Goal: Task Accomplishment & Management: Manage account settings

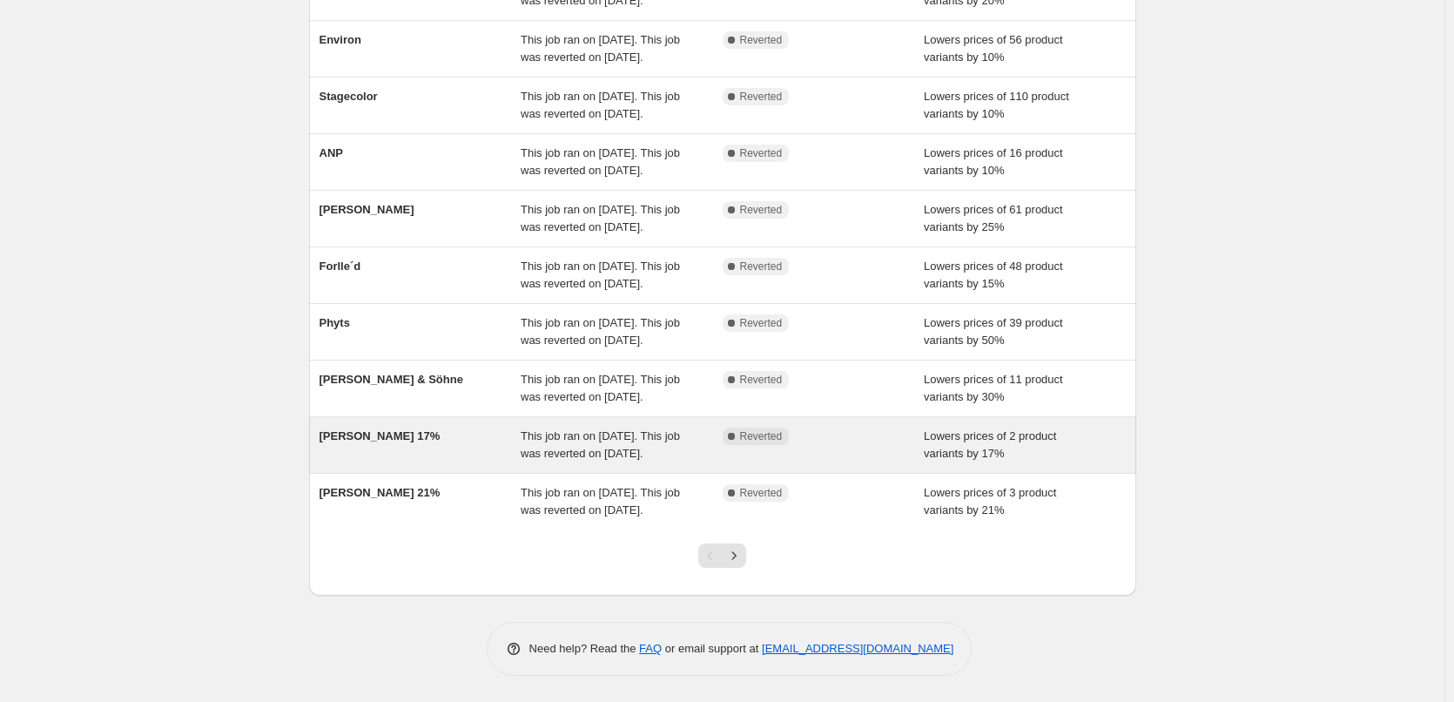
scroll to position [369, 0]
click at [382, 429] on span "Jane Iredale 17%" at bounding box center [380, 435] width 121 height 13
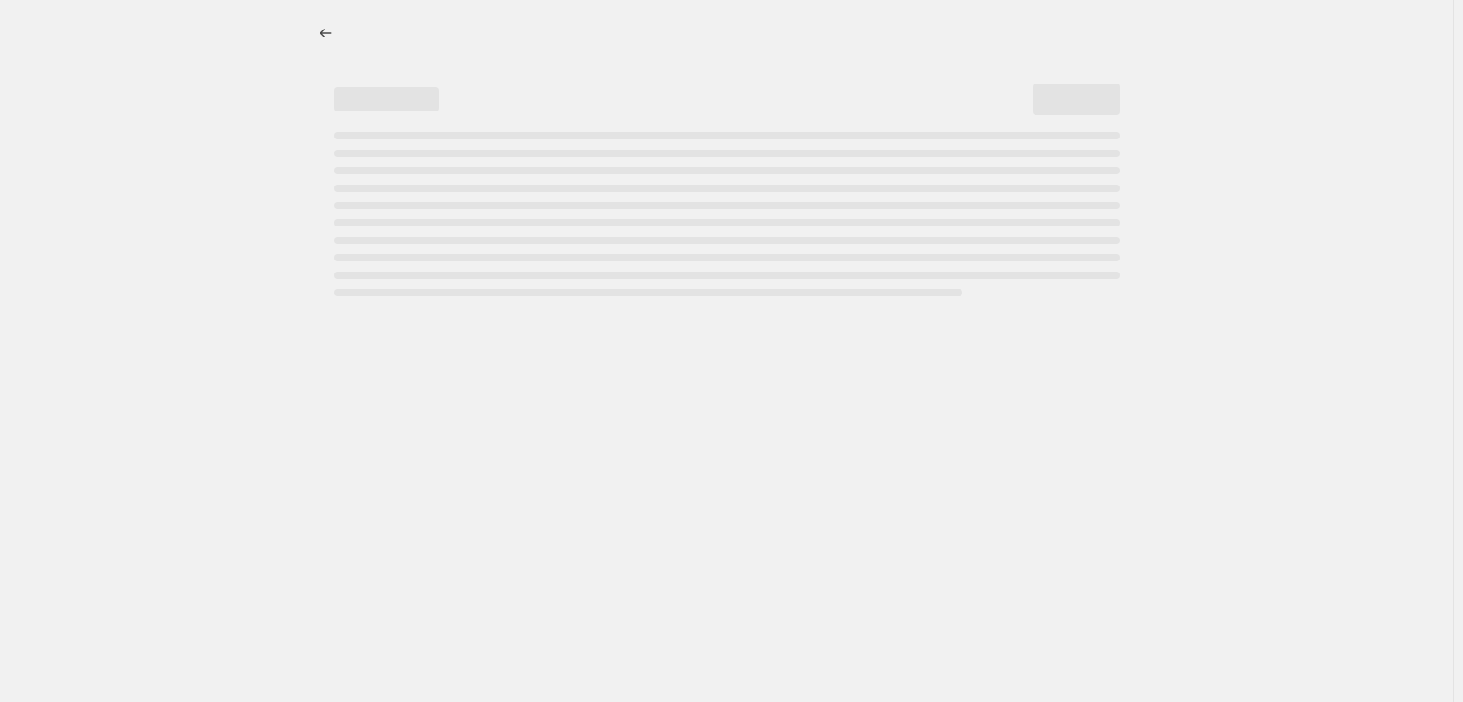
select select "percentage"
select select "vendor"
select select "tag"
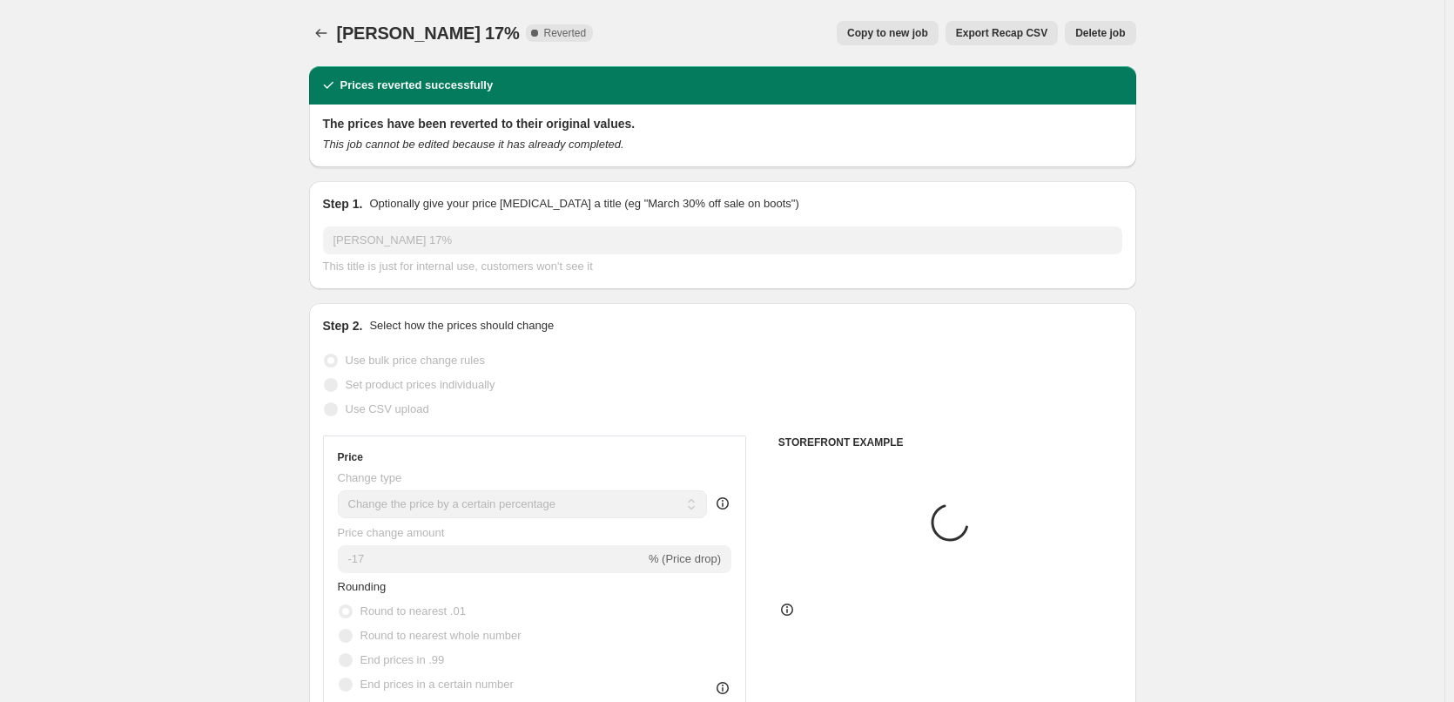
click at [1095, 29] on span "Delete job" at bounding box center [1101, 33] width 50 height 14
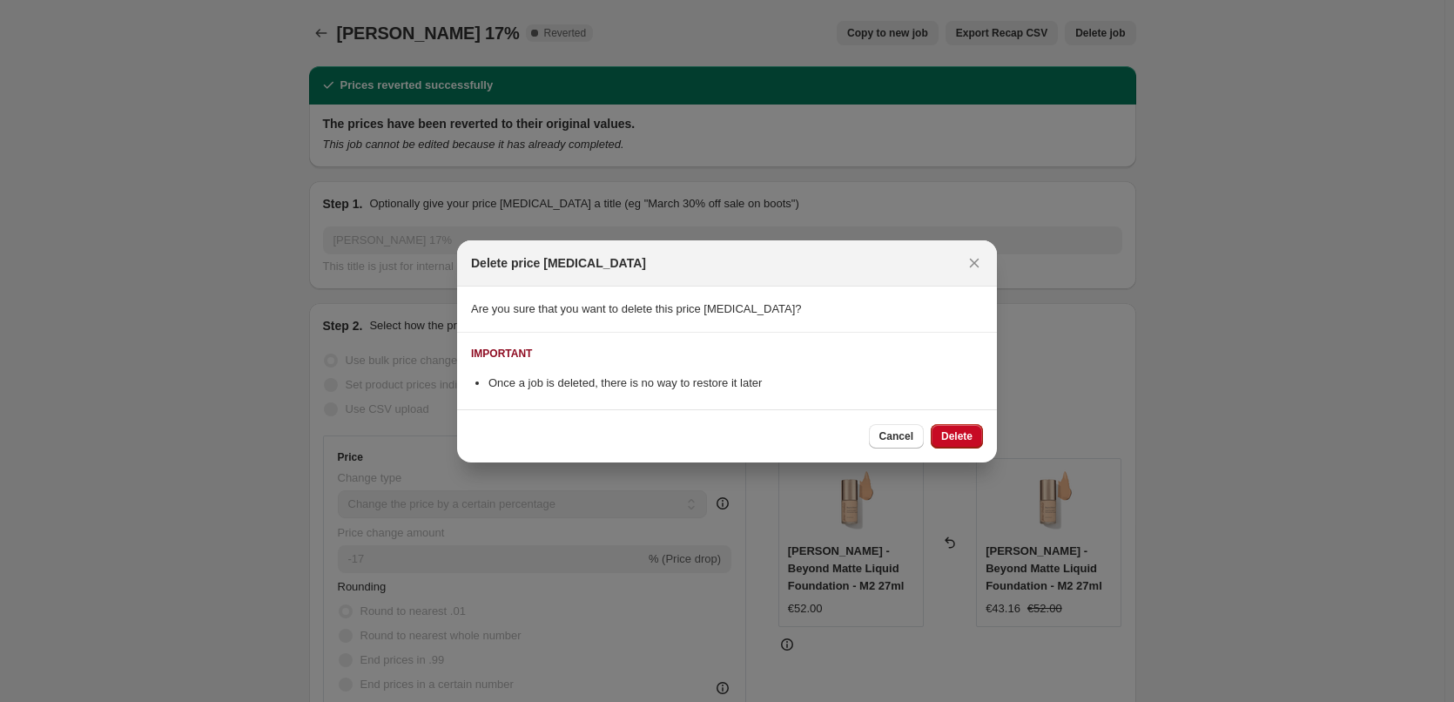
click at [957, 434] on span "Delete" at bounding box center [956, 436] width 31 height 14
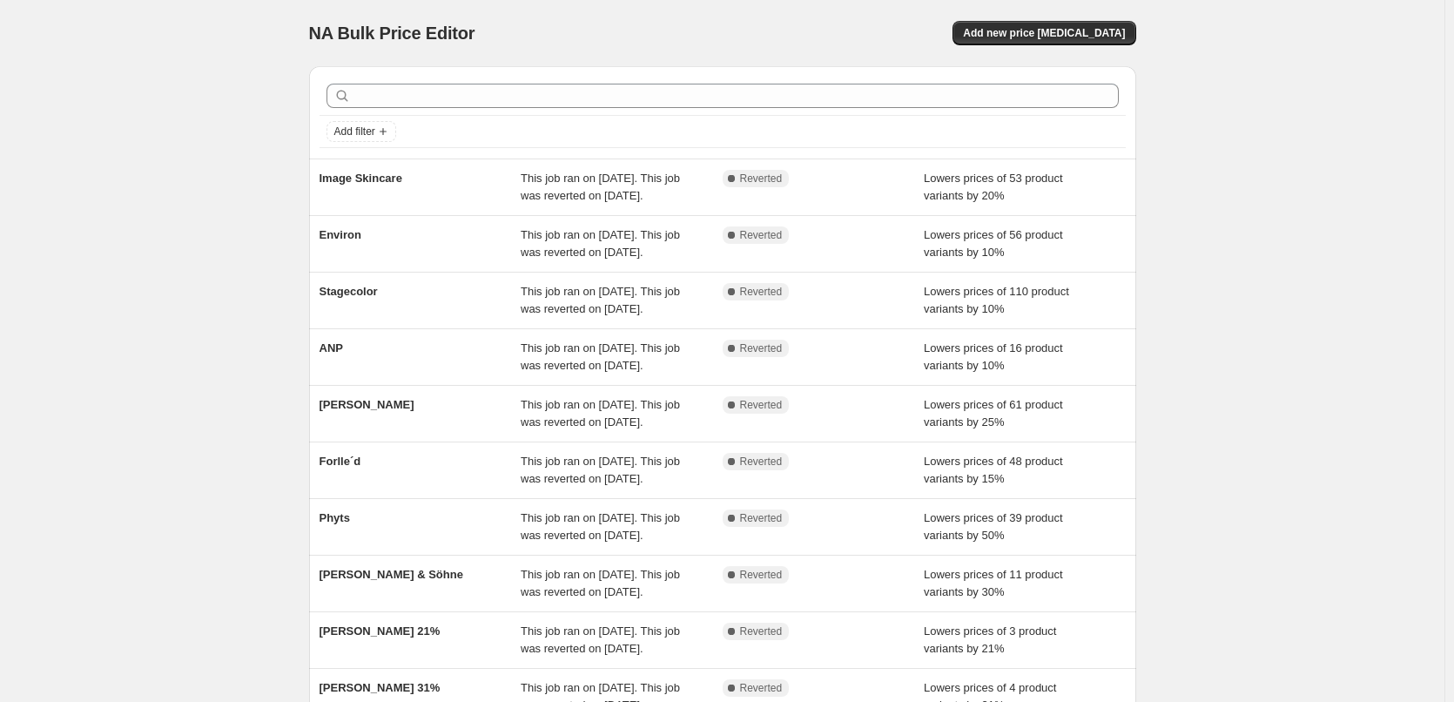
scroll to position [369, 0]
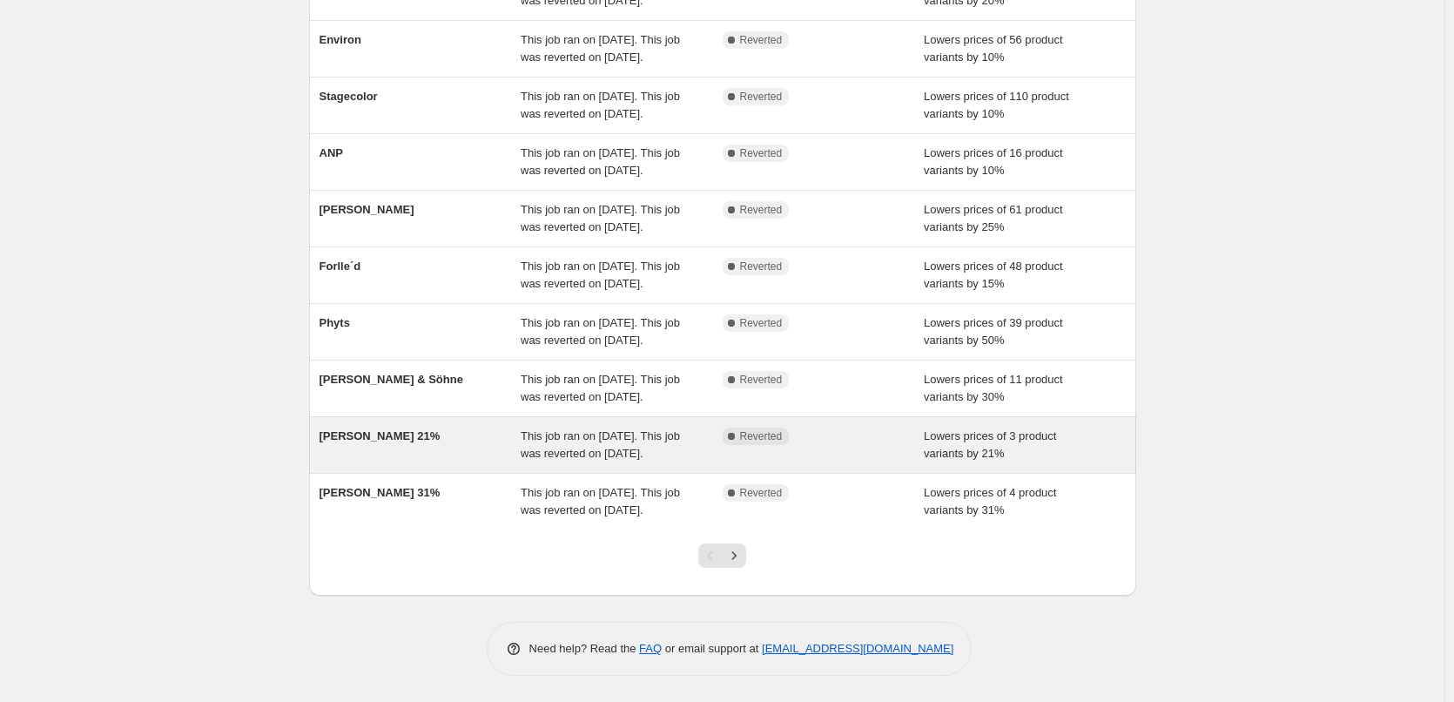
click at [388, 428] on div "Jane Iredale 21%" at bounding box center [421, 445] width 202 height 35
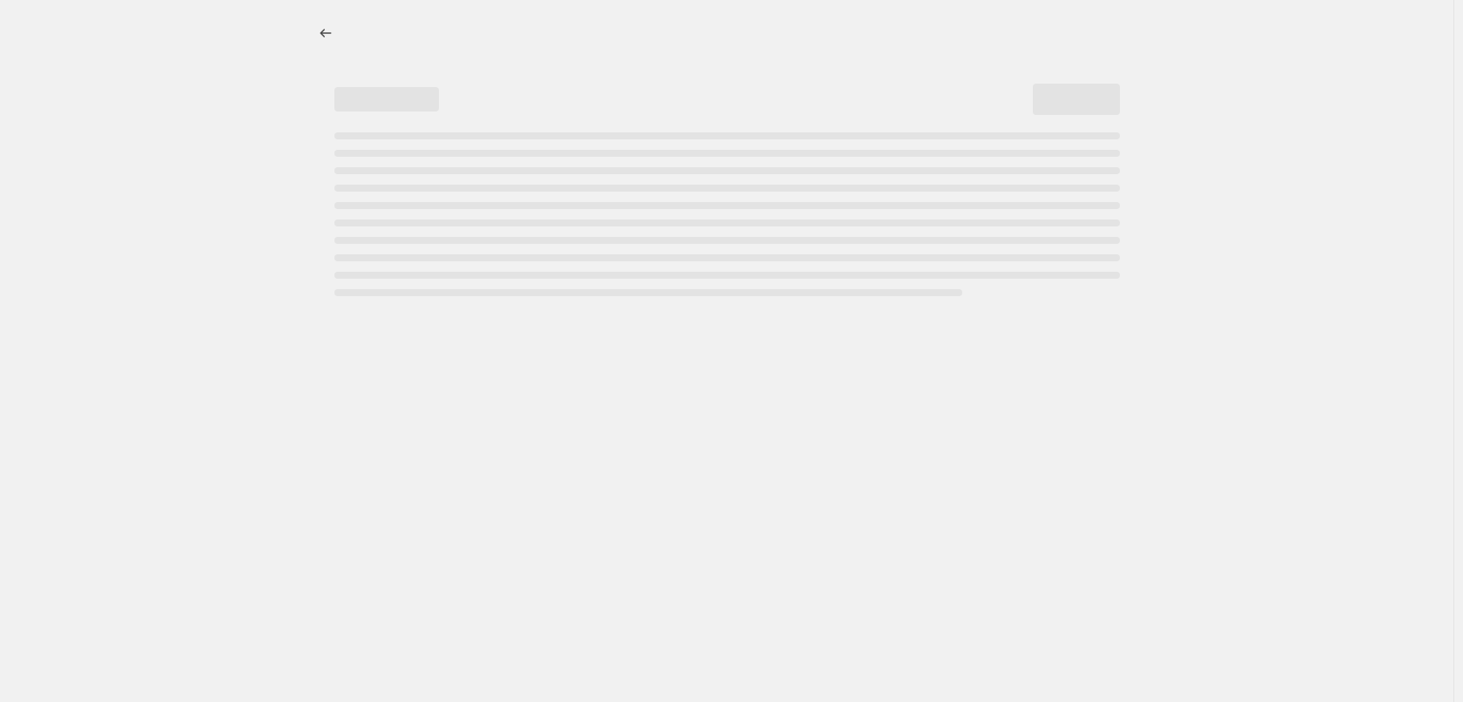
select select "percentage"
select select "vendor"
select select "tag"
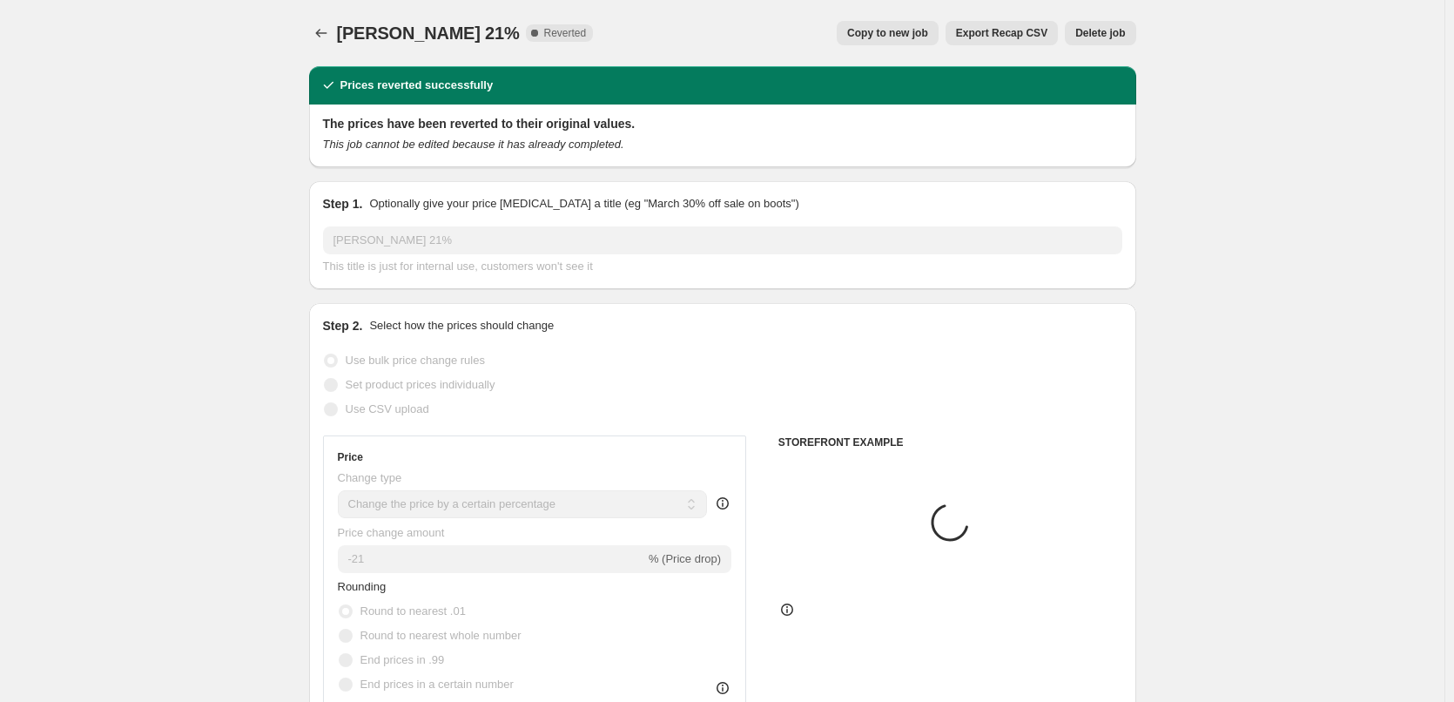
click at [1092, 18] on div "Jane Iredale 21%. This page is ready Jane Iredale 21% Complete Reverted Copy to…" at bounding box center [722, 33] width 827 height 66
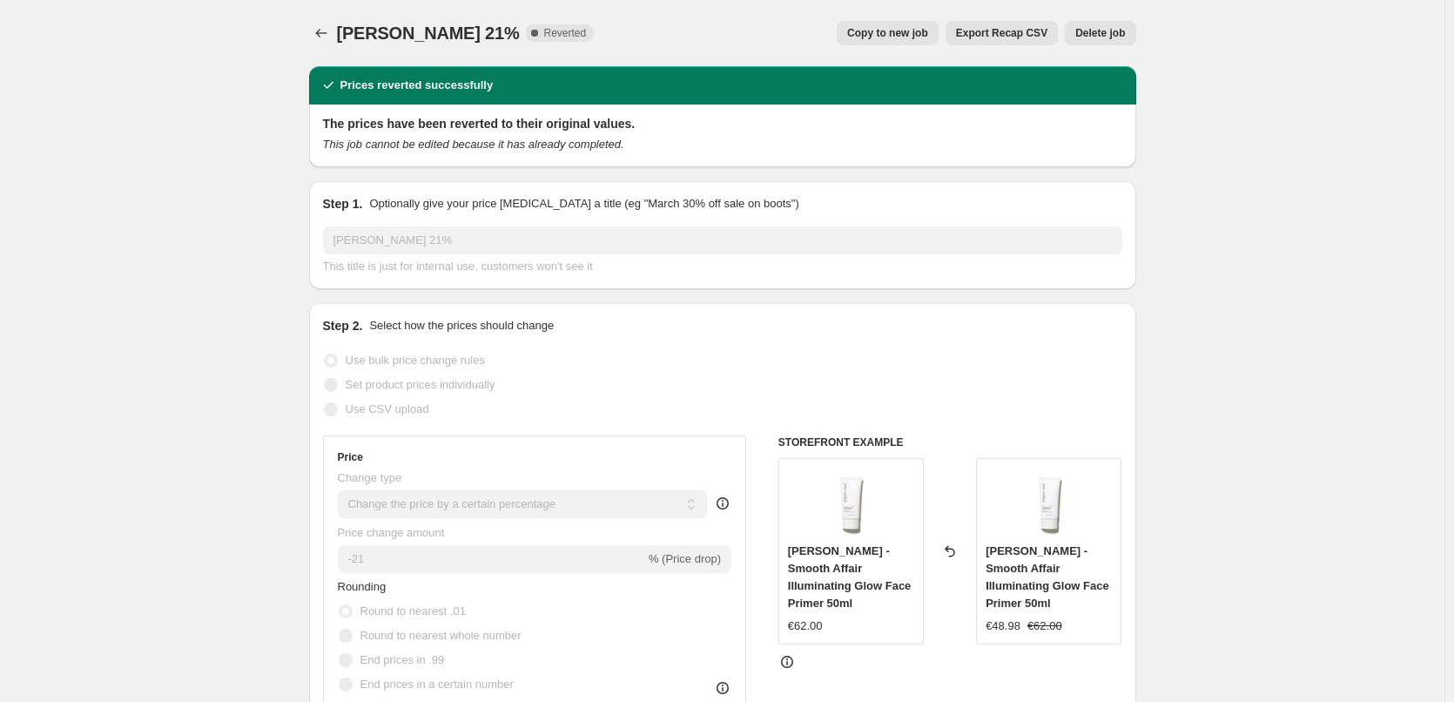
click at [1097, 24] on button "Delete job" at bounding box center [1100, 33] width 71 height 24
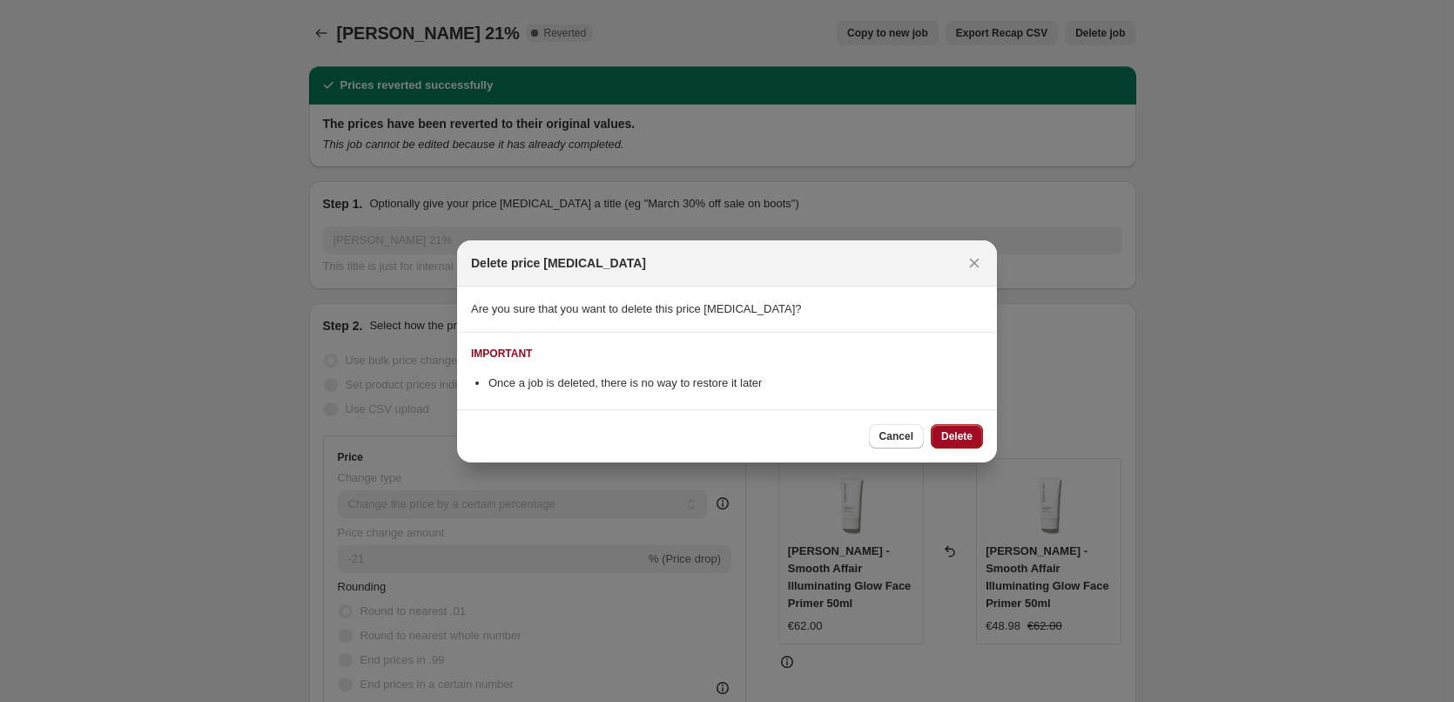
click at [948, 438] on span "Delete" at bounding box center [956, 436] width 31 height 14
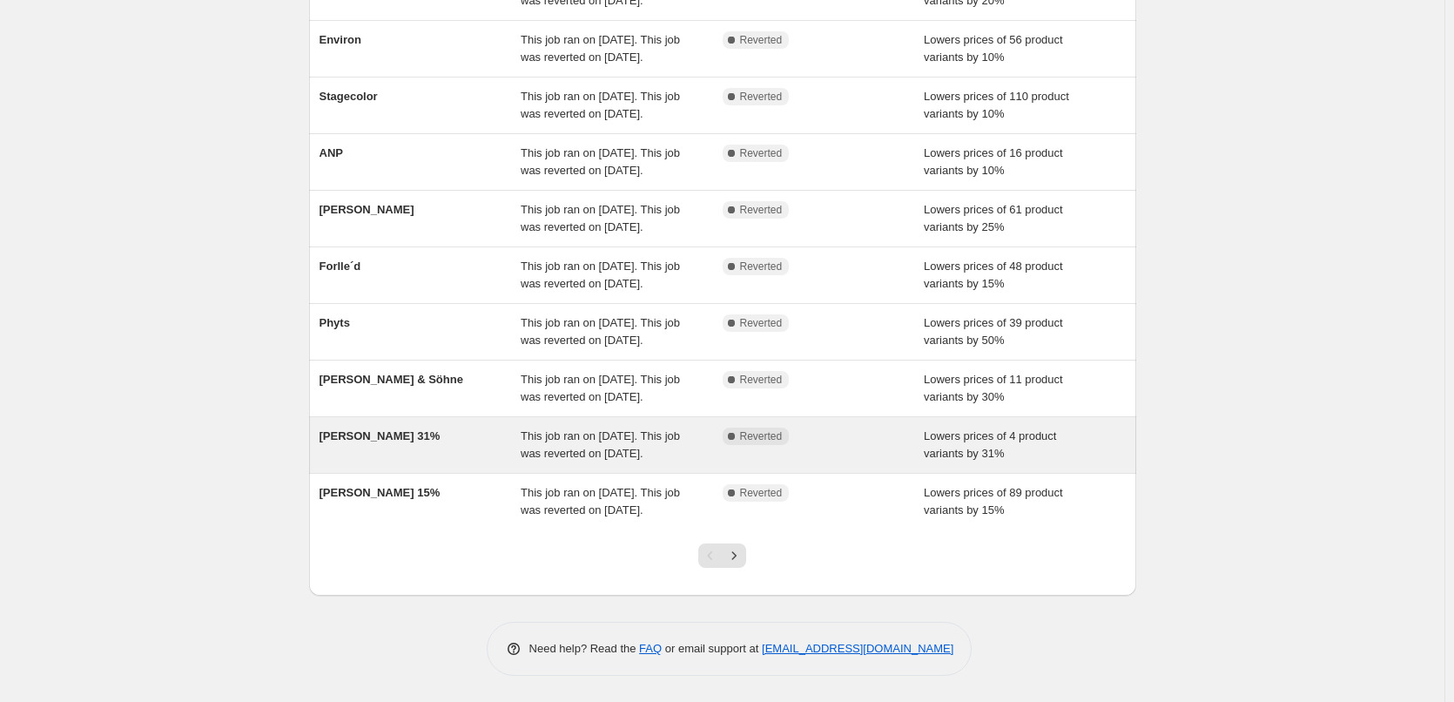
scroll to position [369, 0]
click at [375, 428] on div "Jane Ireadale 31%" at bounding box center [421, 445] width 202 height 35
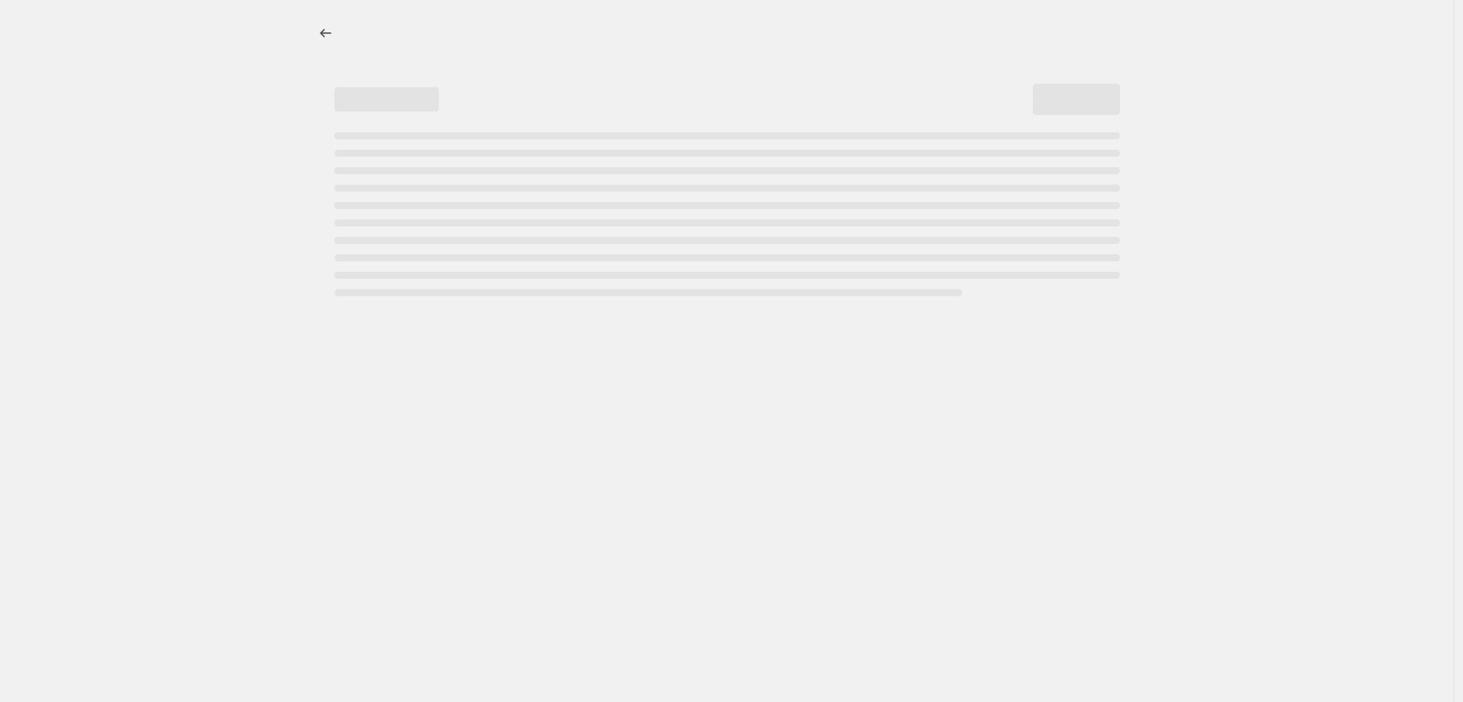
select select "percentage"
select select "vendor"
select select "tag"
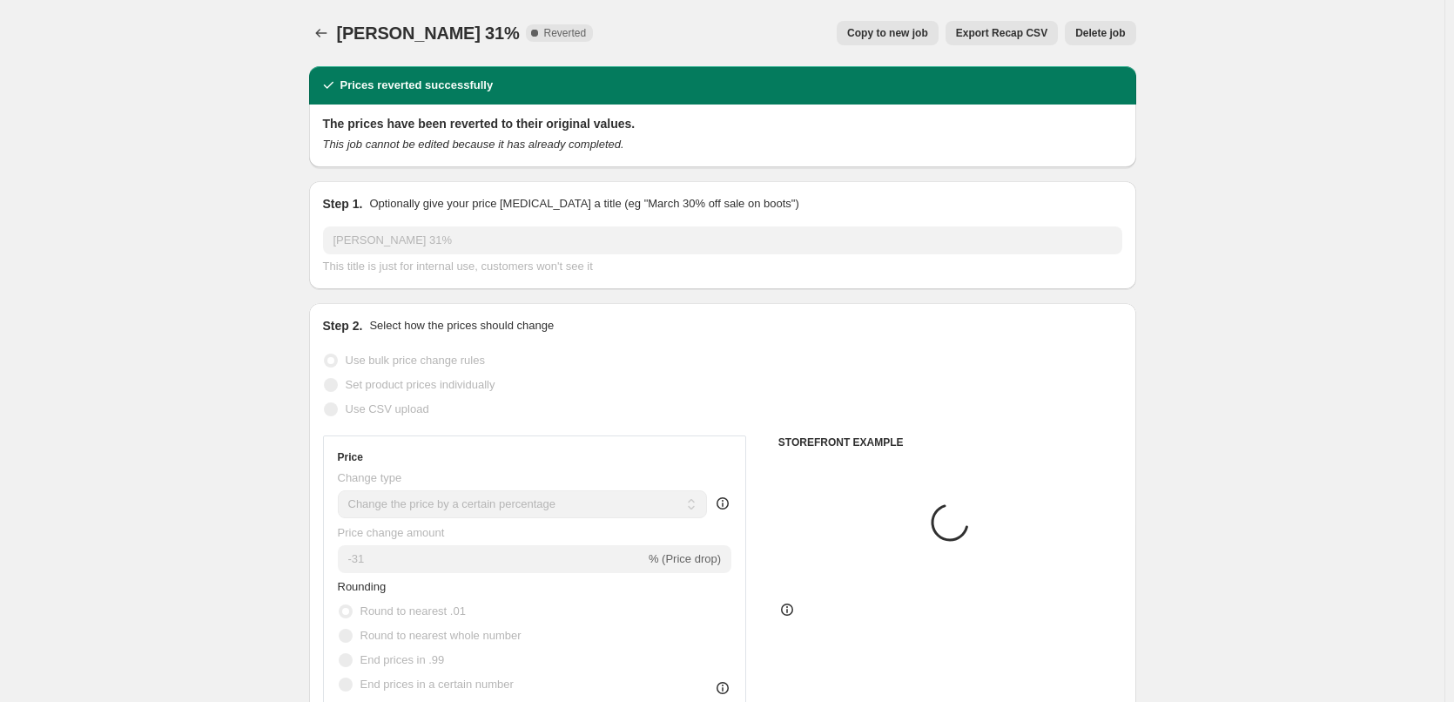
click at [1122, 34] on span "Delete job" at bounding box center [1101, 33] width 50 height 14
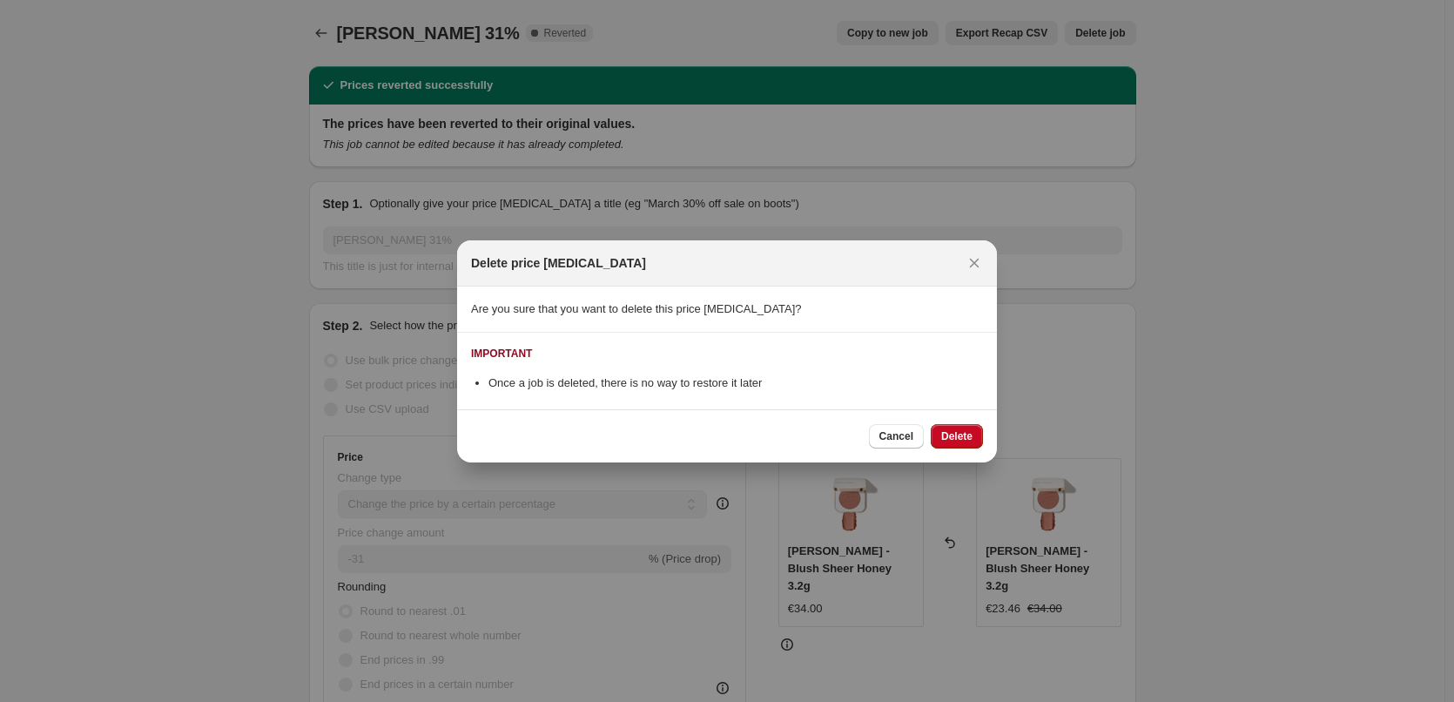
click at [956, 462] on div "Cancel Delete" at bounding box center [727, 435] width 540 height 53
click at [955, 434] on span "Delete" at bounding box center [956, 436] width 31 height 14
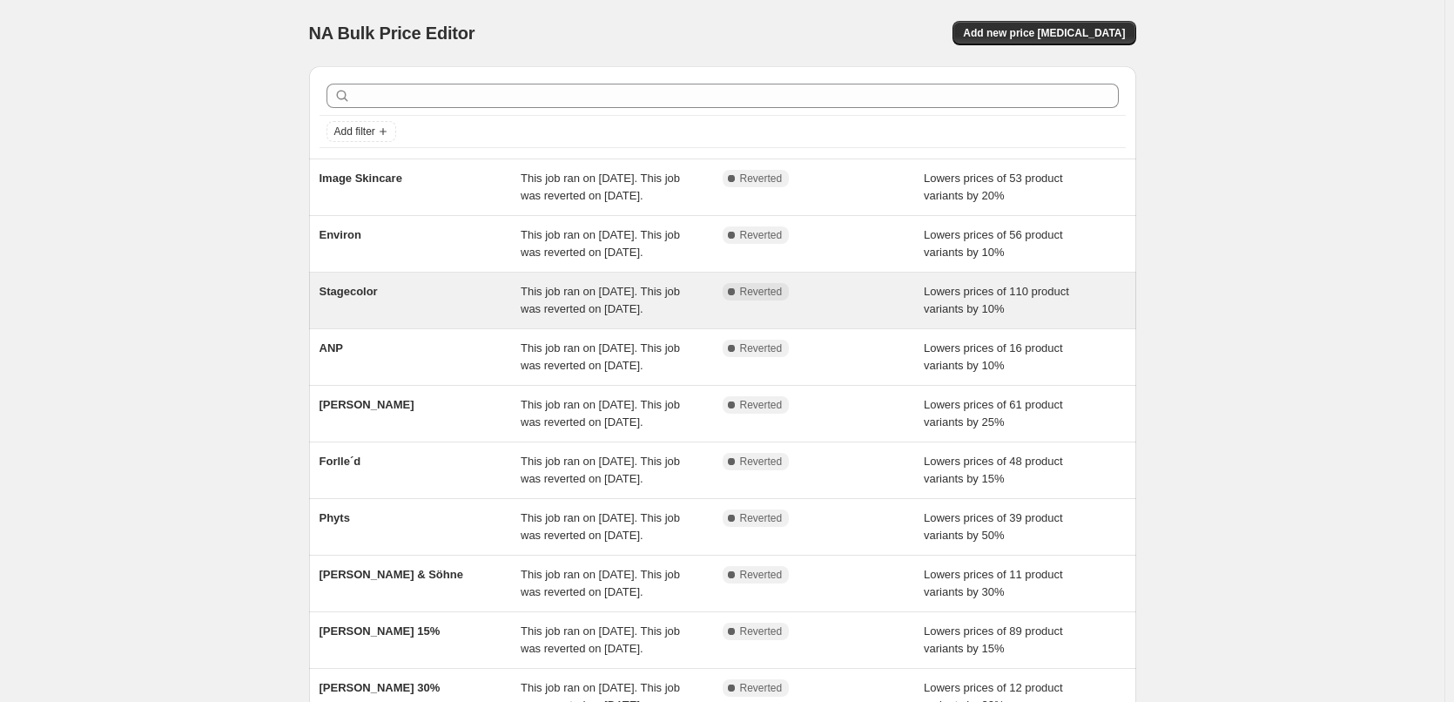
scroll to position [369, 0]
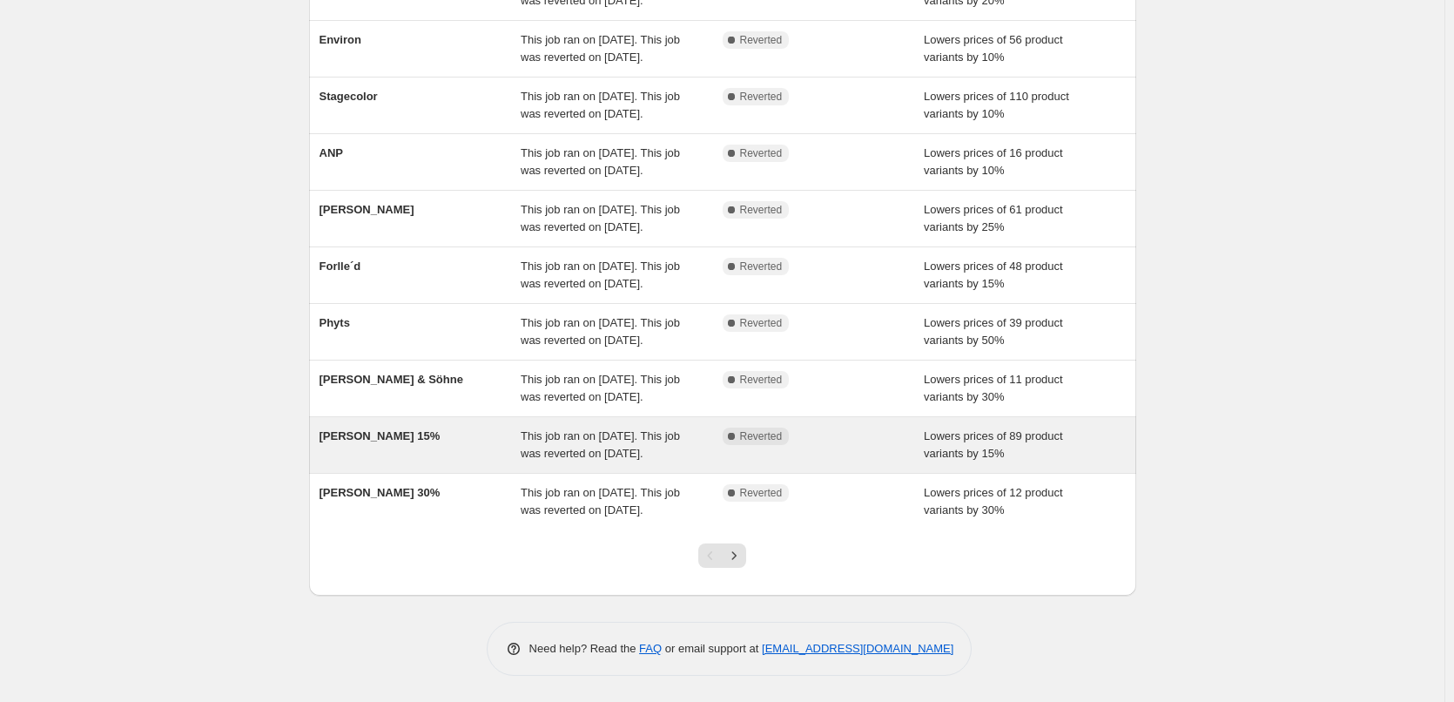
click at [363, 429] on span "Jane Iredale 15%" at bounding box center [380, 435] width 121 height 13
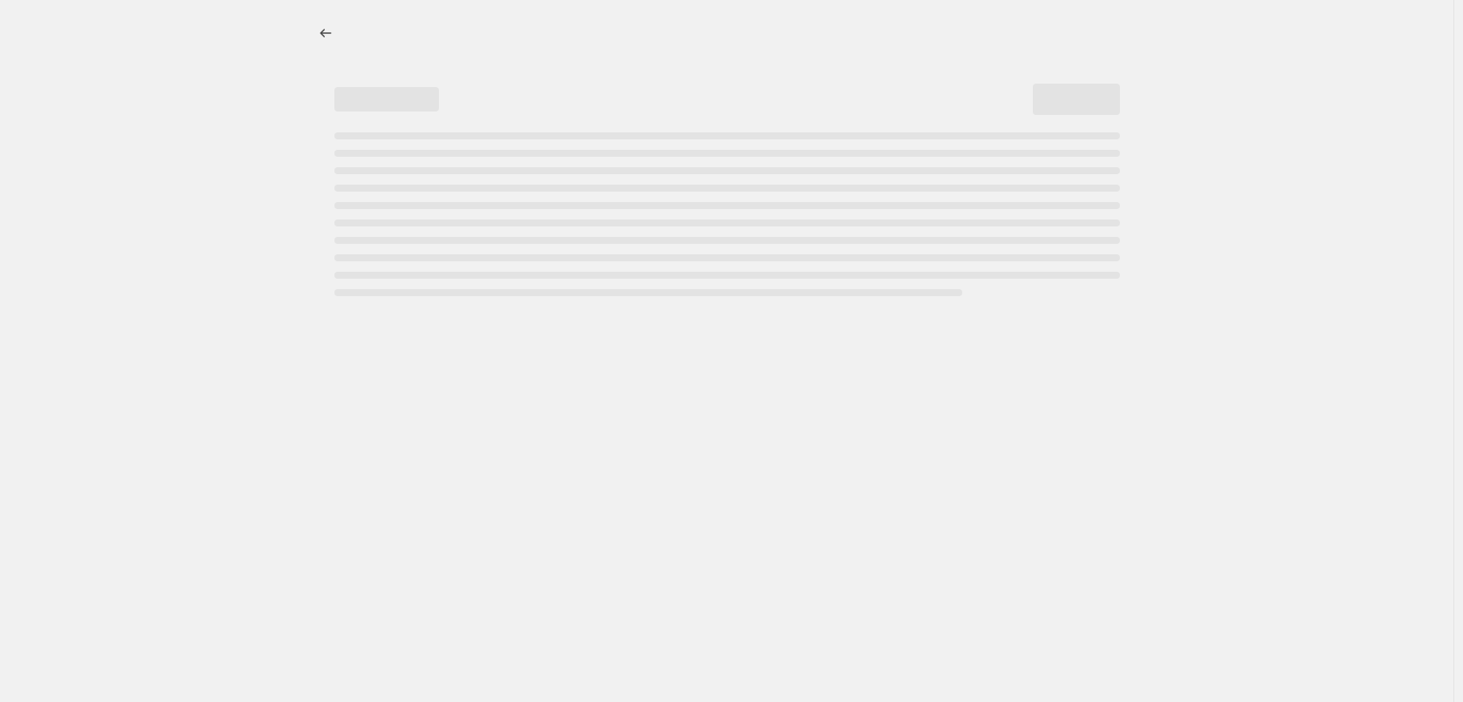
select select "percentage"
select select "vendor"
select select "tag"
select select "not_equal"
select select "tag"
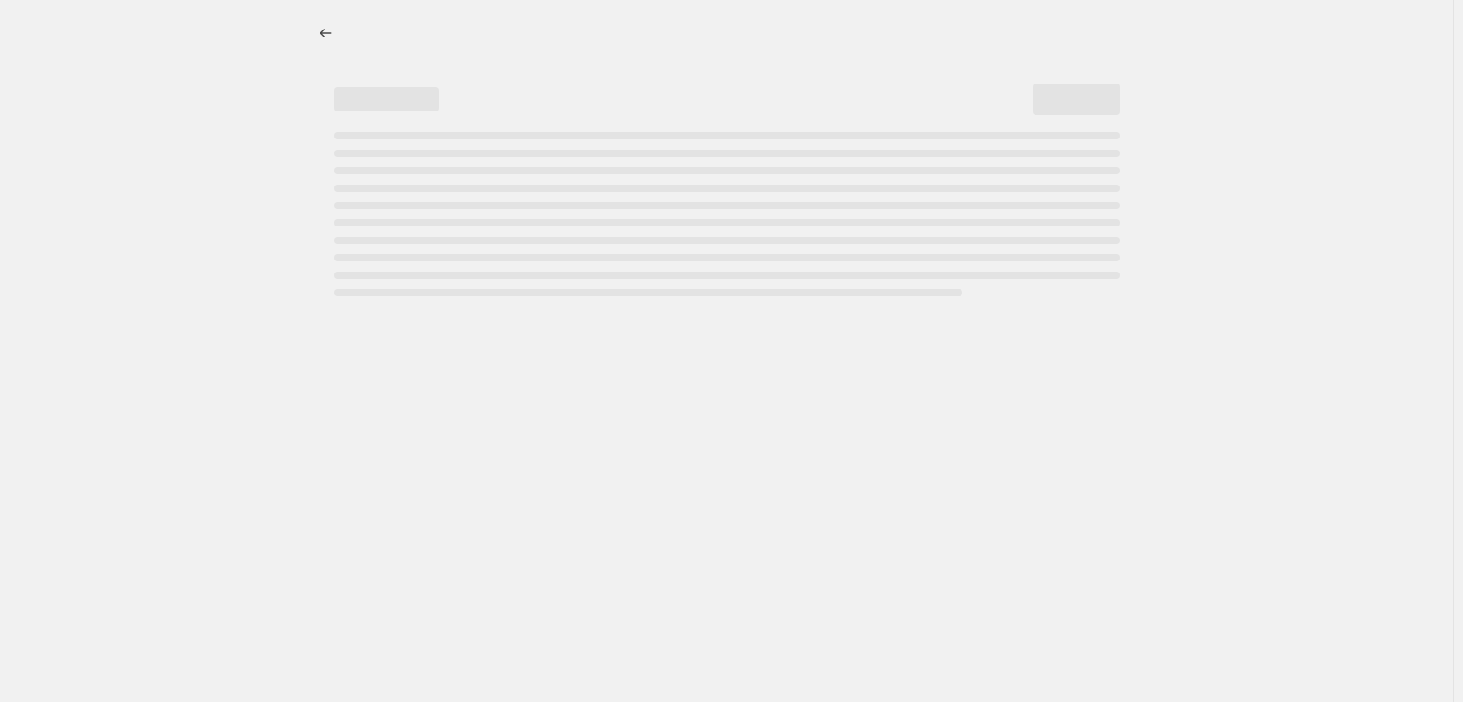
select select "not_equal"
select select "tag"
select select "not_equal"
select select "tag"
select select "not_equal"
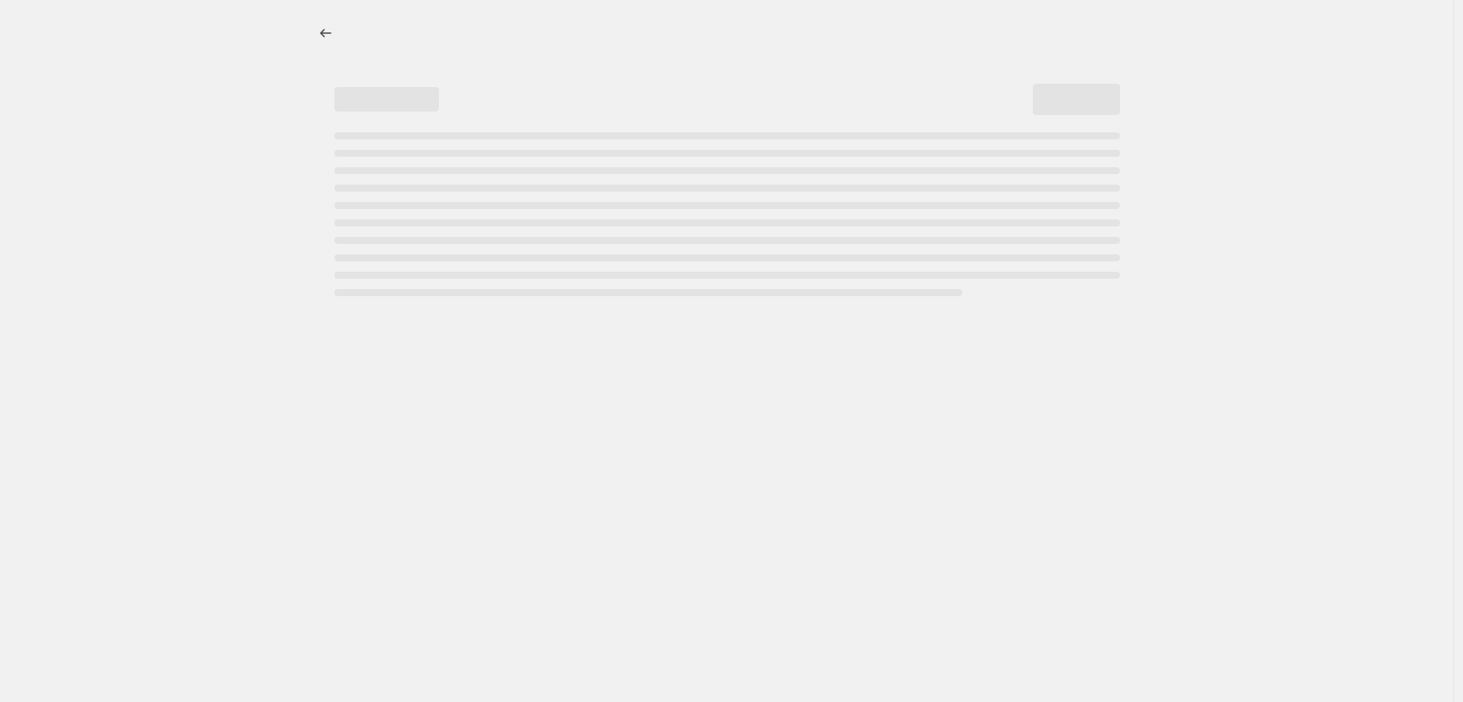
select select "tag"
select select "not_equal"
select select "tag"
select select "not_equal"
select select "tag"
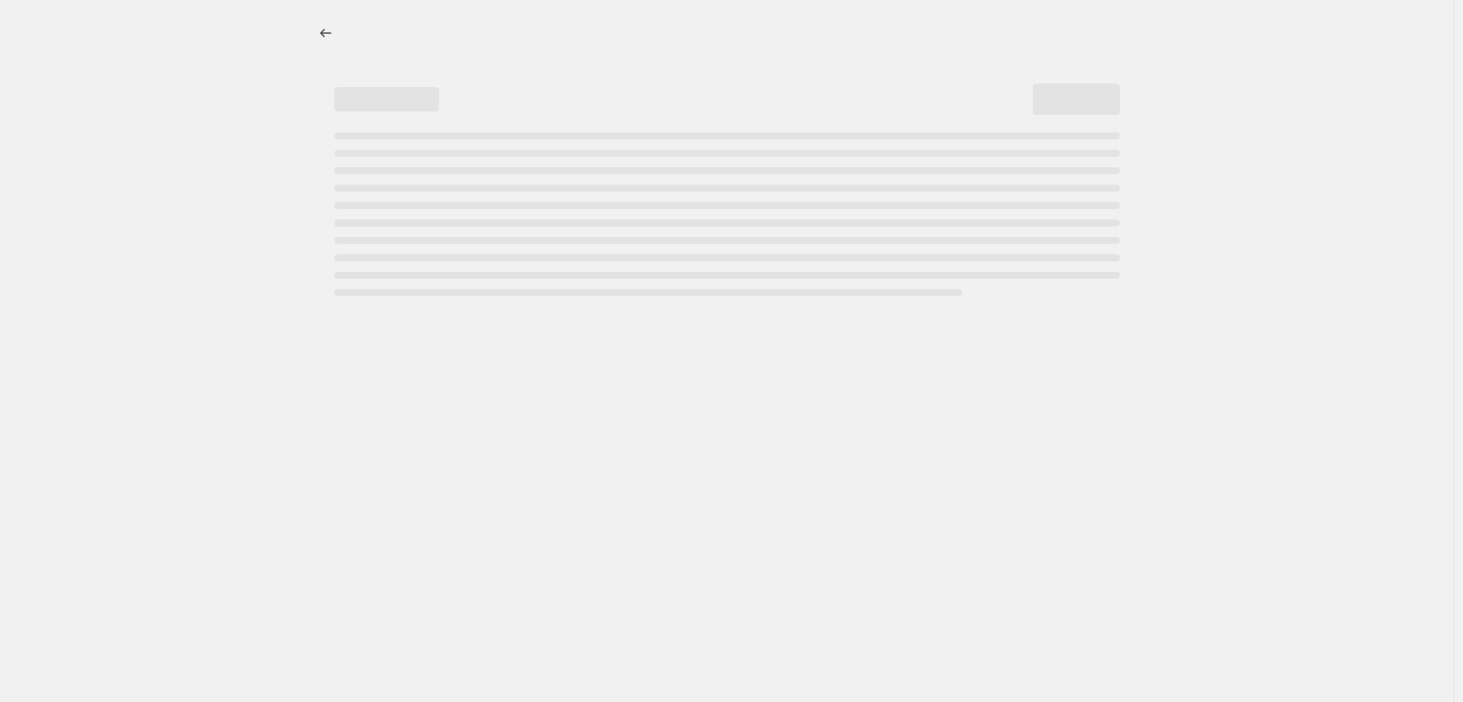
select select "not_equal"
select select "tag"
select select "not_equal"
select select "tag"
select select "not_equal"
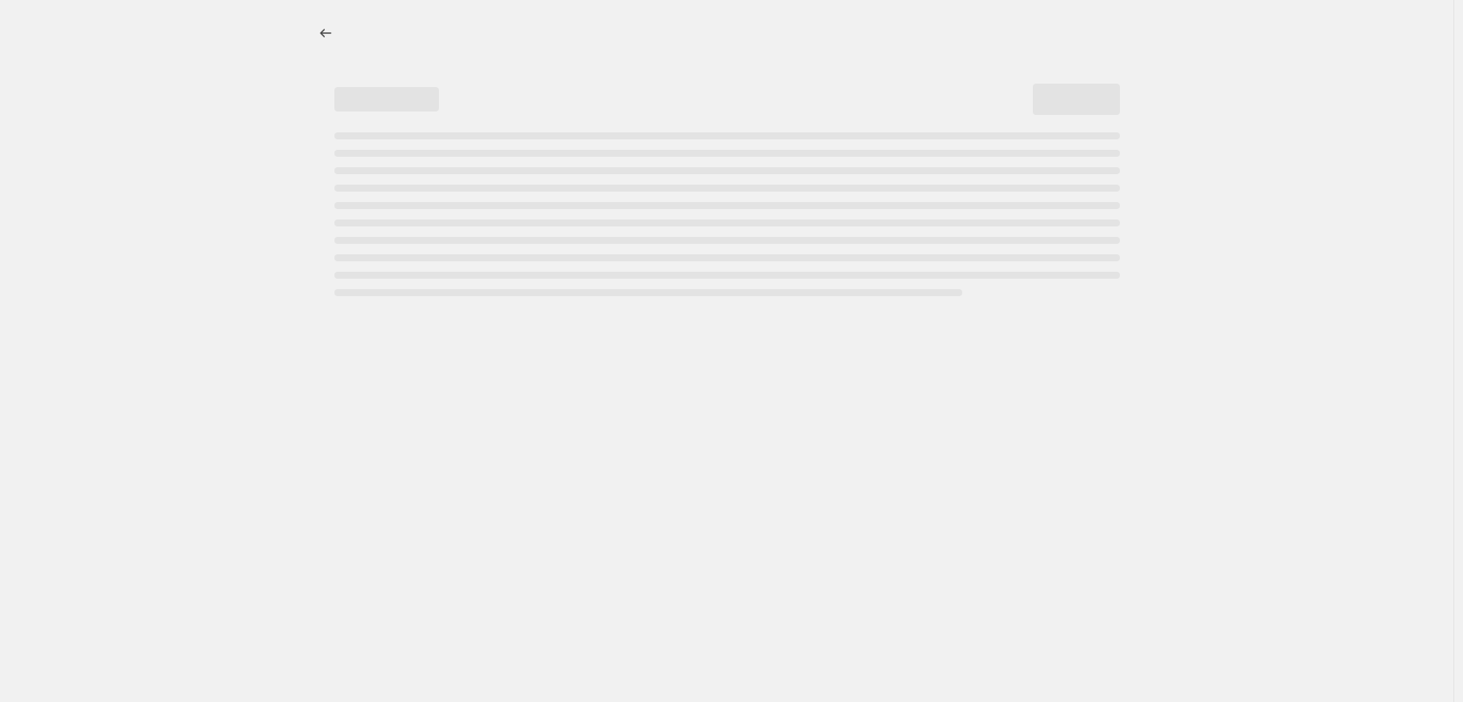
select select "tag"
select select "not_equal"
select select "tag"
select select "not_equal"
select select "tag"
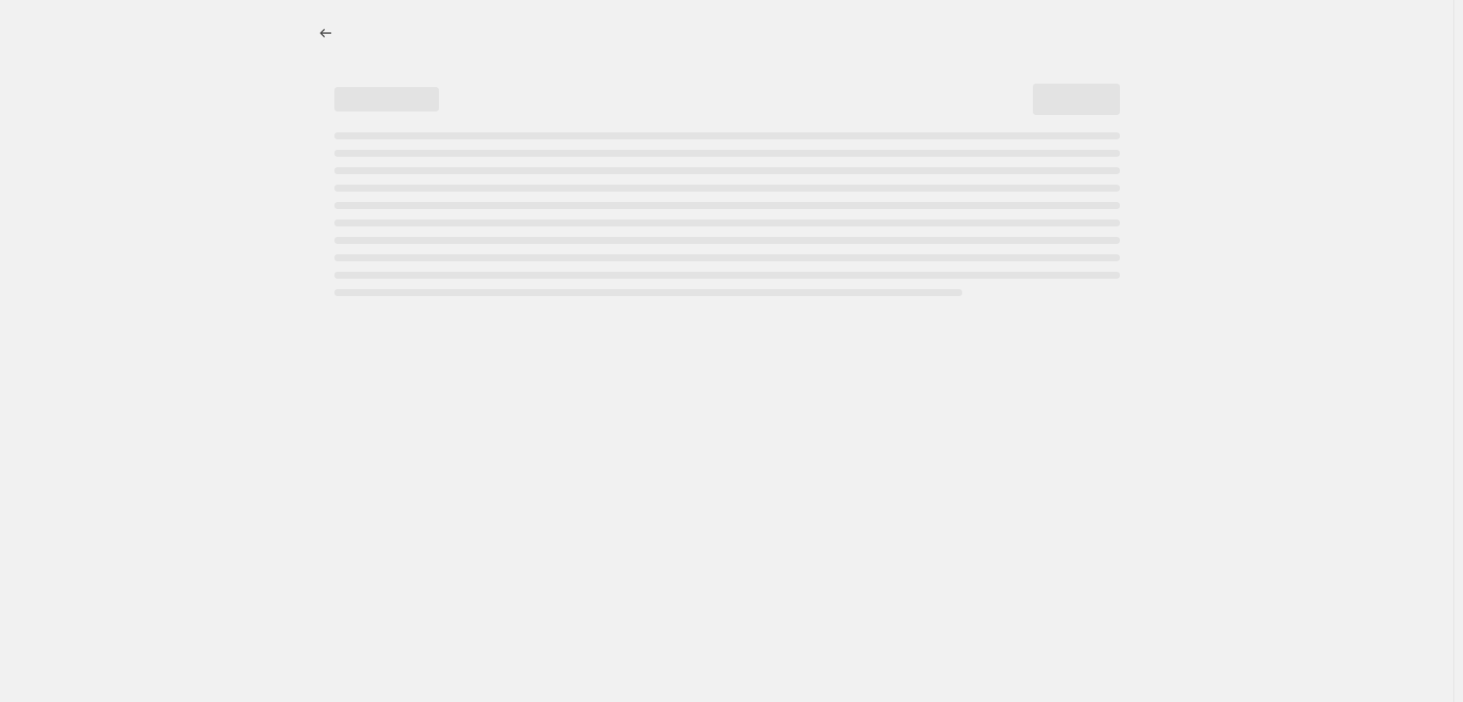
select select "not_equal"
select select "tag"
select select "not_equal"
select select "tag"
select select "not_equal"
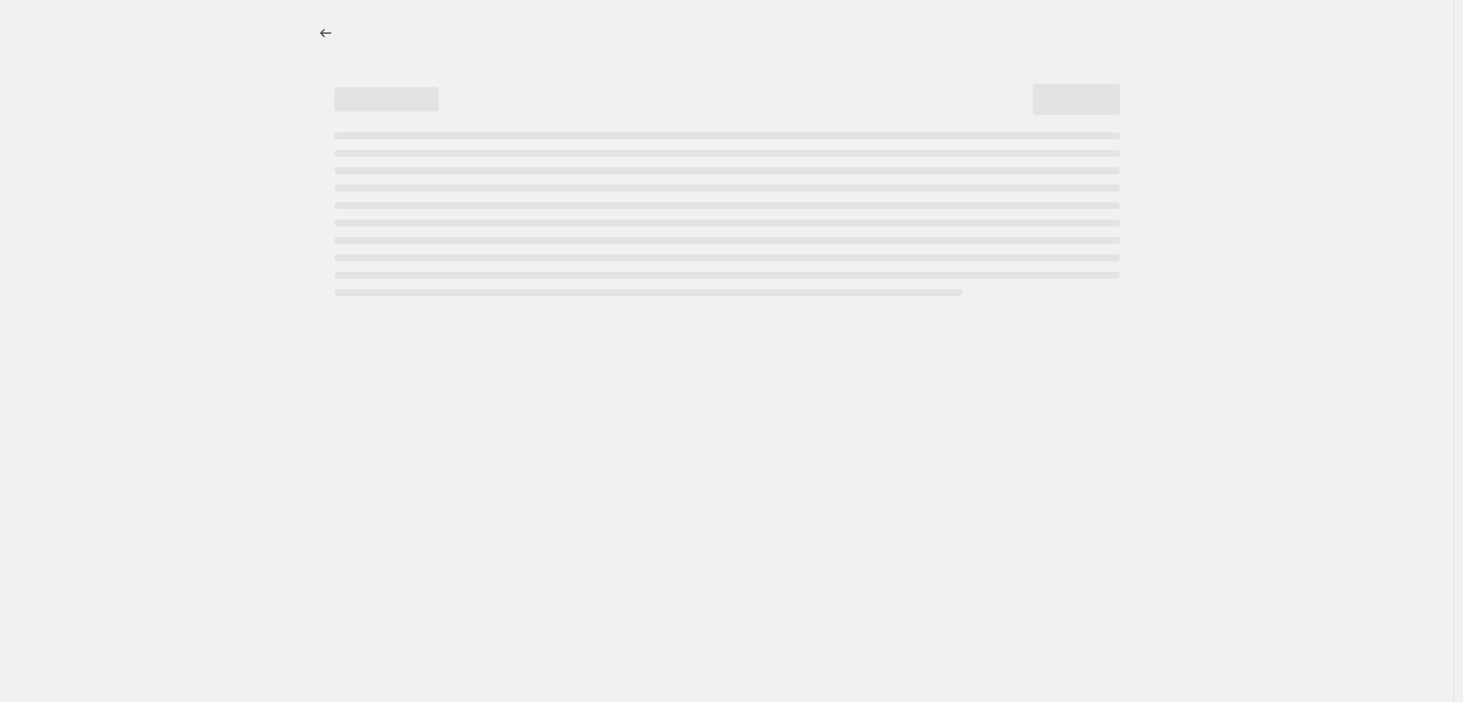
select select "tag"
select select "not_equal"
select select "tag"
select select "not_equal"
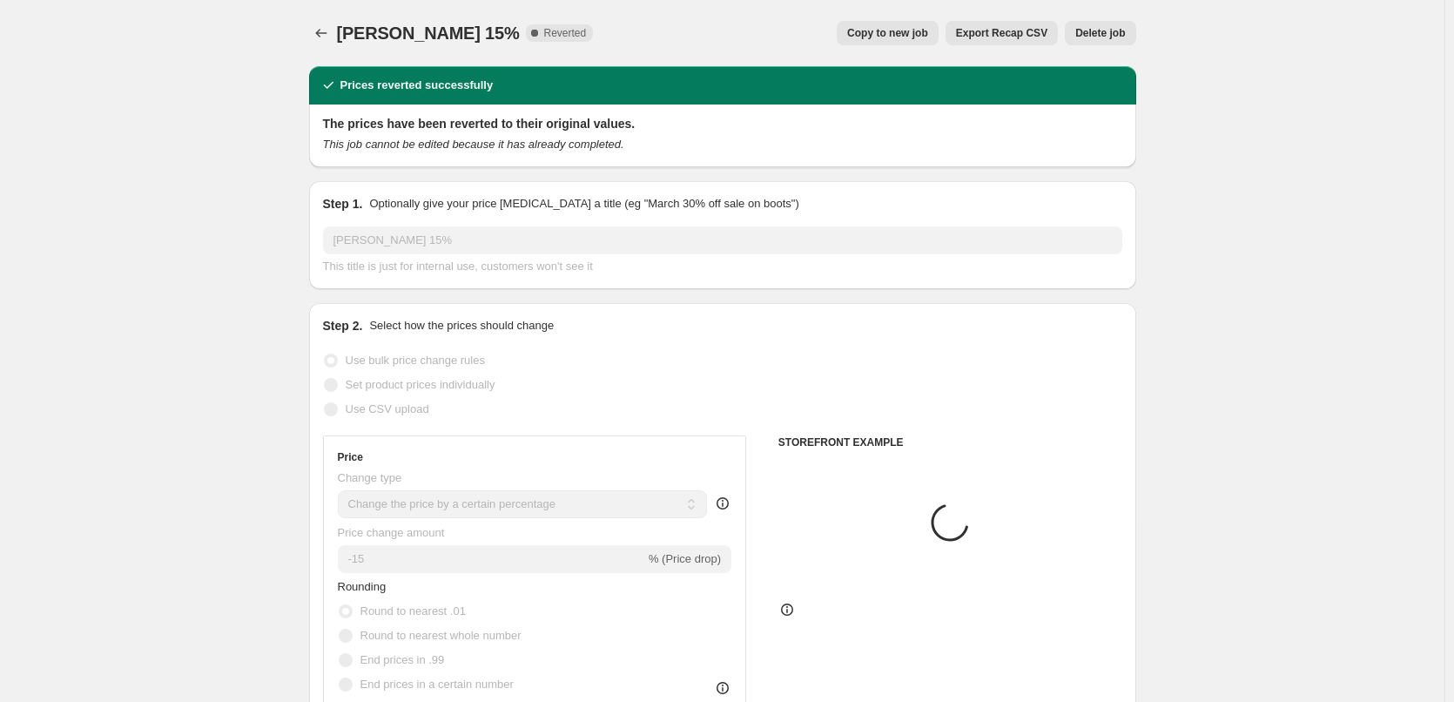
click at [1110, 27] on span "Delete job" at bounding box center [1101, 33] width 50 height 14
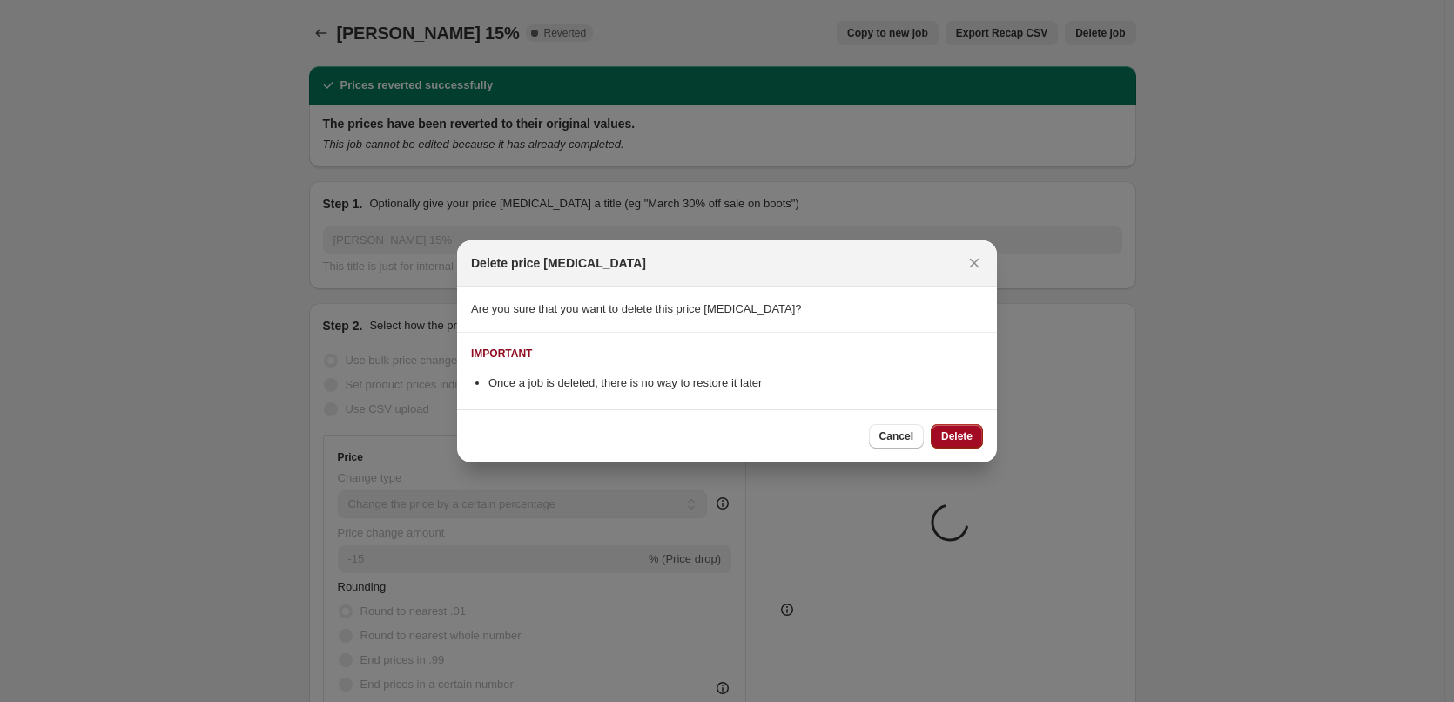
click at [948, 429] on button "Delete" at bounding box center [957, 436] width 52 height 24
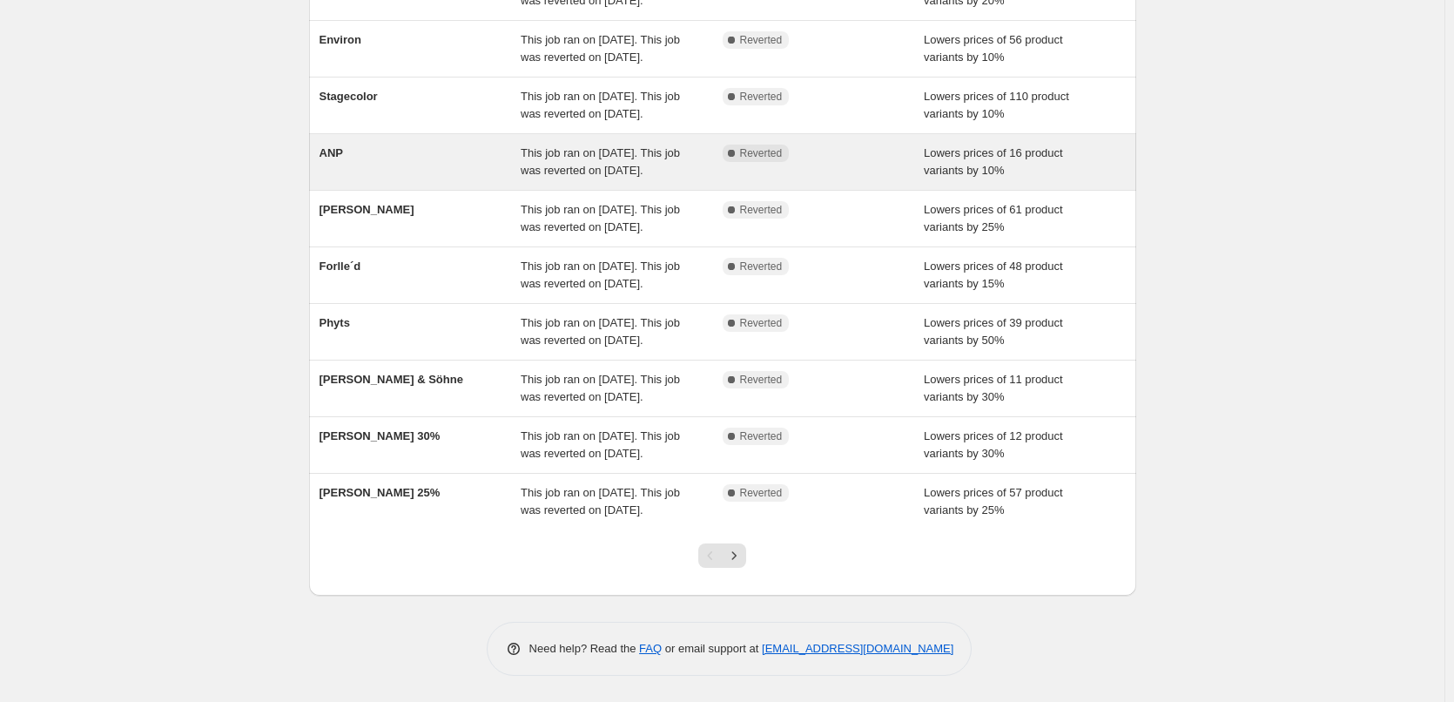
scroll to position [369, 0]
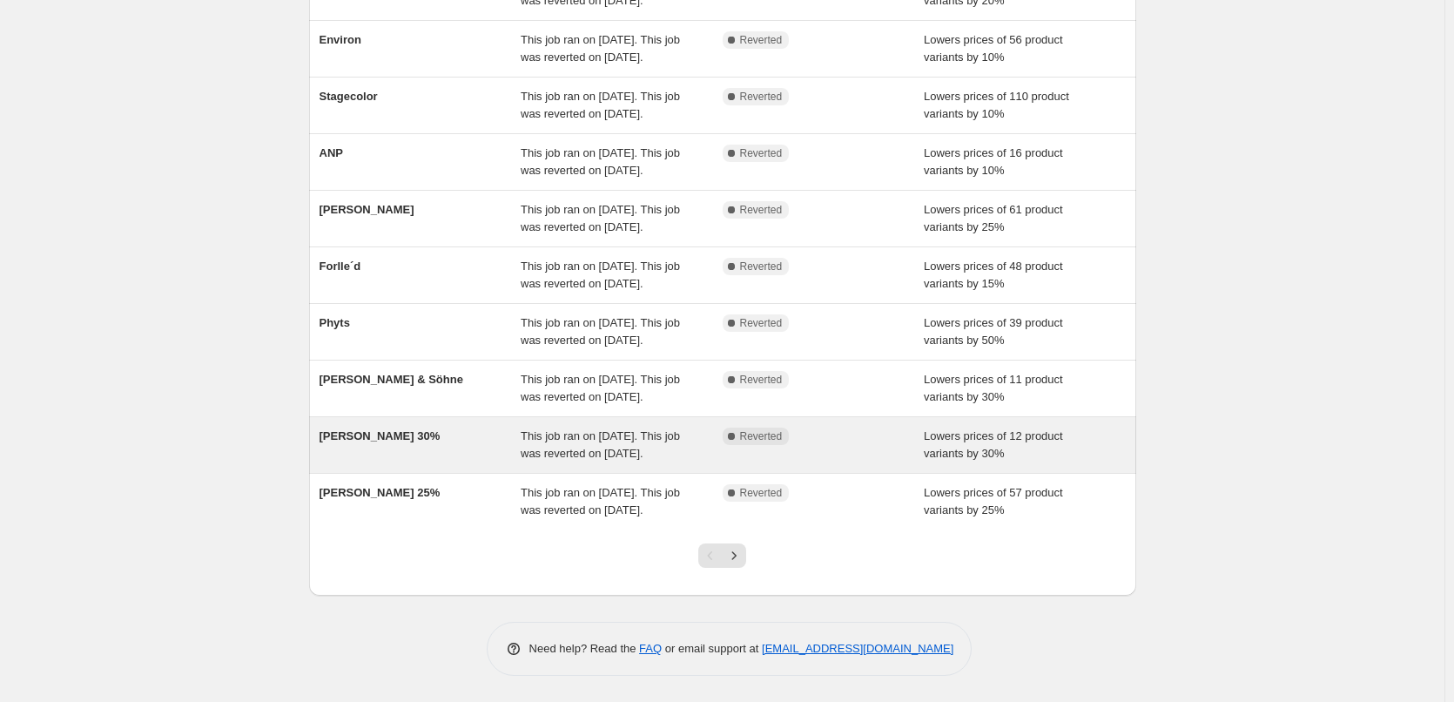
click at [381, 428] on div "Jane Iredale 30%" at bounding box center [421, 445] width 202 height 35
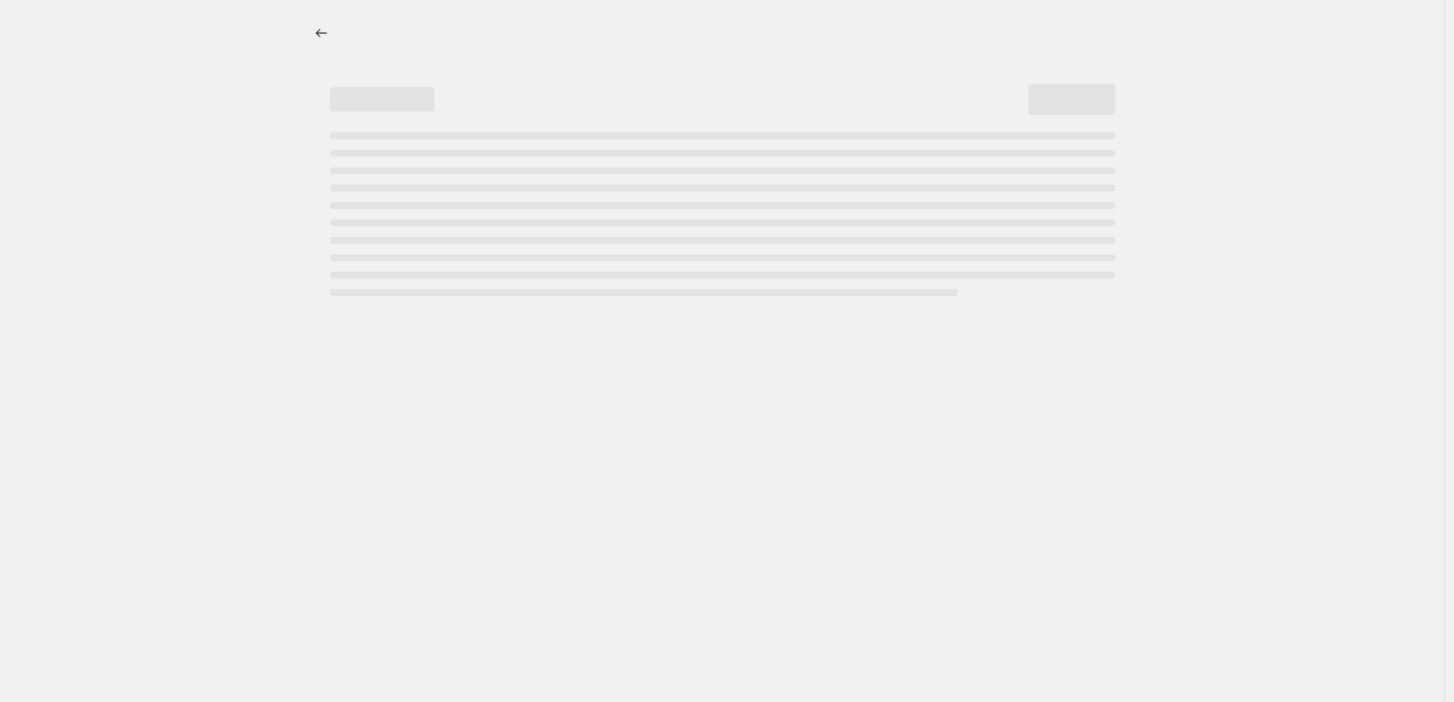
select select "percentage"
select select "vendor"
select select "tag"
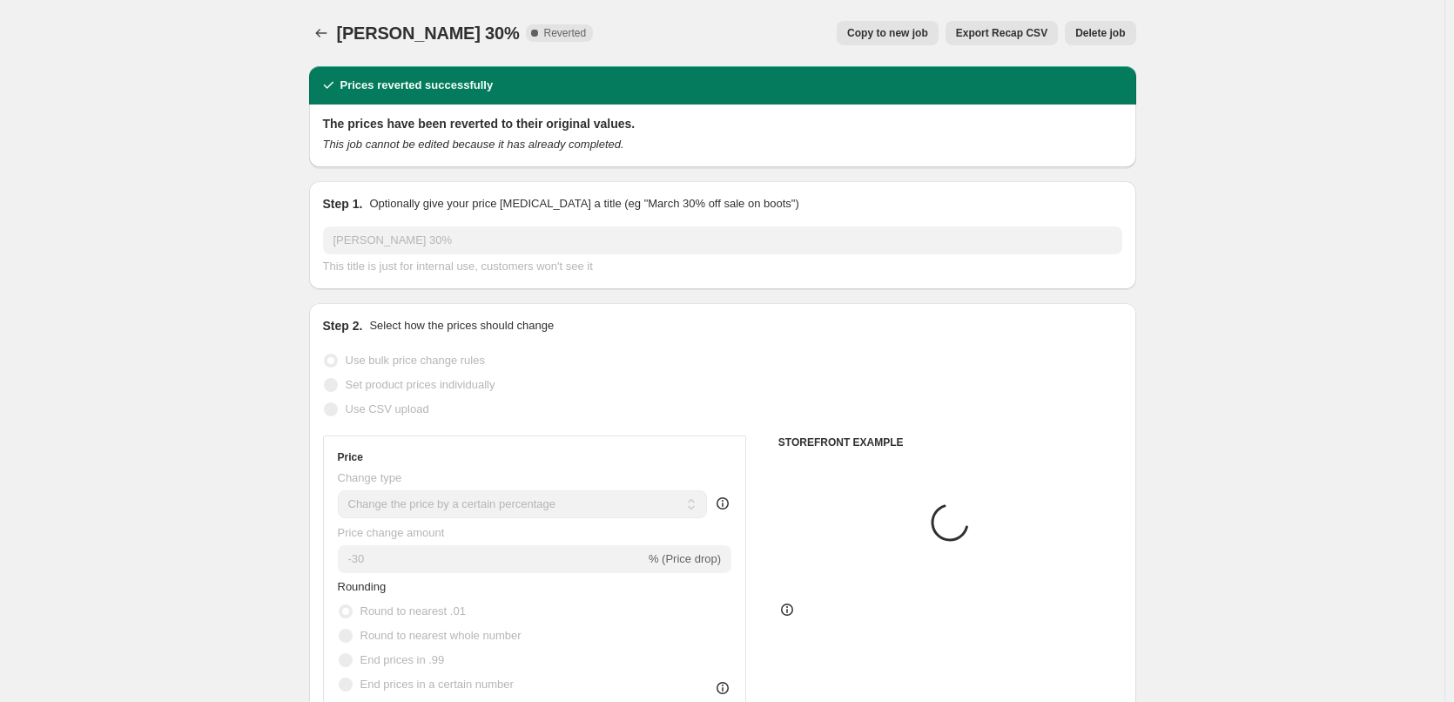
click at [1119, 23] on button "Delete job" at bounding box center [1100, 33] width 71 height 24
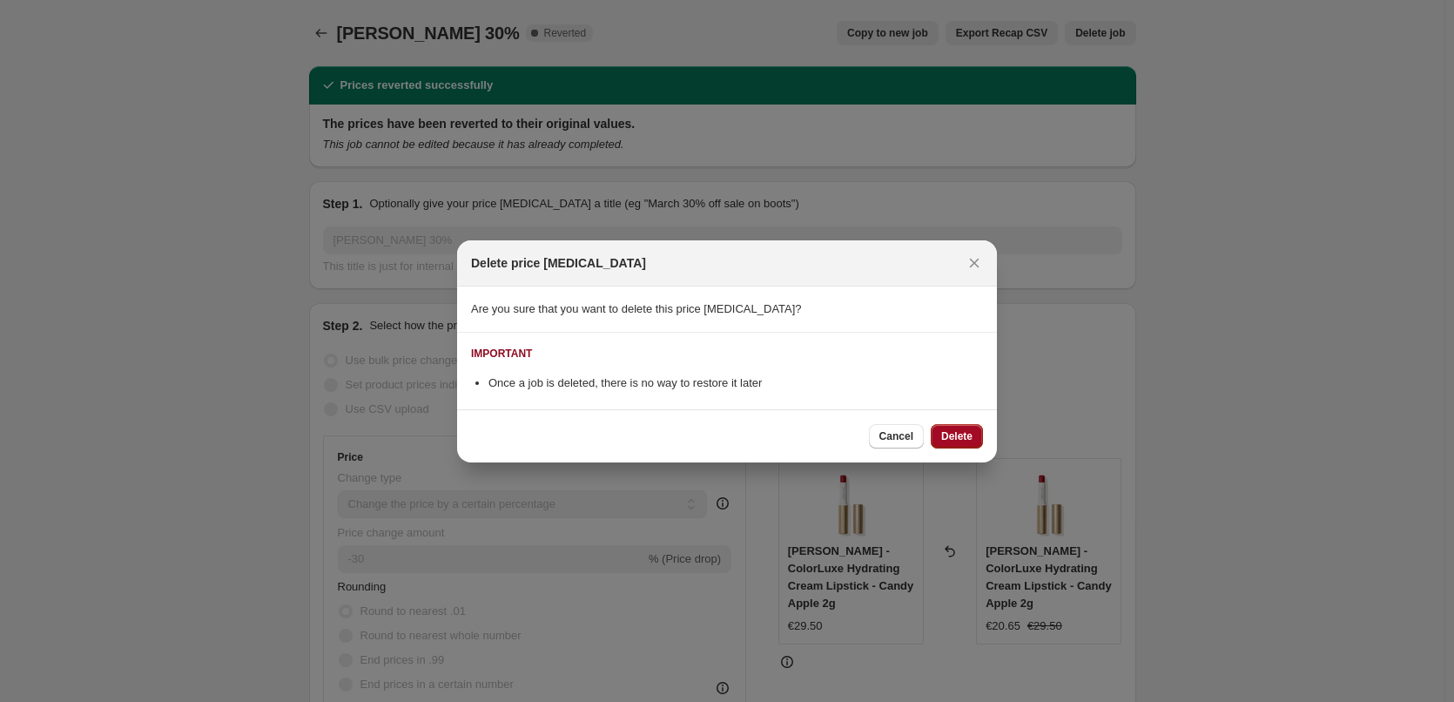
click at [952, 434] on span "Delete" at bounding box center [956, 436] width 31 height 14
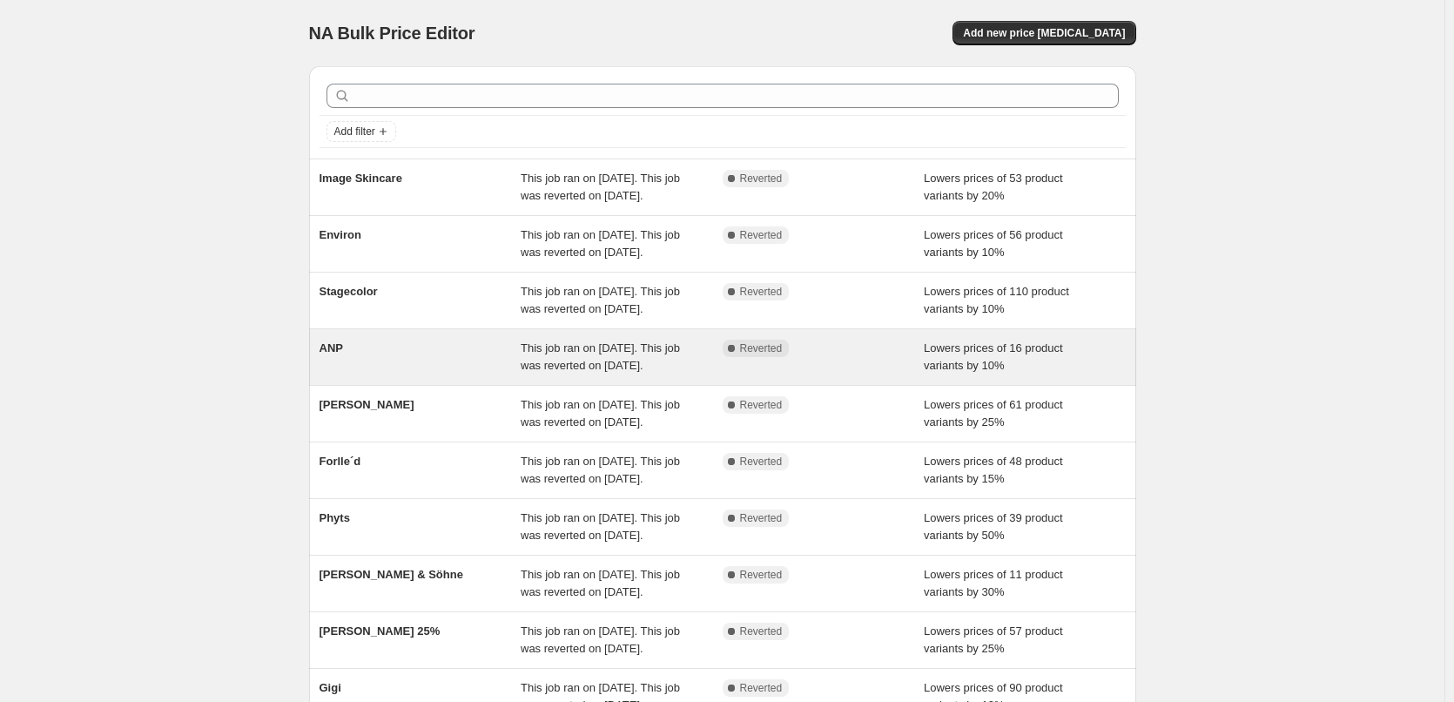
scroll to position [369, 0]
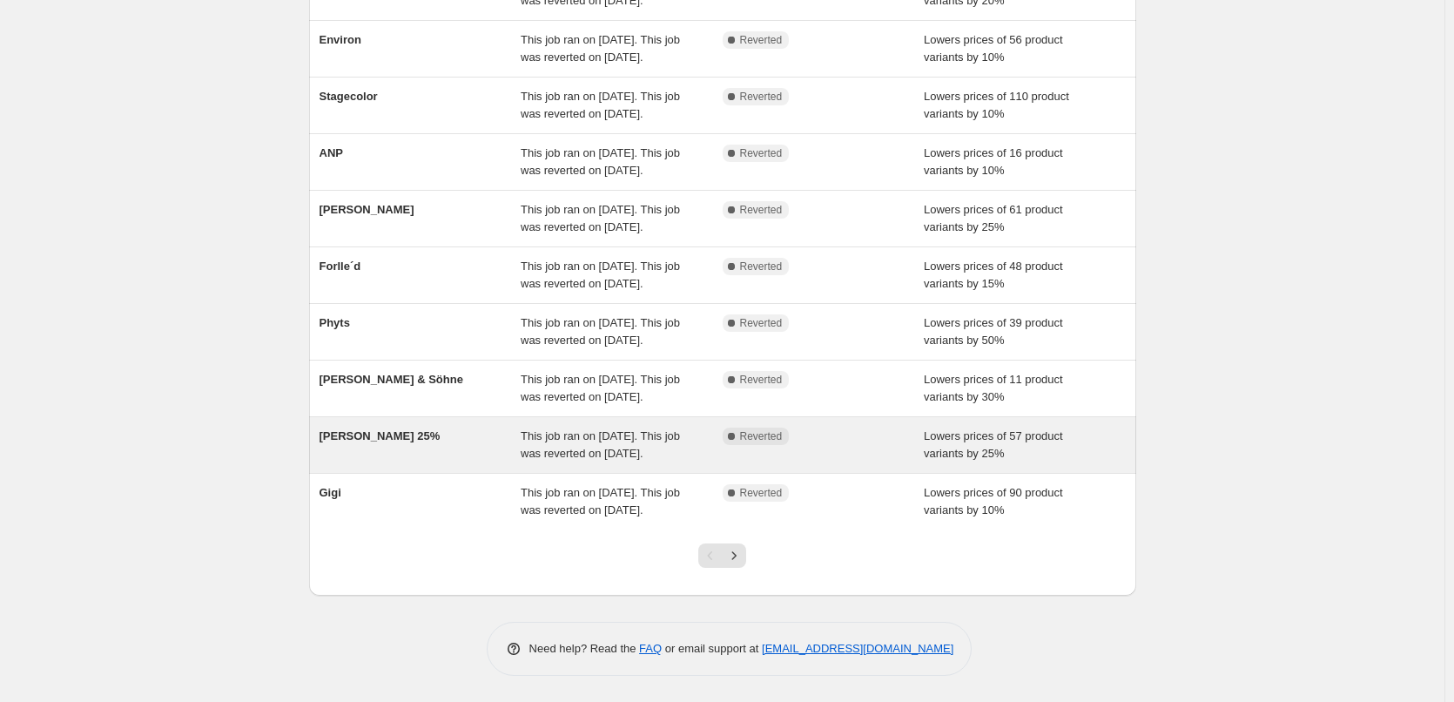
click at [346, 417] on div "Jane Iredale 25% This job ran on August 13, 2025. This job was reverted on Augu…" at bounding box center [722, 445] width 827 height 56
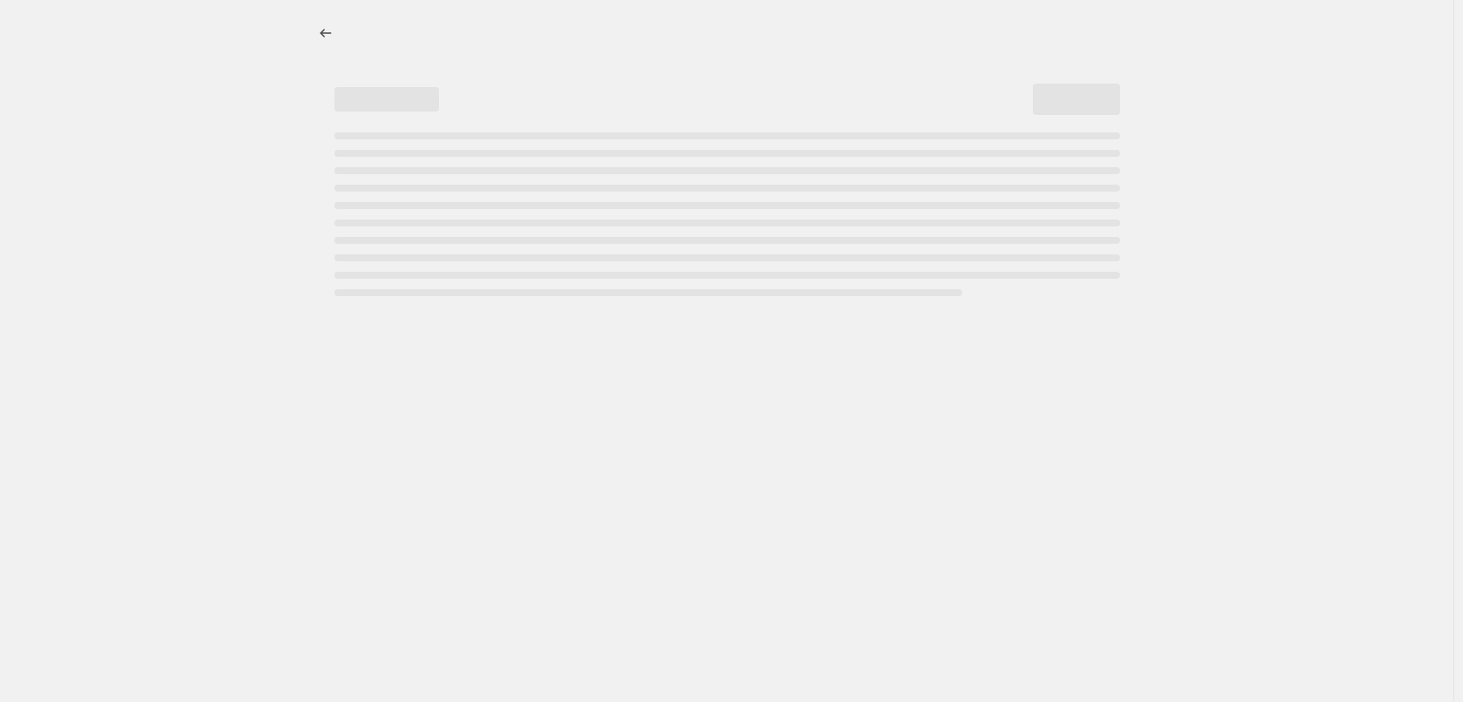
select select "percentage"
select select "vendor"
select select "tag"
select select "not_equal"
select select "tag"
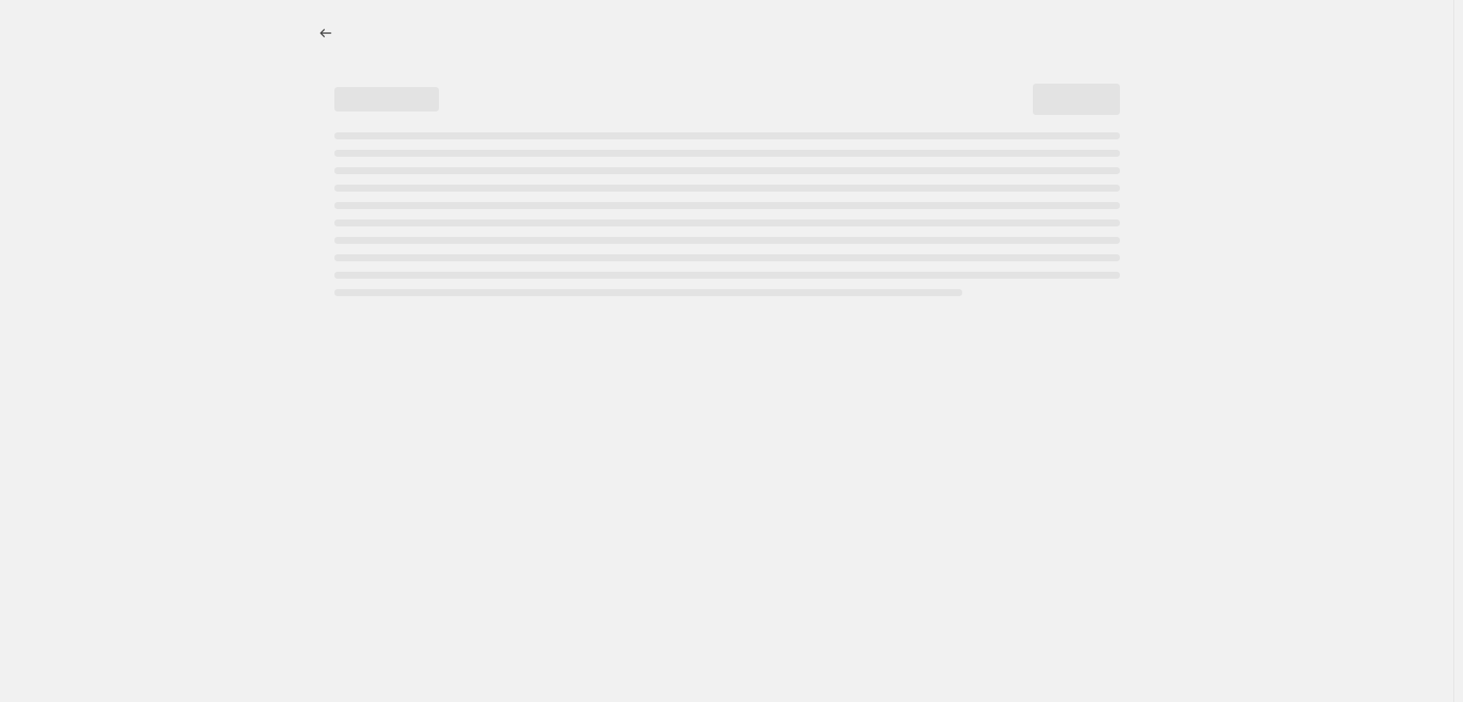
select select "not_equal"
select select "tag"
select select "not_equal"
select select "tag"
select select "not_equal"
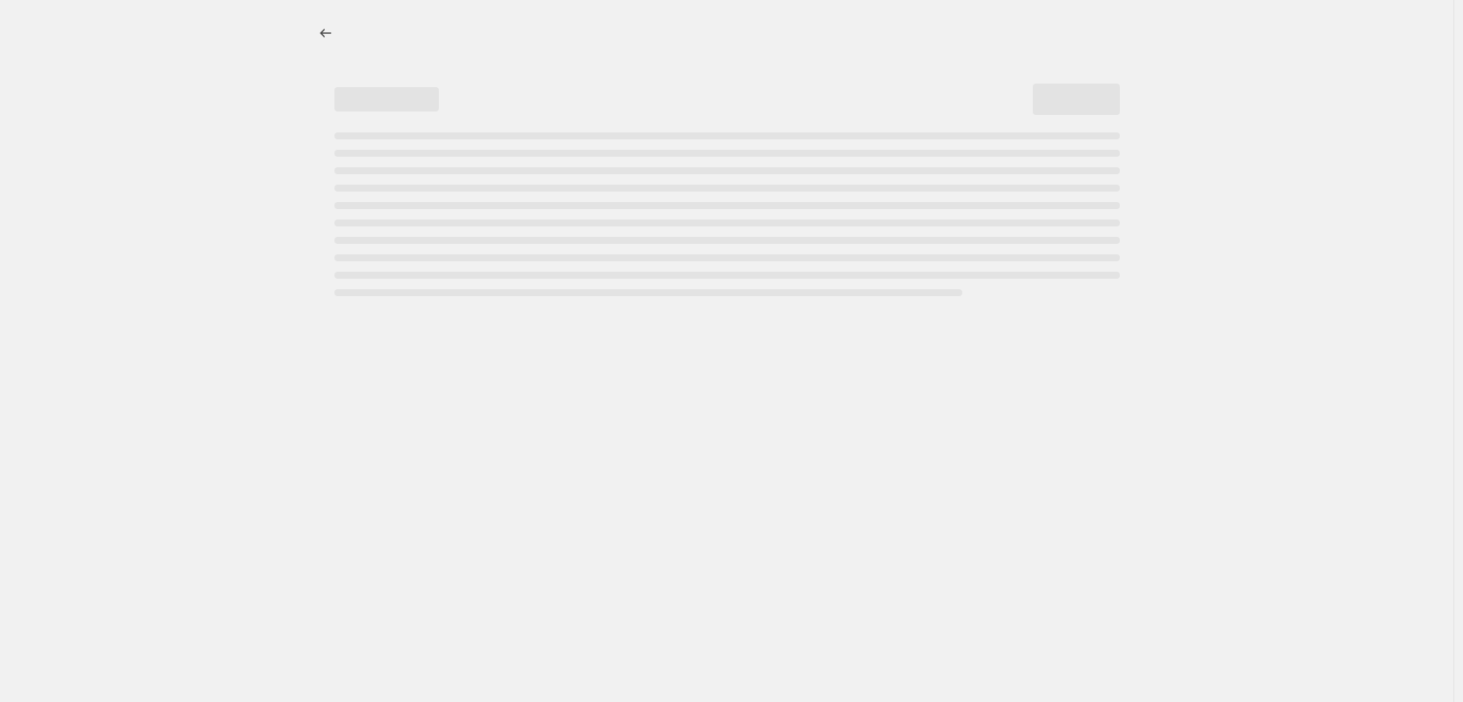
select select "tag"
select select "not_equal"
select select "tag"
select select "not_equal"
select select "tag"
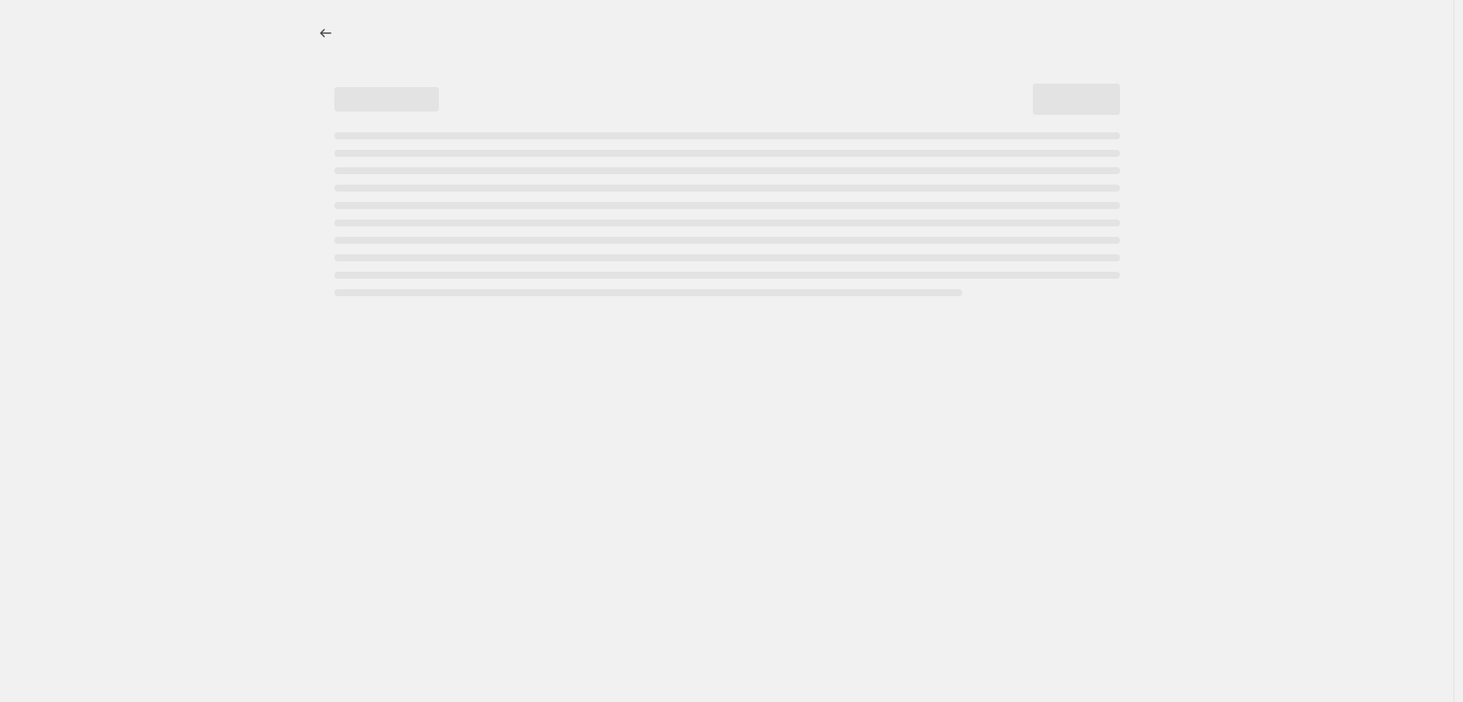
select select "not_equal"
select select "tag"
select select "not_equal"
select select "tag"
select select "not_equal"
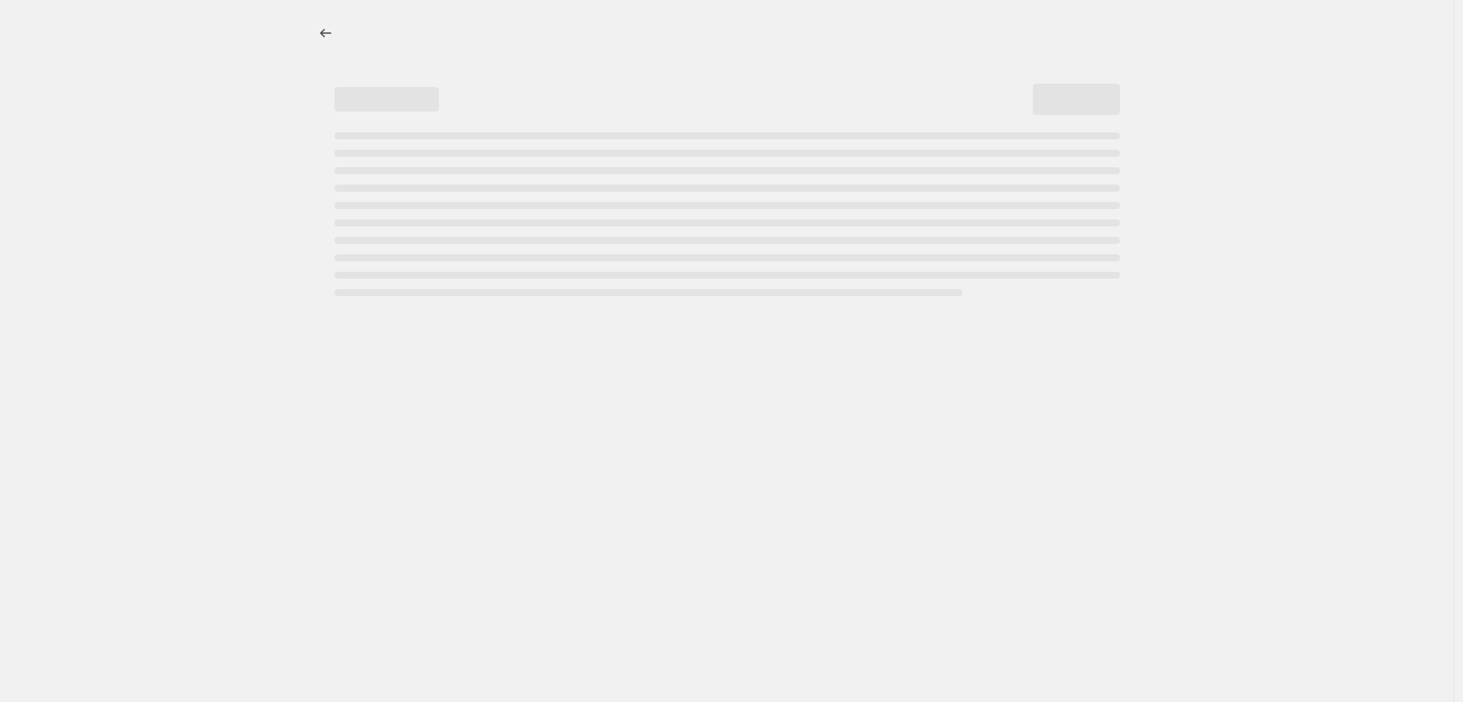
select select "tag"
select select "not_equal"
select select "tag"
select select "not_equal"
select select "tag"
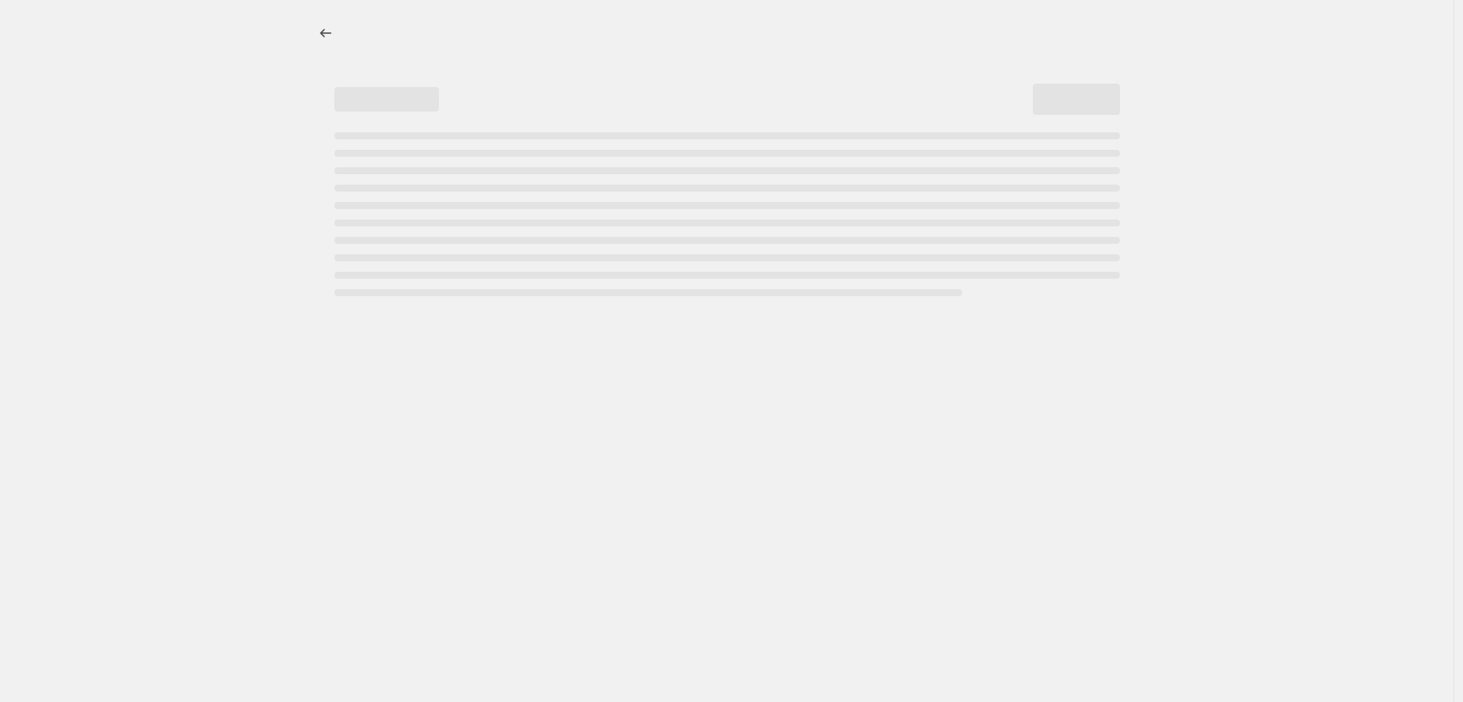
select select "not_equal"
select select "tag"
select select "not_equal"
select select "tag"
select select "not_equal"
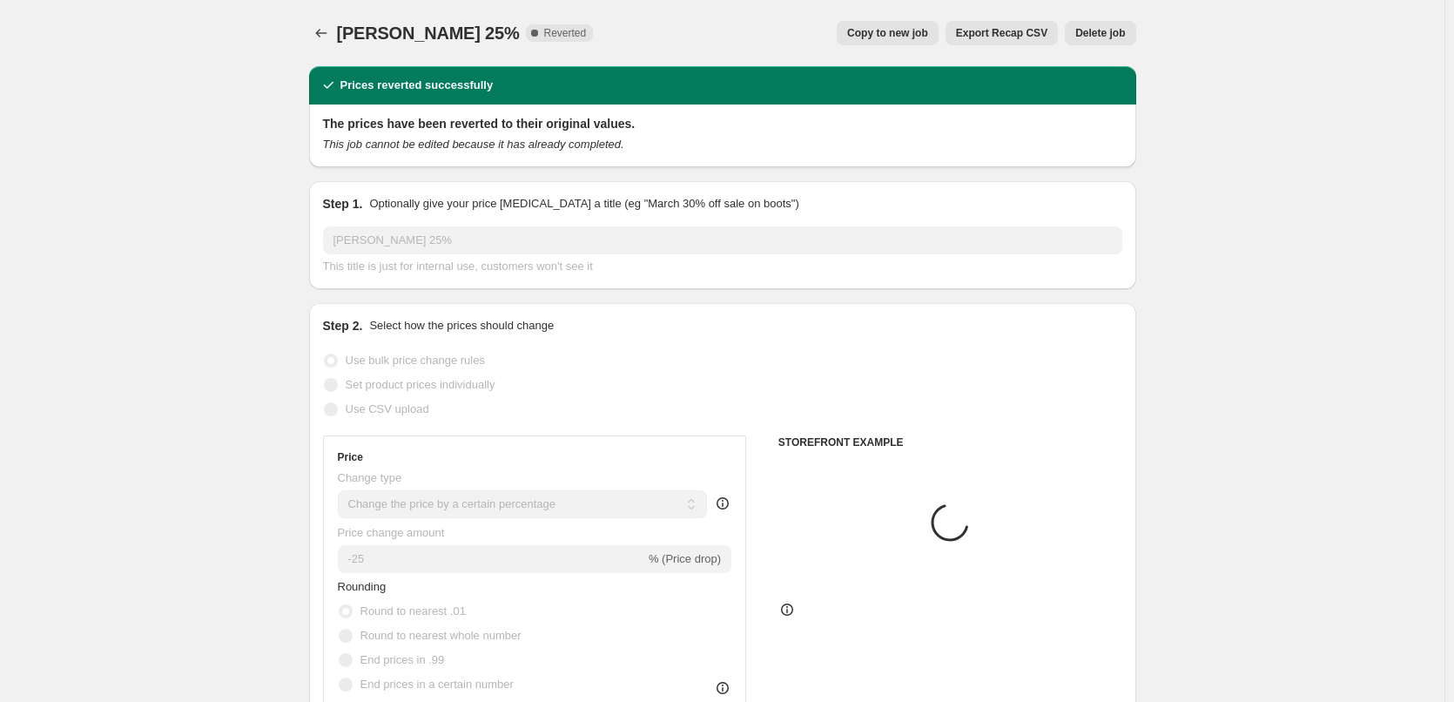
click at [1108, 24] on button "Delete job" at bounding box center [1100, 33] width 71 height 24
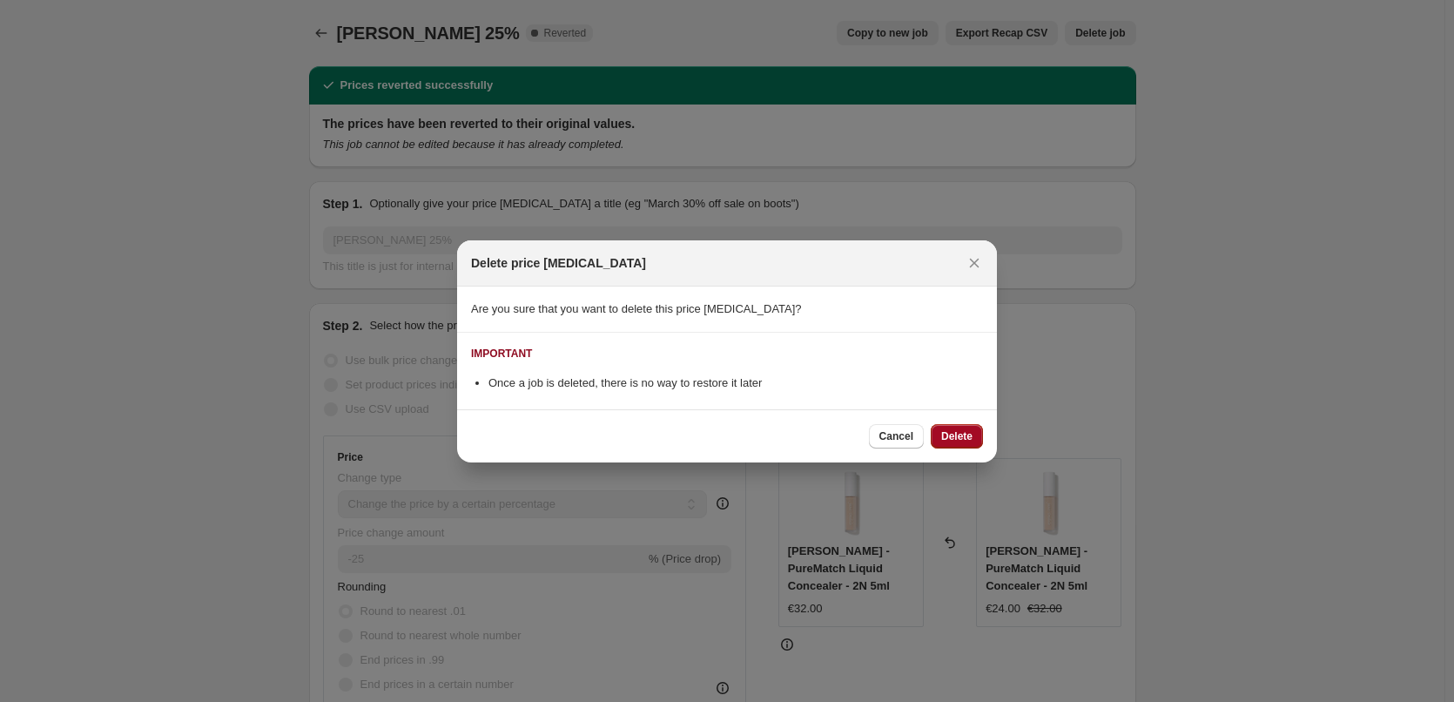
click at [968, 426] on button "Delete" at bounding box center [957, 436] width 52 height 24
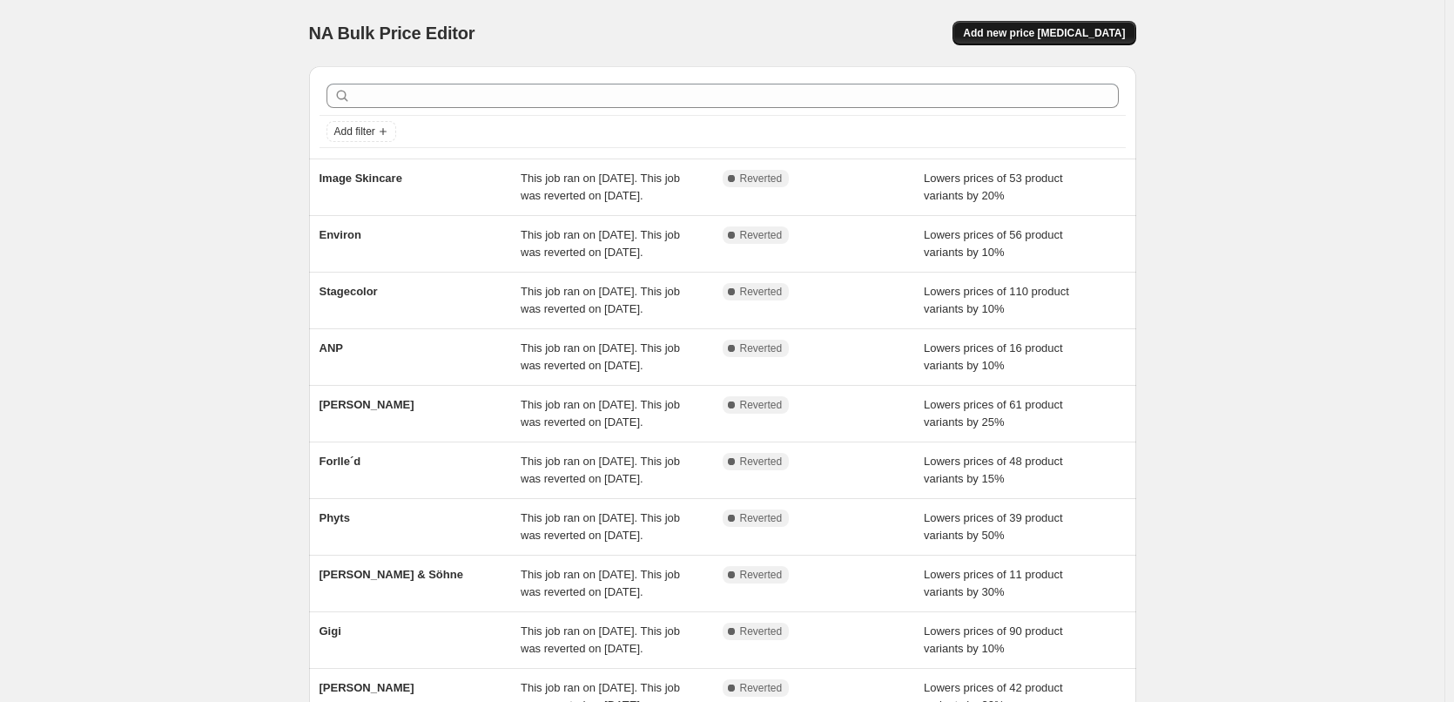
click at [1030, 31] on span "Add new price [MEDICAL_DATA]" at bounding box center [1044, 33] width 162 height 14
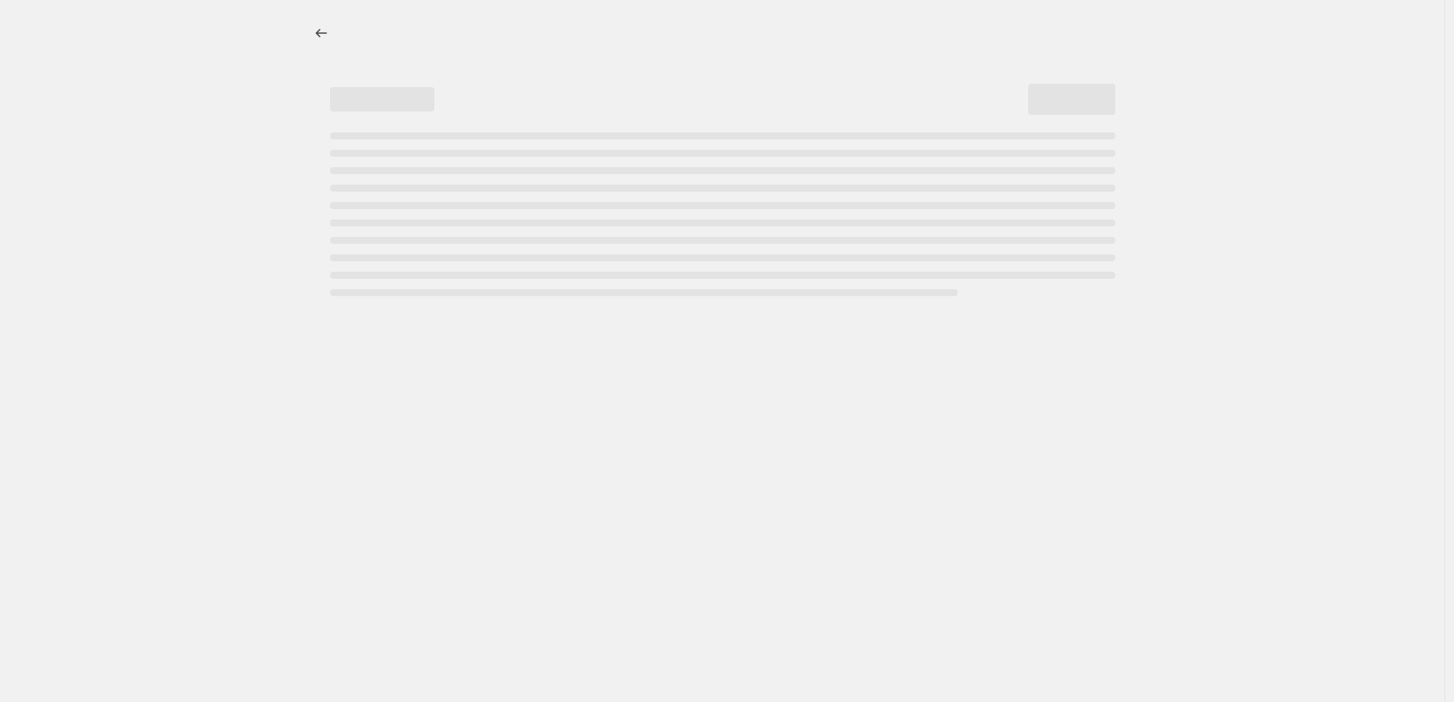
select select "percentage"
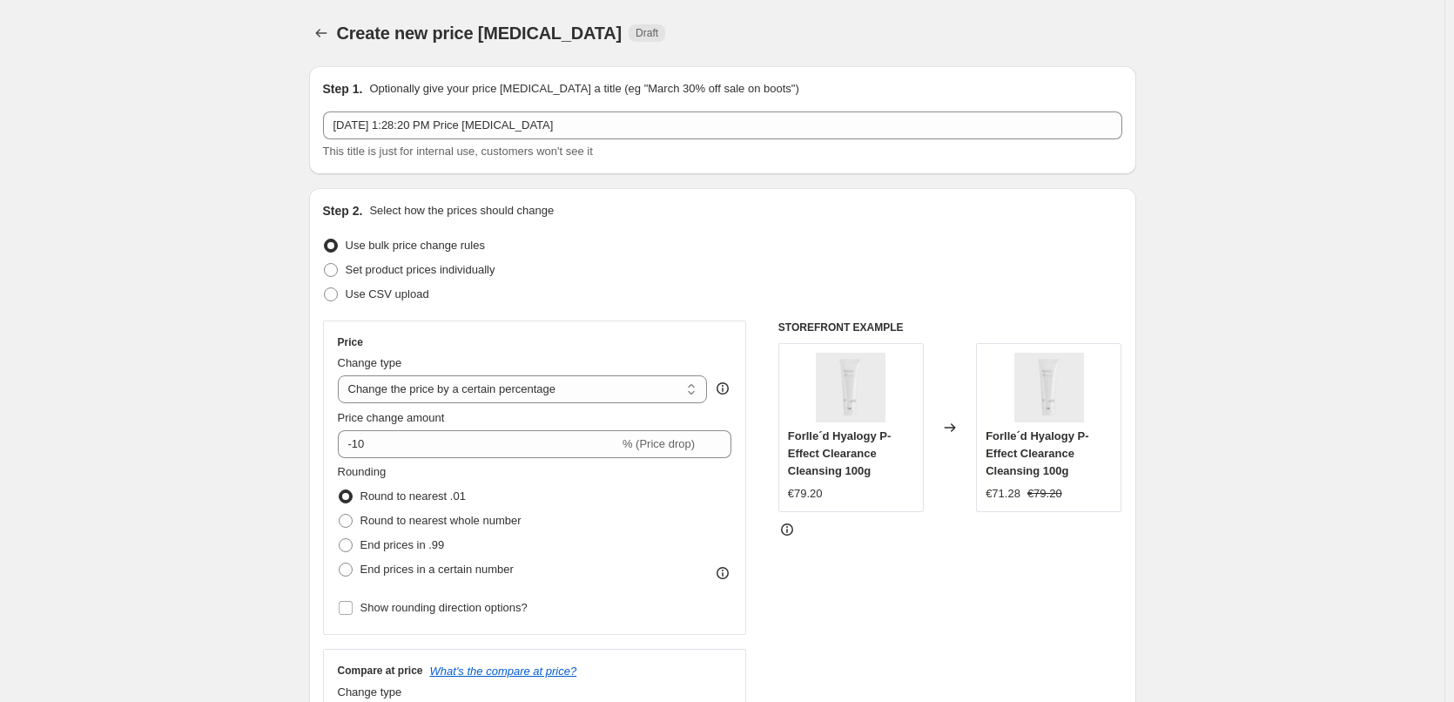
click at [476, 140] on div "[DATE] 1:28:20 PM Price [MEDICAL_DATA] This title is just for internal use, cus…" at bounding box center [723, 135] width 800 height 49
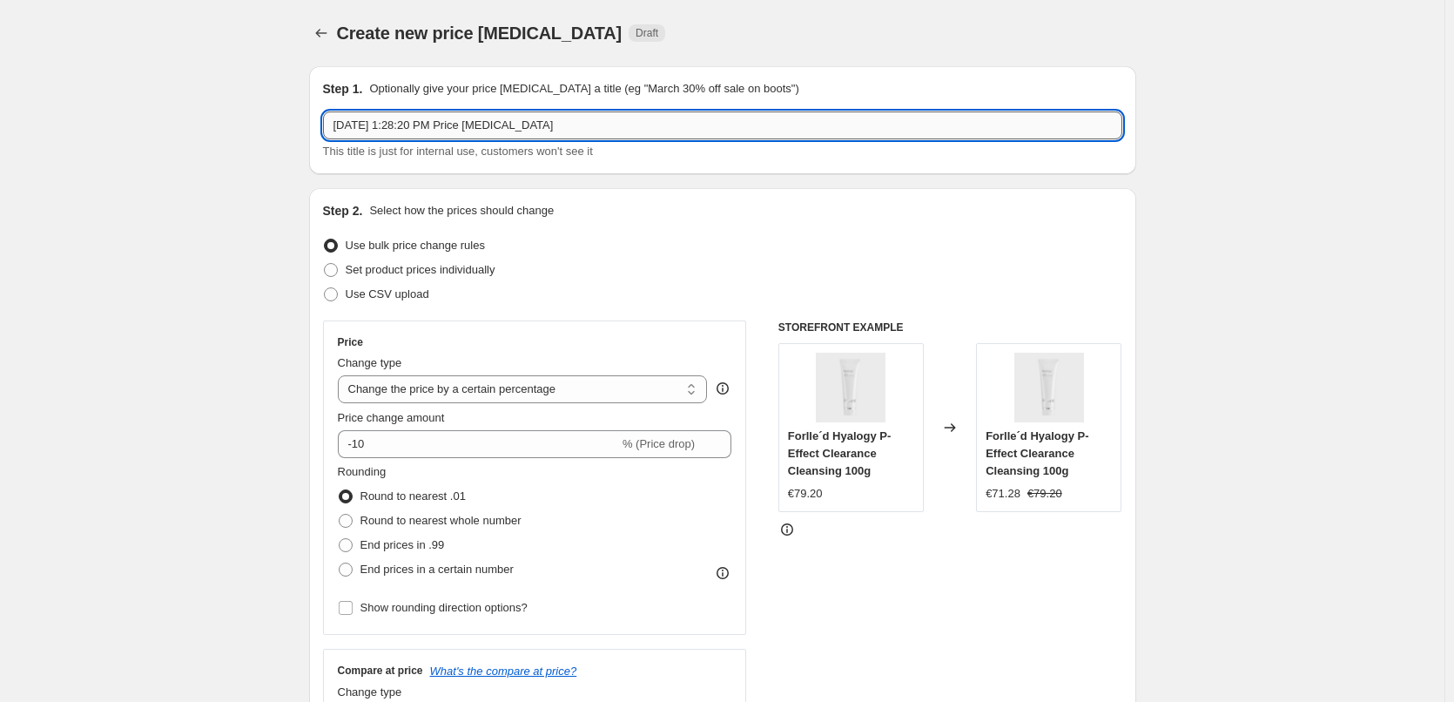
click at [476, 131] on input "[DATE] 1:28:20 PM Price [MEDICAL_DATA]" at bounding box center [723, 125] width 800 height 28
click at [476, 131] on input "Aug 14, 2025, 1:28:20 PM Price change job" at bounding box center [723, 125] width 800 height 28
type input "Jane Iredale 1"
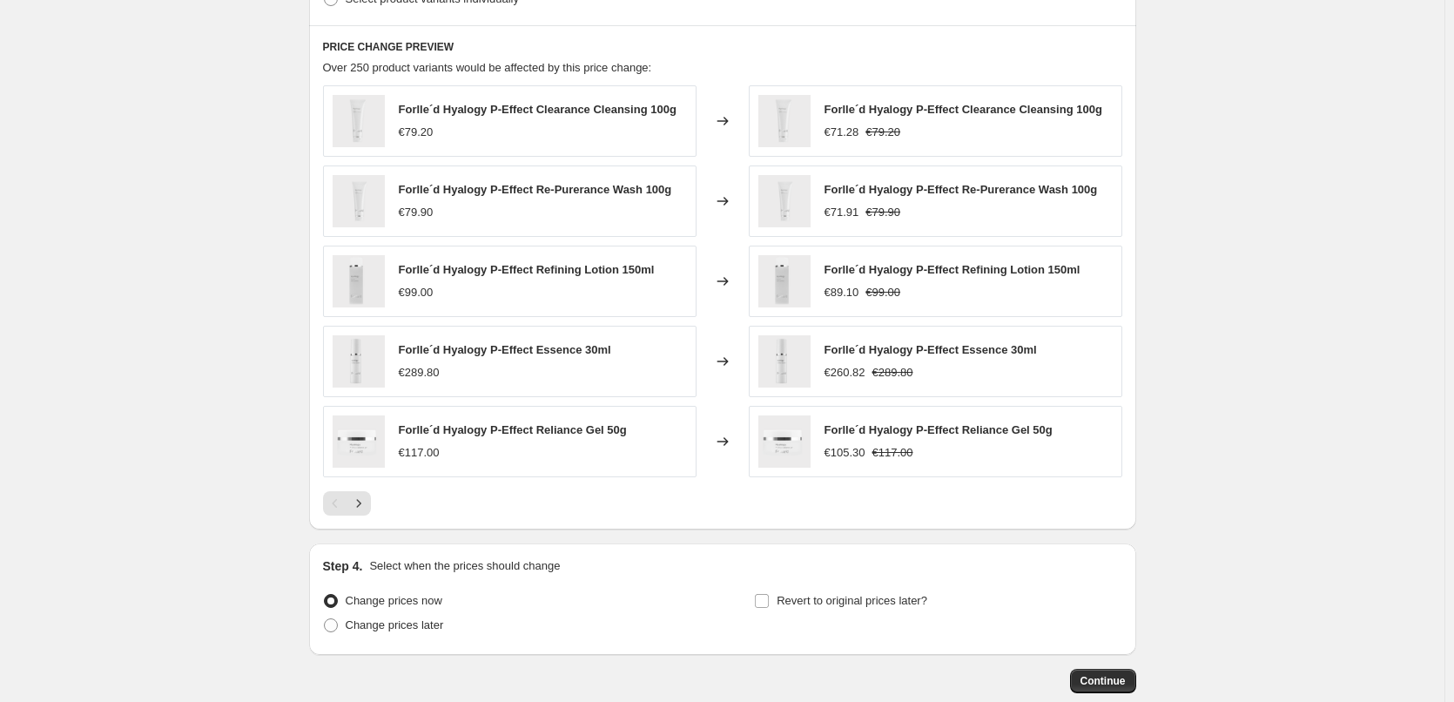
scroll to position [604, 0]
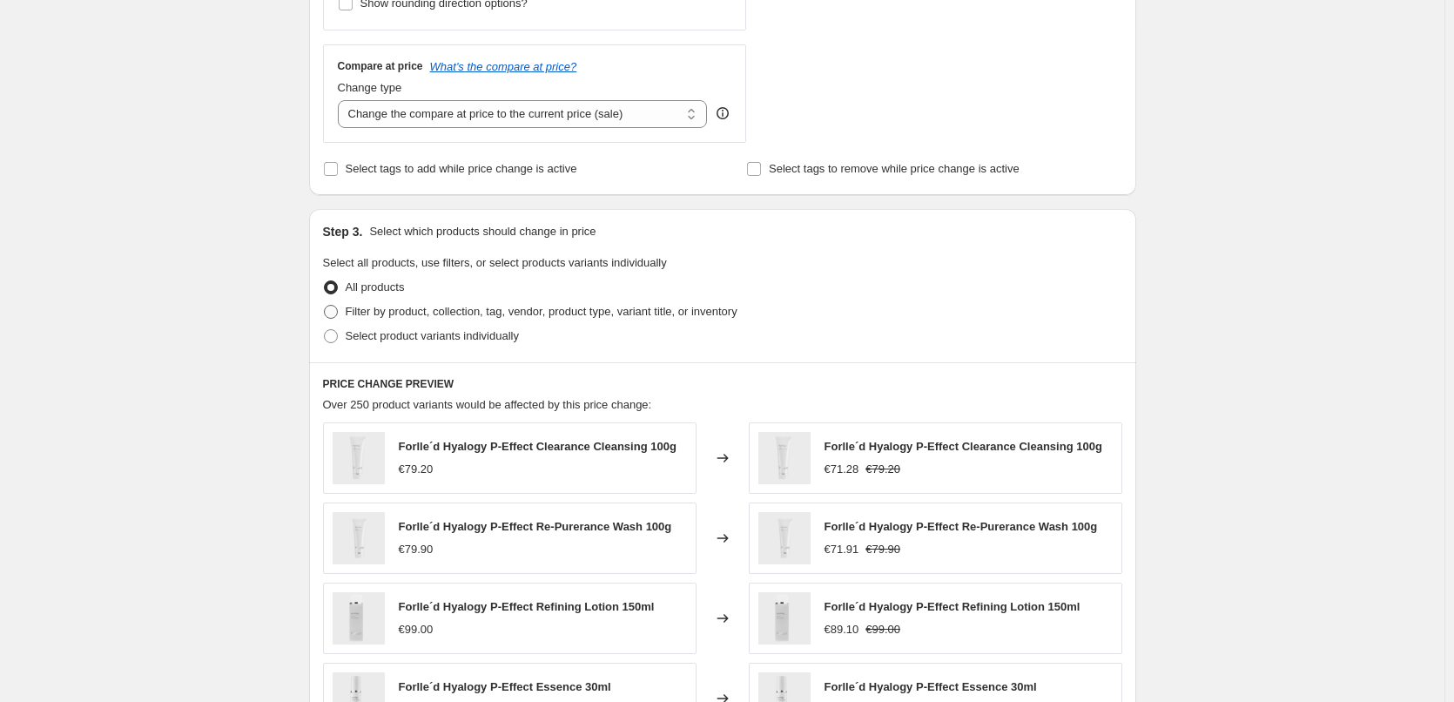
click at [389, 315] on span "Filter by product, collection, tag, vendor, product type, variant title, or inv…" at bounding box center [542, 311] width 392 height 13
click at [325, 306] on input "Filter by product, collection, tag, vendor, product type, variant title, or inv…" at bounding box center [324, 305] width 1 height 1
radio input "true"
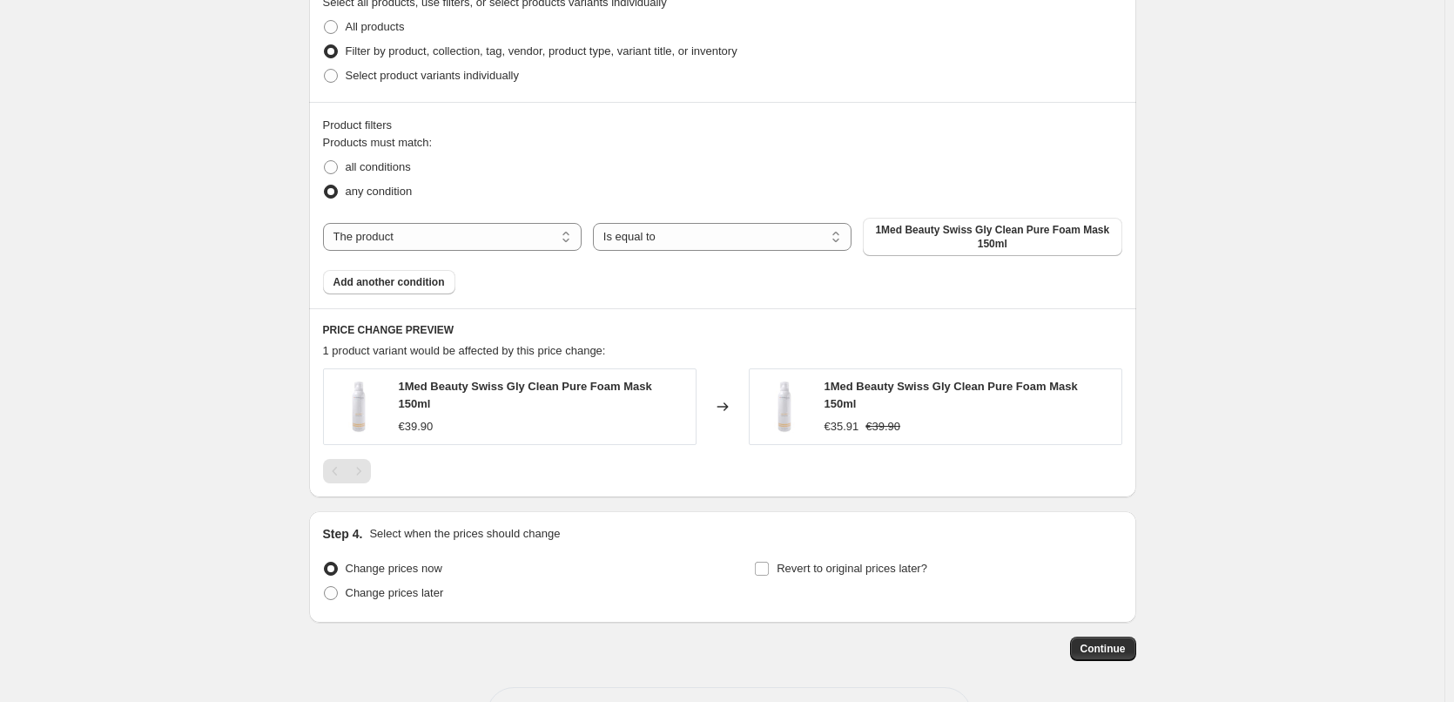
scroll to position [866, 0]
click at [440, 237] on select "The product The product's collection The product's tag The product's vendor The…" at bounding box center [452, 236] width 259 height 28
click at [361, 172] on span "all conditions" at bounding box center [378, 165] width 65 height 13
click at [325, 160] on input "all conditions" at bounding box center [324, 159] width 1 height 1
radio input "true"
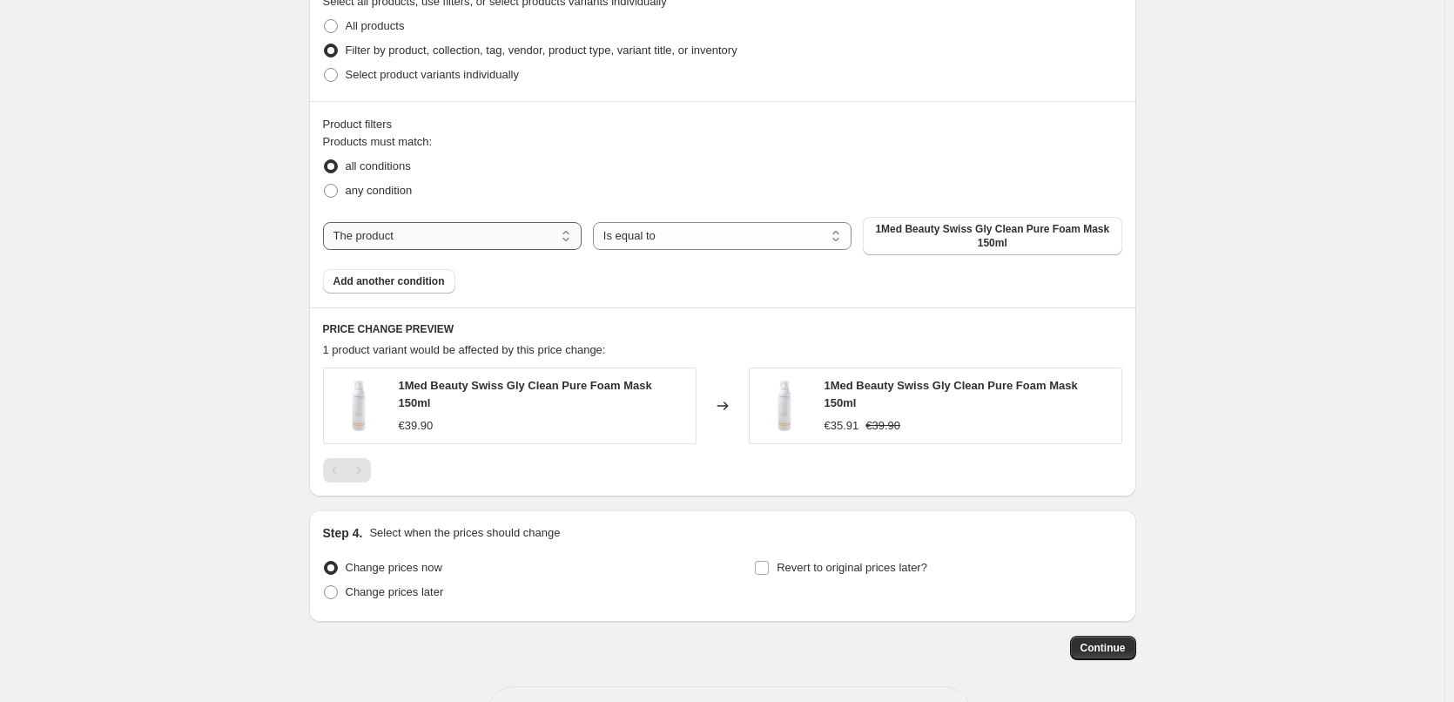
click at [470, 241] on select "The product The product's collection The product's tag The product's vendor The…" at bounding box center [452, 236] width 259 height 28
select select "product_type"
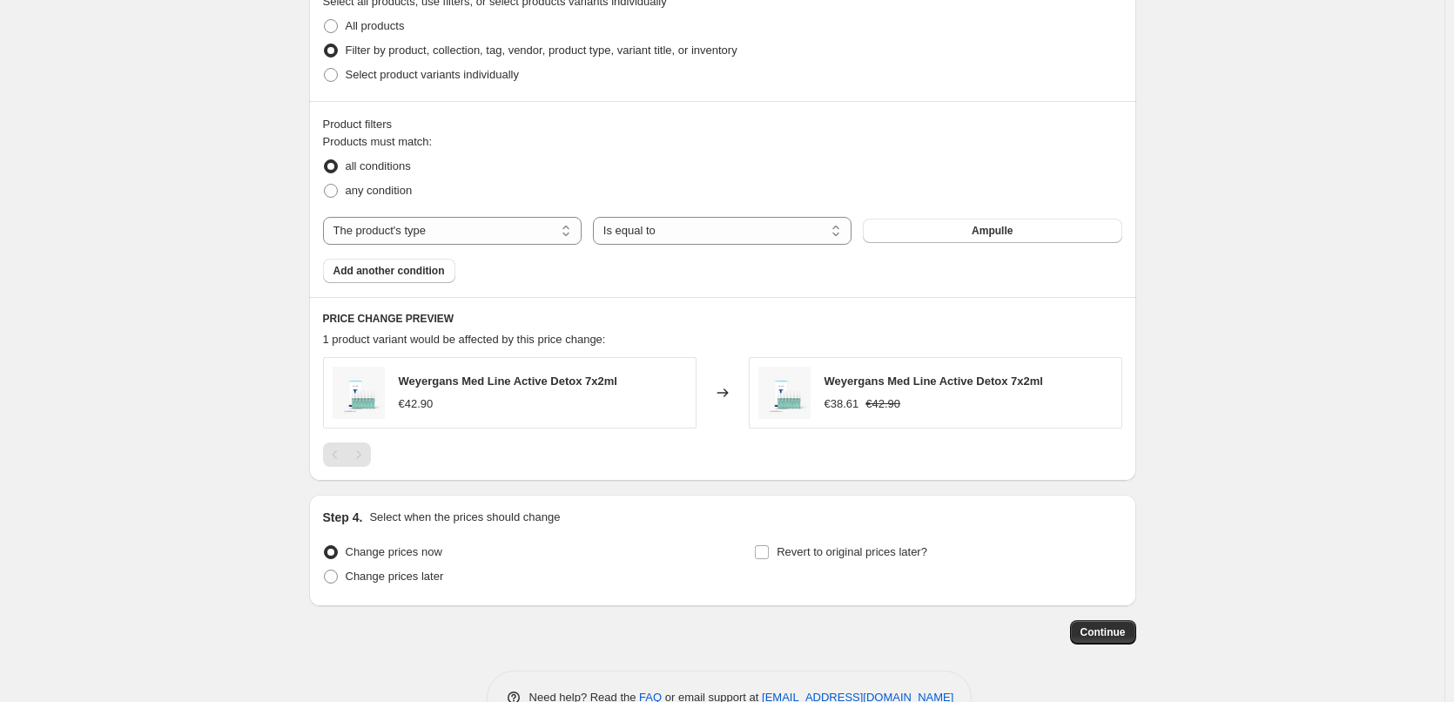
click at [972, 235] on button "Ampulle" at bounding box center [992, 231] width 259 height 24
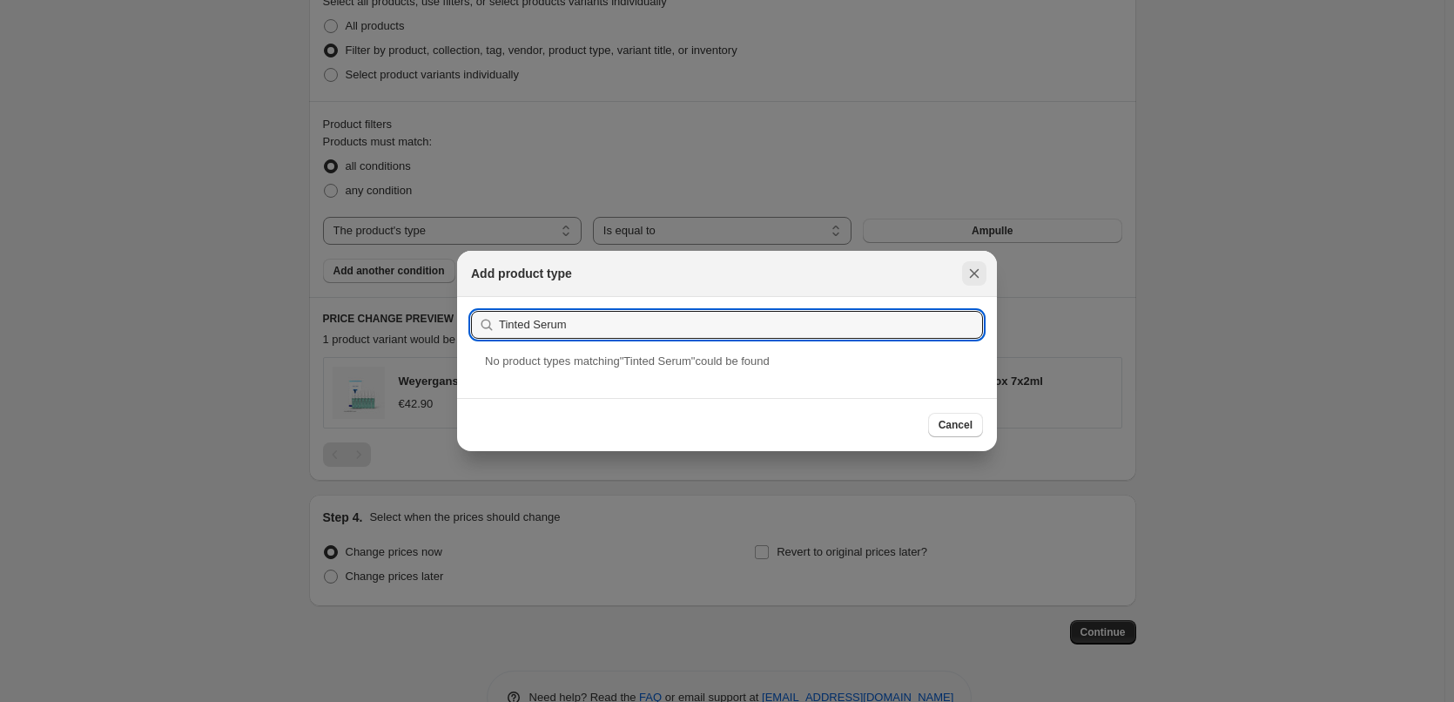
type input "Tinted Serum"
click at [982, 270] on icon "Close" at bounding box center [974, 273] width 17 height 17
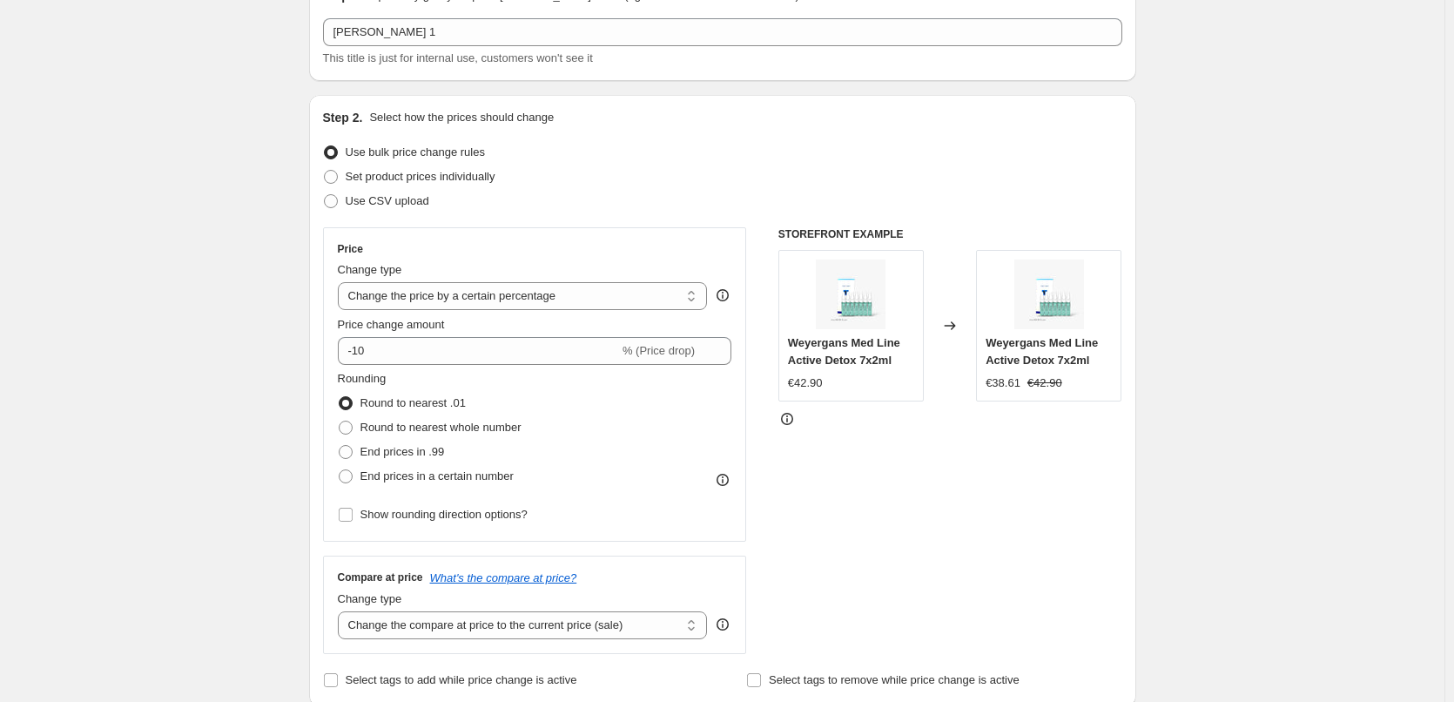
scroll to position [0, 0]
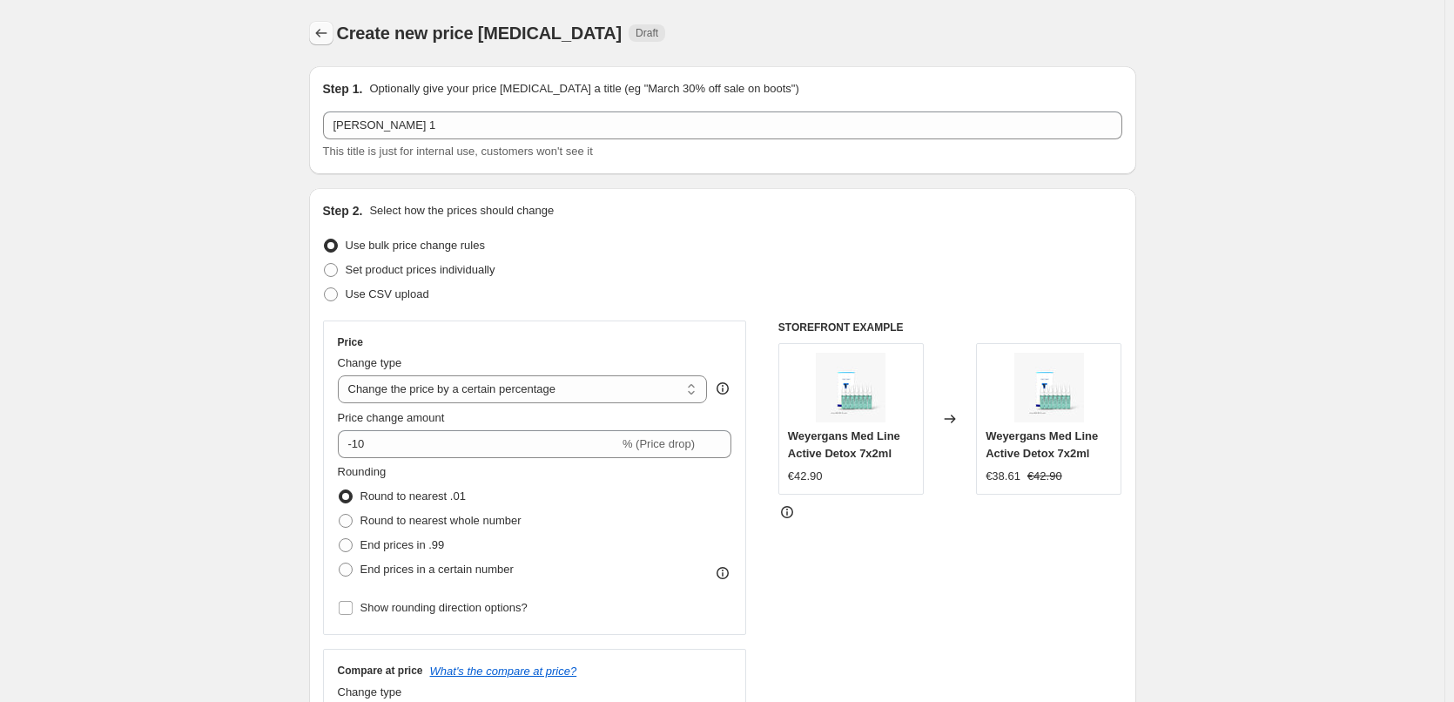
click at [330, 41] on icon "Price change jobs" at bounding box center [321, 32] width 17 height 17
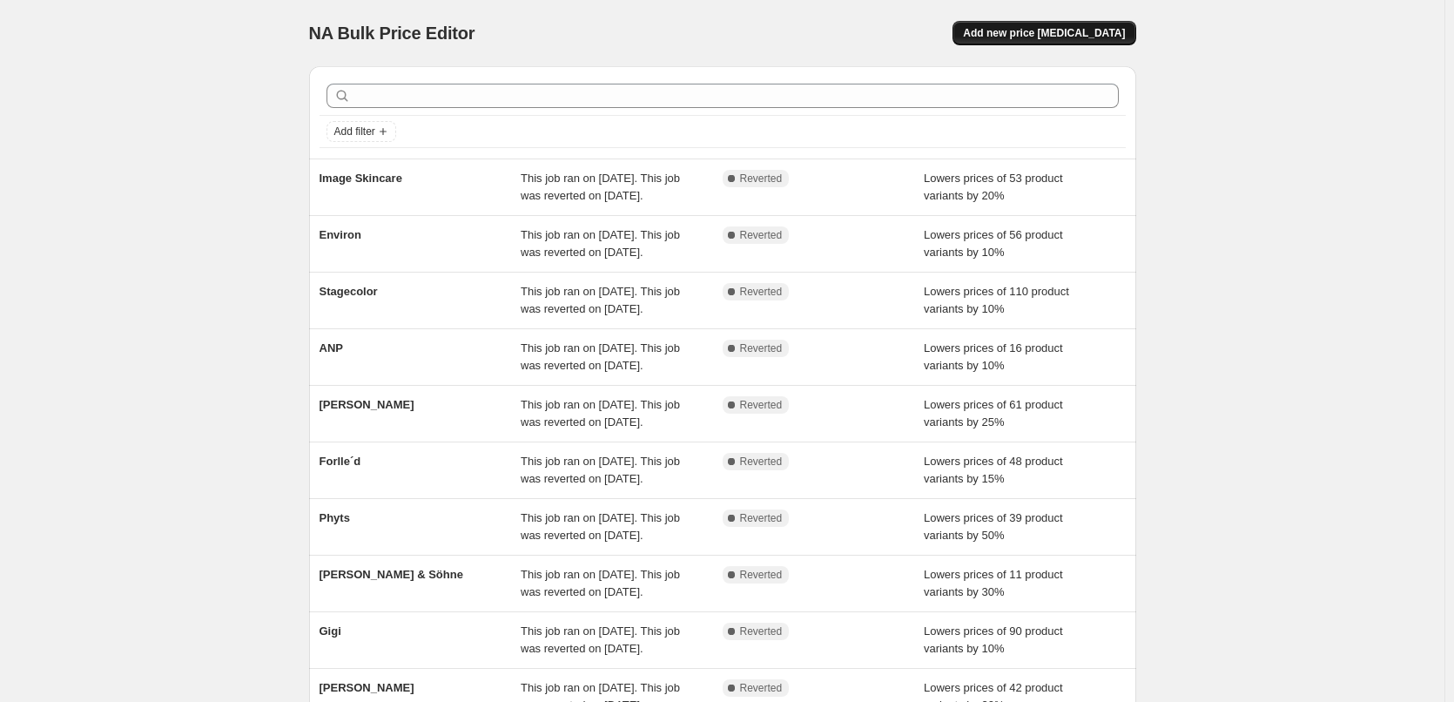
click at [1062, 30] on span "Add new price [MEDICAL_DATA]" at bounding box center [1044, 33] width 162 height 14
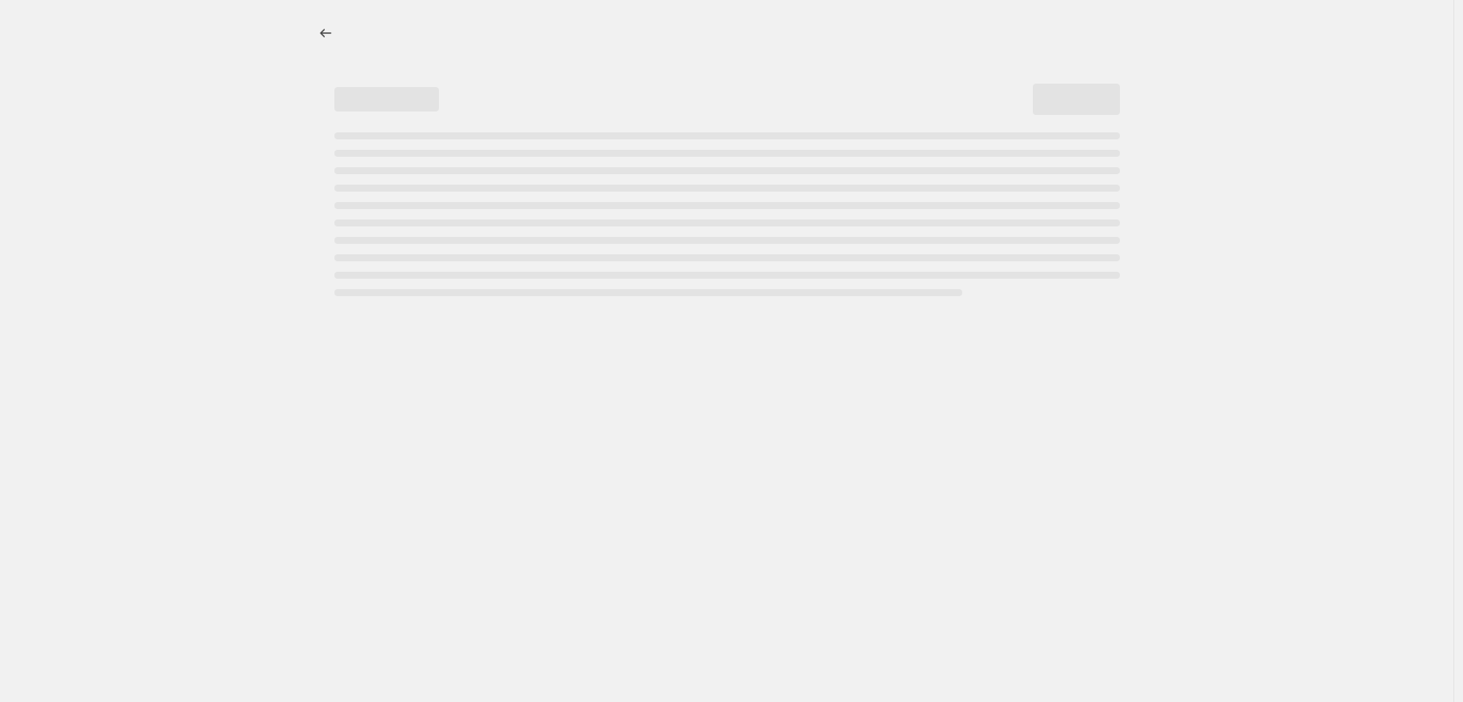
select select "percentage"
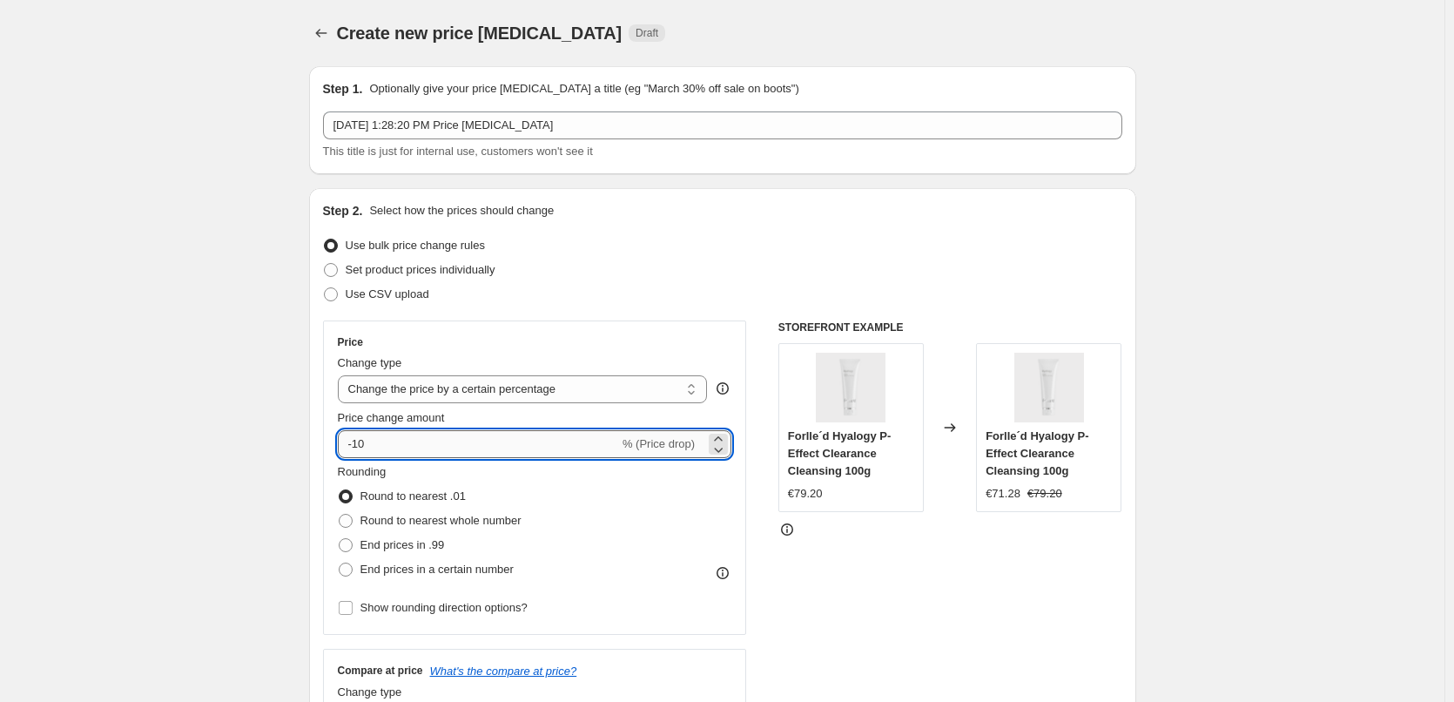
click at [380, 430] on input "-10" at bounding box center [478, 444] width 281 height 28
click at [376, 434] on input "-10" at bounding box center [478, 444] width 281 height 28
drag, startPoint x: 356, startPoint y: 444, endPoint x: 412, endPoint y: 442, distance: 55.8
click at [412, 442] on input "-10" at bounding box center [478, 444] width 281 height 28
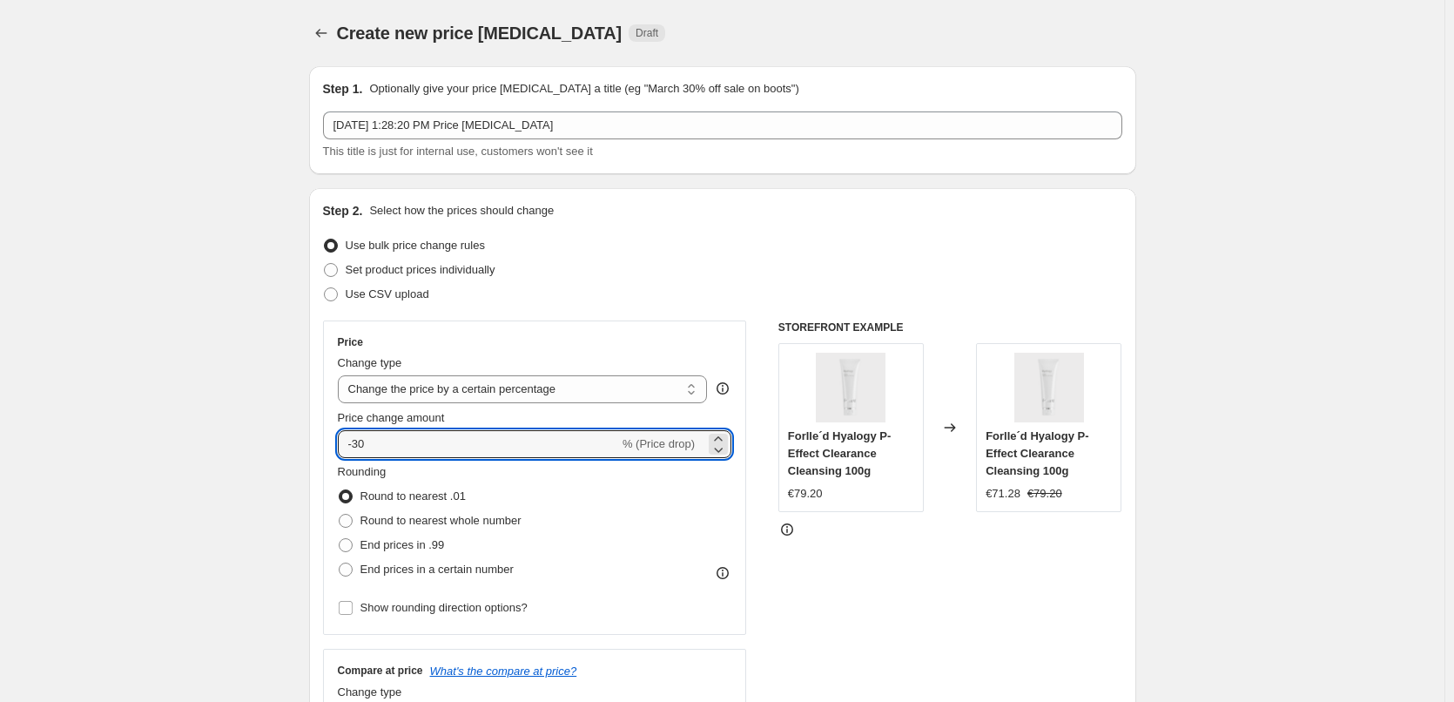
type input "-30"
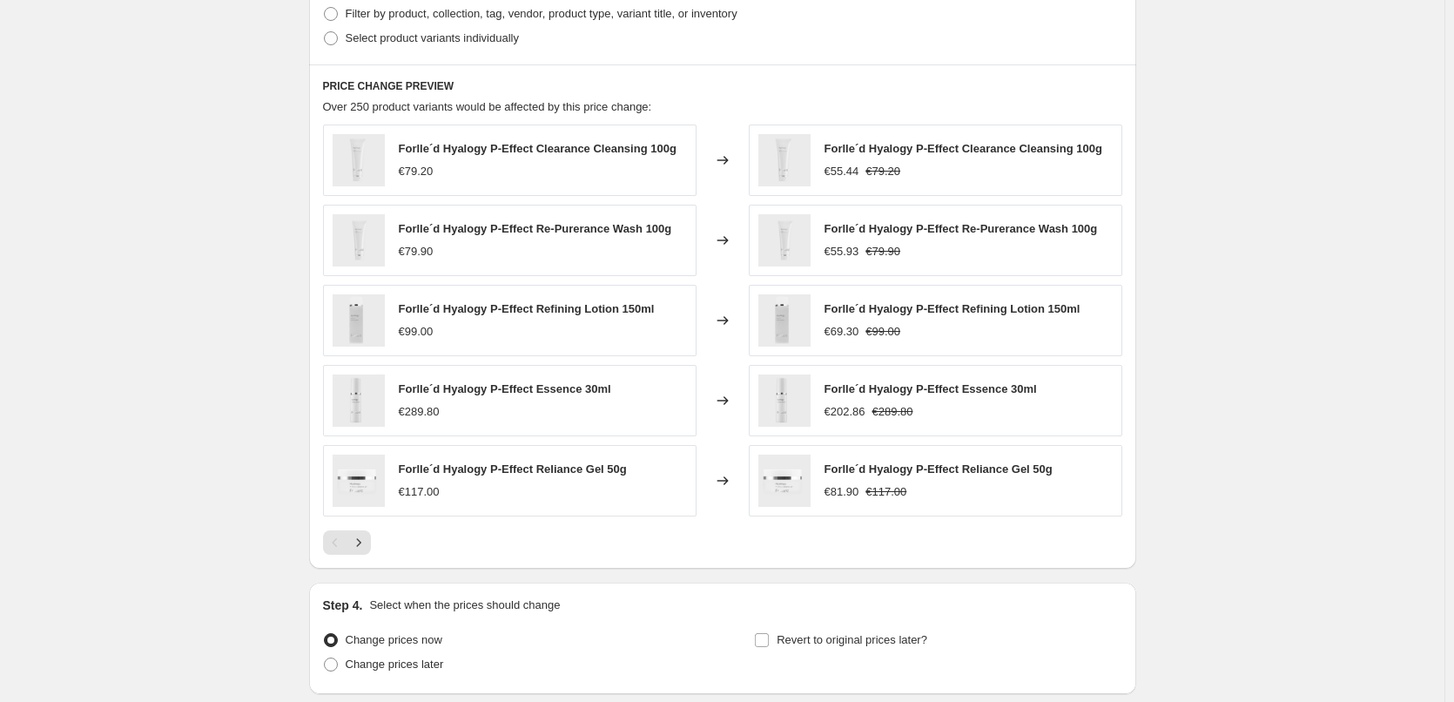
scroll to position [604, 0]
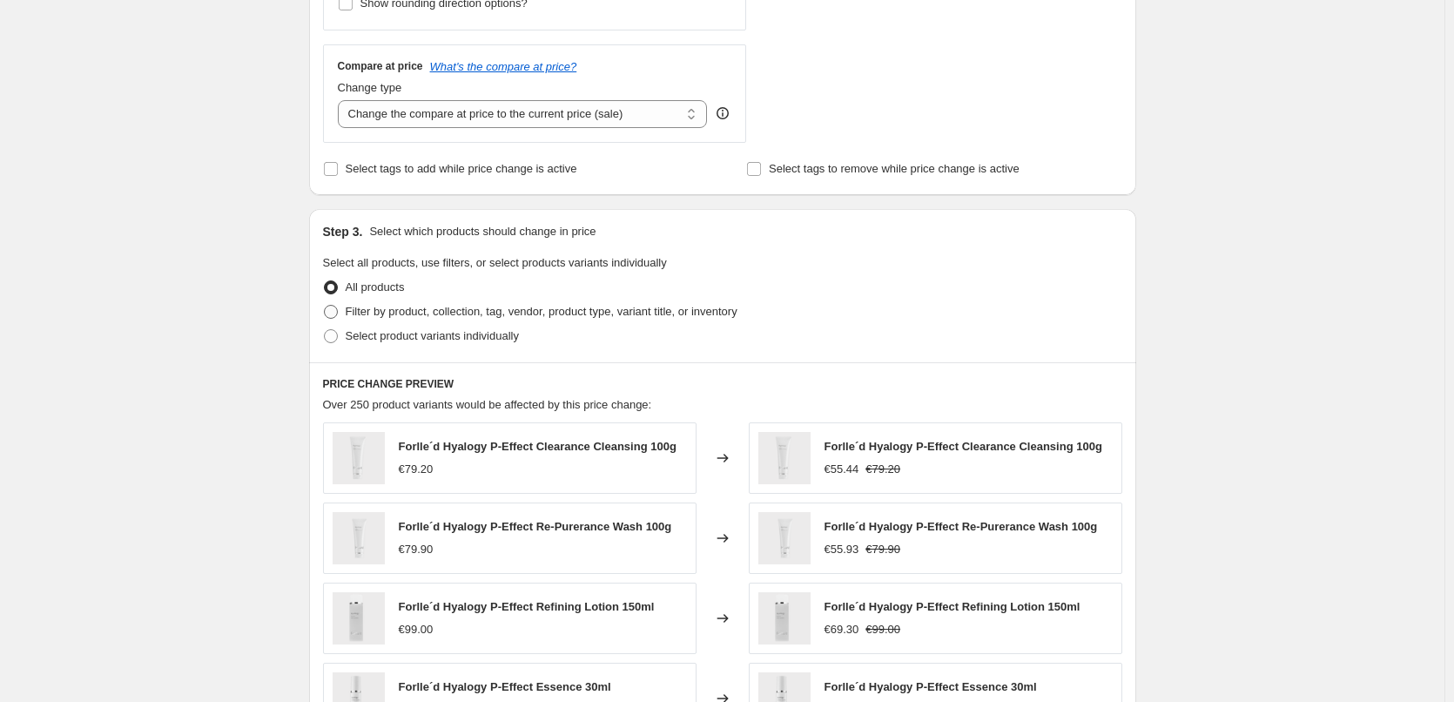
click at [443, 318] on span "Filter by product, collection, tag, vendor, product type, variant title, or inv…" at bounding box center [542, 311] width 392 height 13
click at [325, 306] on input "Filter by product, collection, tag, vendor, product type, variant title, or inv…" at bounding box center [324, 305] width 1 height 1
radio input "true"
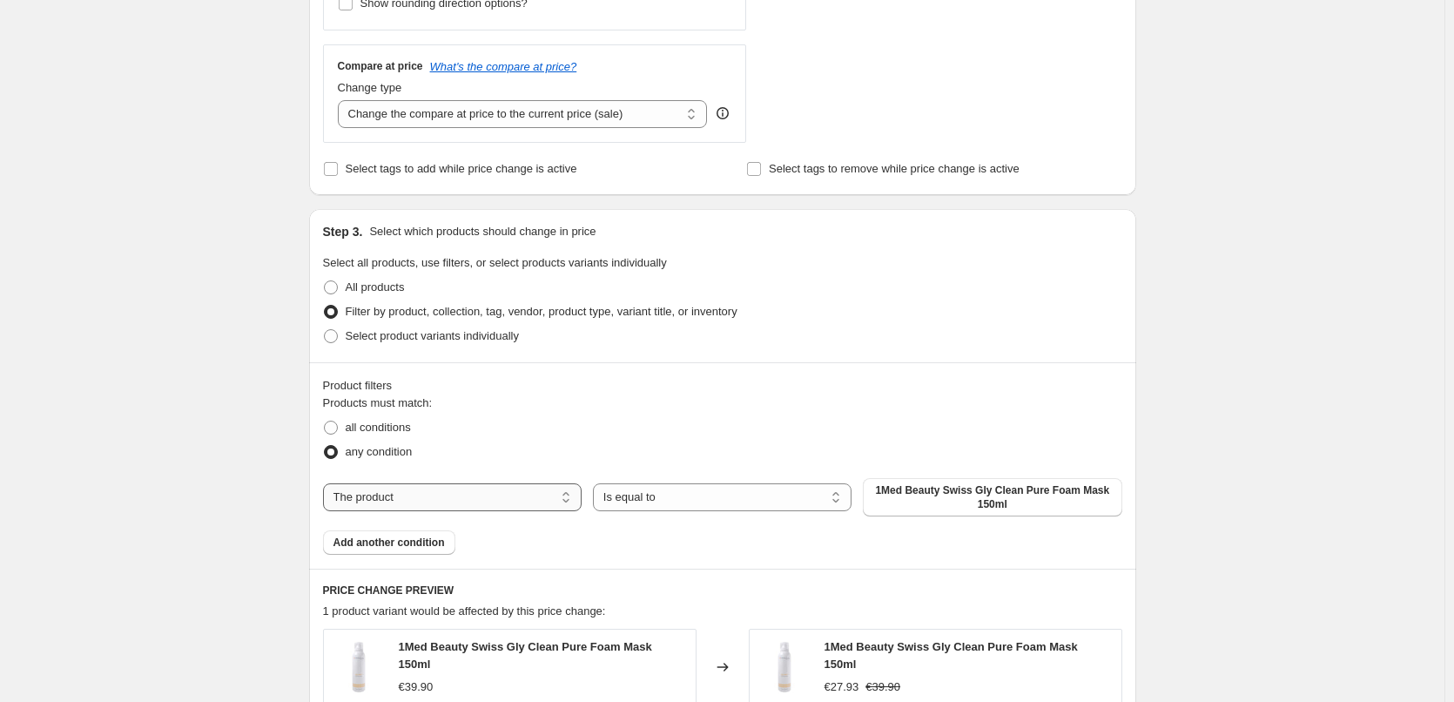
click at [567, 500] on select "The product The product's collection The product's tag The product's vendor The…" at bounding box center [452, 497] width 259 height 28
select select "tag"
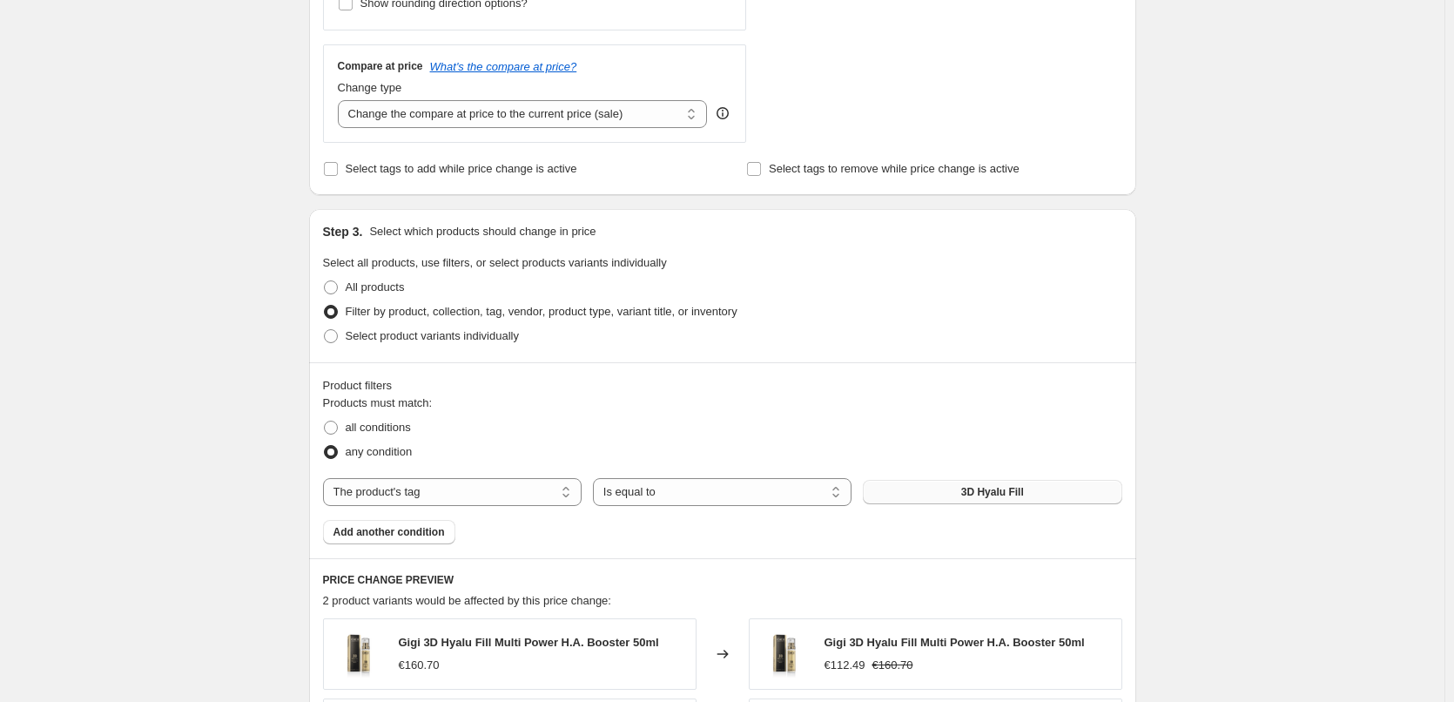
click at [948, 492] on button "3D Hyalu Fill" at bounding box center [992, 492] width 259 height 24
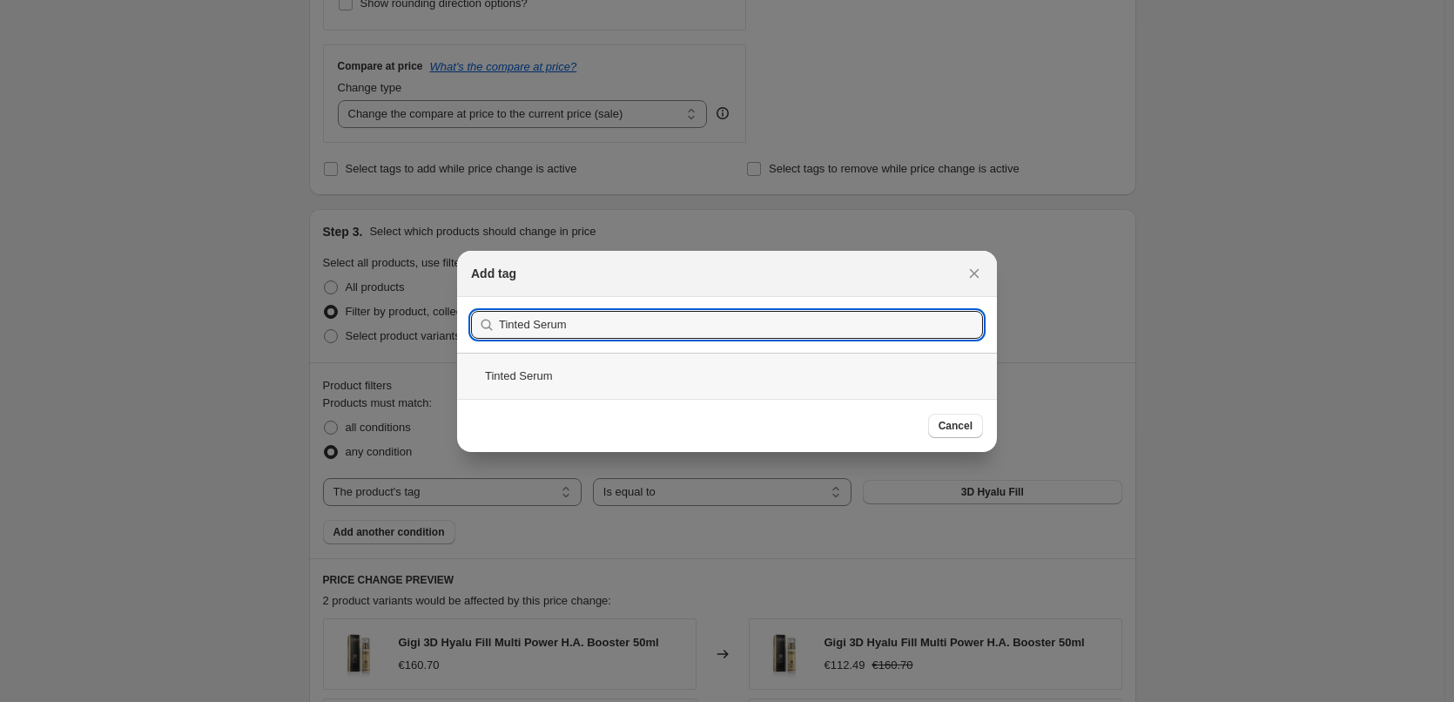
type input "Tinted Serum"
click at [569, 367] on div "Tinted Serum" at bounding box center [727, 376] width 540 height 46
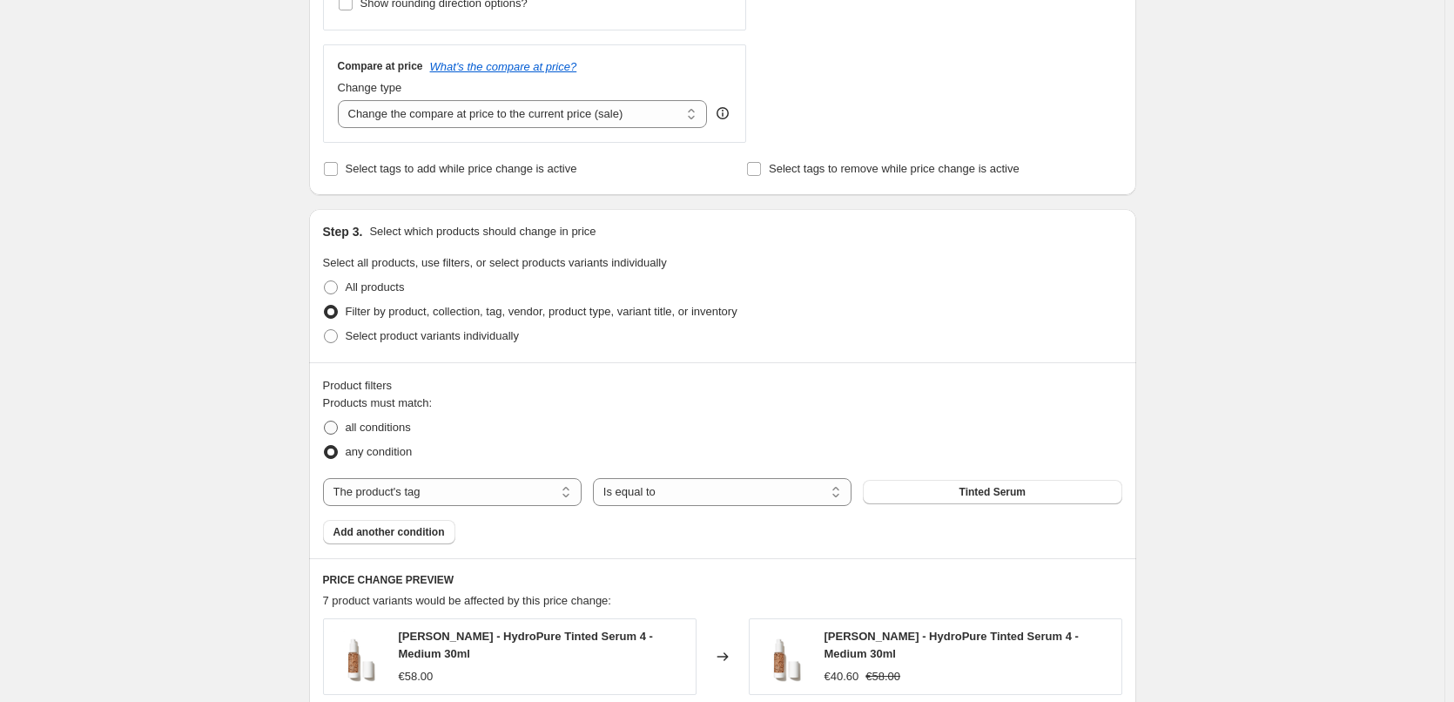
click at [408, 431] on span "all conditions" at bounding box center [378, 427] width 65 height 13
click at [325, 422] on input "all conditions" at bounding box center [324, 421] width 1 height 1
radio input "true"
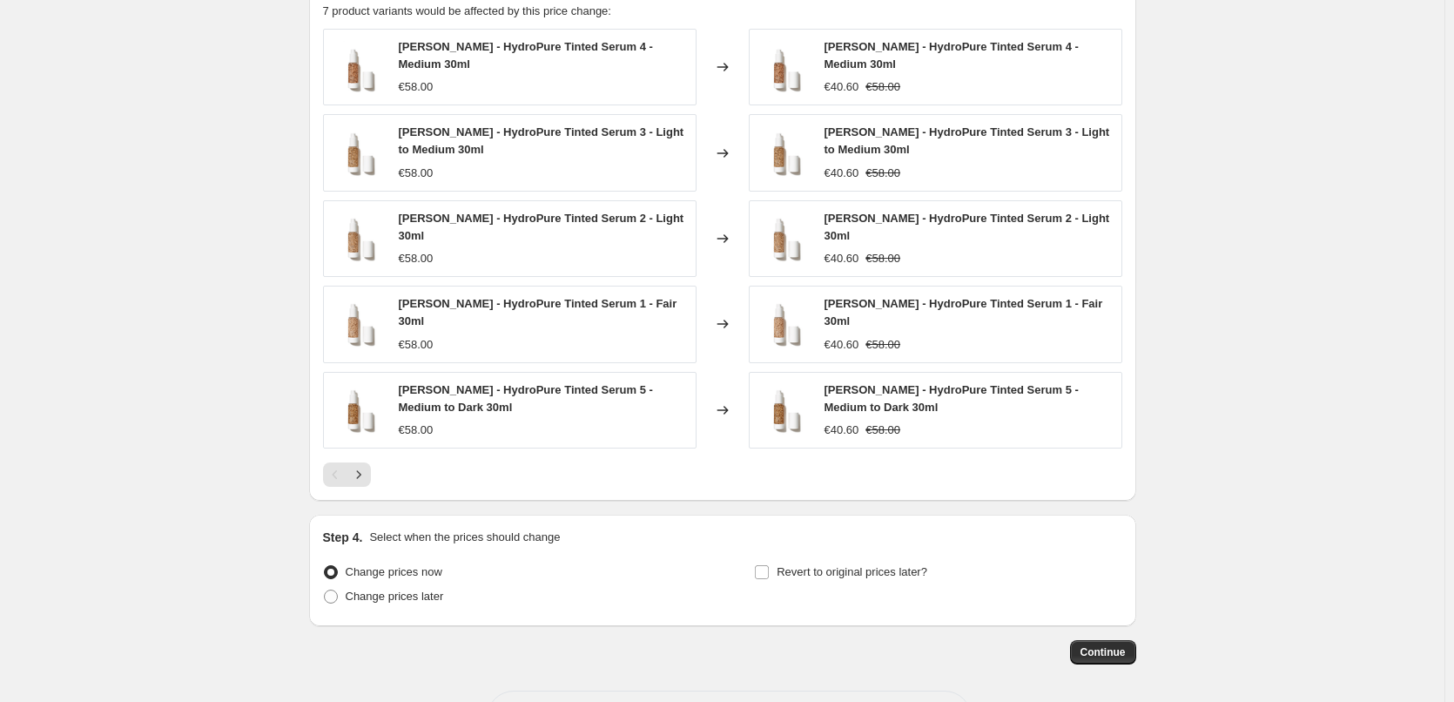
scroll to position [1252, 0]
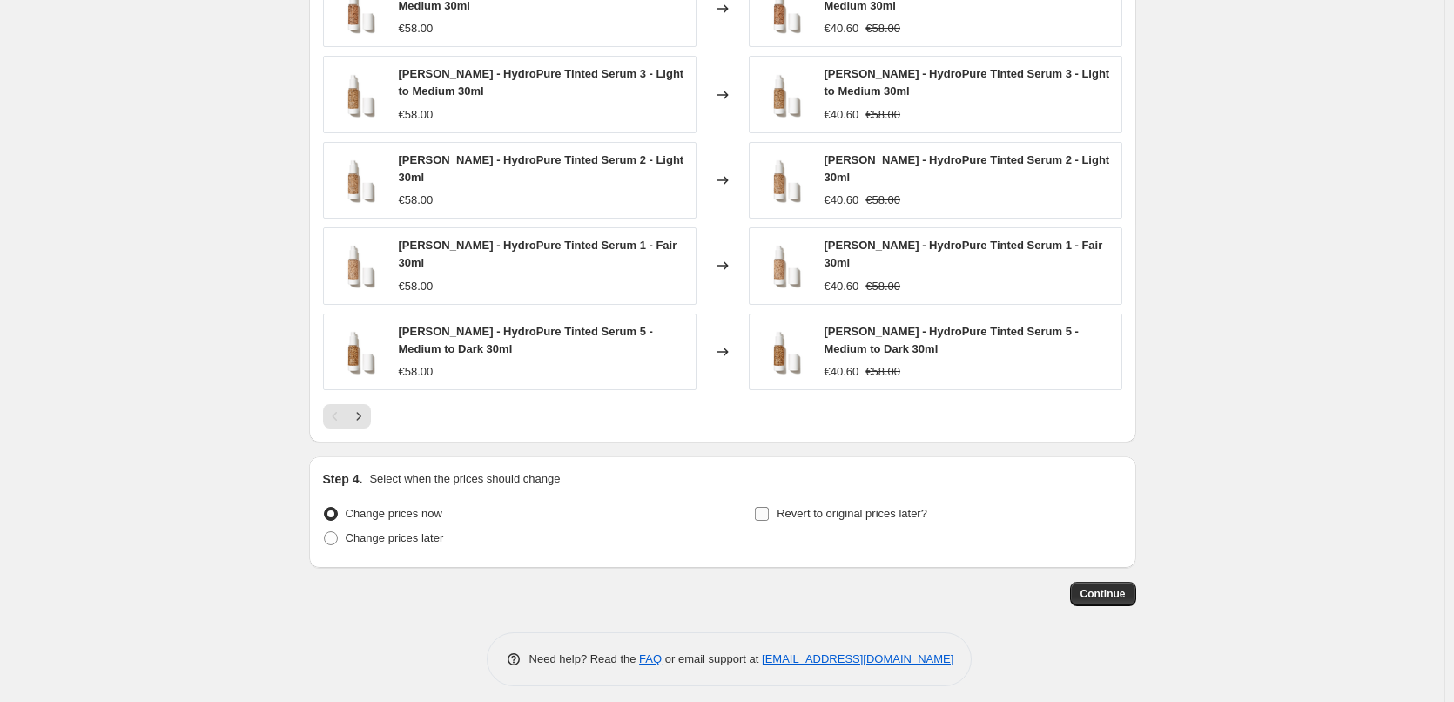
click at [832, 507] on span "Revert to original prices later?" at bounding box center [852, 513] width 151 height 13
click at [769, 507] on input "Revert to original prices later?" at bounding box center [762, 514] width 14 height 14
checkbox input "true"
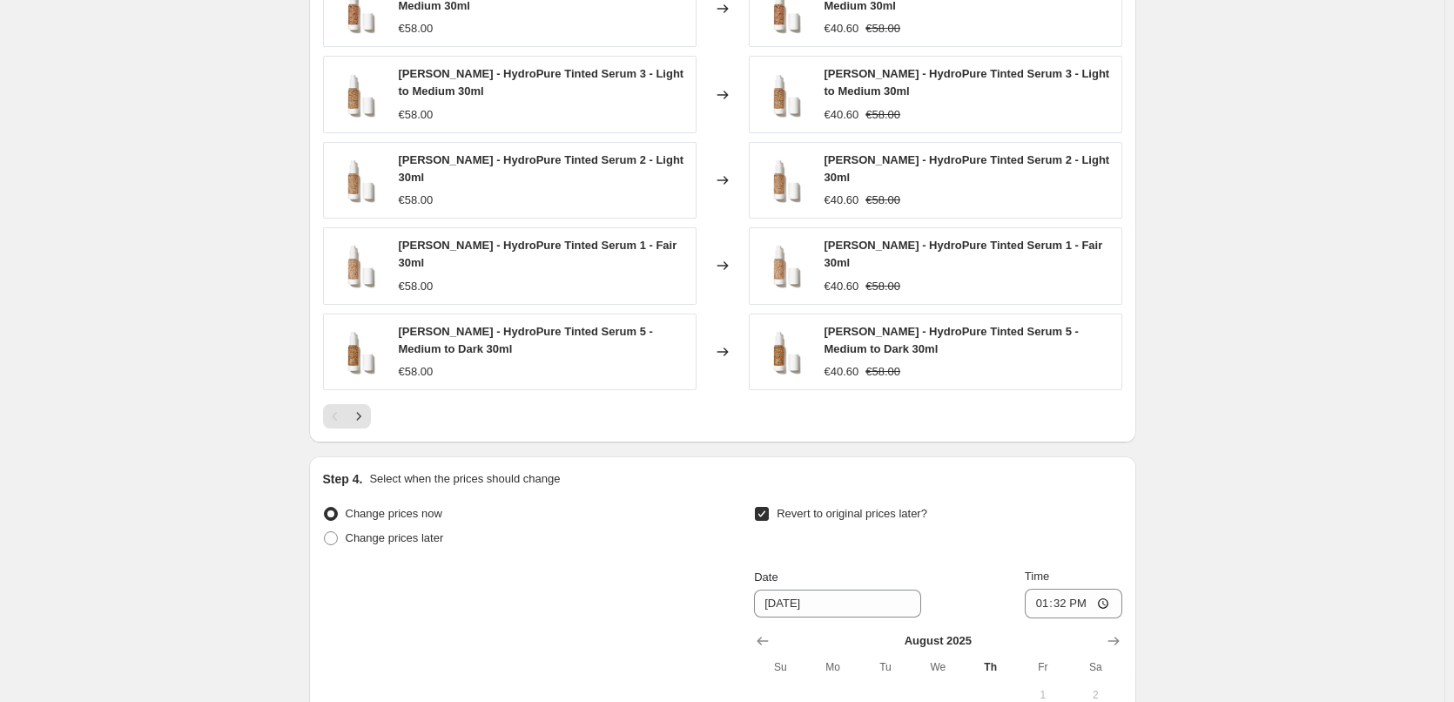
scroll to position [1578, 0]
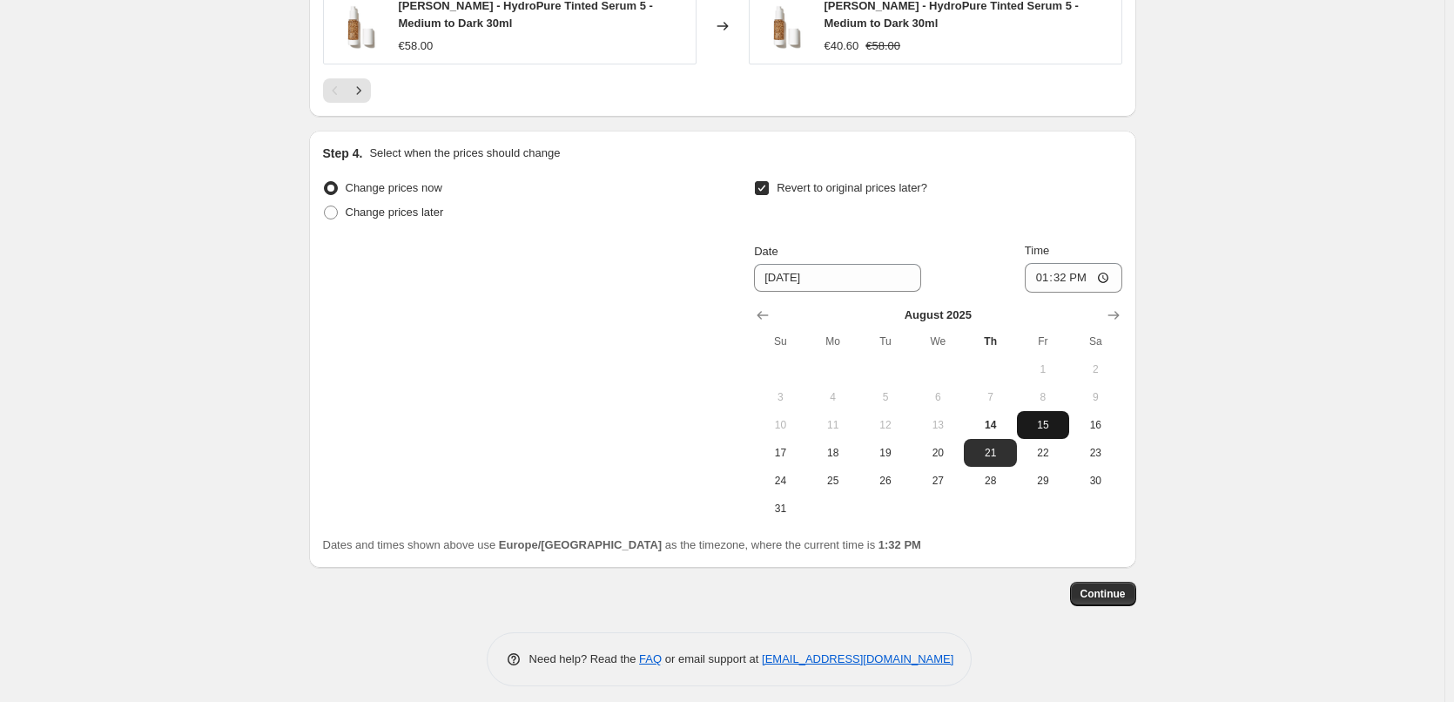
click at [1045, 411] on button "15" at bounding box center [1043, 425] width 52 height 28
type input "8/15/2025"
click at [1040, 270] on input "13:32" at bounding box center [1074, 278] width 98 height 30
type input "03:00"
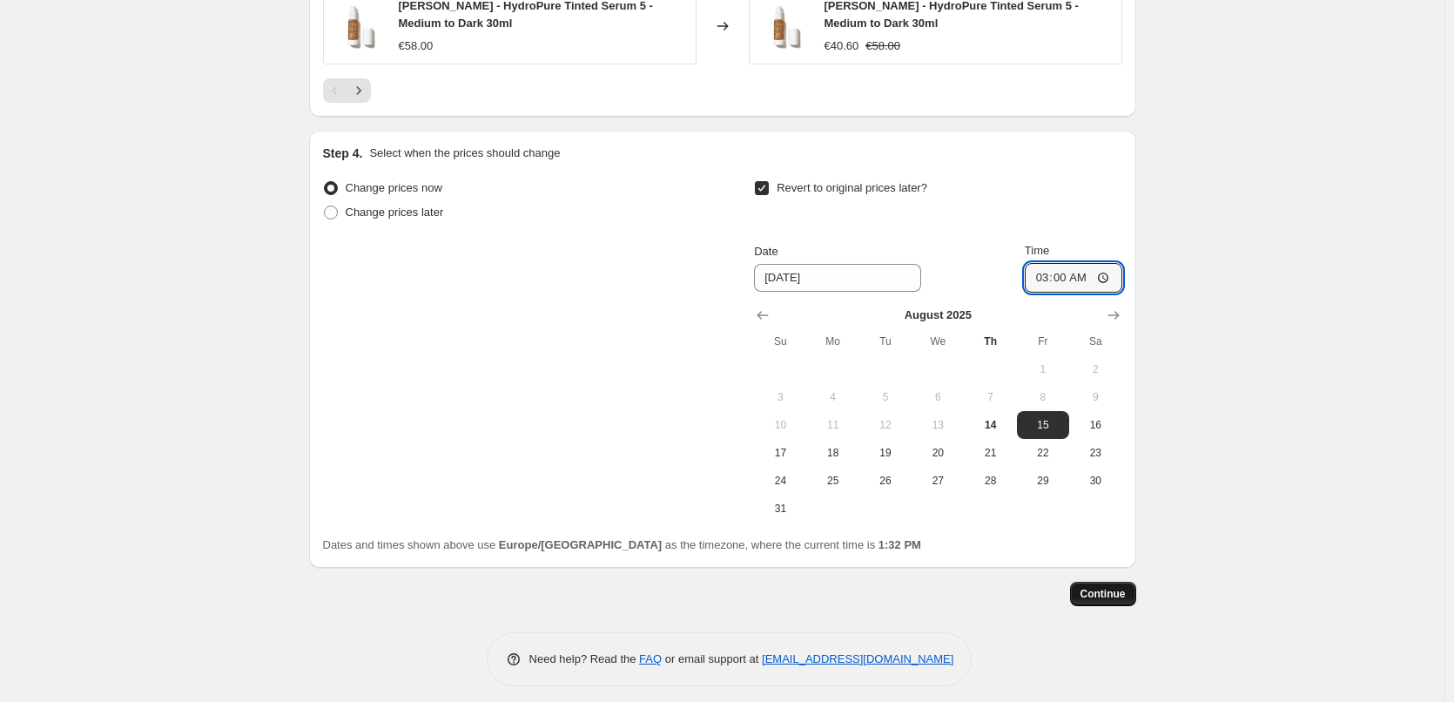
click at [1100, 587] on span "Continue" at bounding box center [1103, 594] width 45 height 14
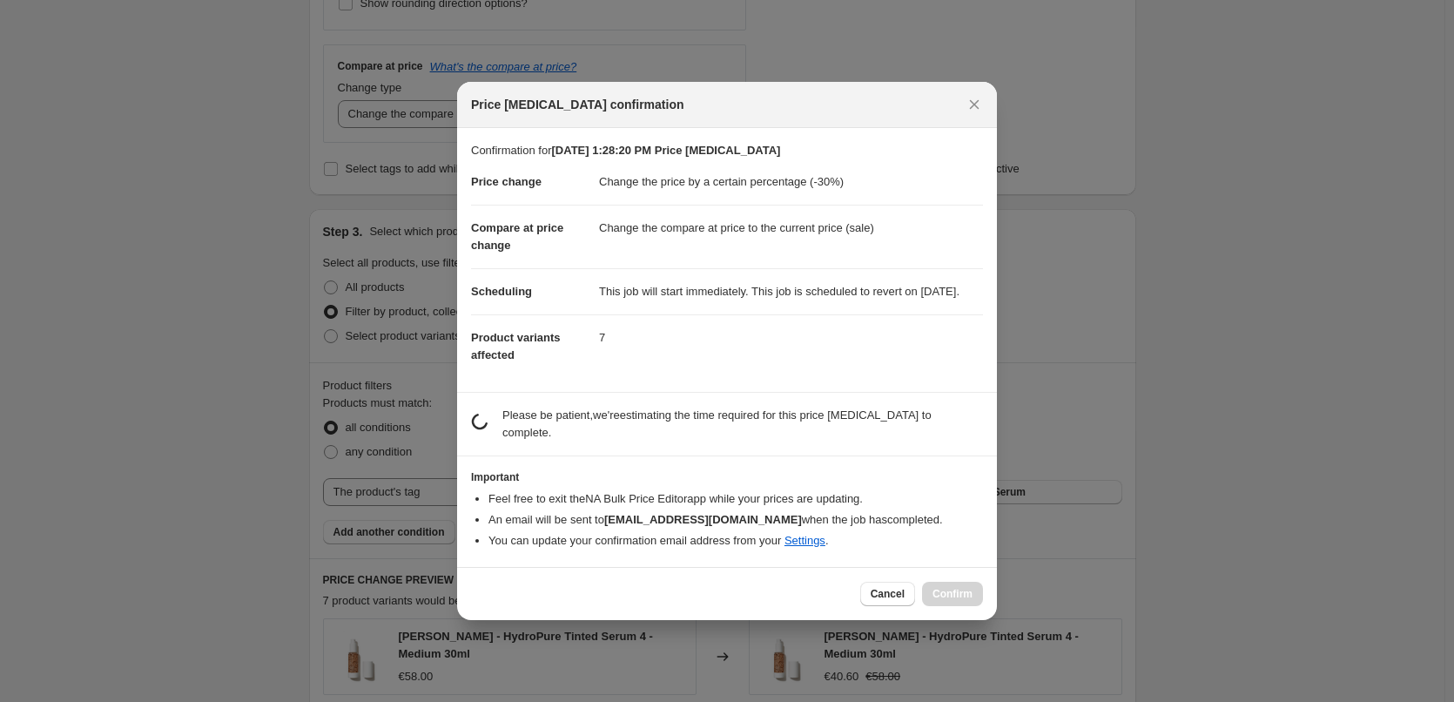
scroll to position [0, 0]
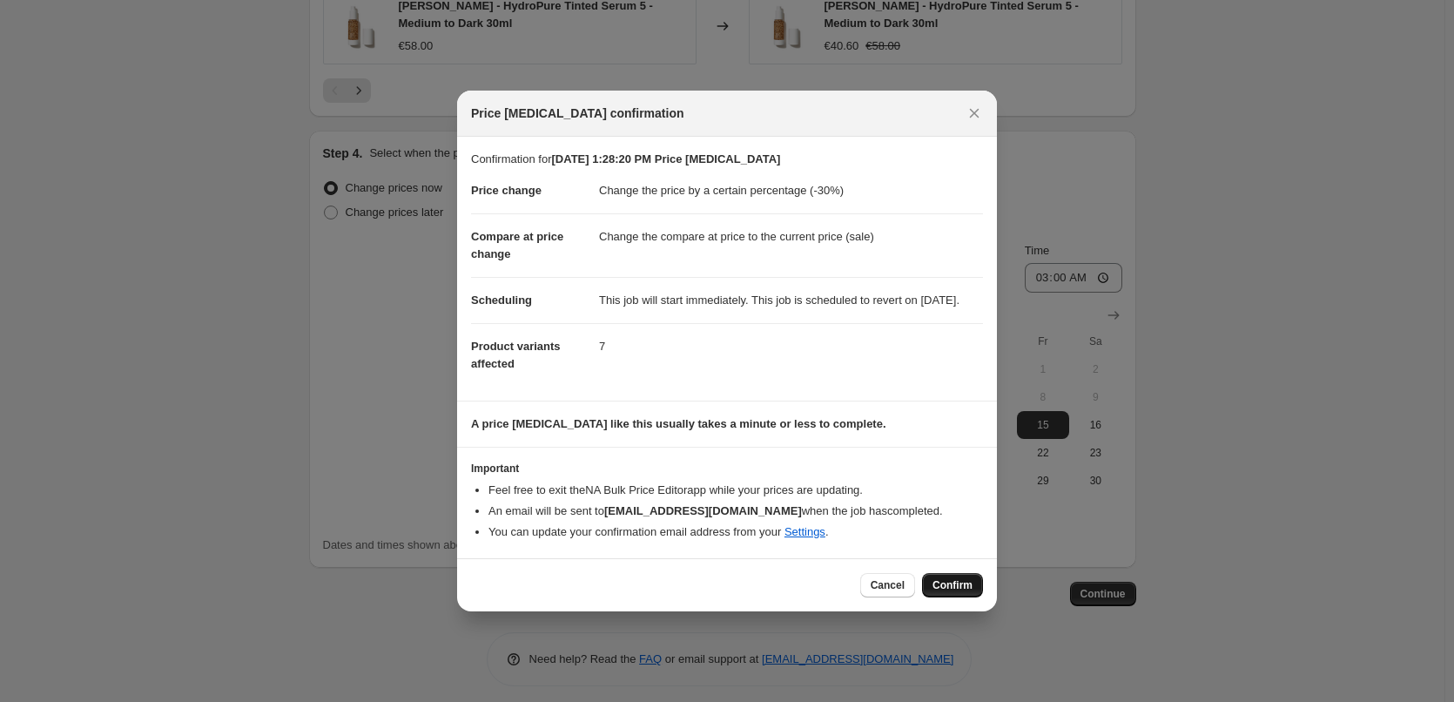
click at [980, 590] on button "Confirm" at bounding box center [952, 585] width 61 height 24
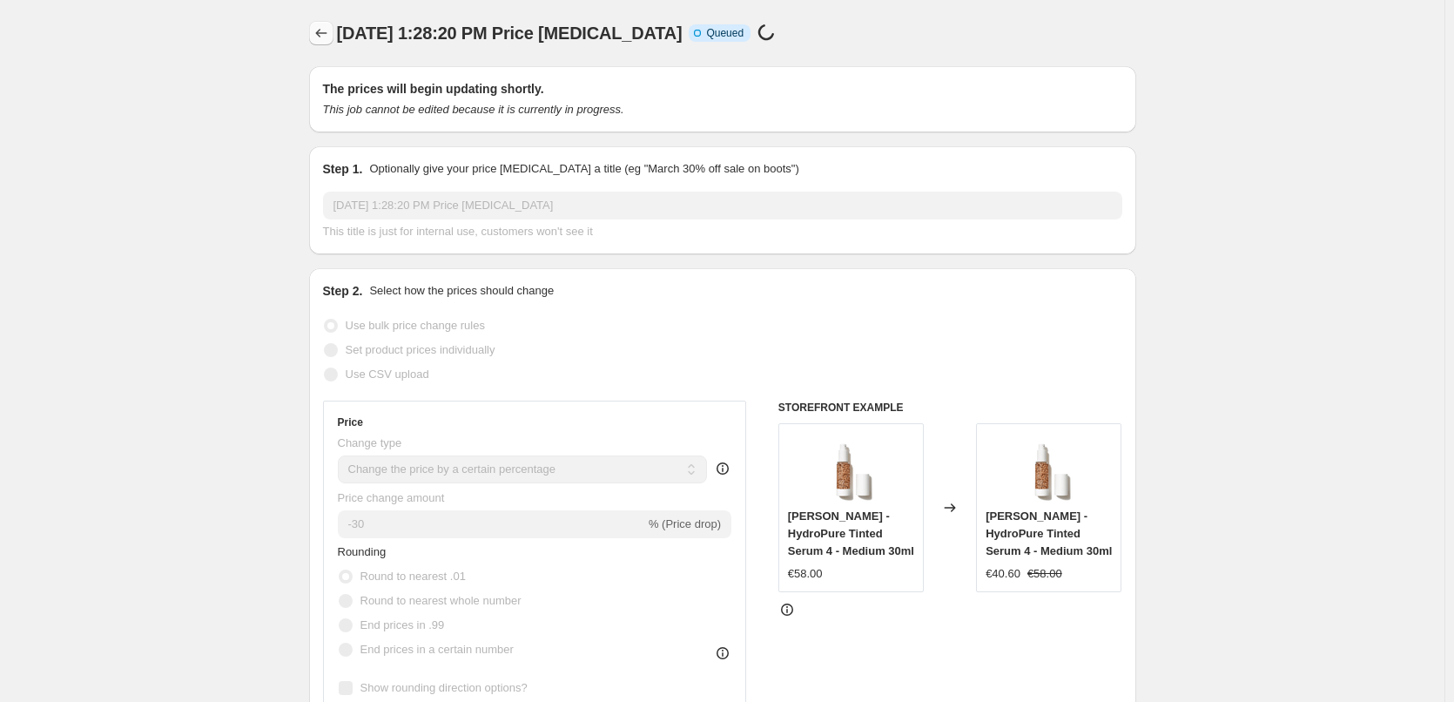
click at [327, 31] on icon "Price change jobs" at bounding box center [321, 32] width 17 height 17
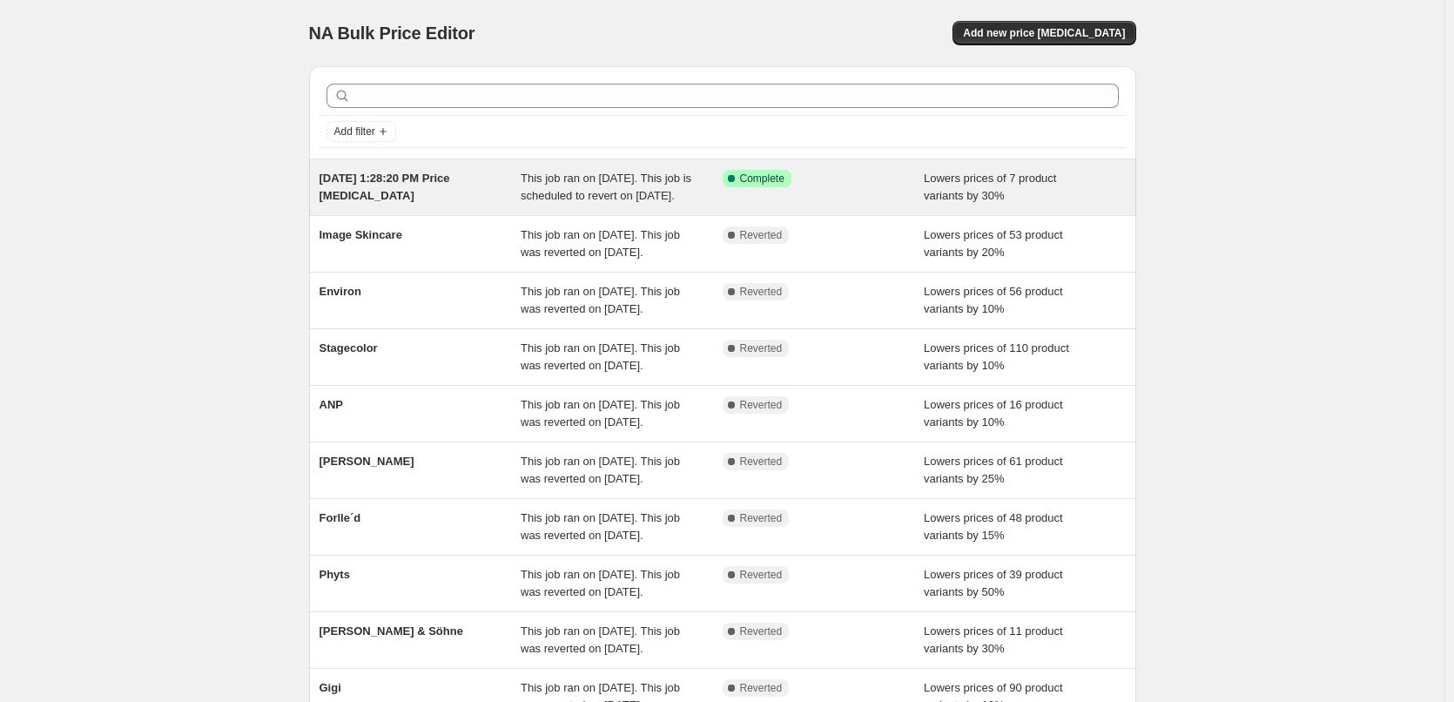
click at [450, 182] on span "Aug 14, 2025, 1:28:20 PM Price change job" at bounding box center [385, 187] width 131 height 30
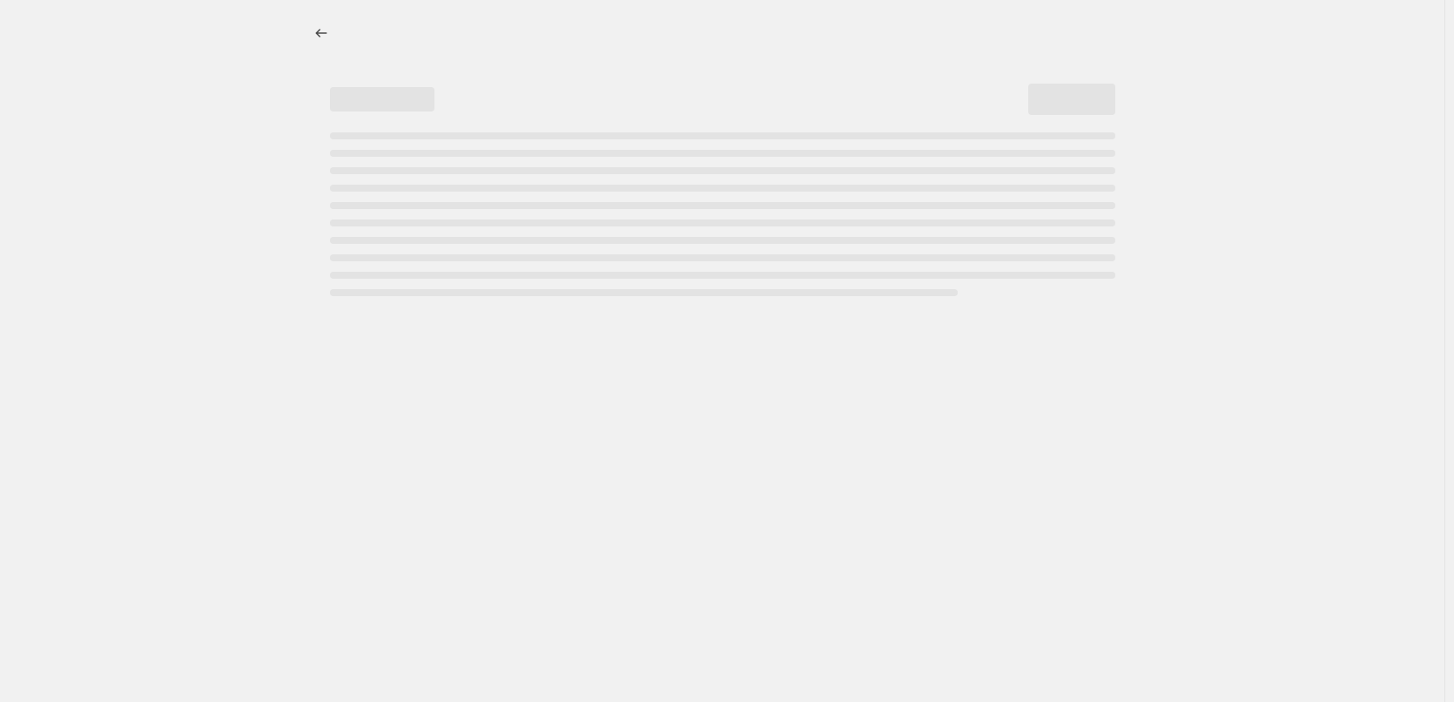
select select "percentage"
select select "tag"
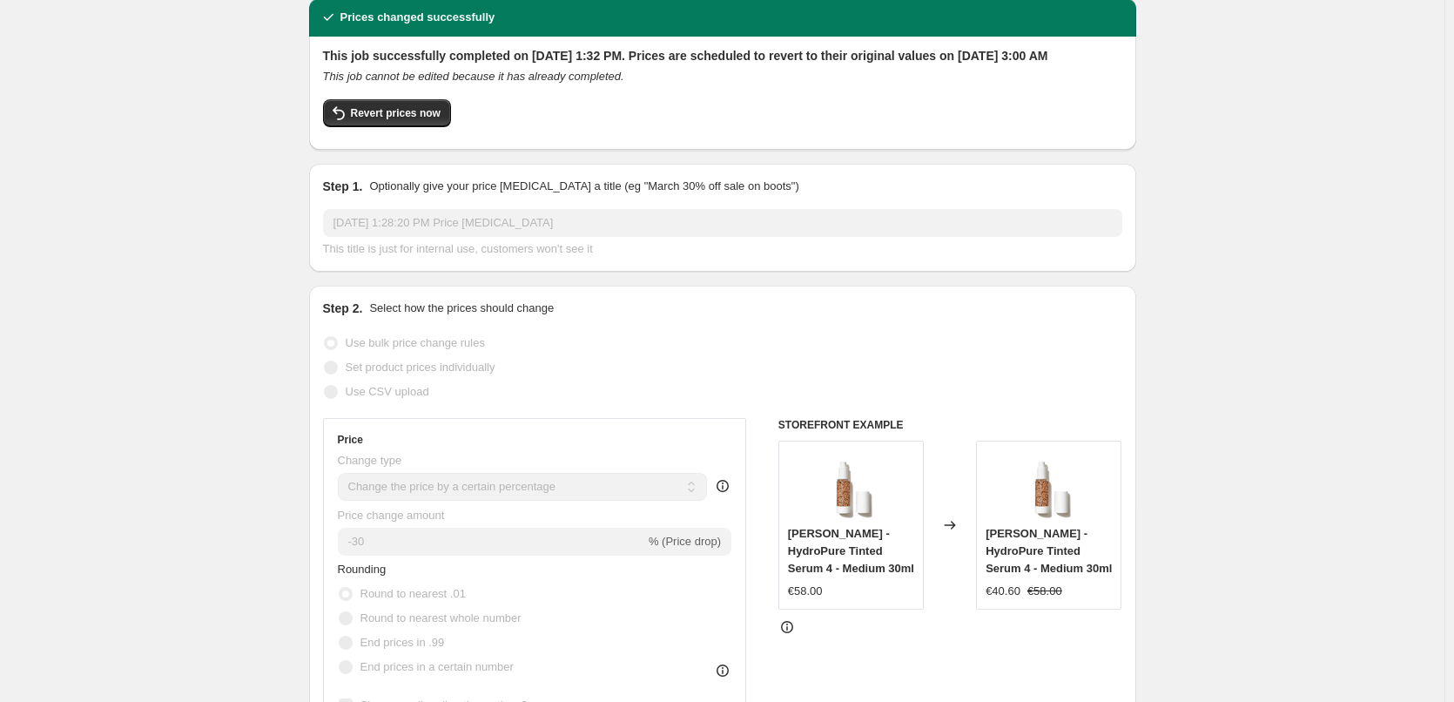
scroll to position [87, 0]
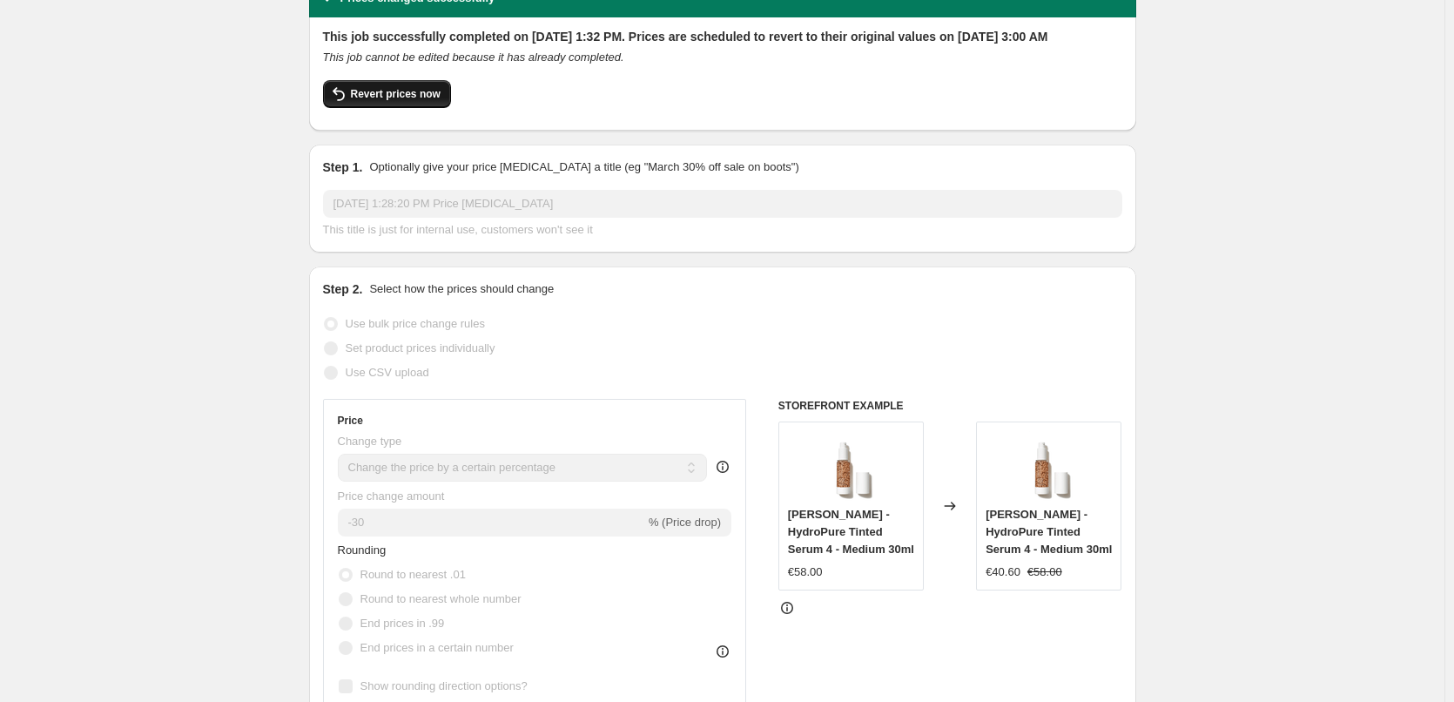
click at [389, 101] on span "Revert prices now" at bounding box center [396, 94] width 90 height 14
checkbox input "false"
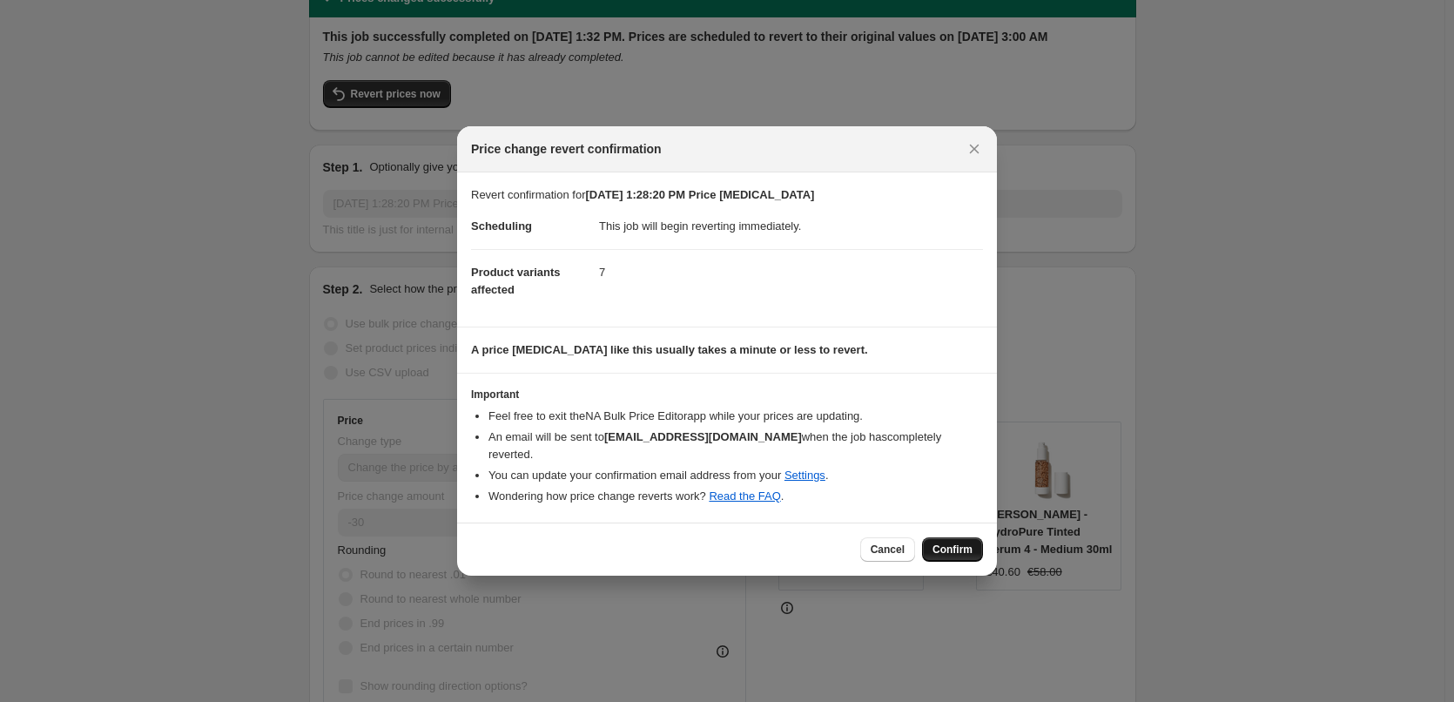
click at [937, 543] on span "Confirm" at bounding box center [953, 550] width 40 height 14
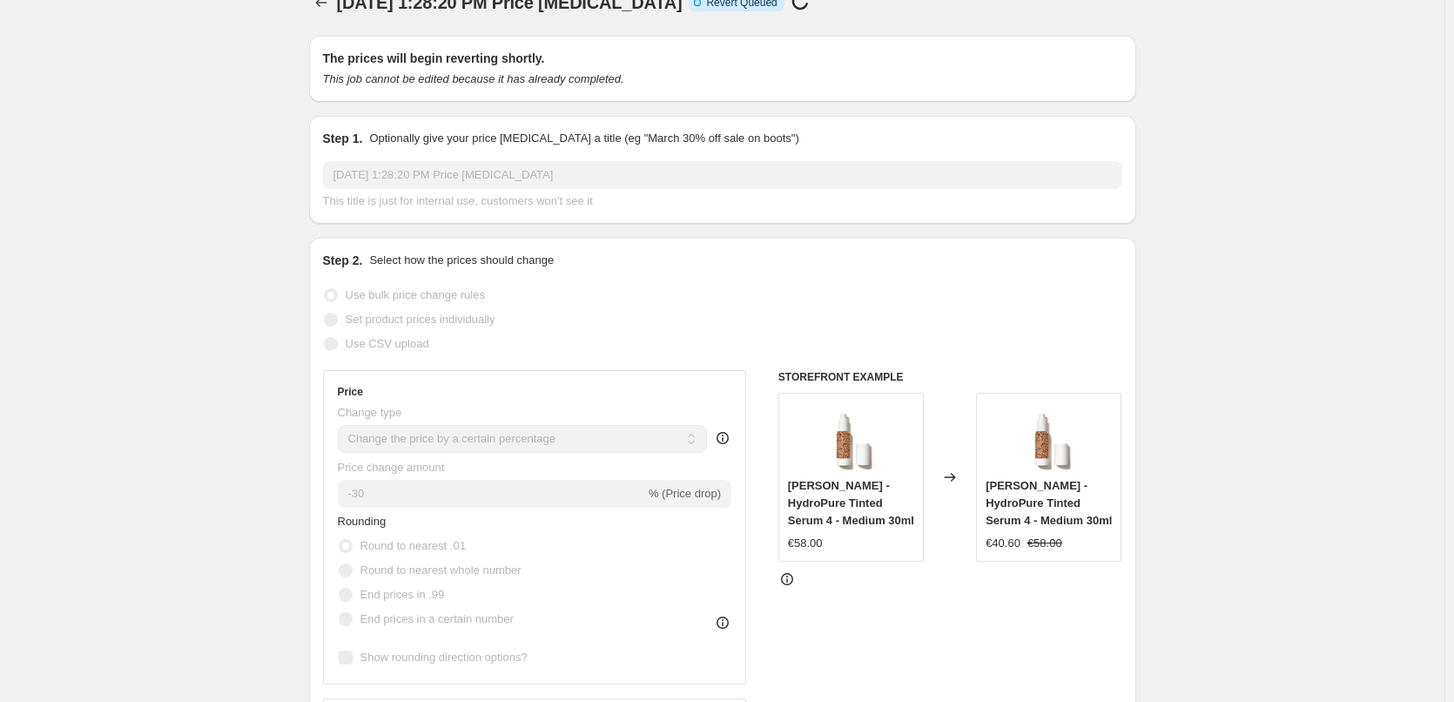
scroll to position [0, 0]
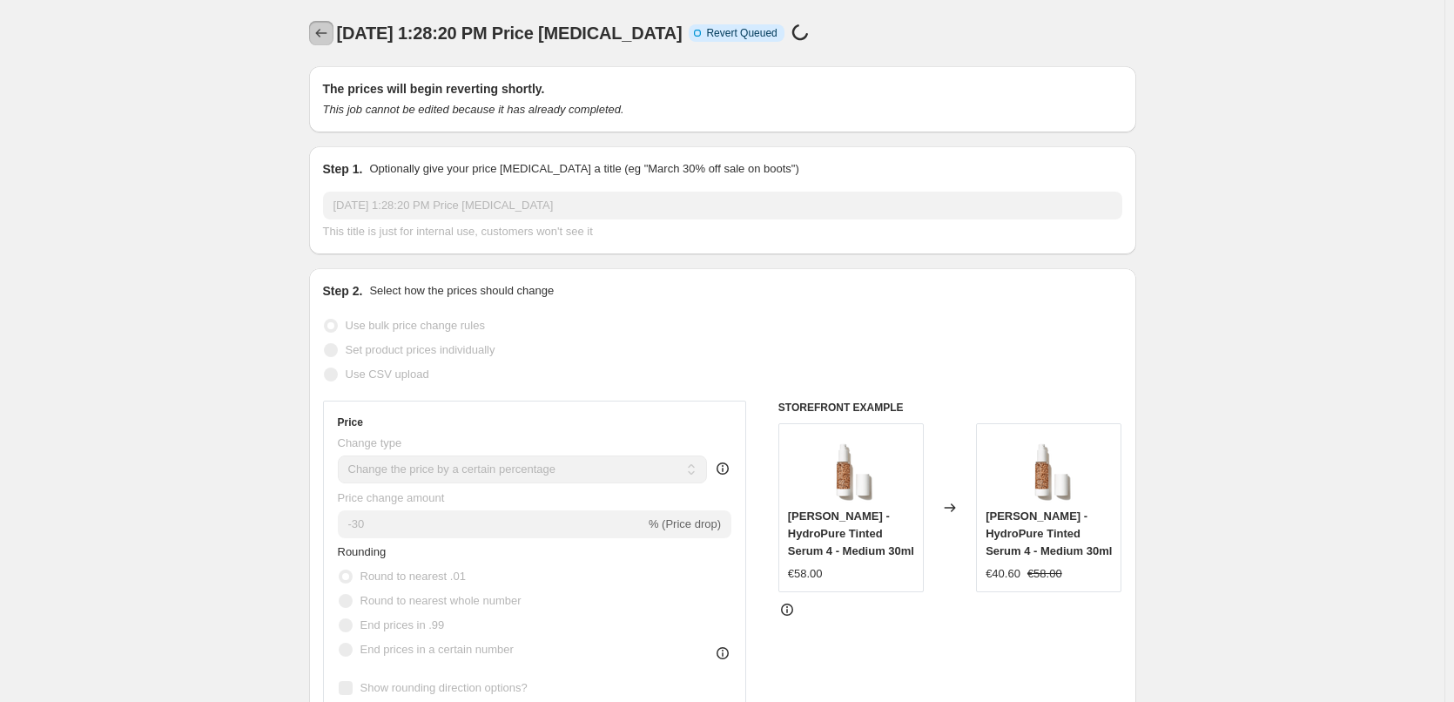
click at [334, 37] on button "Price change jobs" at bounding box center [321, 33] width 24 height 24
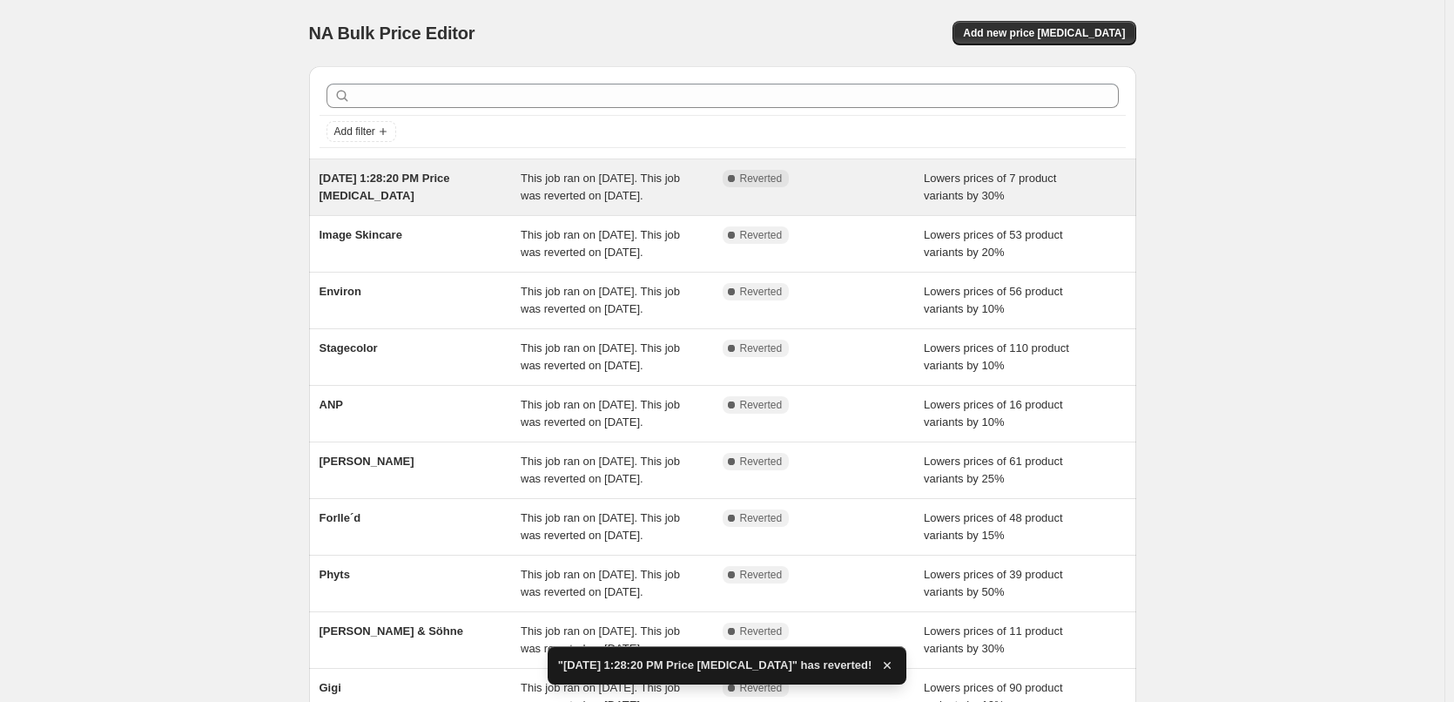
click at [444, 179] on span "Aug 14, 2025, 1:28:20 PM Price change job" at bounding box center [385, 187] width 131 height 30
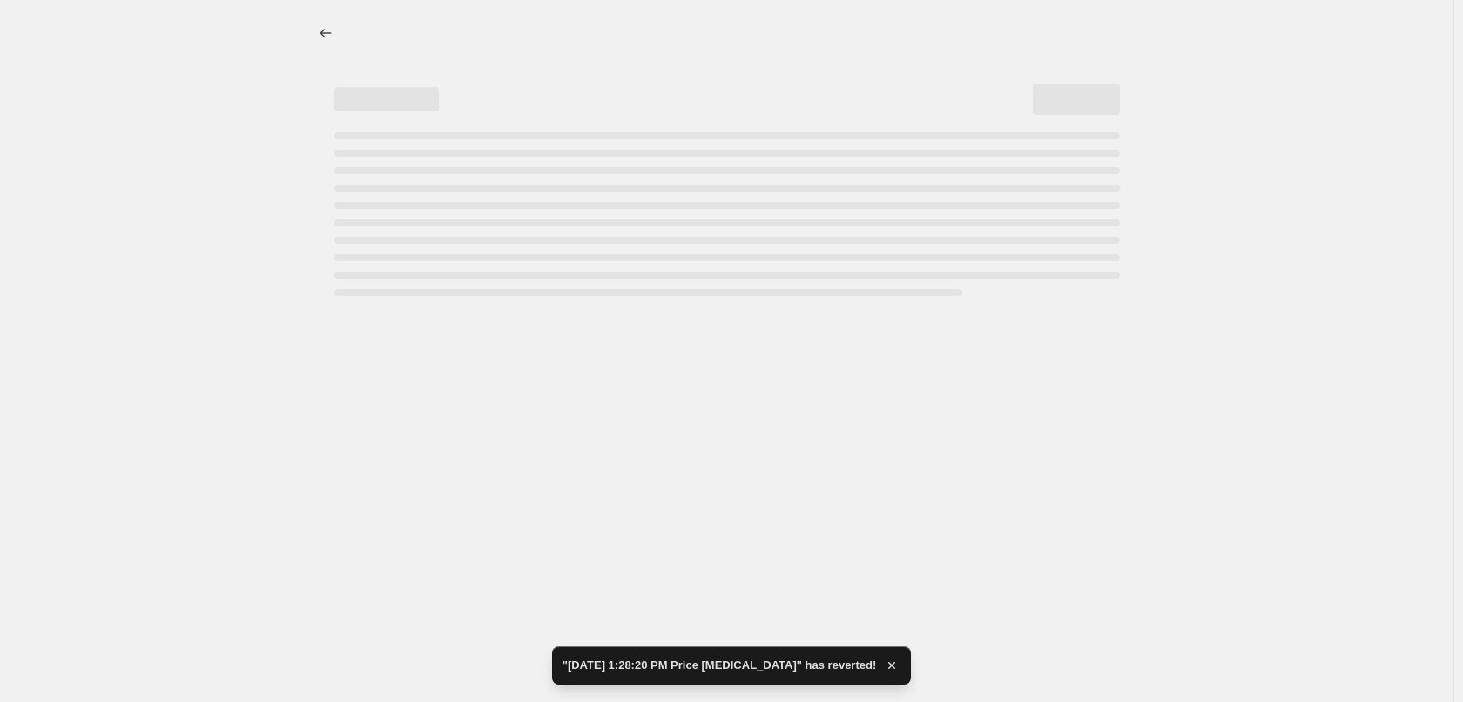
select select "percentage"
select select "tag"
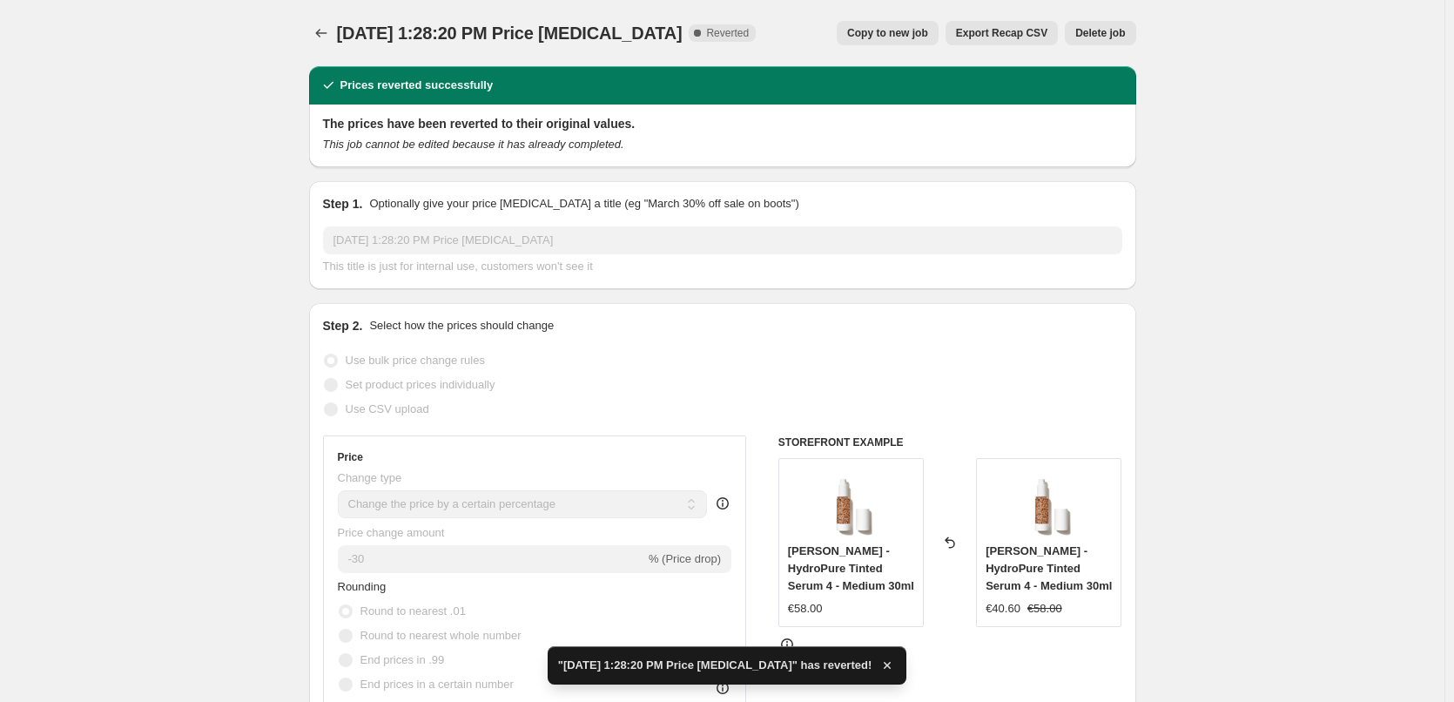
click at [875, 39] on span "Copy to new job" at bounding box center [887, 33] width 81 height 14
select select "percentage"
select select "tag"
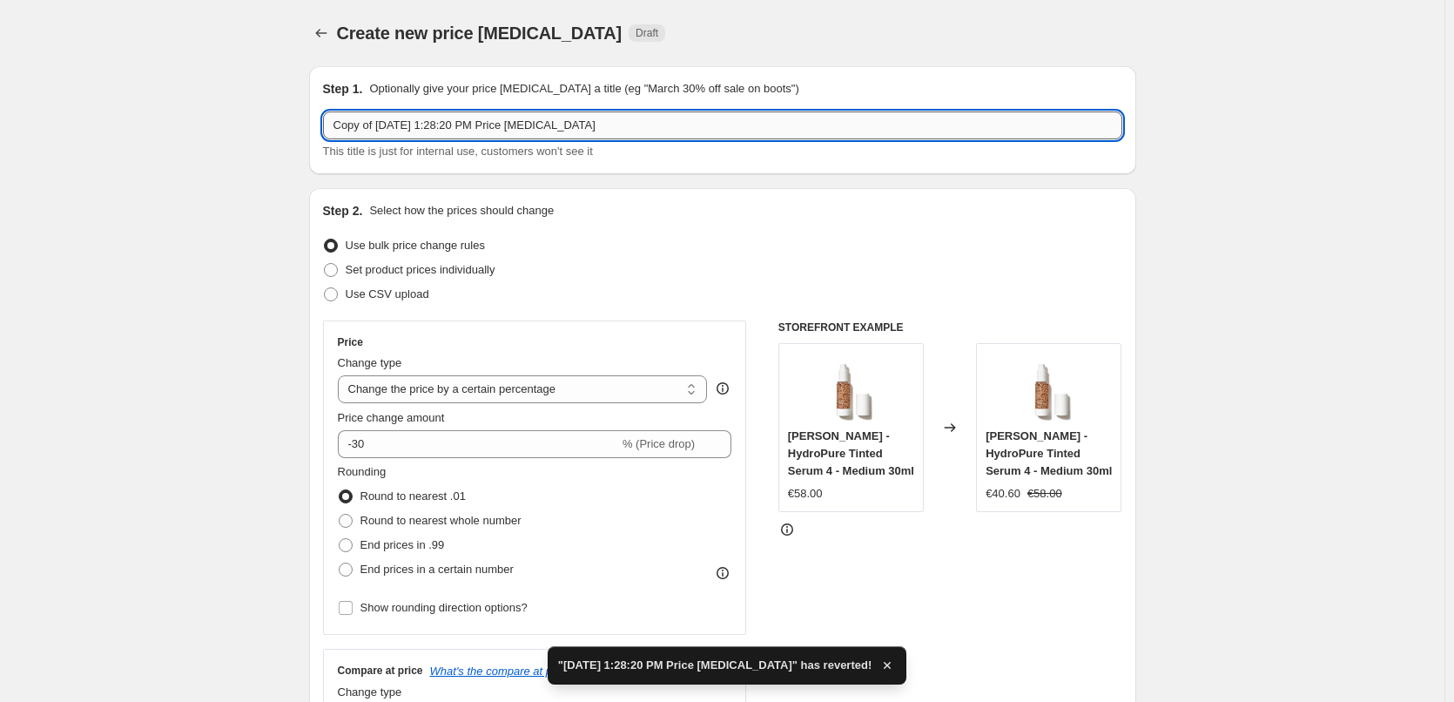
click at [477, 129] on input "Copy of Aug 14, 2025, 1:28:20 PM Price change job" at bounding box center [723, 125] width 800 height 28
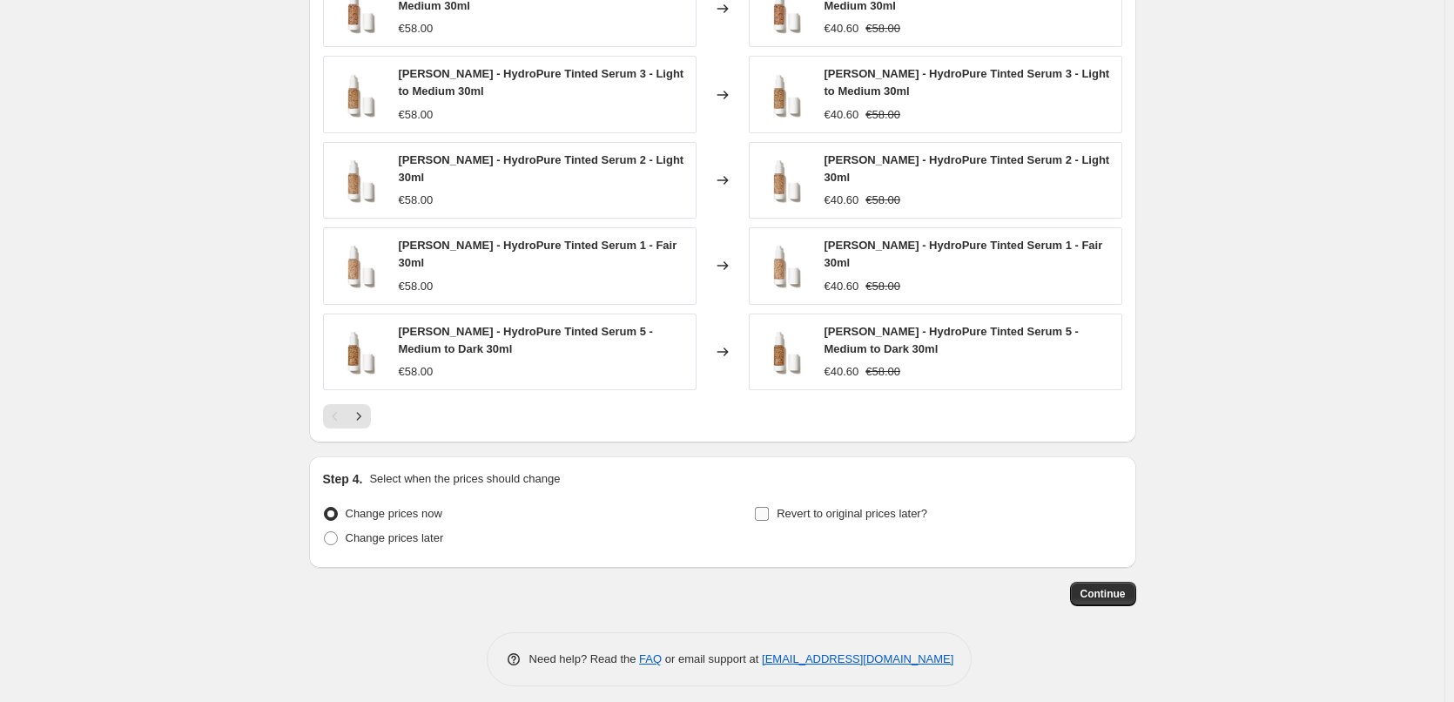
type input "[PERSON_NAME] Tinted Serum"
click at [837, 507] on span "Revert to original prices later?" at bounding box center [852, 513] width 151 height 13
click at [769, 507] on input "Revert to original prices later?" at bounding box center [762, 514] width 14 height 14
checkbox input "true"
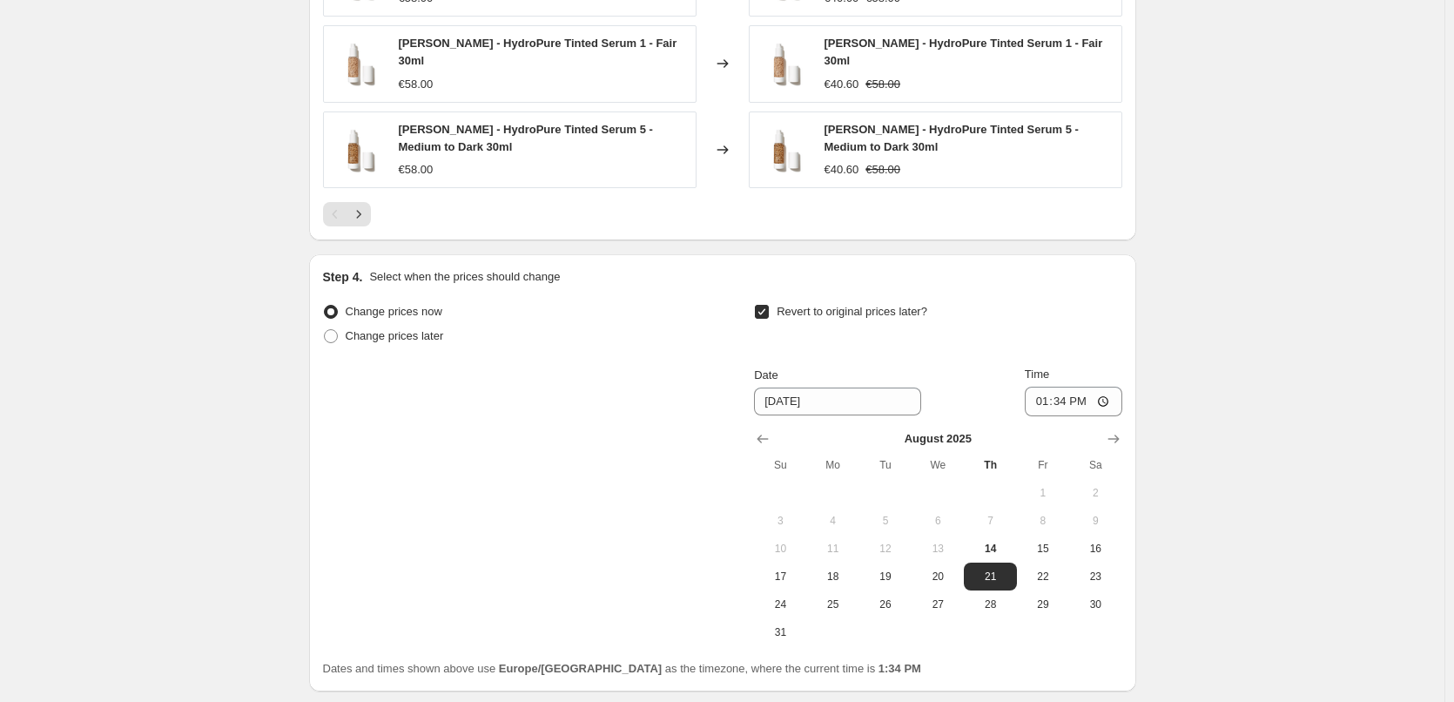
scroll to position [1578, 0]
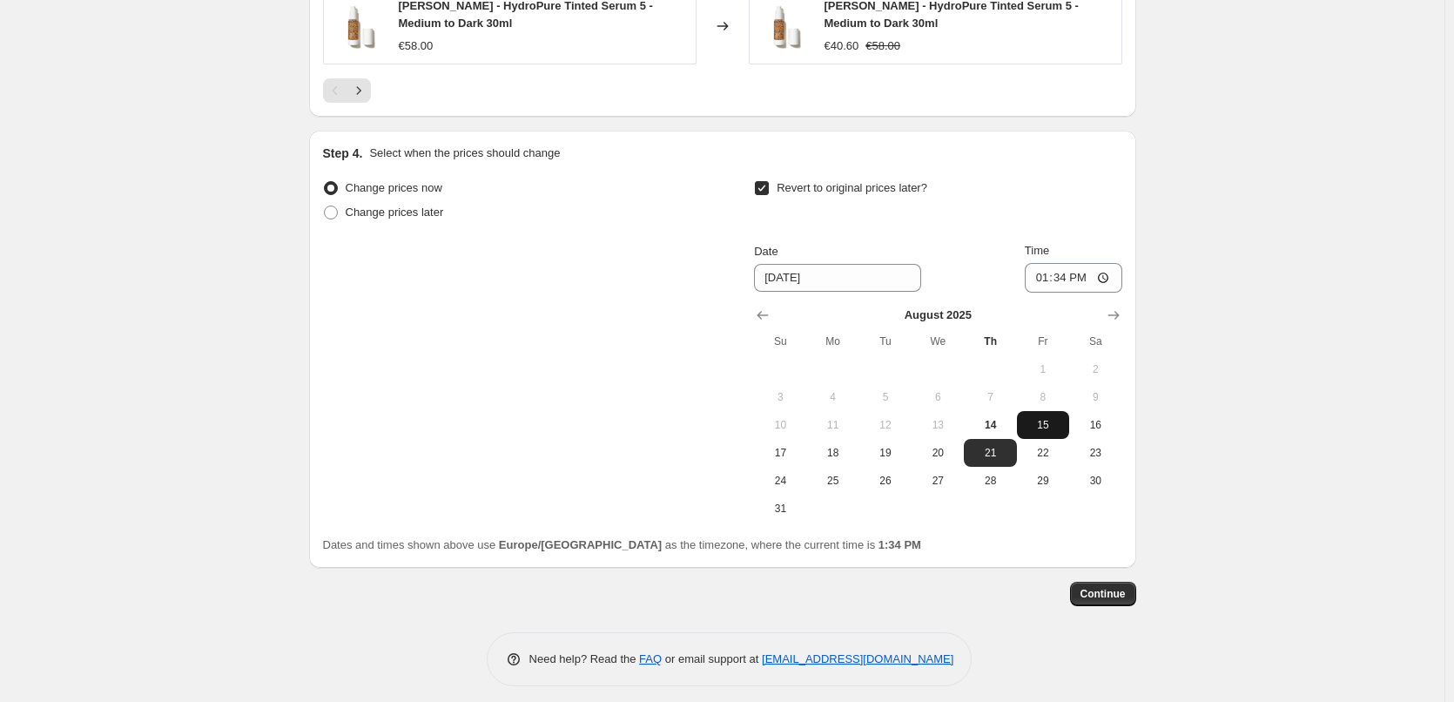
click at [1042, 418] on span "15" at bounding box center [1043, 425] width 38 height 14
type input "8/15/2025"
click at [1054, 281] on input "13:34" at bounding box center [1074, 278] width 98 height 30
click at [1046, 270] on input "13:34" at bounding box center [1074, 278] width 98 height 30
type input "03:00"
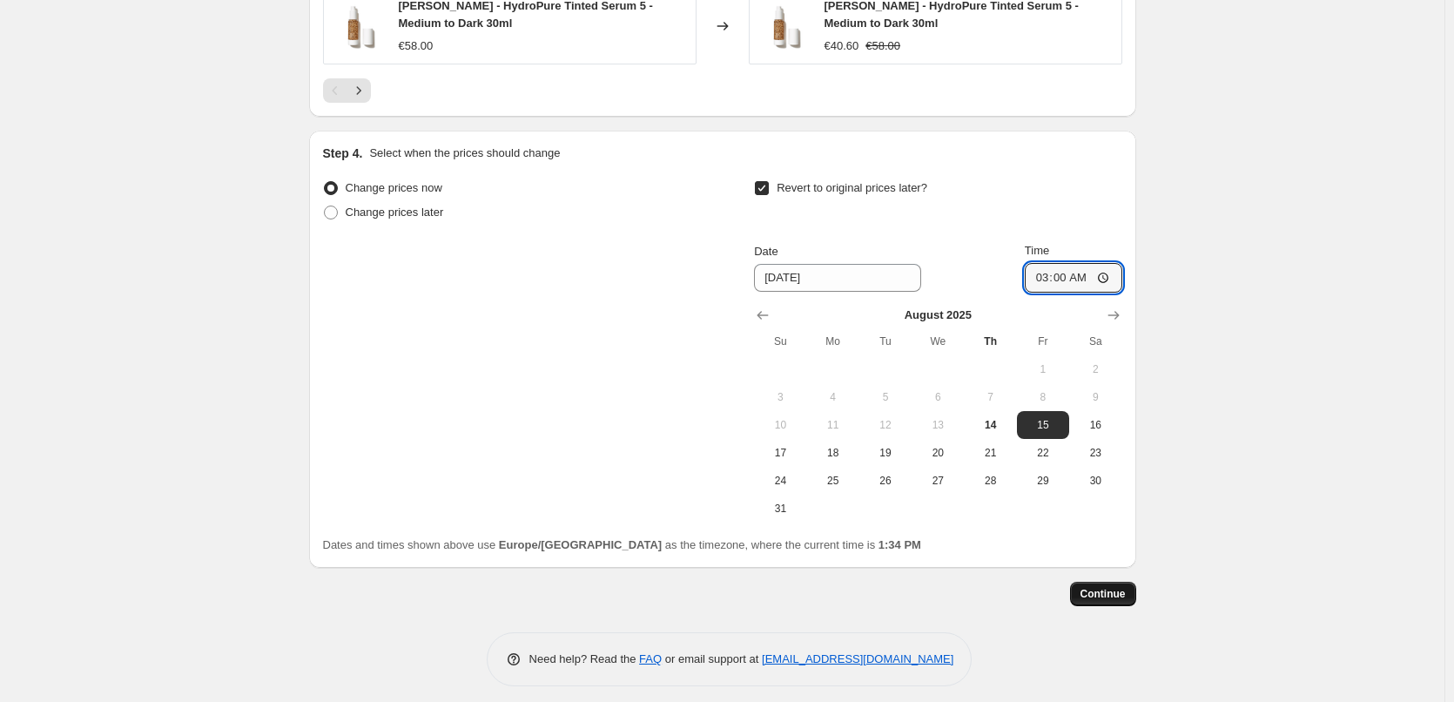
click at [1094, 582] on button "Continue" at bounding box center [1103, 594] width 66 height 24
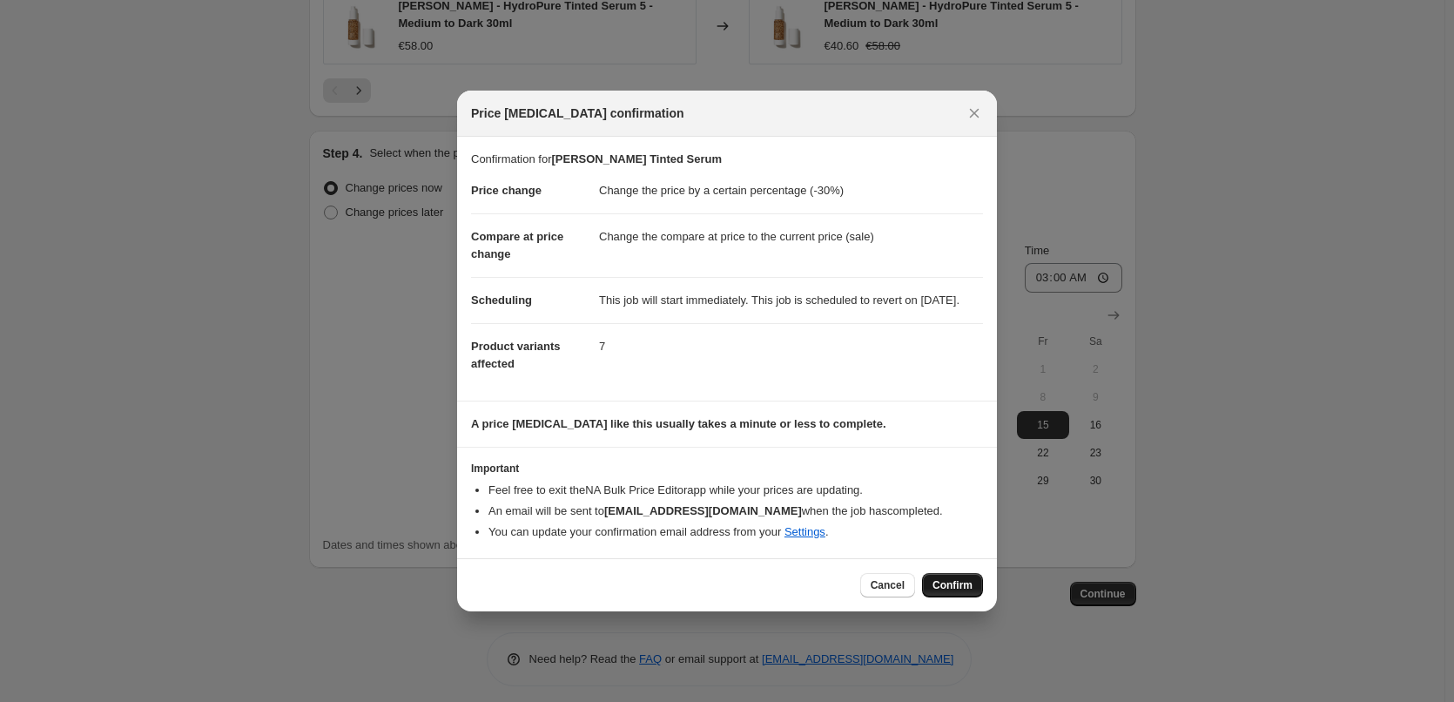
click at [949, 592] on span "Confirm" at bounding box center [953, 585] width 40 height 14
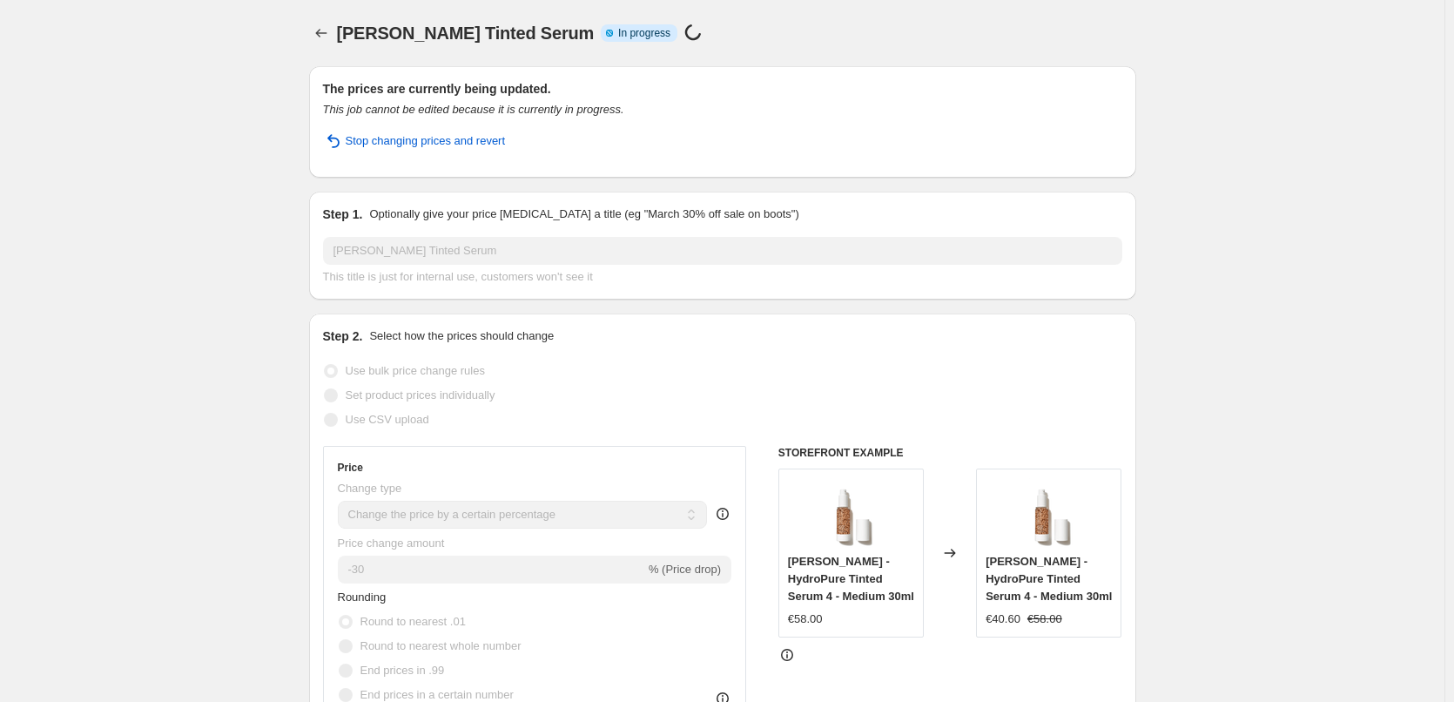
click at [337, 31] on div at bounding box center [323, 33] width 28 height 24
click at [331, 43] on button "Price change jobs" at bounding box center [321, 33] width 24 height 24
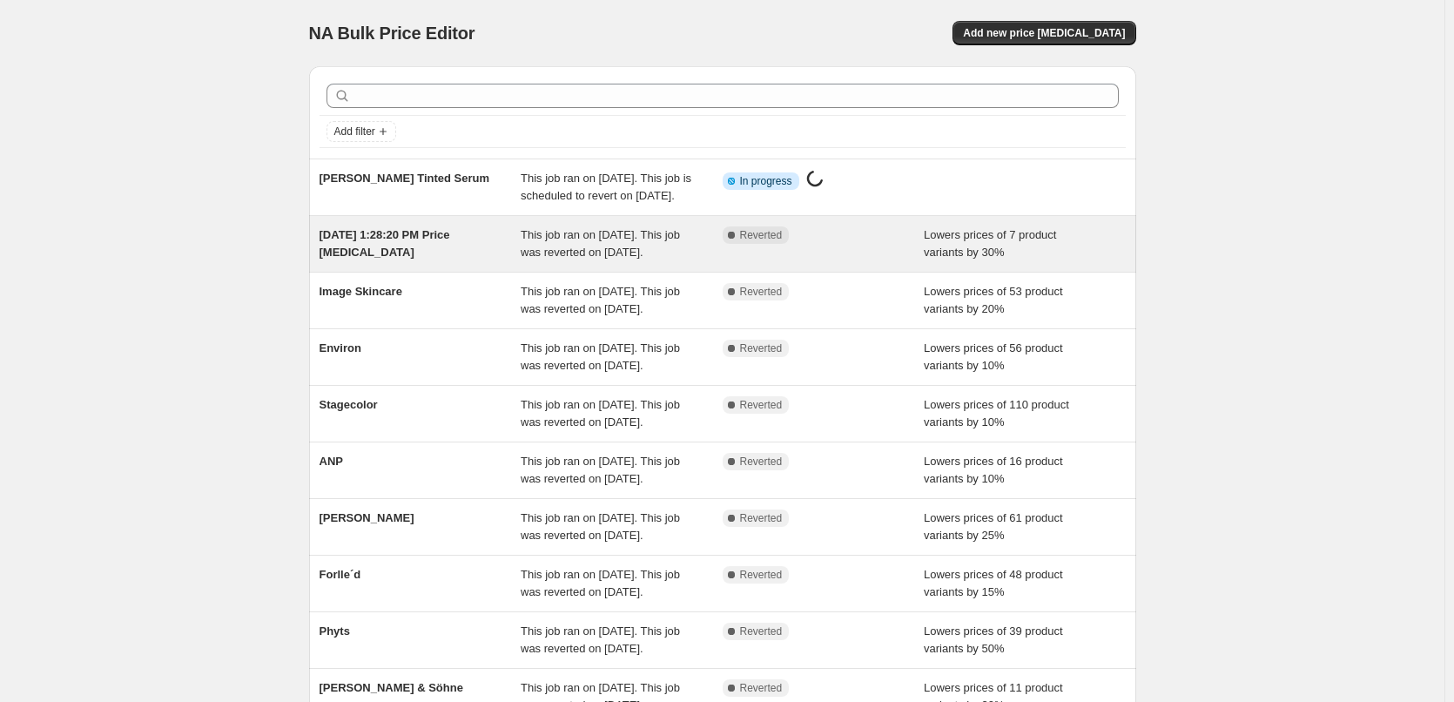
click at [402, 250] on span "Aug 14, 2025, 1:28:20 PM Price change job" at bounding box center [385, 243] width 131 height 30
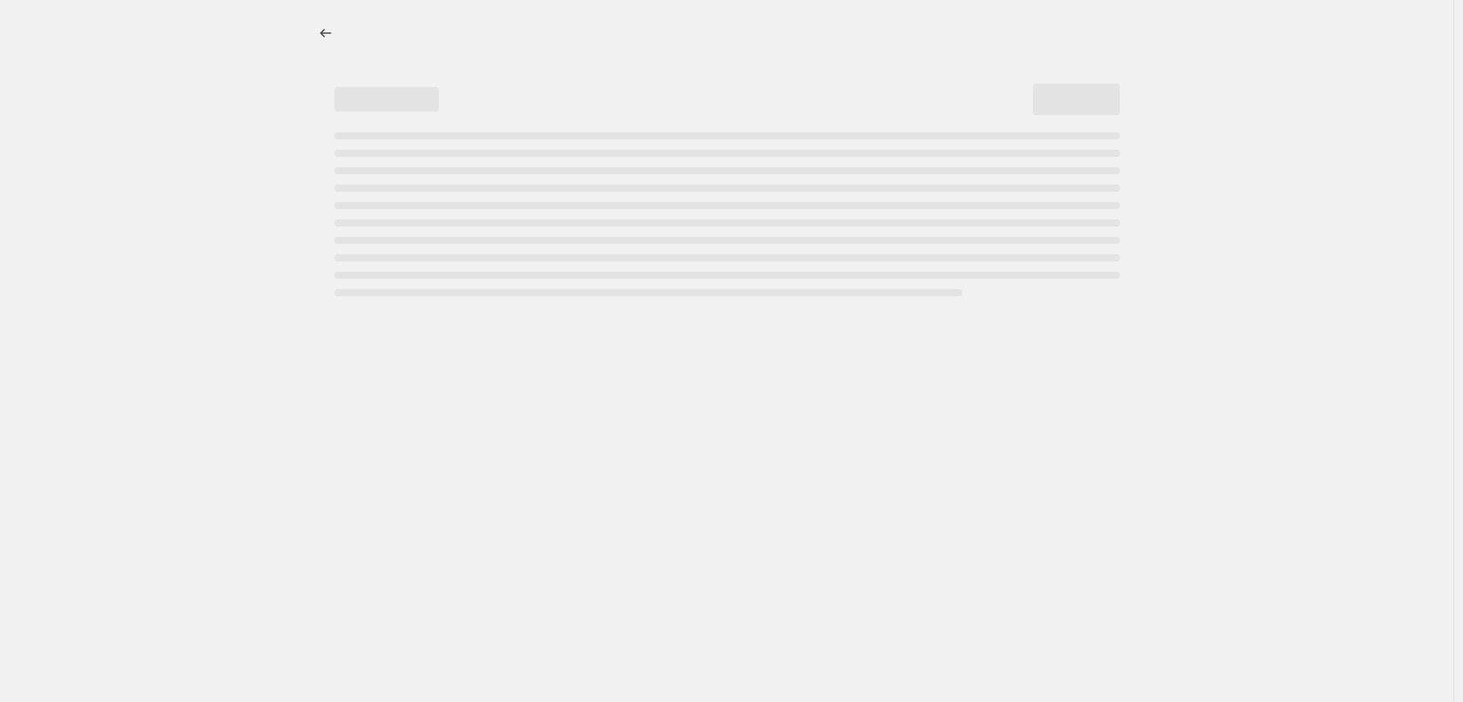
select select "percentage"
select select "tag"
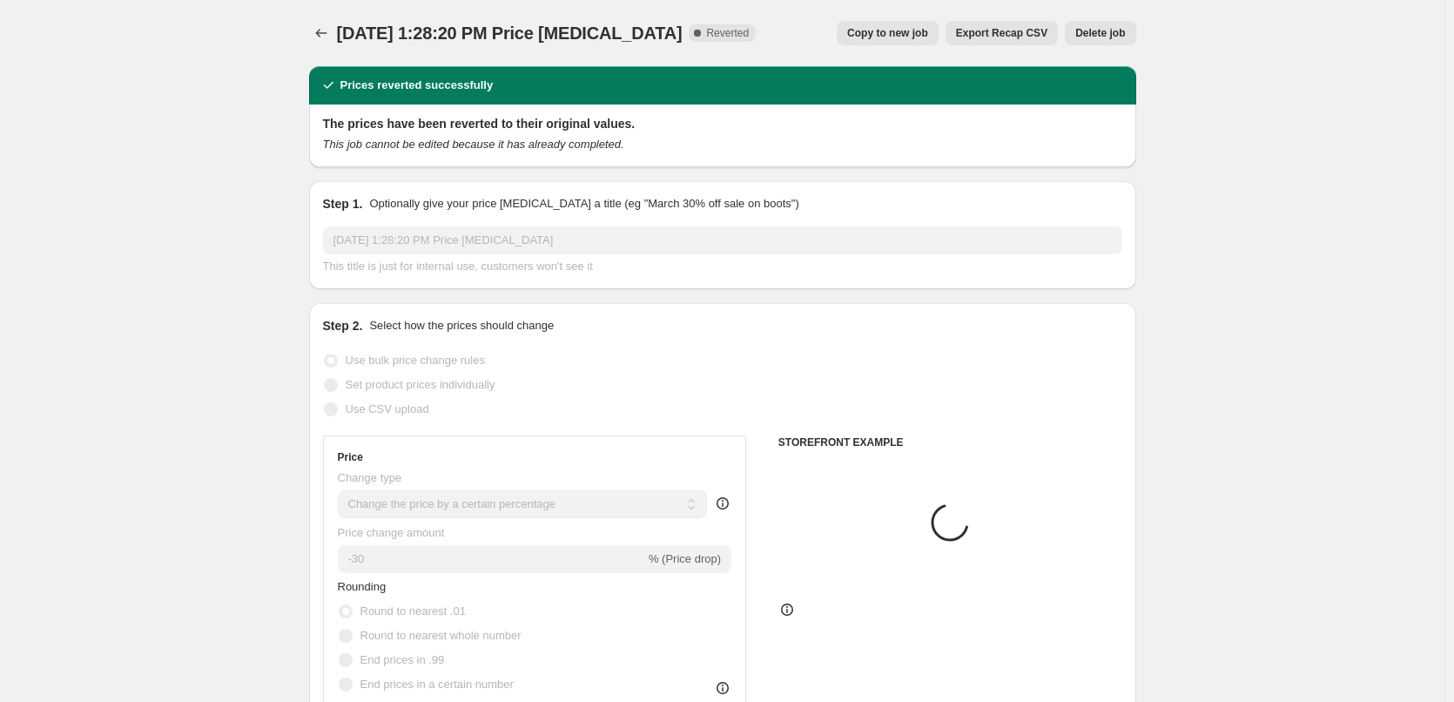
click at [1105, 40] on button "Delete job" at bounding box center [1100, 33] width 71 height 24
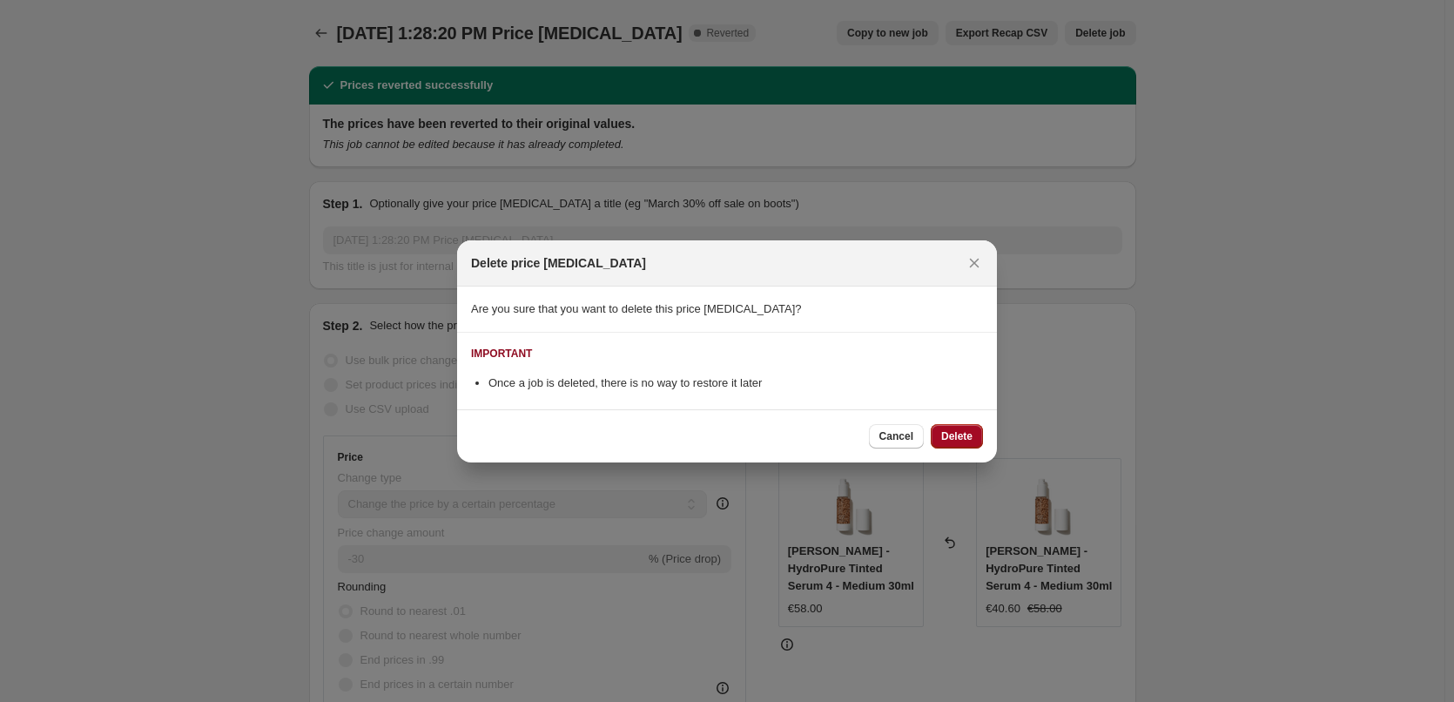
click at [968, 435] on span "Delete" at bounding box center [956, 436] width 31 height 14
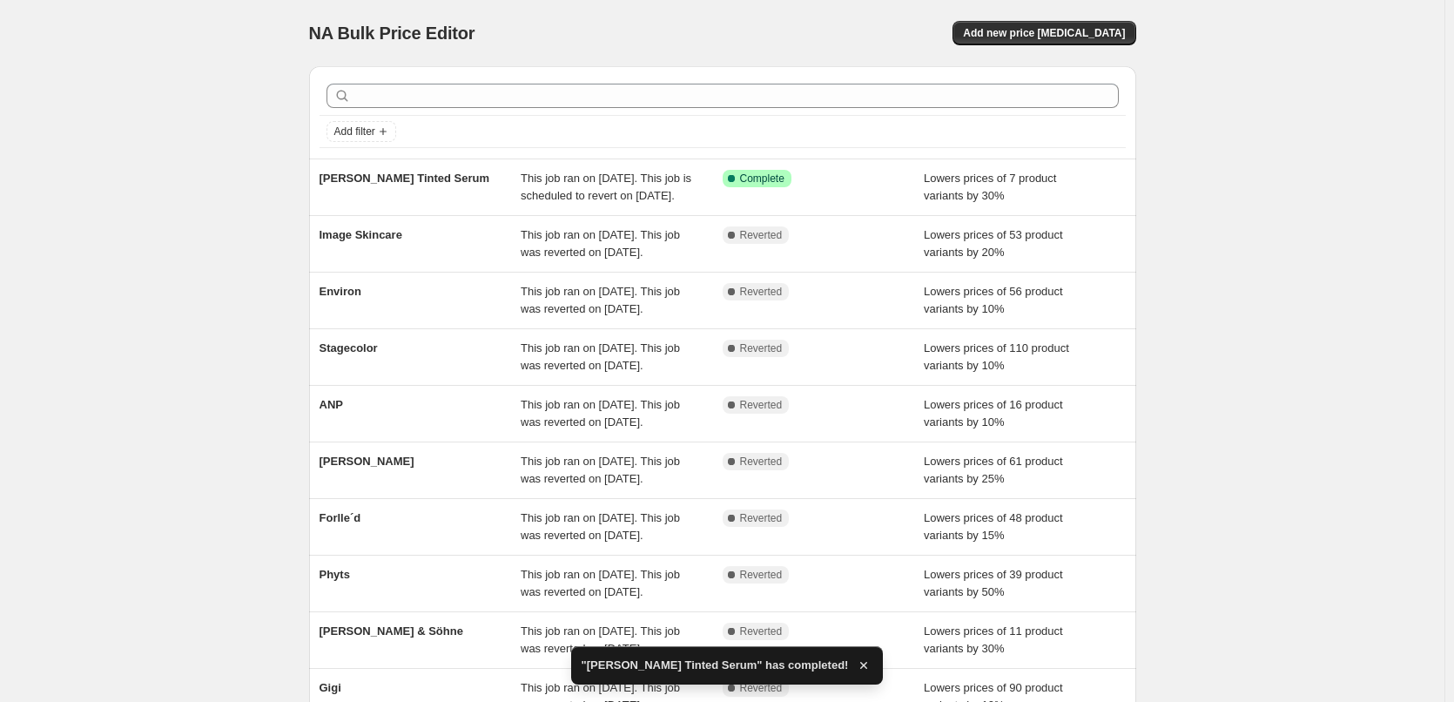
click at [1049, 45] on div "NA Bulk Price Editor. This page is ready NA Bulk Price Editor Add new price cha…" at bounding box center [722, 33] width 827 height 66
click at [1050, 42] on button "Add new price [MEDICAL_DATA]" at bounding box center [1044, 33] width 183 height 24
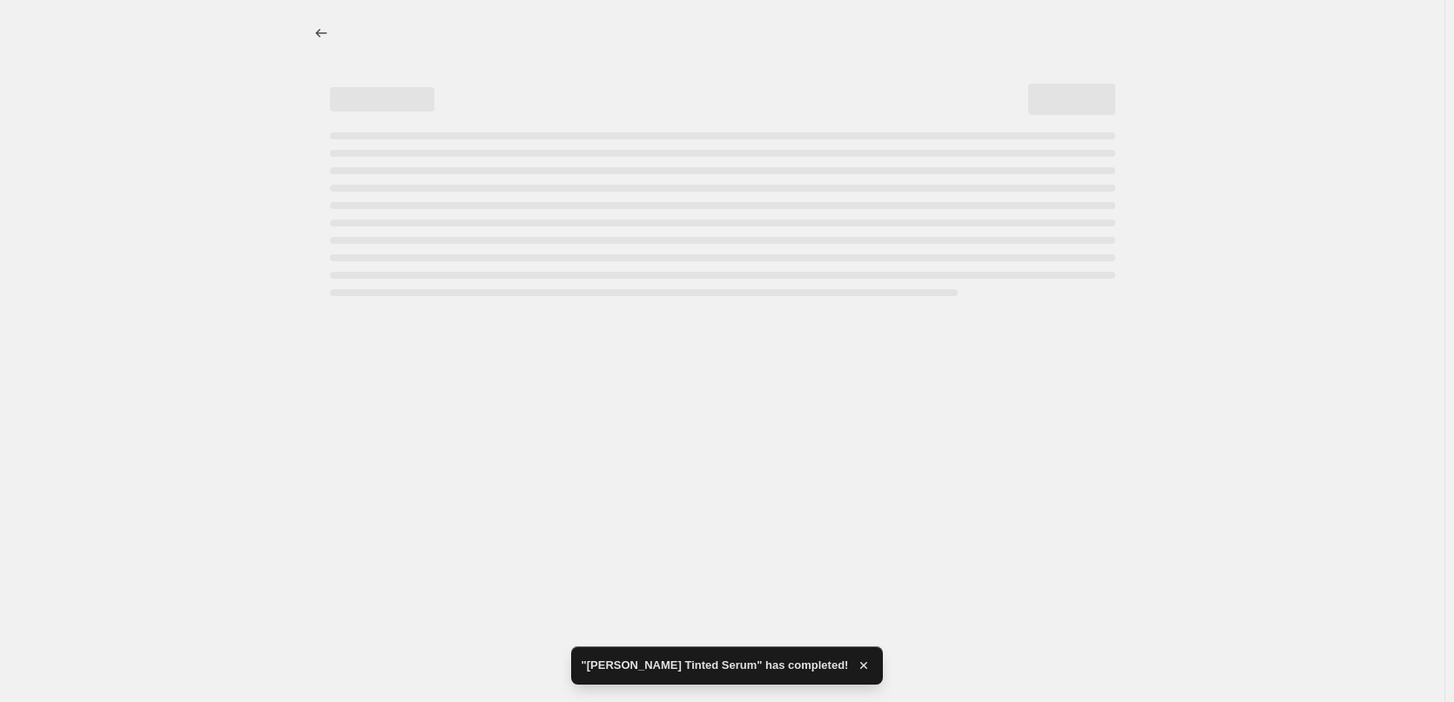
select select "percentage"
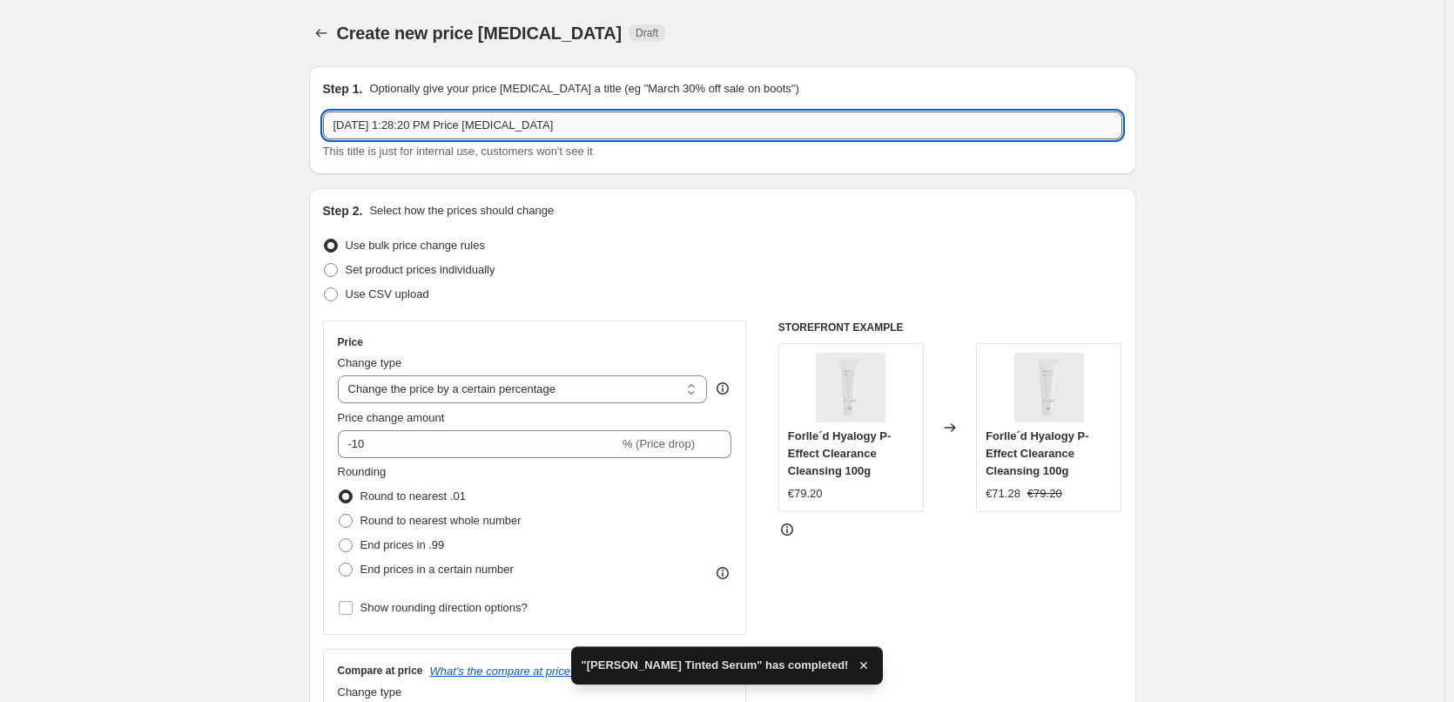
click at [496, 119] on input "Aug 14, 2025, 1:28:20 PM Price change job" at bounding box center [723, 125] width 800 height 28
type input "j"
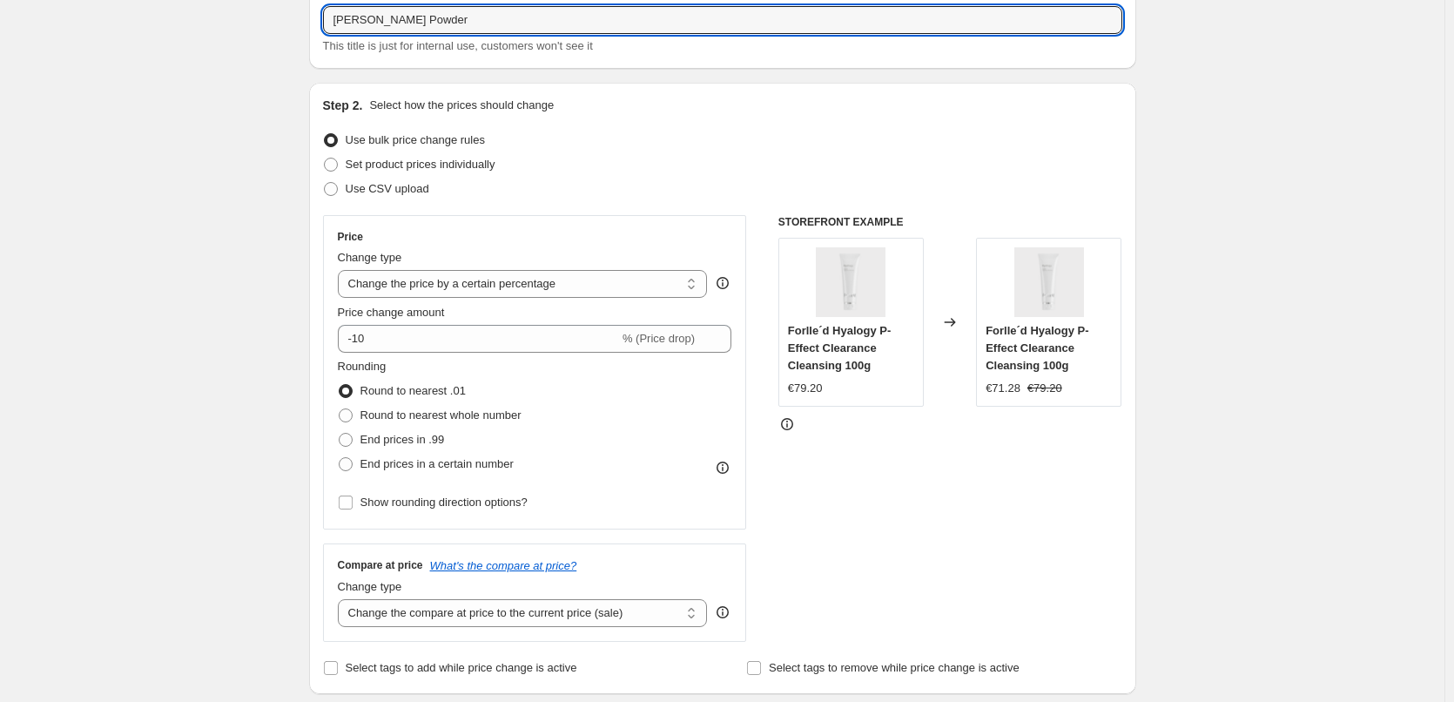
scroll to position [174, 0]
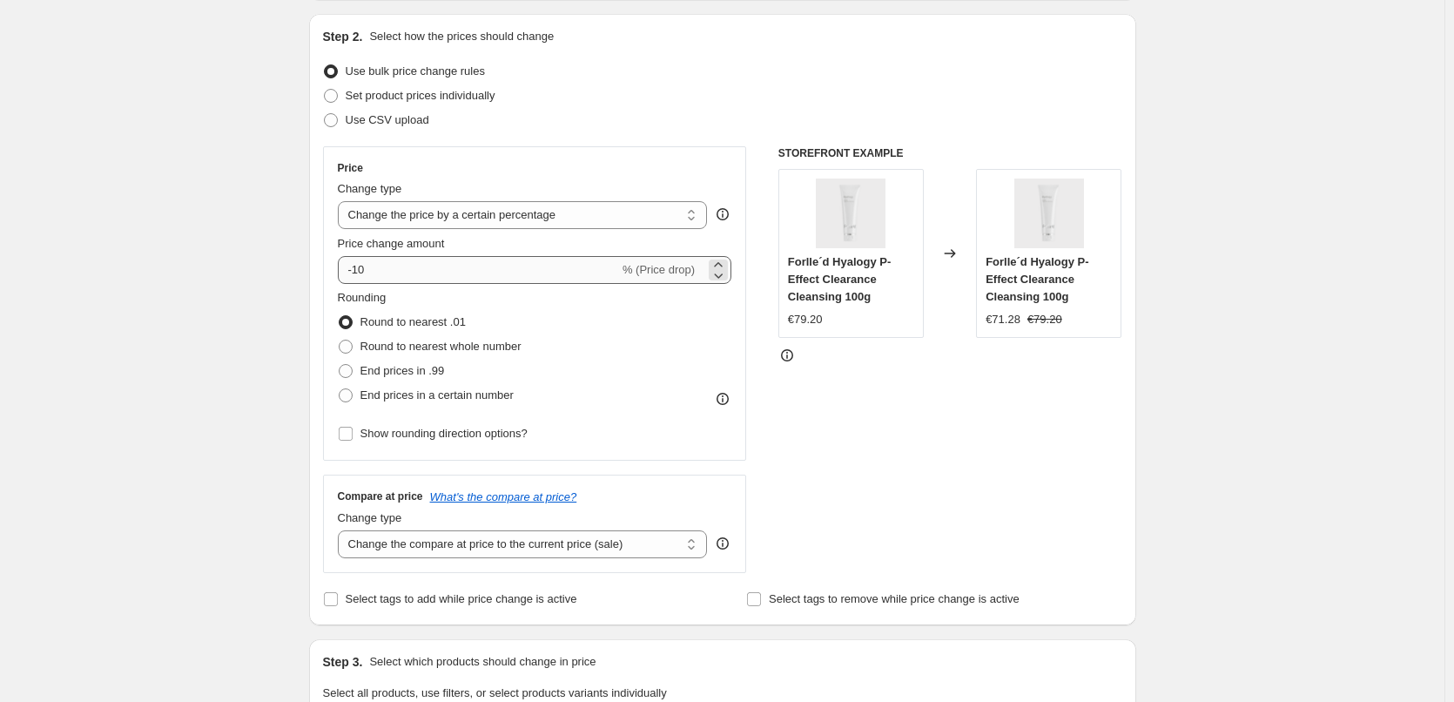
type input "[PERSON_NAME] Powder"
click at [456, 265] on input "-10" at bounding box center [478, 270] width 281 height 28
click at [442, 266] on input "-10" at bounding box center [478, 270] width 281 height 28
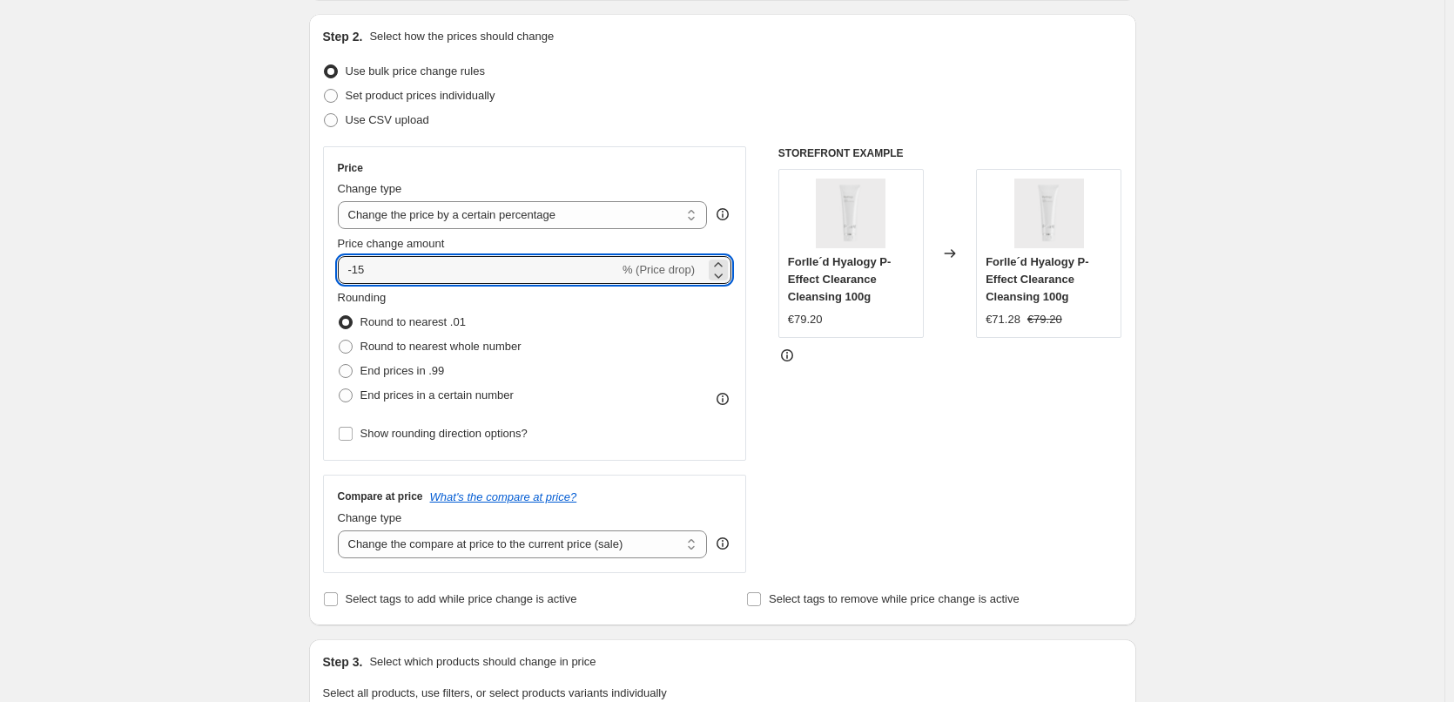
type input "-15"
click at [295, 290] on div "Create new price change job. This page is ready Create new price change job Dra…" at bounding box center [722, 696] width 869 height 1741
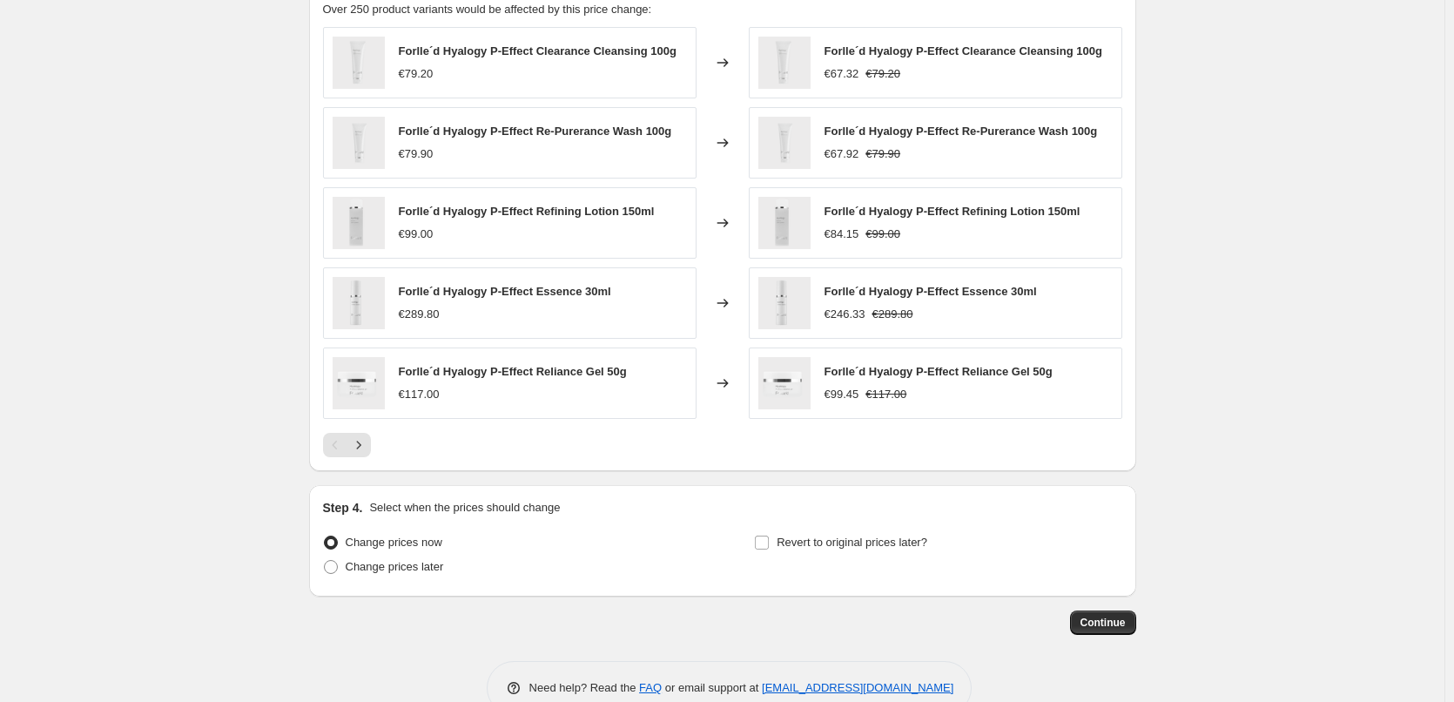
scroll to position [1040, 0]
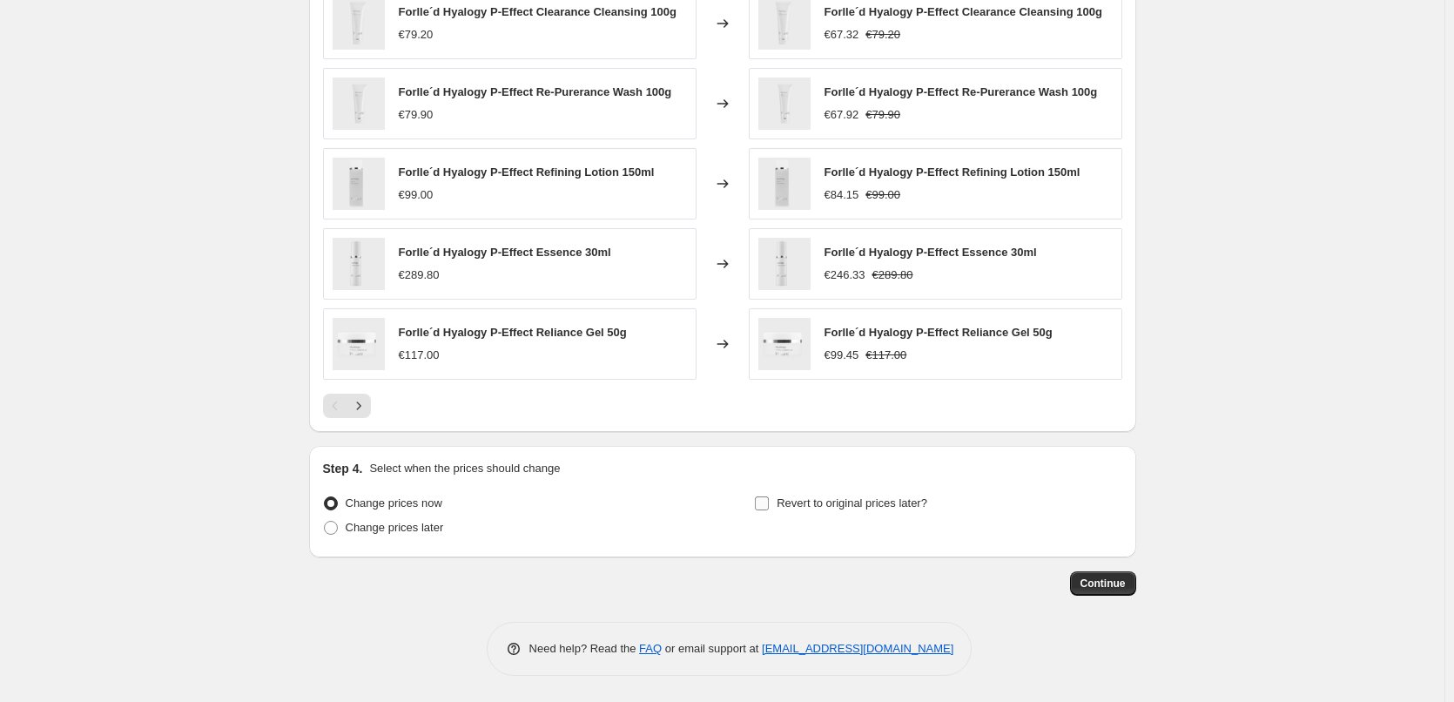
click at [792, 504] on span "Revert to original prices later?" at bounding box center [852, 502] width 151 height 13
click at [769, 504] on input "Revert to original prices later?" at bounding box center [762, 503] width 14 height 14
checkbox input "true"
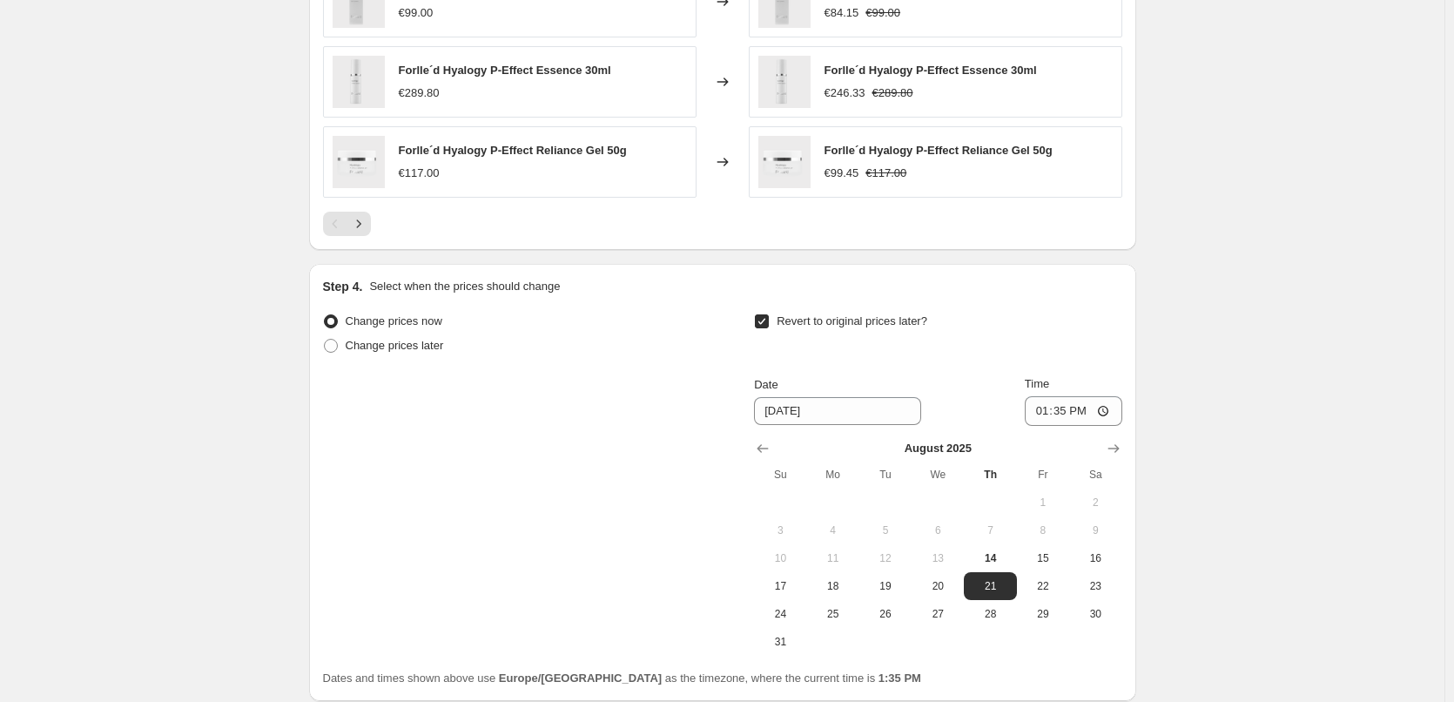
scroll to position [1366, 0]
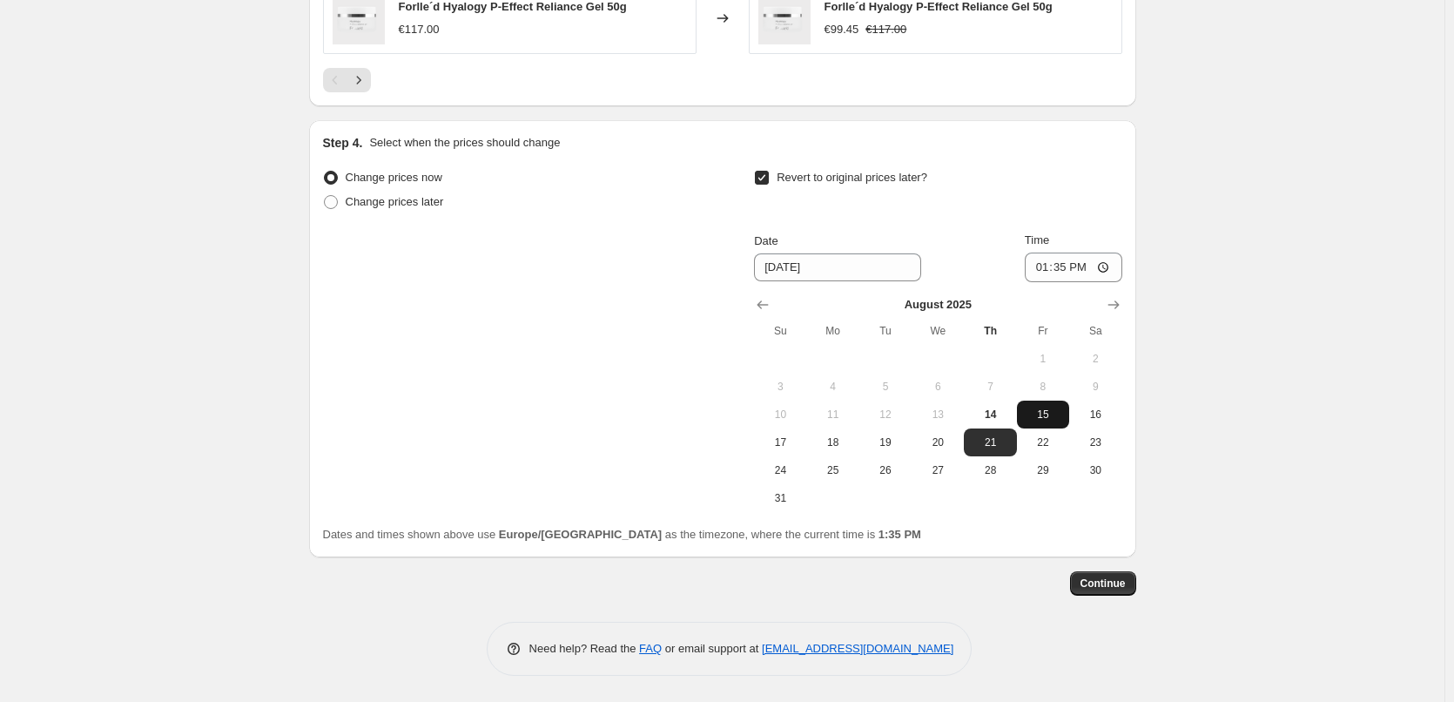
click at [1056, 415] on span "15" at bounding box center [1043, 415] width 38 height 14
type input "8/15/2025"
click at [1056, 259] on input "13:35" at bounding box center [1074, 268] width 98 height 30
click at [1049, 269] on input "13:35" at bounding box center [1074, 268] width 98 height 30
type input "03:00"
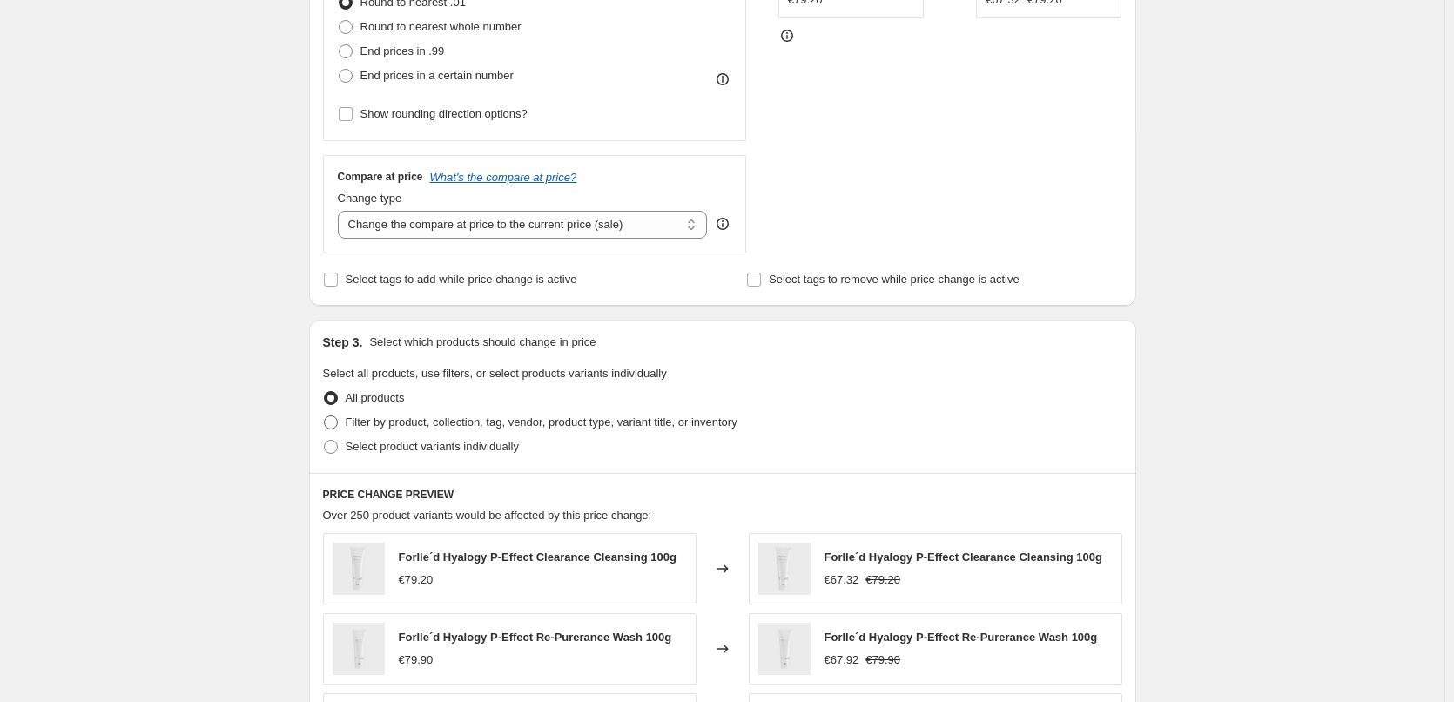
scroll to position [495, 0]
click at [451, 416] on span "Filter by product, collection, tag, vendor, product type, variant title, or inv…" at bounding box center [542, 421] width 392 height 13
click at [325, 415] on input "Filter by product, collection, tag, vendor, product type, variant title, or inv…" at bounding box center [324, 415] width 1 height 1
radio input "true"
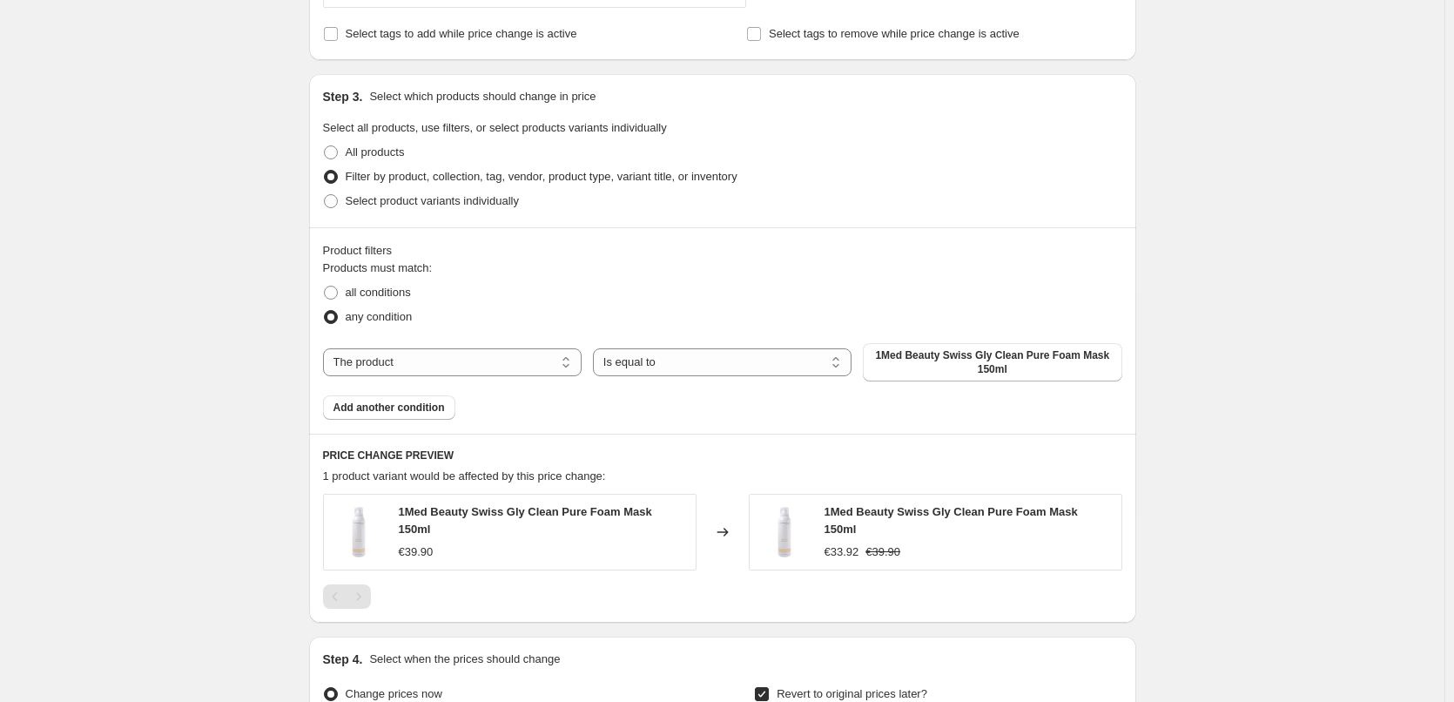
scroll to position [756, 0]
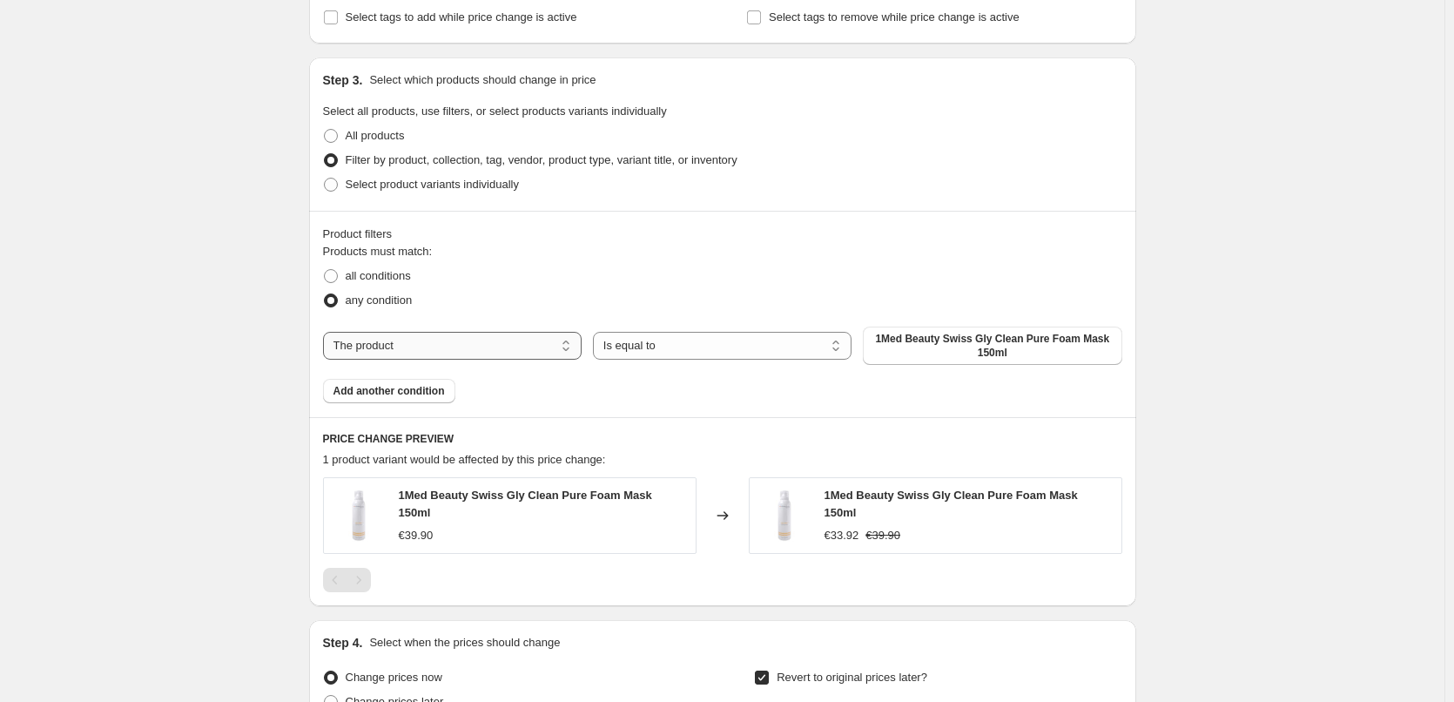
click at [512, 349] on select "The product The product's collection The product's tag The product's vendor The…" at bounding box center [452, 346] width 259 height 28
select select "tag"
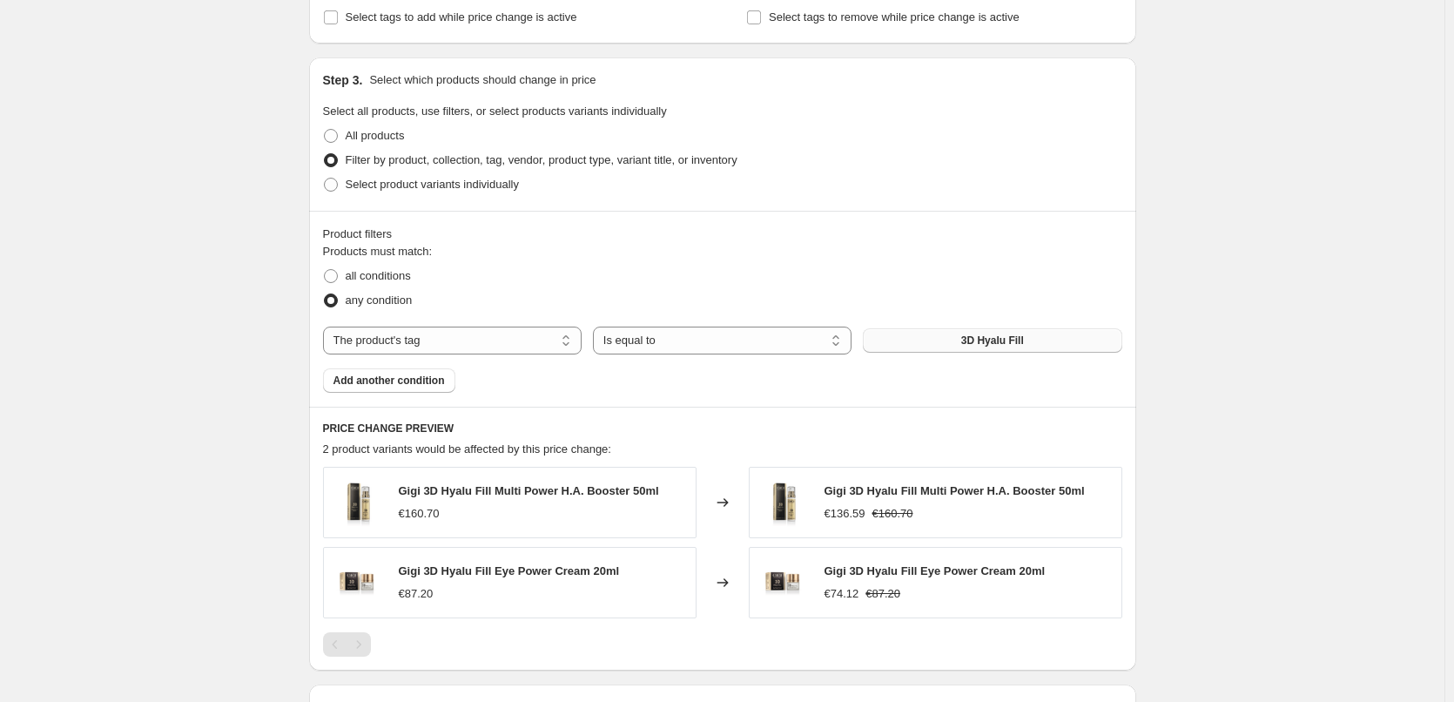
click at [979, 347] on span "3D Hyalu Fill" at bounding box center [993, 341] width 63 height 14
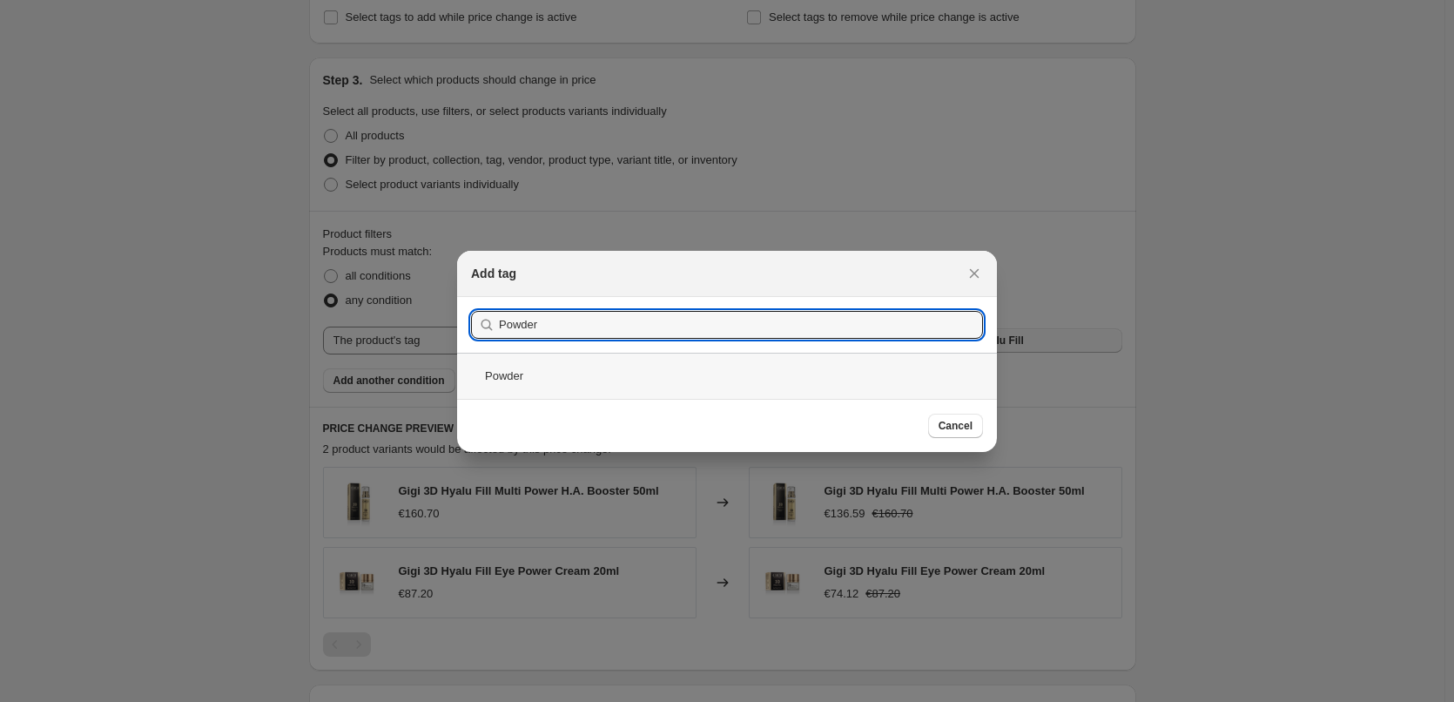
type input "Powder"
click at [526, 376] on div "Powder" at bounding box center [727, 376] width 540 height 46
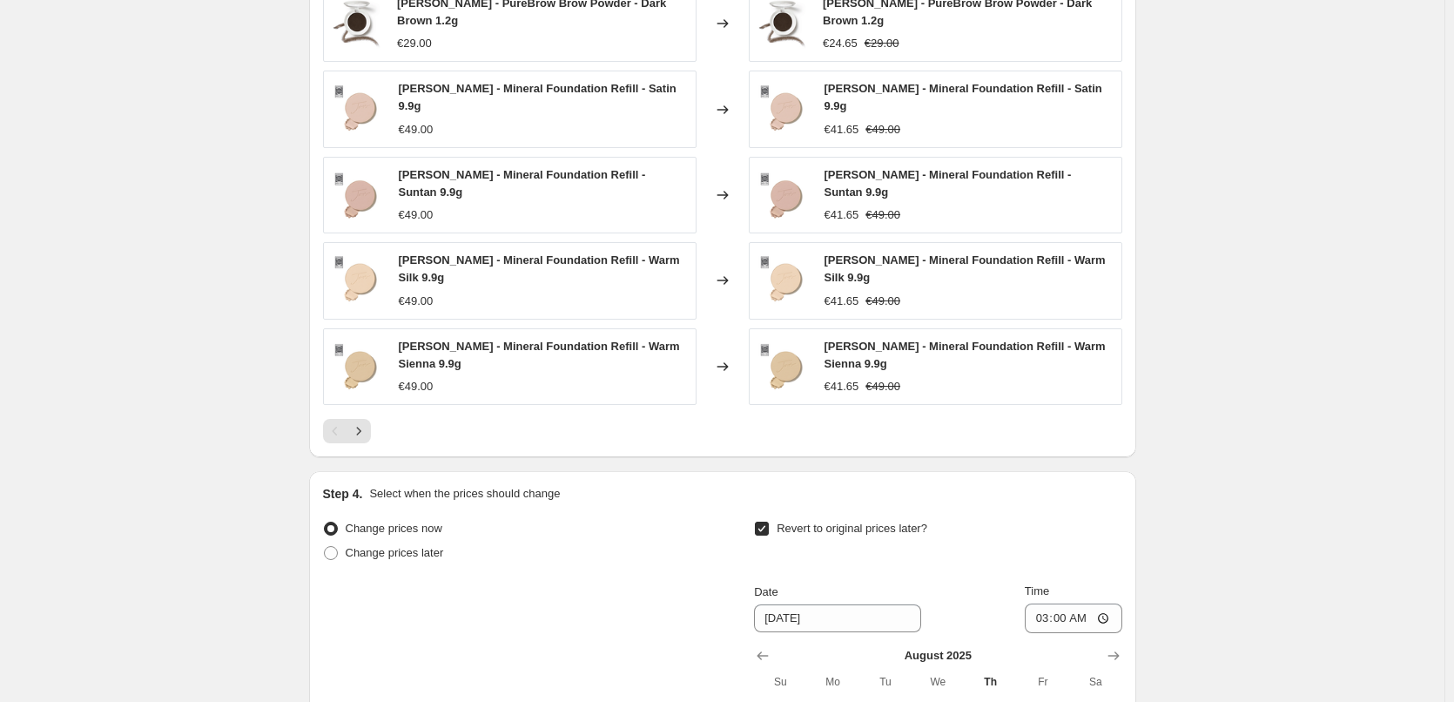
scroll to position [1279, 0]
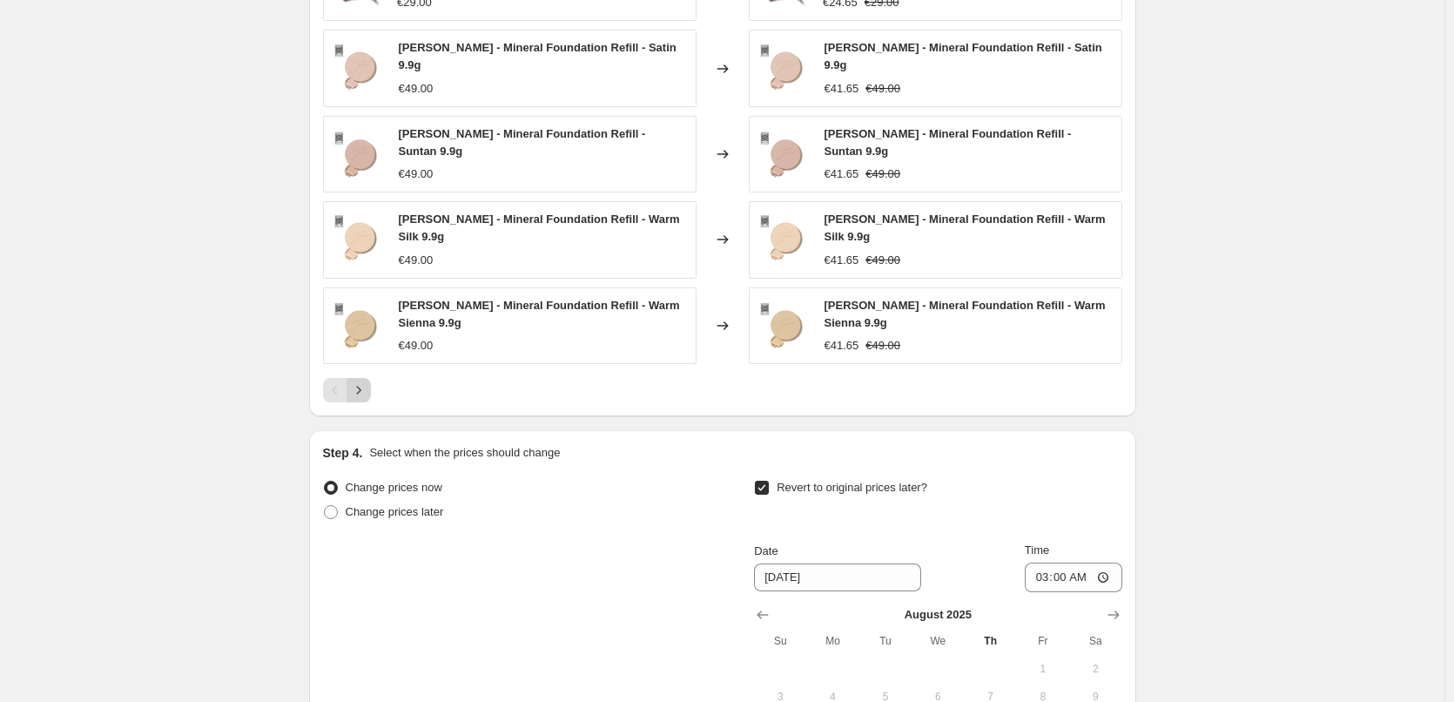
click at [355, 381] on icon "Next" at bounding box center [358, 389] width 17 height 17
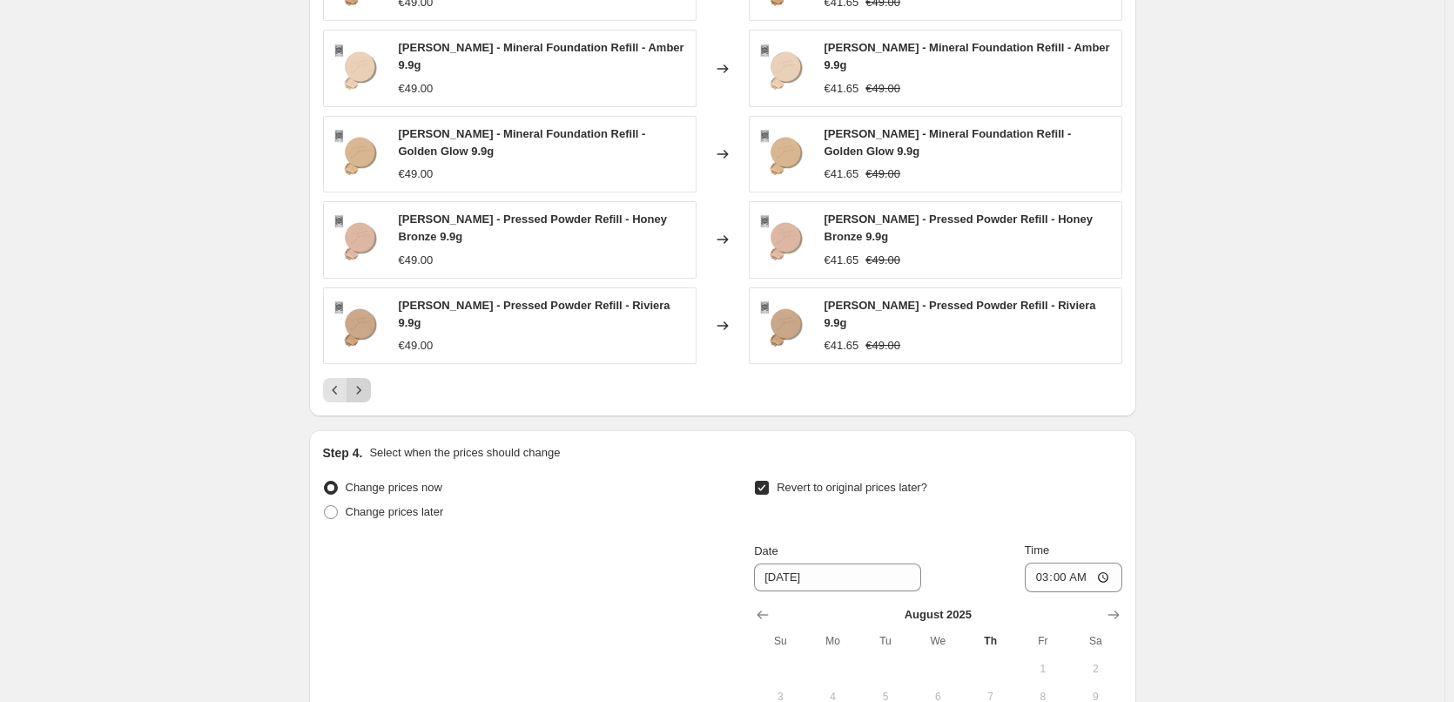
click at [362, 381] on icon "Next" at bounding box center [358, 389] width 17 height 17
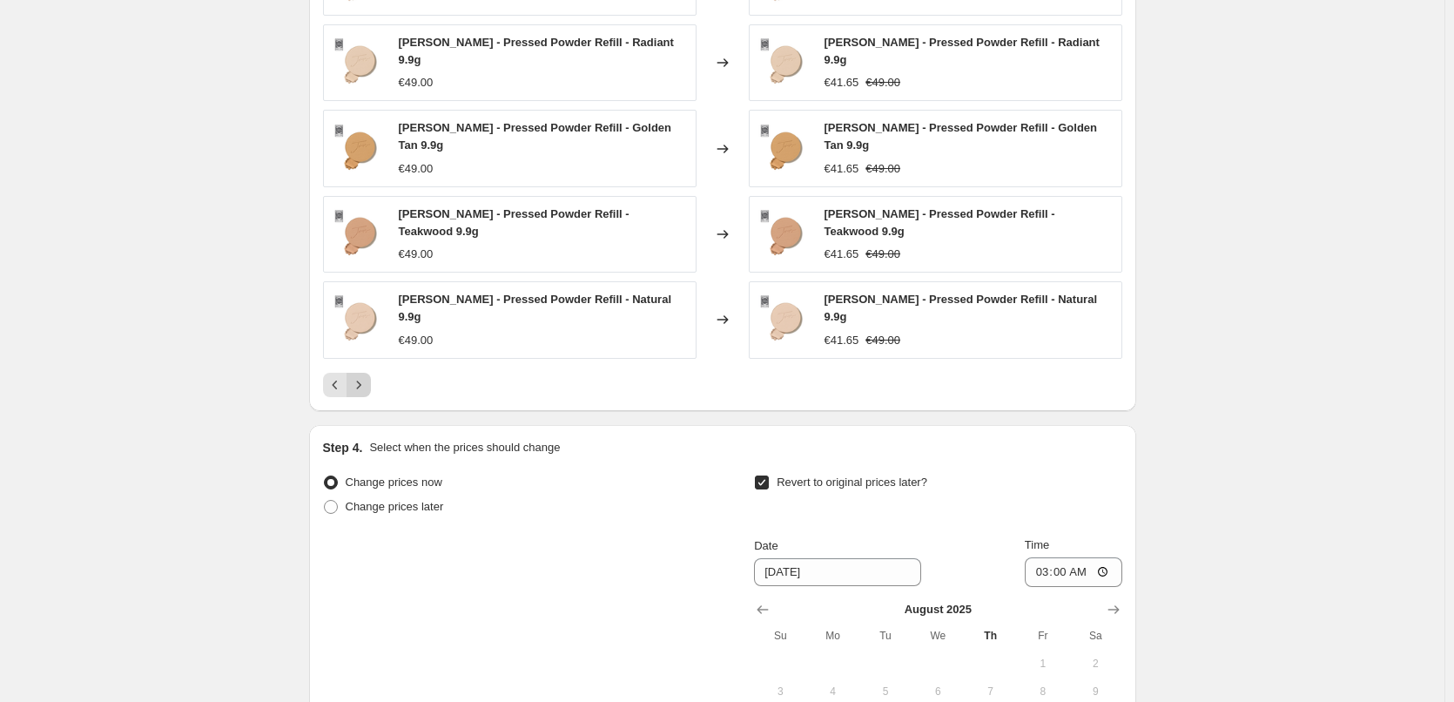
click at [362, 379] on div "PRICE CHANGE PREVIEW 31 product variants would be affected by this price change…" at bounding box center [722, 147] width 827 height 527
click at [368, 376] on icon "Next" at bounding box center [358, 384] width 17 height 17
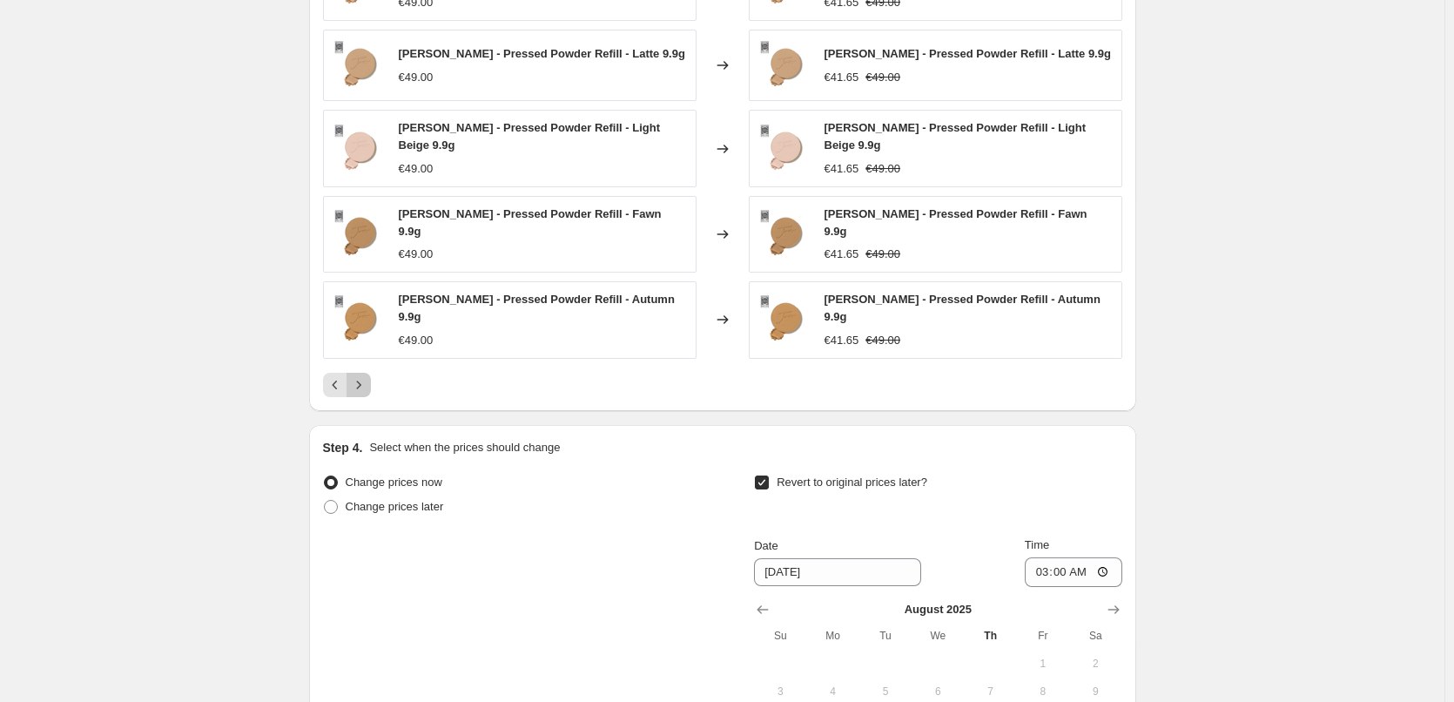
click at [368, 376] on icon "Next" at bounding box center [358, 384] width 17 height 17
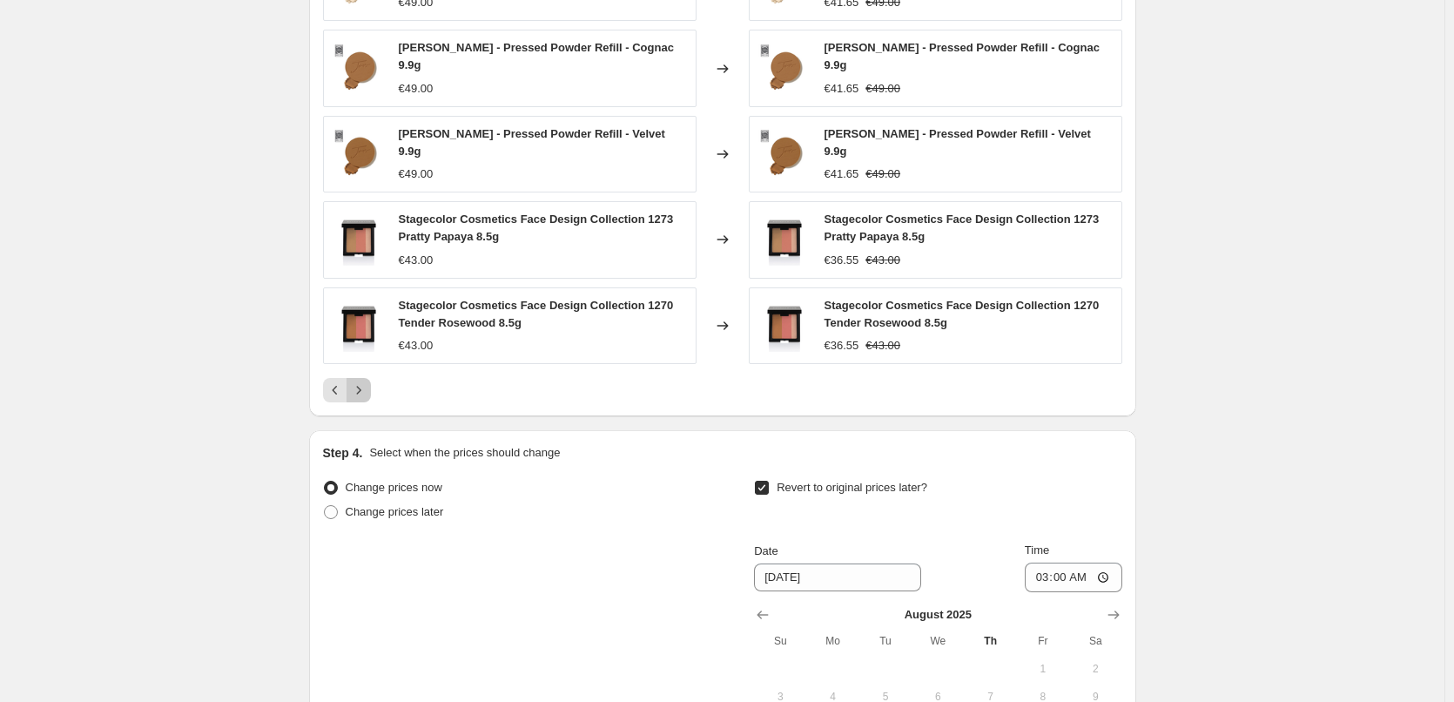
click at [368, 381] on icon "Next" at bounding box center [358, 389] width 17 height 17
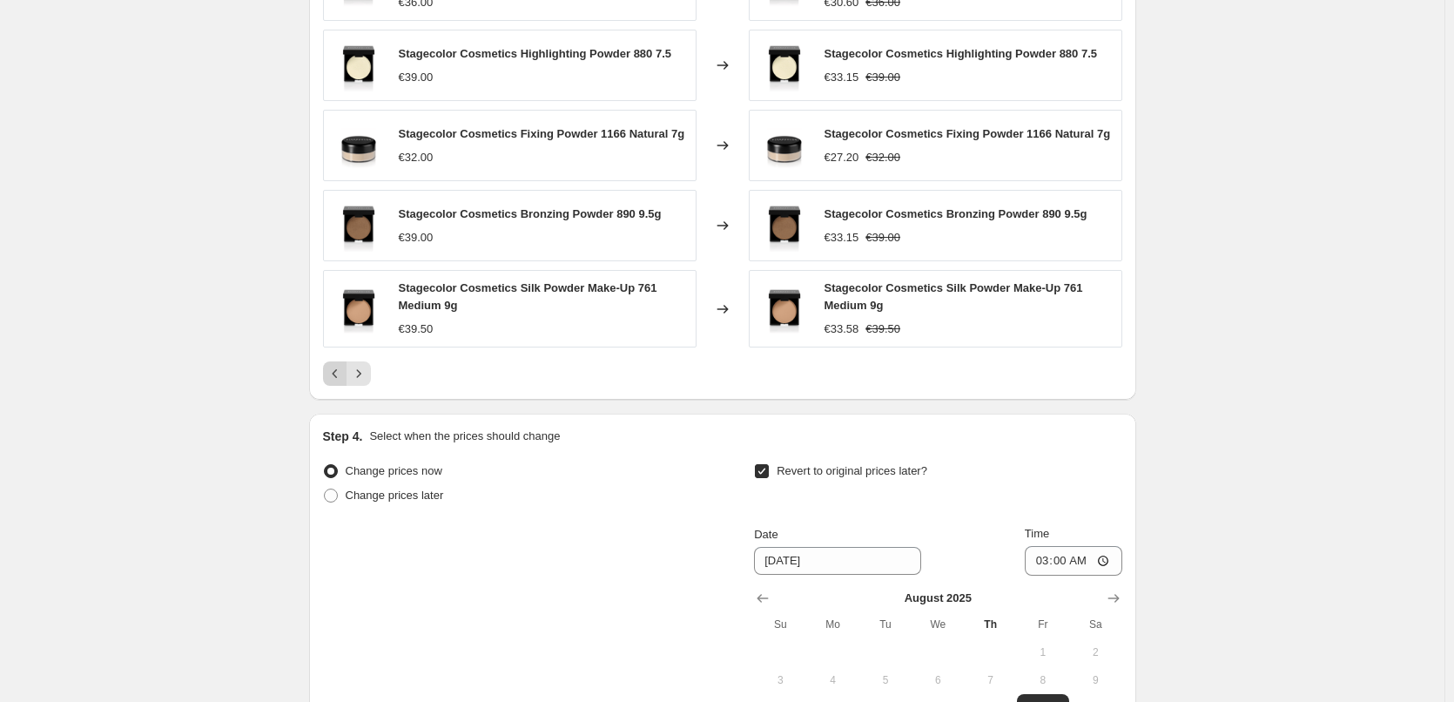
click at [339, 381] on icon "Previous" at bounding box center [335, 373] width 17 height 17
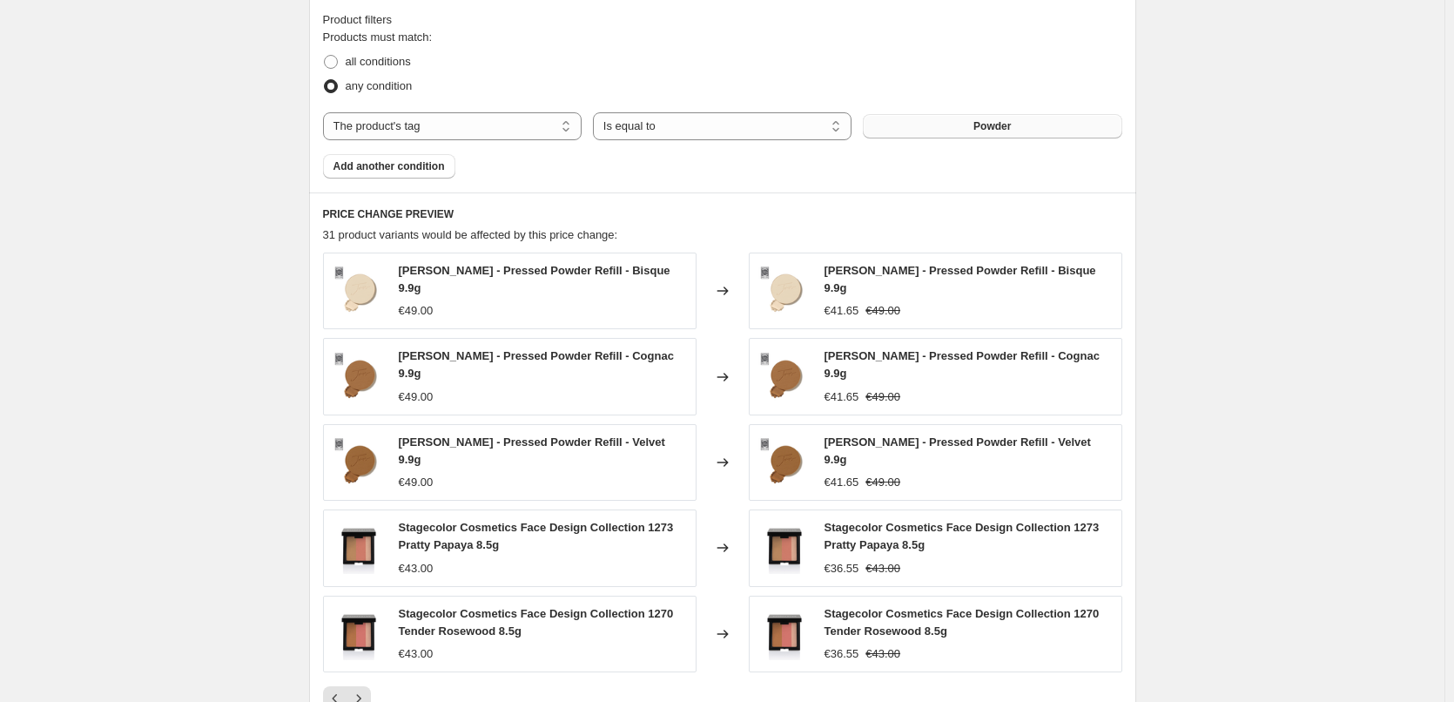
scroll to position [669, 0]
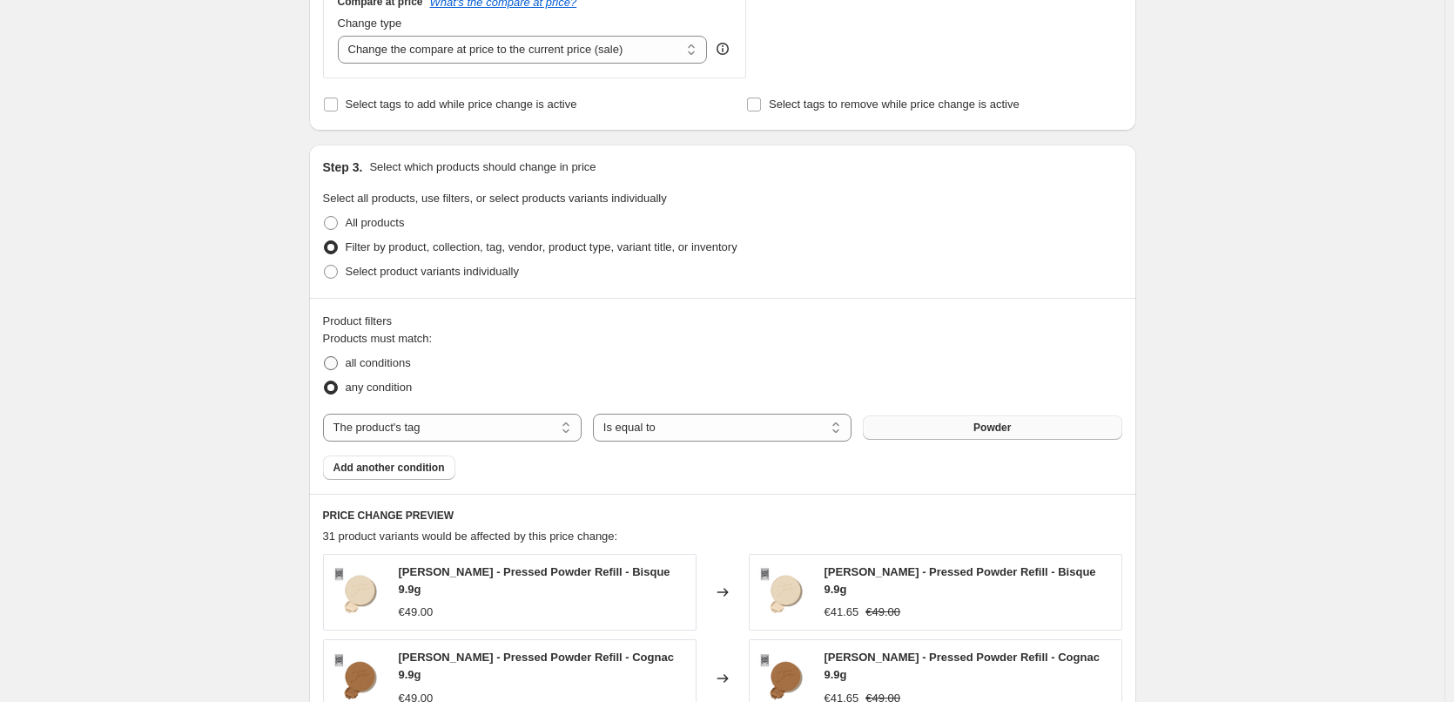
click at [370, 367] on span "all conditions" at bounding box center [378, 362] width 65 height 13
click at [325, 357] on input "all conditions" at bounding box center [324, 356] width 1 height 1
radio input "true"
click at [409, 471] on span "Add another condition" at bounding box center [389, 468] width 111 height 14
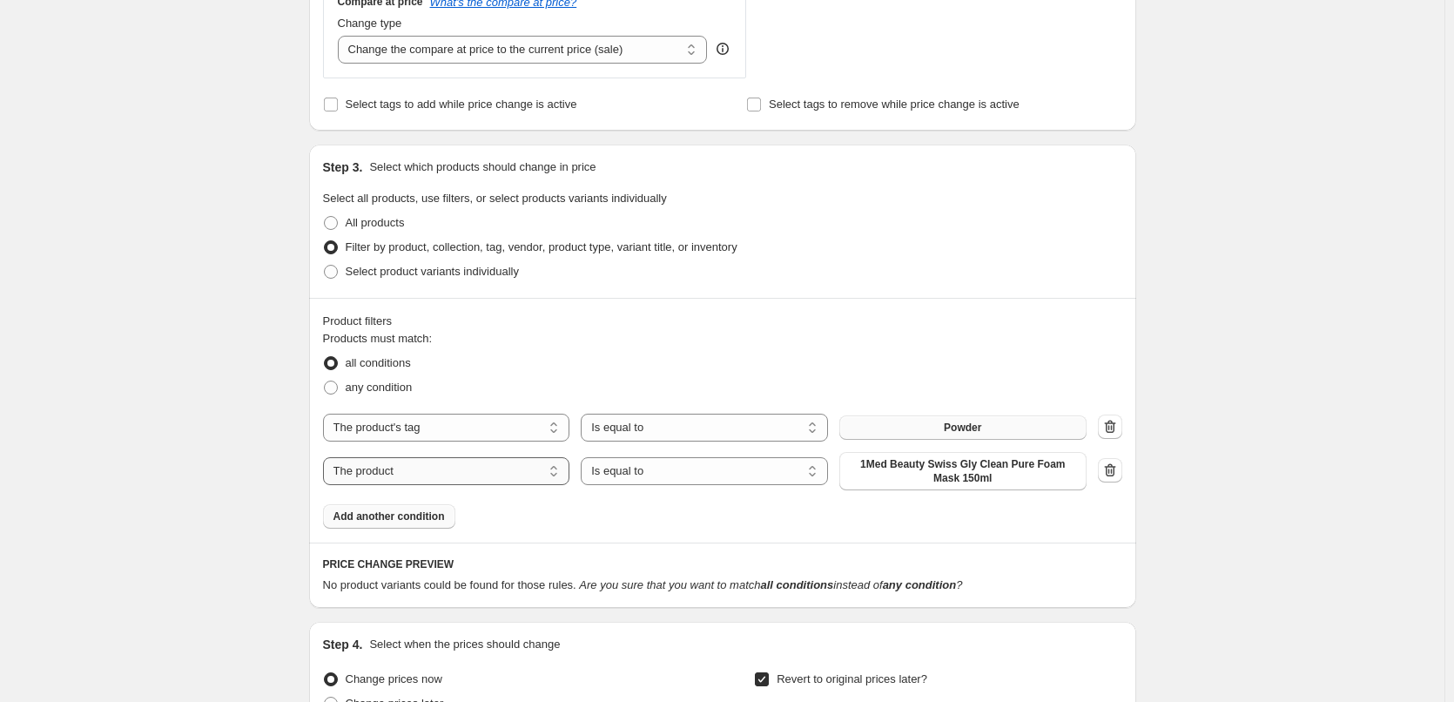
click at [450, 471] on select "The product The product's collection The product's tag The product's vendor The…" at bounding box center [446, 471] width 247 height 28
select select "vendor"
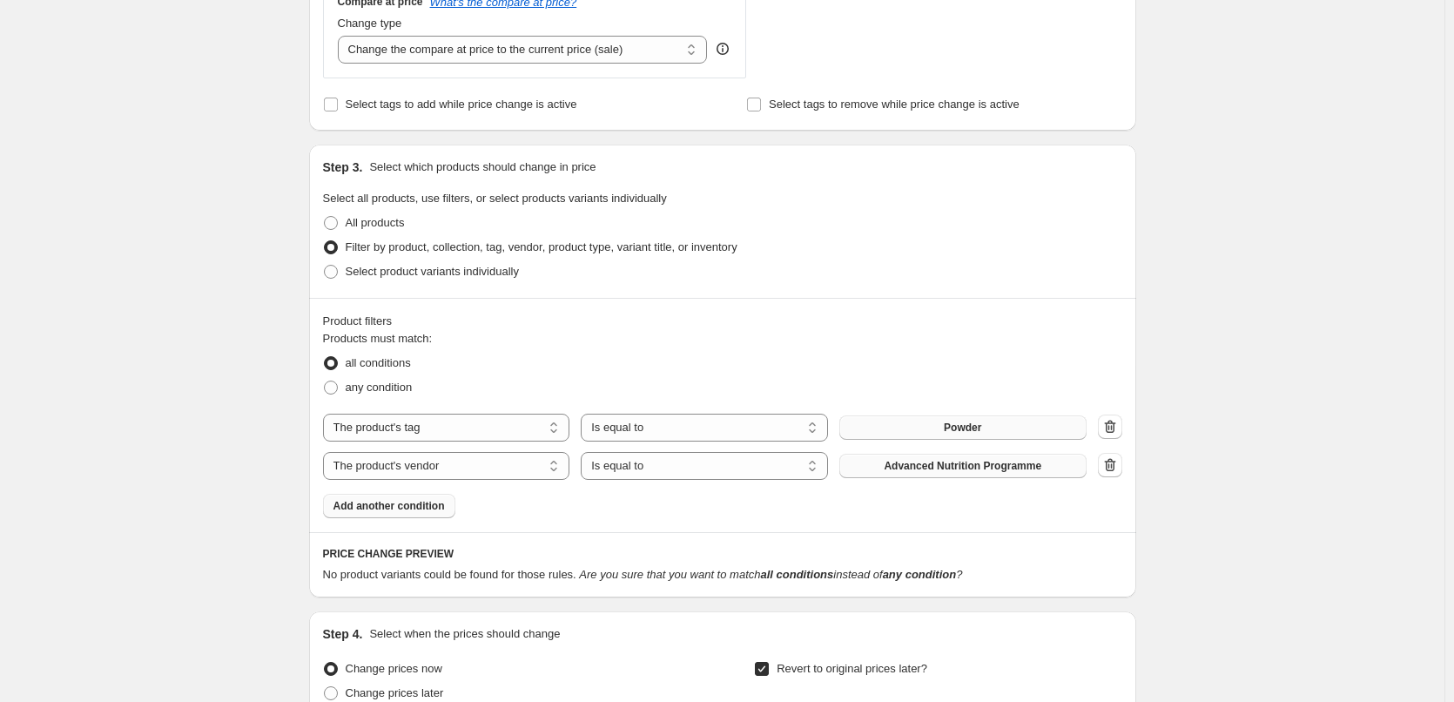
click at [989, 469] on span "Advanced Nutrition Programme" at bounding box center [963, 466] width 158 height 14
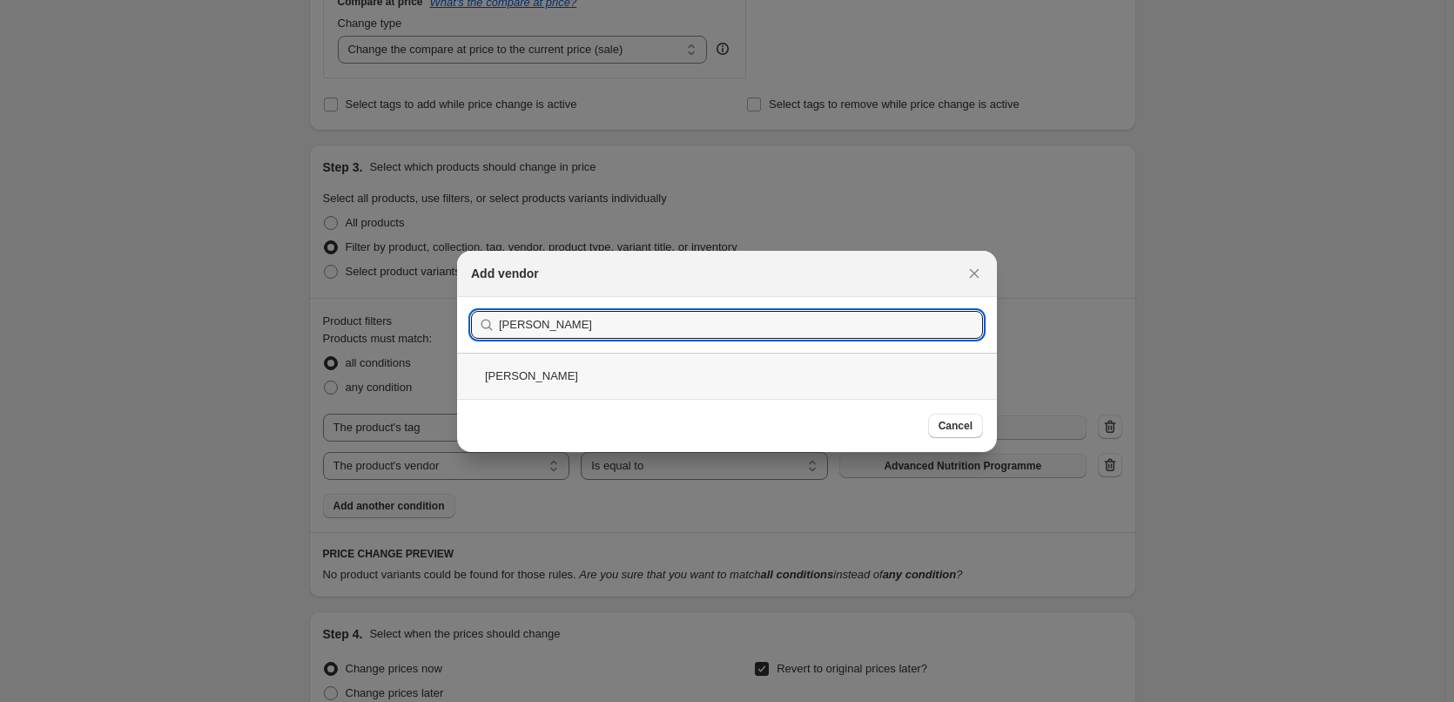
type input "Jane"
click at [550, 372] on div "Jane Iredale" at bounding box center [727, 376] width 540 height 46
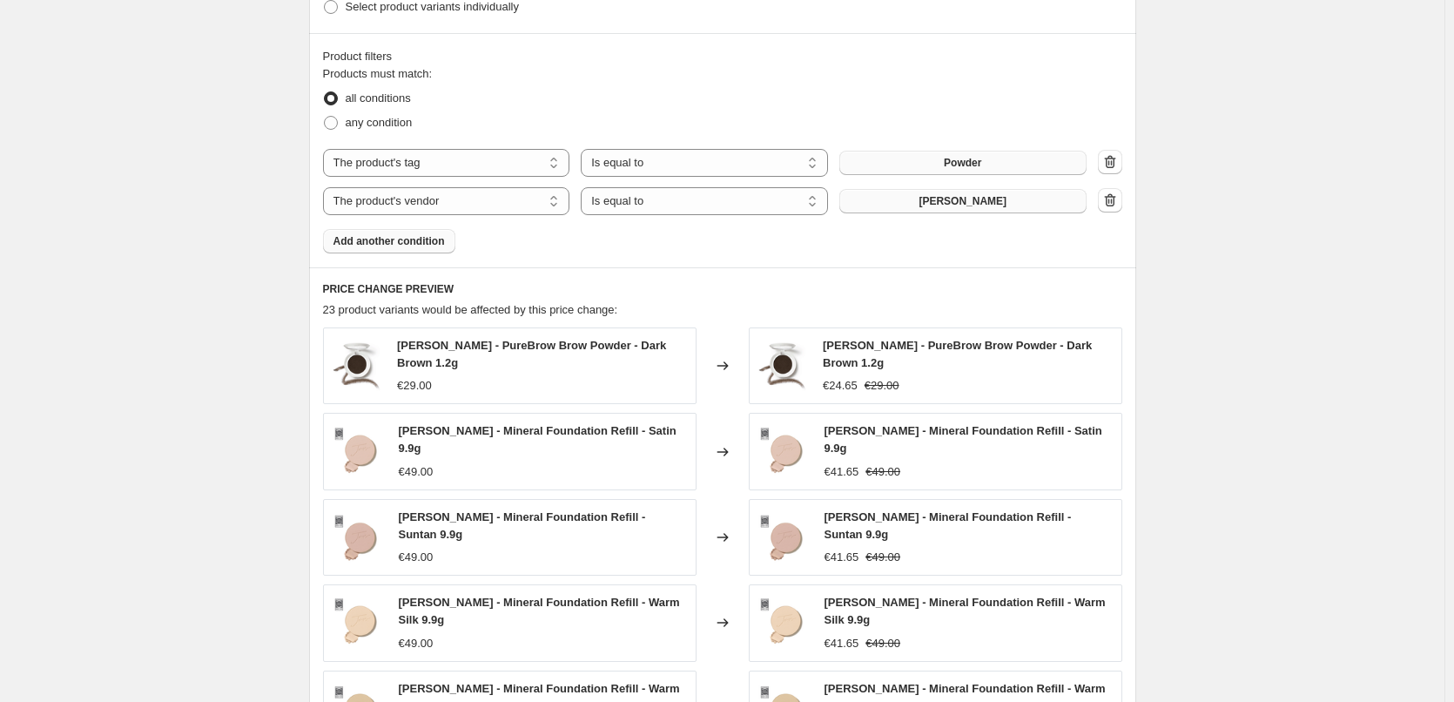
scroll to position [1104, 0]
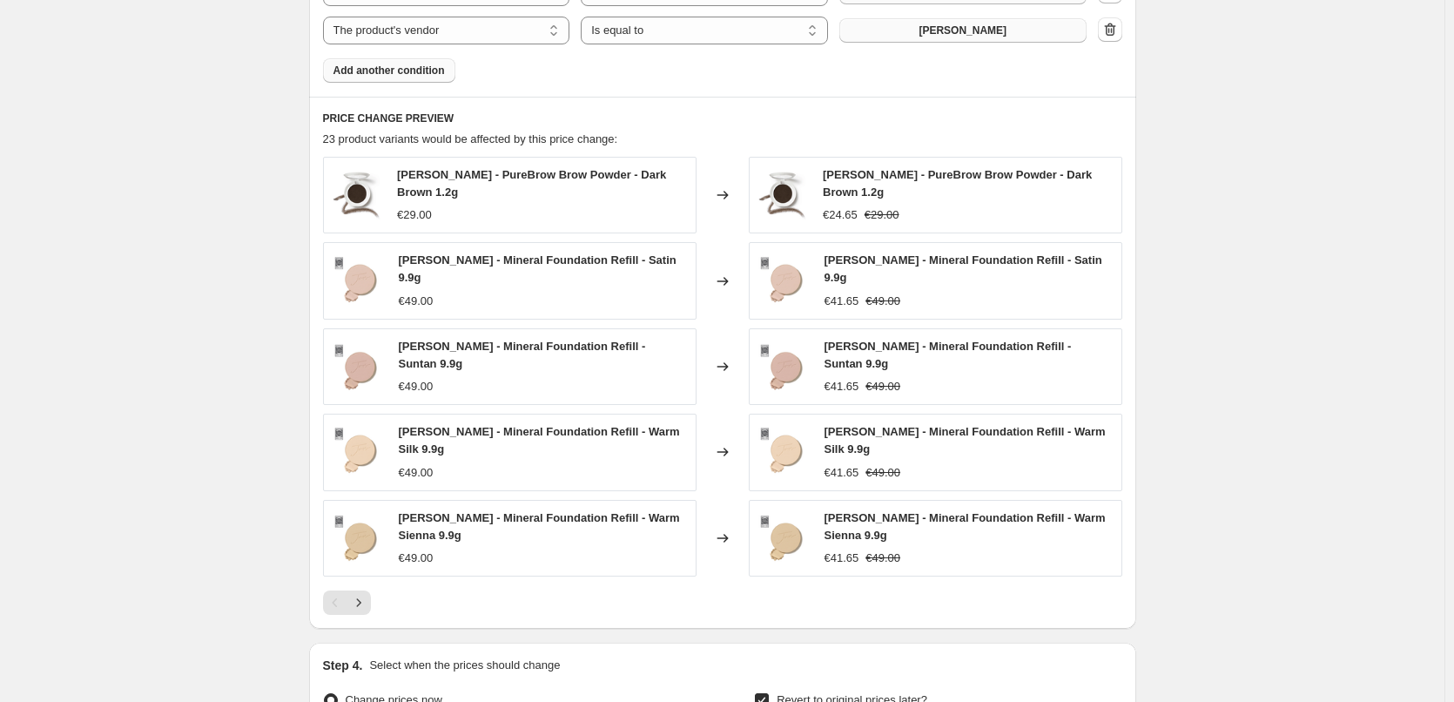
click at [378, 591] on div at bounding box center [723, 602] width 800 height 24
click at [368, 594] on icon "Next" at bounding box center [358, 602] width 17 height 17
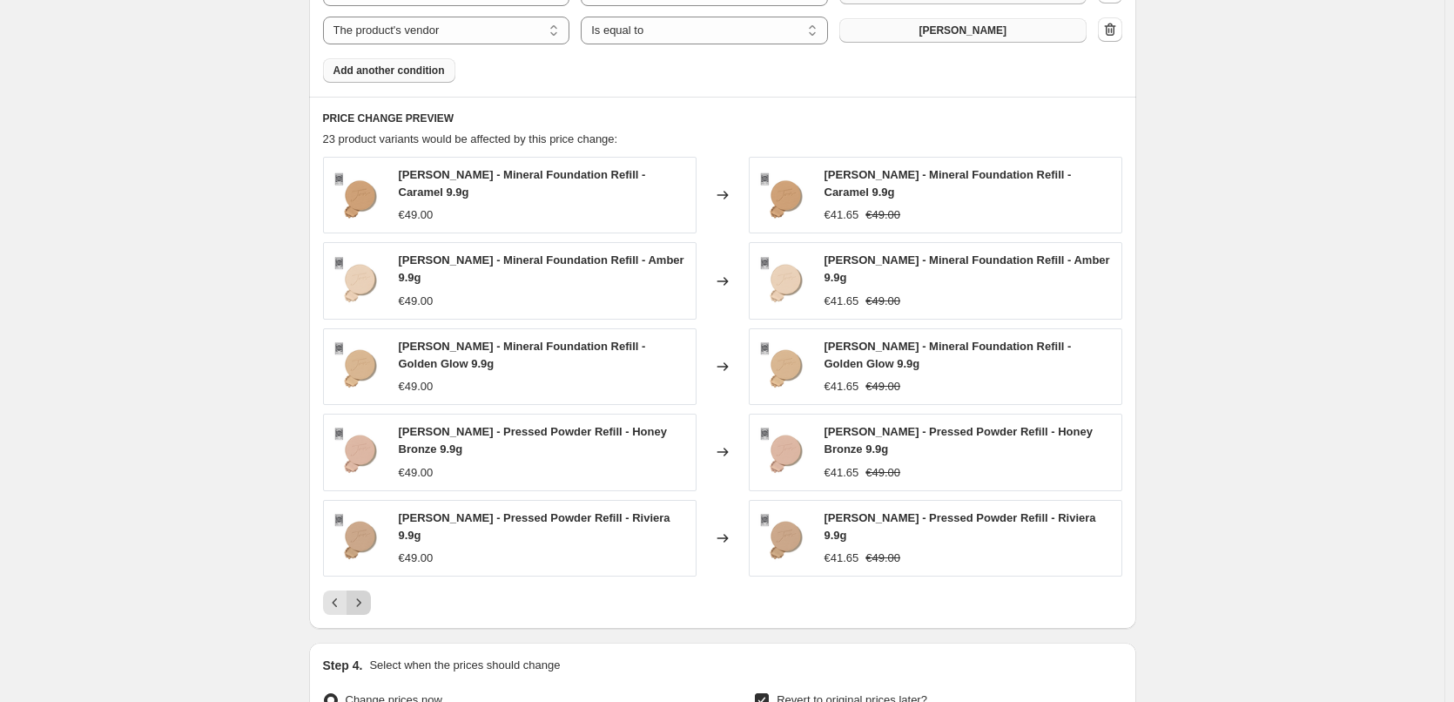
click at [368, 594] on icon "Next" at bounding box center [358, 602] width 17 height 17
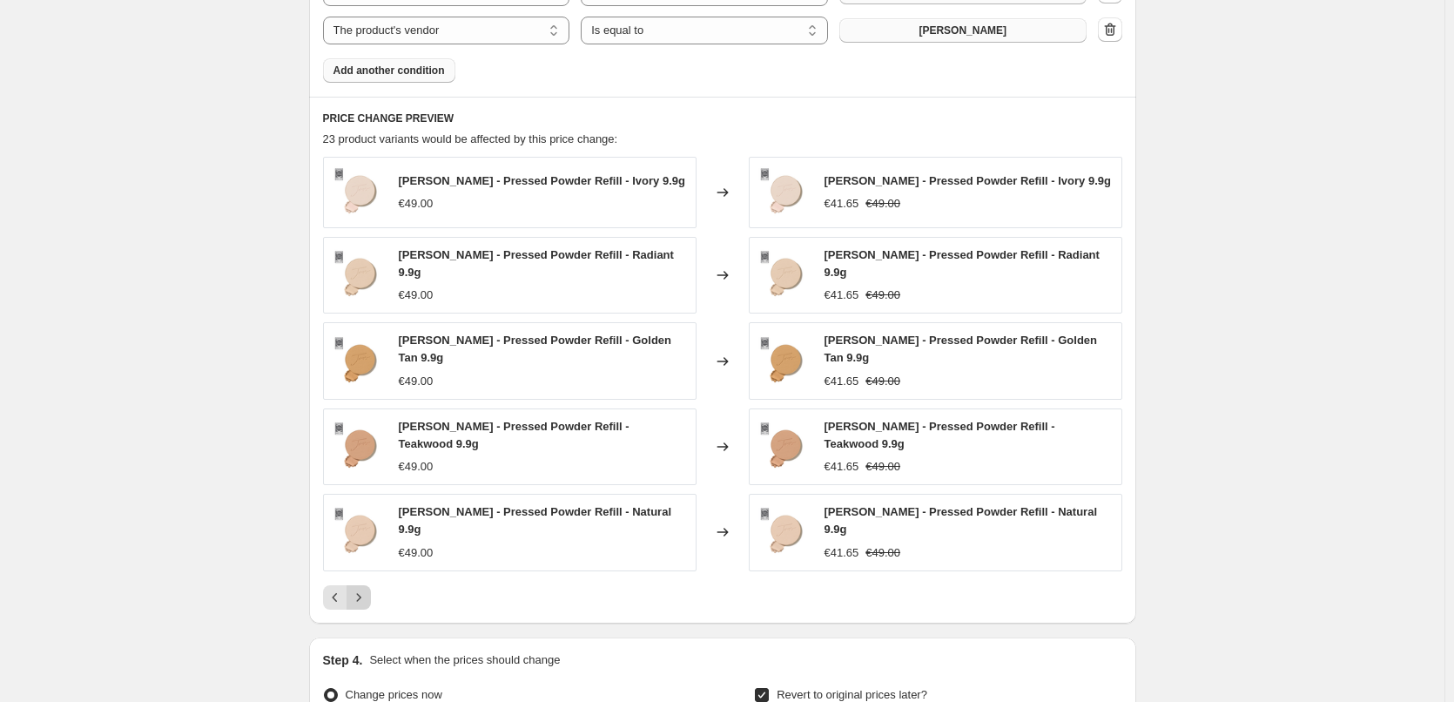
click at [371, 591] on div "PRICE CHANGE PREVIEW 23 product variants would be affected by this price change…" at bounding box center [722, 360] width 827 height 527
click at [368, 589] on icon "Next" at bounding box center [358, 597] width 17 height 17
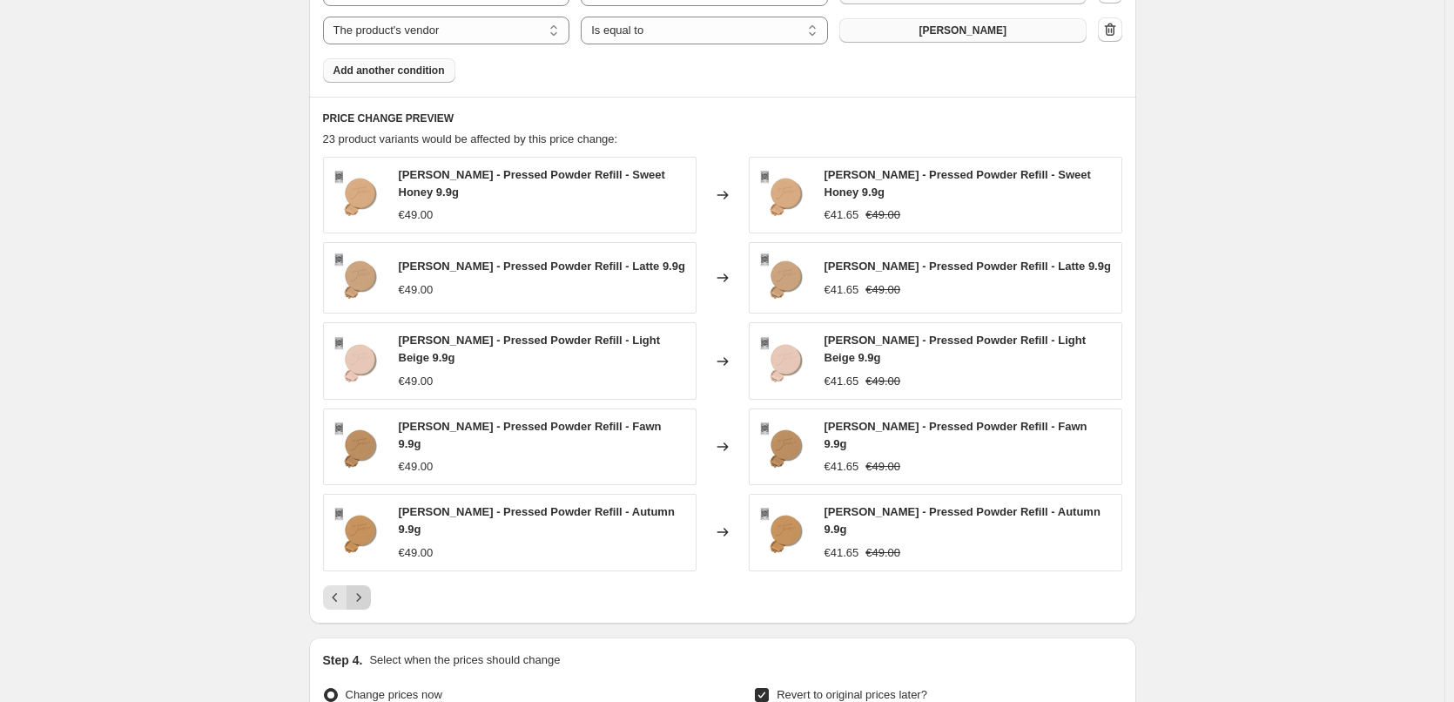
click at [368, 589] on icon "Next" at bounding box center [358, 597] width 17 height 17
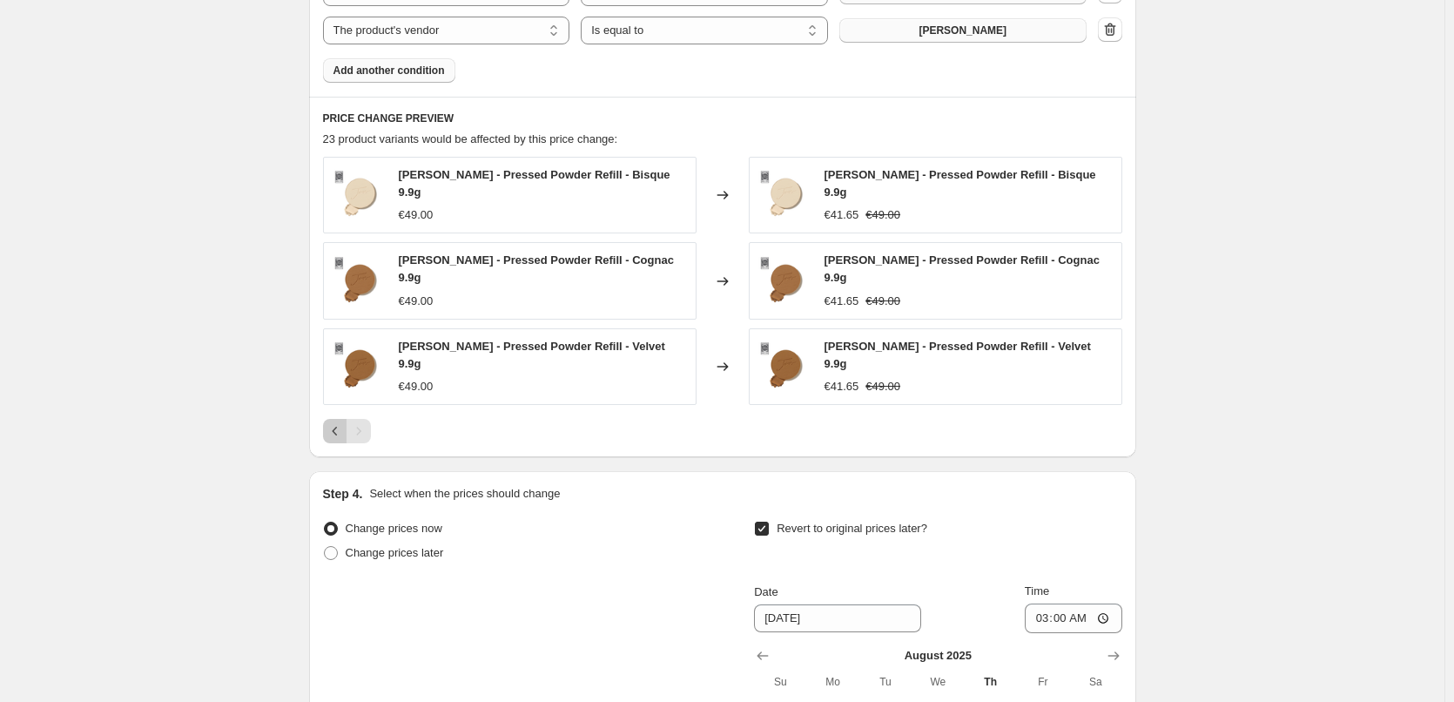
click at [344, 422] on icon "Previous" at bounding box center [335, 430] width 17 height 17
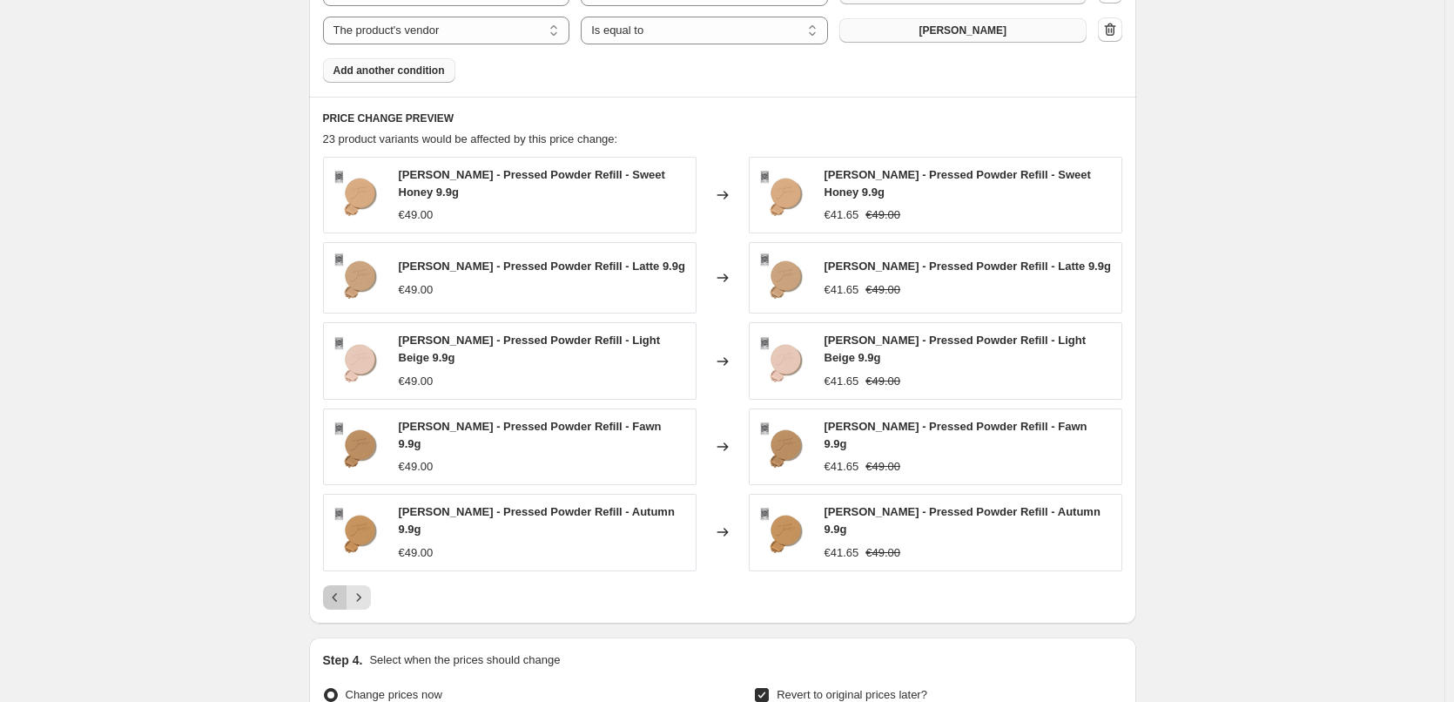
click at [348, 587] on button "Previous" at bounding box center [335, 597] width 24 height 24
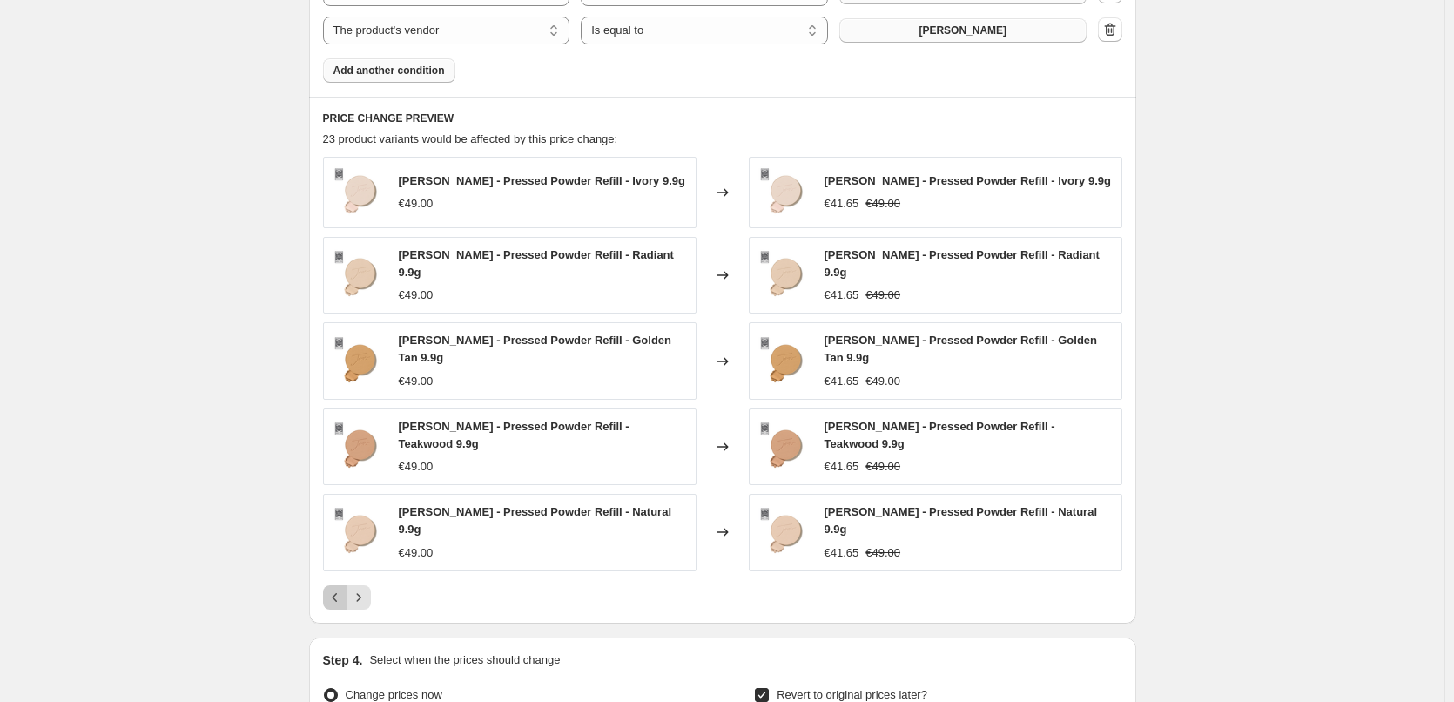
click at [343, 589] on icon "Previous" at bounding box center [335, 597] width 17 height 17
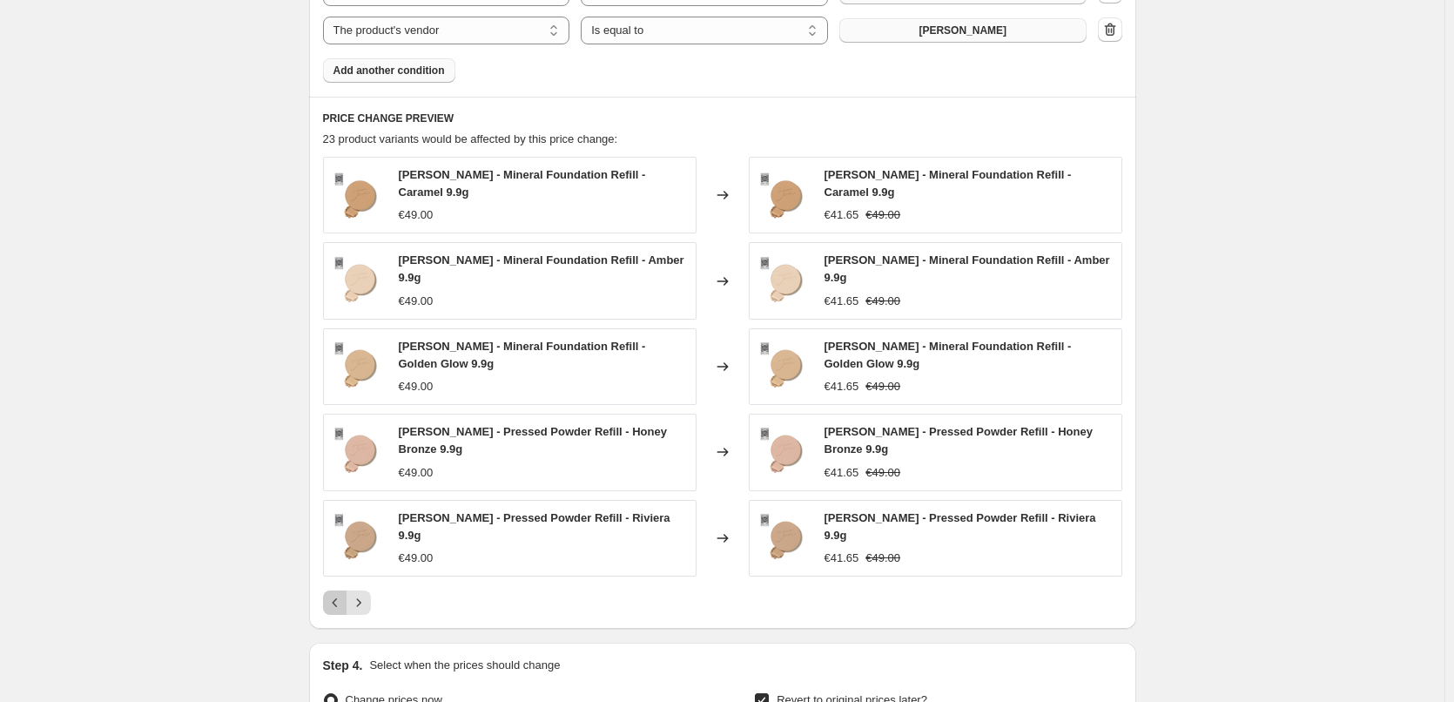
click at [343, 590] on button "Previous" at bounding box center [335, 602] width 24 height 24
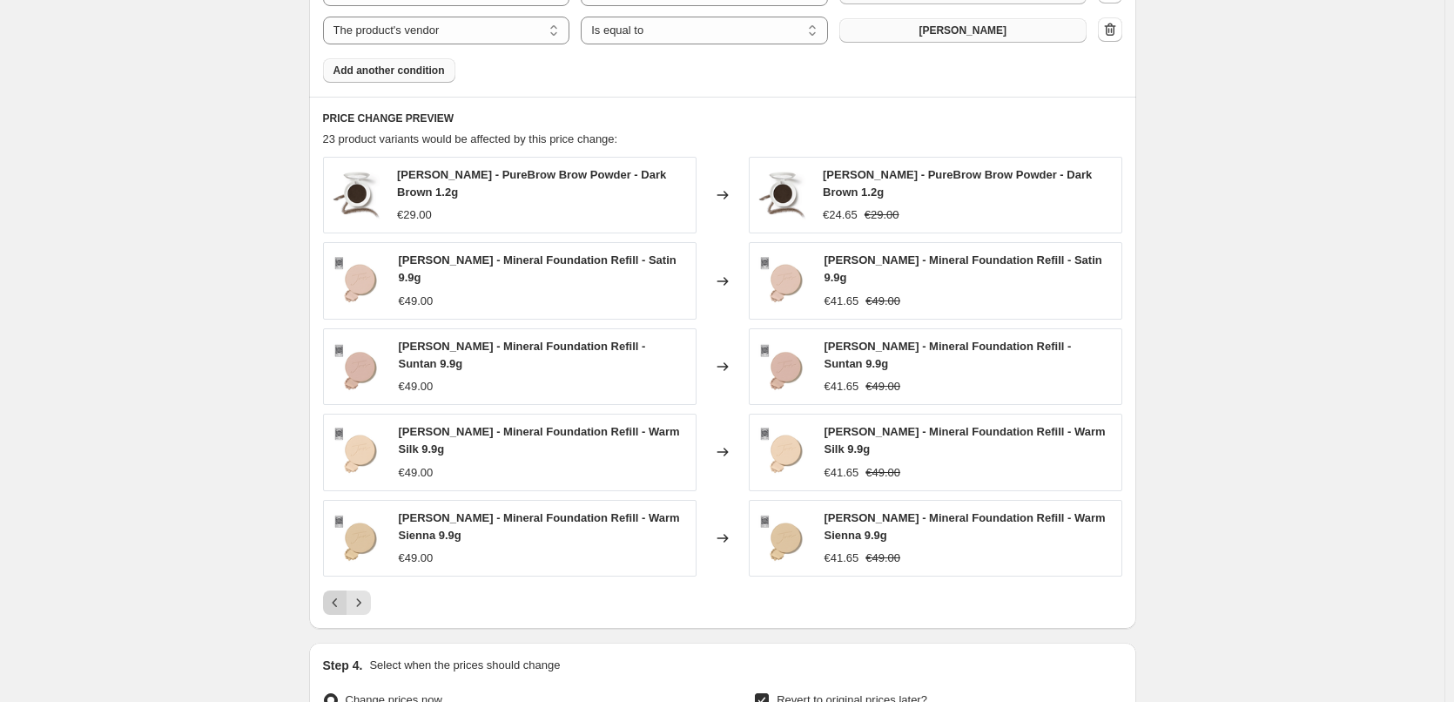
click at [343, 590] on div "Pagination" at bounding box center [335, 602] width 24 height 24
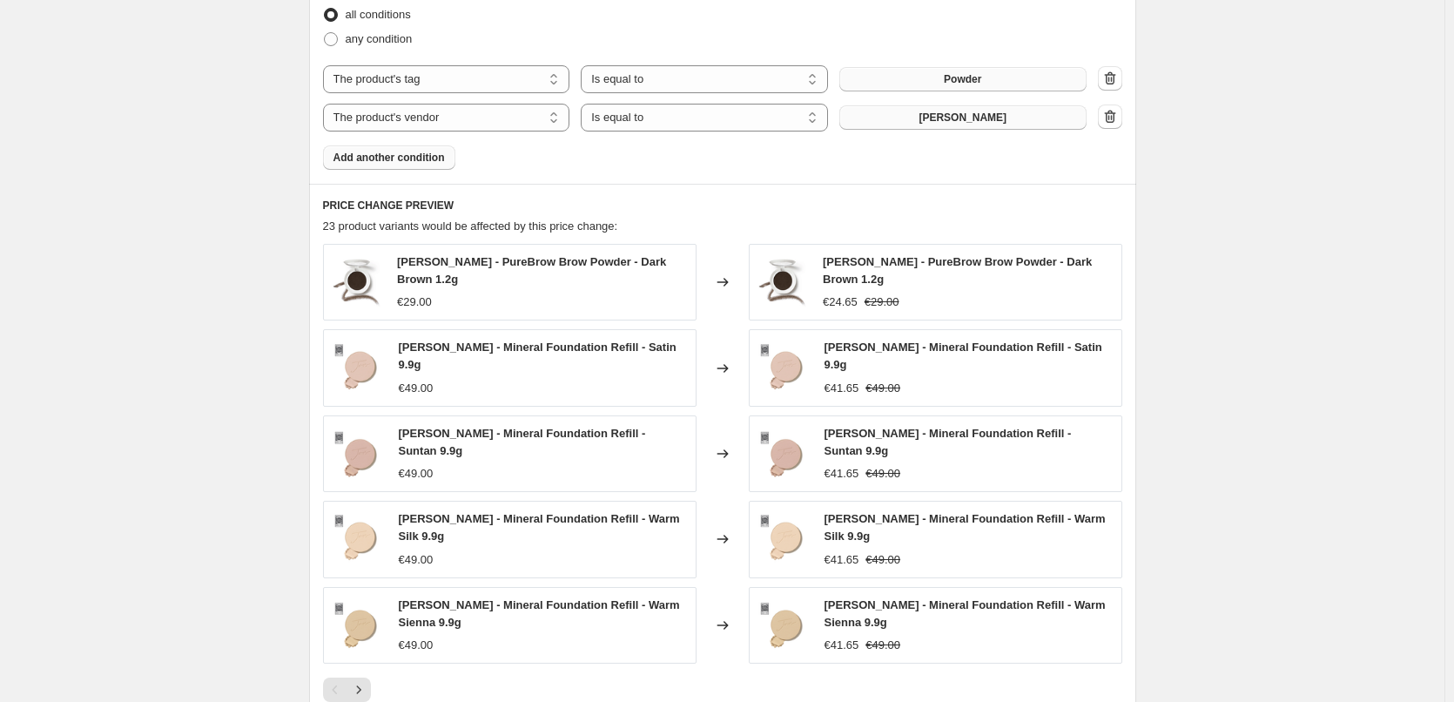
click at [379, 160] on span "Add another condition" at bounding box center [389, 158] width 111 height 14
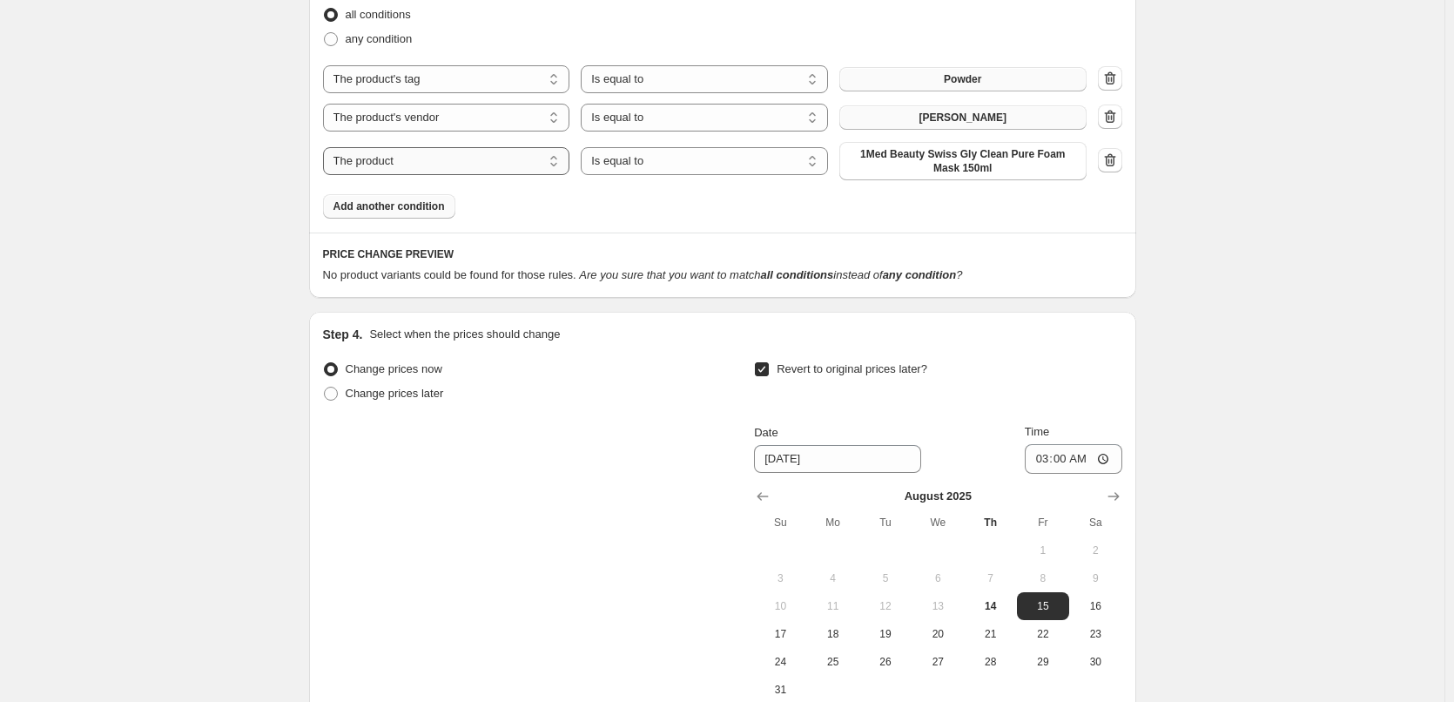
click at [465, 172] on select "The product The product's collection The product's tag The product's vendor The…" at bounding box center [446, 161] width 247 height 28
select select "tag"
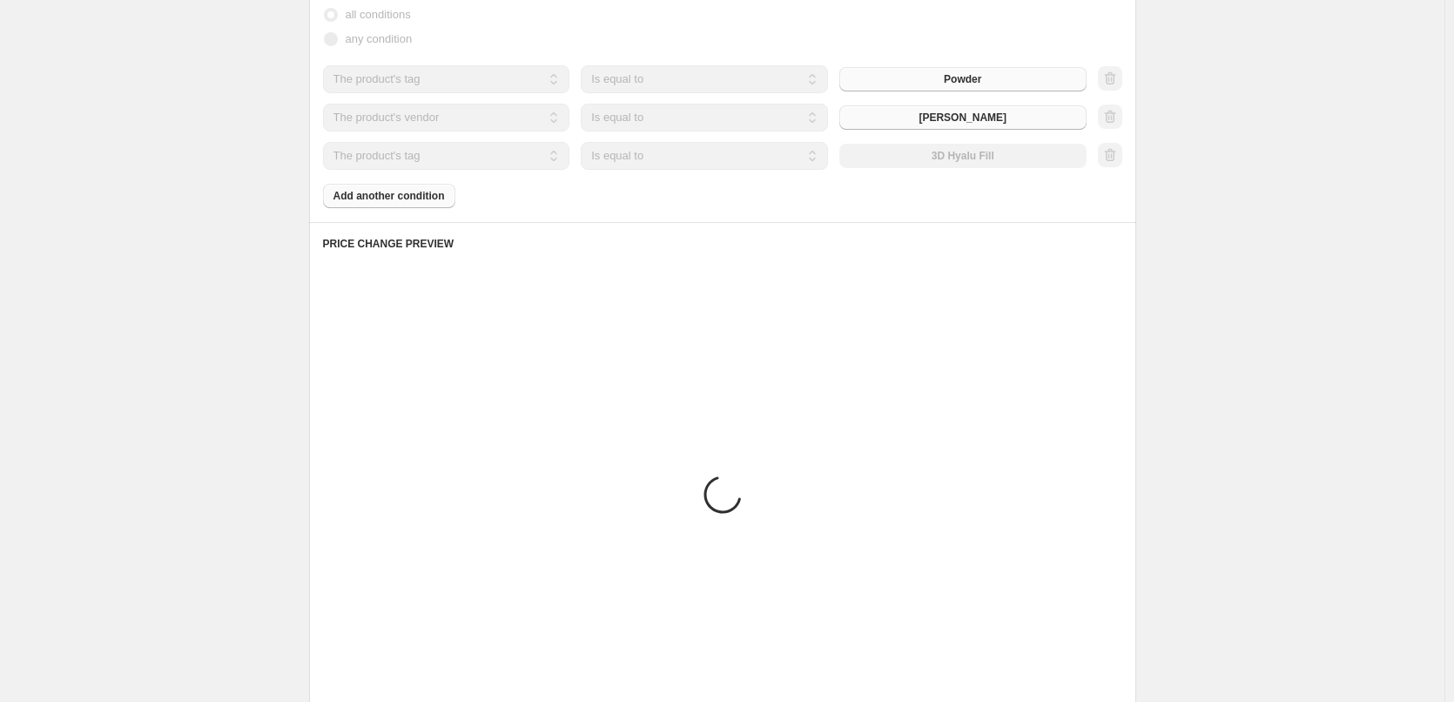
click at [671, 159] on select "Is equal to Is not equal to" at bounding box center [704, 156] width 247 height 28
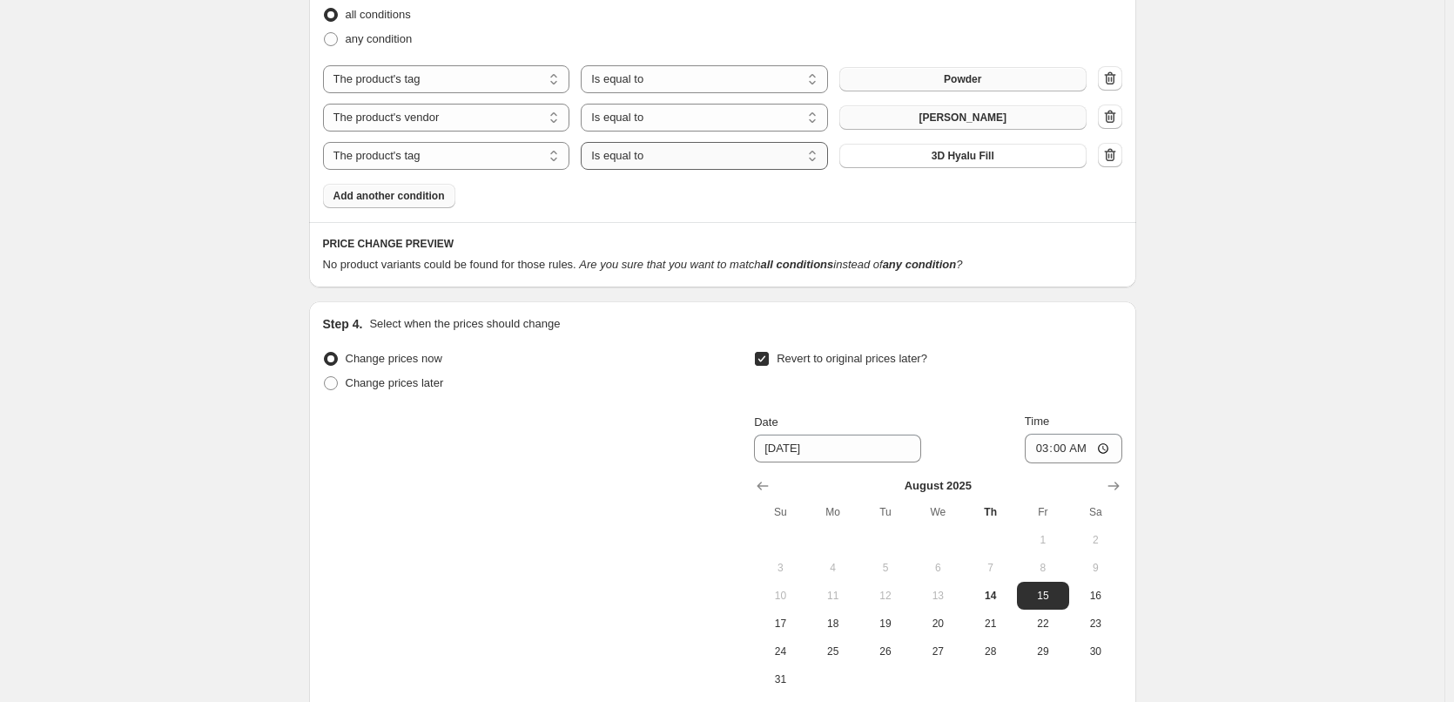
click at [669, 159] on select "Is equal to Is not equal to" at bounding box center [704, 156] width 247 height 28
select select "not_equal"
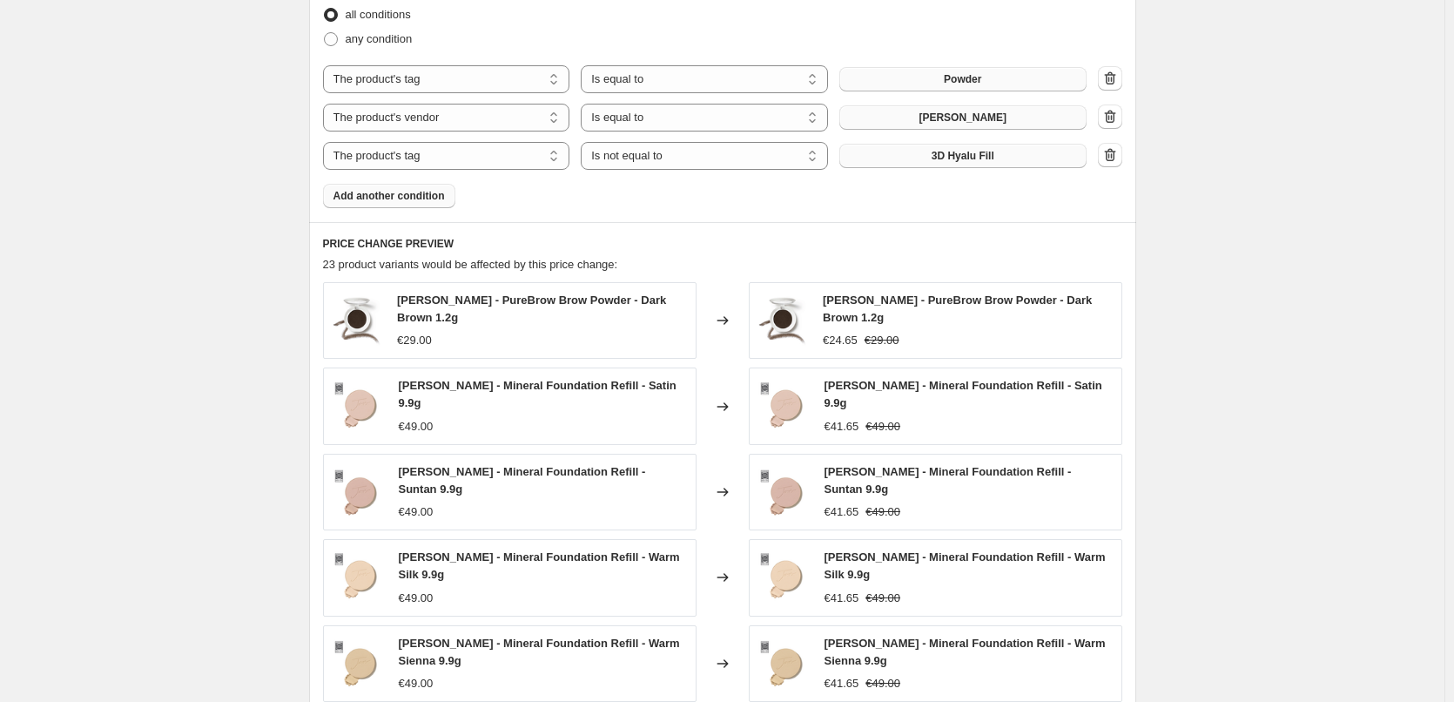
click at [989, 152] on span "3D Hyalu Fill" at bounding box center [963, 156] width 63 height 14
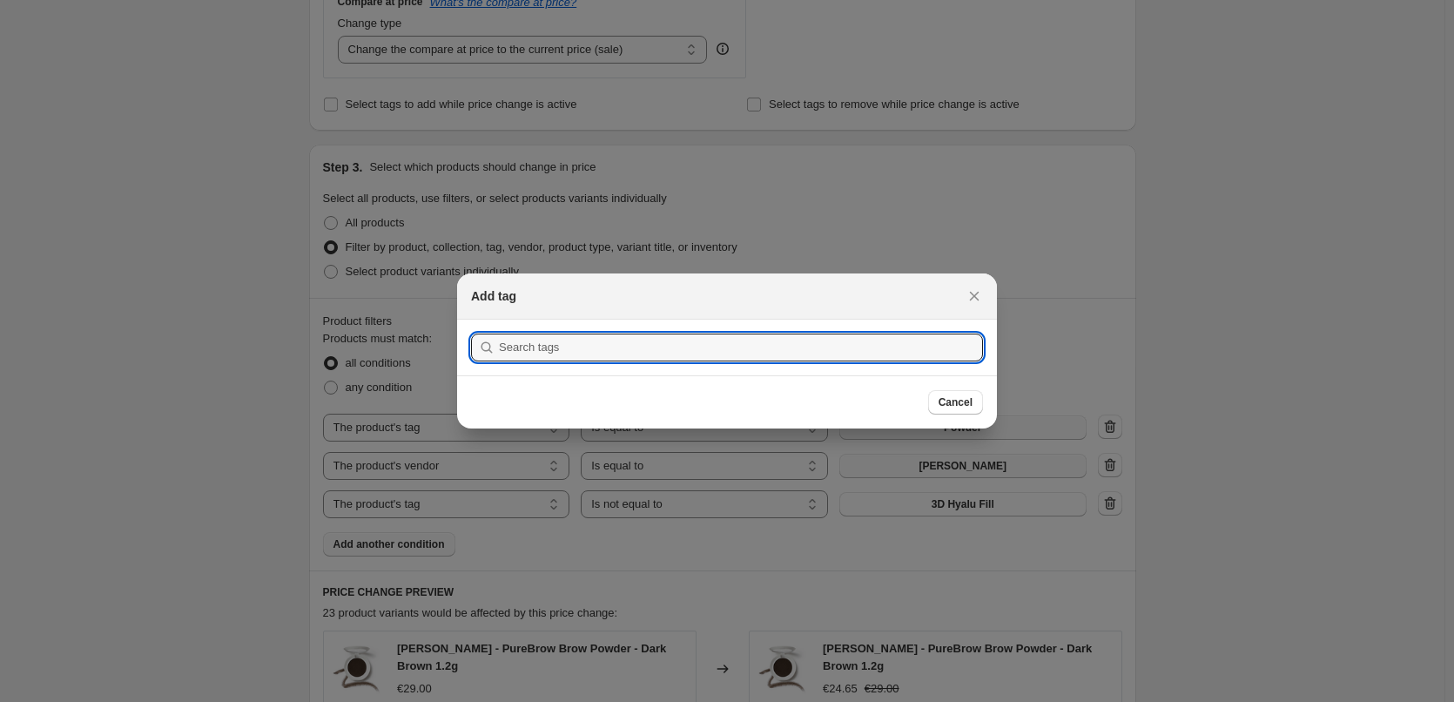
scroll to position [0, 0]
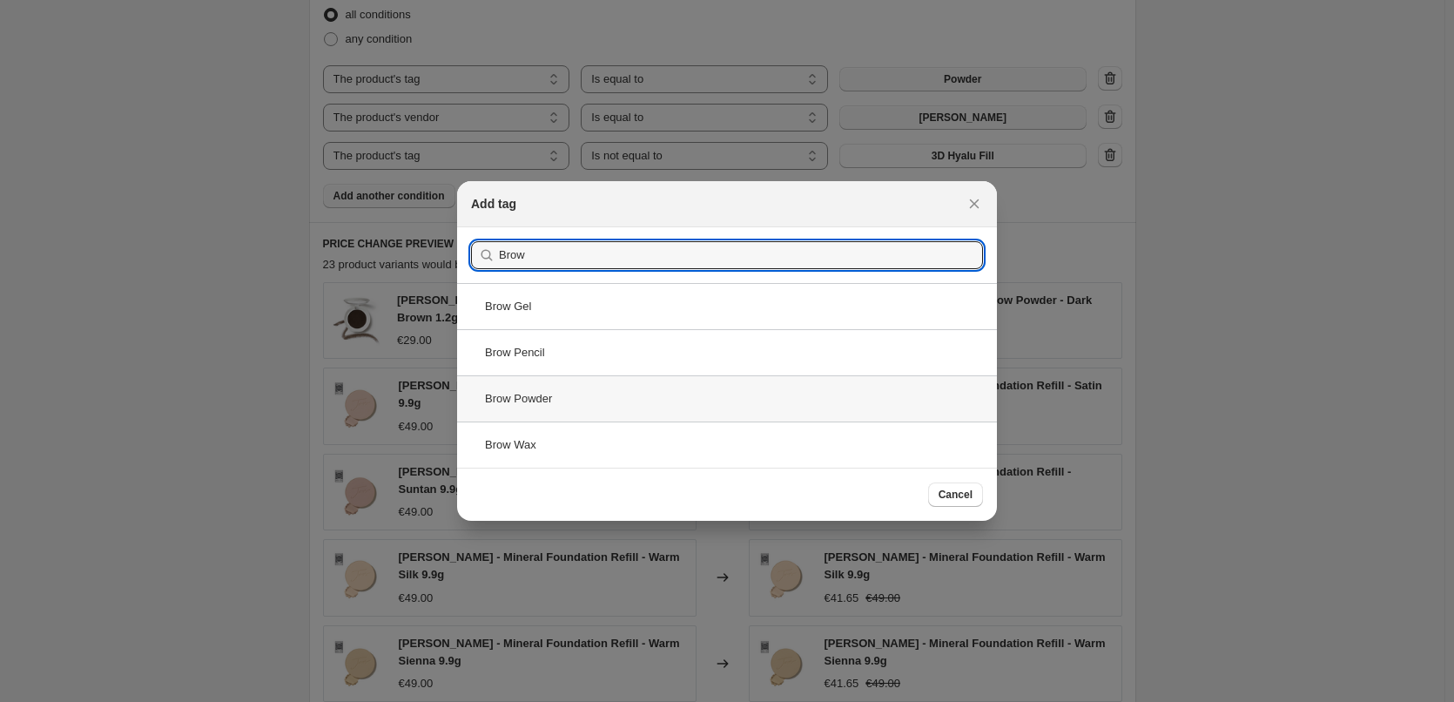
type input "Brow"
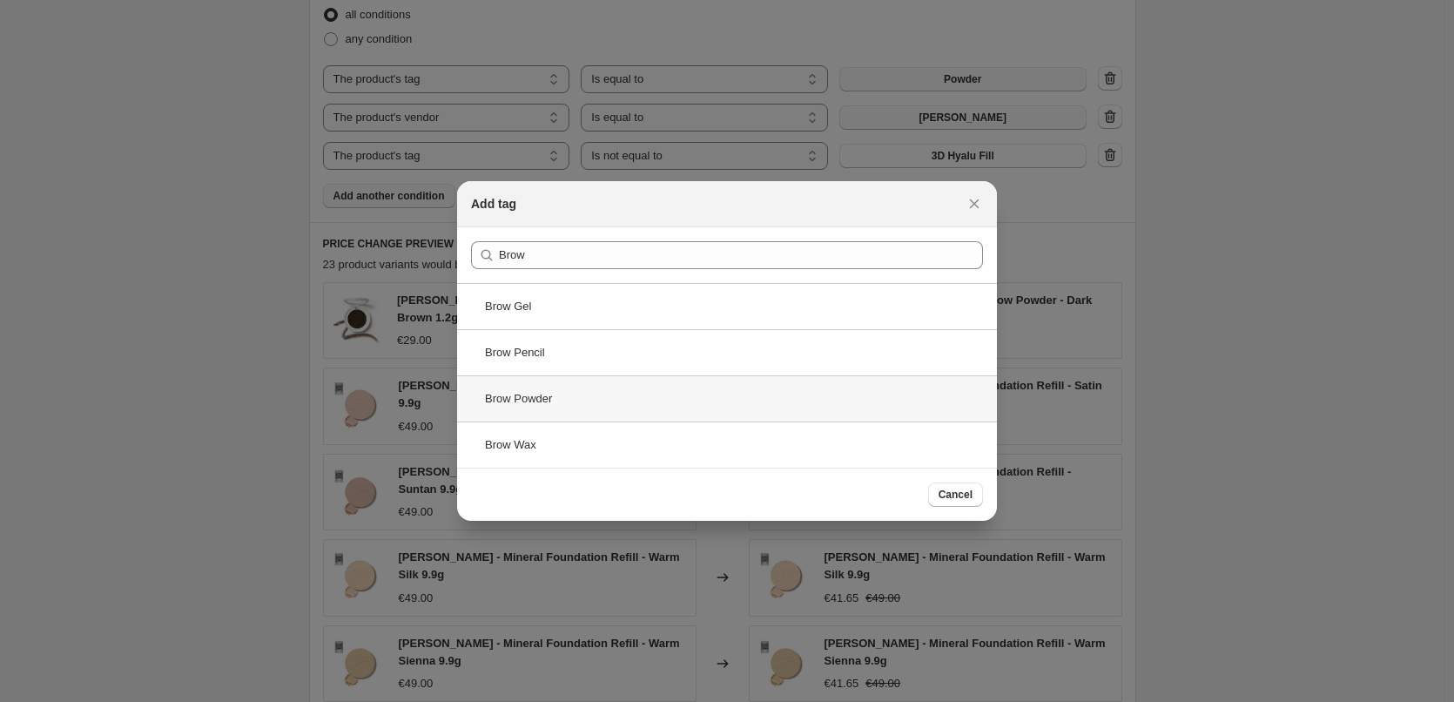
click at [641, 391] on div "Brow Powder" at bounding box center [727, 398] width 540 height 46
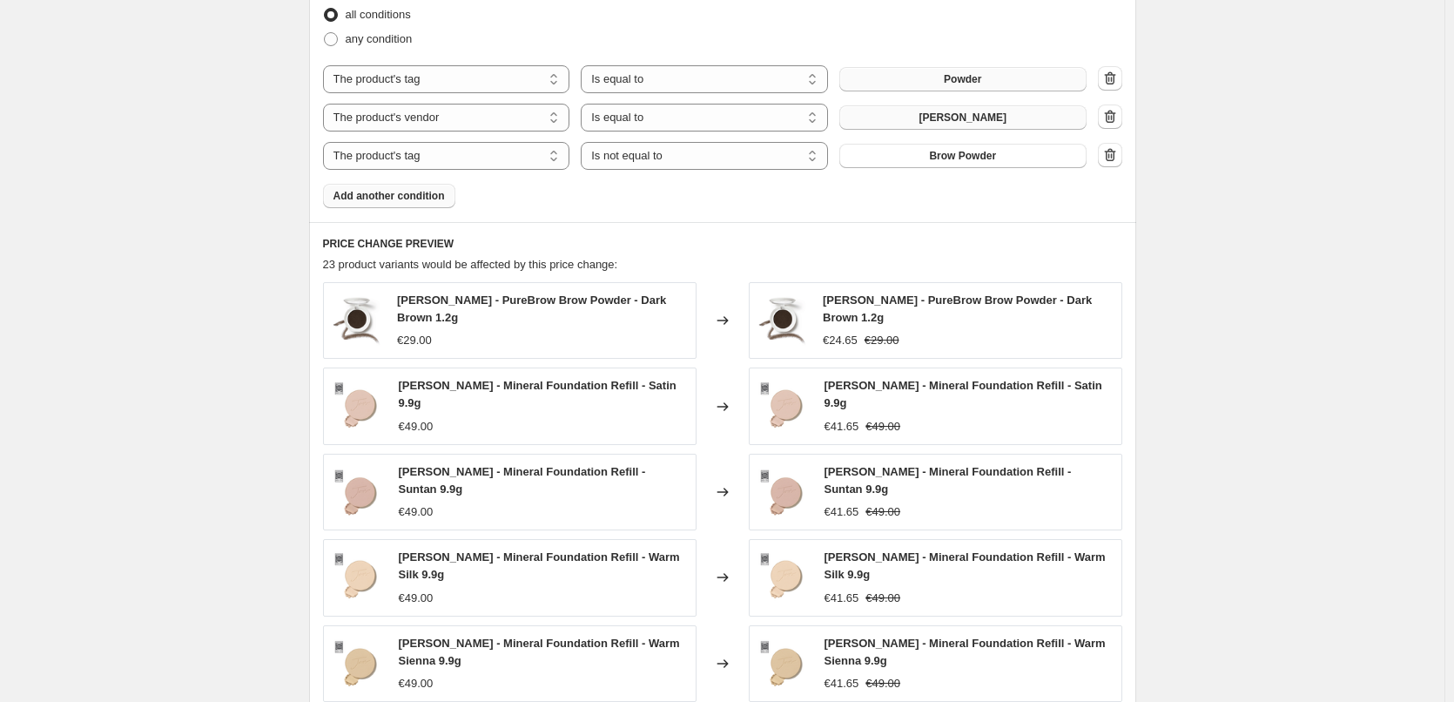
click at [1108, 159] on icon "button" at bounding box center [1110, 154] width 17 height 17
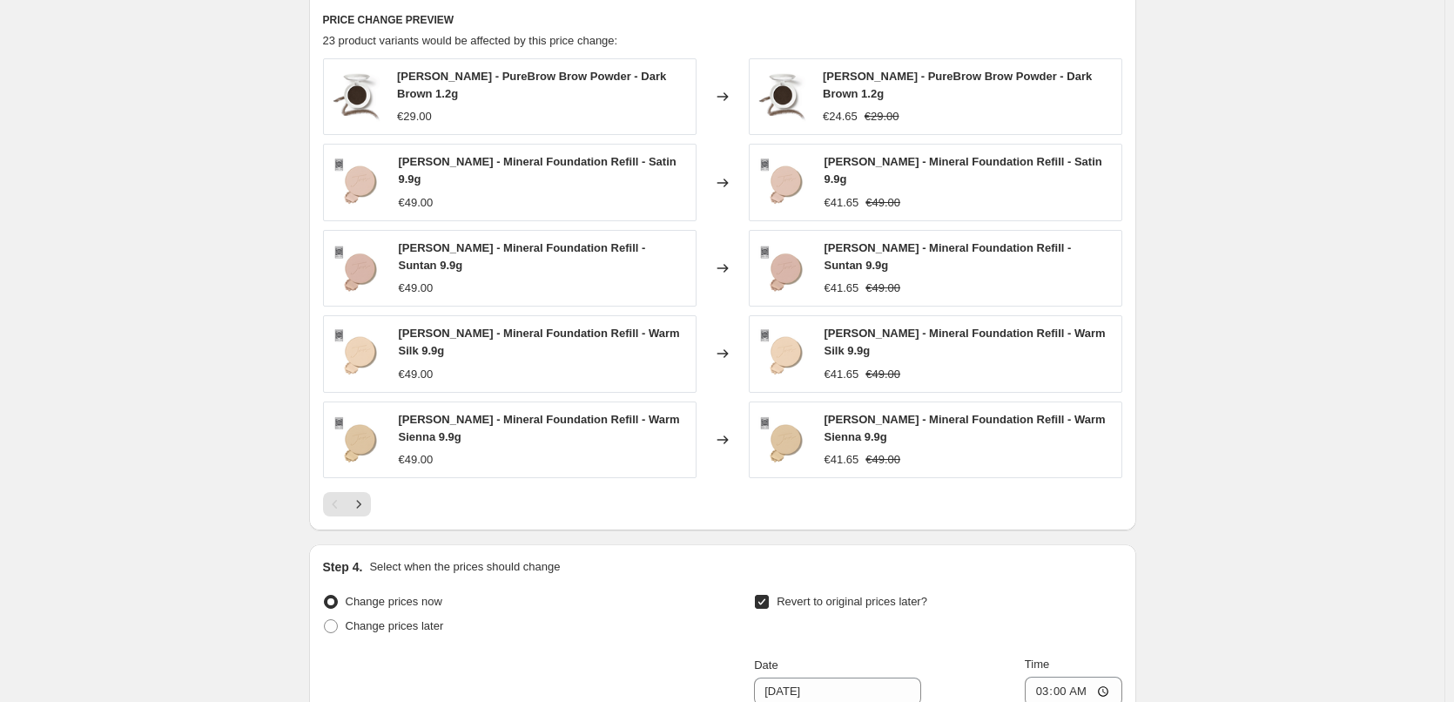
scroll to position [1104, 0]
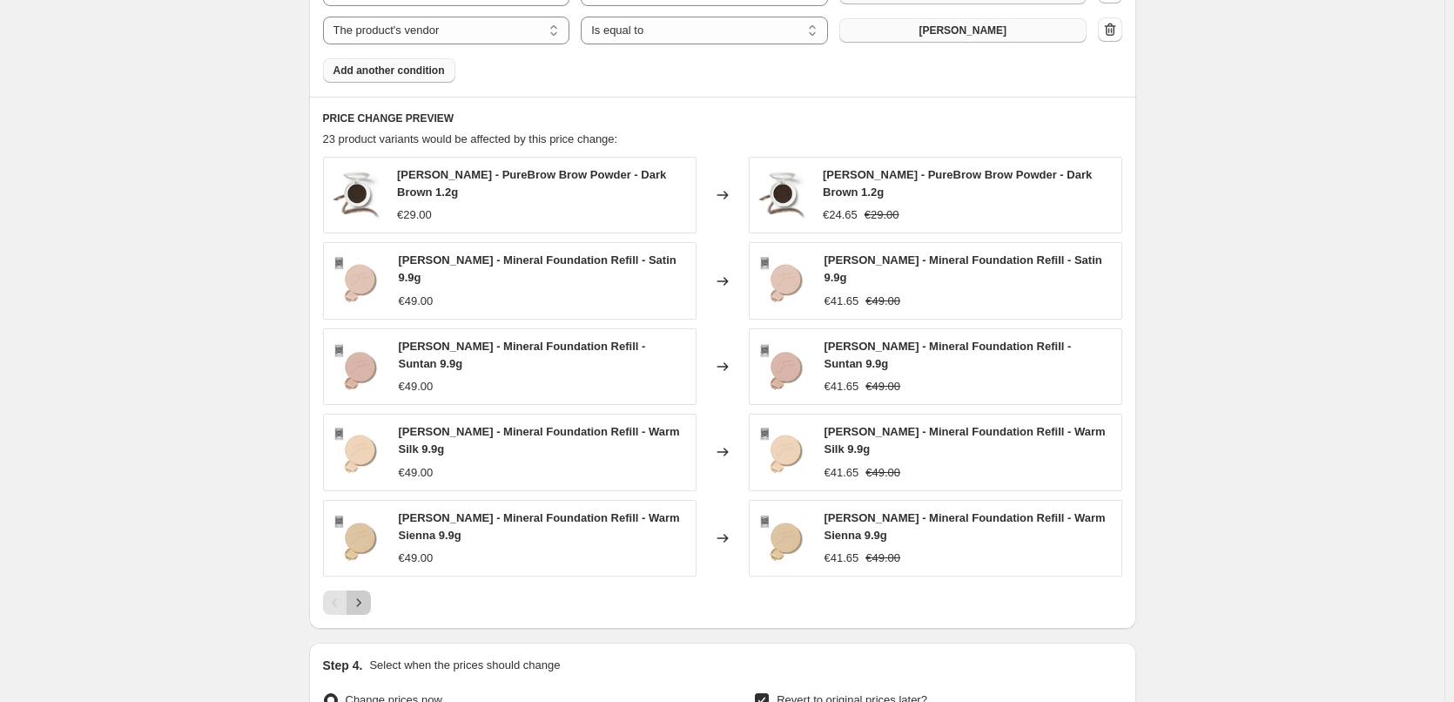
click at [361, 594] on icon "Next" at bounding box center [358, 602] width 17 height 17
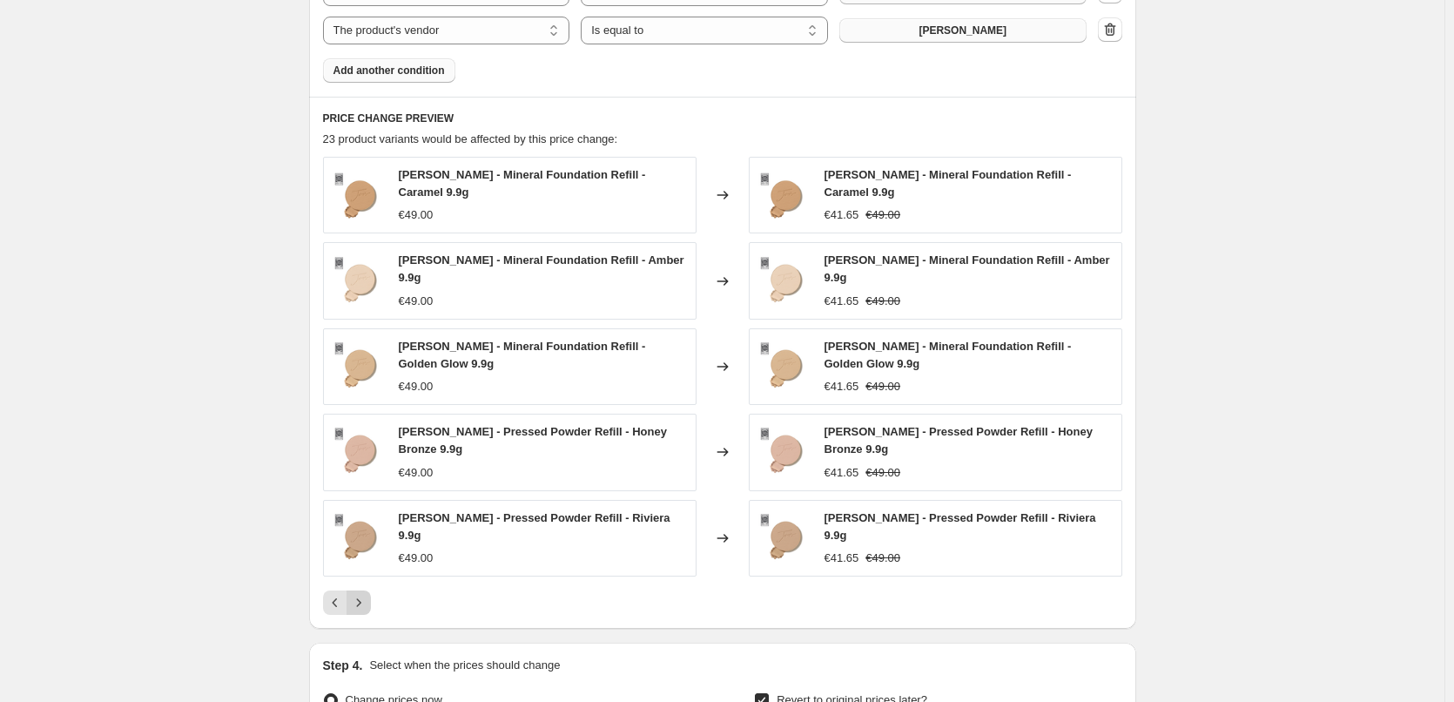
click at [361, 594] on icon "Next" at bounding box center [358, 602] width 17 height 17
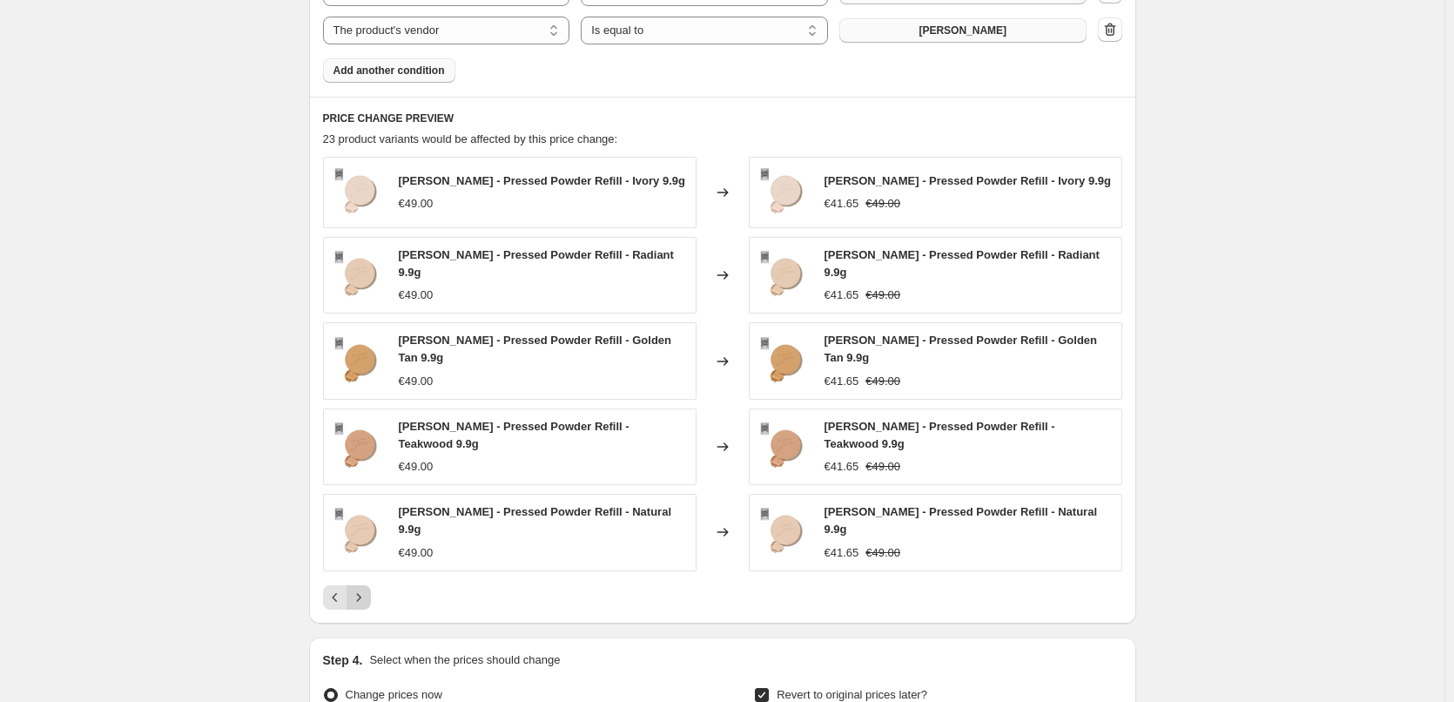
click at [364, 589] on icon "Next" at bounding box center [358, 597] width 17 height 17
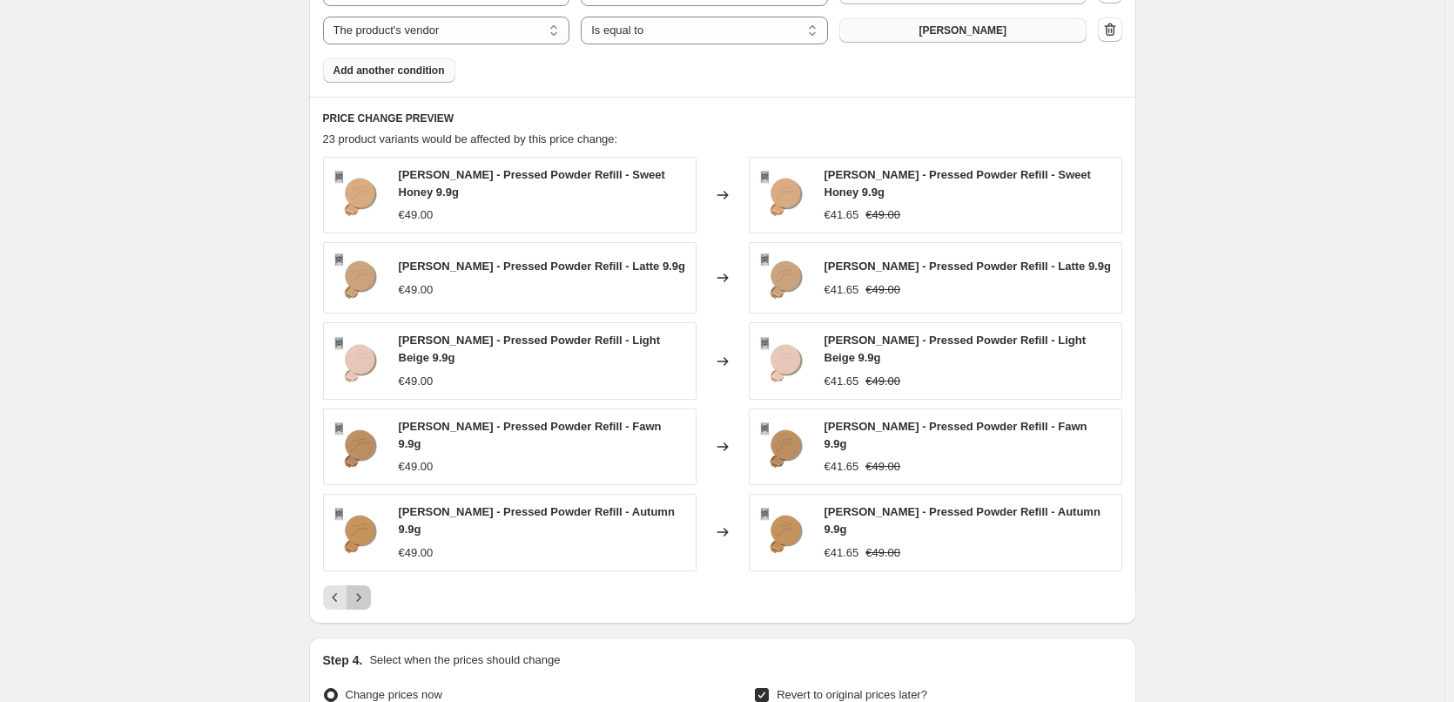
click at [364, 589] on icon "Next" at bounding box center [358, 597] width 17 height 17
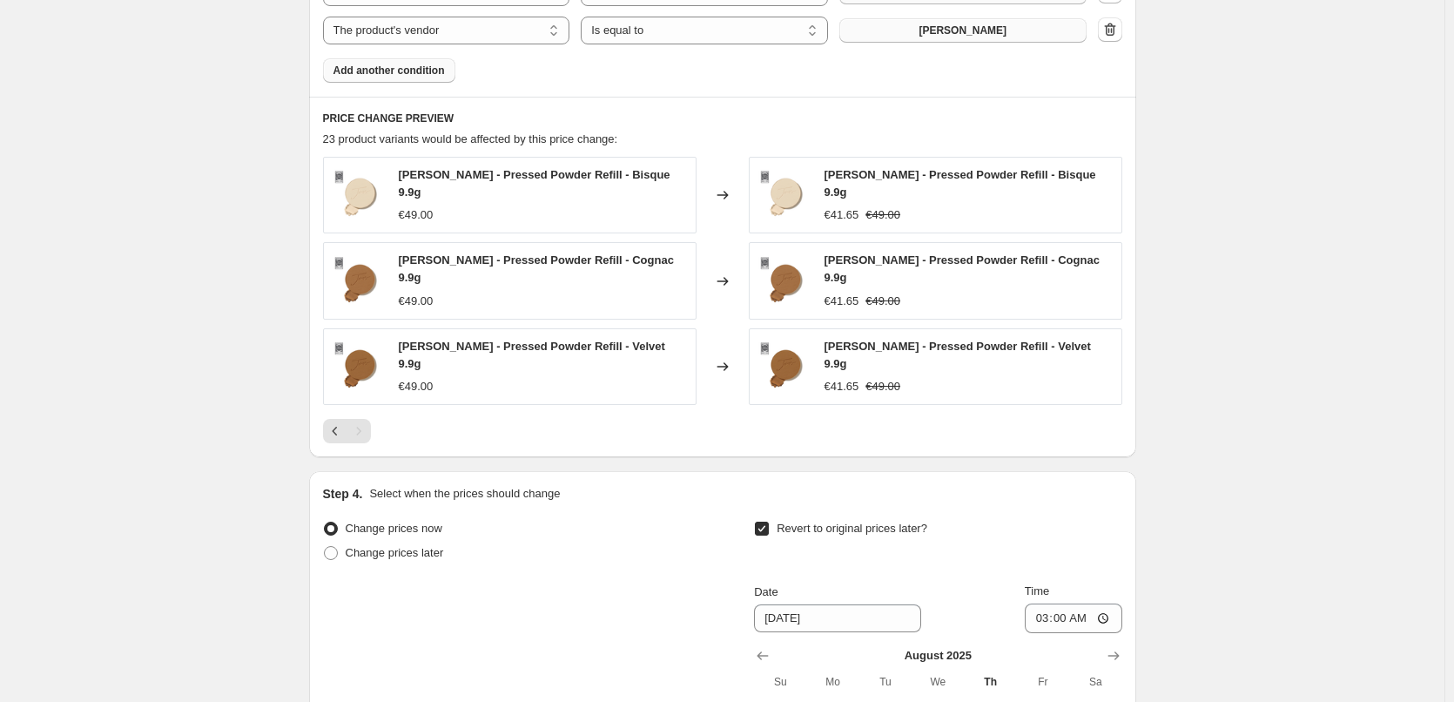
scroll to position [1440, 0]
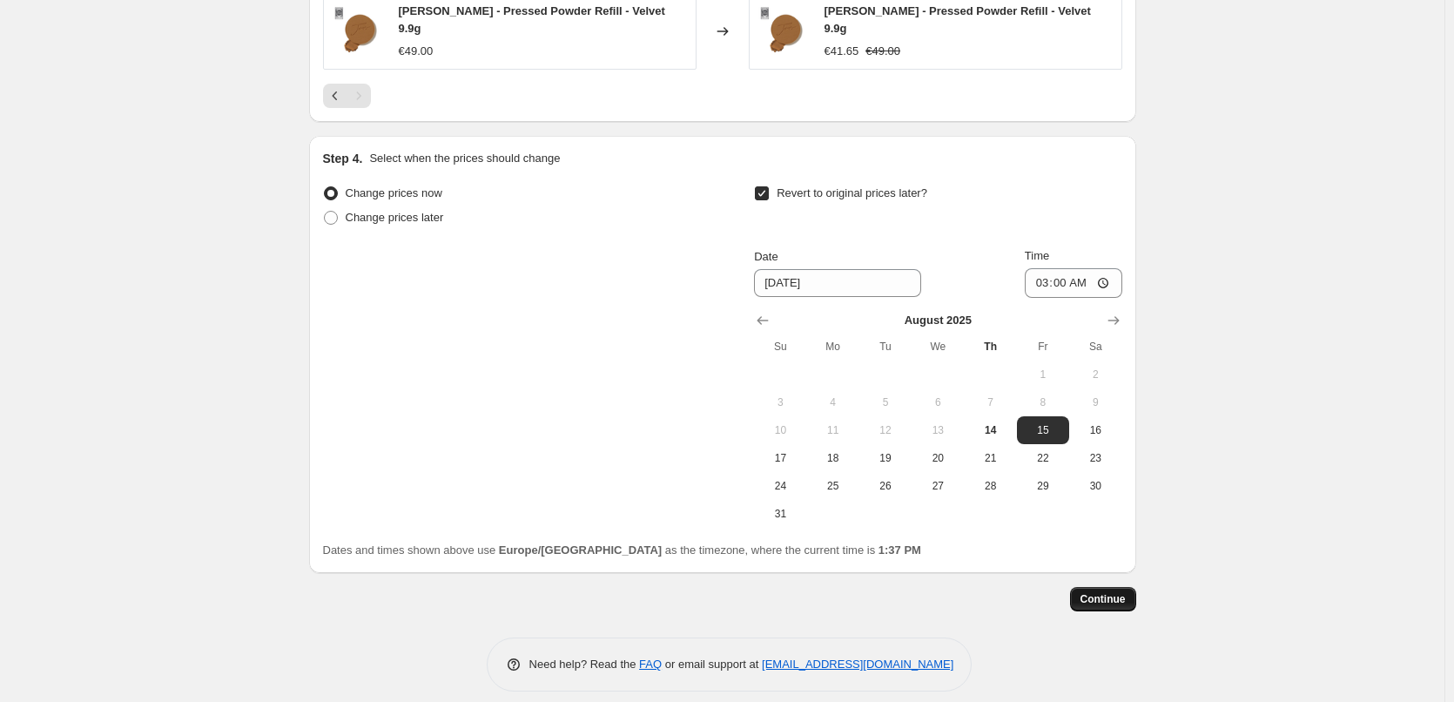
click at [1126, 592] on span "Continue" at bounding box center [1103, 599] width 45 height 14
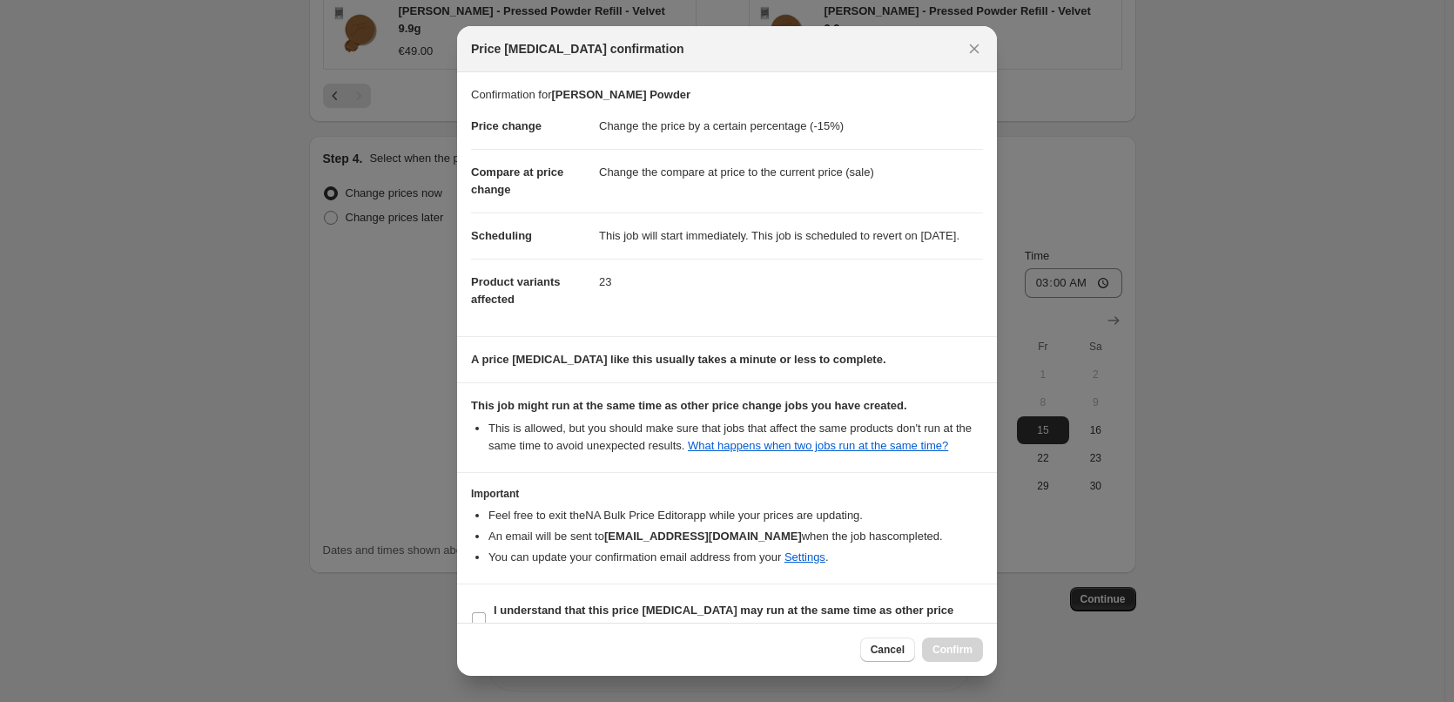
scroll to position [49, 0]
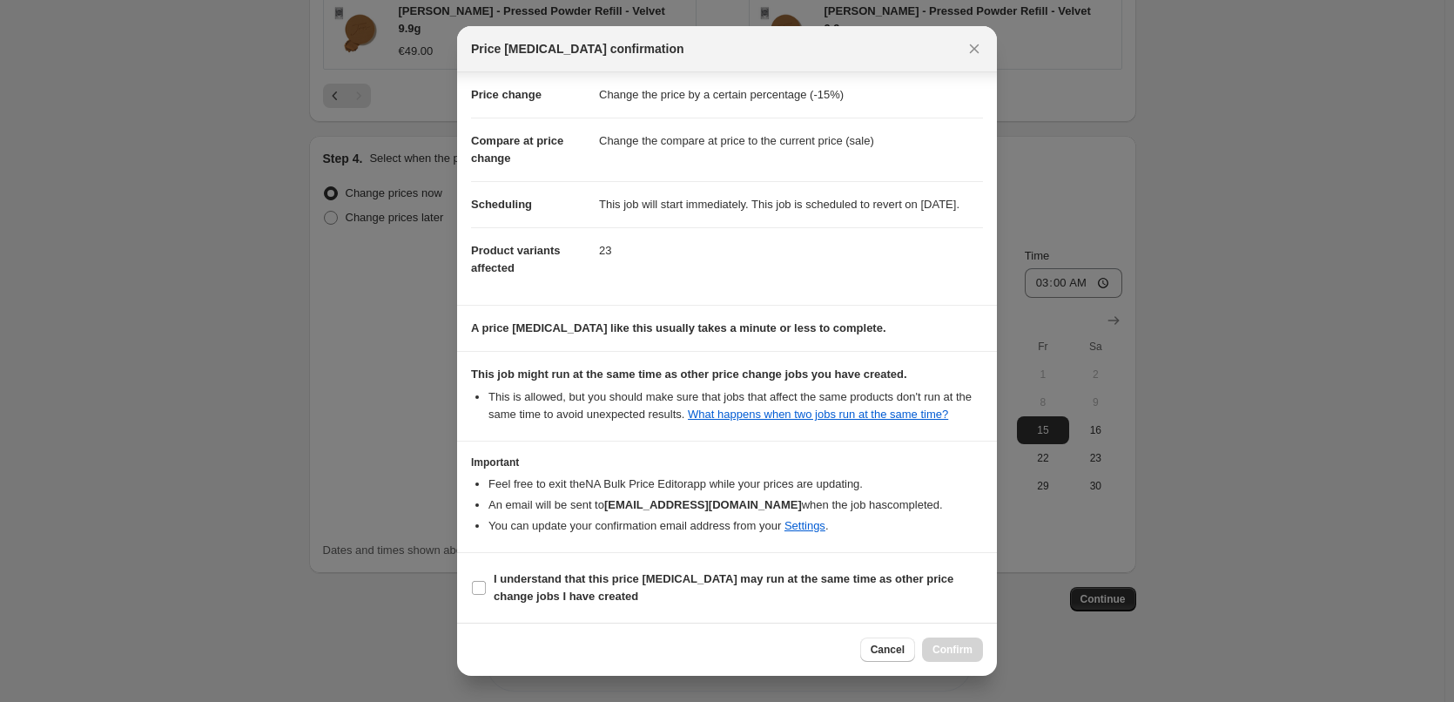
click at [396, 516] on div at bounding box center [727, 351] width 1454 height 702
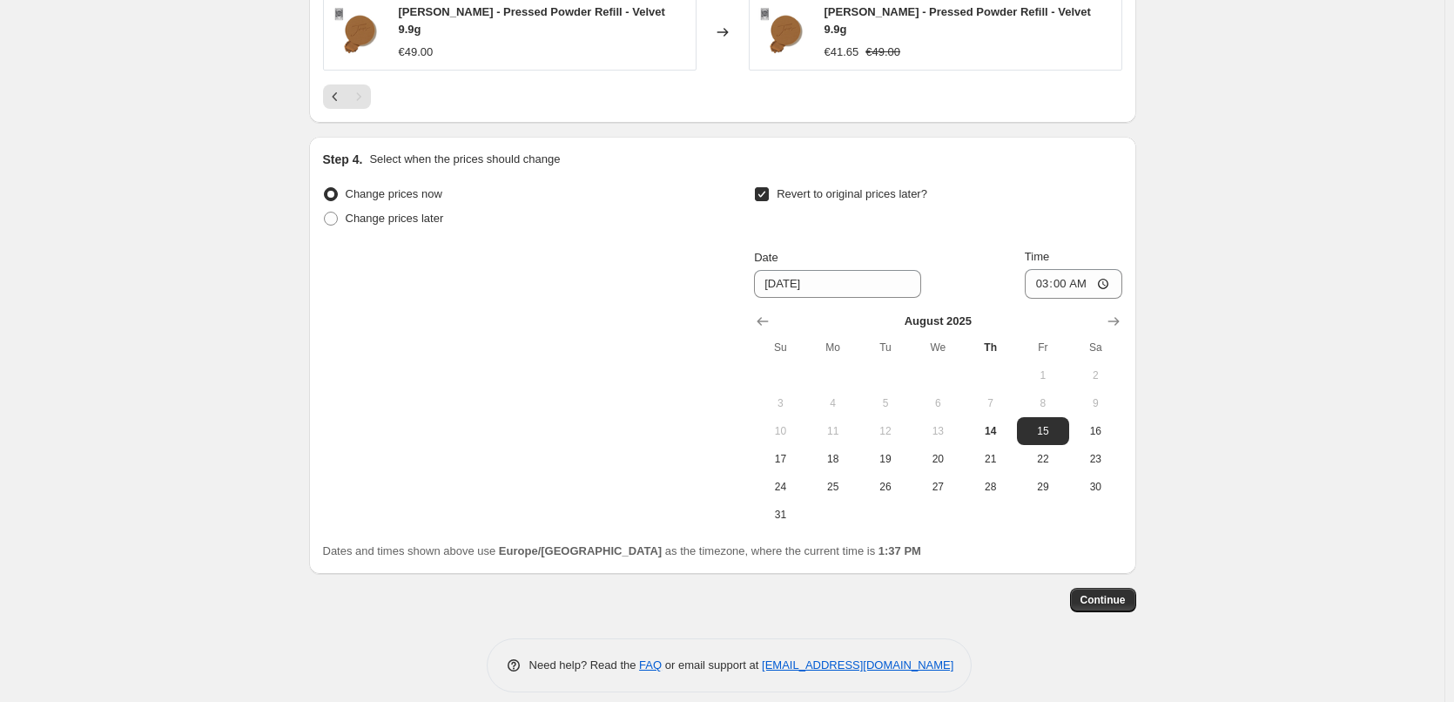
scroll to position [1440, 0]
click at [1101, 592] on span "Continue" at bounding box center [1103, 599] width 45 height 14
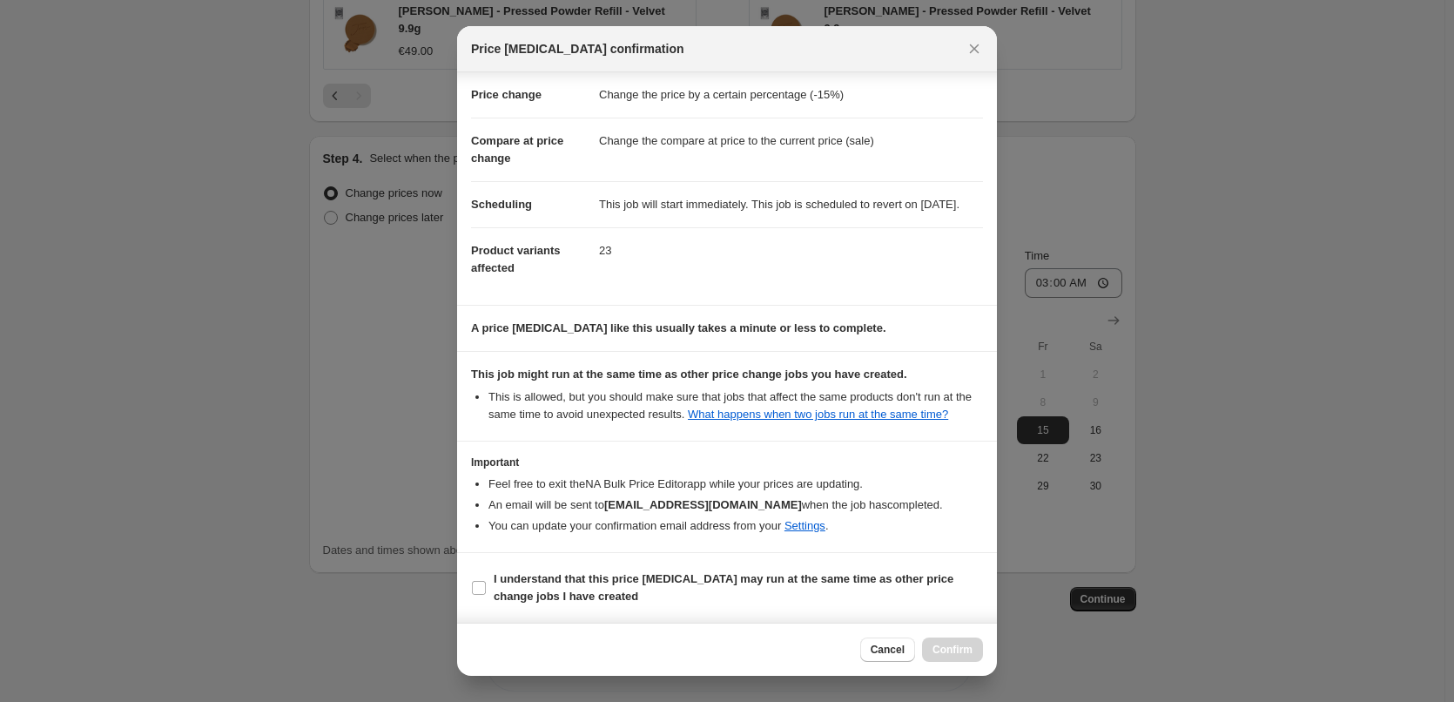
scroll to position [49, 0]
click at [551, 569] on label "I understand that this price change job may run at the same time as other price…" at bounding box center [727, 588] width 512 height 42
click at [486, 581] on input "I understand that this price change job may run at the same time as other price…" at bounding box center [479, 588] width 14 height 14
checkbox input "true"
click at [948, 654] on span "Confirm" at bounding box center [953, 650] width 40 height 14
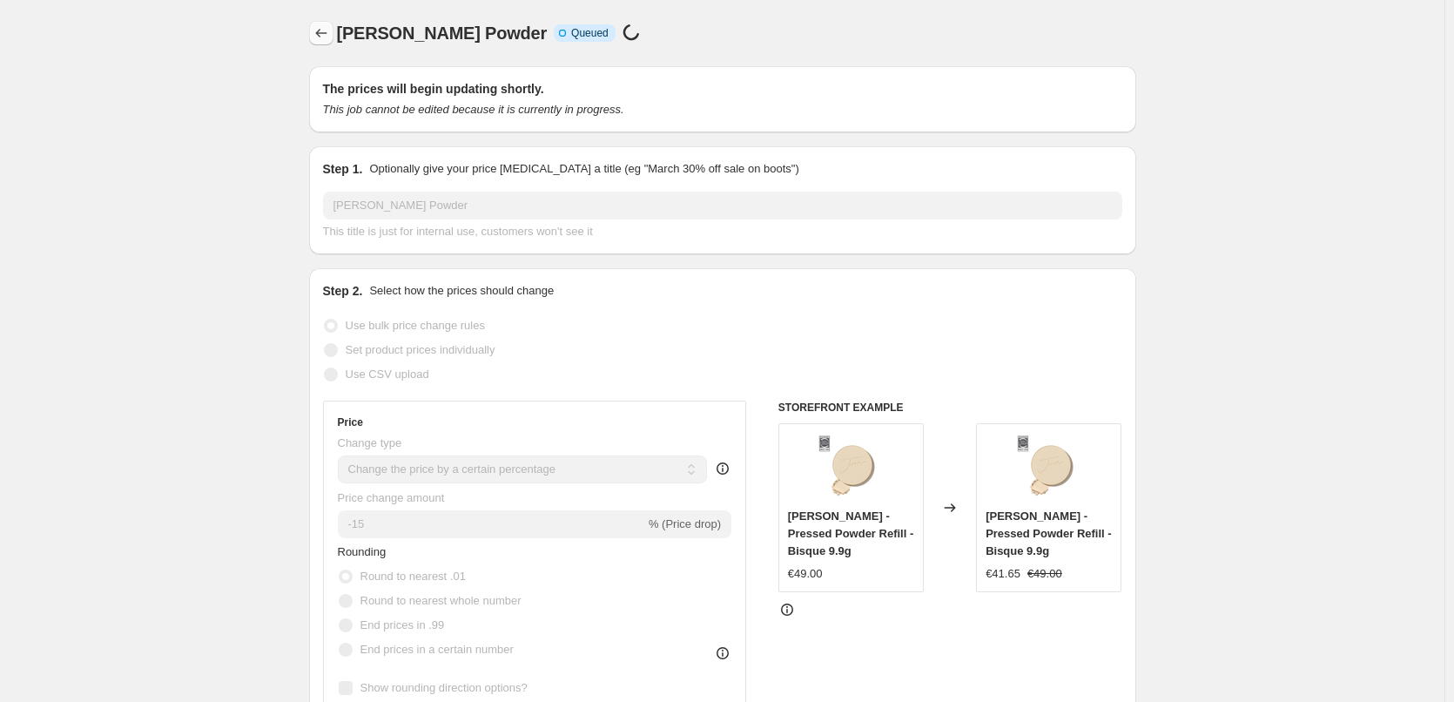
click at [327, 40] on icon "Price change jobs" at bounding box center [321, 32] width 17 height 17
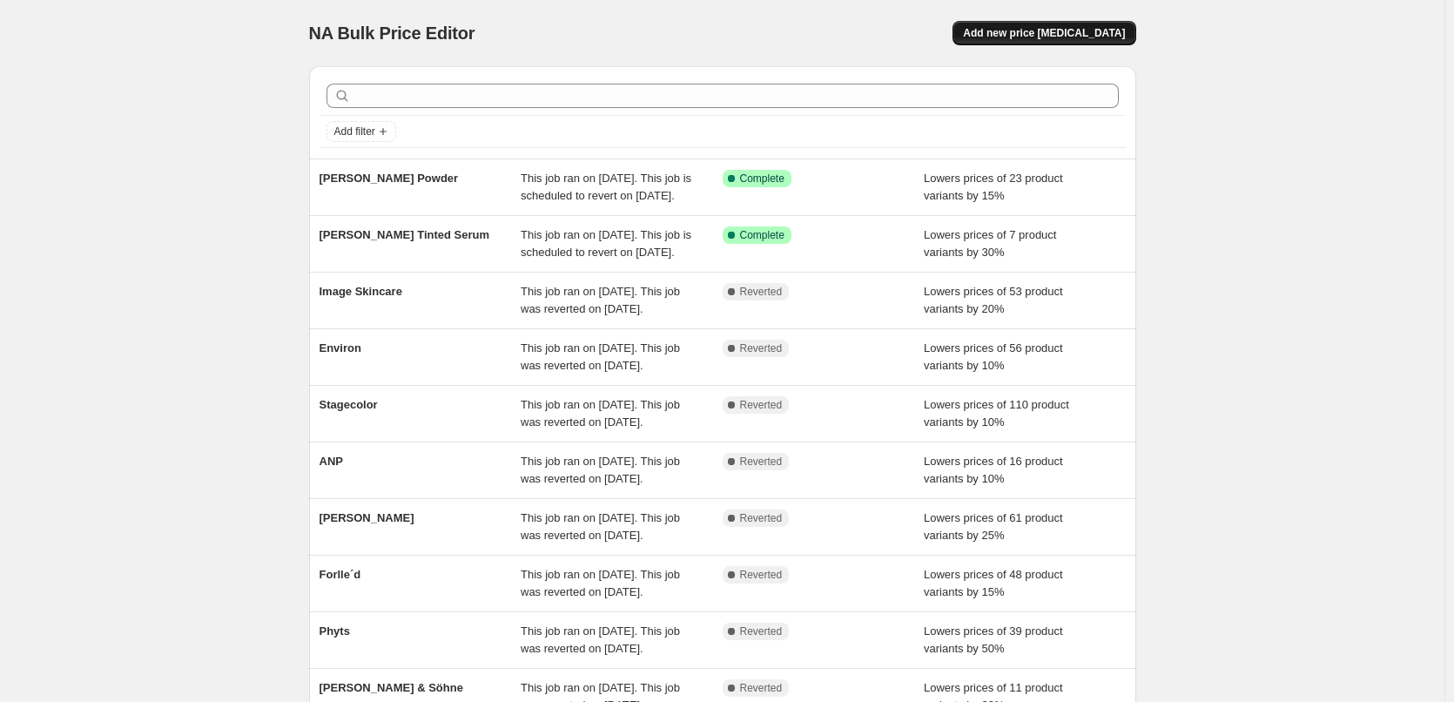
click at [1017, 32] on span "Add new price [MEDICAL_DATA]" at bounding box center [1044, 33] width 162 height 14
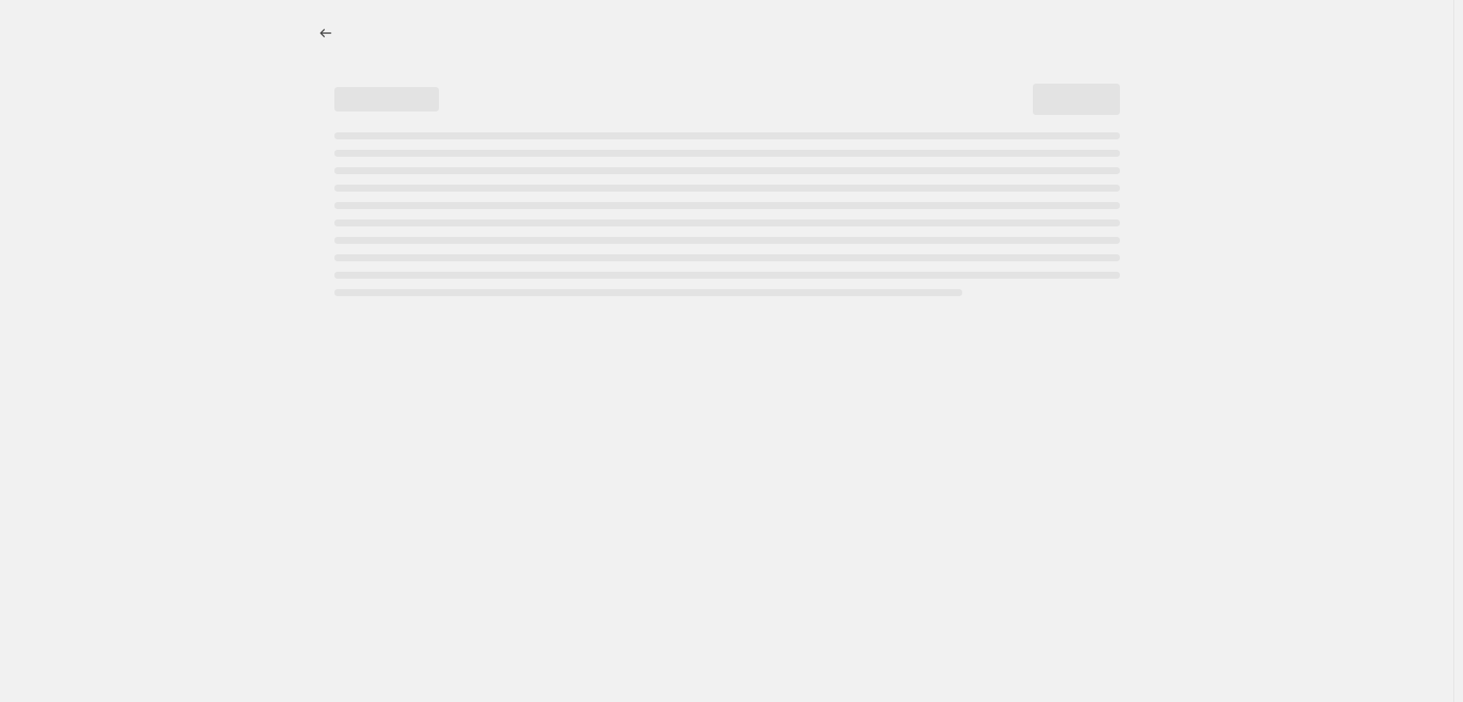
select select "percentage"
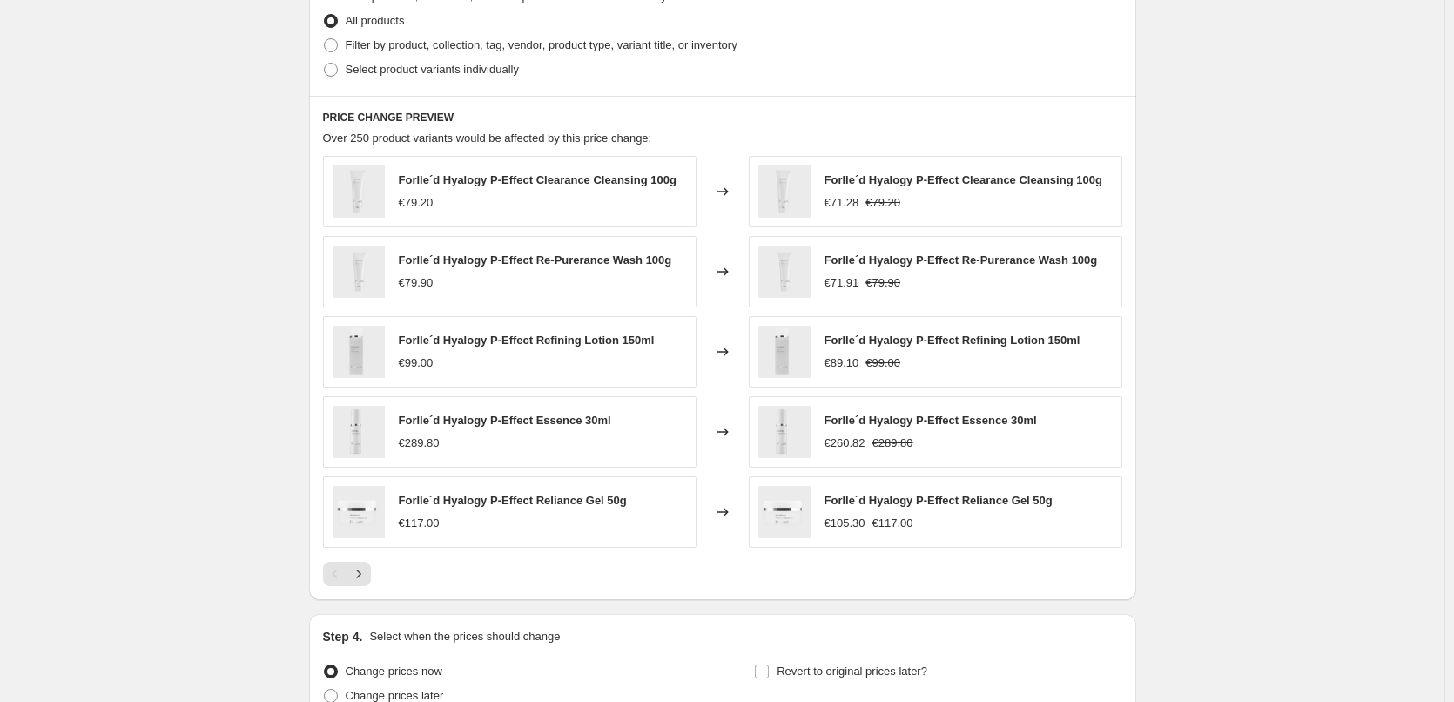
scroll to position [697, 0]
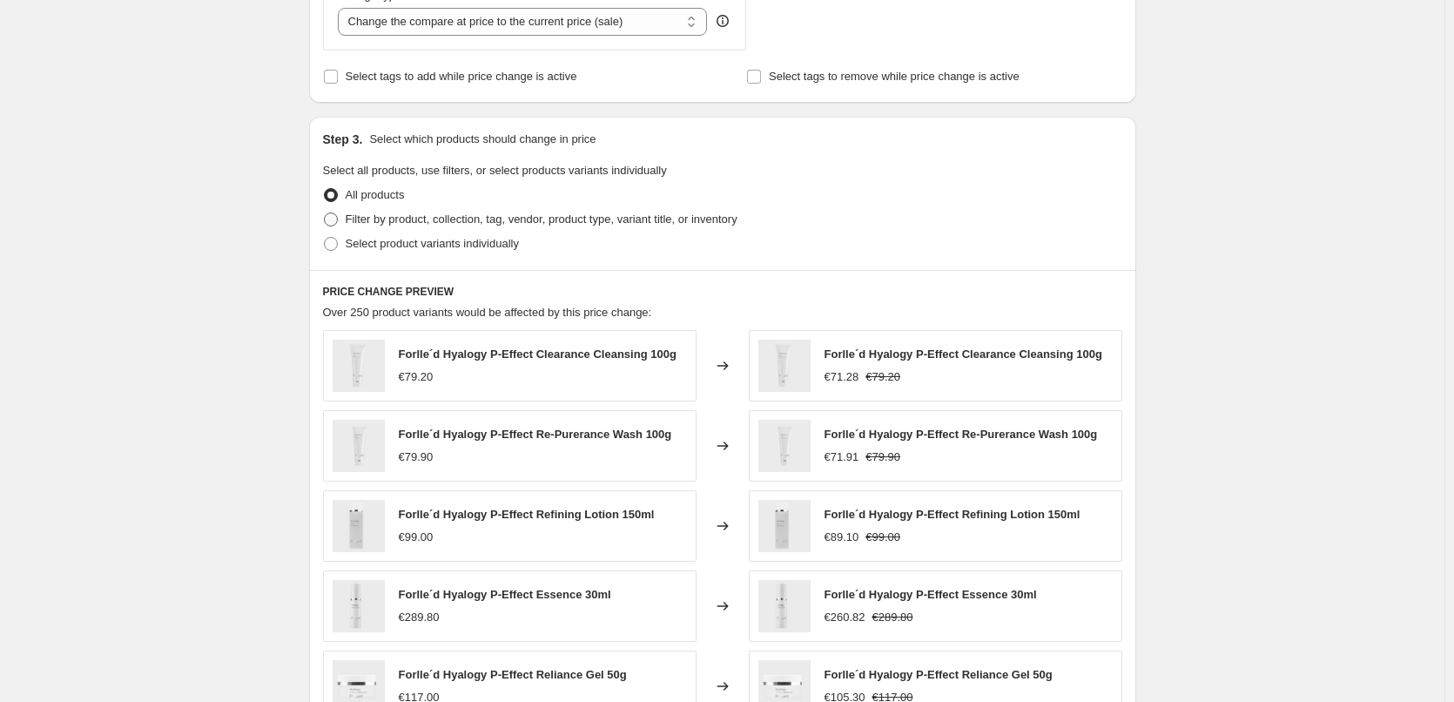
click at [429, 214] on span "Filter by product, collection, tag, vendor, product type, variant title, or inv…" at bounding box center [542, 219] width 392 height 13
click at [325, 213] on input "Filter by product, collection, tag, vendor, product type, variant title, or inv…" at bounding box center [324, 213] width 1 height 1
radio input "true"
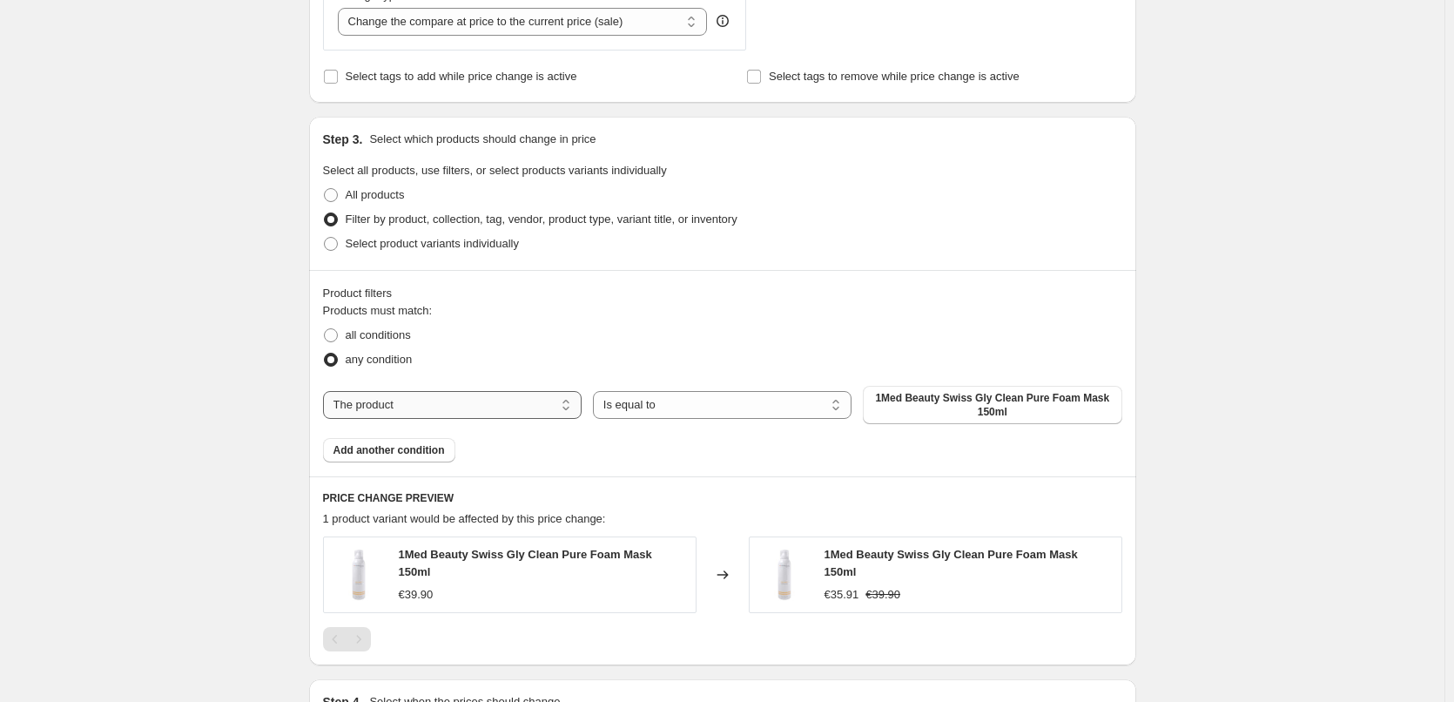
click at [531, 405] on select "The product The product's collection The product's tag The product's vendor The…" at bounding box center [452, 405] width 259 height 28
select select "tag"
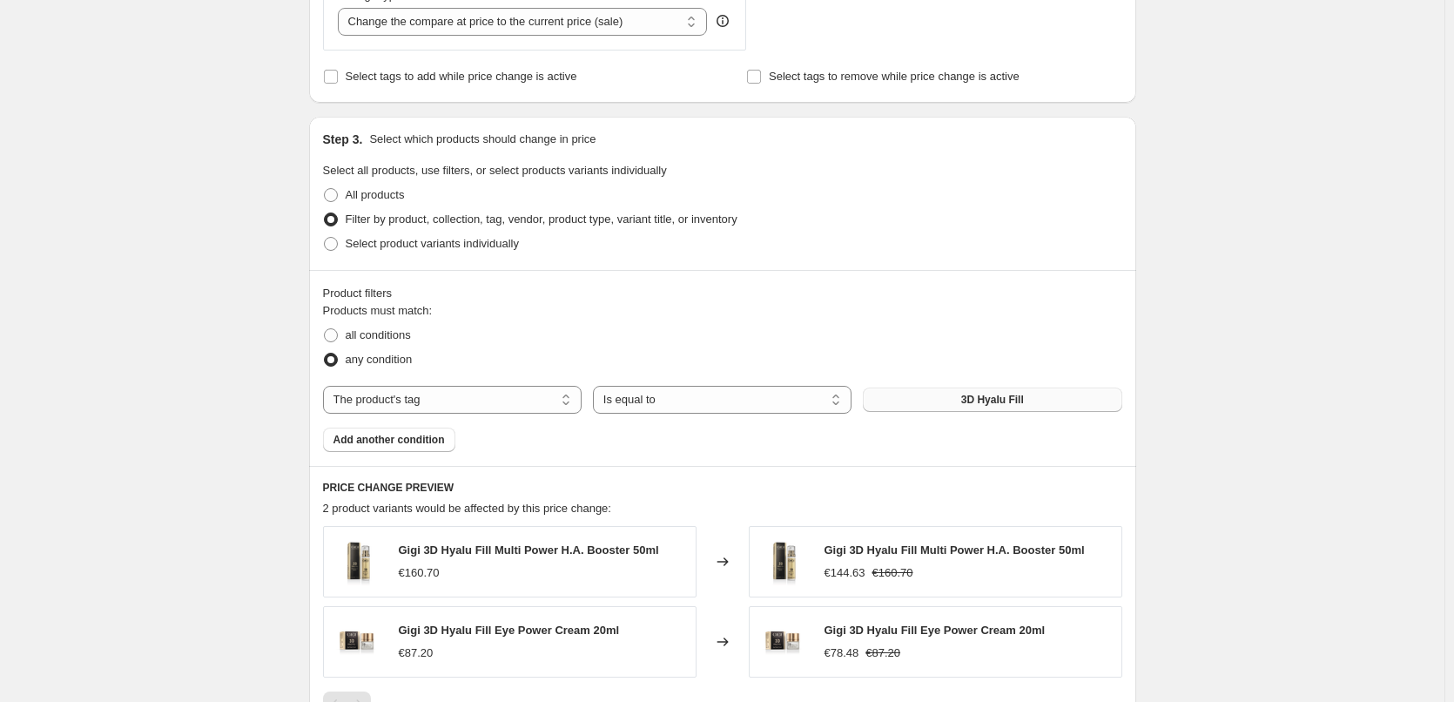
click at [993, 397] on span "3D Hyalu Fill" at bounding box center [993, 400] width 63 height 14
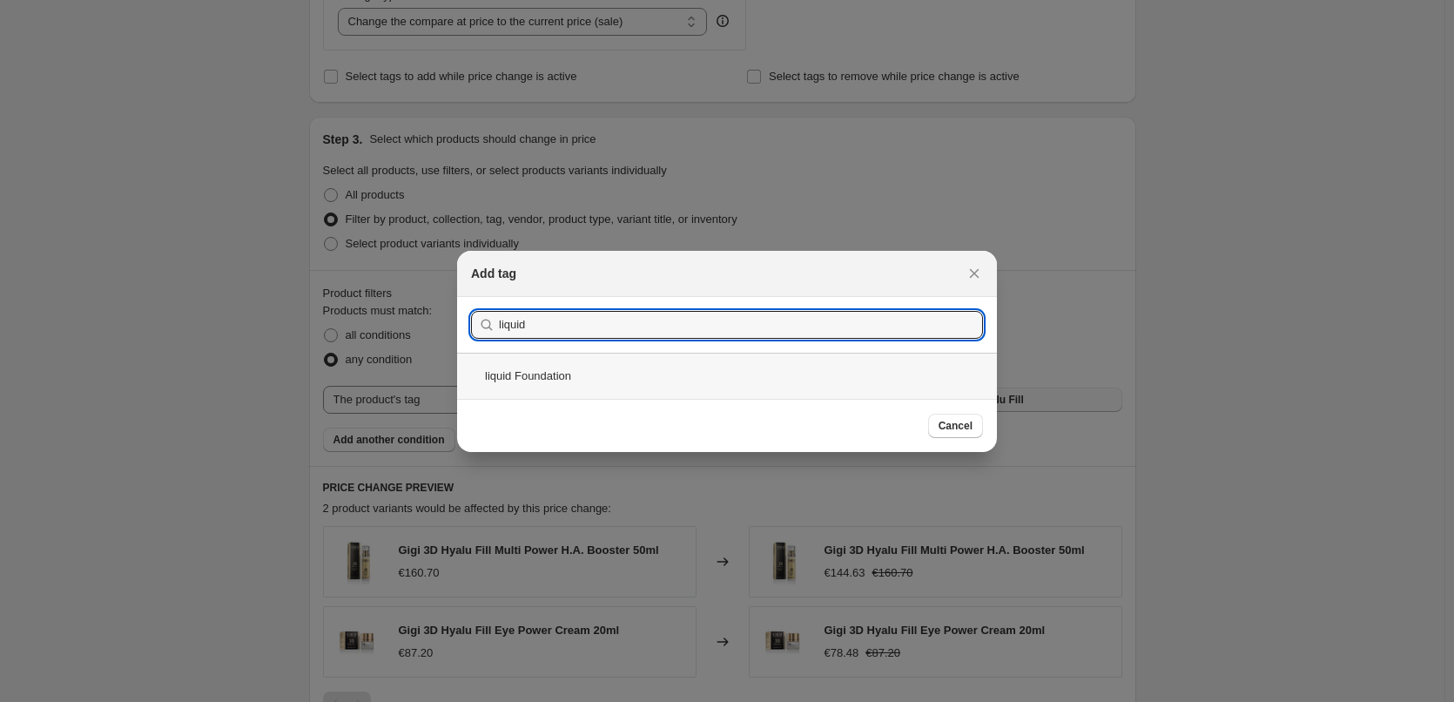
type input "liquid"
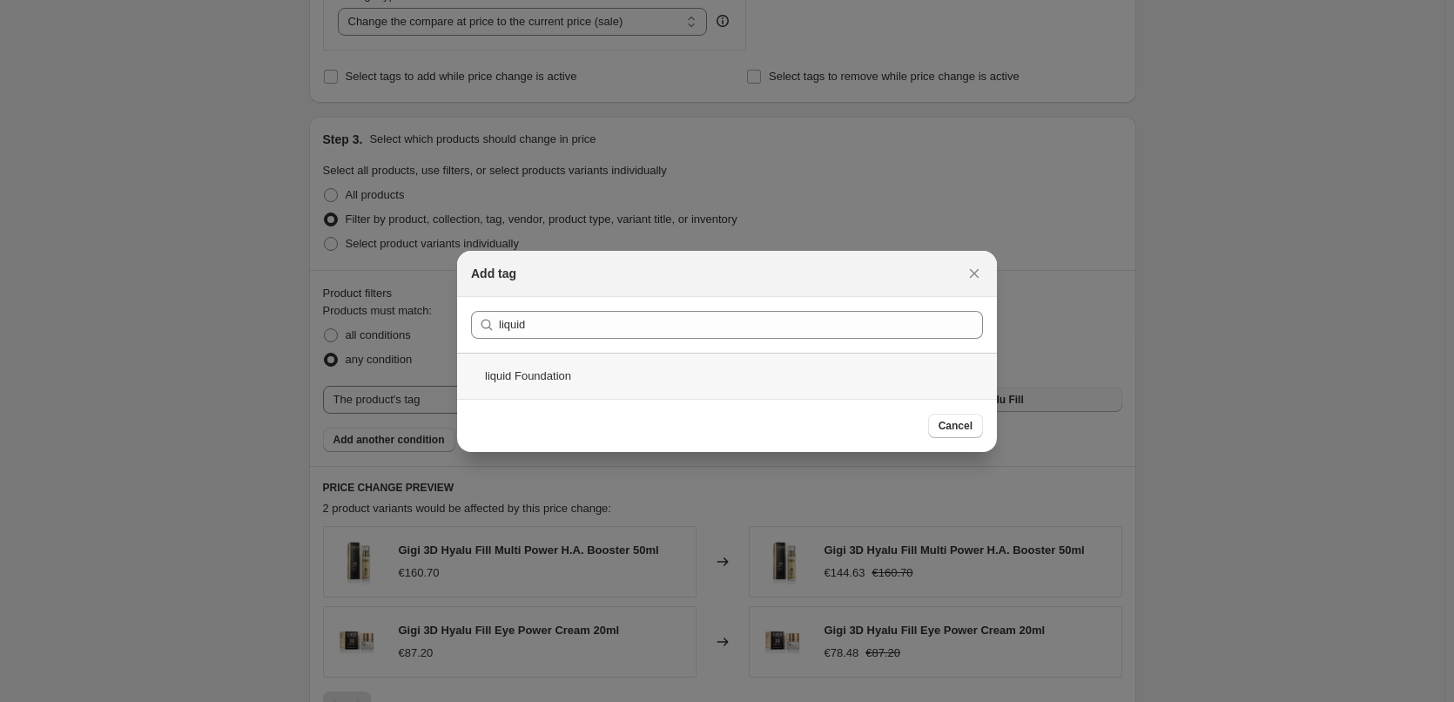
click at [563, 360] on div "liquid Foundation" at bounding box center [727, 376] width 540 height 46
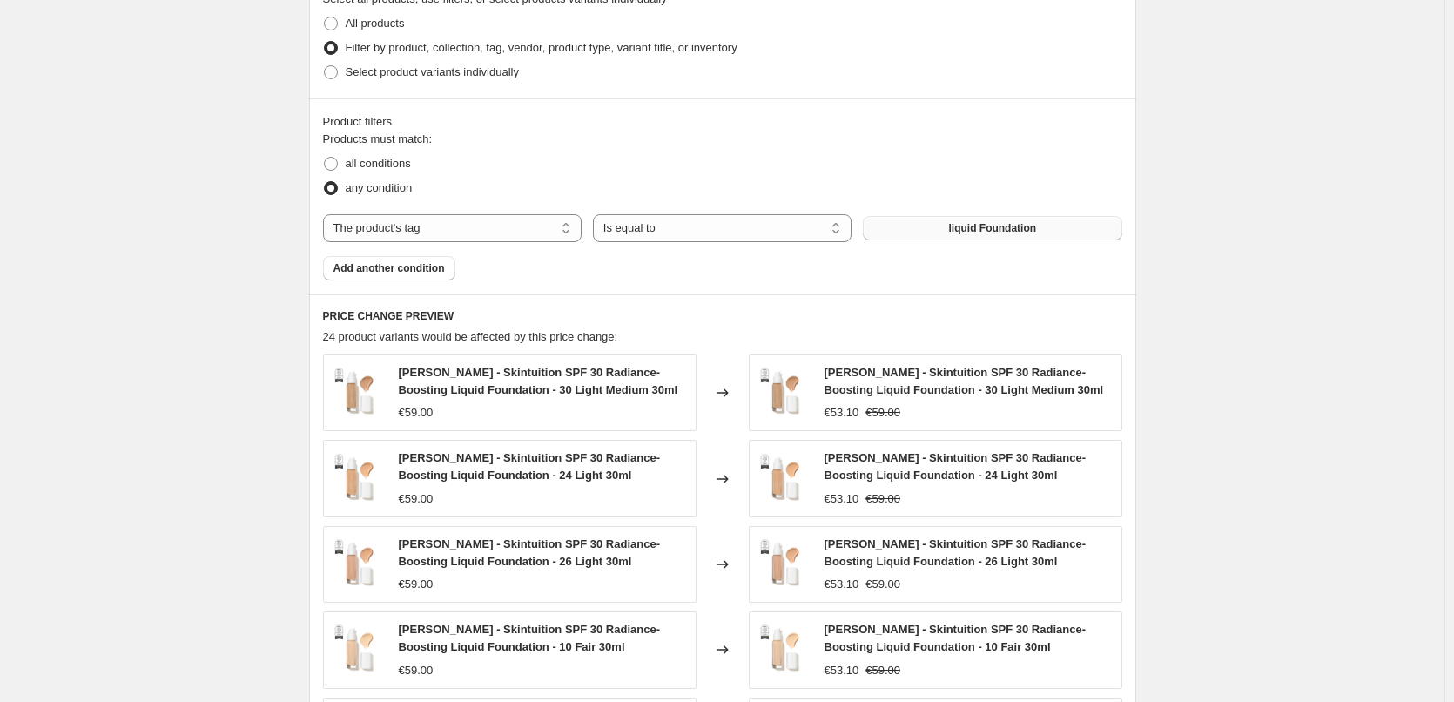
scroll to position [1132, 0]
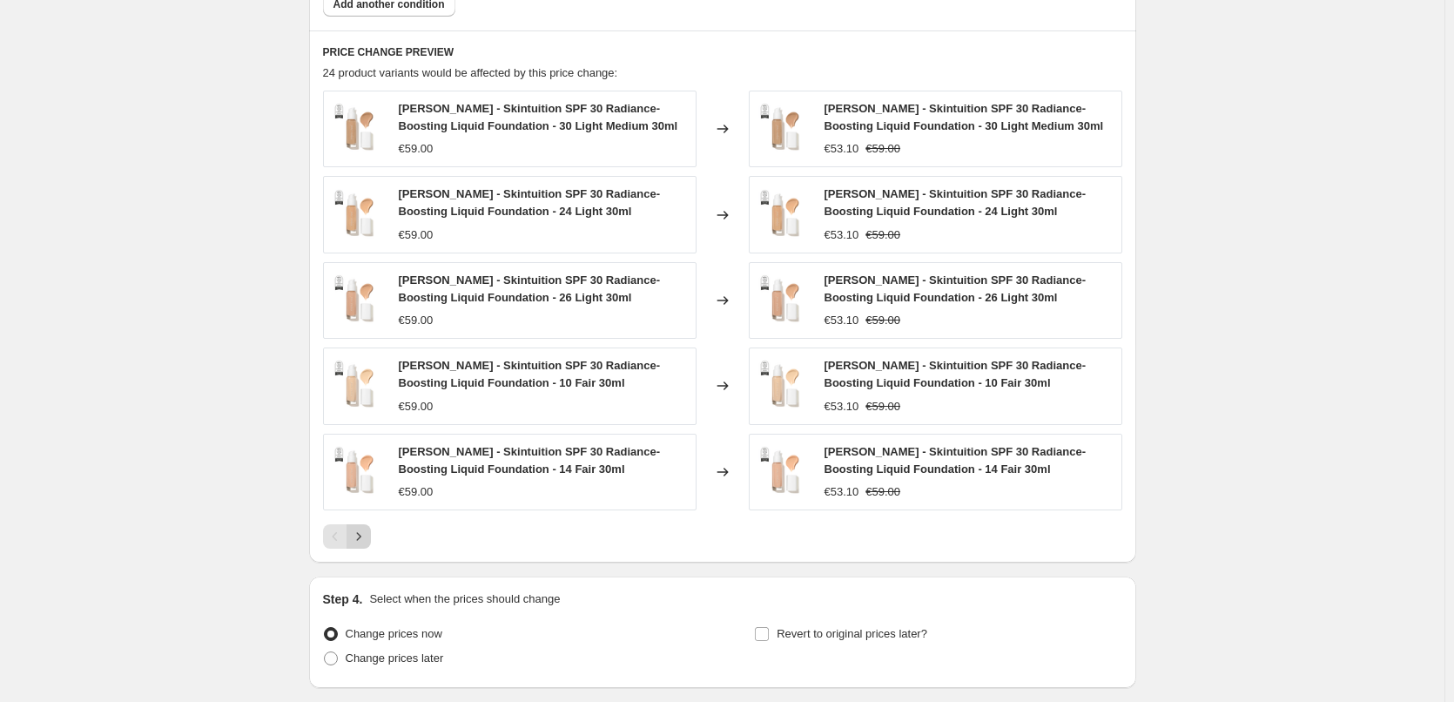
click at [371, 538] on button "Next" at bounding box center [359, 536] width 24 height 24
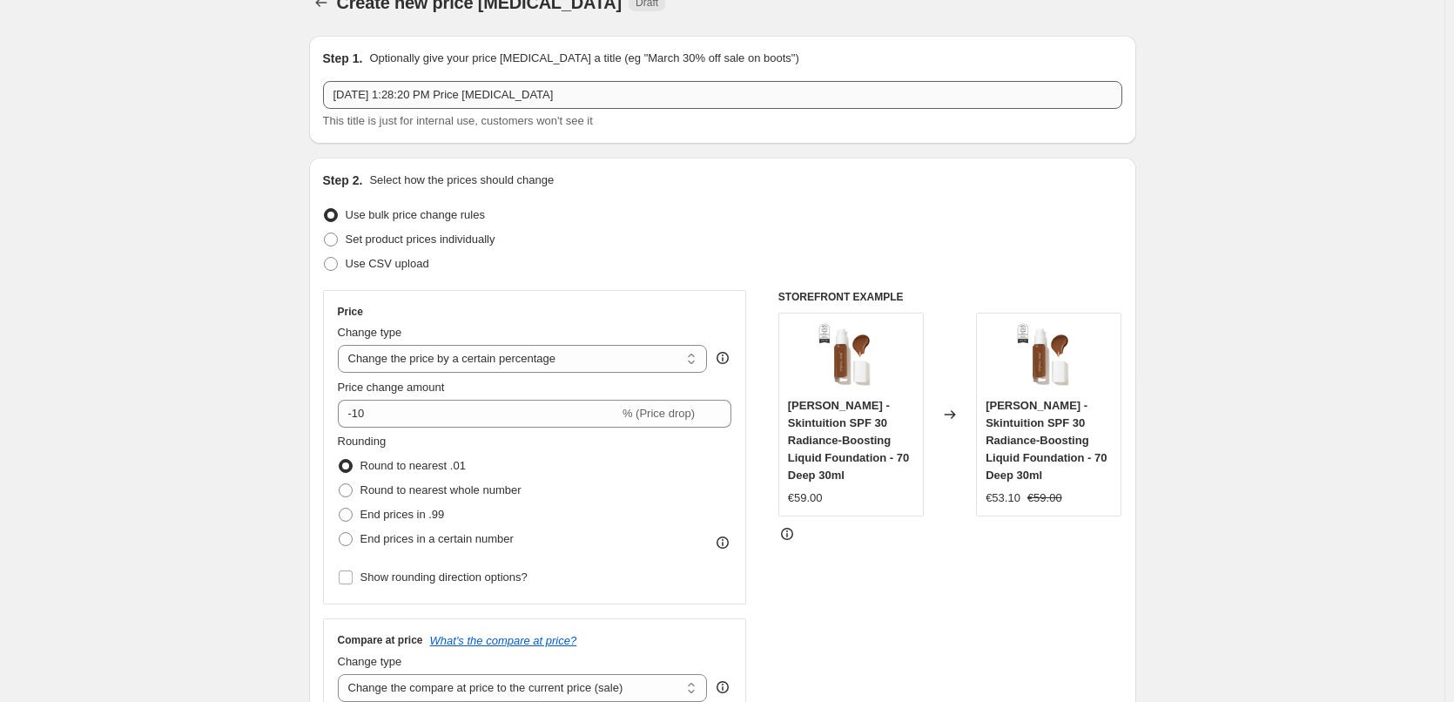
scroll to position [0, 0]
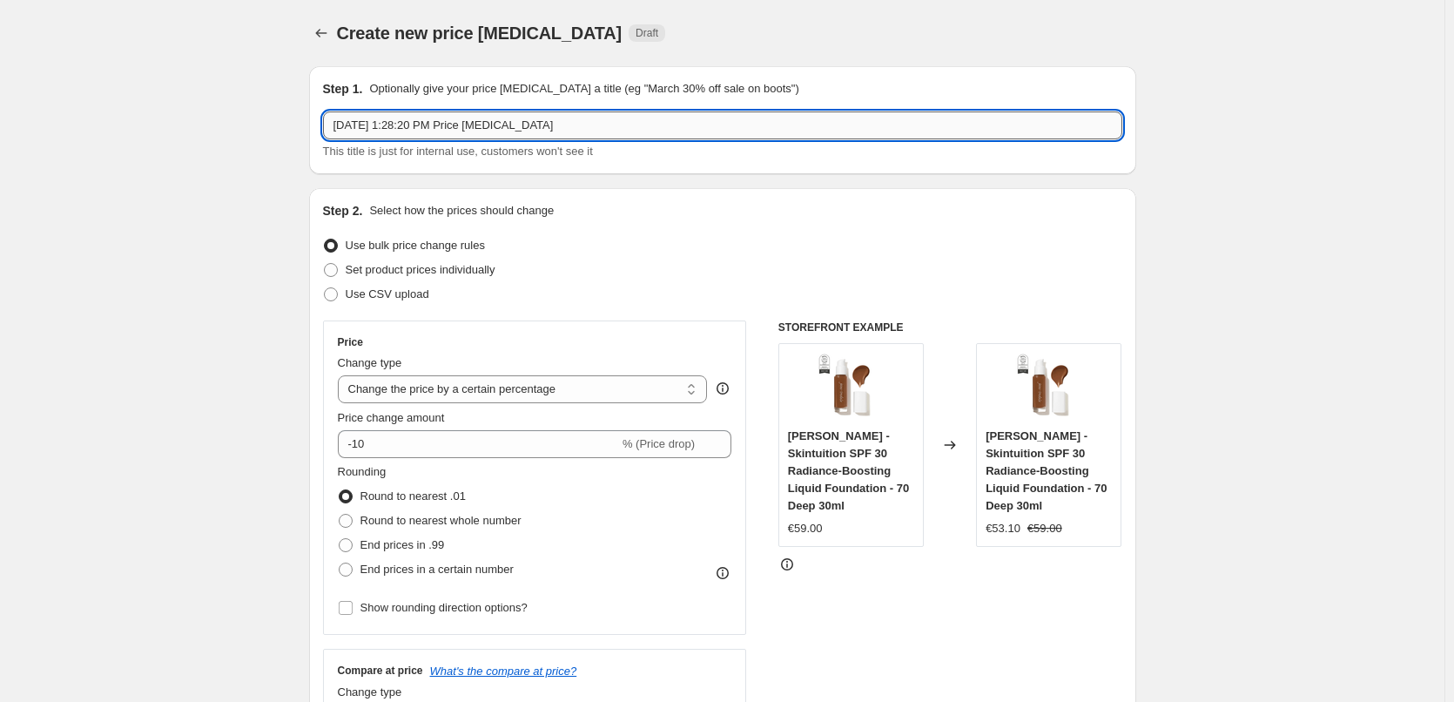
click at [446, 135] on input "Aug 14, 2025, 1:28:20 PM Price change job" at bounding box center [723, 125] width 800 height 28
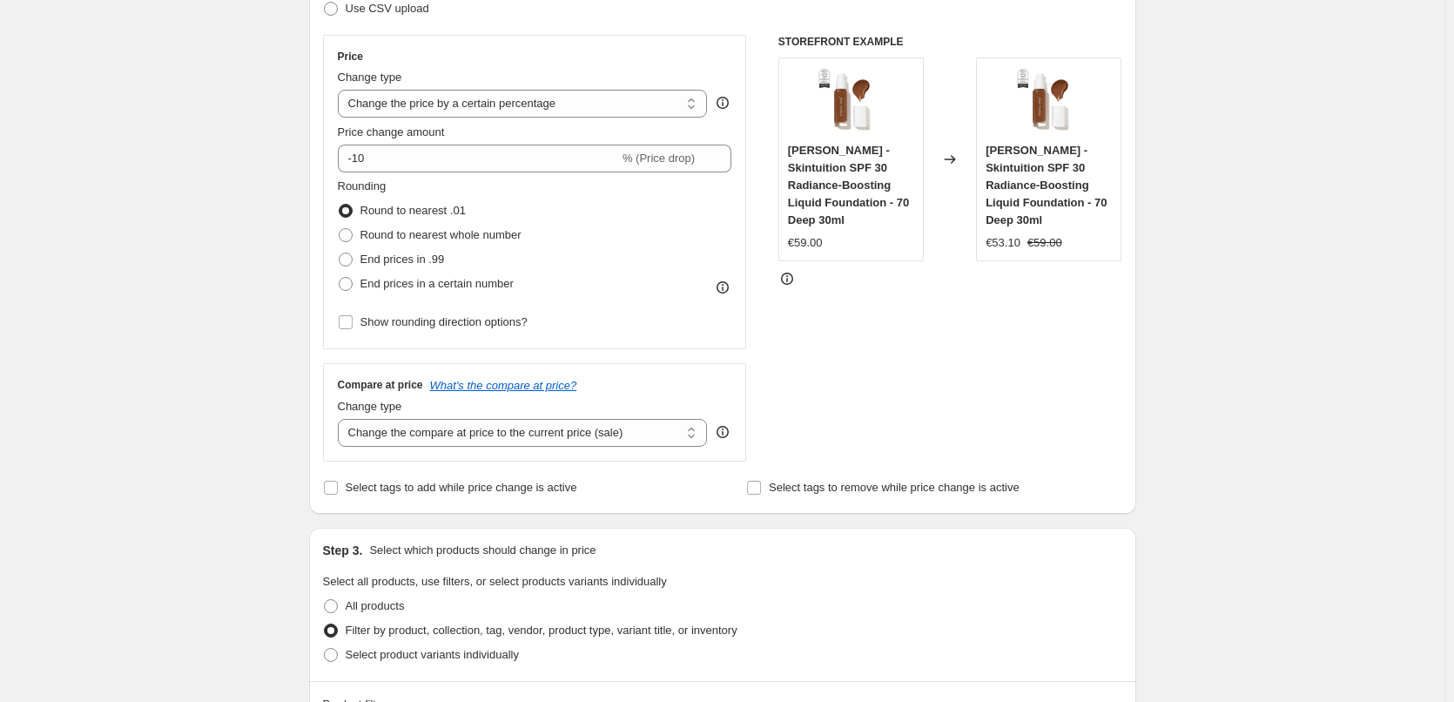
scroll to position [348, 0]
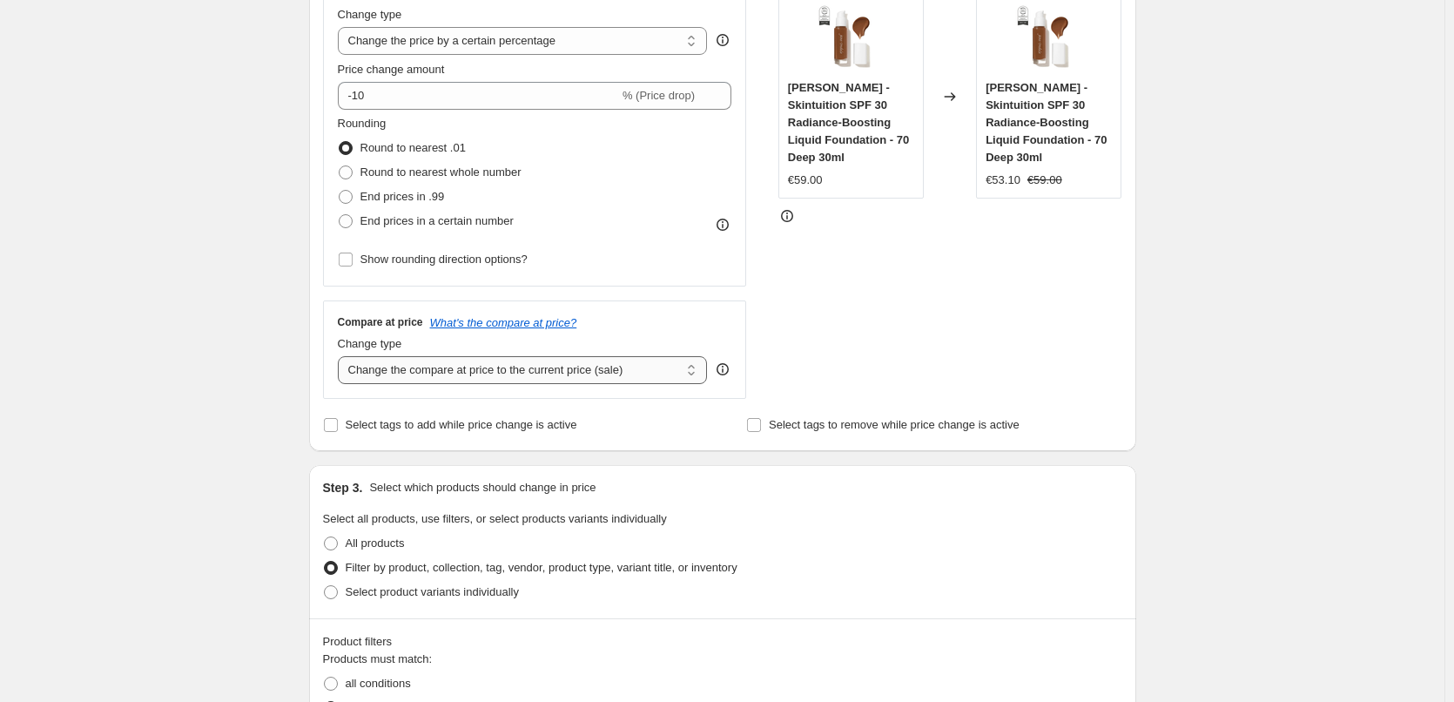
type input "[PERSON_NAME] Liquid Foundation"
click at [534, 371] on select "Change the compare at price to the current price (sale) Change the compare at p…" at bounding box center [523, 370] width 370 height 28
click at [553, 374] on select "Change the compare at price to the current price (sale) Change the compare at p…" at bounding box center [523, 370] width 370 height 28
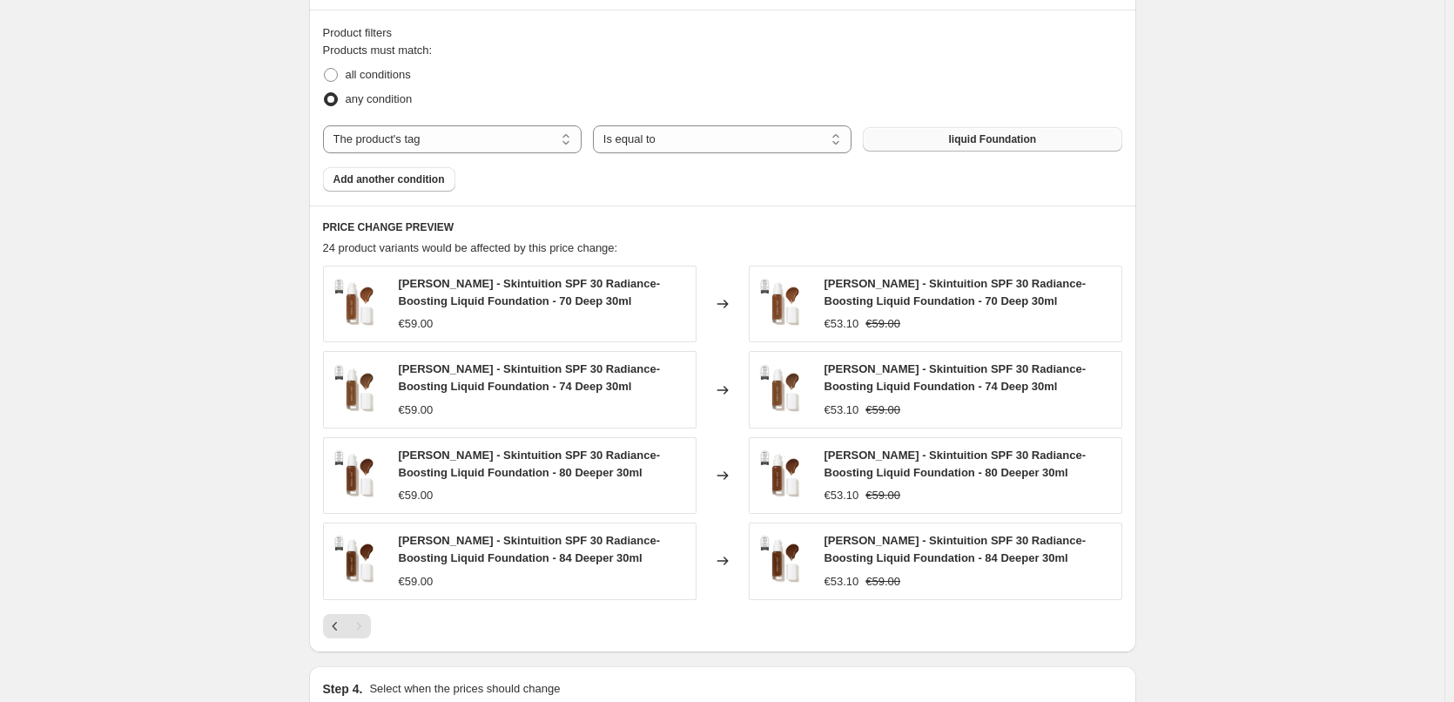
scroll to position [1178, 0]
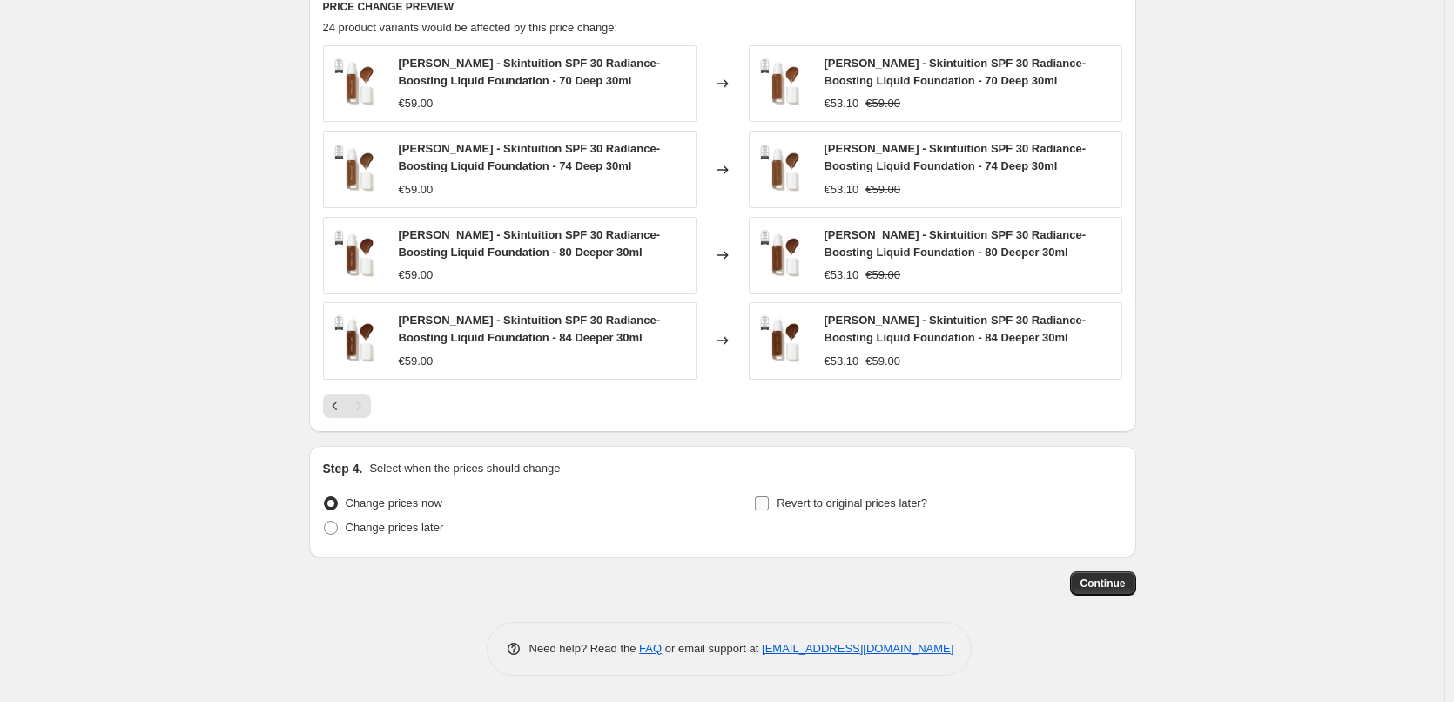
click at [813, 509] on span "Revert to original prices later?" at bounding box center [852, 502] width 151 height 13
click at [769, 509] on input "Revert to original prices later?" at bounding box center [762, 503] width 14 height 14
checkbox input "true"
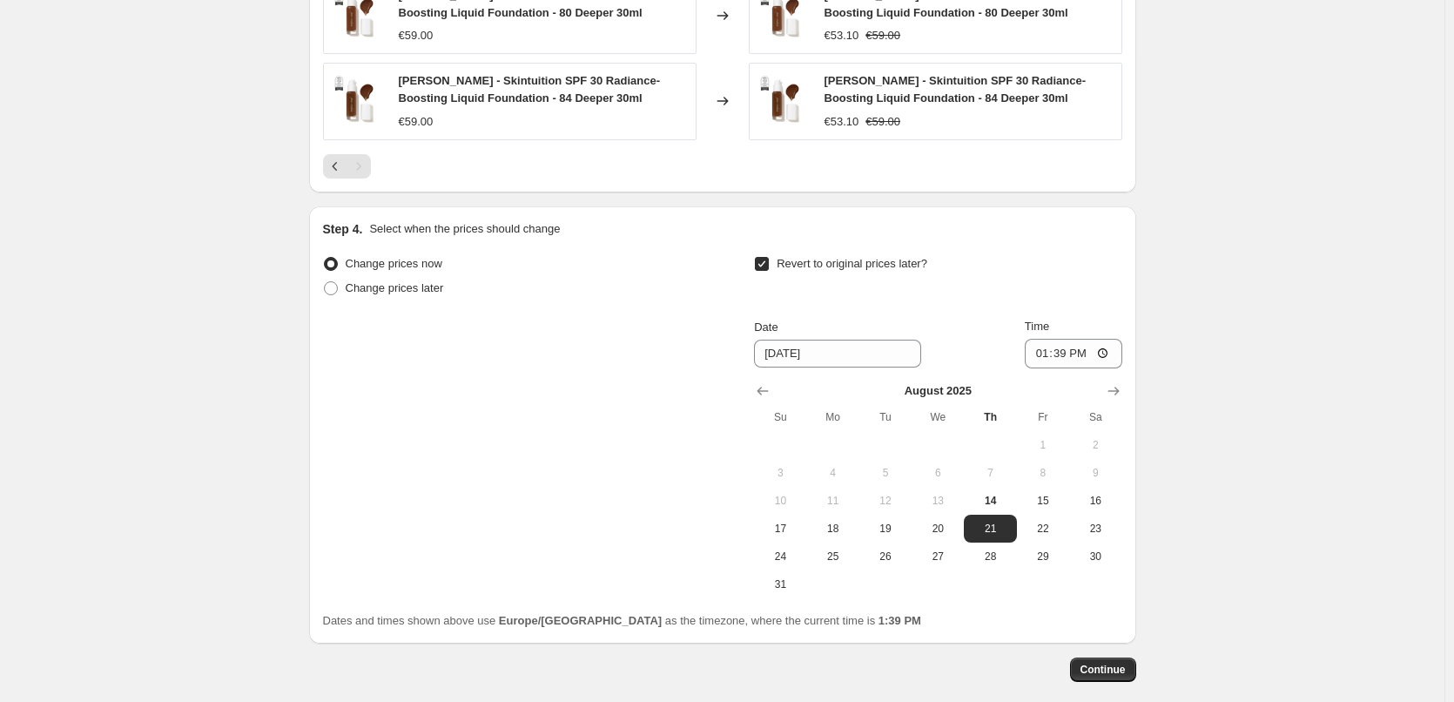
scroll to position [1504, 0]
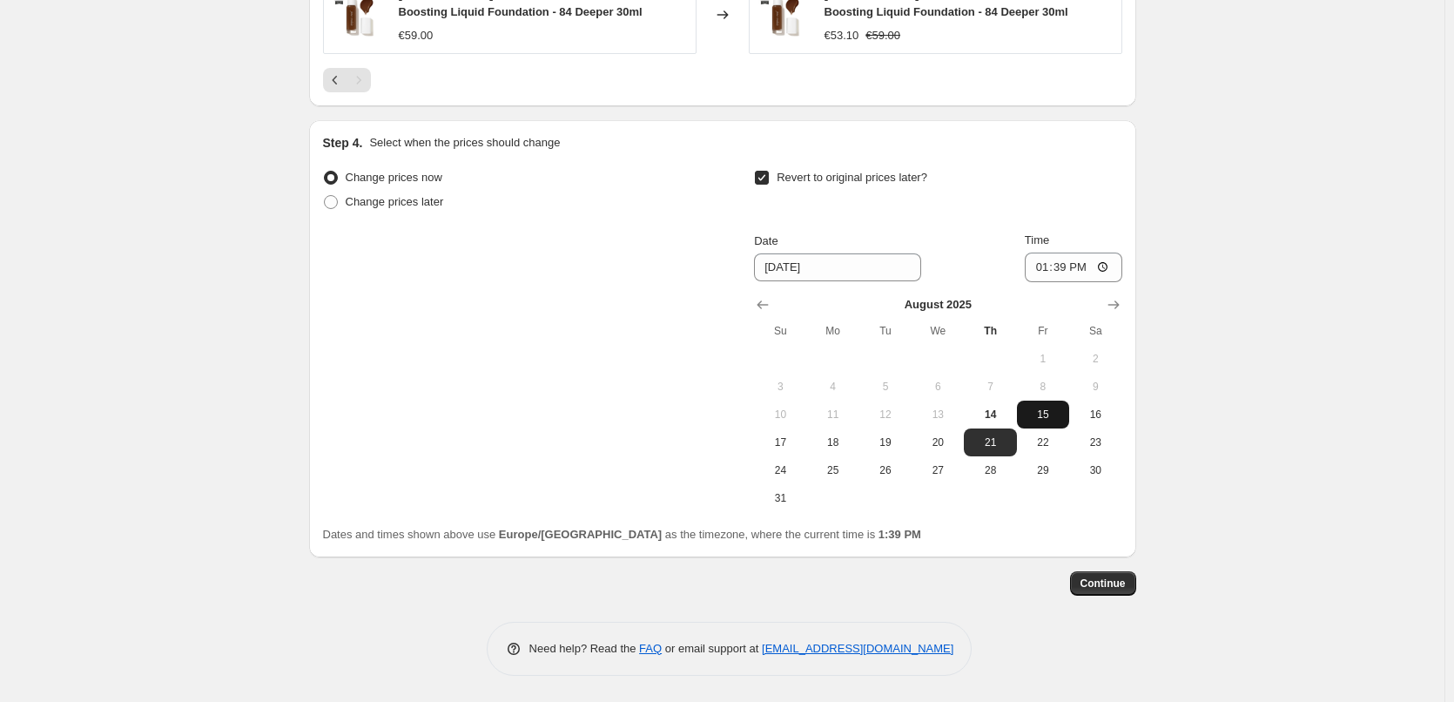
click at [1025, 418] on button "15" at bounding box center [1043, 415] width 52 height 28
type input "8/15/2025"
click at [1038, 275] on input "13:39" at bounding box center [1074, 268] width 98 height 30
type input "03:00"
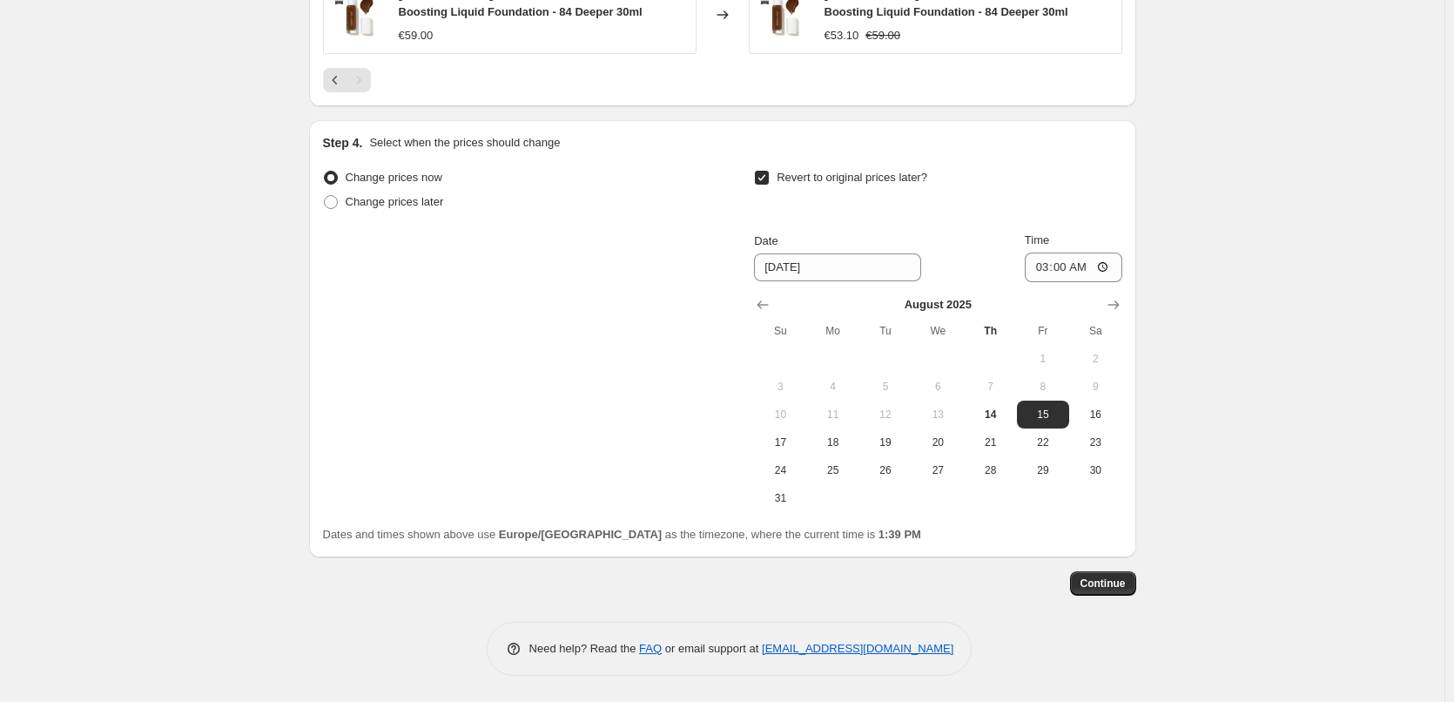
click at [1104, 577] on span "Continue" at bounding box center [1103, 584] width 45 height 14
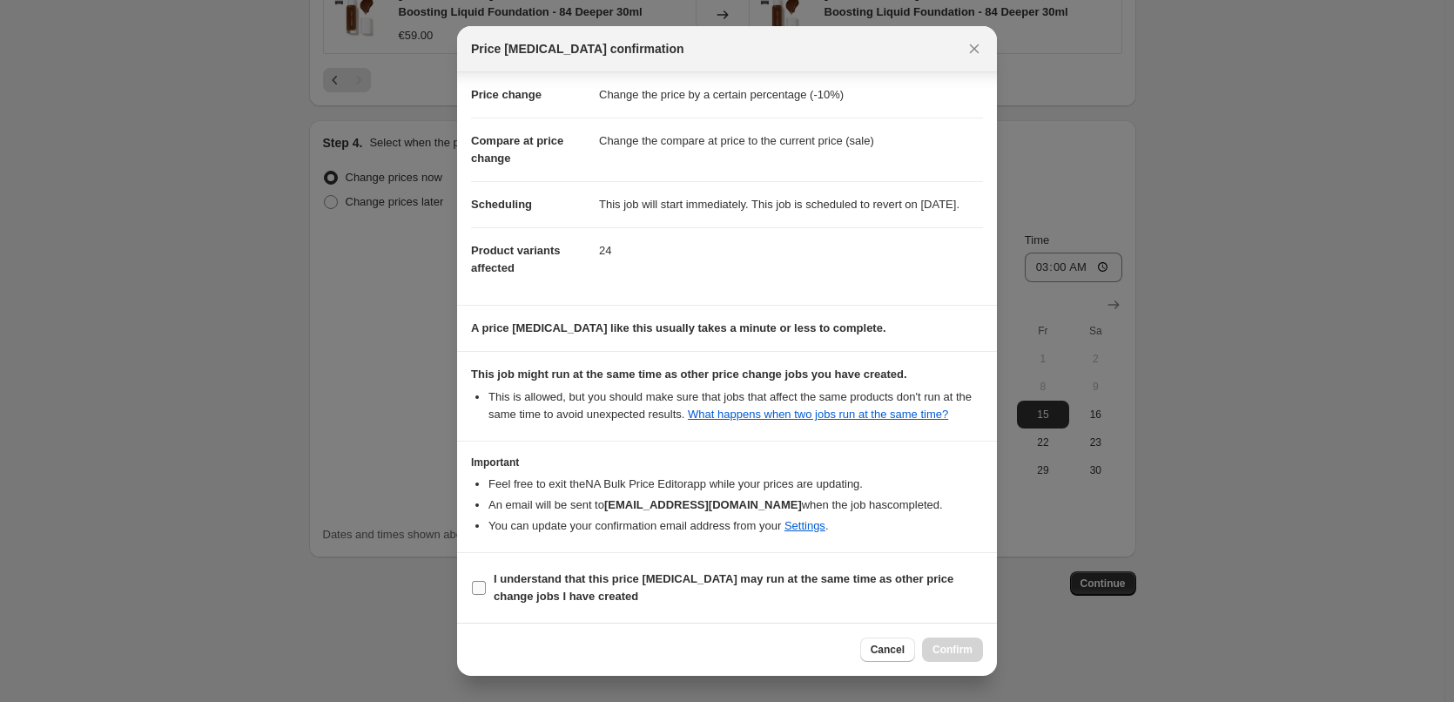
scroll to position [49, 0]
click at [557, 573] on b "I understand that this price change job may run at the same time as other price…" at bounding box center [724, 587] width 460 height 30
click at [486, 581] on input "I understand that this price change job may run at the same time as other price…" at bounding box center [479, 588] width 14 height 14
checkbox input "true"
click at [961, 638] on button "Confirm" at bounding box center [952, 650] width 61 height 24
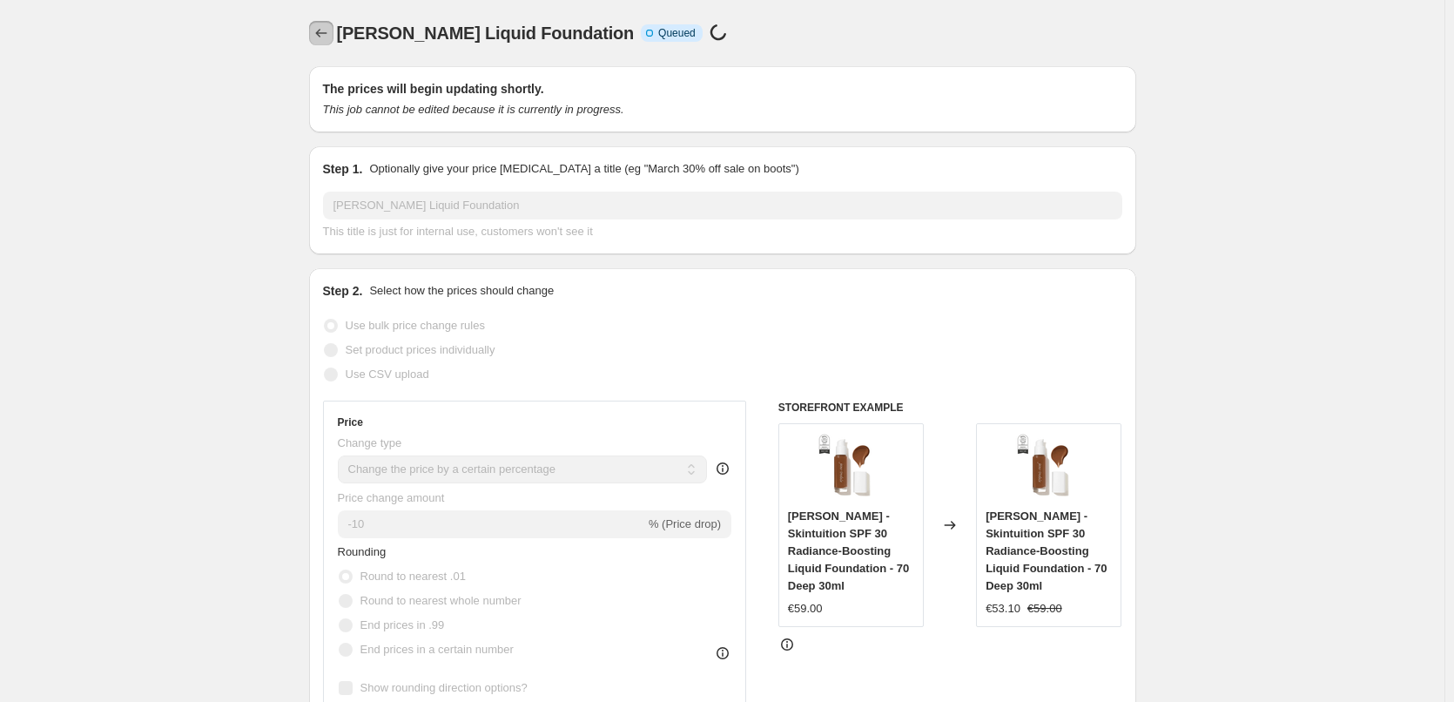
click at [330, 35] on icon "Price change jobs" at bounding box center [321, 32] width 17 height 17
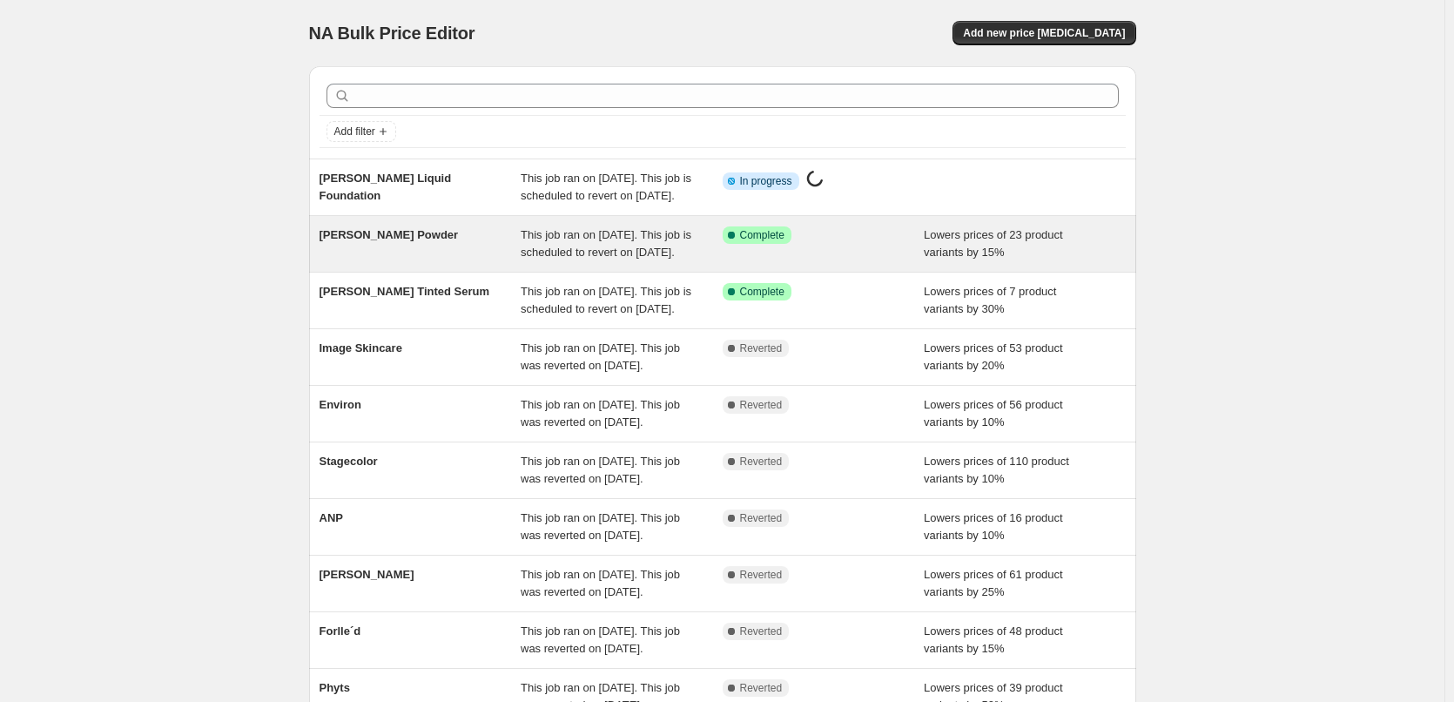
click at [400, 241] on span "[PERSON_NAME] Powder" at bounding box center [389, 234] width 139 height 13
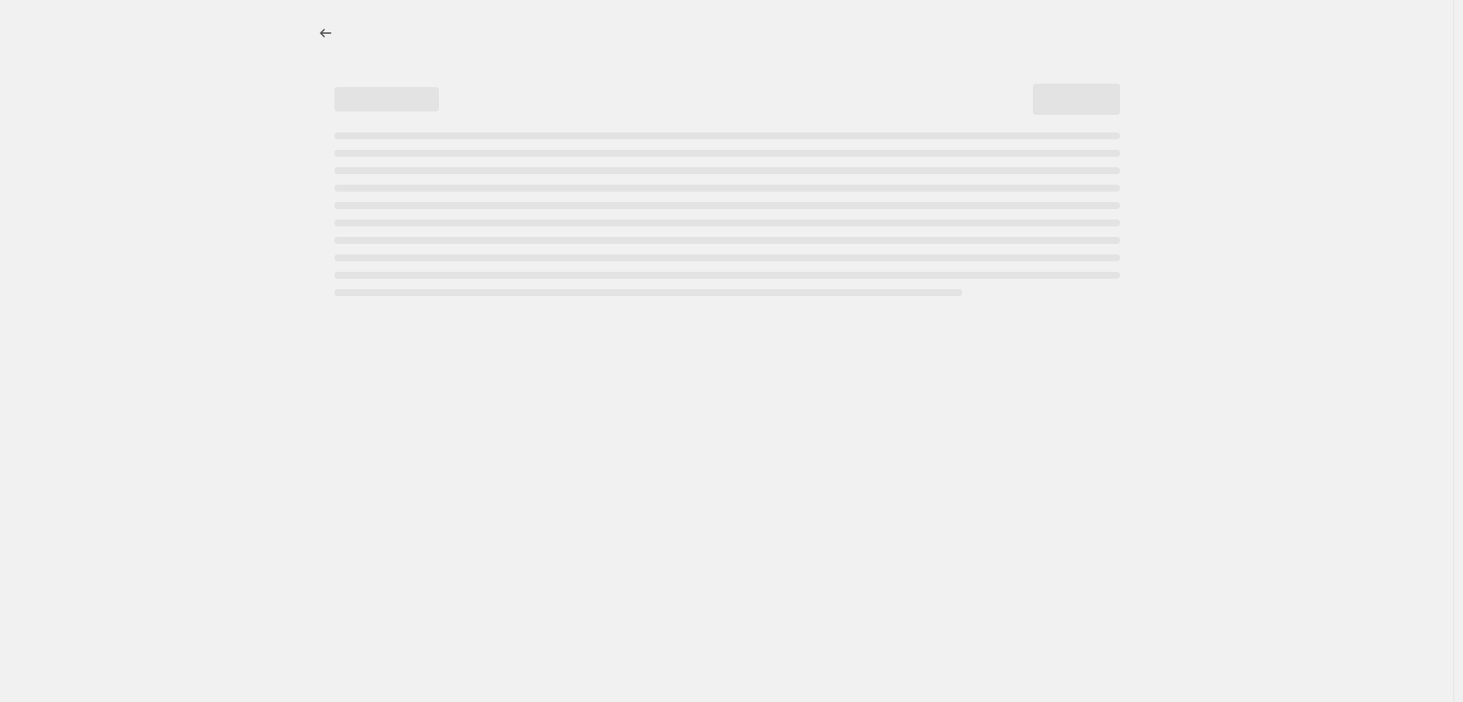
select select "percentage"
select select "tag"
select select "vendor"
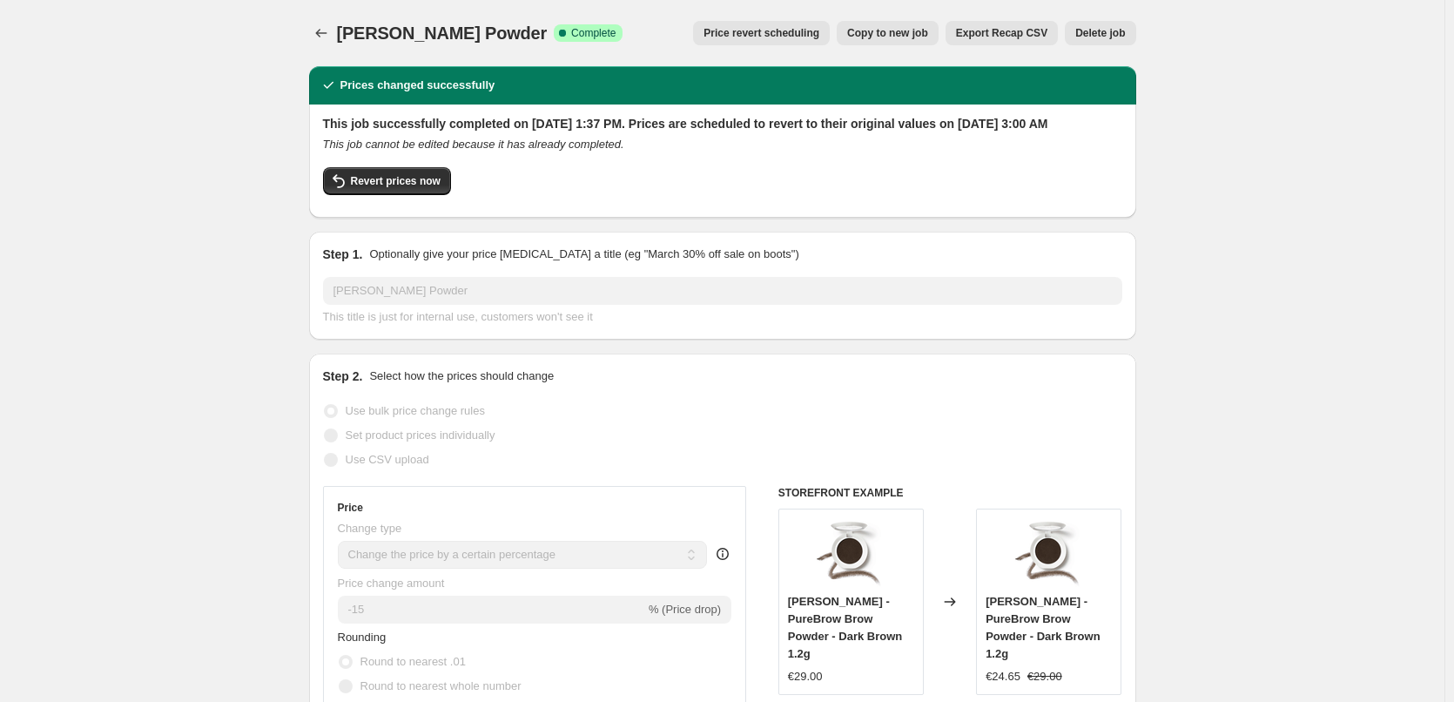
click at [337, 24] on div at bounding box center [323, 33] width 28 height 24
click at [324, 28] on icon "Price change jobs" at bounding box center [321, 32] width 17 height 17
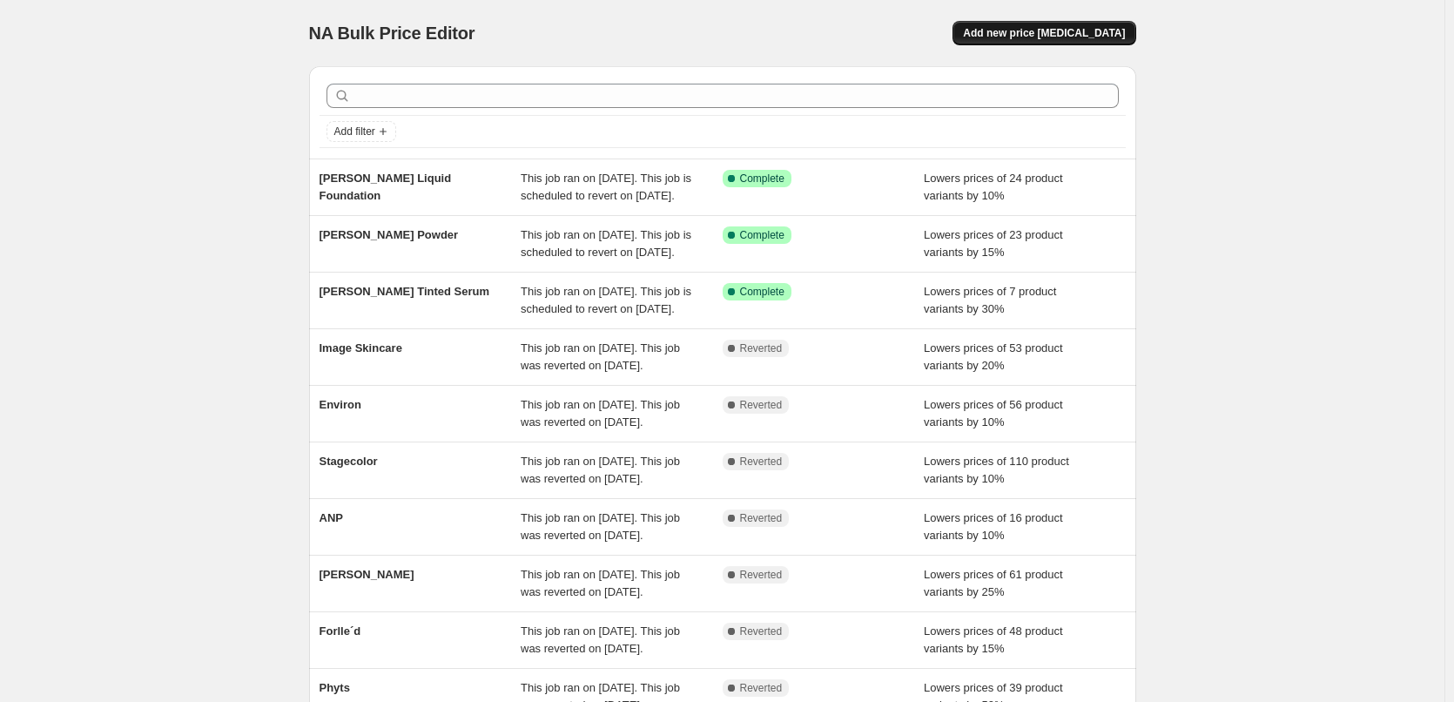
click at [1083, 29] on span "Add new price [MEDICAL_DATA]" at bounding box center [1044, 33] width 162 height 14
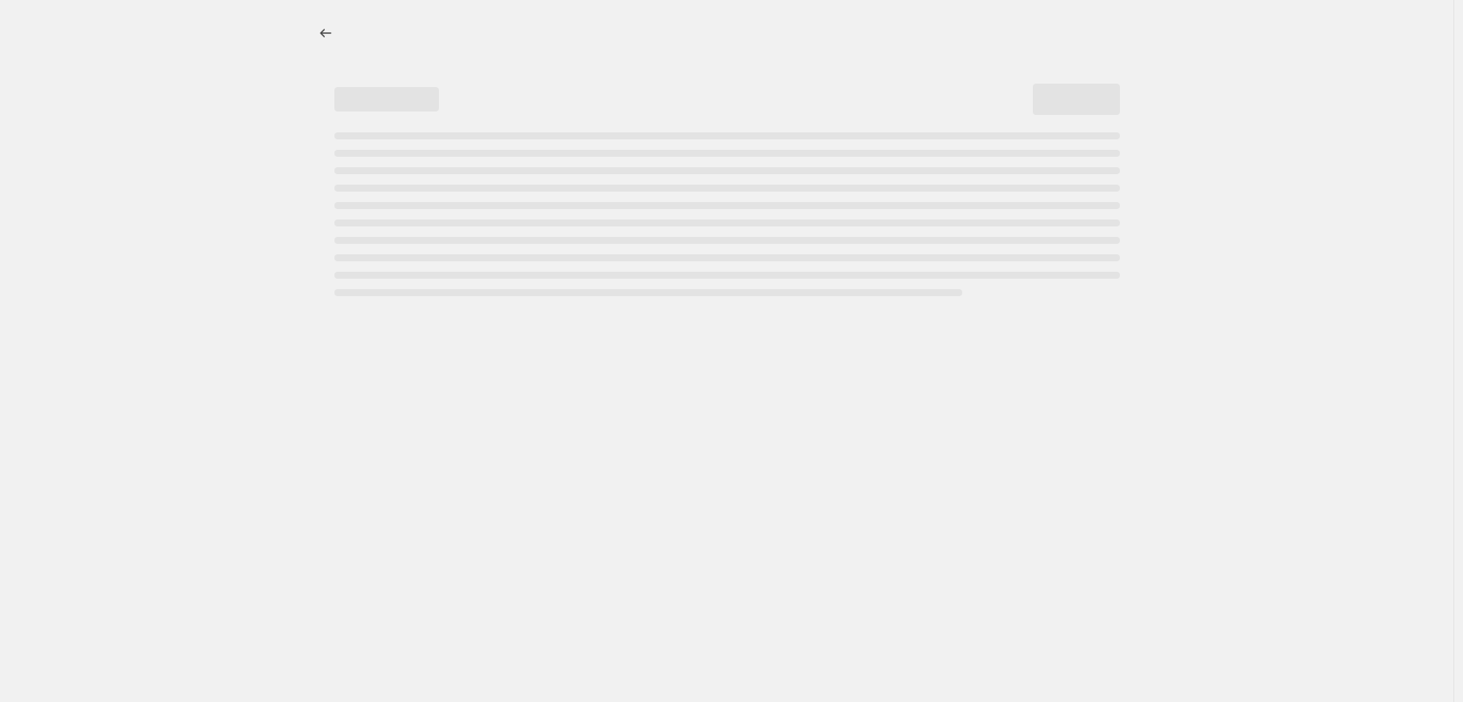
select select "percentage"
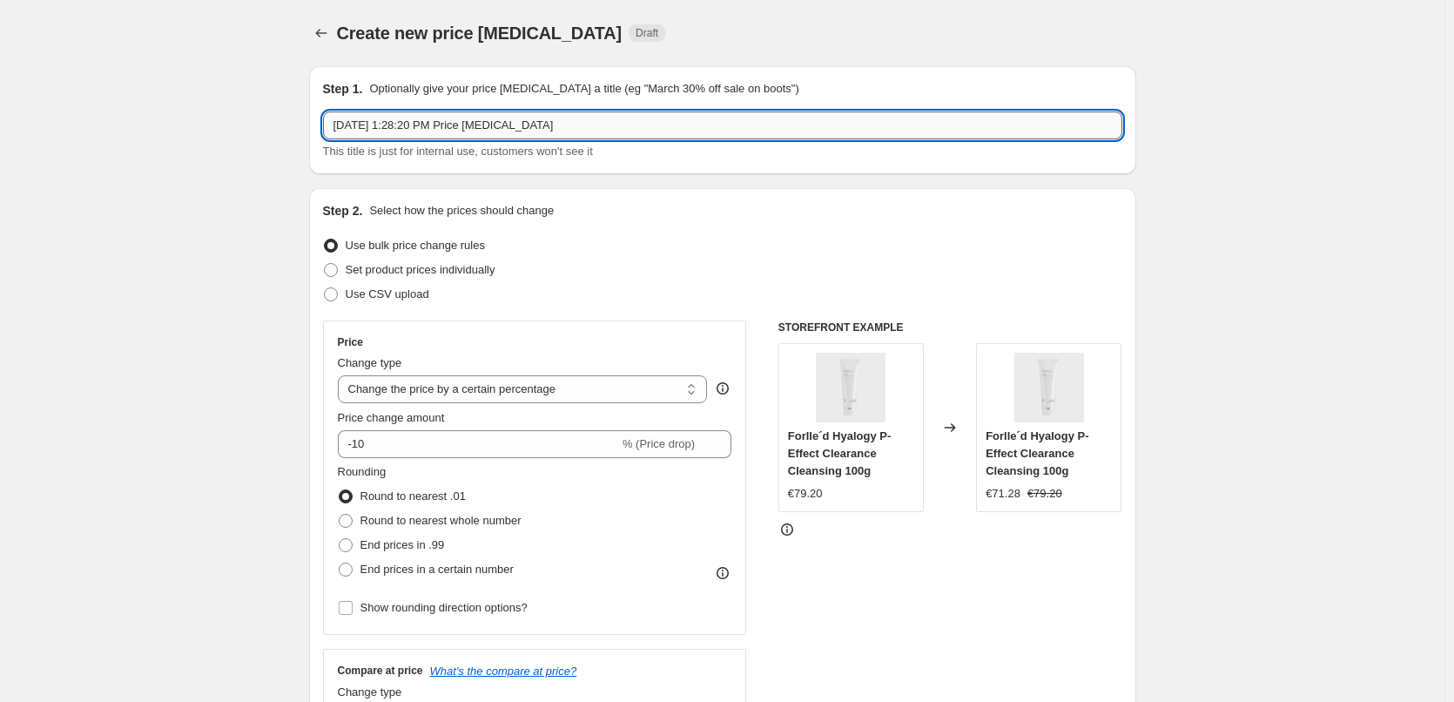
click at [467, 137] on input "Aug 14, 2025, 1:28:20 PM Price change job" at bounding box center [723, 125] width 800 height 28
click at [472, 132] on input "Aug 14, 2025, 1:28:20 PM Price change job" at bounding box center [723, 125] width 800 height 28
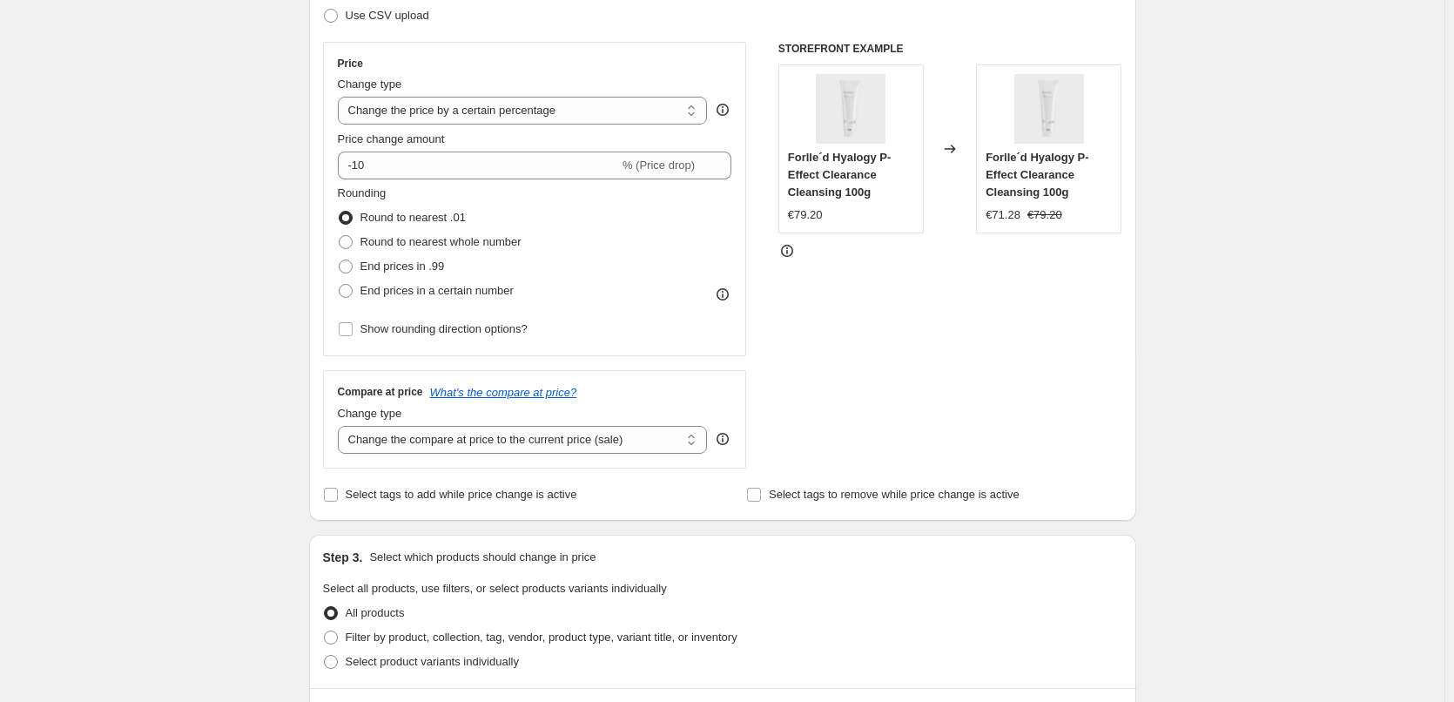
scroll to position [261, 0]
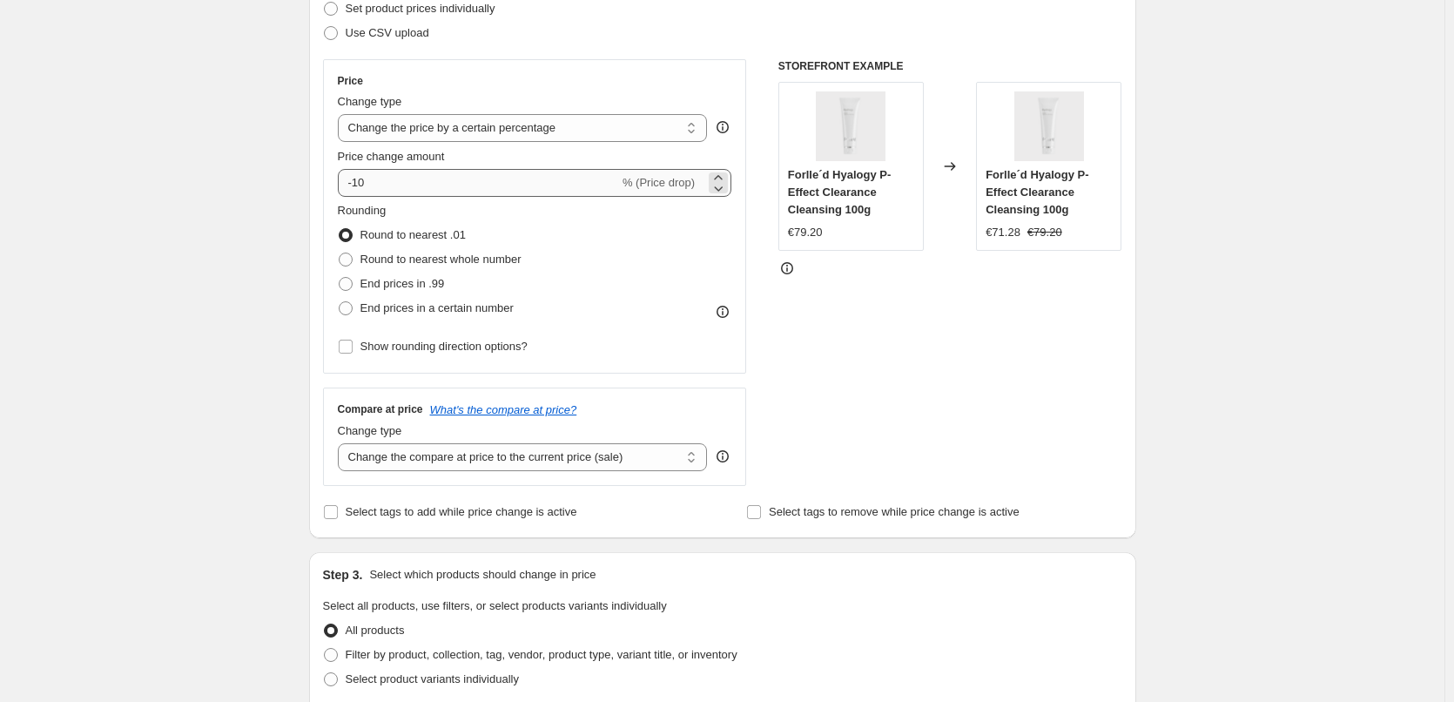
type input "[PERSON_NAME] Loose Powder"
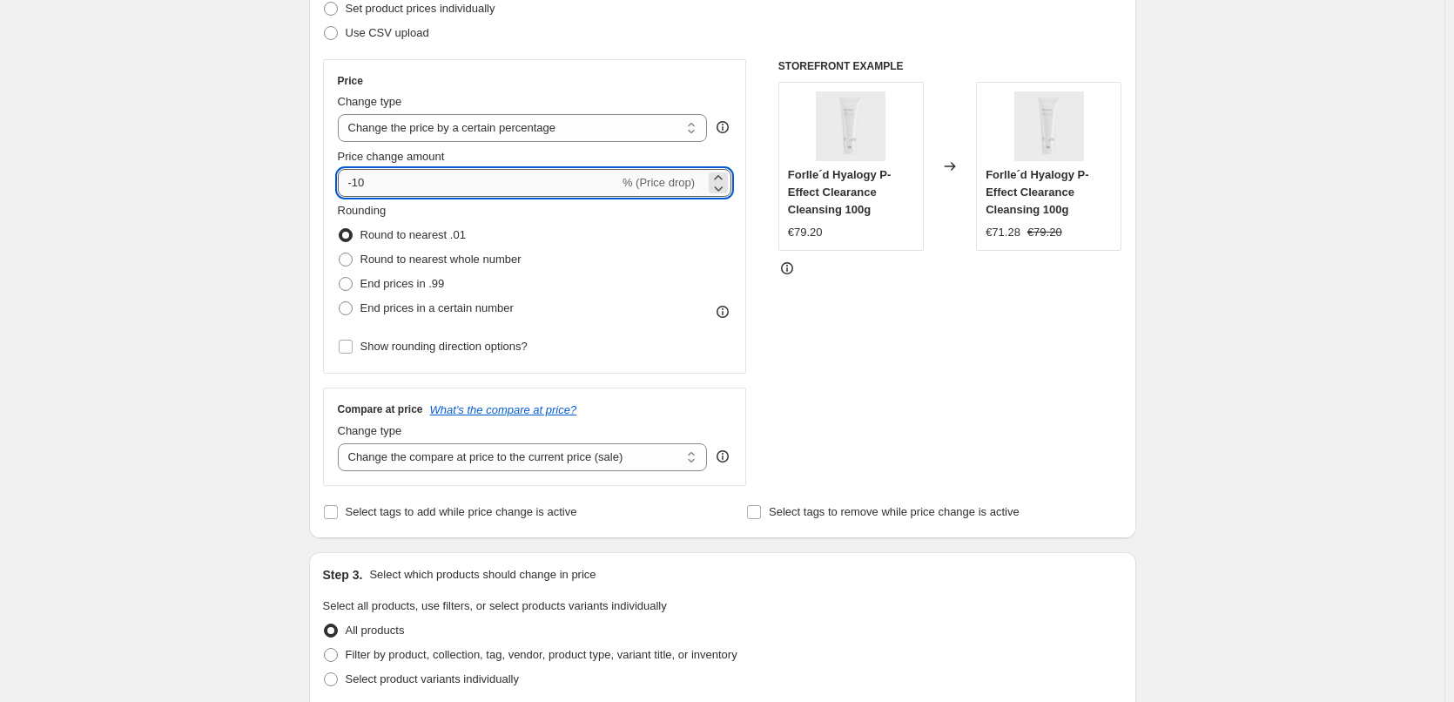
click at [413, 181] on input "-10" at bounding box center [478, 183] width 281 height 28
drag, startPoint x: 359, startPoint y: 183, endPoint x: 415, endPoint y: 188, distance: 56.0
click at [415, 188] on input "-10" at bounding box center [478, 183] width 281 height 28
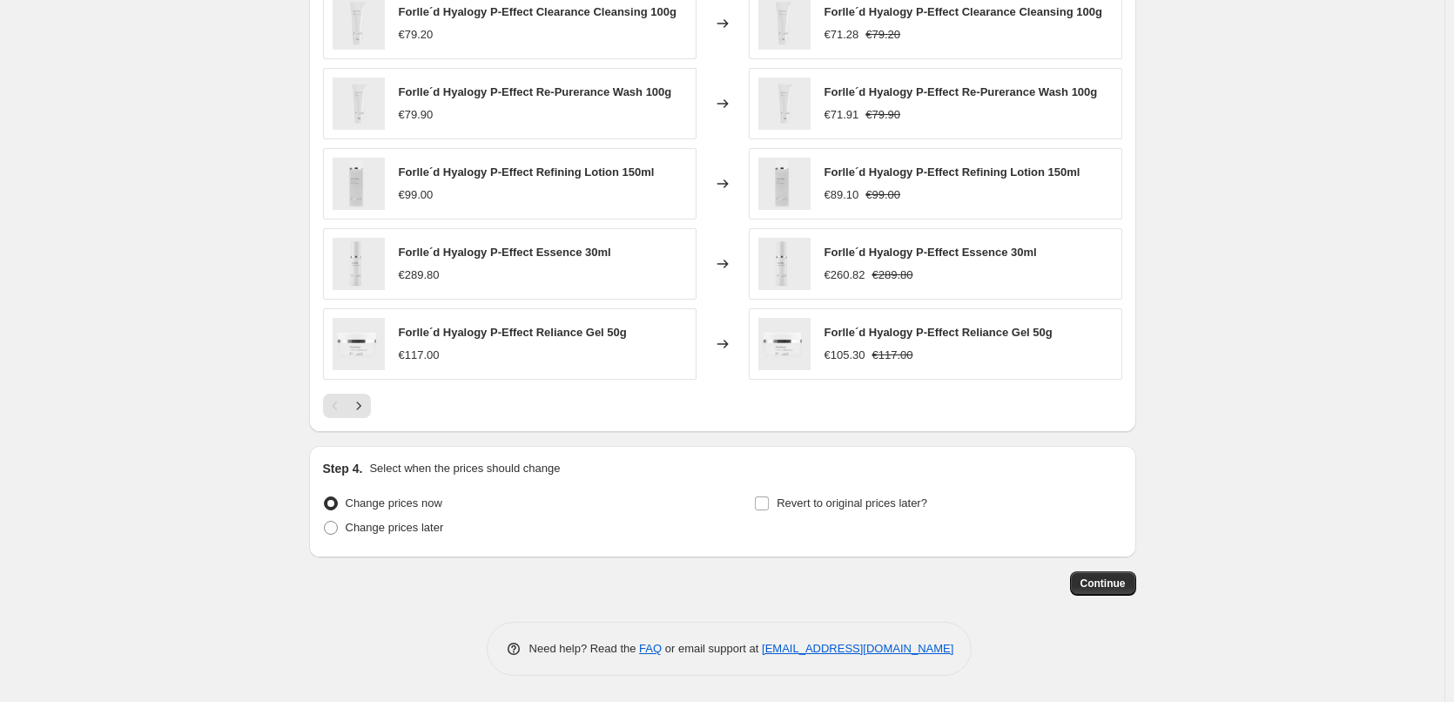
scroll to position [604, 0]
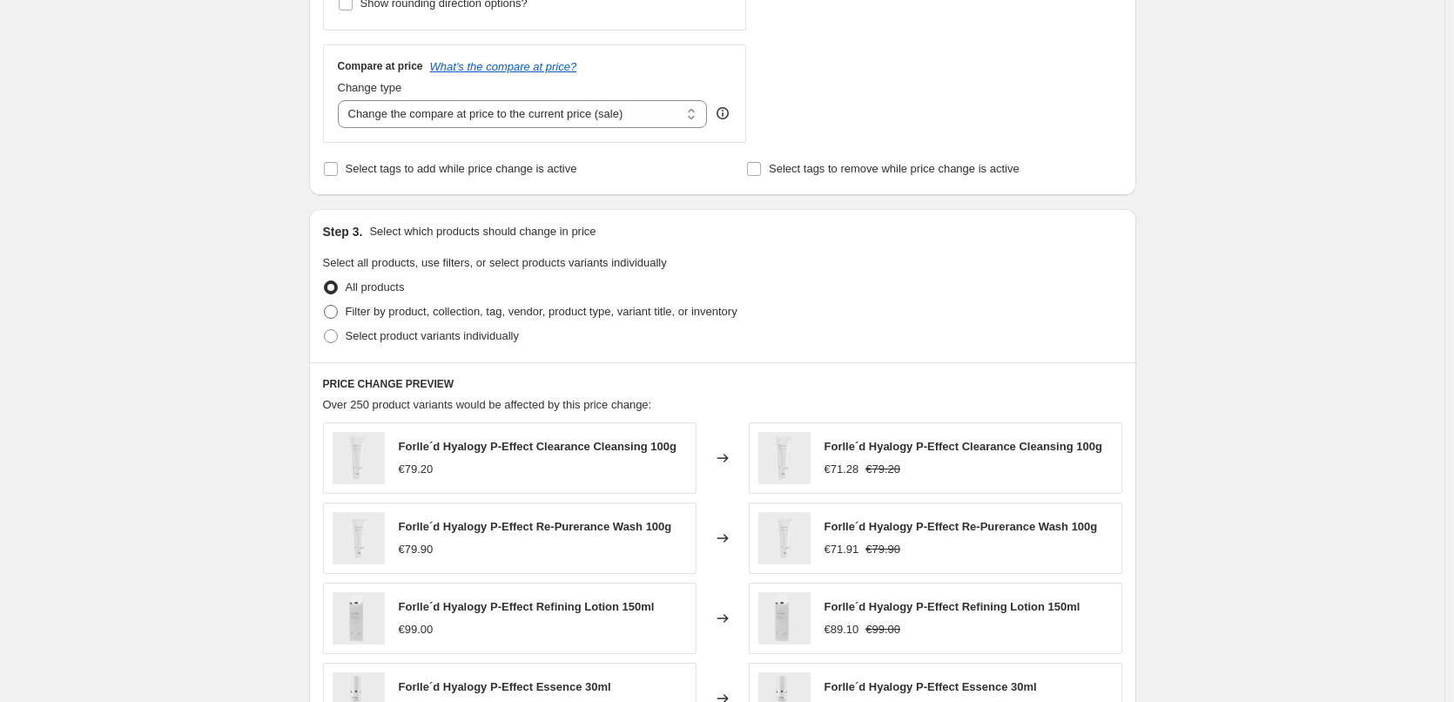
type input "-20"
click at [375, 318] on span "Filter by product, collection, tag, vendor, product type, variant title, or inv…" at bounding box center [542, 311] width 392 height 13
click at [325, 306] on input "Filter by product, collection, tag, vendor, product type, variant title, or inv…" at bounding box center [324, 305] width 1 height 1
radio input "true"
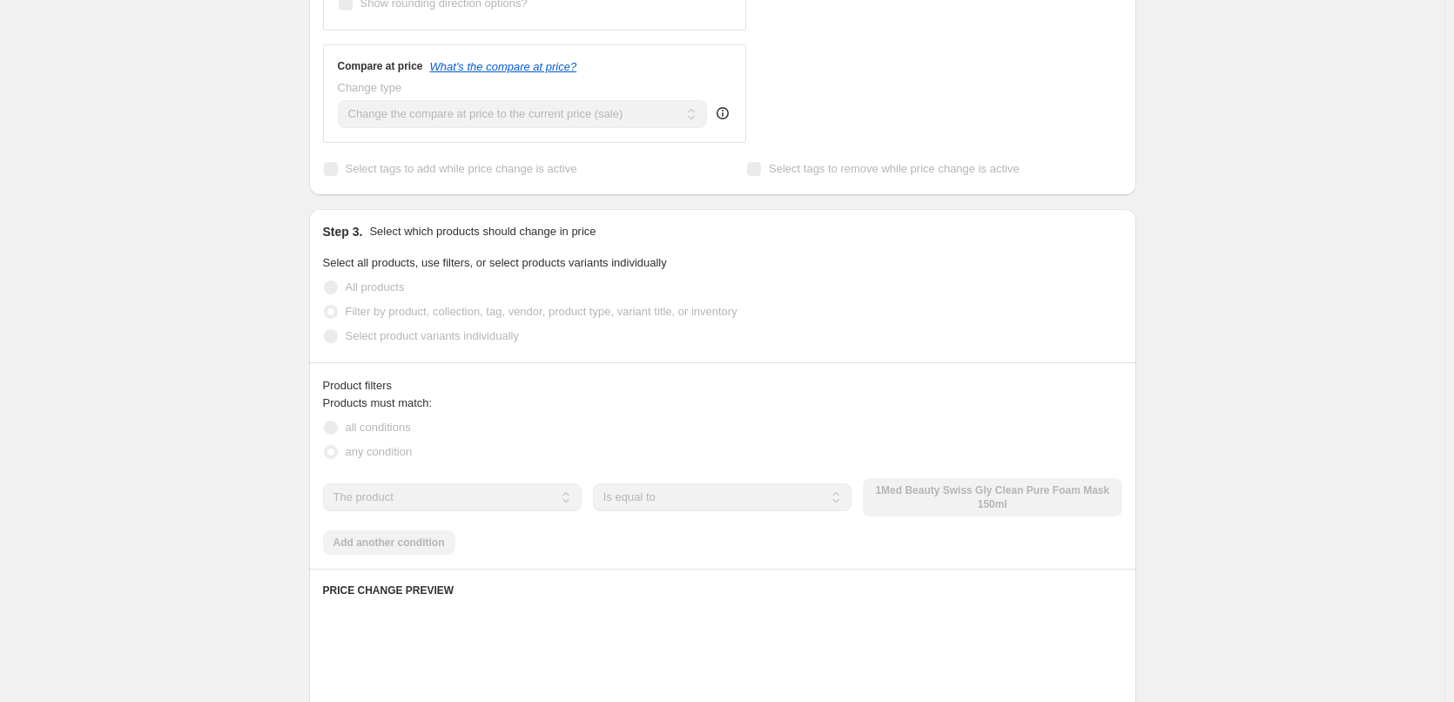
scroll to position [866, 0]
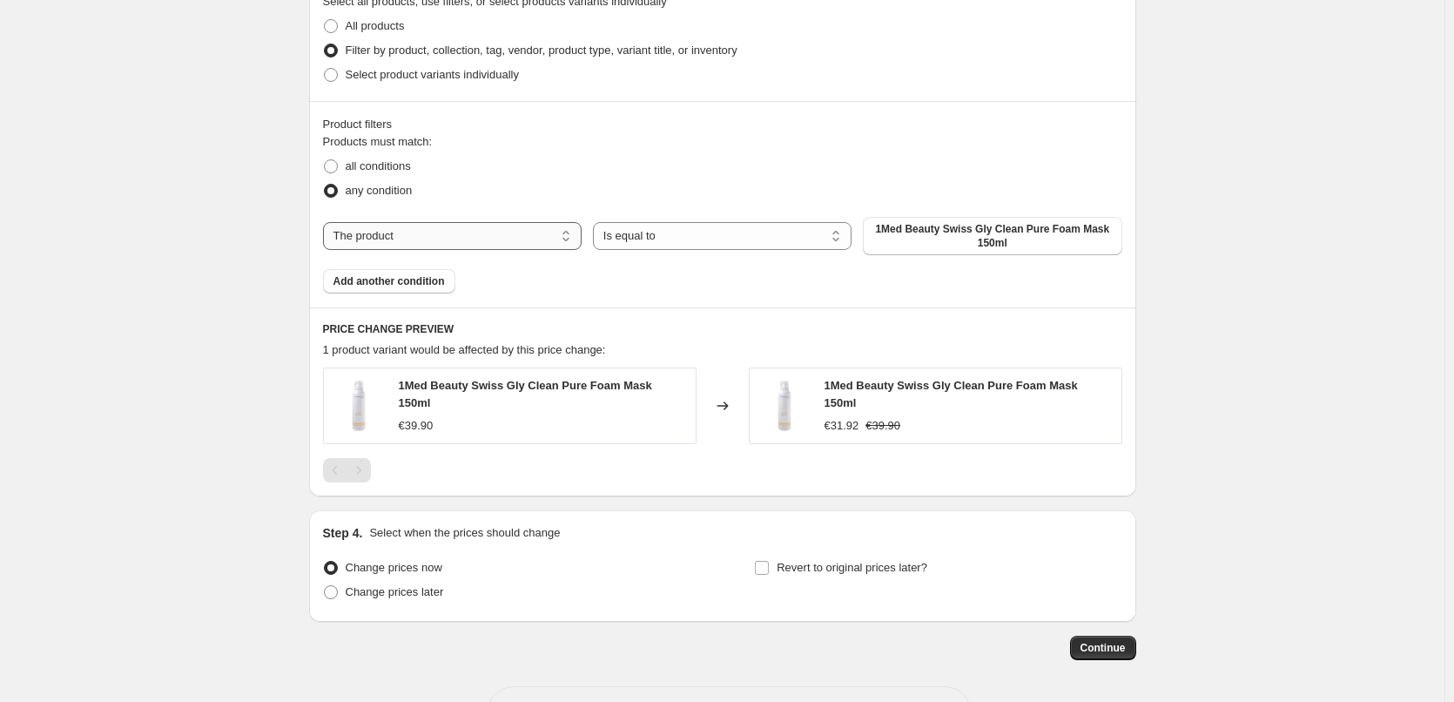
click at [496, 235] on select "The product The product's collection The product's tag The product's vendor The…" at bounding box center [452, 236] width 259 height 28
select select "tag"
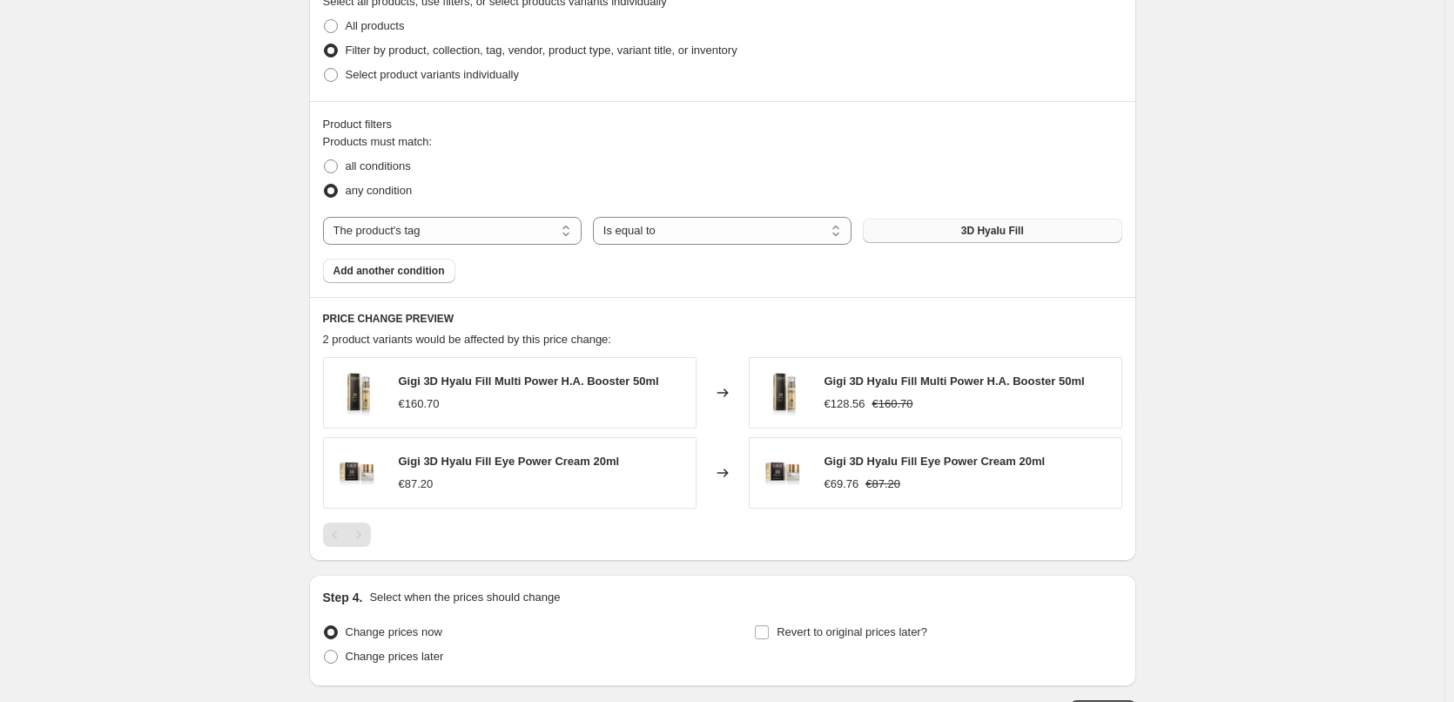
click at [1012, 236] on span "3D Hyalu Fill" at bounding box center [993, 231] width 63 height 14
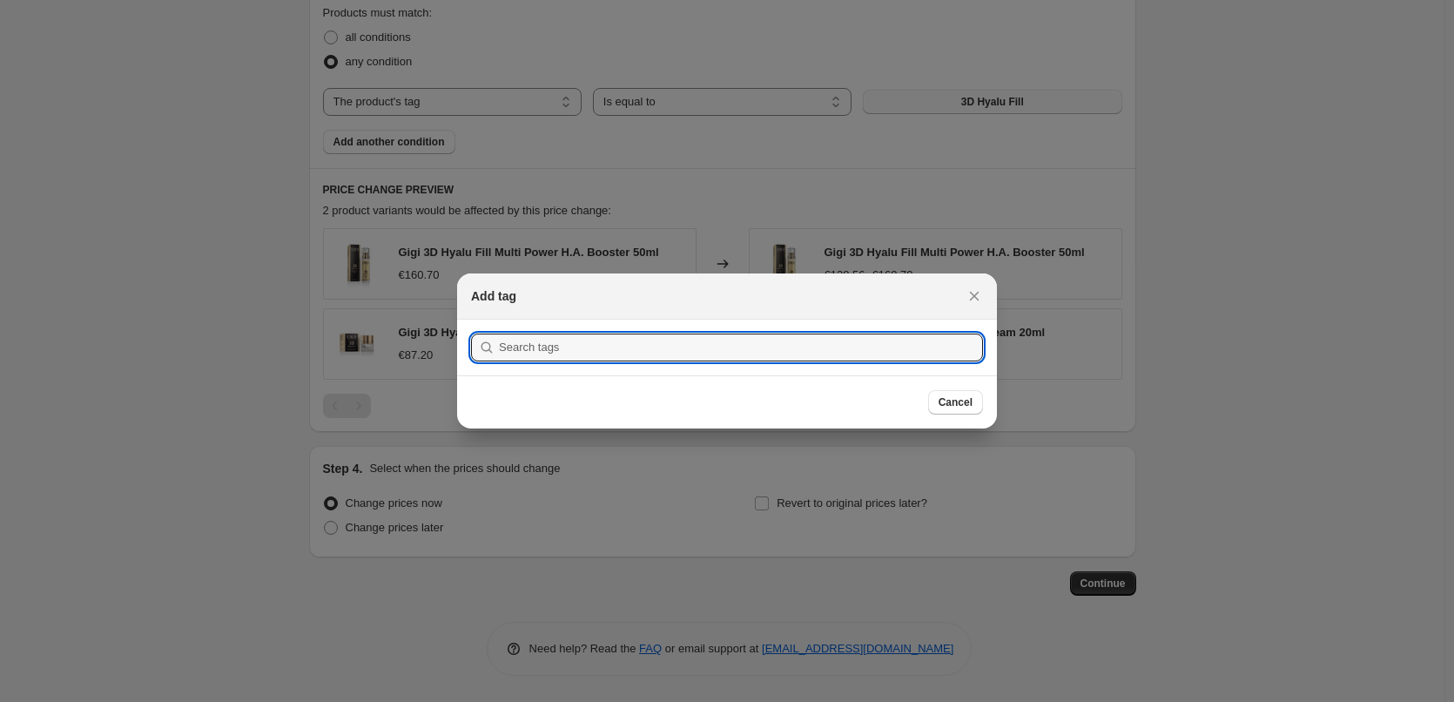
scroll to position [0, 0]
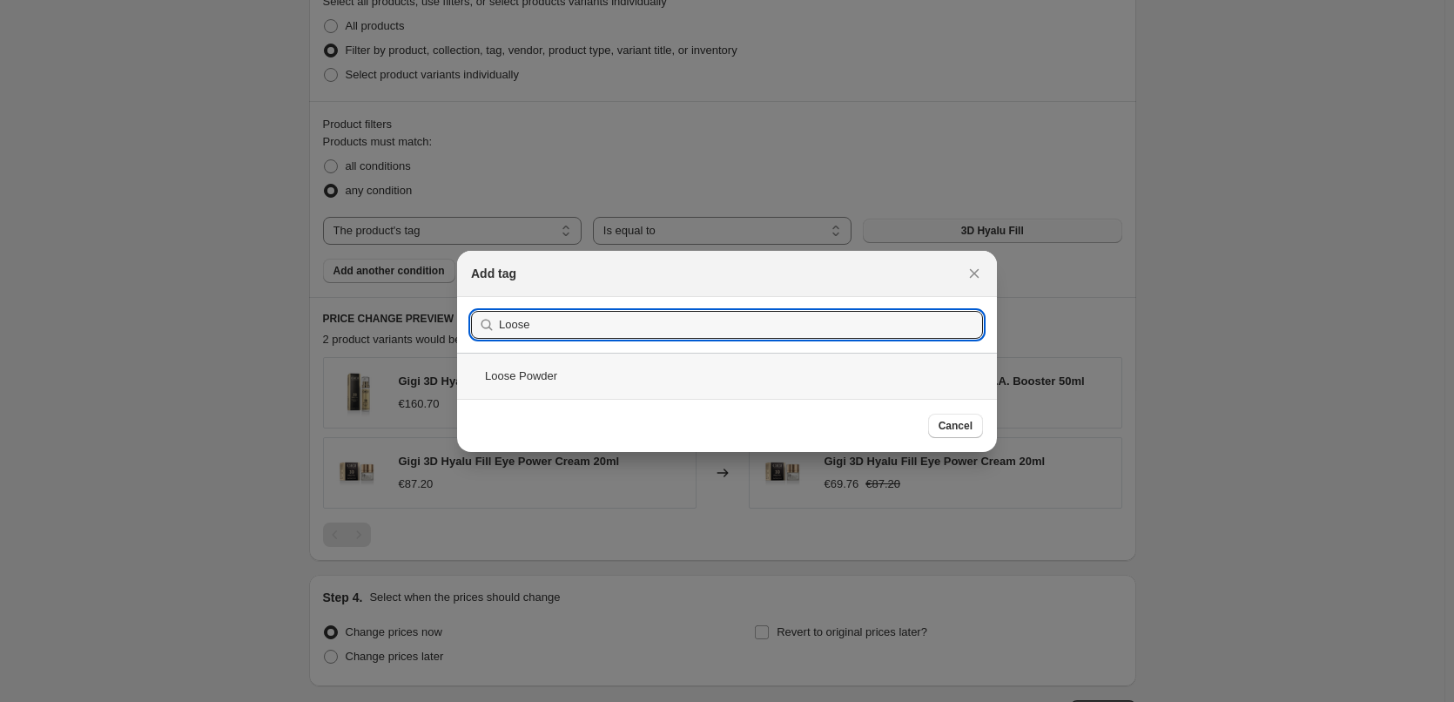
type input "Loose"
click at [574, 368] on div "Loose Powder" at bounding box center [727, 376] width 540 height 46
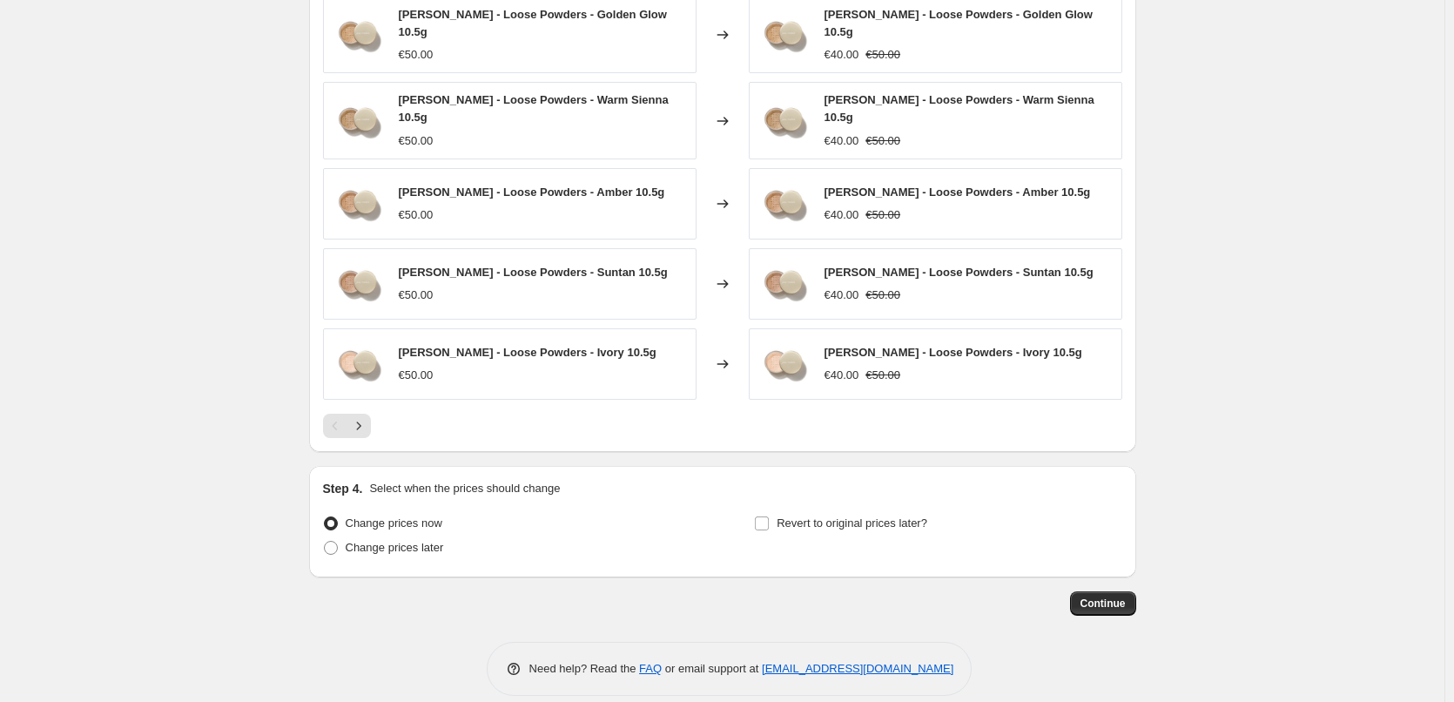
scroll to position [1236, 0]
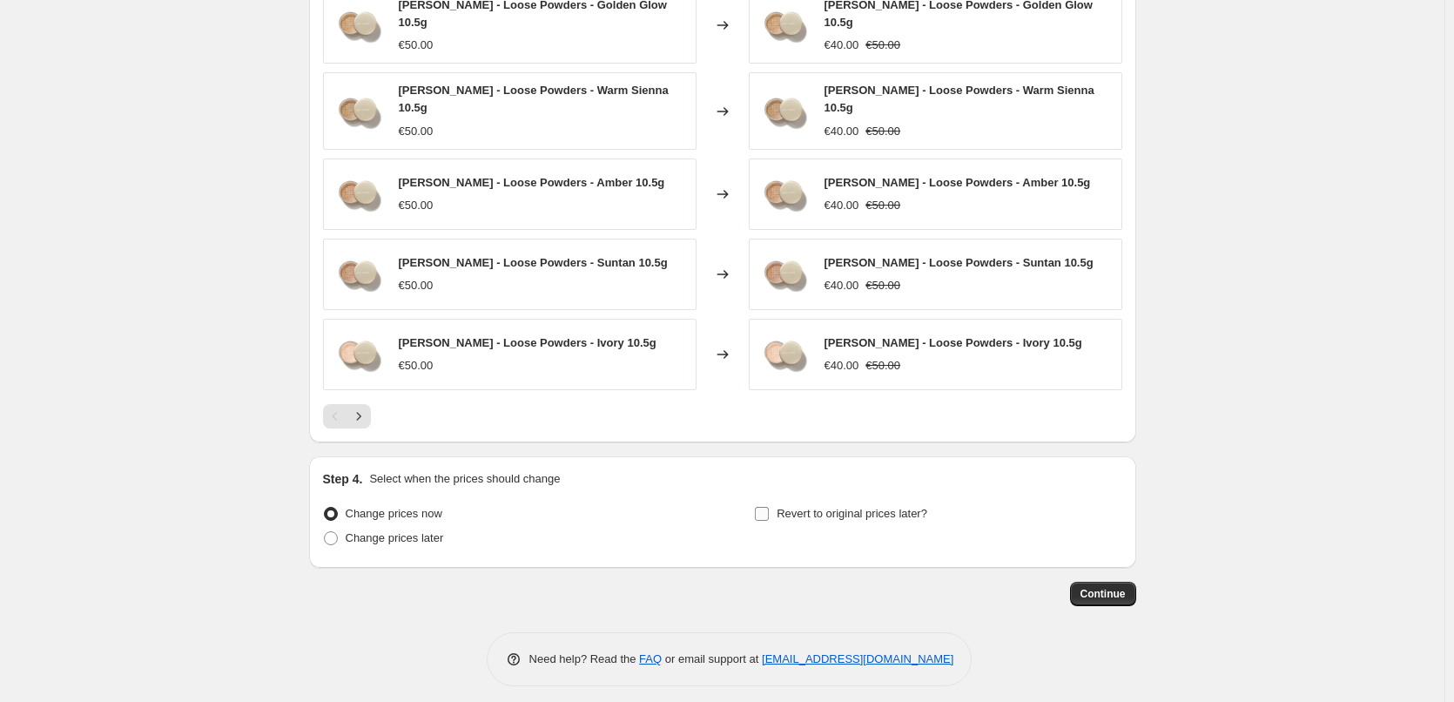
click at [863, 507] on span "Revert to original prices later?" at bounding box center [852, 513] width 151 height 13
click at [769, 507] on input "Revert to original prices later?" at bounding box center [762, 514] width 14 height 14
checkbox input "true"
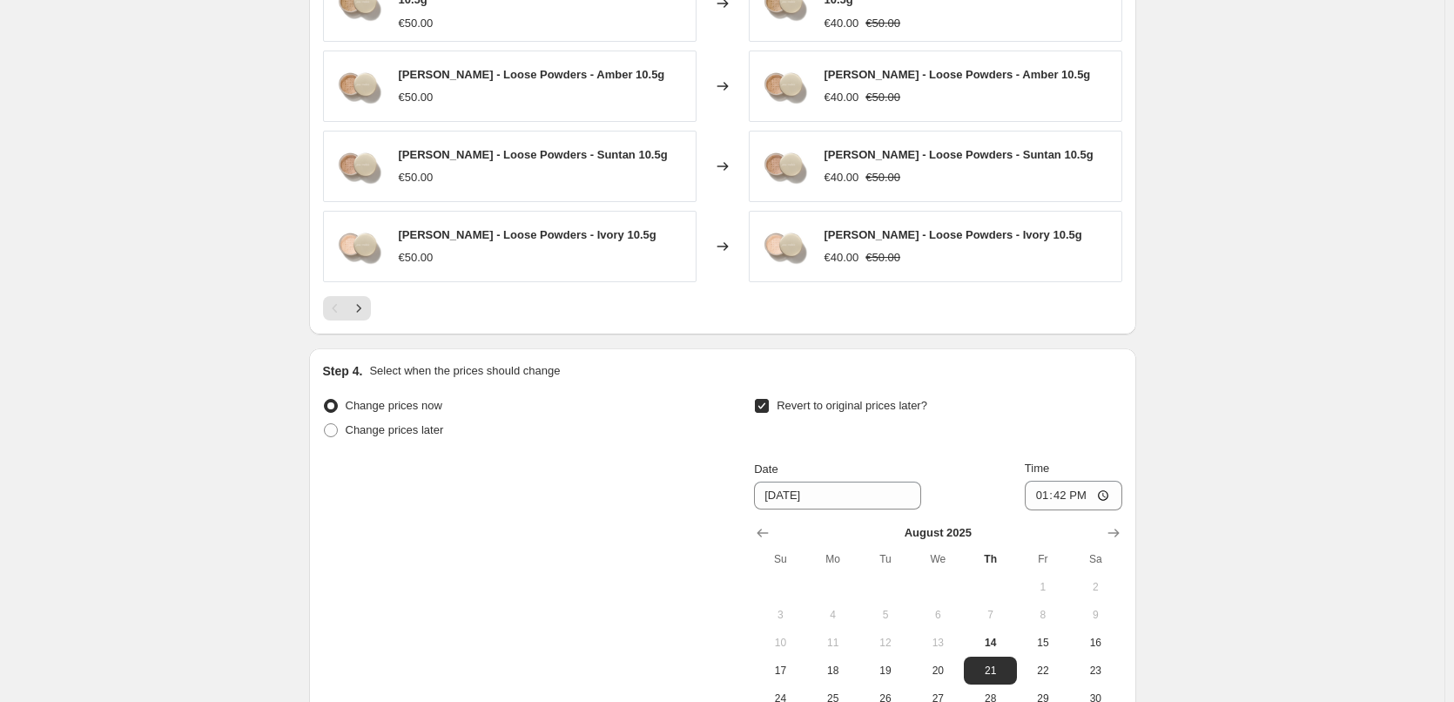
scroll to position [1562, 0]
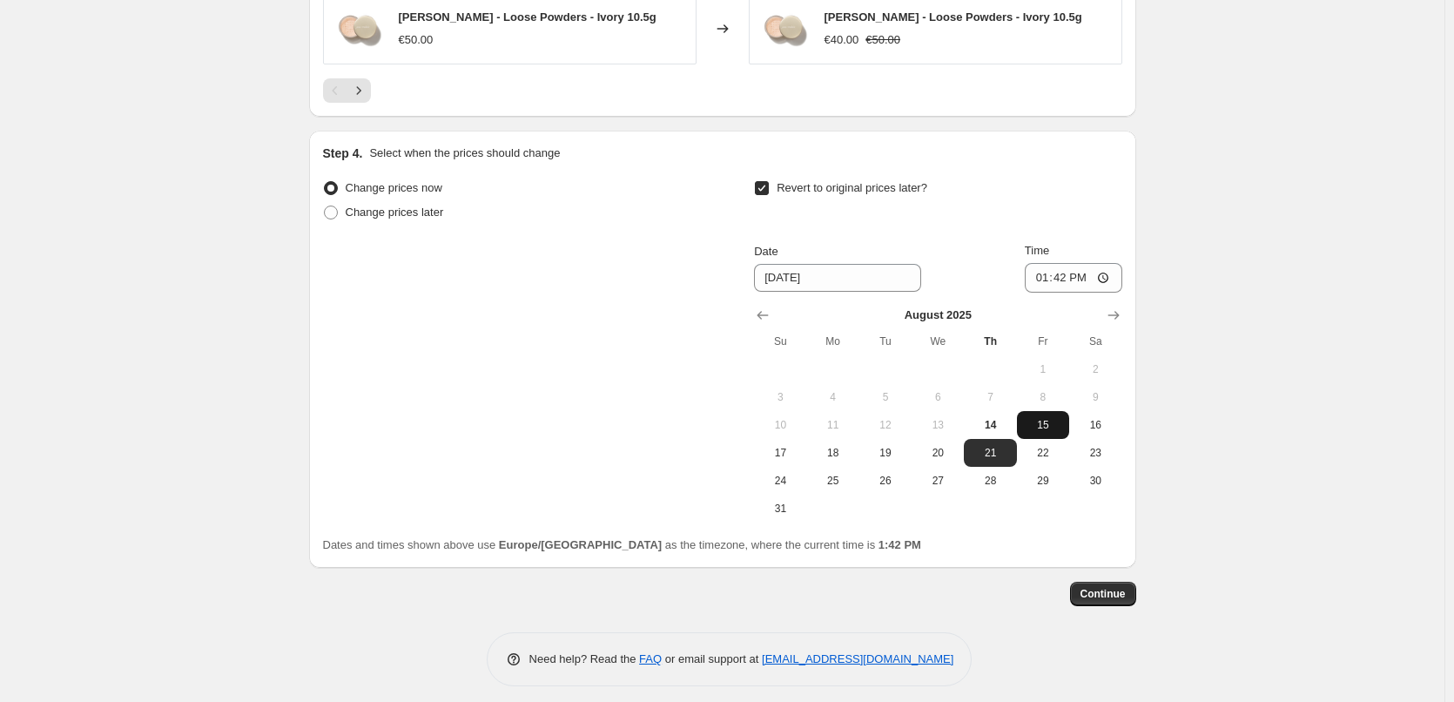
click at [1043, 418] on span "15" at bounding box center [1043, 425] width 38 height 14
type input "8/15/2025"
click at [1045, 268] on input "13:42" at bounding box center [1074, 278] width 98 height 30
type input "03:00"
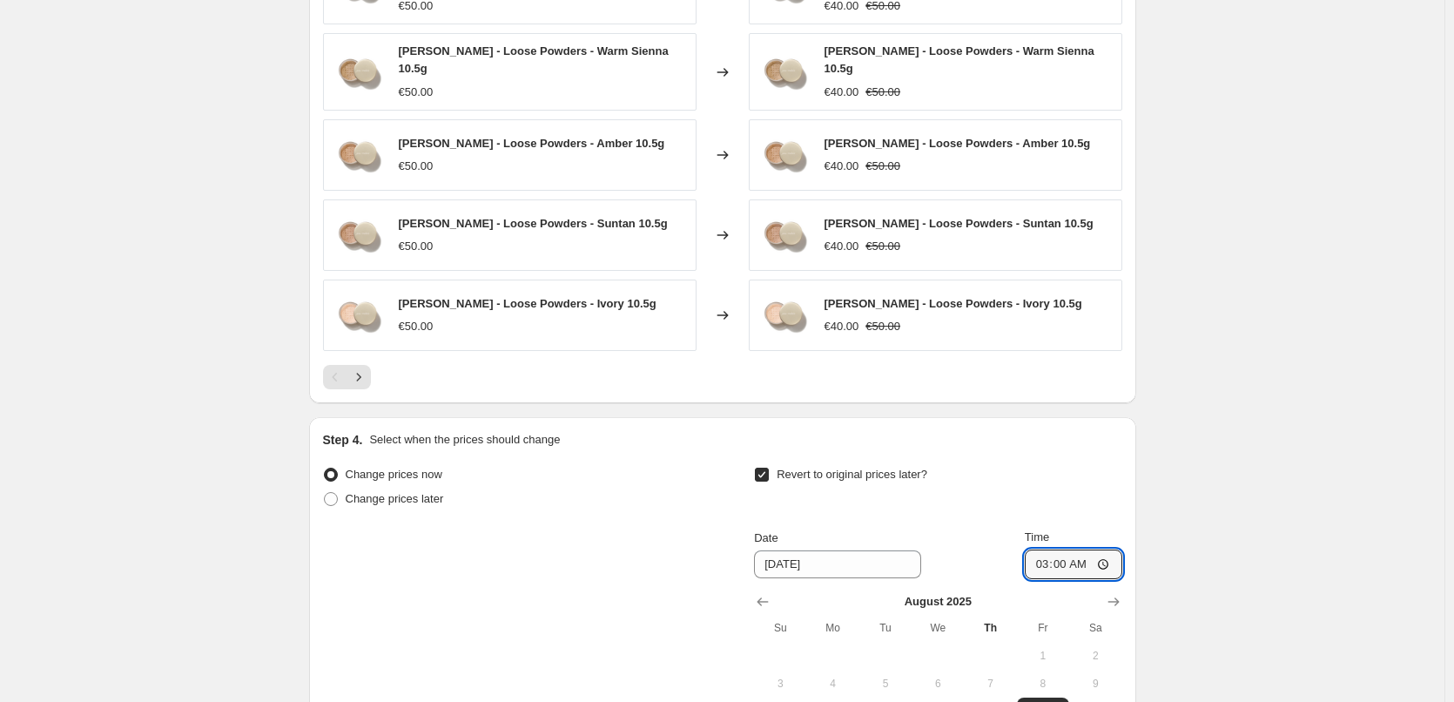
scroll to position [1039, 0]
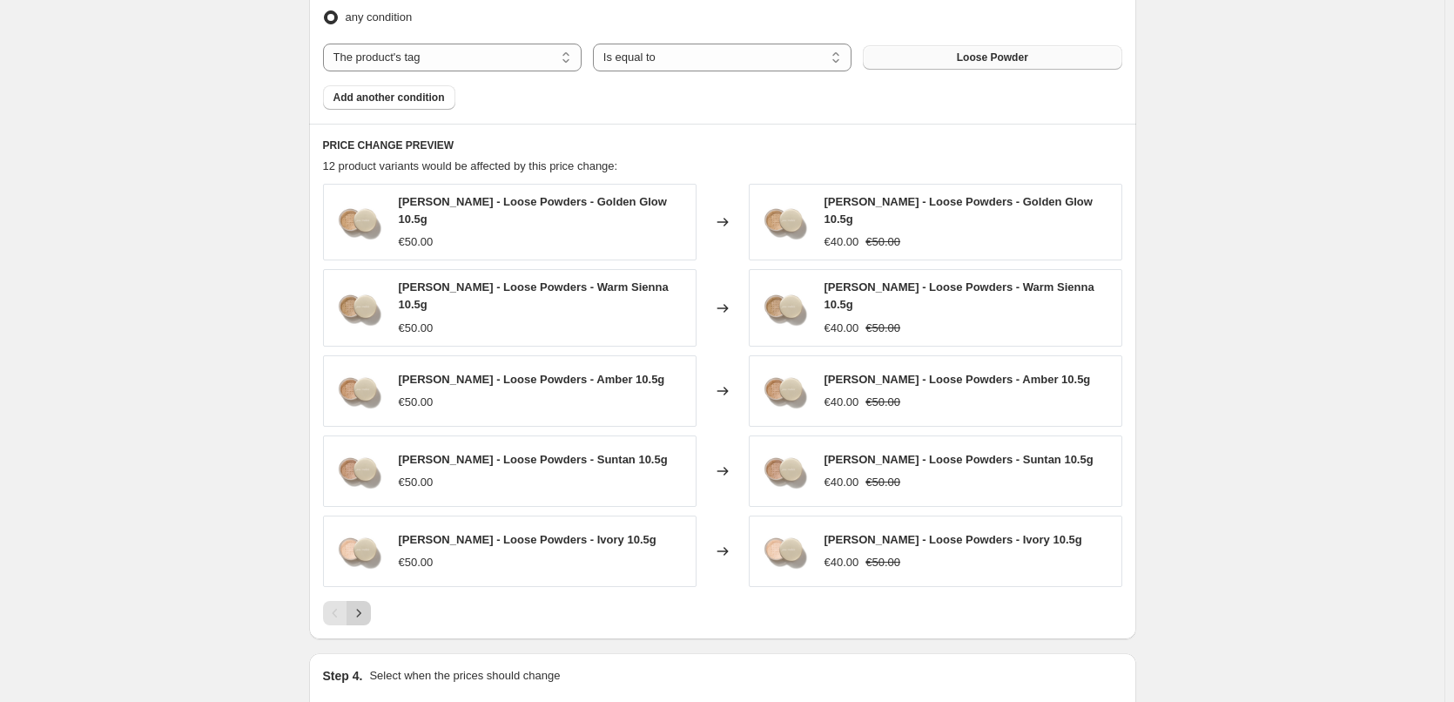
click at [371, 604] on button "Next" at bounding box center [359, 613] width 24 height 24
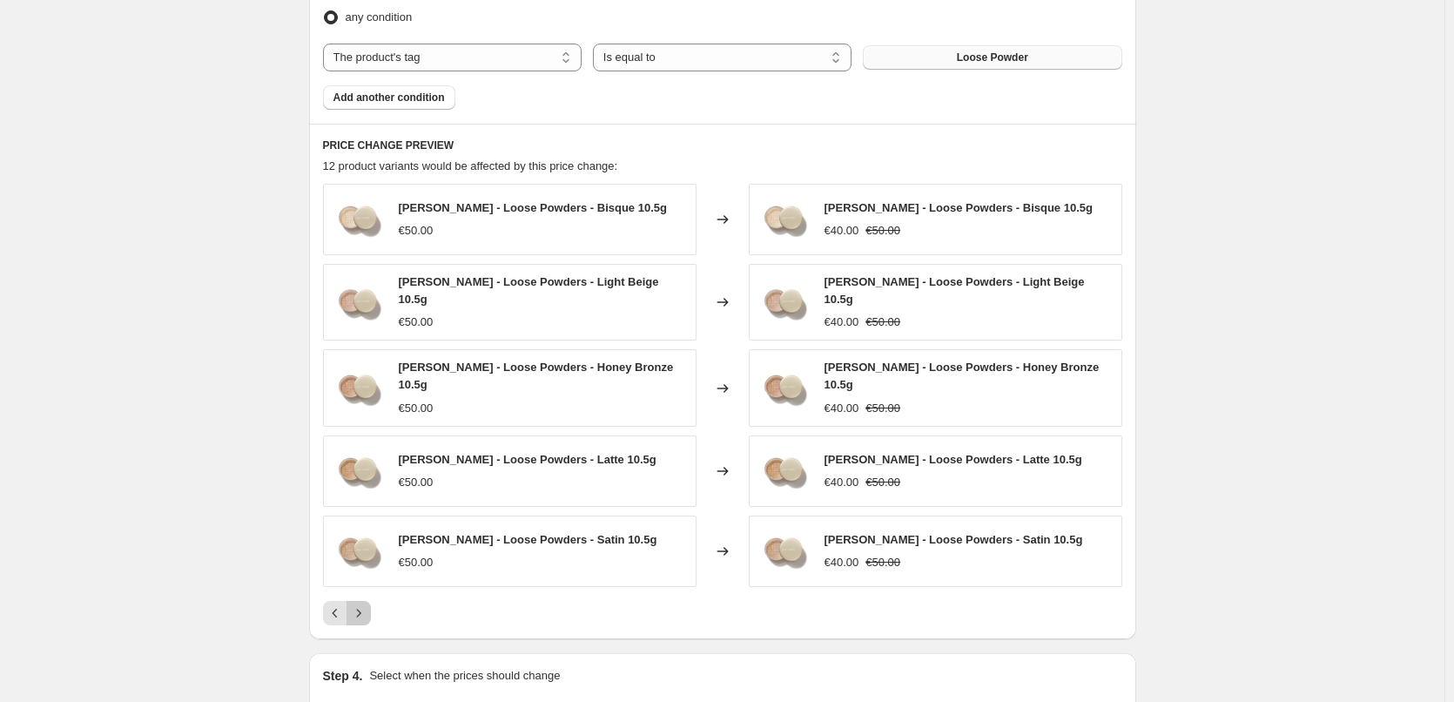
click at [368, 611] on icon "Next" at bounding box center [358, 612] width 17 height 17
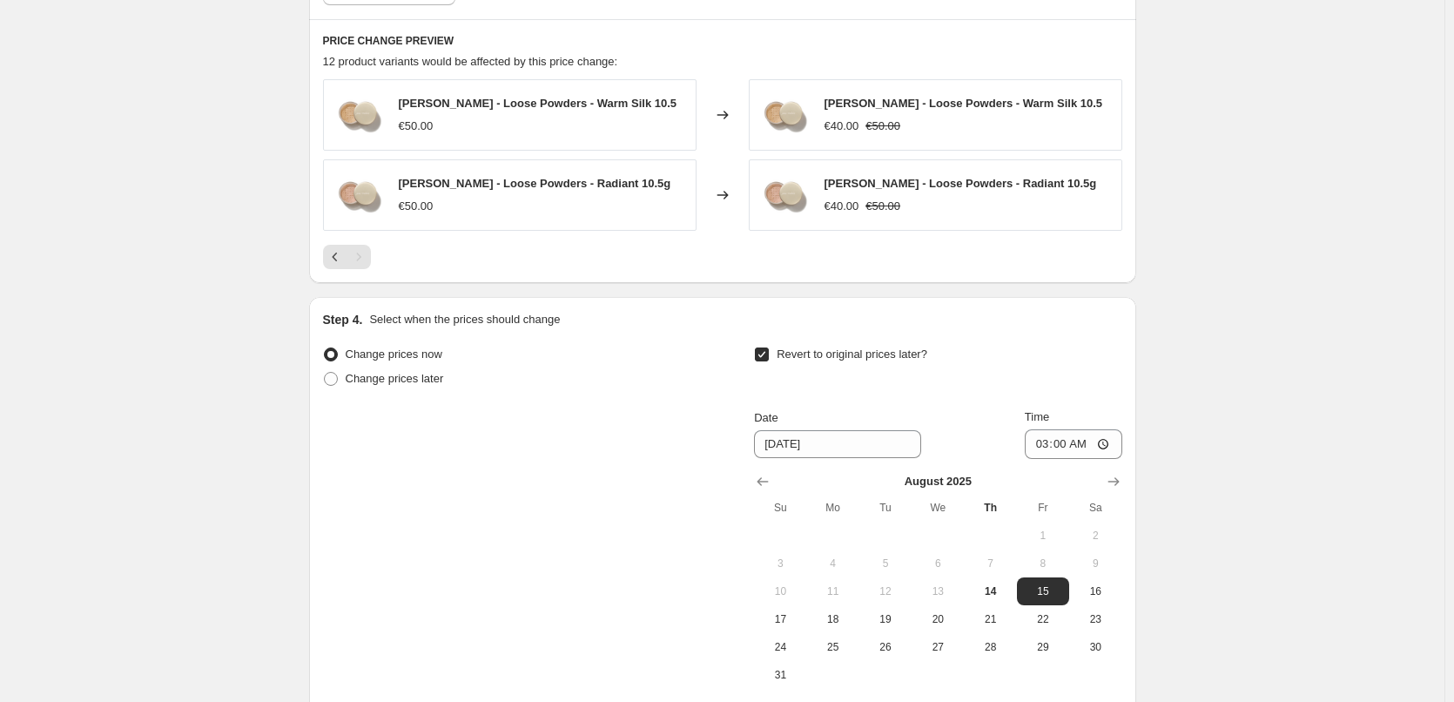
scroll to position [1321, 0]
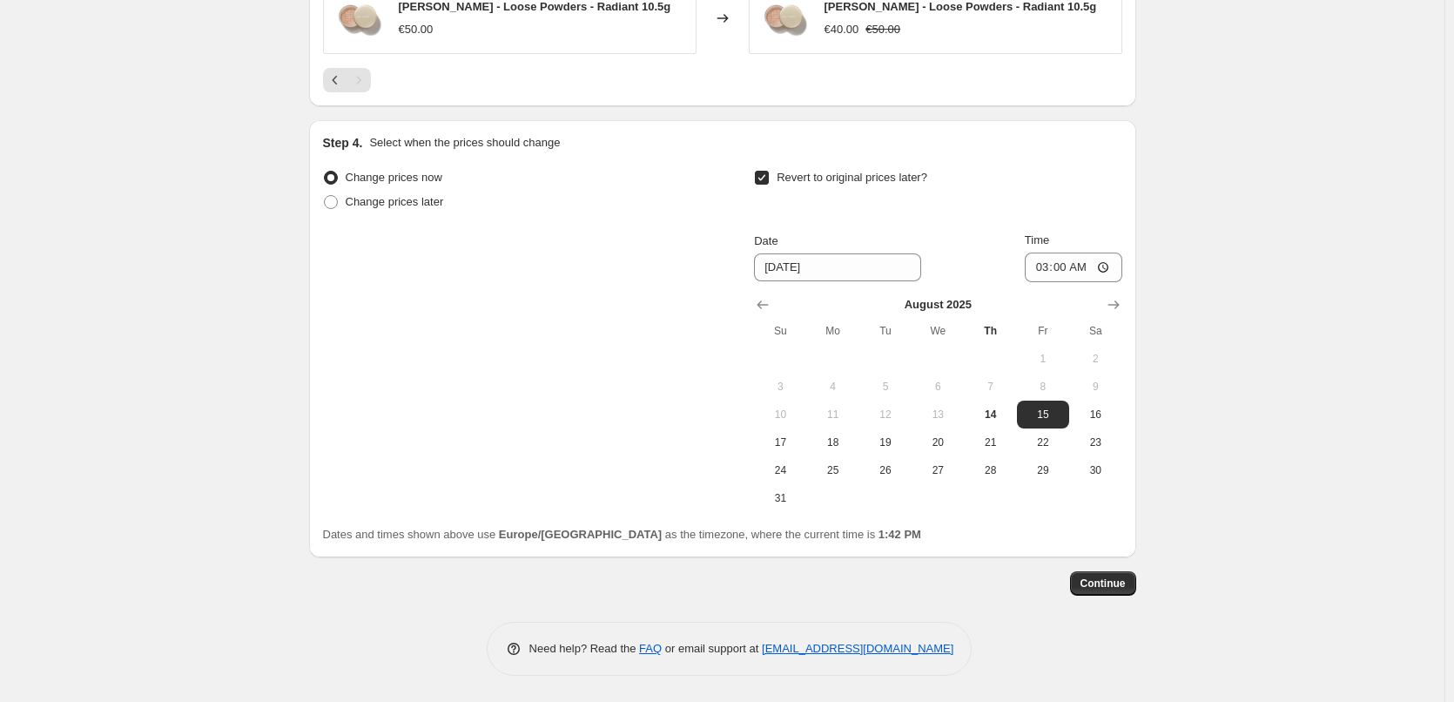
click at [1125, 589] on span "Continue" at bounding box center [1103, 584] width 45 height 14
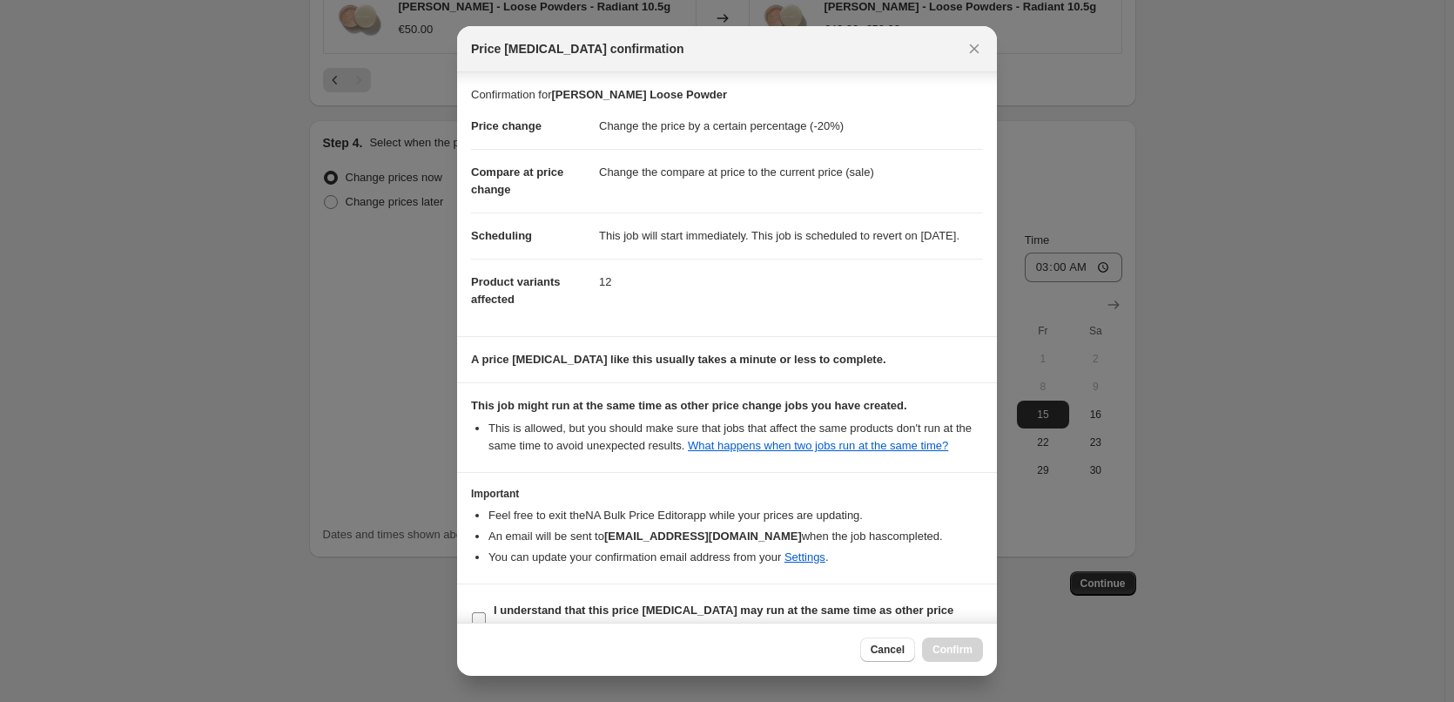
scroll to position [49, 0]
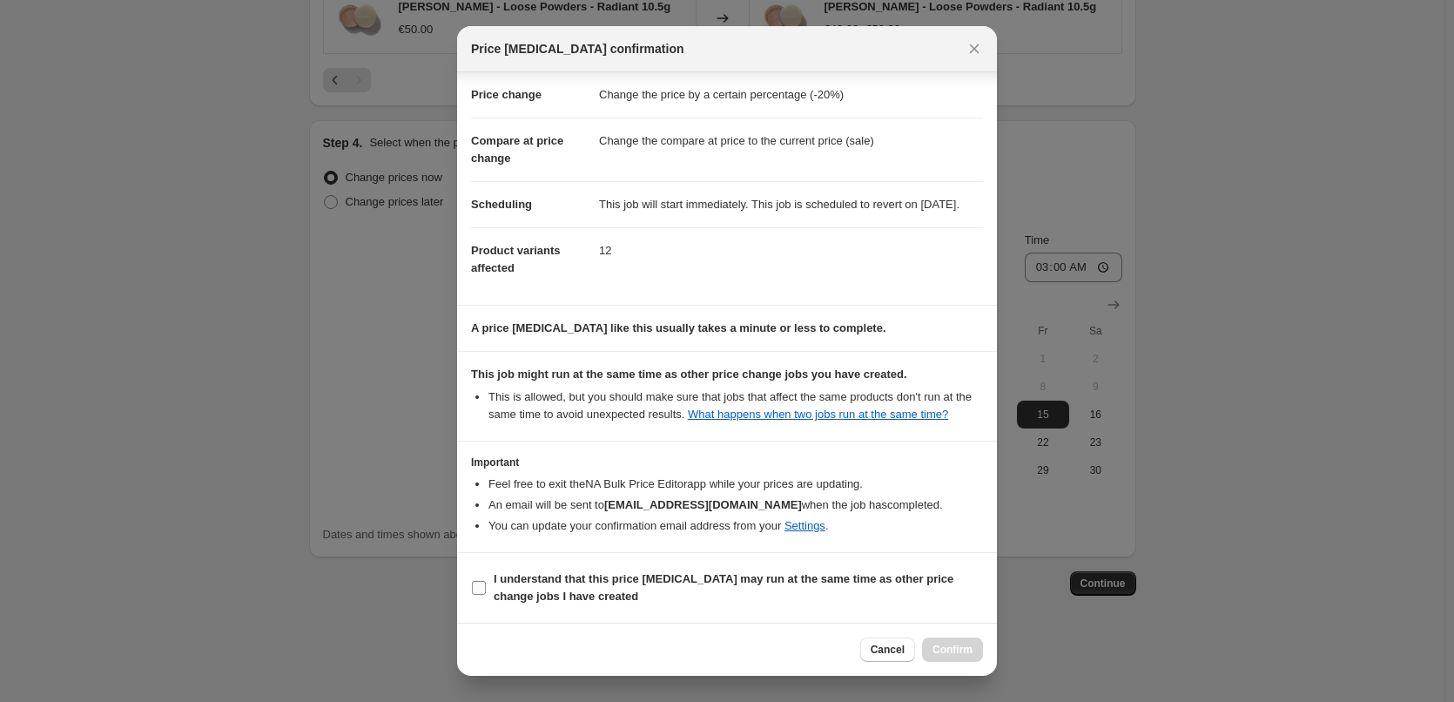
click at [568, 577] on b "I understand that this price change job may run at the same time as other price…" at bounding box center [724, 587] width 460 height 30
click at [486, 581] on input "I understand that this price change job may run at the same time as other price…" at bounding box center [479, 588] width 14 height 14
checkbox input "true"
click at [955, 646] on span "Confirm" at bounding box center [953, 650] width 40 height 14
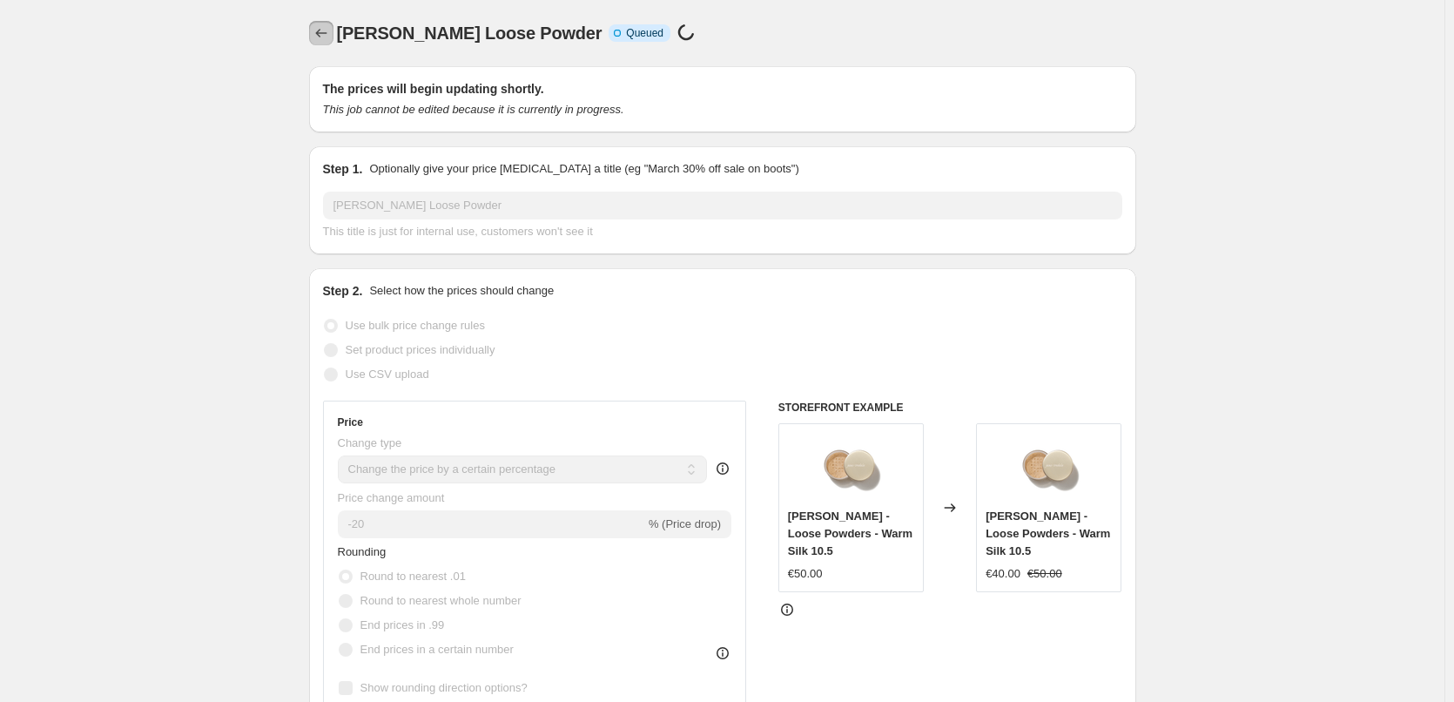
click at [330, 36] on icon "Price change jobs" at bounding box center [321, 32] width 17 height 17
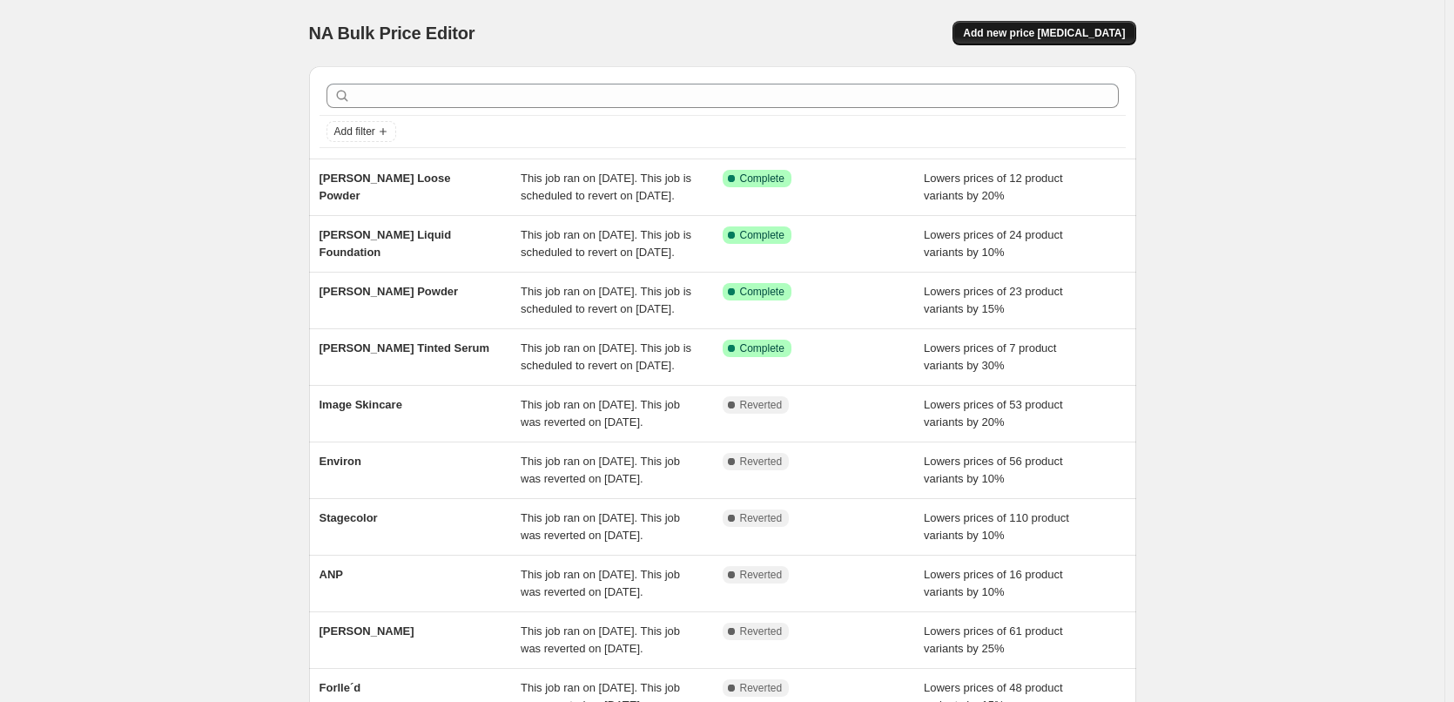
click at [1104, 34] on span "Add new price [MEDICAL_DATA]" at bounding box center [1044, 33] width 162 height 14
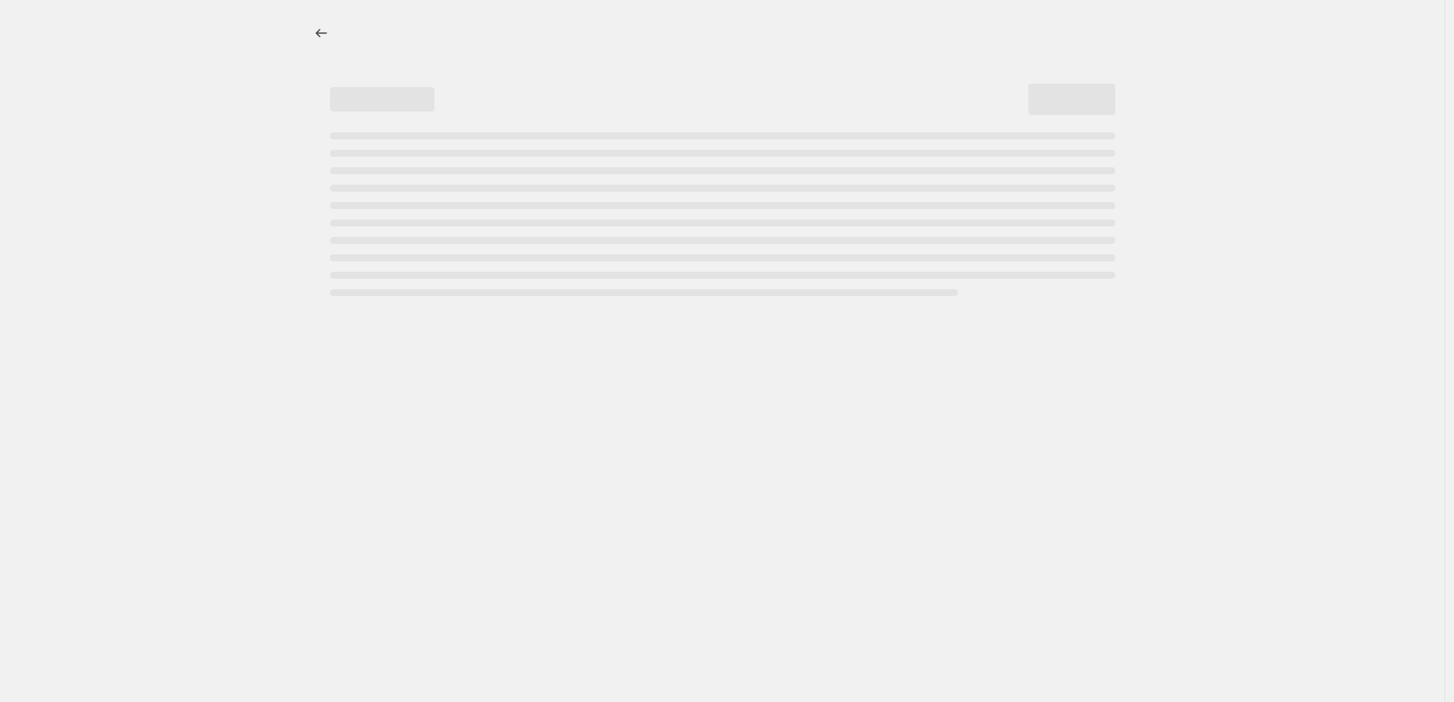
select select "percentage"
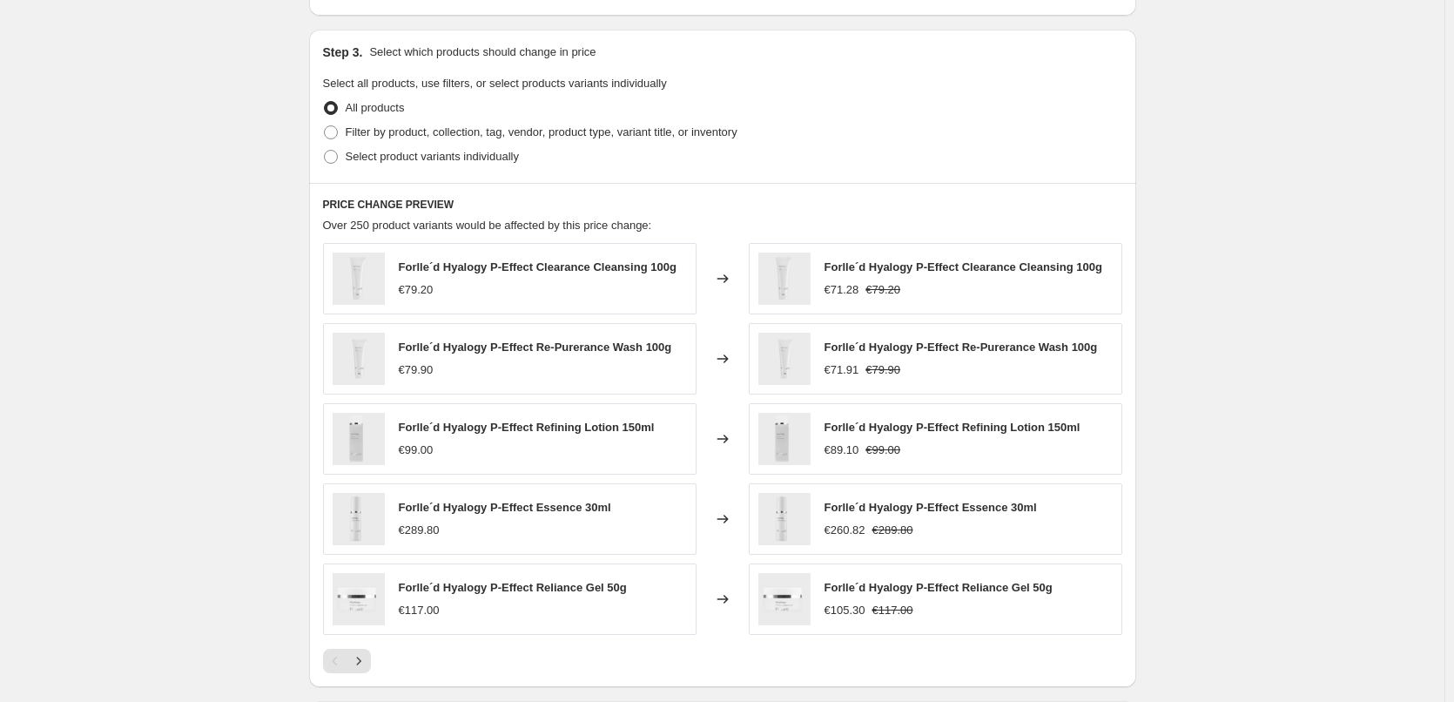
scroll to position [523, 0]
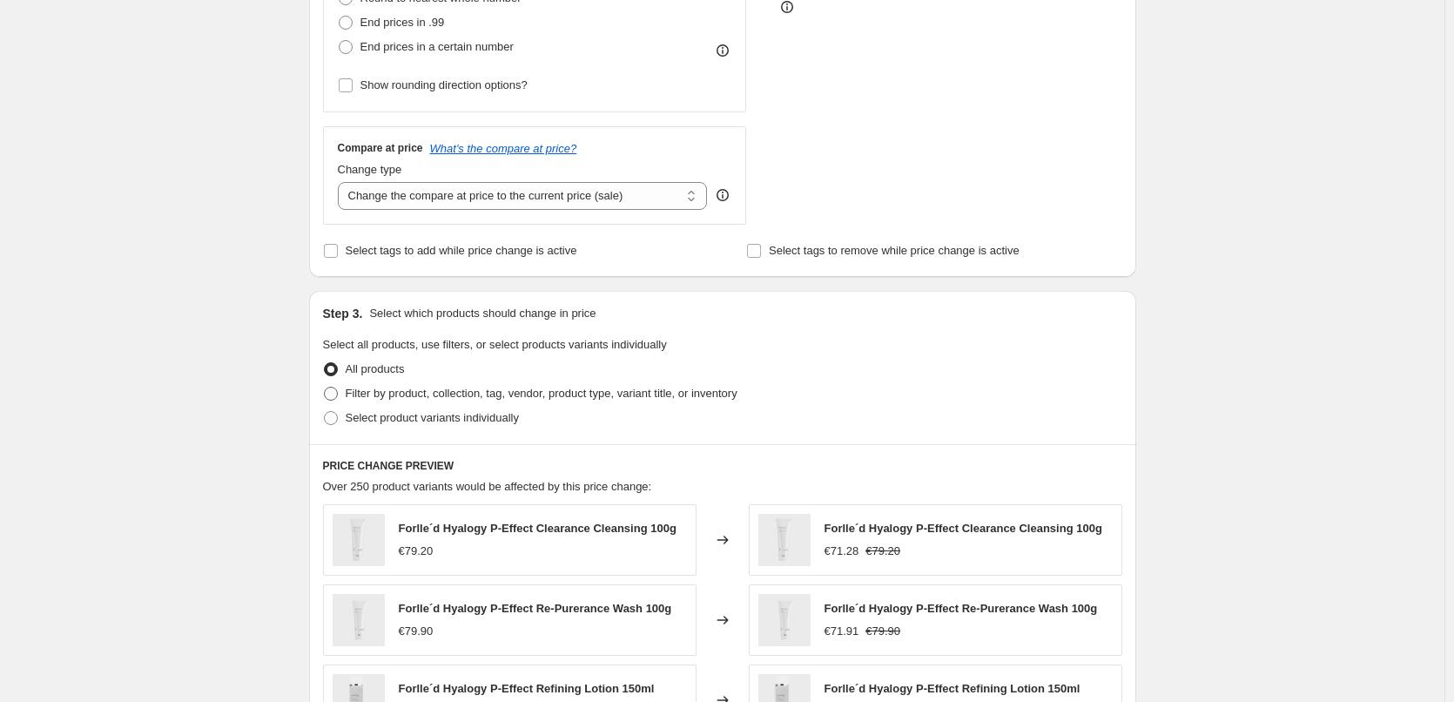
click at [445, 388] on span "Filter by product, collection, tag, vendor, product type, variant title, or inv…" at bounding box center [542, 393] width 392 height 13
click at [325, 388] on input "Filter by product, collection, tag, vendor, product type, variant title, or inv…" at bounding box center [324, 387] width 1 height 1
radio input "true"
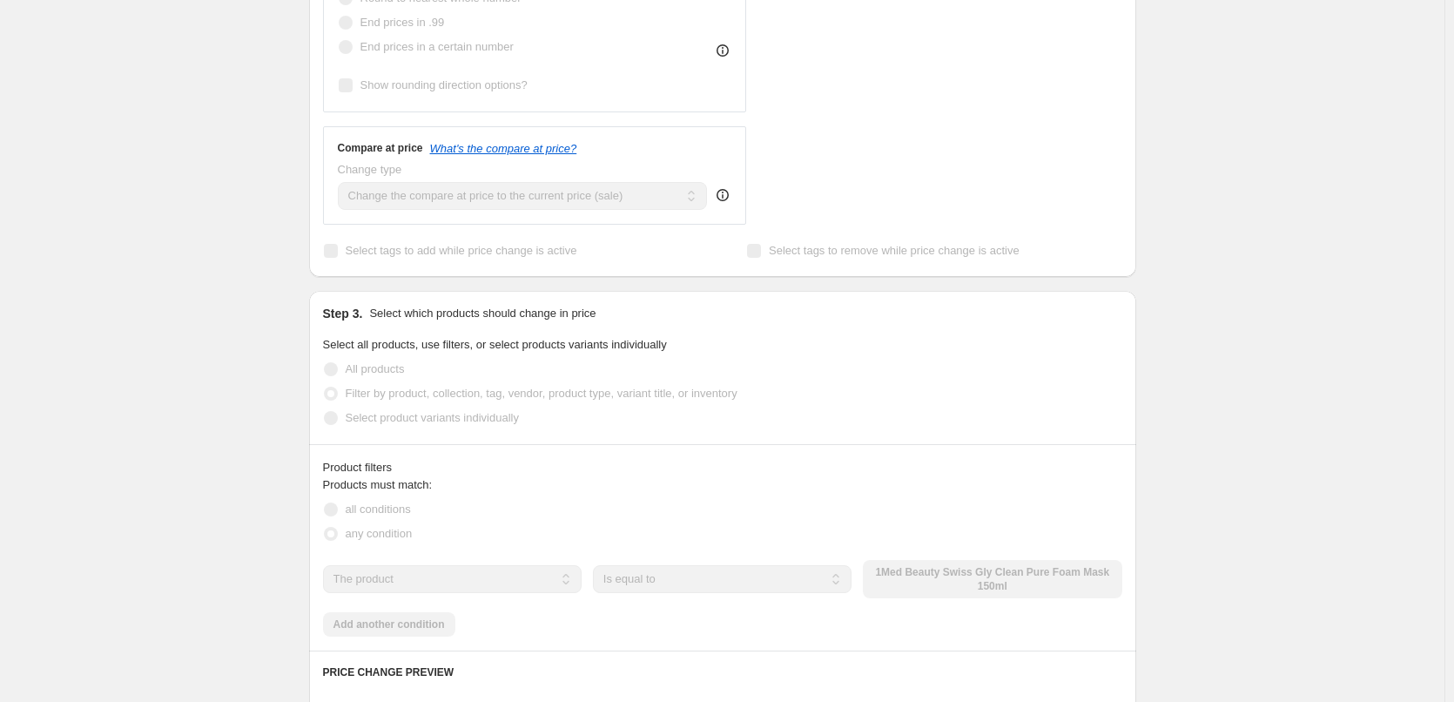
scroll to position [784, 0]
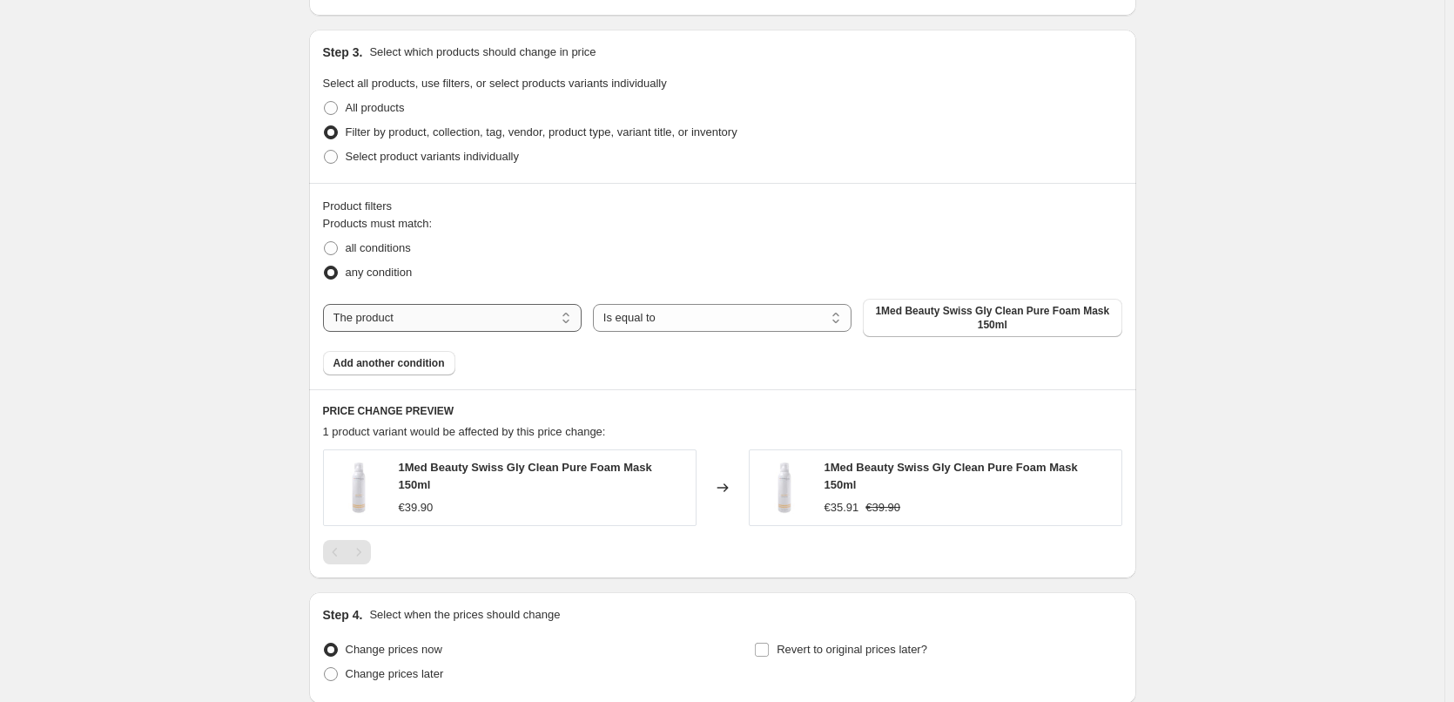
click at [500, 322] on select "The product The product's collection The product's tag The product's vendor The…" at bounding box center [452, 318] width 259 height 28
select select "tag"
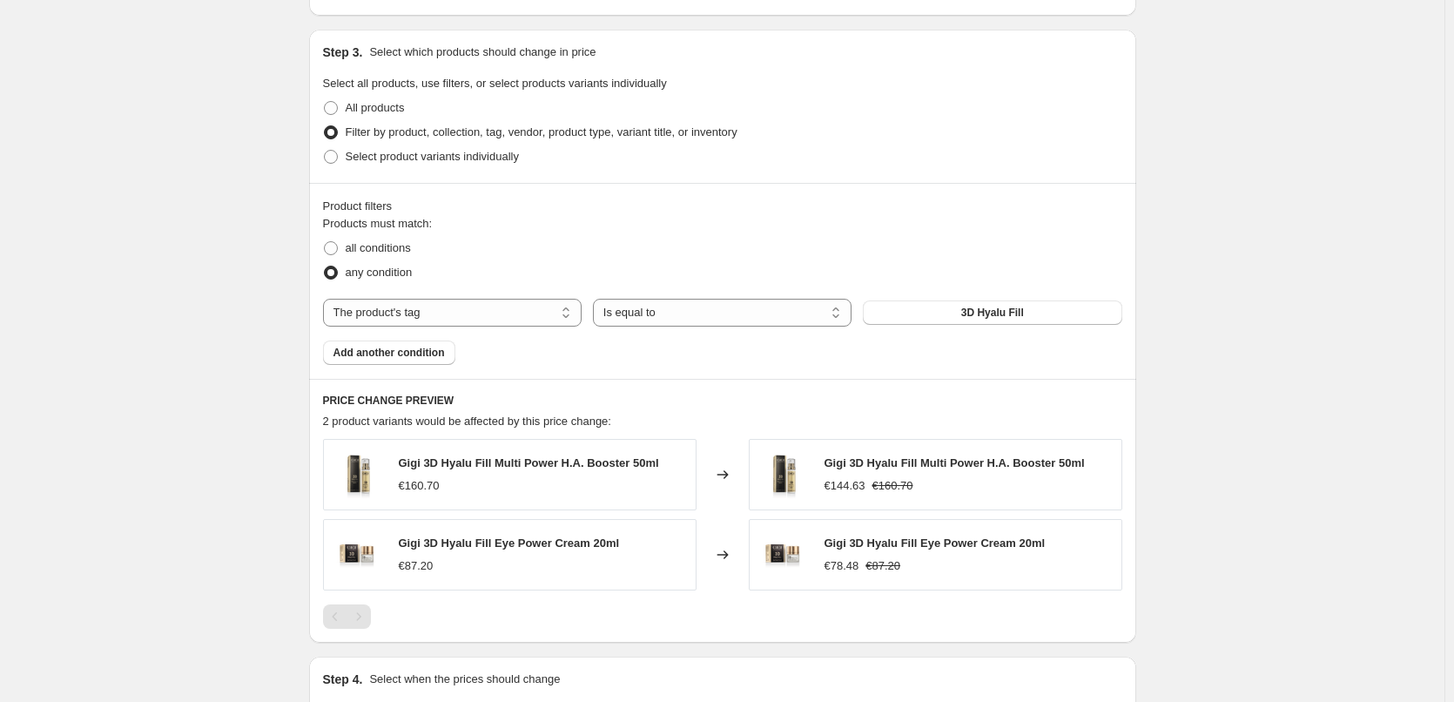
click at [980, 316] on span "3D Hyalu Fill" at bounding box center [993, 313] width 63 height 14
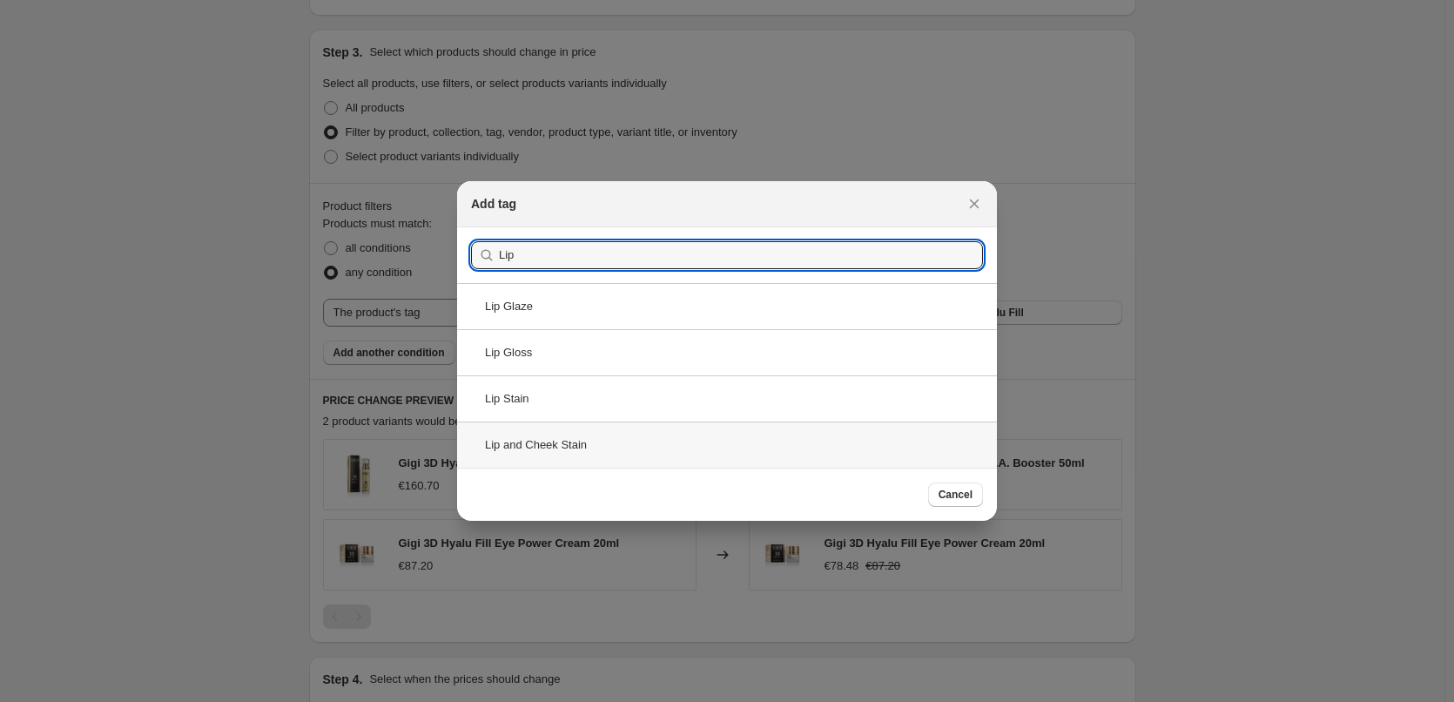
type input "Lip"
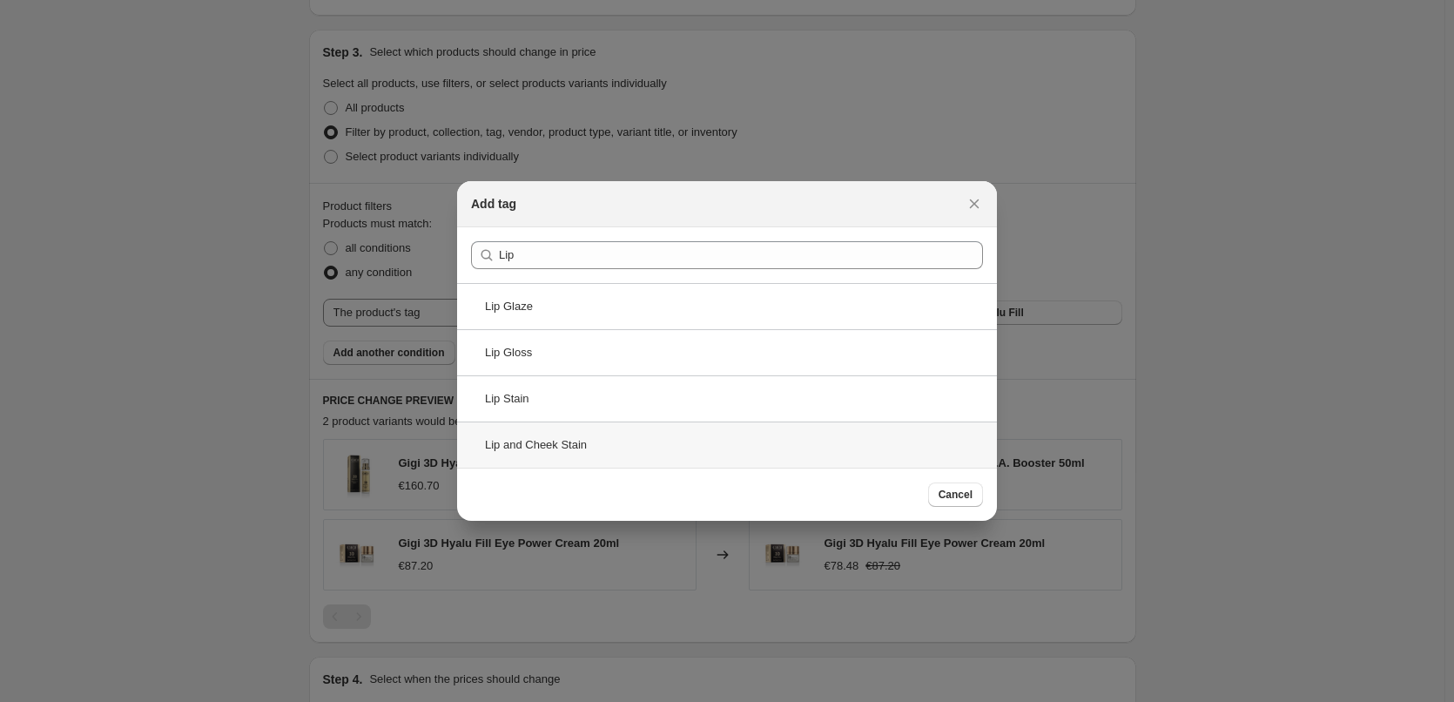
click at [572, 459] on div "Lip and Cheek Stain" at bounding box center [727, 445] width 540 height 46
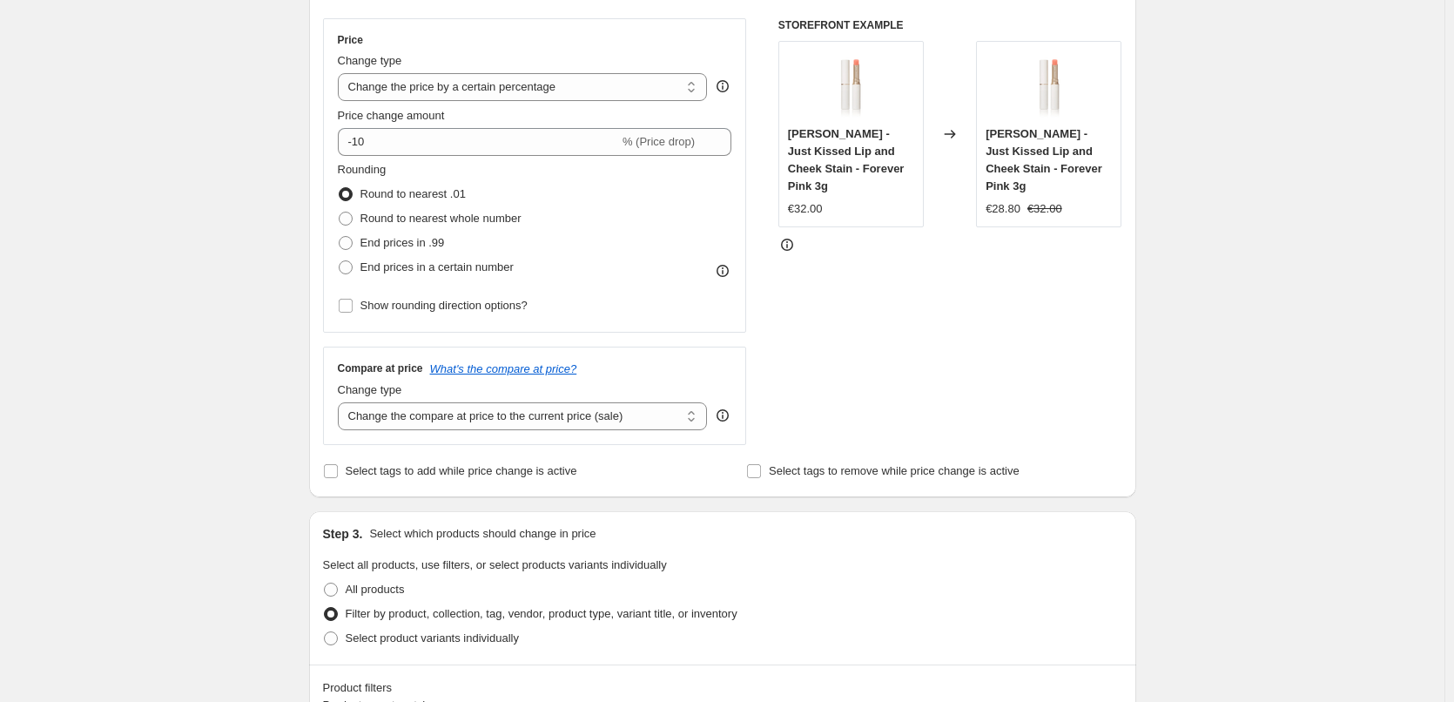
scroll to position [261, 0]
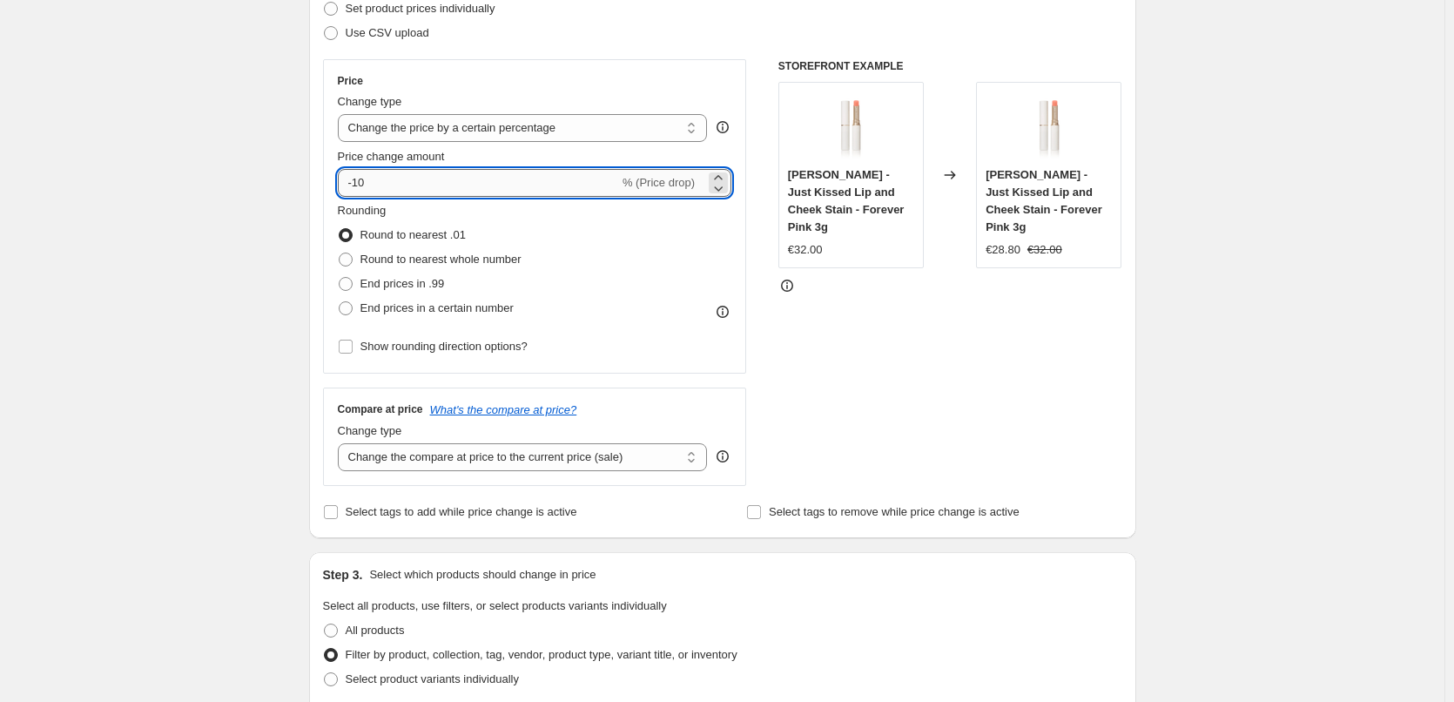
drag, startPoint x: 360, startPoint y: 184, endPoint x: 433, endPoint y: 185, distance: 73.2
click at [433, 185] on input "-10" at bounding box center [478, 183] width 281 height 28
type input "-20"
click at [165, 329] on div "Create new price change job. This page is ready Create new price change job Dra…" at bounding box center [722, 678] width 1445 height 1879
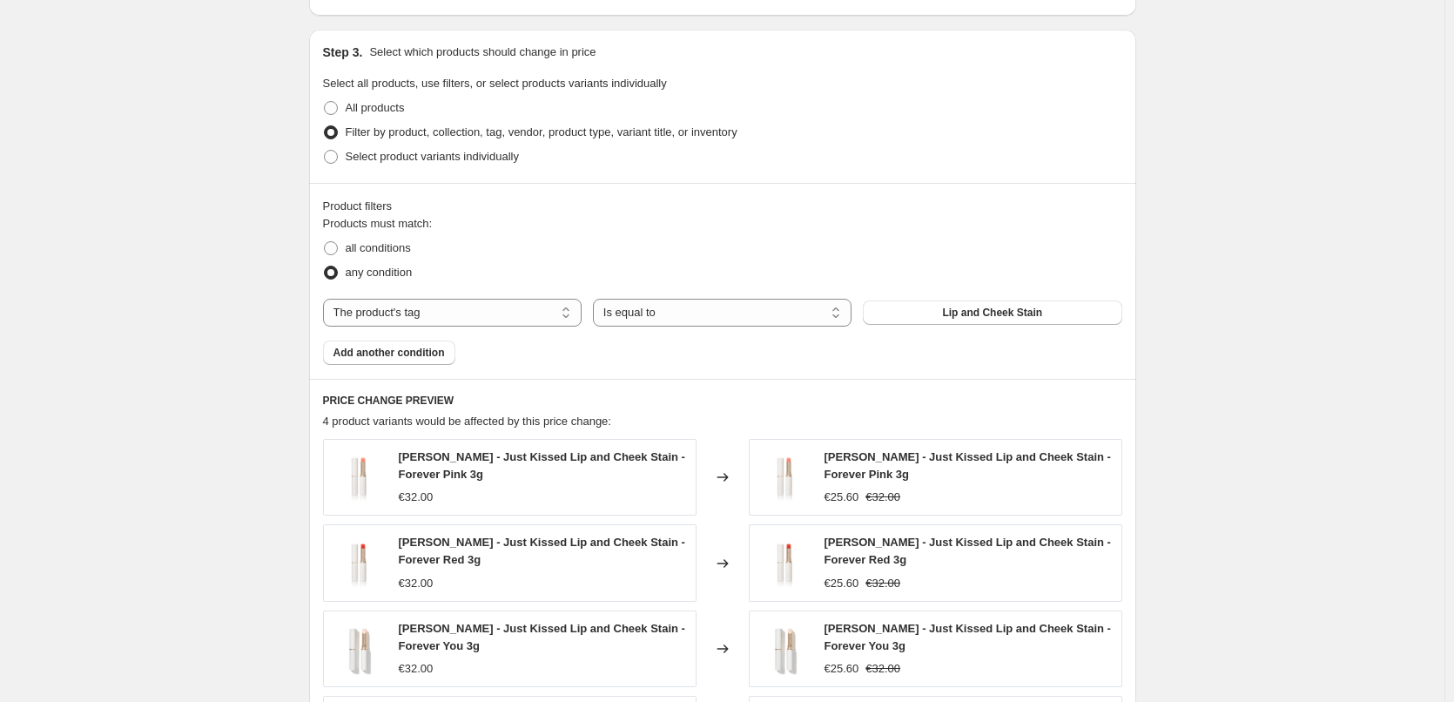
scroll to position [1178, 0]
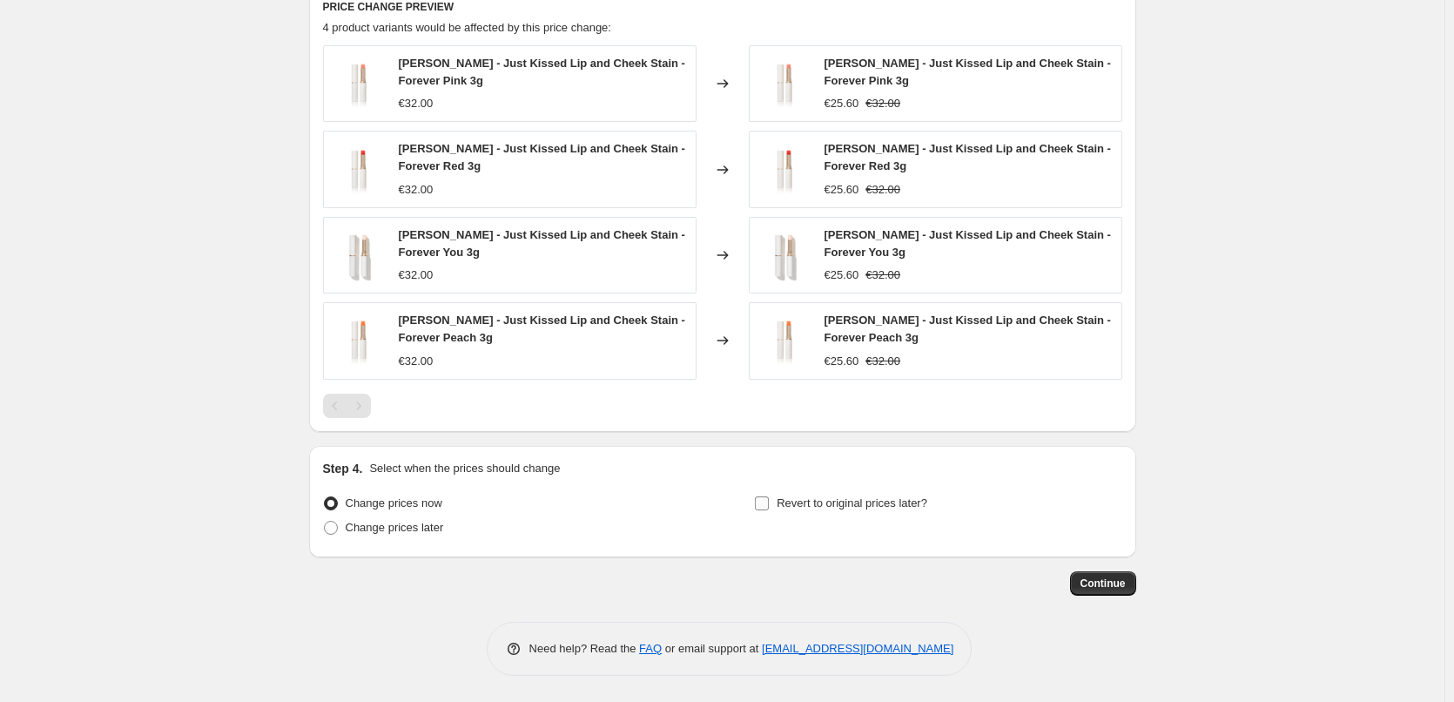
click at [799, 495] on span "Revert to original prices later?" at bounding box center [852, 503] width 151 height 17
click at [769, 496] on input "Revert to original prices later?" at bounding box center [762, 503] width 14 height 14
checkbox input "true"
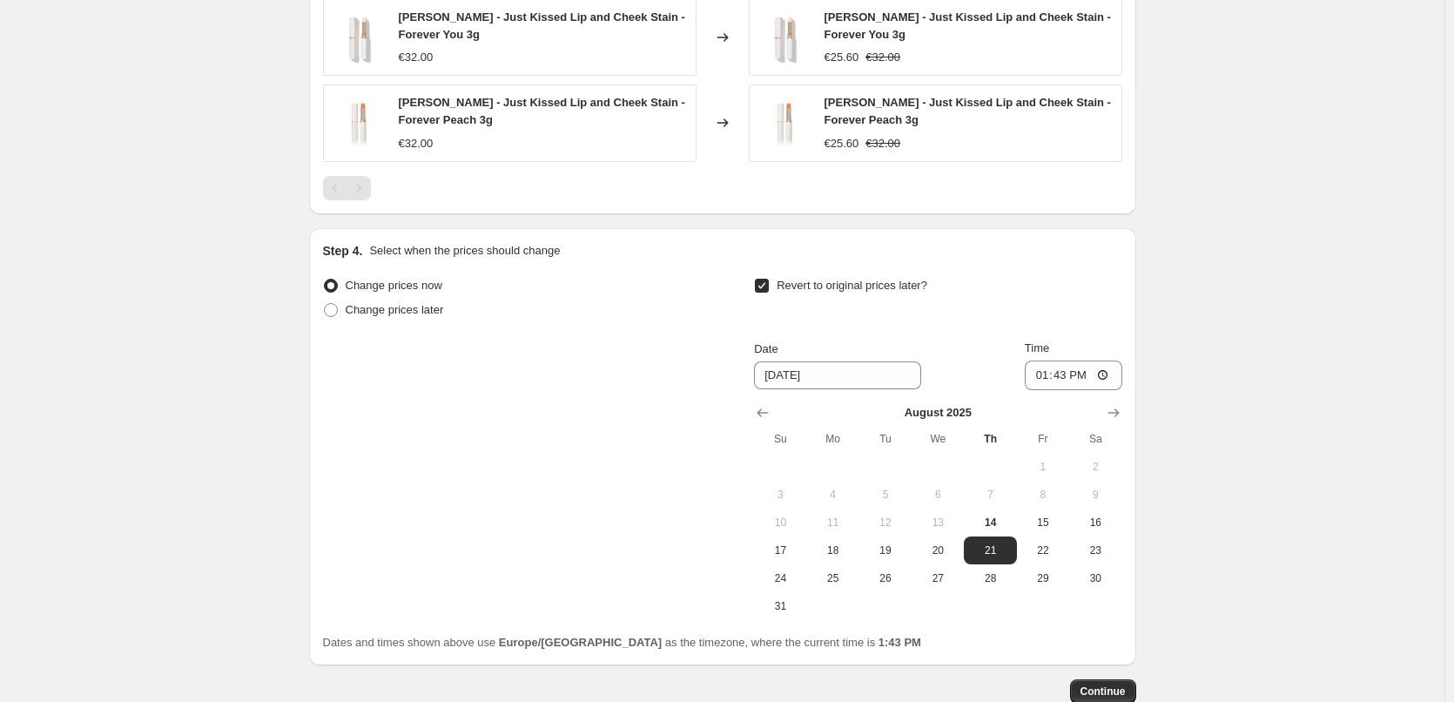
scroll to position [1504, 0]
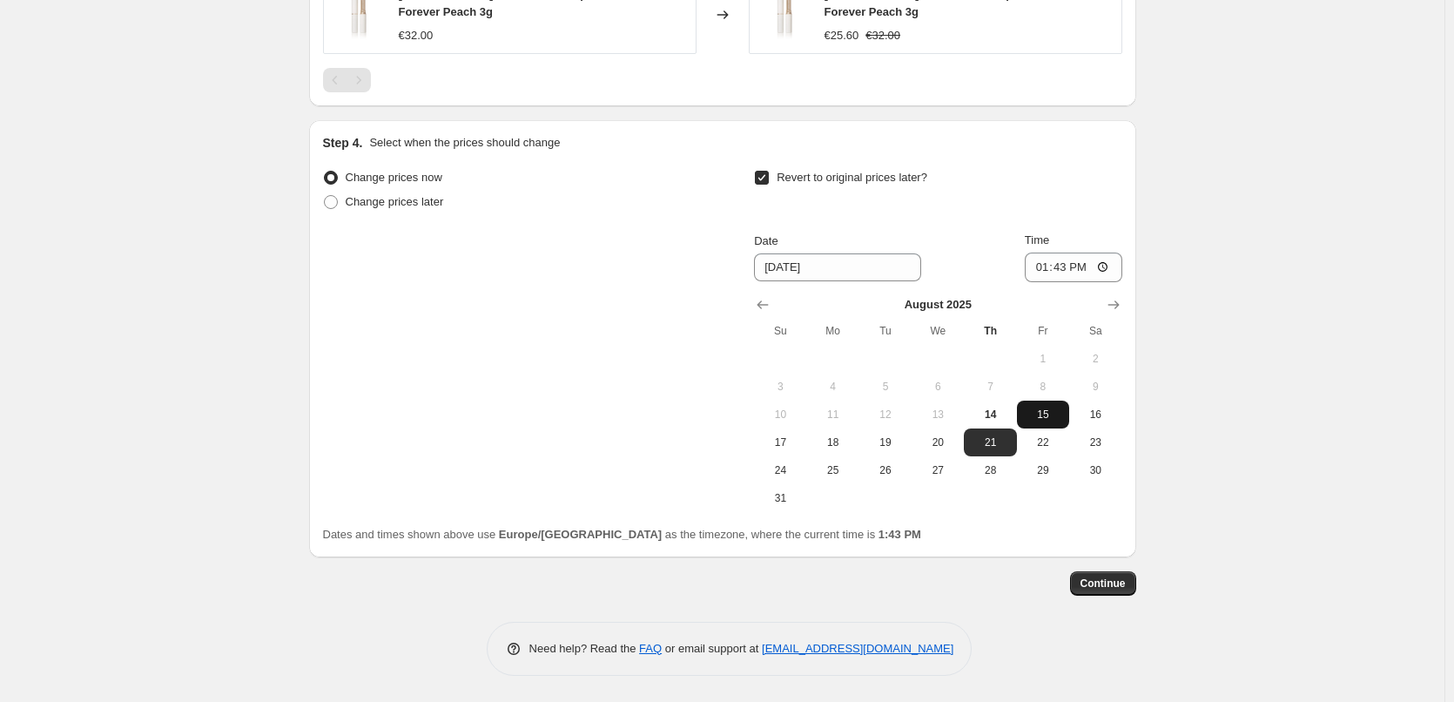
click at [1028, 415] on button "15" at bounding box center [1043, 415] width 52 height 28
type input "8/15/2025"
click at [1055, 280] on input "13:43" at bounding box center [1074, 268] width 98 height 30
type input "03:00"
click at [1077, 579] on div "Continue" at bounding box center [722, 583] width 827 height 24
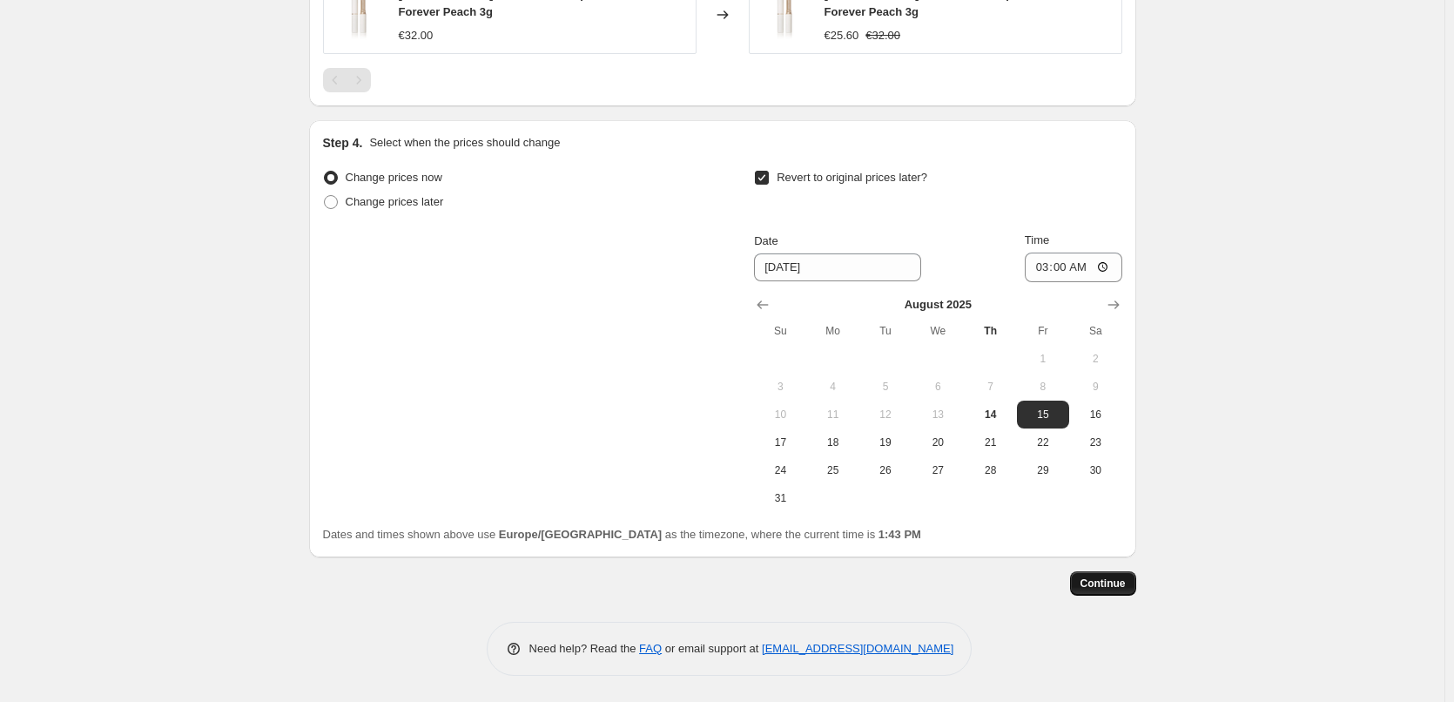
click at [1097, 577] on span "Continue" at bounding box center [1103, 584] width 45 height 14
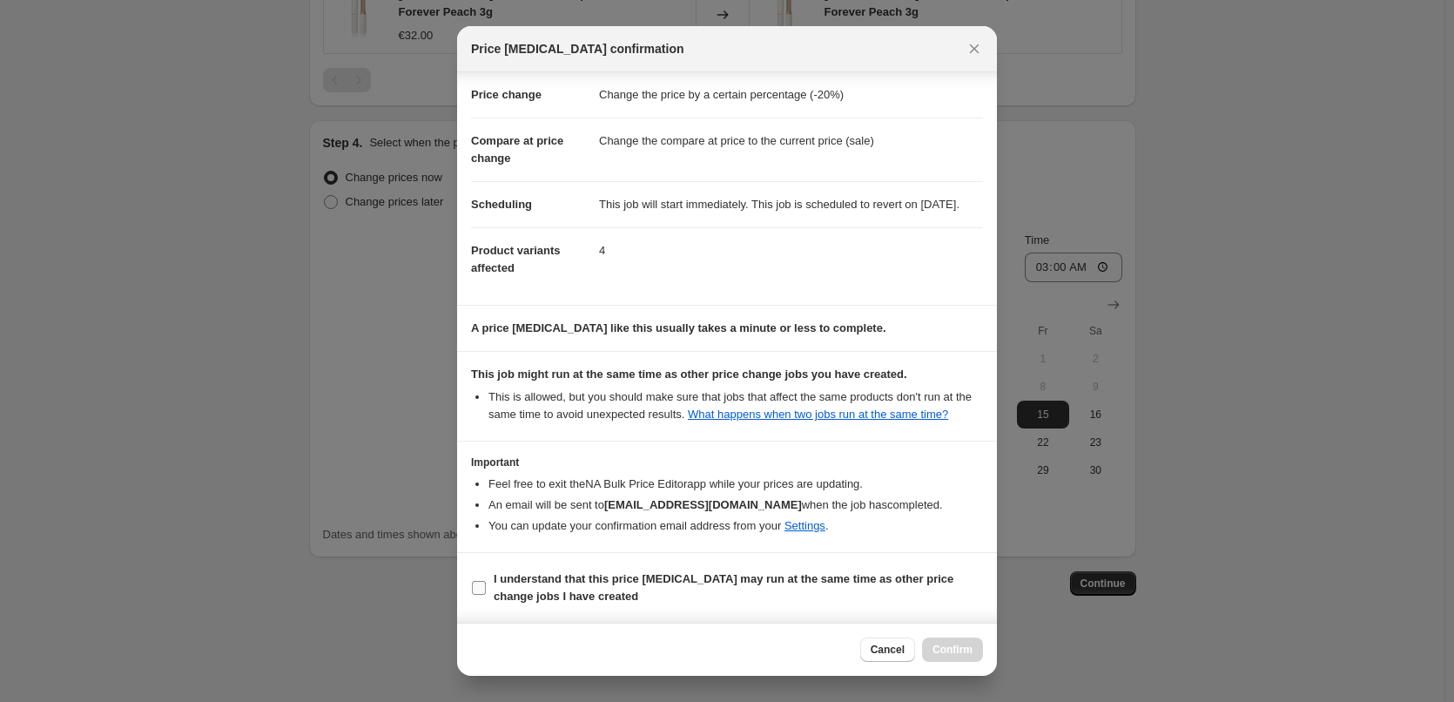
scroll to position [49, 0]
click at [559, 577] on b "I understand that this price change job may run at the same time as other price…" at bounding box center [724, 587] width 460 height 30
click at [486, 581] on input "I understand that this price change job may run at the same time as other price…" at bounding box center [479, 588] width 14 height 14
checkbox input "true"
click at [966, 656] on span "Confirm" at bounding box center [953, 650] width 40 height 14
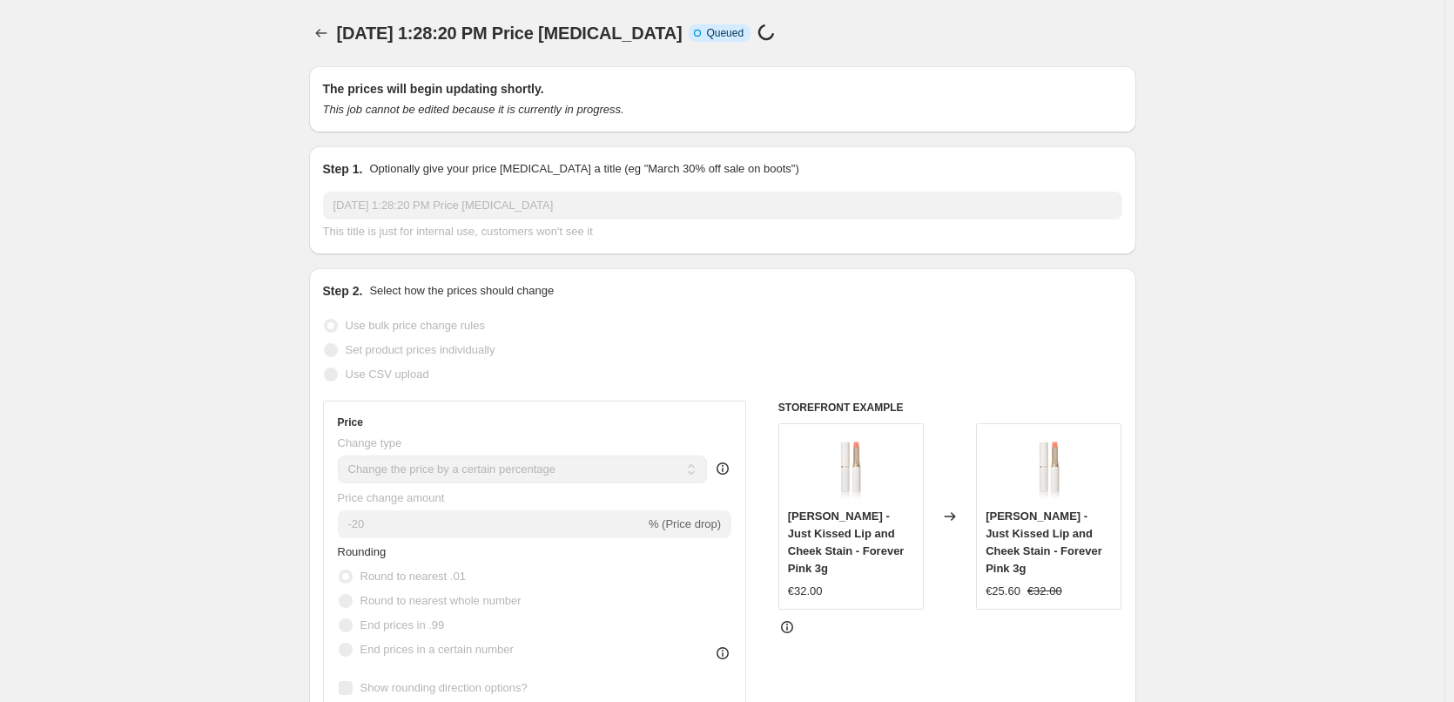
click at [337, 44] on div at bounding box center [323, 33] width 28 height 24
click at [327, 33] on icon "Price change jobs" at bounding box center [321, 32] width 17 height 17
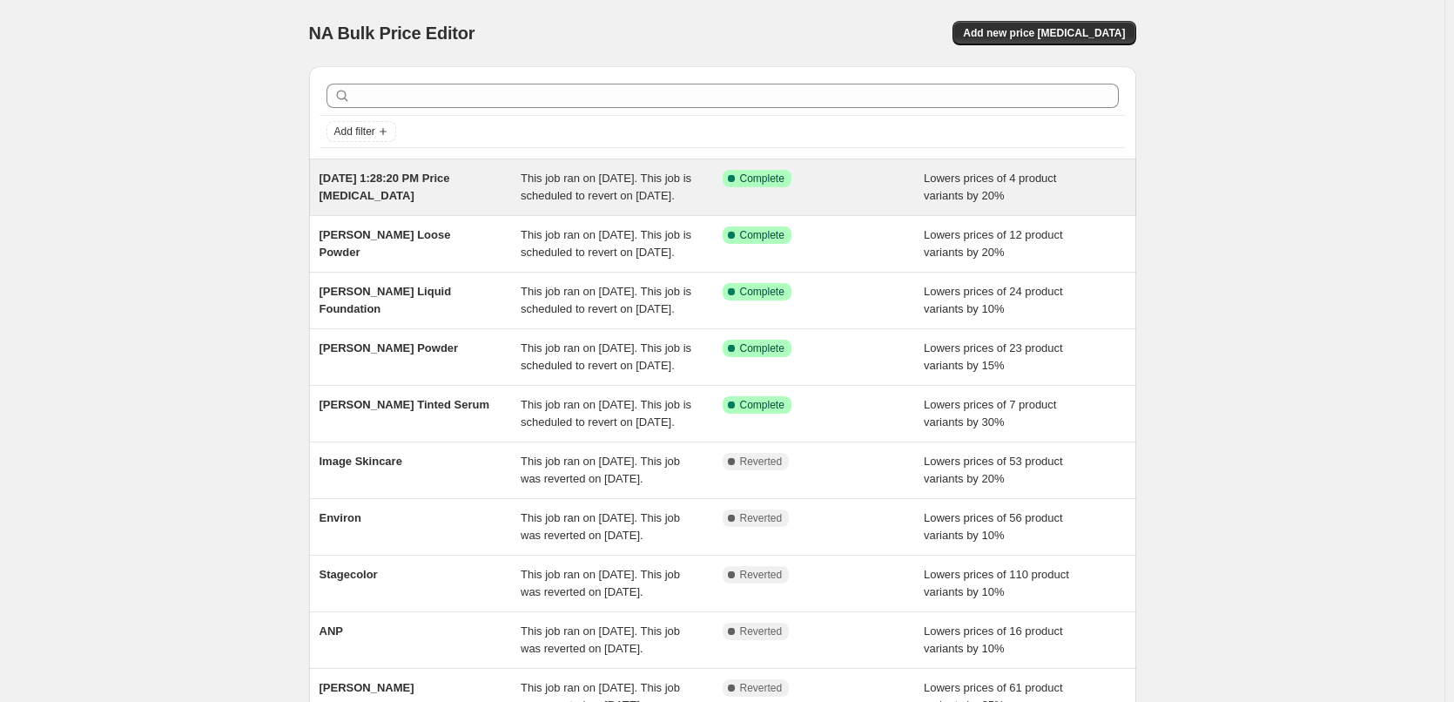
click at [436, 181] on span "Aug 14, 2025, 1:28:20 PM Price change job" at bounding box center [385, 187] width 131 height 30
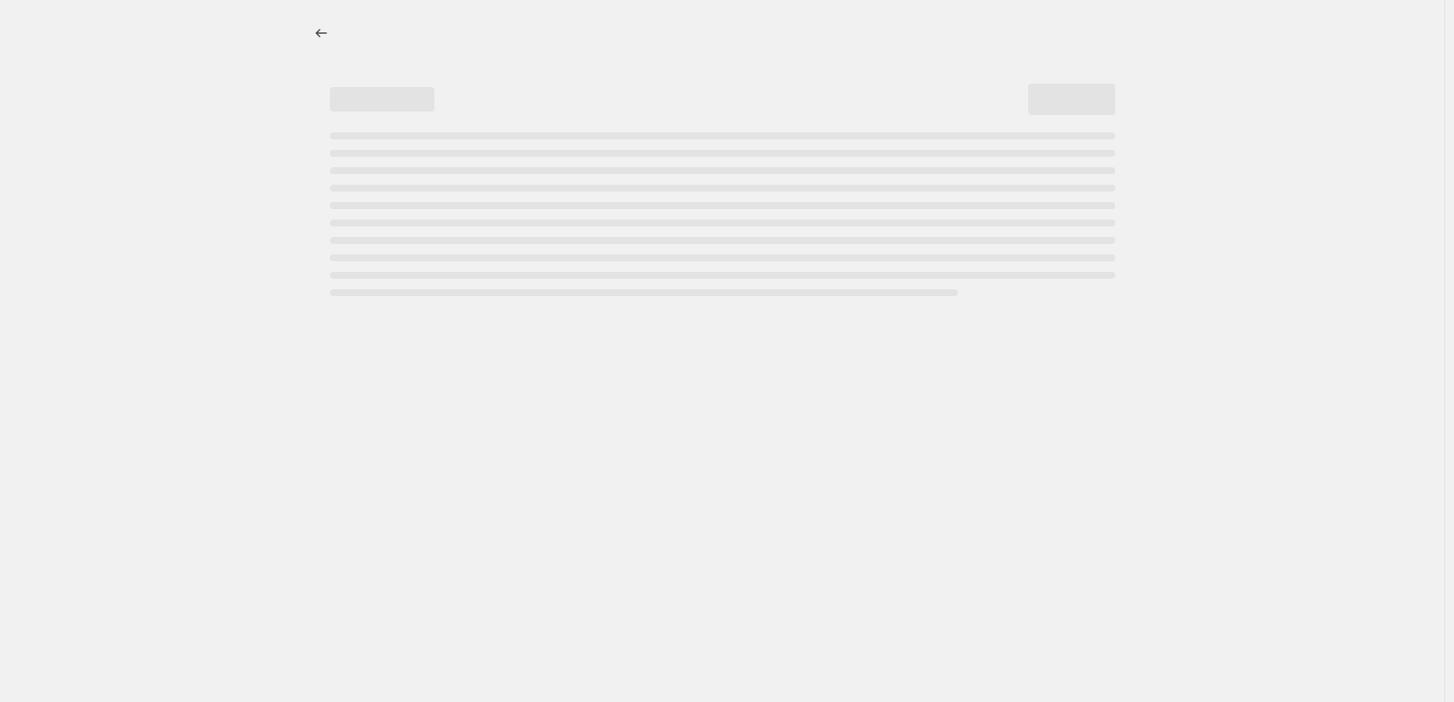
select select "percentage"
select select "tag"
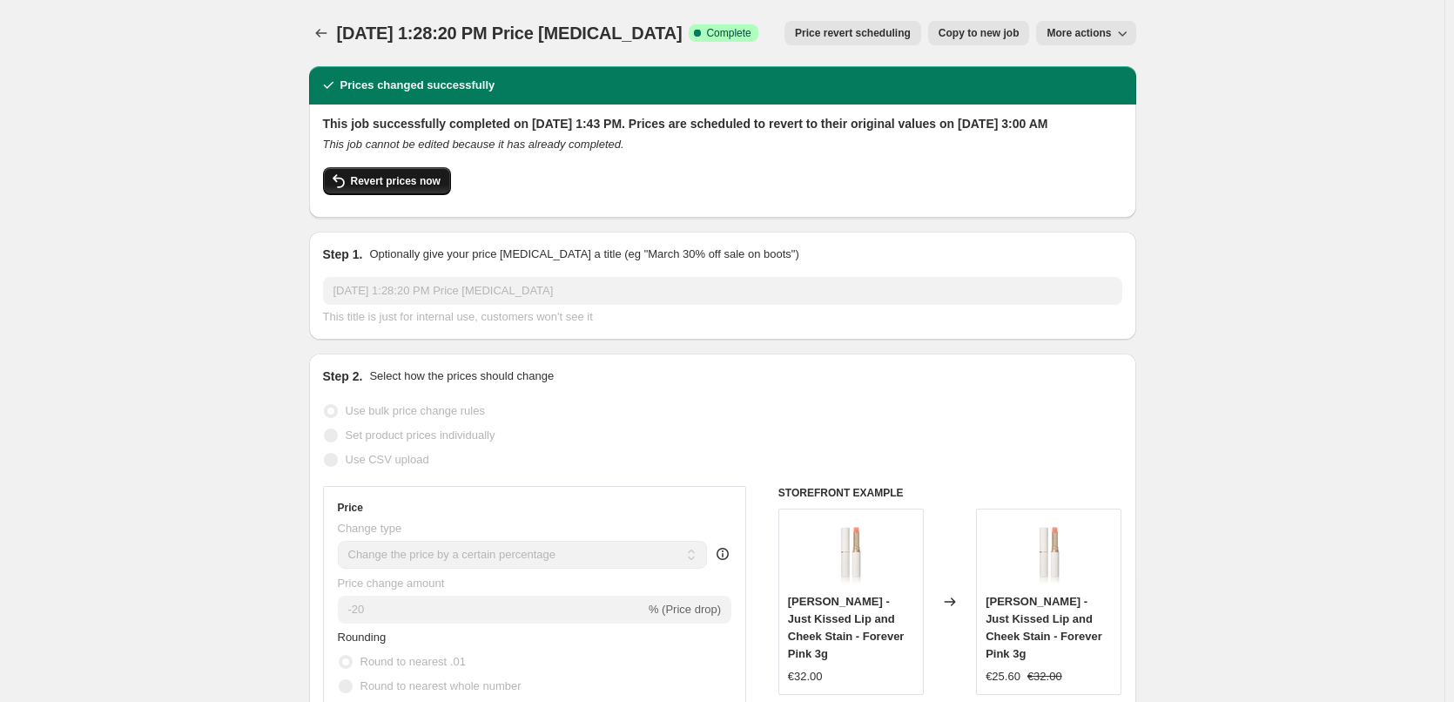
click at [399, 188] on span "Revert prices now" at bounding box center [396, 181] width 90 height 14
checkbox input "false"
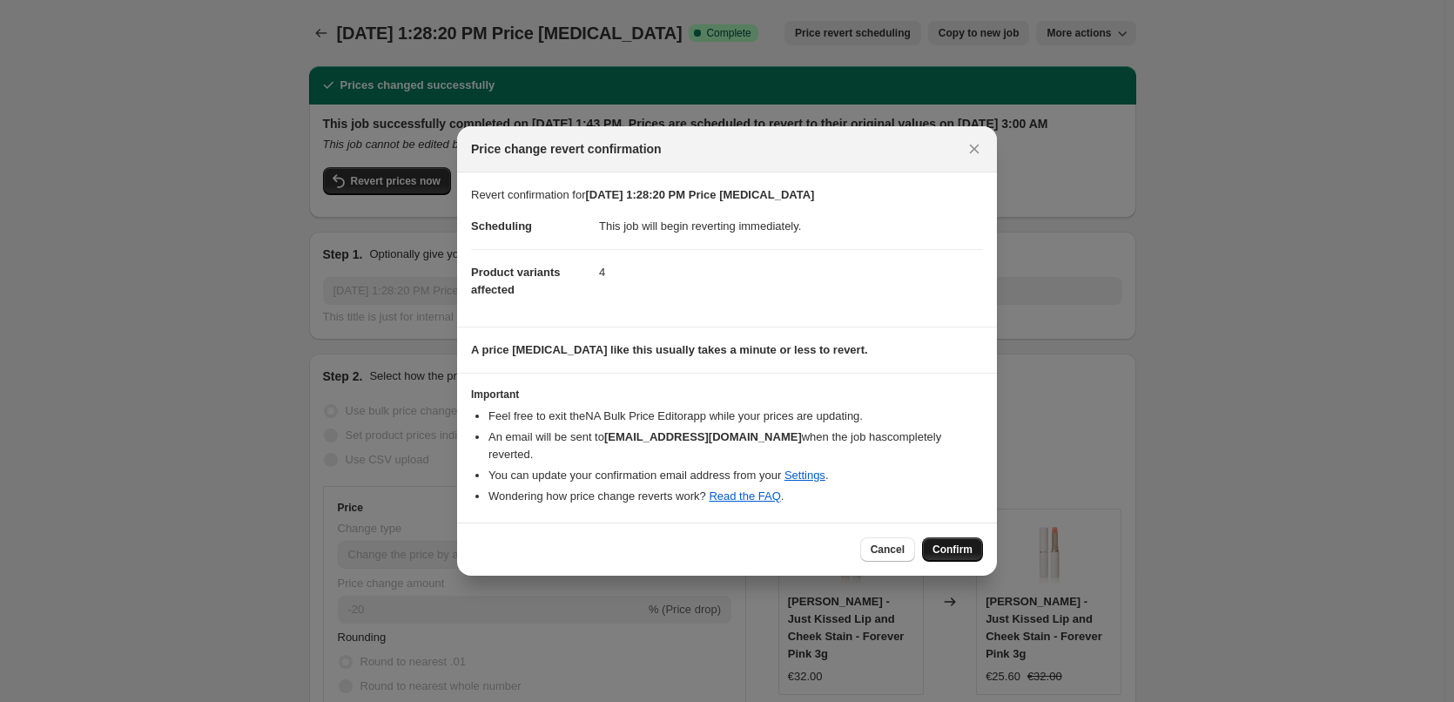
click at [944, 543] on span "Confirm" at bounding box center [953, 550] width 40 height 14
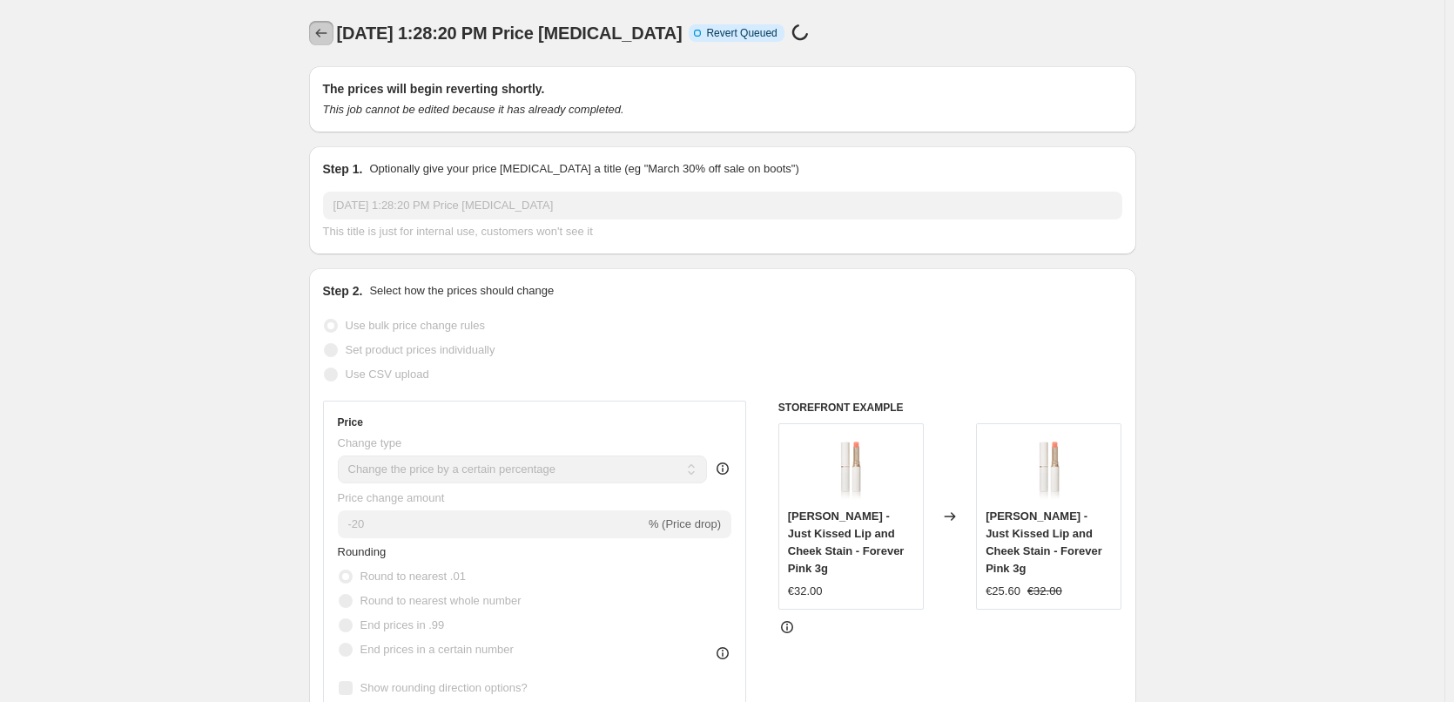
click at [330, 29] on icon "Price change jobs" at bounding box center [321, 32] width 17 height 17
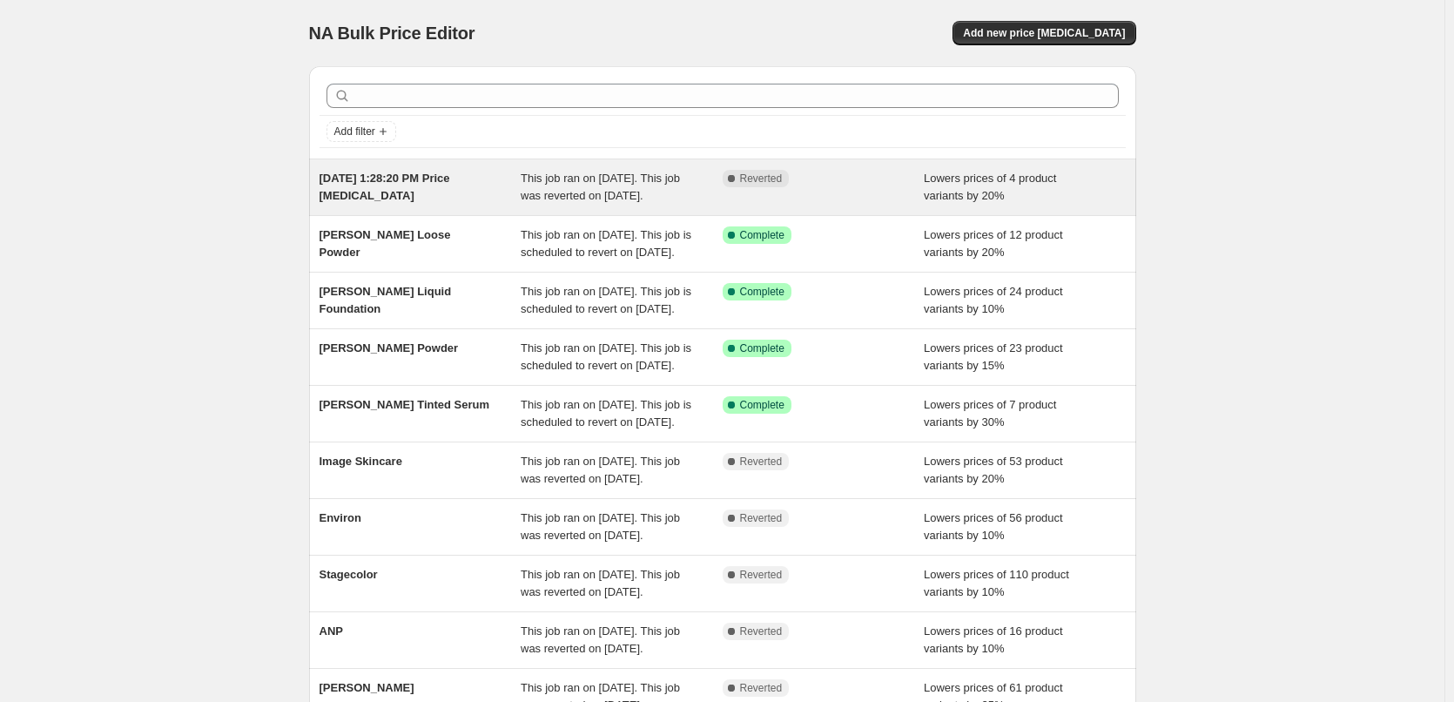
click at [394, 178] on span "Aug 14, 2025, 1:28:20 PM Price change job" at bounding box center [385, 187] width 131 height 30
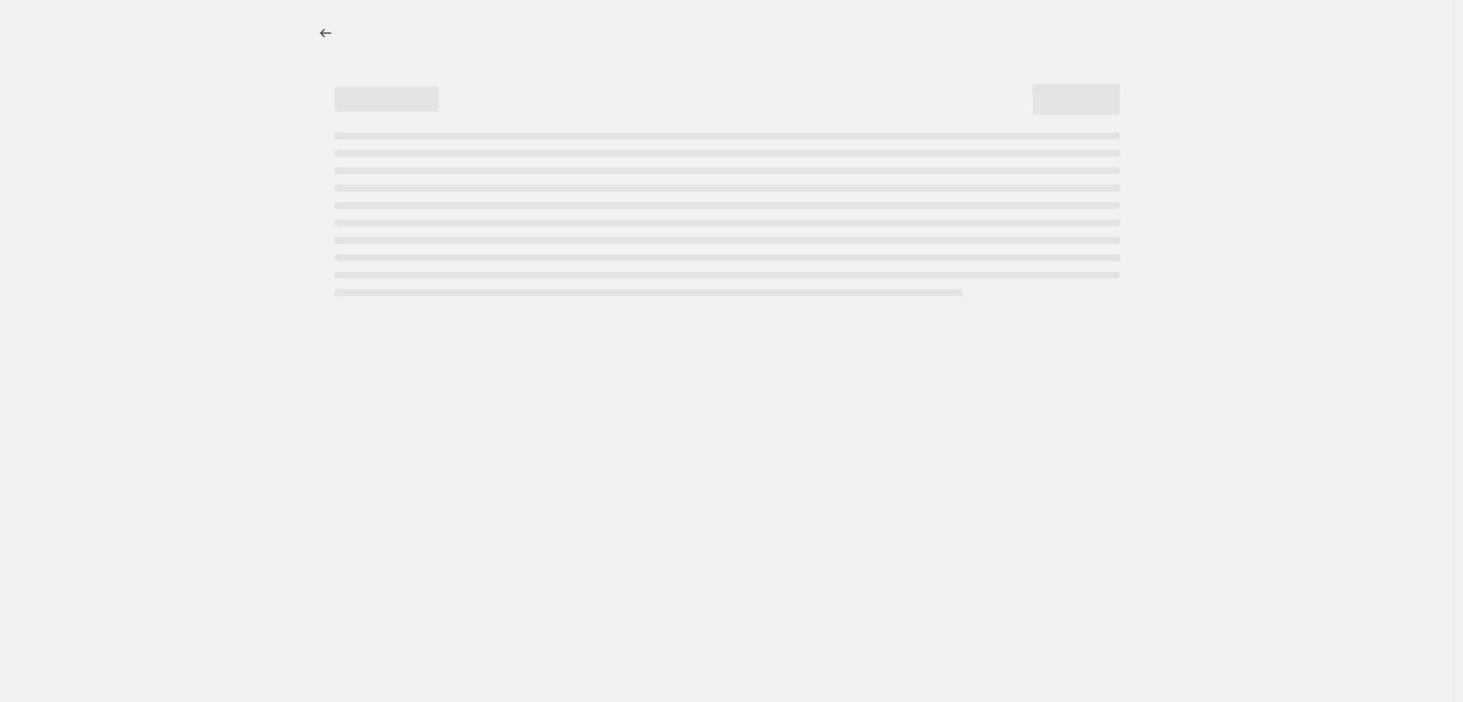
select select "percentage"
select select "tag"
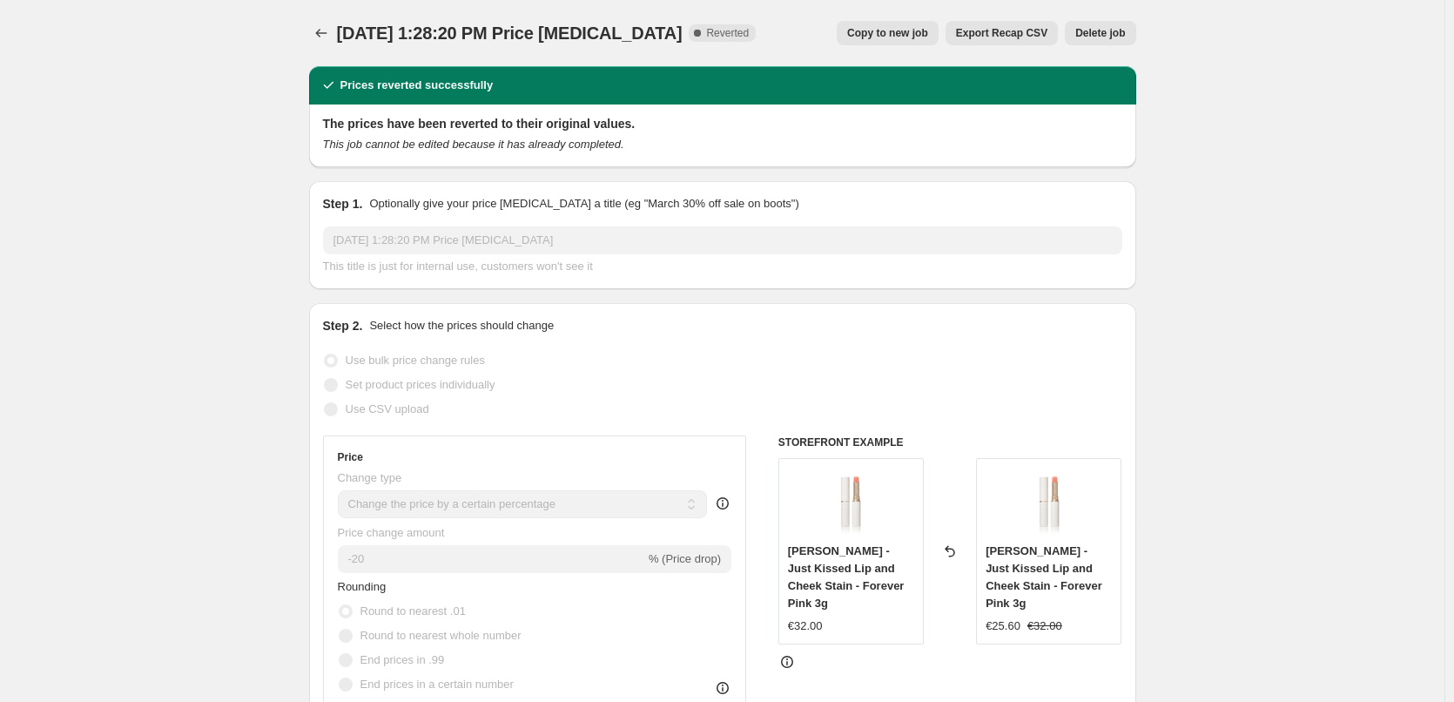
click at [896, 34] on span "Copy to new job" at bounding box center [887, 33] width 81 height 14
select select "percentage"
select select "tag"
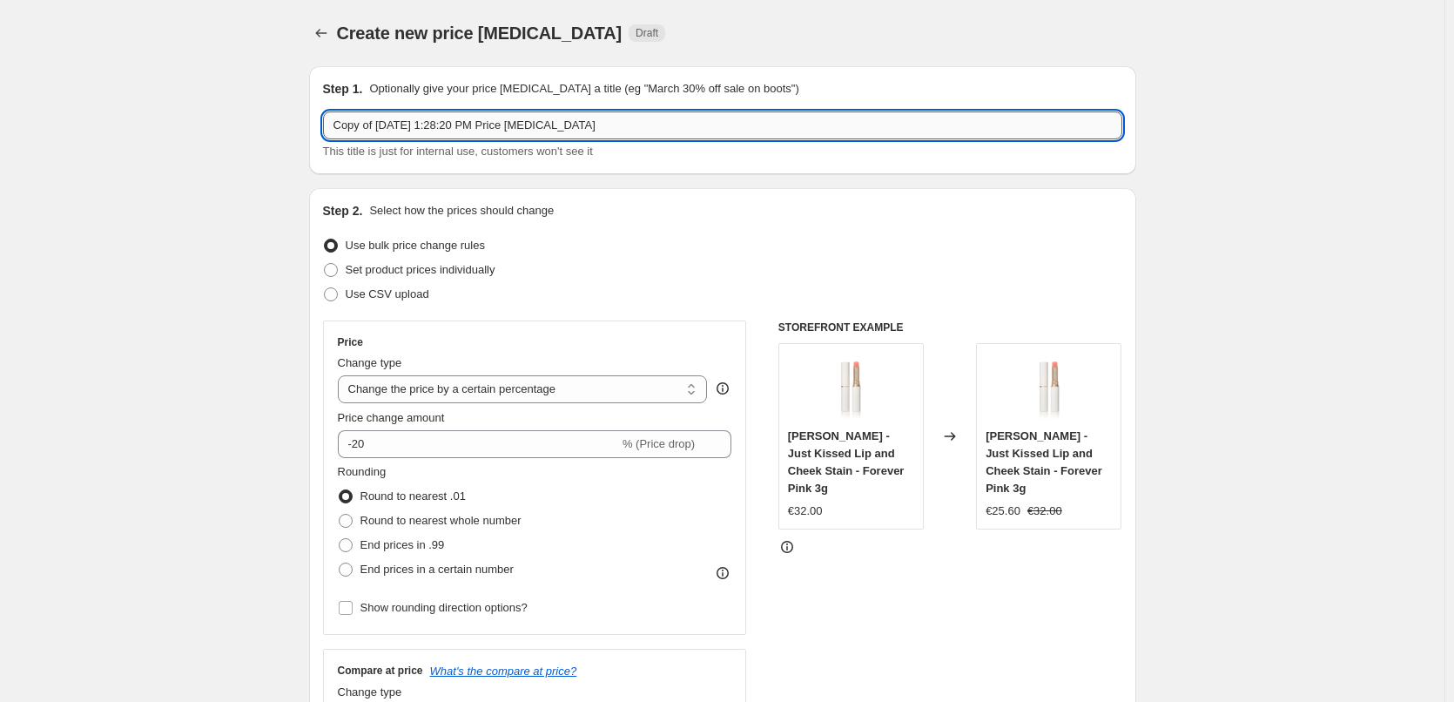
click at [562, 118] on input "Copy of Aug 14, 2025, 1:28:20 PM Price change job" at bounding box center [723, 125] width 800 height 28
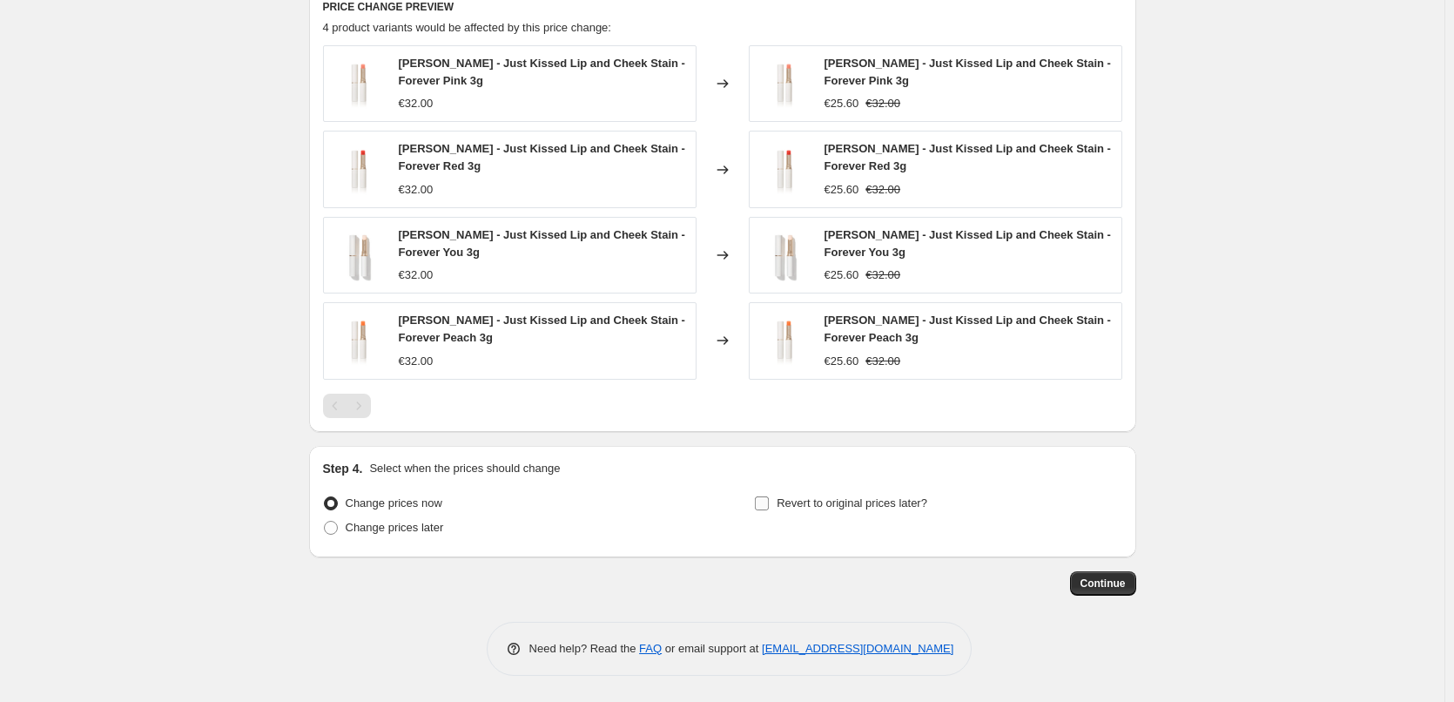
type input "[PERSON_NAME] Lip and Cheek Stain"
click at [847, 508] on span "Revert to original prices later?" at bounding box center [852, 502] width 151 height 13
click at [769, 508] on input "Revert to original prices later?" at bounding box center [762, 503] width 14 height 14
checkbox input "true"
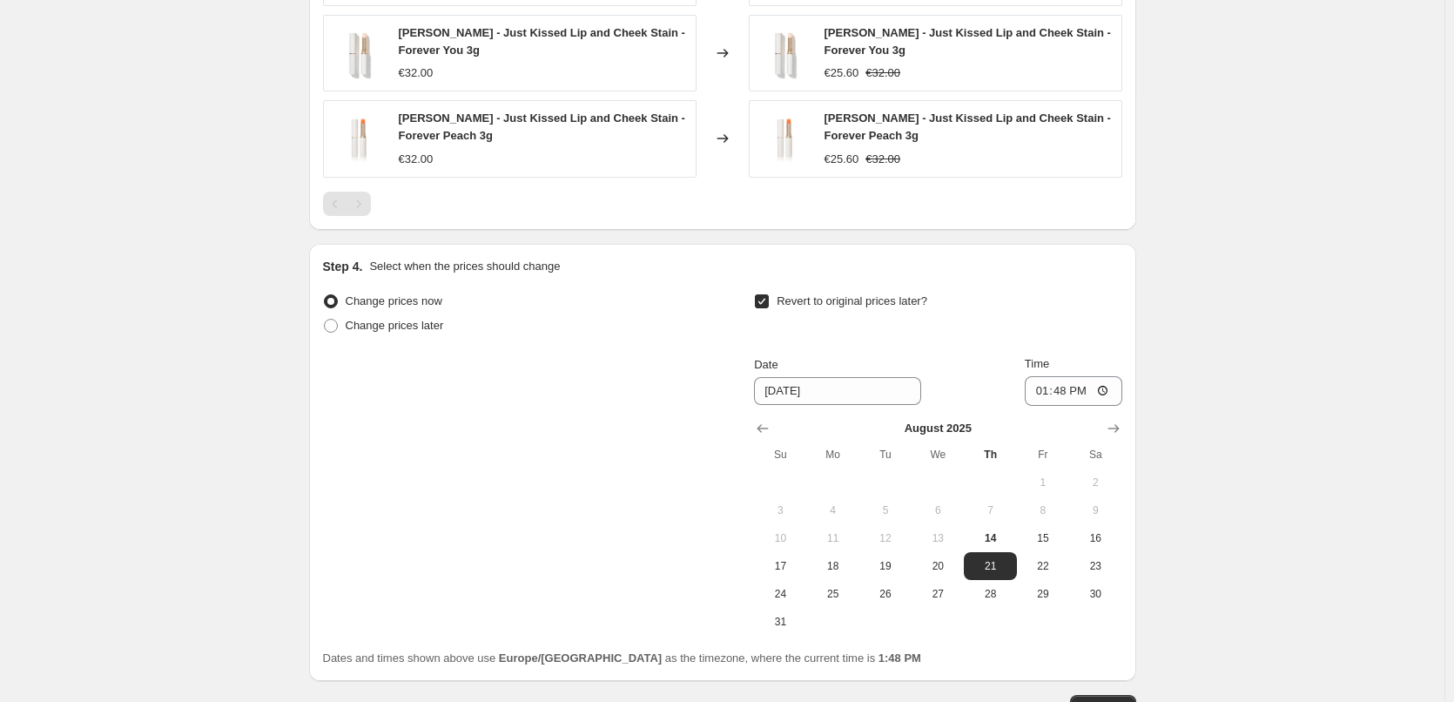
scroll to position [1504, 0]
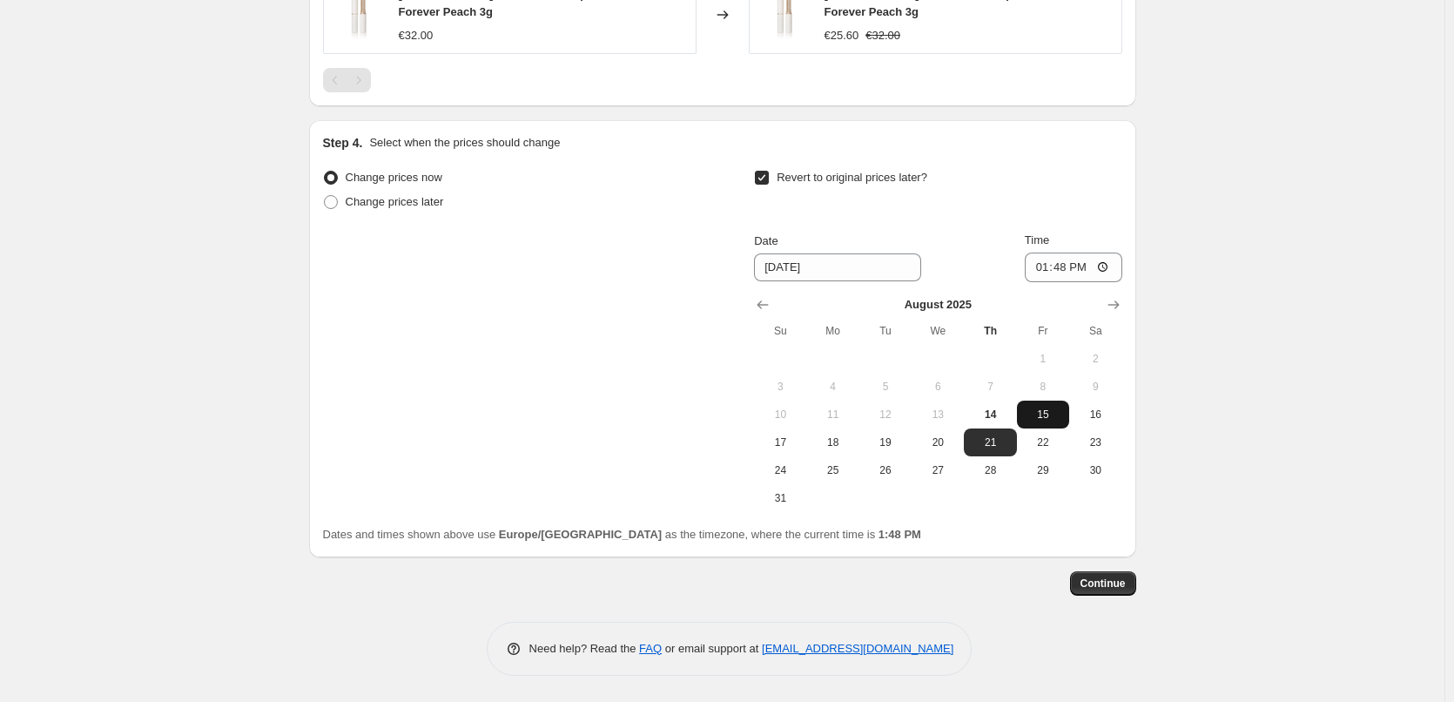
click at [1052, 423] on button "15" at bounding box center [1043, 415] width 52 height 28
type input "8/15/2025"
click at [1046, 272] on input "13:48" at bounding box center [1074, 268] width 98 height 30
type input "03:00"
click at [1079, 577] on button "Continue" at bounding box center [1103, 583] width 66 height 24
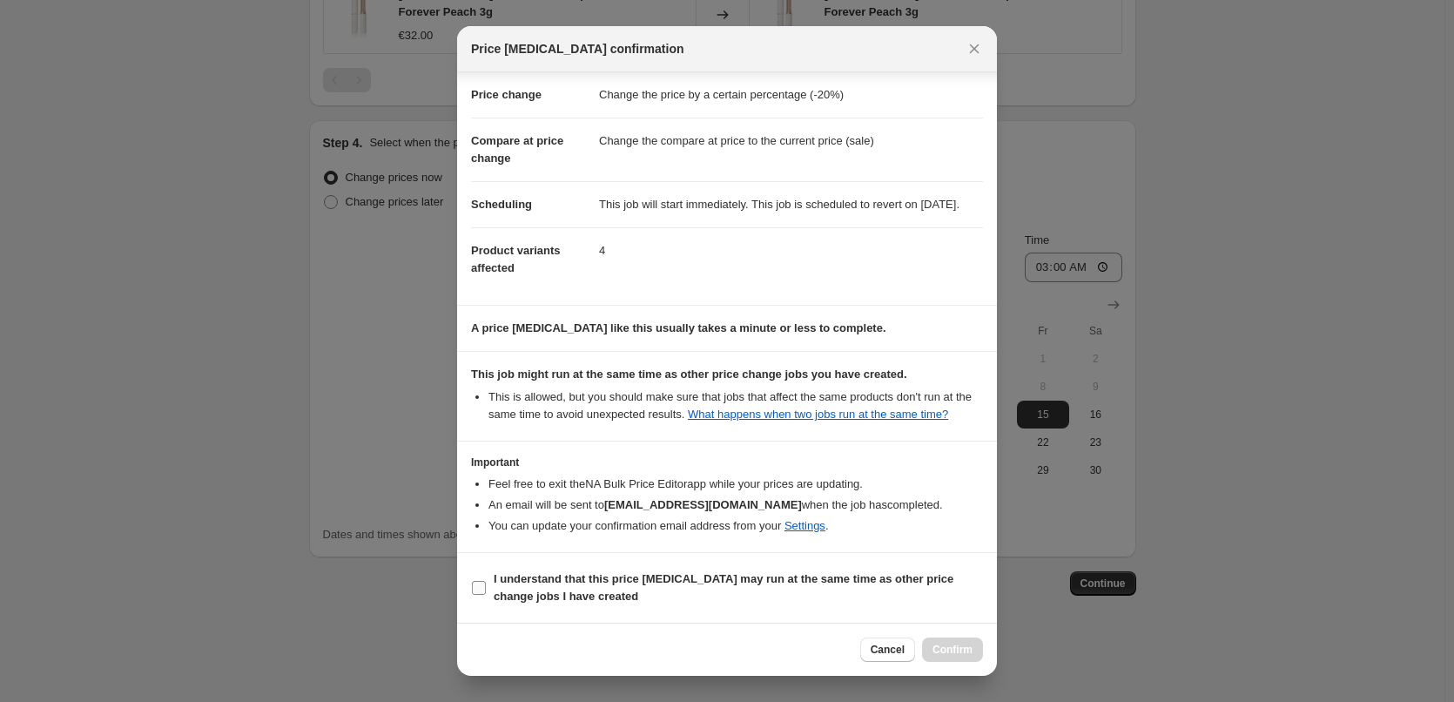
scroll to position [49, 0]
click at [549, 574] on b "I understand that this price change job may run at the same time as other price…" at bounding box center [724, 587] width 460 height 30
click at [486, 581] on input "I understand that this price change job may run at the same time as other price…" at bounding box center [479, 588] width 14 height 14
checkbox input "true"
click at [957, 648] on span "Confirm" at bounding box center [953, 650] width 40 height 14
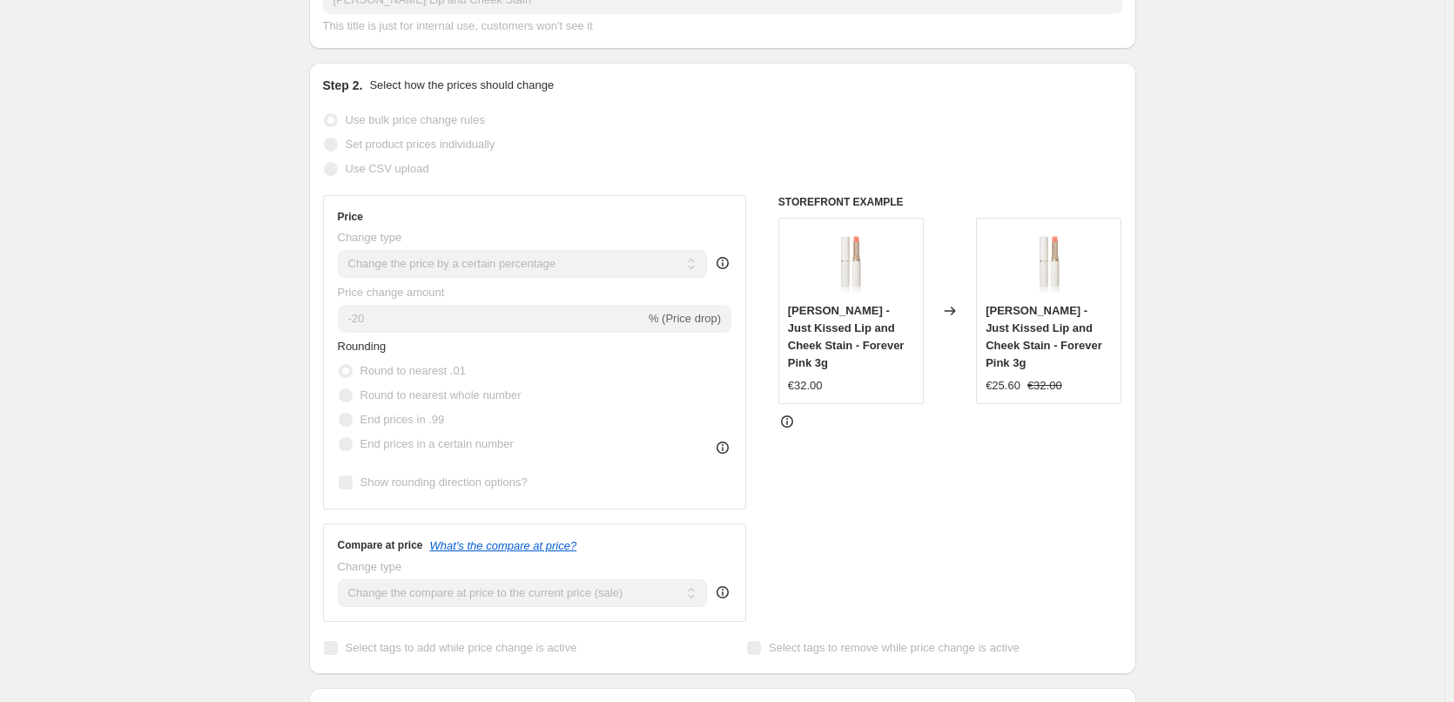
scroll to position [24, 0]
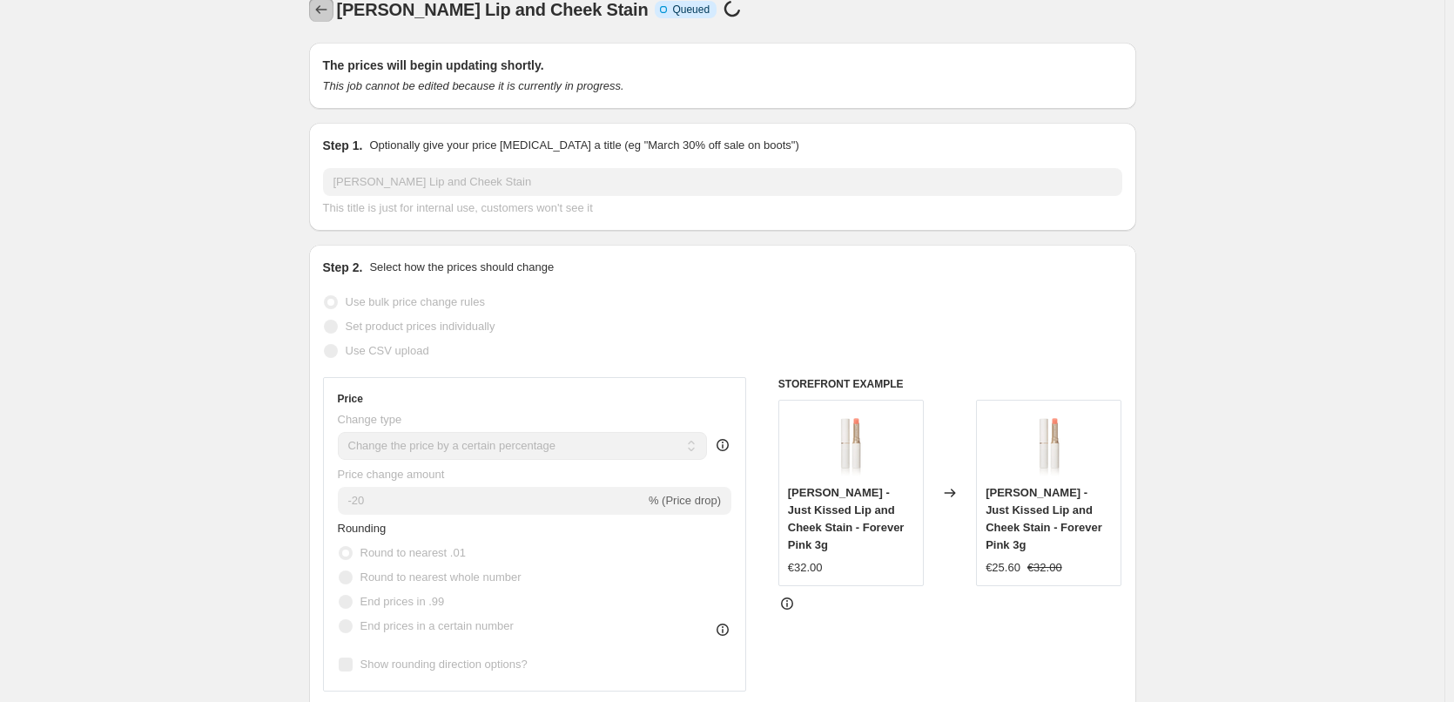
click at [324, 19] on button "Price change jobs" at bounding box center [321, 9] width 24 height 24
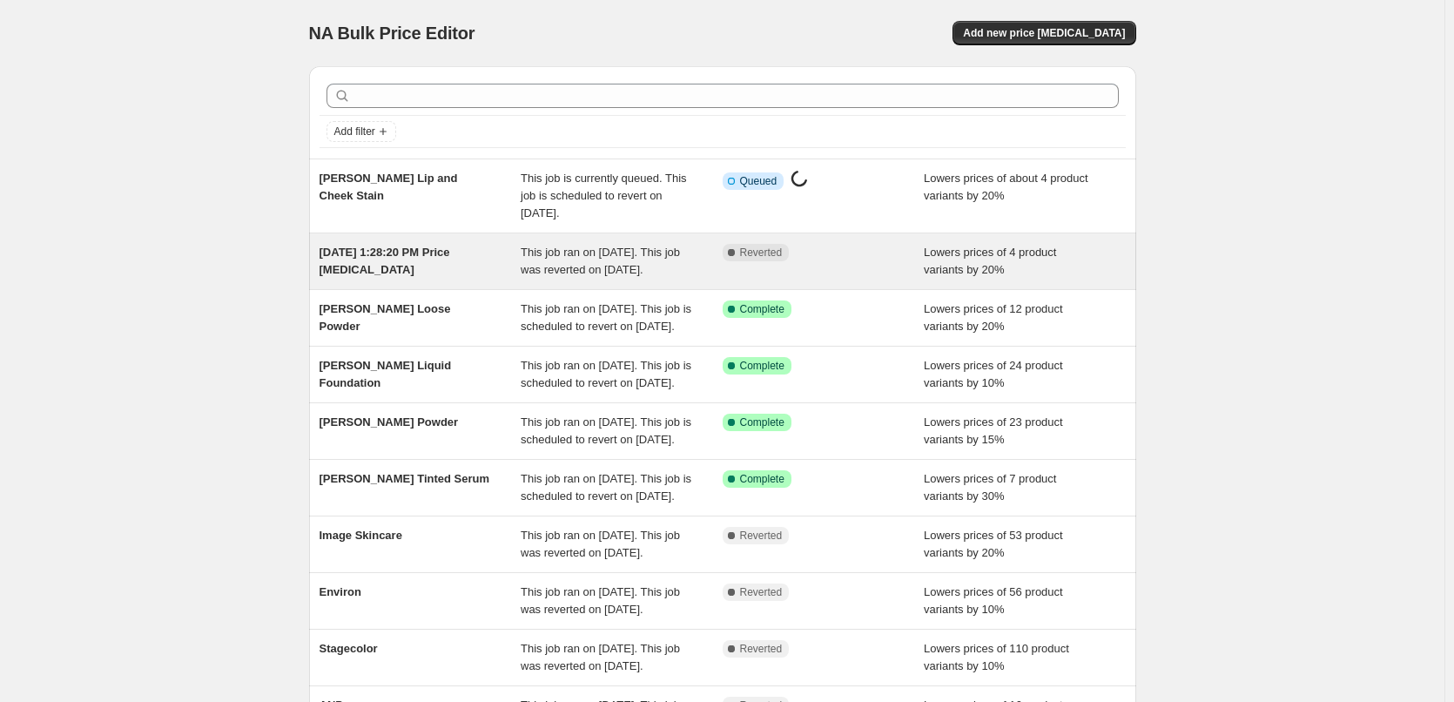
click at [405, 240] on div "Aug 14, 2025, 1:28:20 PM Price change job This job ran on August 14, 2025. This…" at bounding box center [722, 261] width 827 height 56
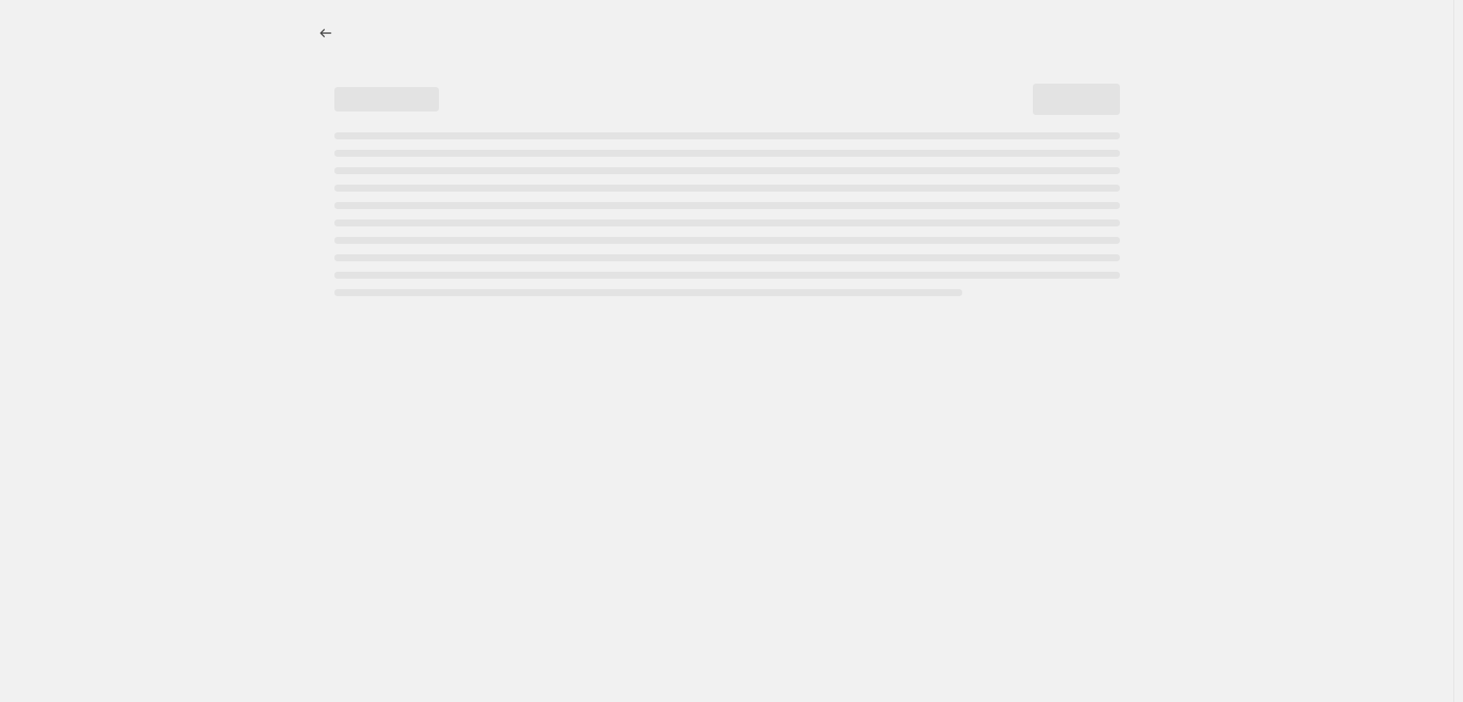
select select "percentage"
select select "tag"
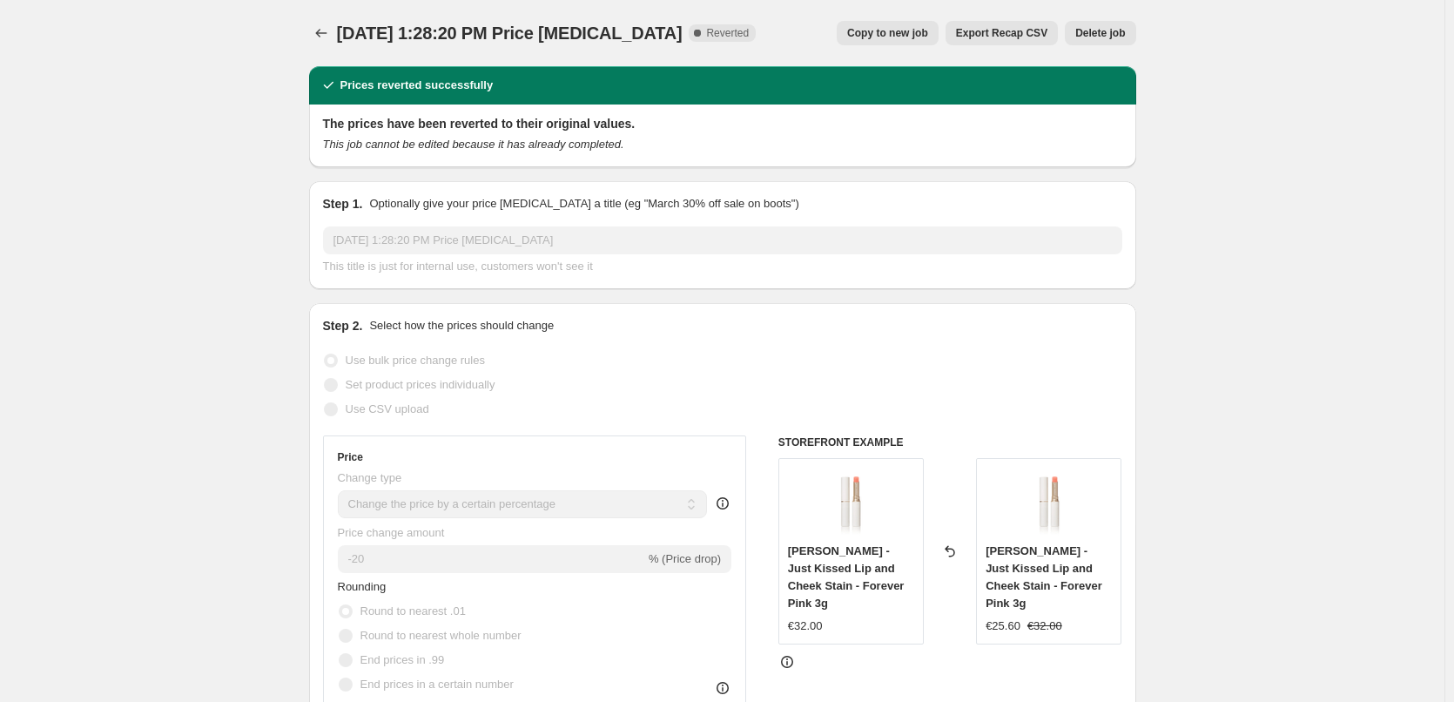
click at [1118, 23] on button "Delete job" at bounding box center [1100, 33] width 71 height 24
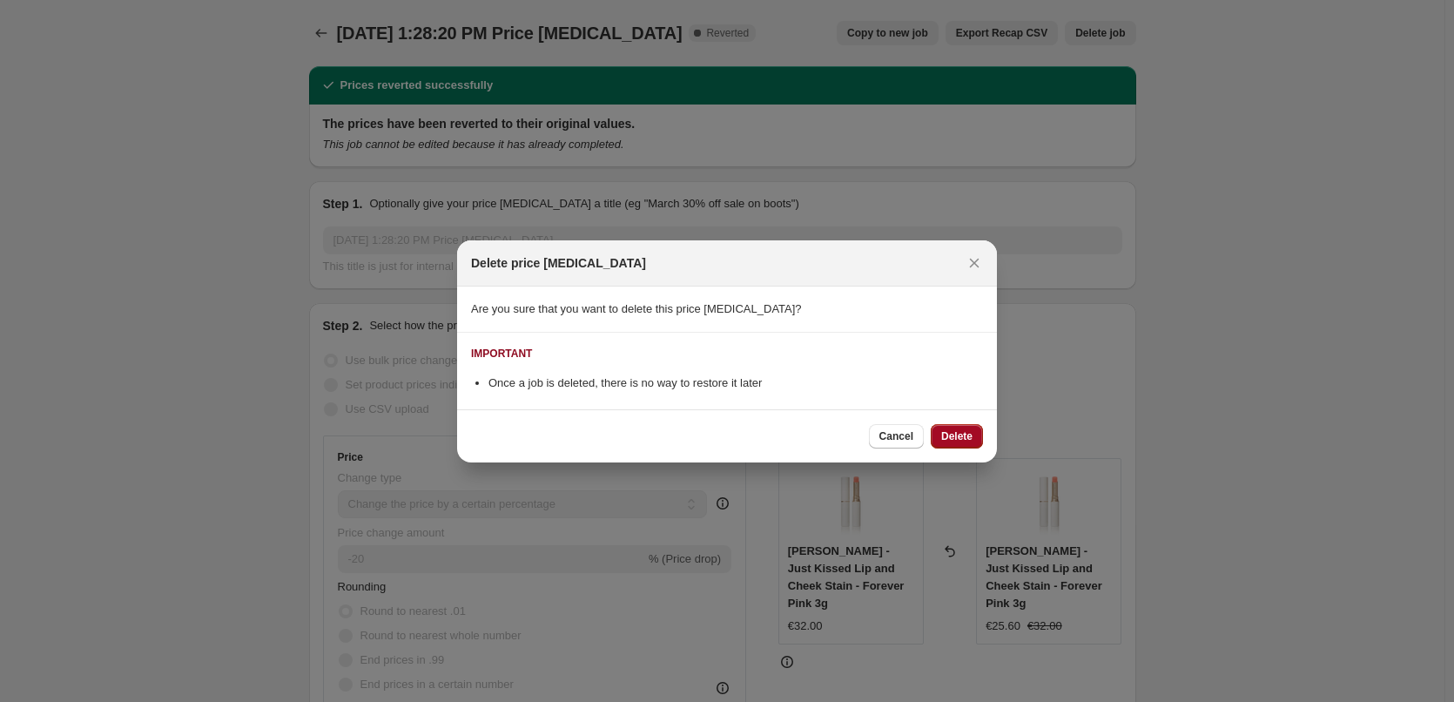
click at [955, 443] on button "Delete" at bounding box center [957, 436] width 52 height 24
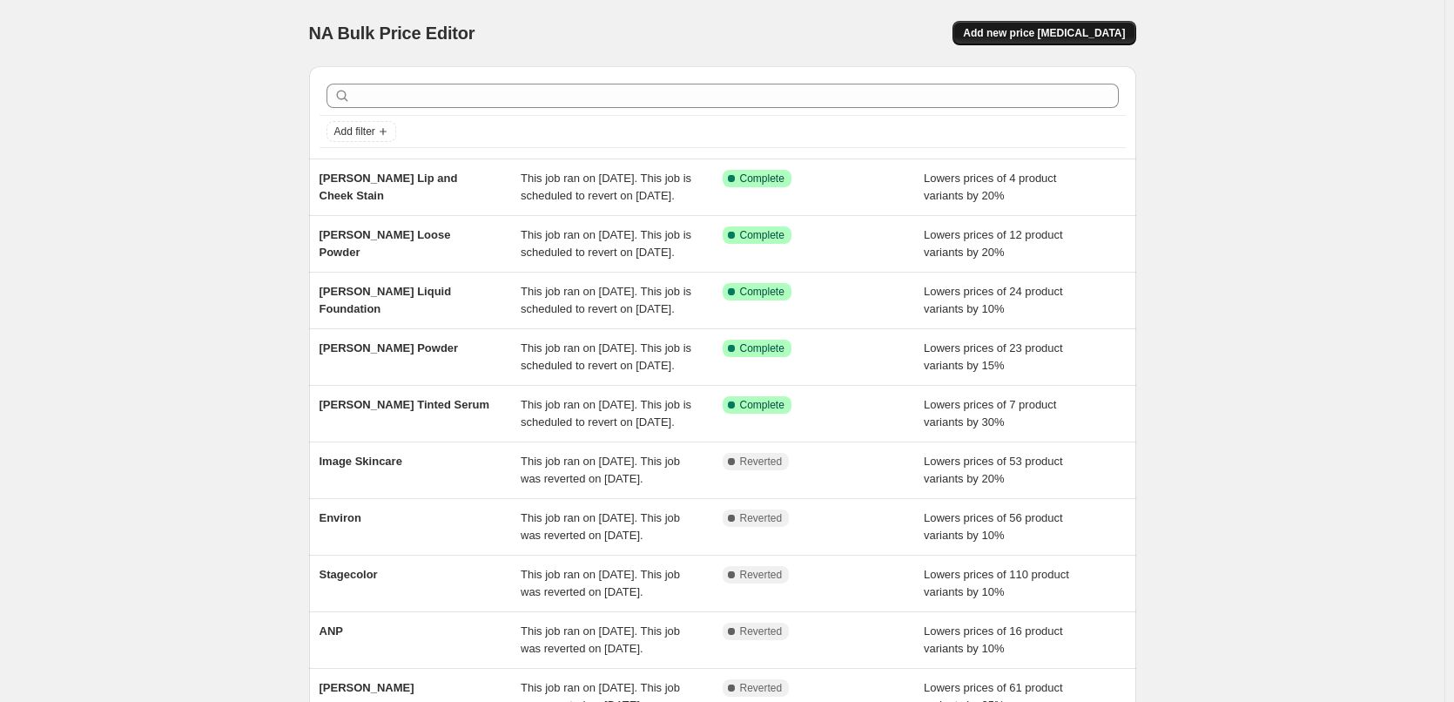
click at [1035, 41] on button "Add new price [MEDICAL_DATA]" at bounding box center [1044, 33] width 183 height 24
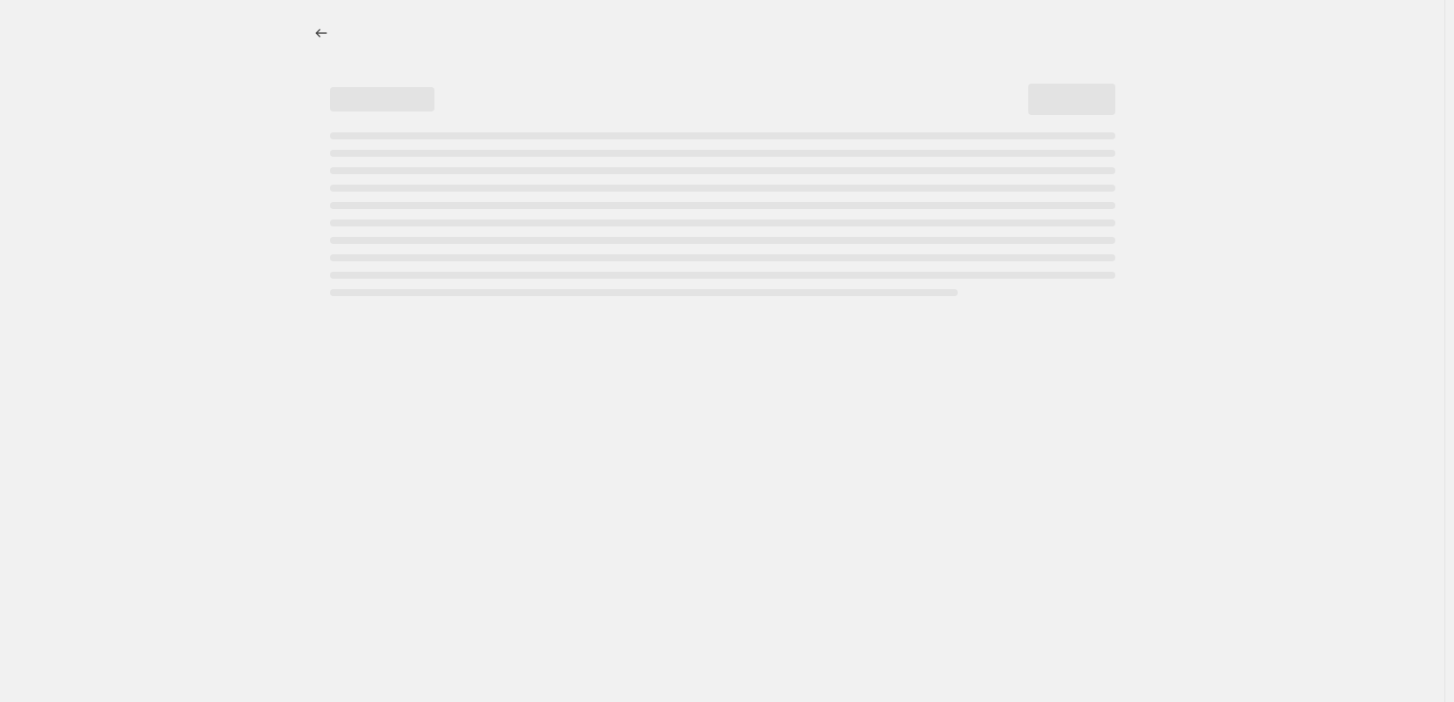
select select "percentage"
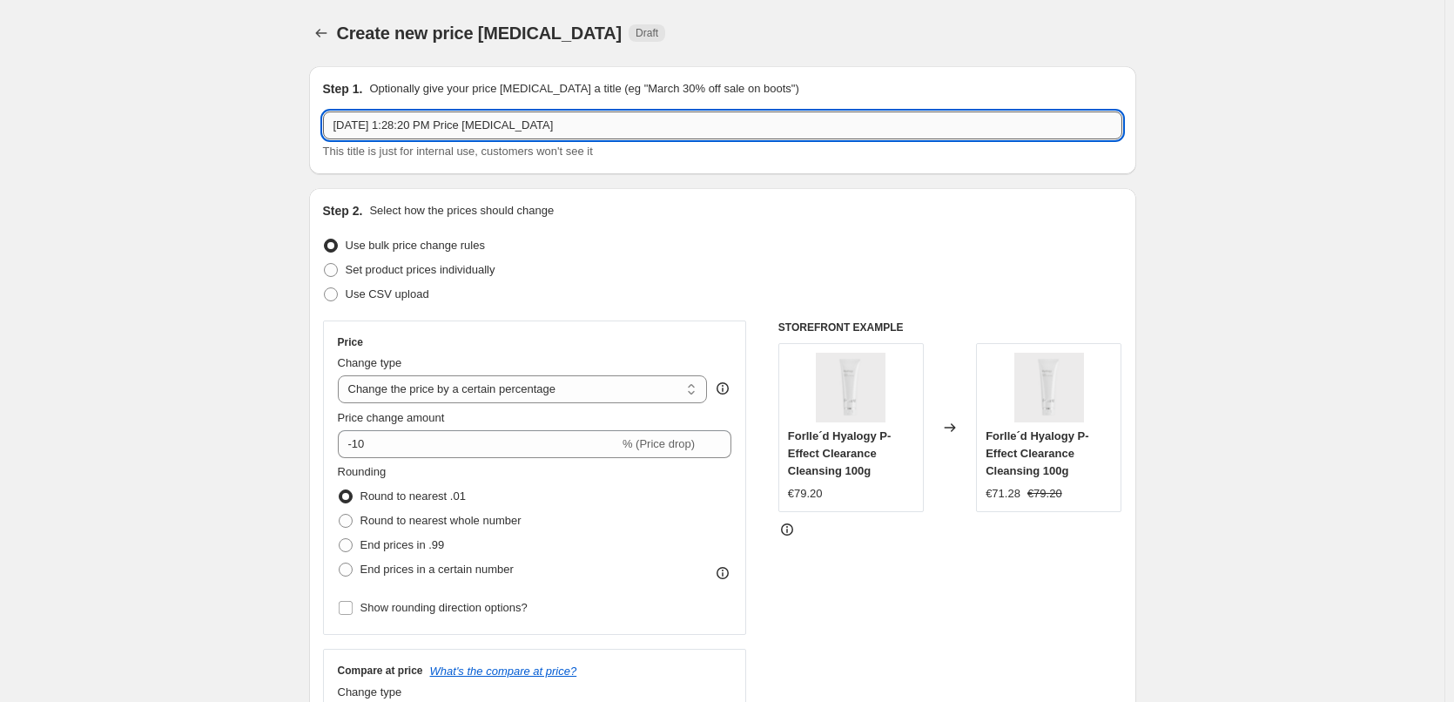
click at [542, 131] on input "Aug 14, 2025, 1:28:20 PM Price change job" at bounding box center [723, 125] width 800 height 28
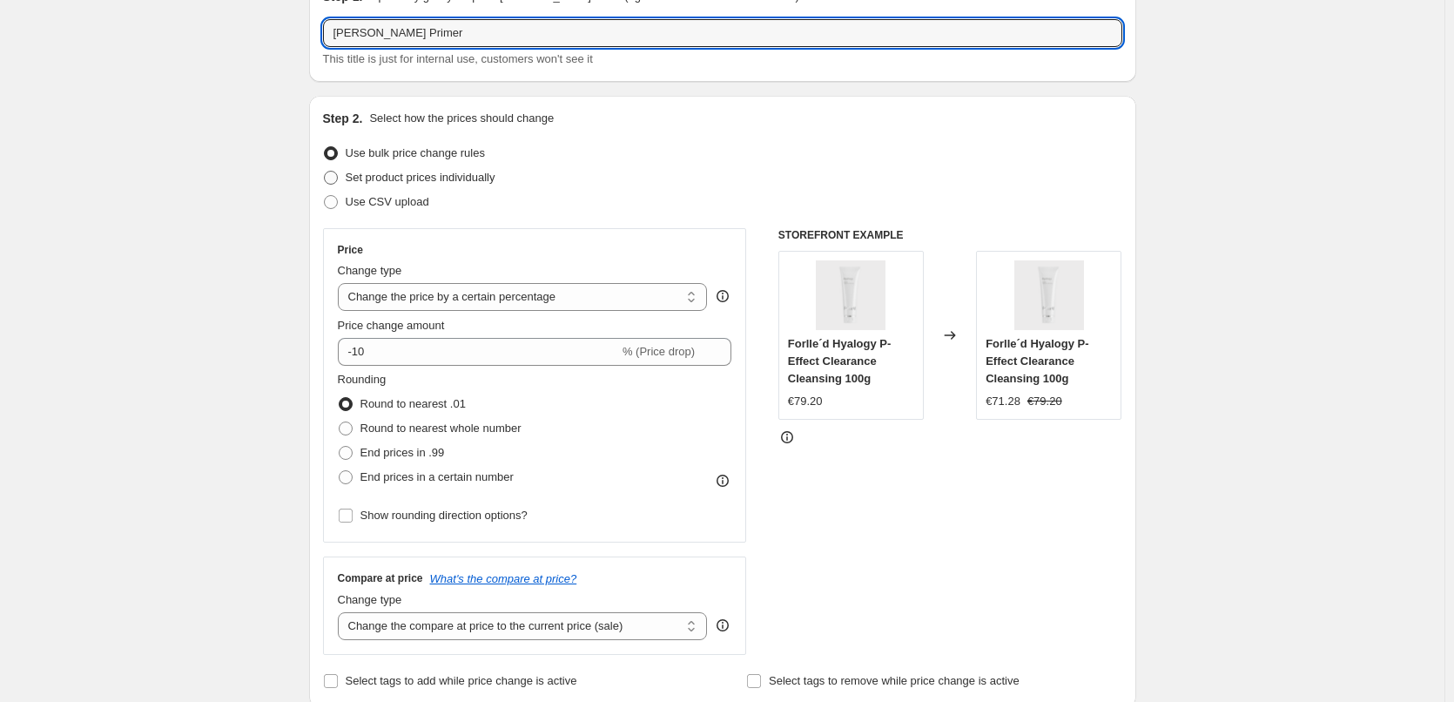
scroll to position [174, 0]
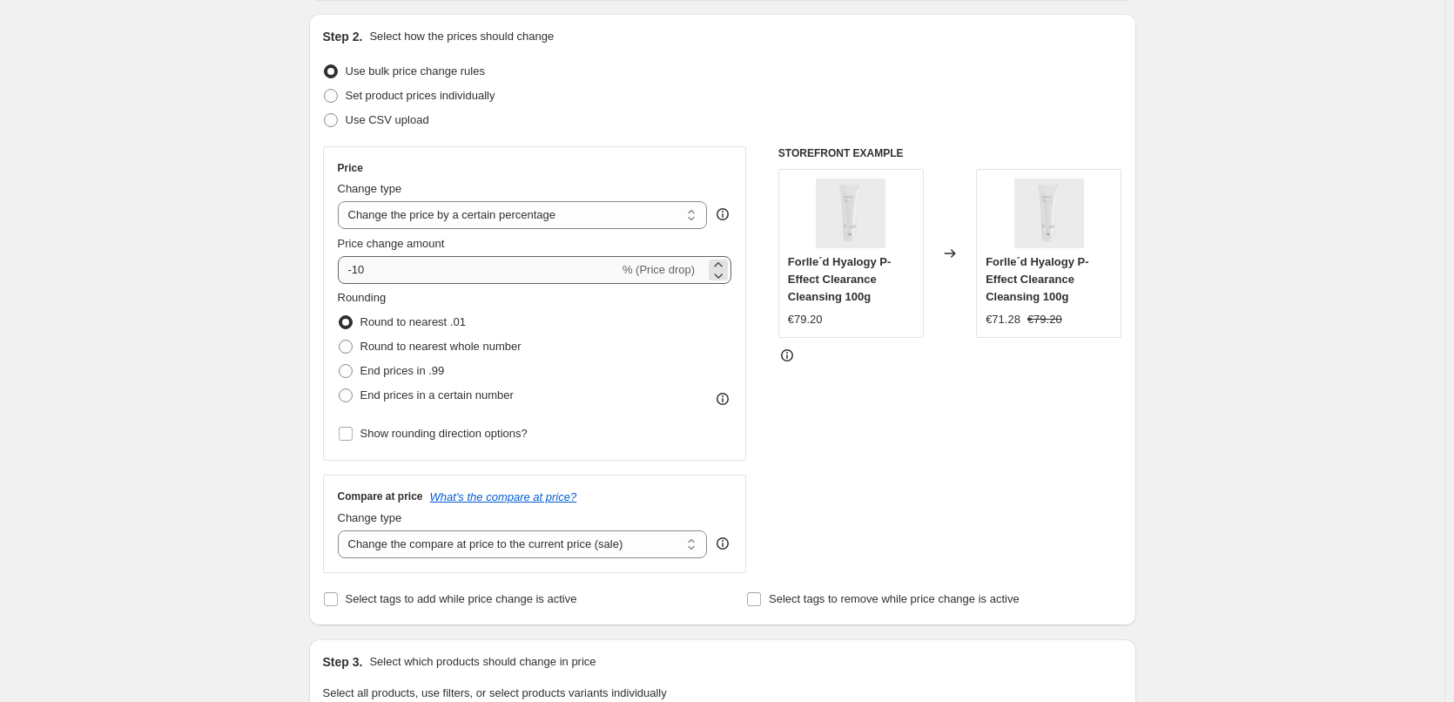
type input "[PERSON_NAME] Primer"
click at [578, 267] on input "-10" at bounding box center [478, 270] width 281 height 28
type input "-1"
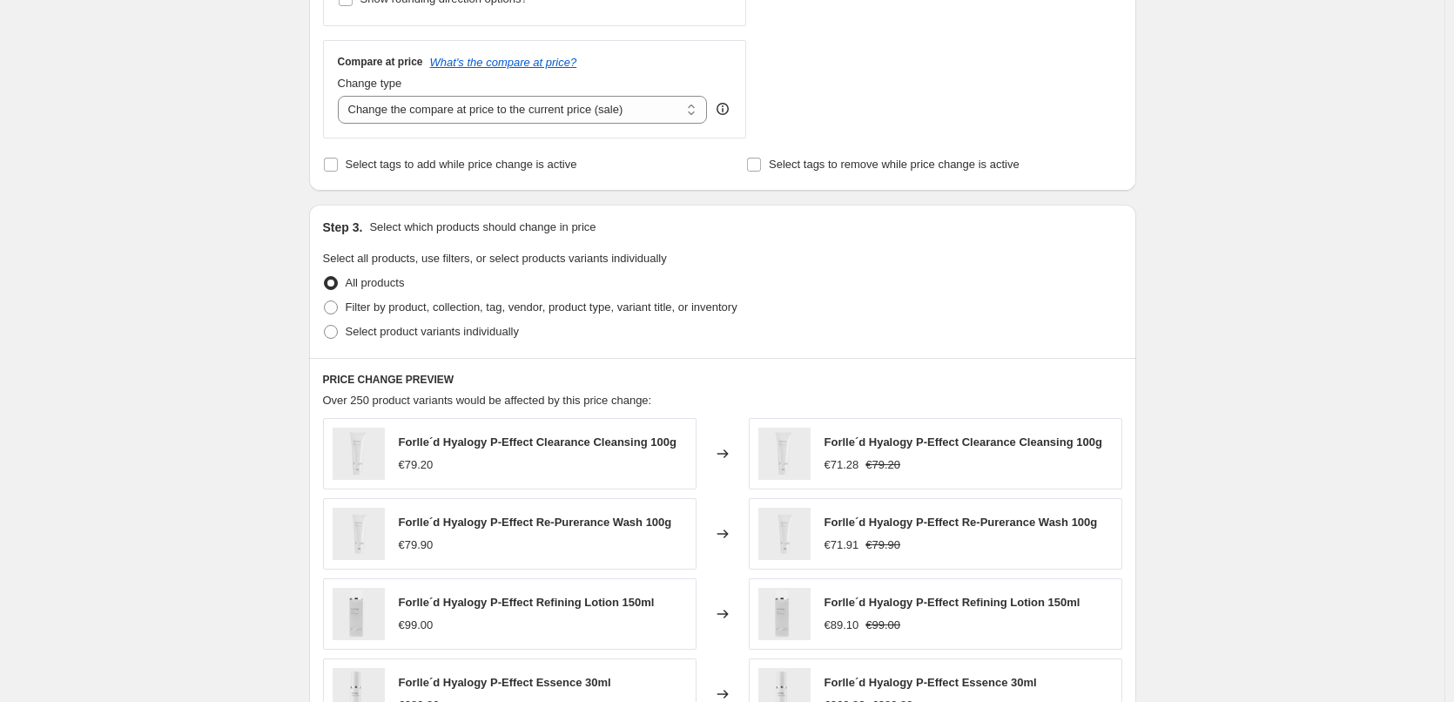
scroll to position [610, 0]
type input "-22"
click at [428, 289] on div "All products" at bounding box center [723, 282] width 800 height 24
click at [426, 305] on span "Filter by product, collection, tag, vendor, product type, variant title, or inv…" at bounding box center [542, 306] width 392 height 13
click at [325, 300] on input "Filter by product, collection, tag, vendor, product type, variant title, or inv…" at bounding box center [324, 300] width 1 height 1
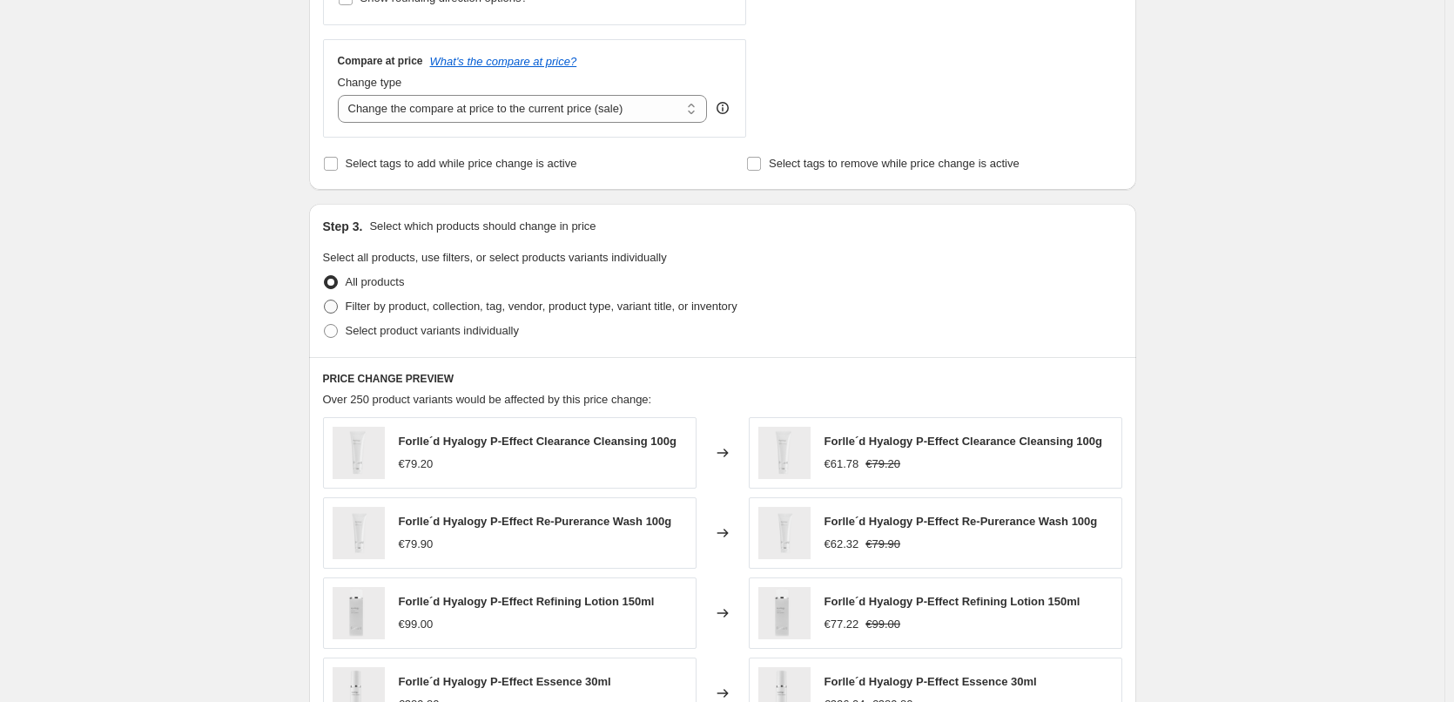
radio input "true"
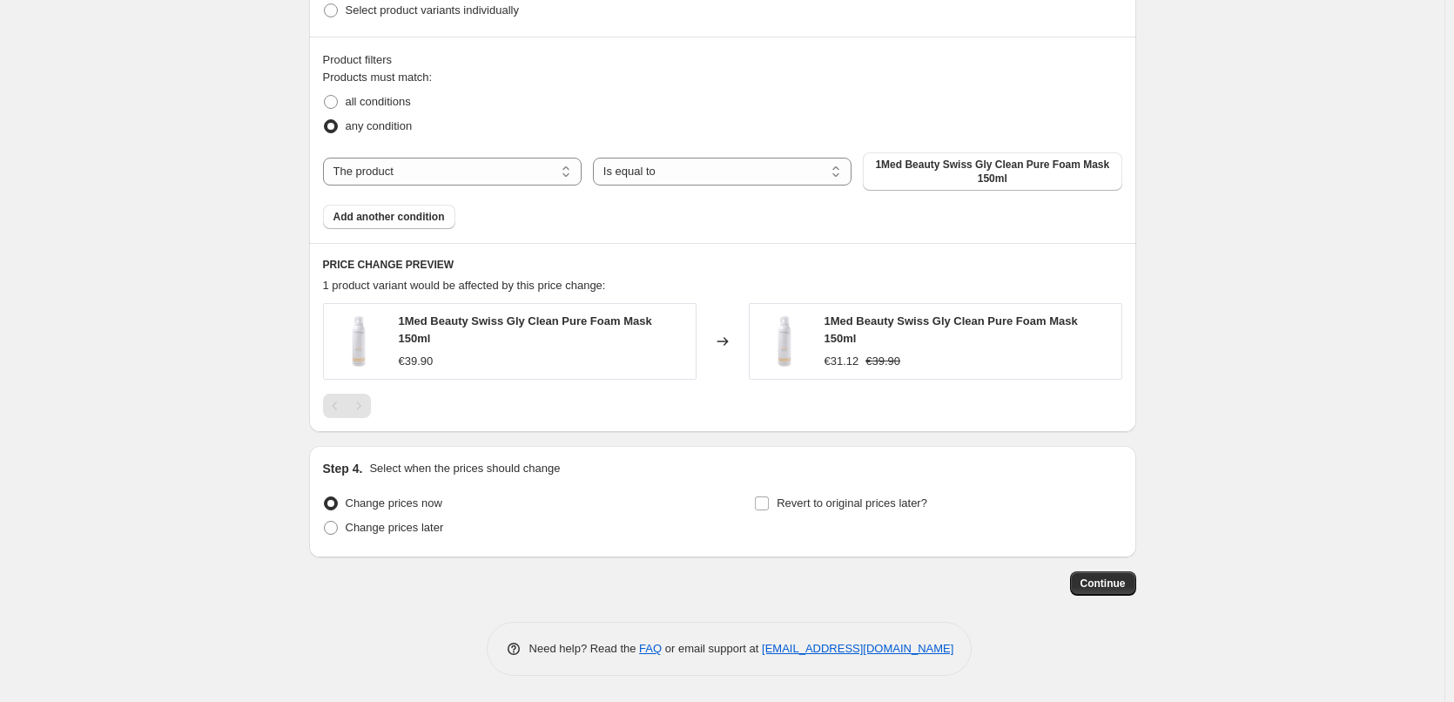
scroll to position [926, 0]
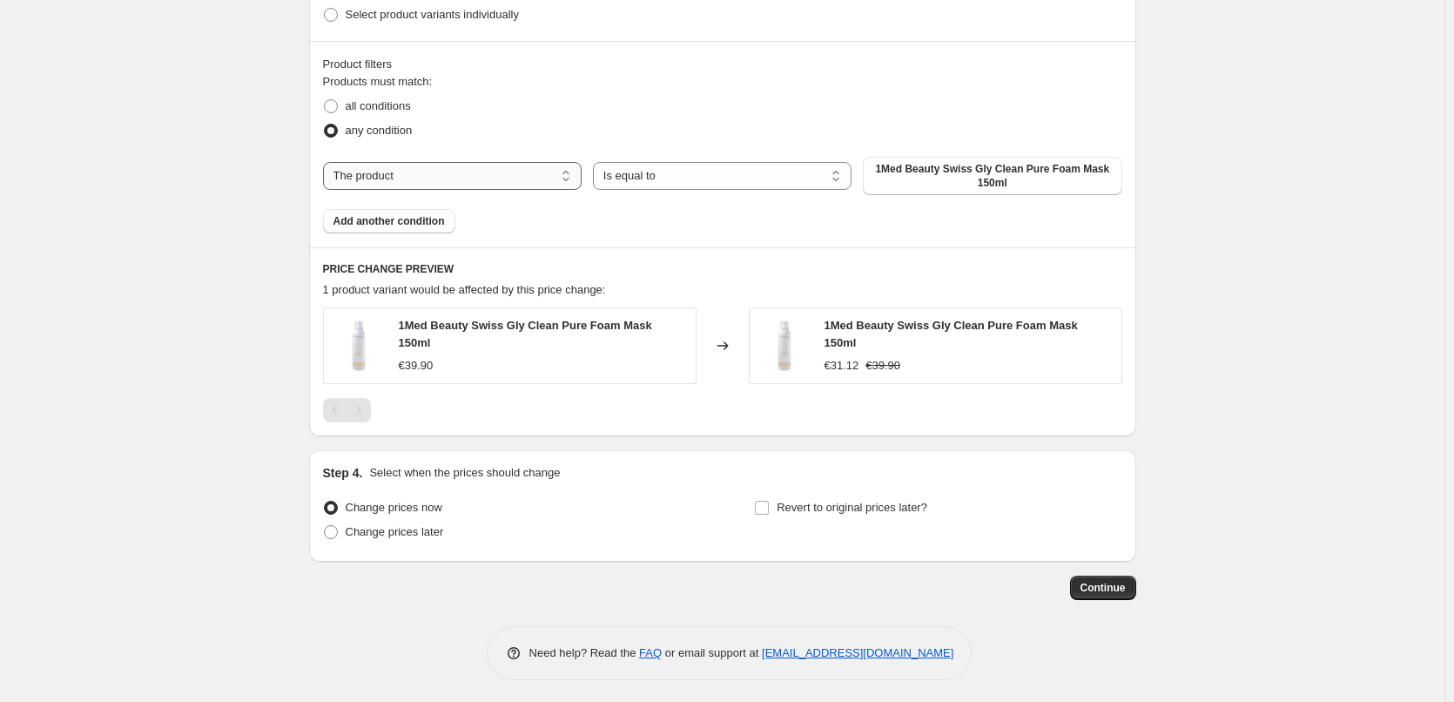
click at [489, 180] on select "The product The product's collection The product's tag The product's vendor The…" at bounding box center [452, 176] width 259 height 28
select select "tag"
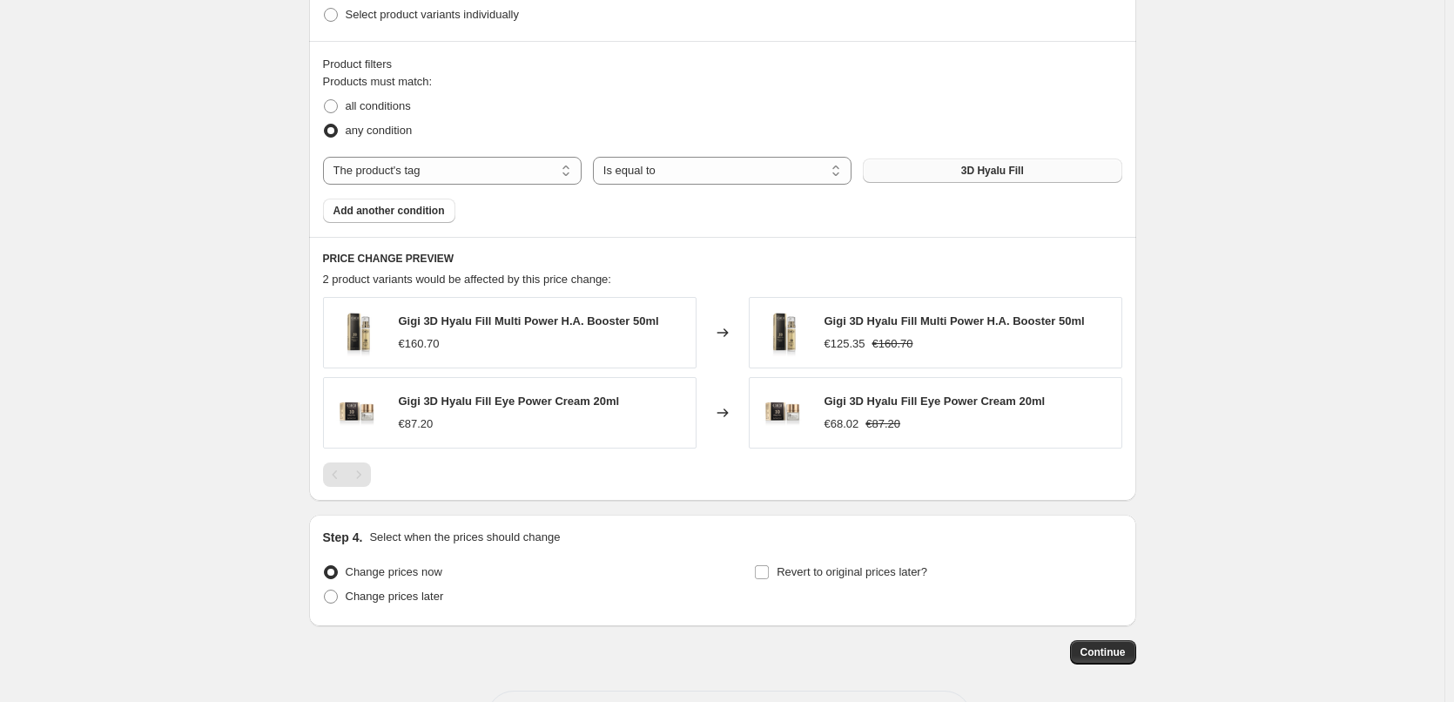
click at [952, 170] on button "3D Hyalu Fill" at bounding box center [992, 171] width 259 height 24
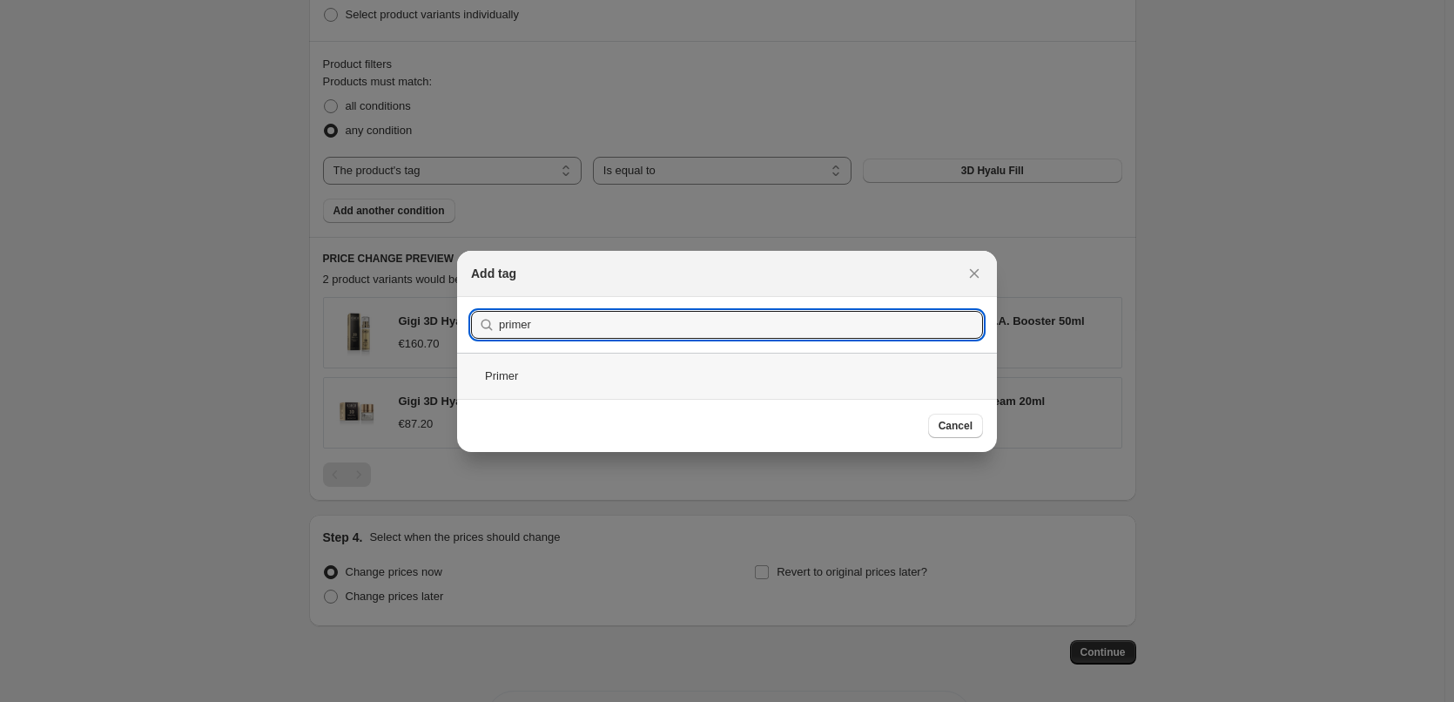
type input "primer"
click at [530, 376] on div "Primer" at bounding box center [727, 376] width 540 height 46
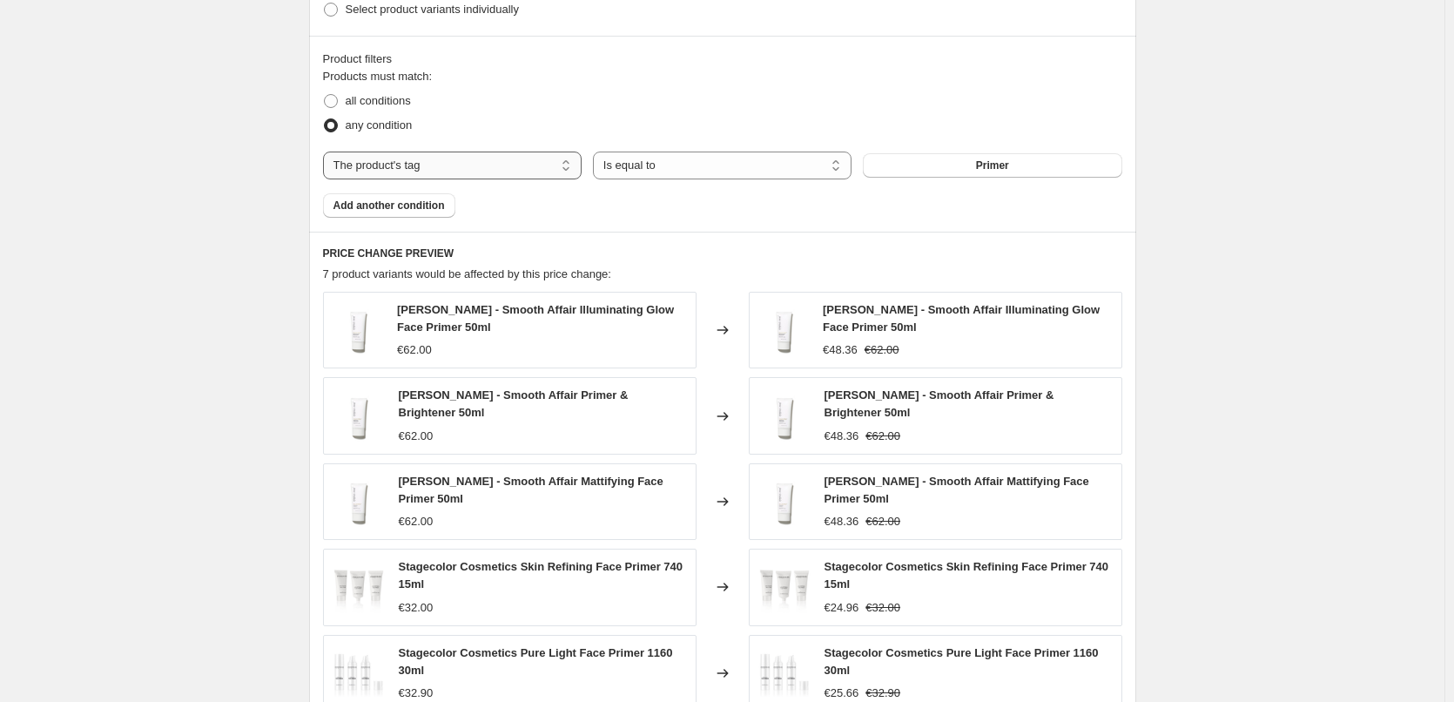
scroll to position [752, 0]
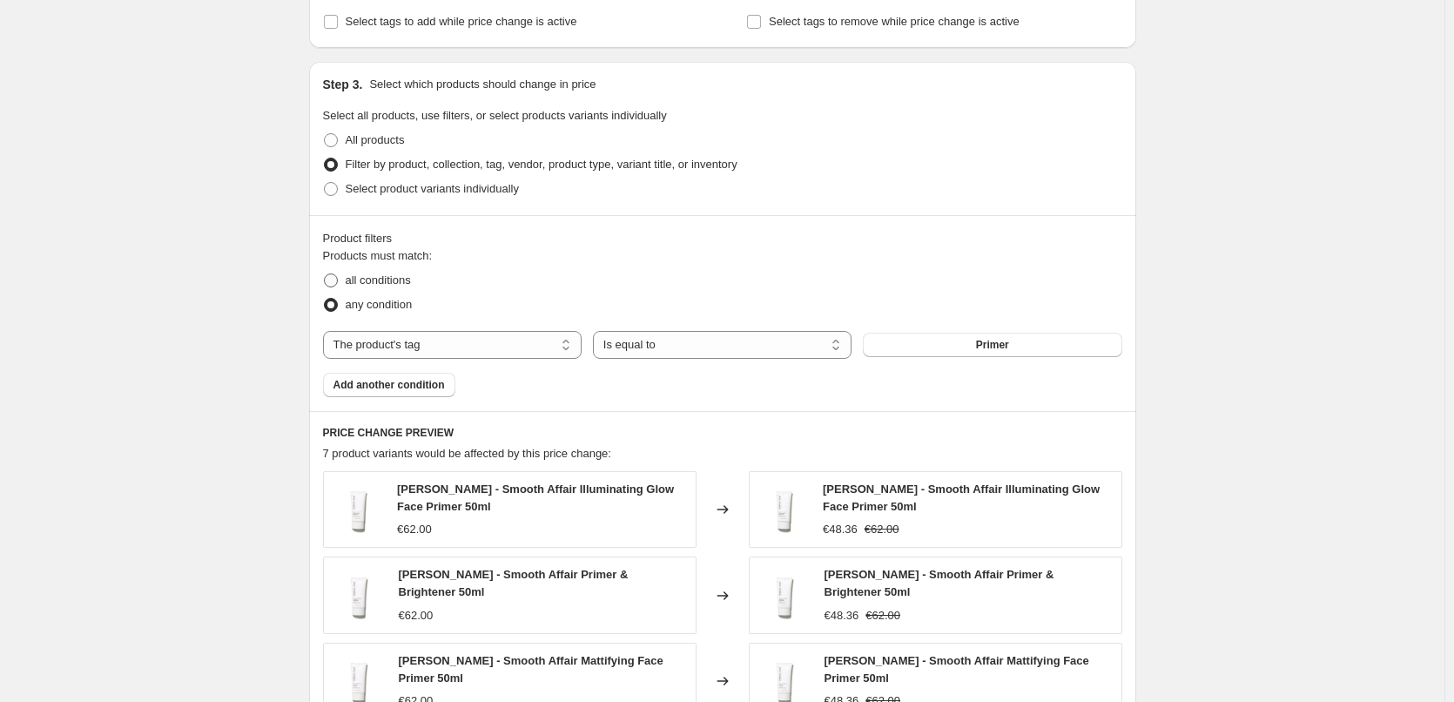
click at [365, 280] on span "all conditions" at bounding box center [378, 279] width 65 height 13
click at [325, 274] on input "all conditions" at bounding box center [324, 273] width 1 height 1
radio input "true"
click at [406, 386] on span "Add another condition" at bounding box center [389, 385] width 111 height 14
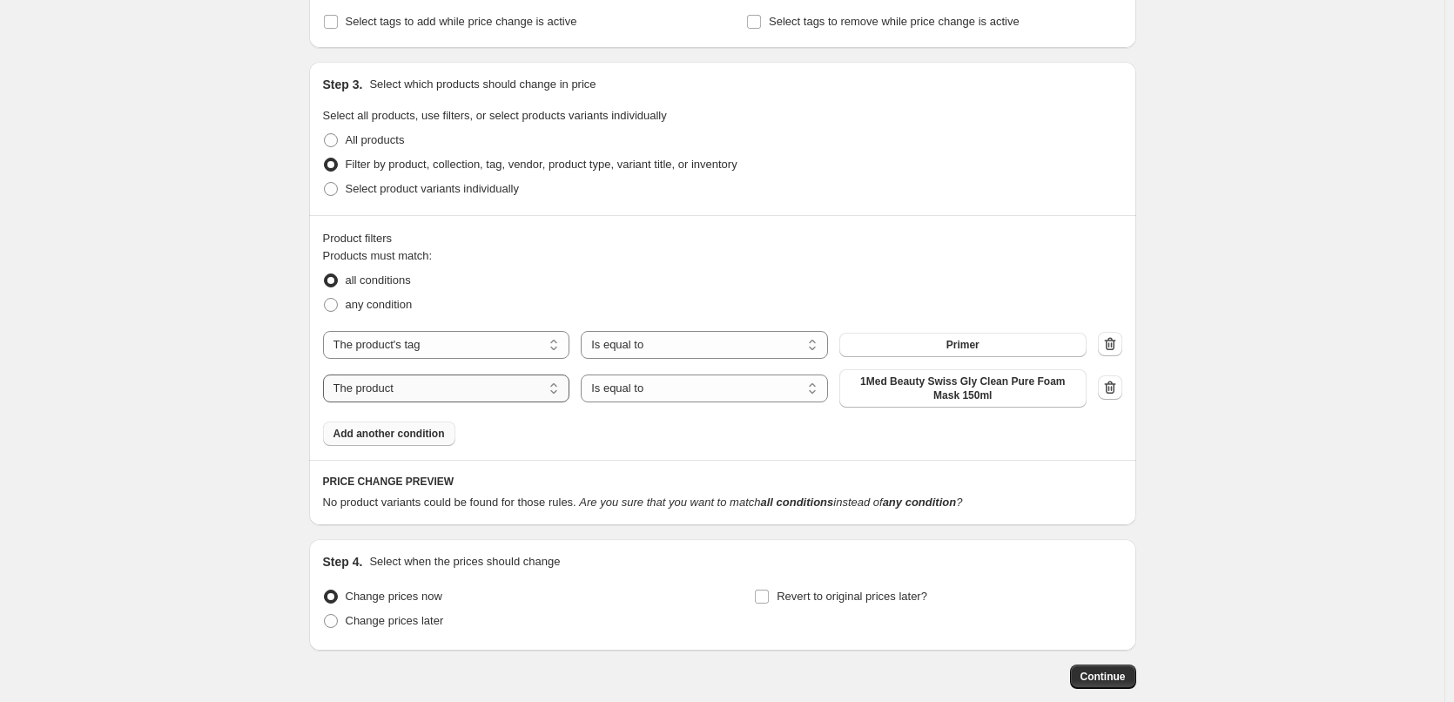
click at [431, 382] on select "The product The product's collection The product's tag The product's vendor The…" at bounding box center [446, 389] width 247 height 28
select select "vendor"
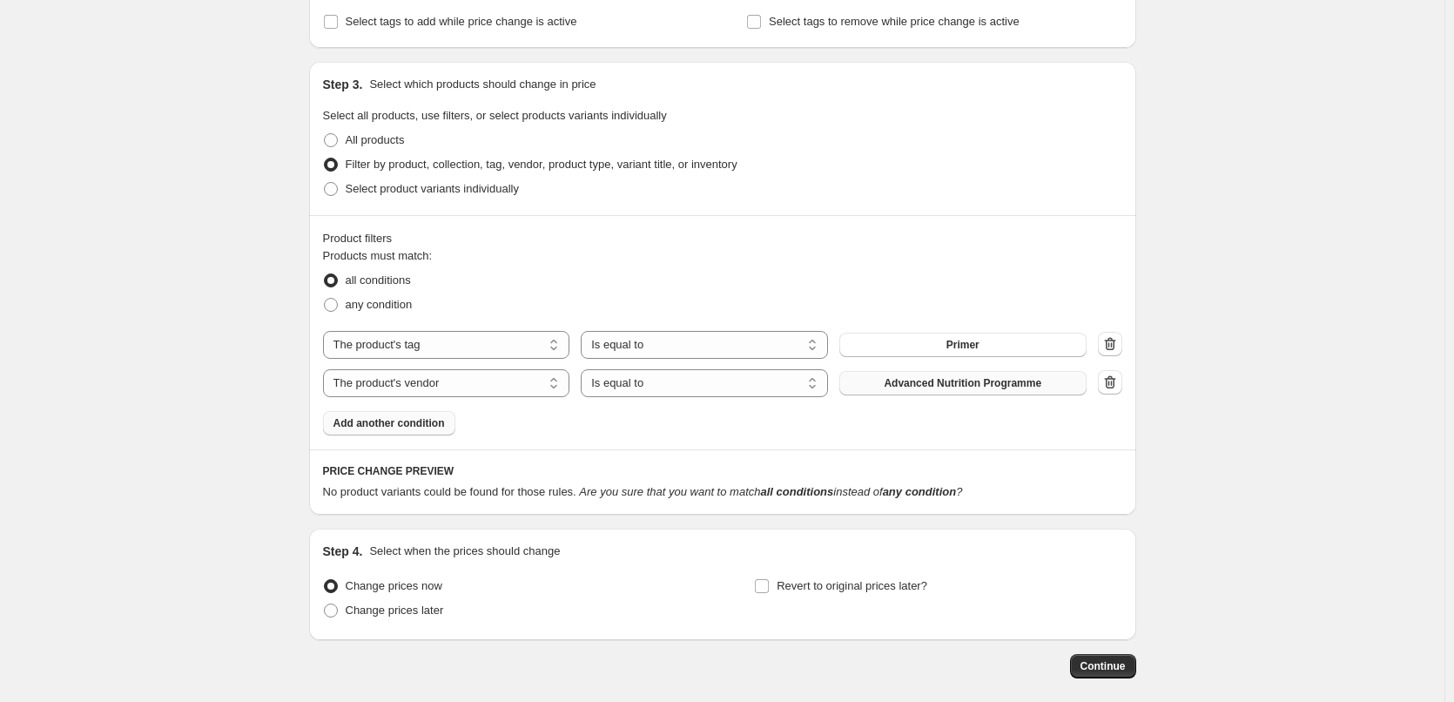
click at [962, 387] on span "Advanced Nutrition Programme" at bounding box center [963, 383] width 158 height 14
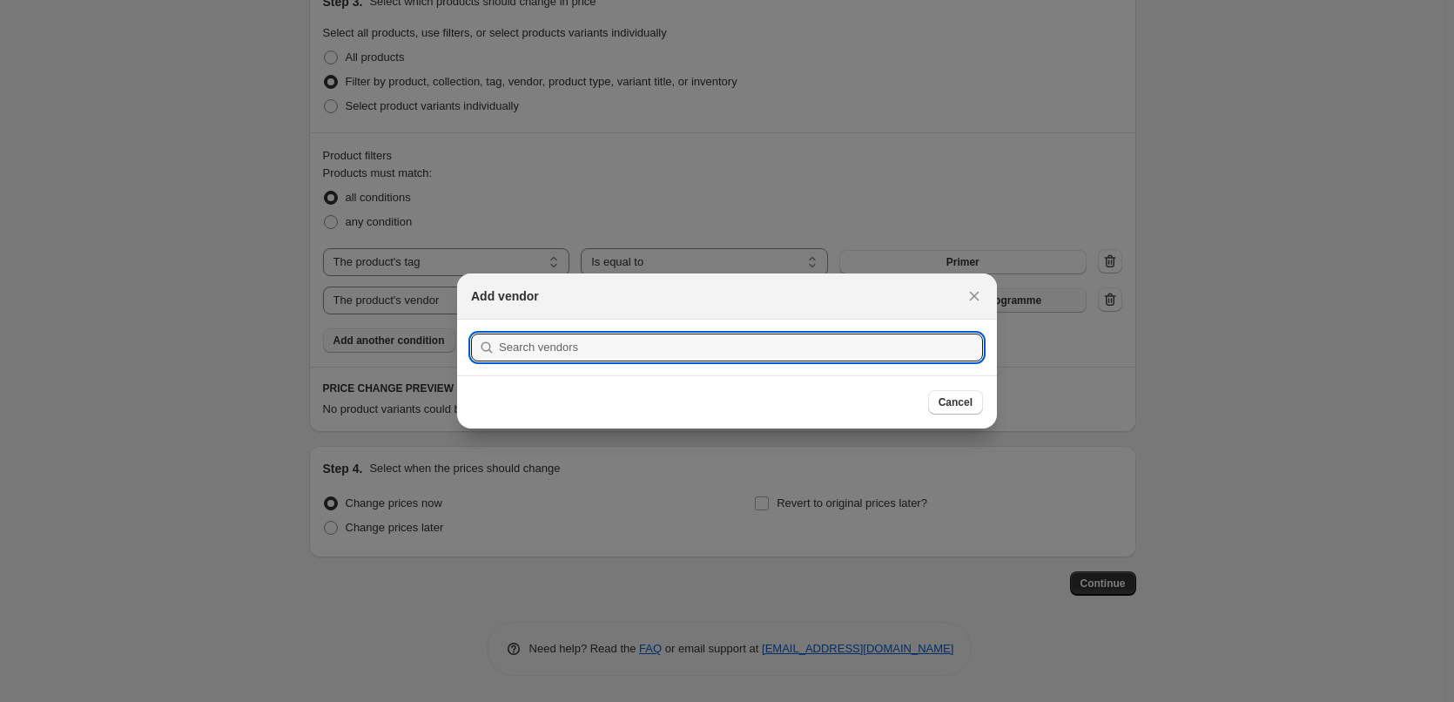
scroll to position [0, 0]
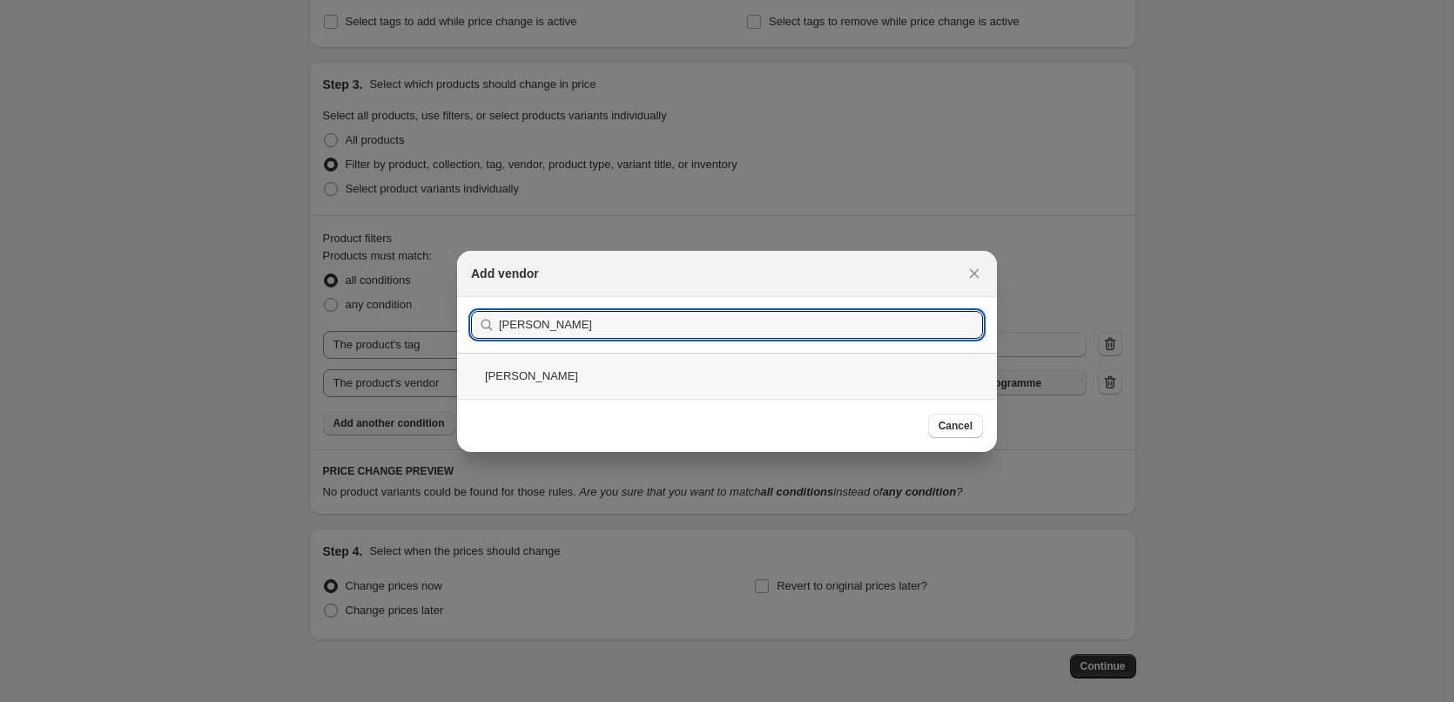
type input "Jane"
click at [531, 375] on div "Jane Iredale" at bounding box center [727, 376] width 540 height 46
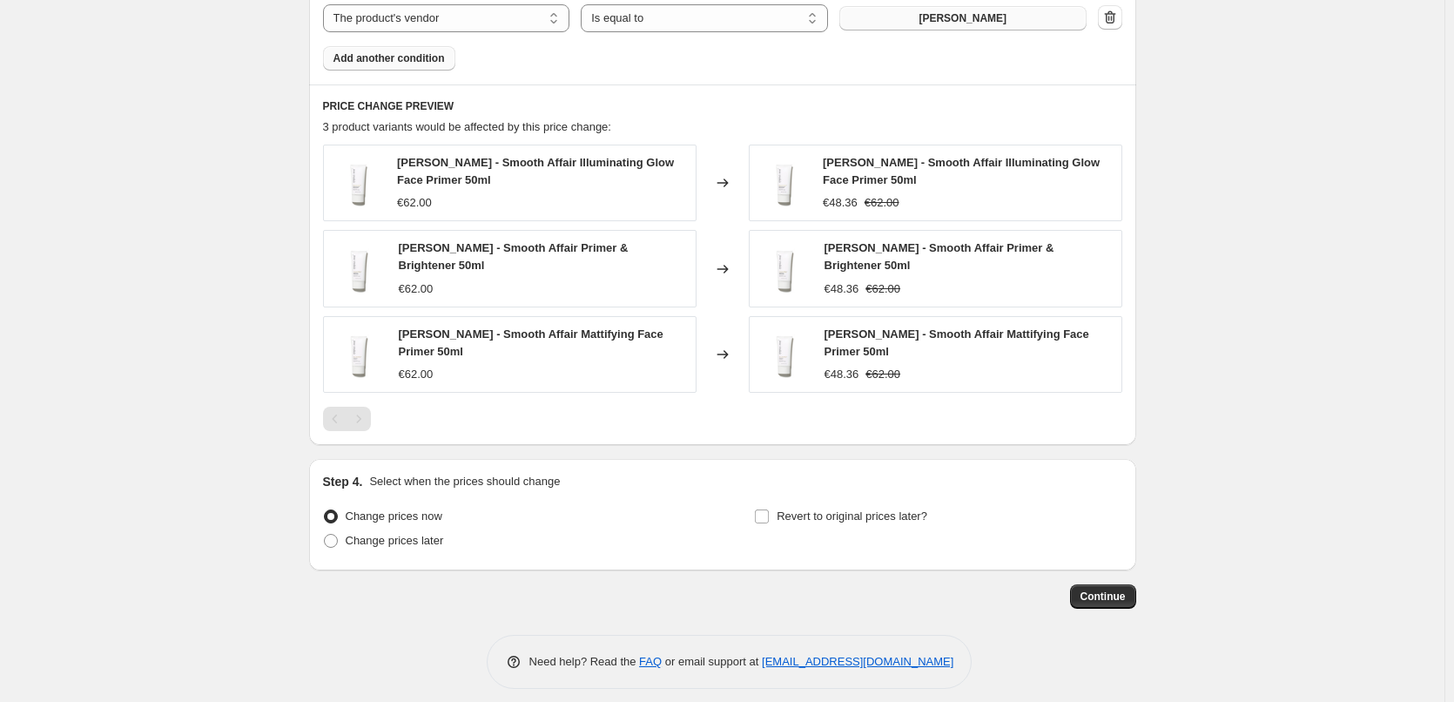
scroll to position [1130, 0]
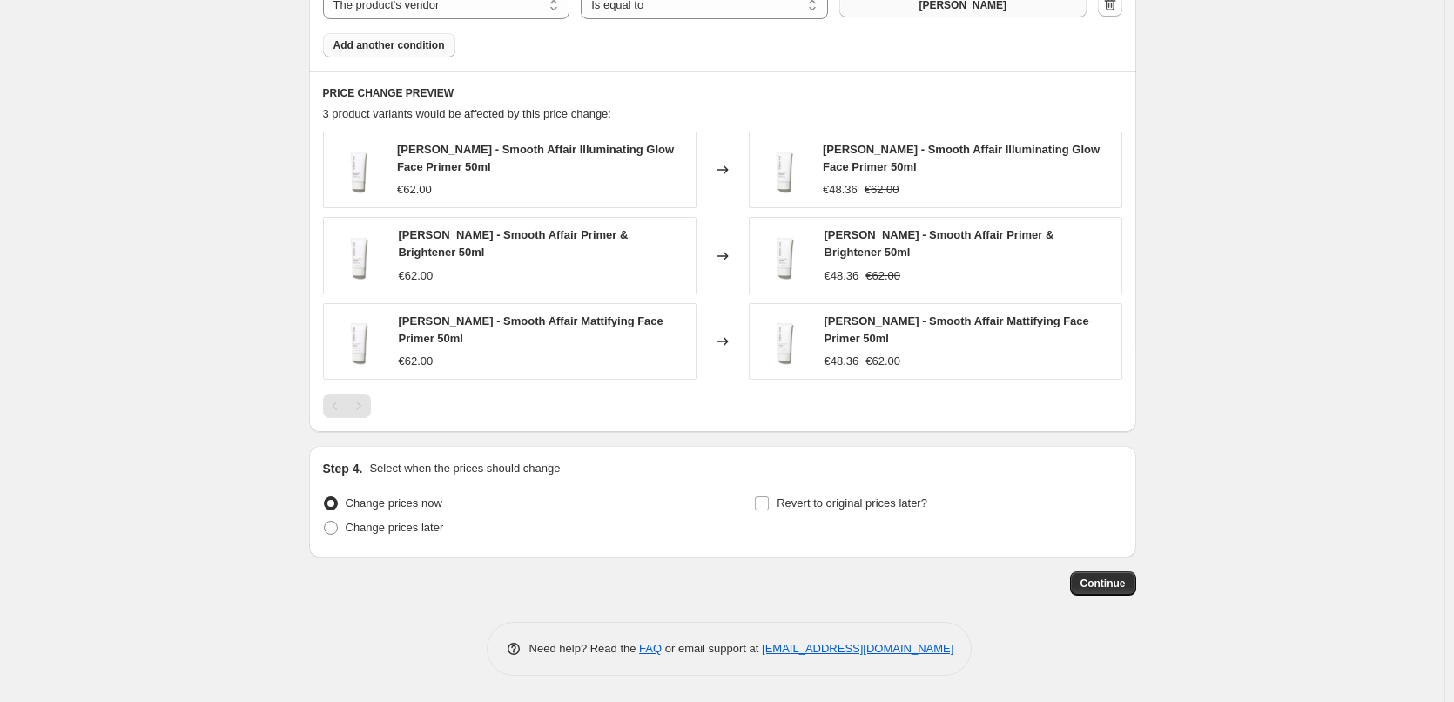
click at [836, 489] on div "Step 4. Select when the prices should change Change prices now Change prices la…" at bounding box center [723, 502] width 800 height 84
click at [836, 491] on label "Revert to original prices later?" at bounding box center [840, 503] width 173 height 24
click at [769, 496] on input "Revert to original prices later?" at bounding box center [762, 503] width 14 height 14
checkbox input "true"
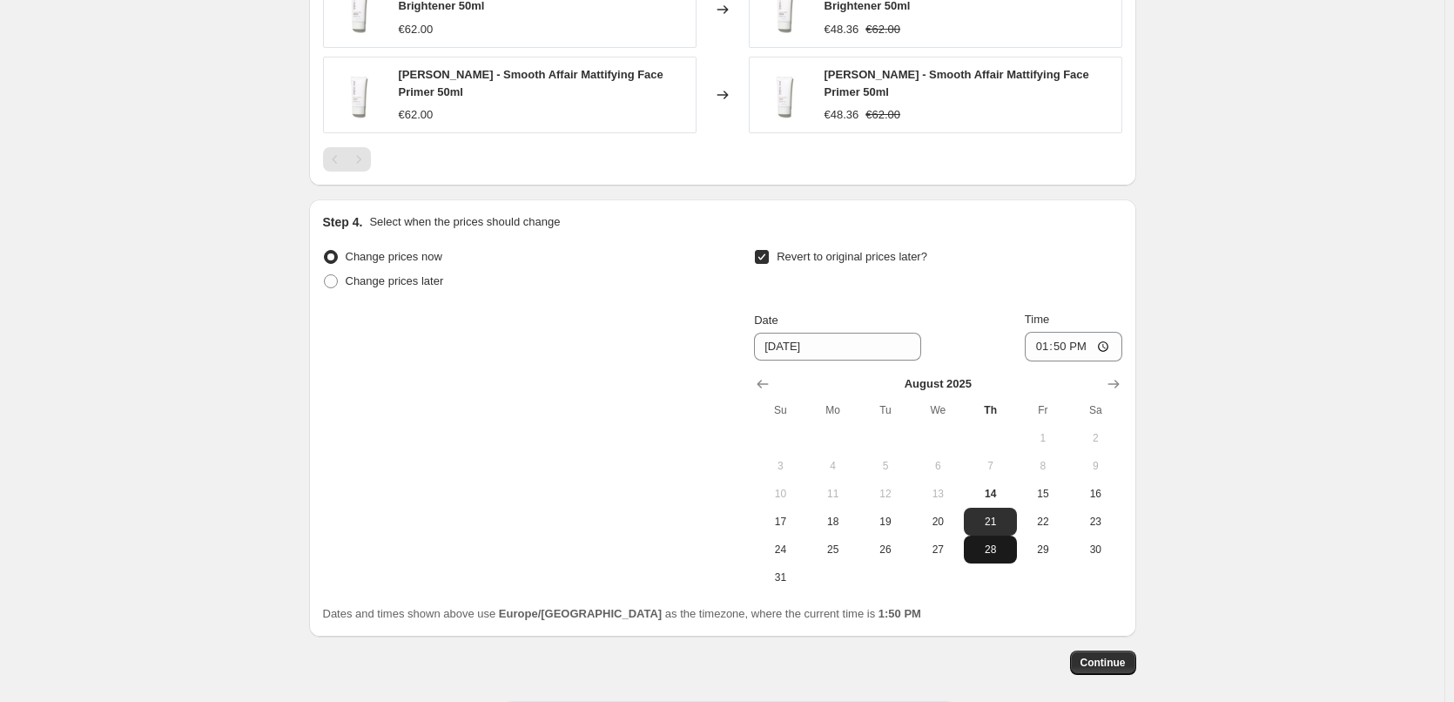
scroll to position [1456, 0]
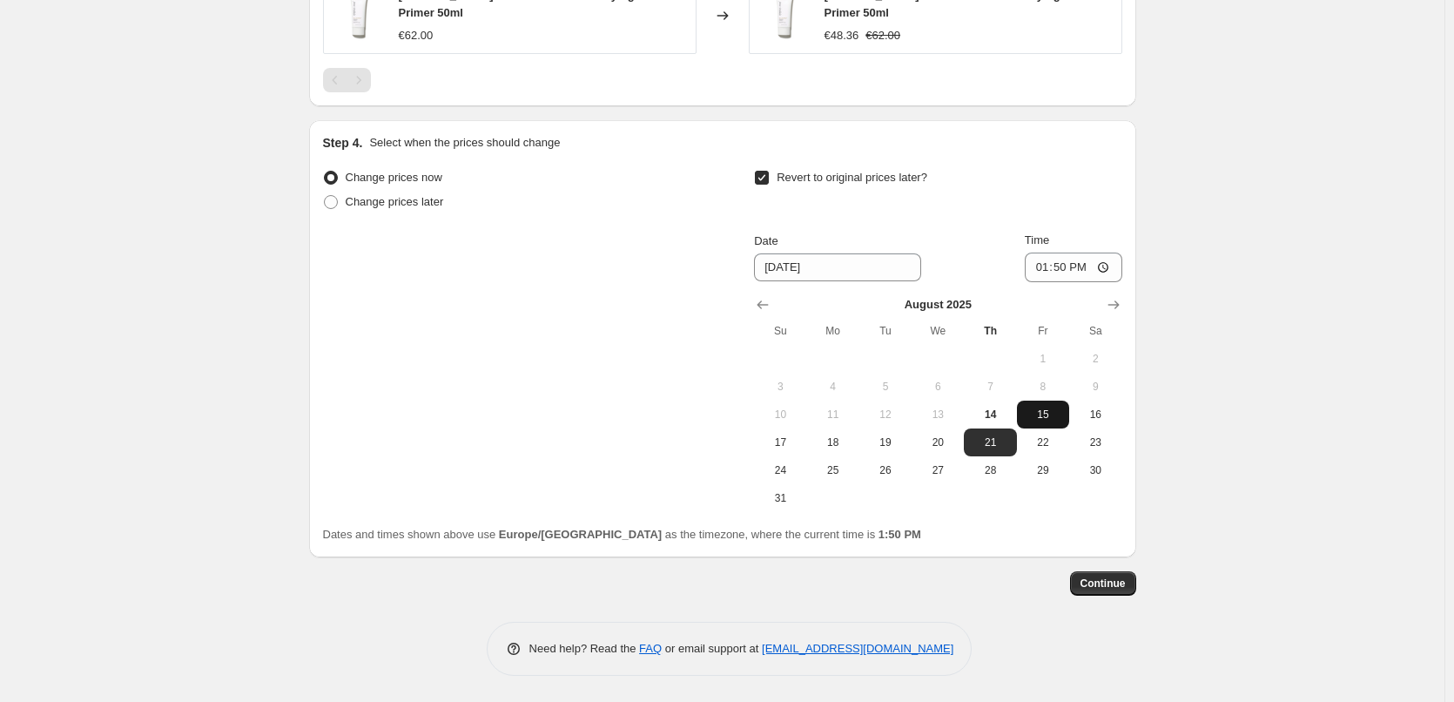
click at [1051, 409] on span "15" at bounding box center [1043, 415] width 38 height 14
type input "8/15/2025"
click at [1048, 273] on input "13:50" at bounding box center [1074, 268] width 98 height 30
type input "03:00"
click at [1097, 590] on span "Continue" at bounding box center [1103, 584] width 45 height 14
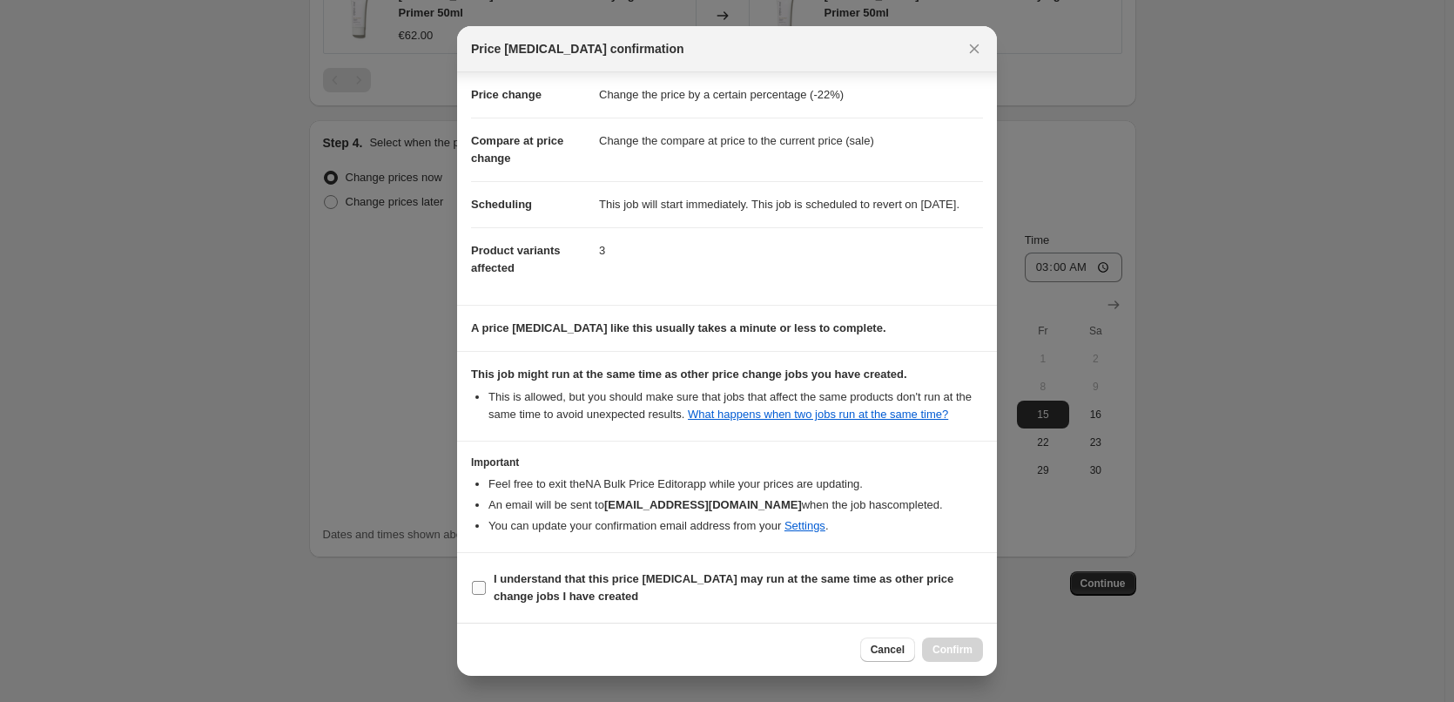
scroll to position [49, 0]
click at [577, 595] on b "I understand that this price change job may run at the same time as other price…" at bounding box center [724, 587] width 460 height 30
click at [486, 595] on input "I understand that this price change job may run at the same time as other price…" at bounding box center [479, 588] width 14 height 14
checkbox input "true"
click at [972, 647] on span "Confirm" at bounding box center [953, 650] width 40 height 14
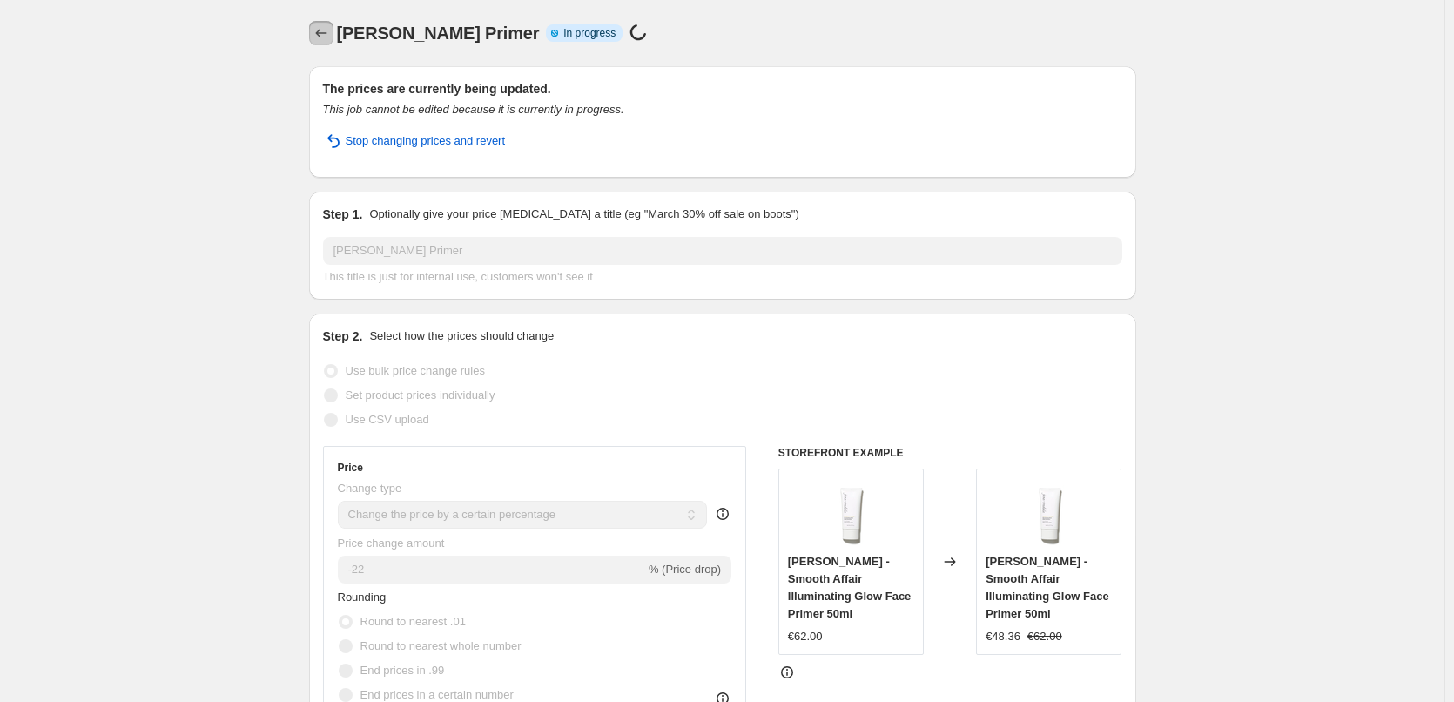
click at [317, 29] on icon "Price change jobs" at bounding box center [321, 32] width 17 height 17
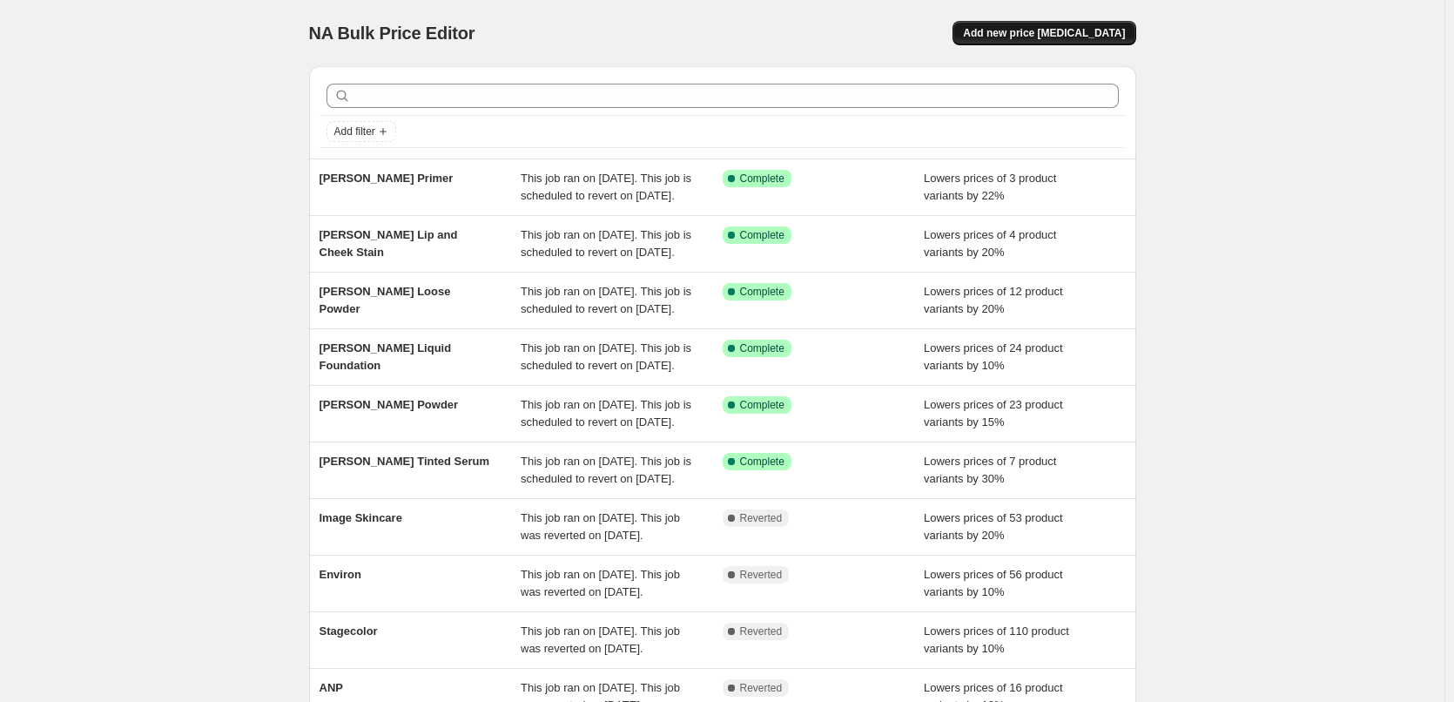
click at [1061, 30] on span "Add new price [MEDICAL_DATA]" at bounding box center [1044, 33] width 162 height 14
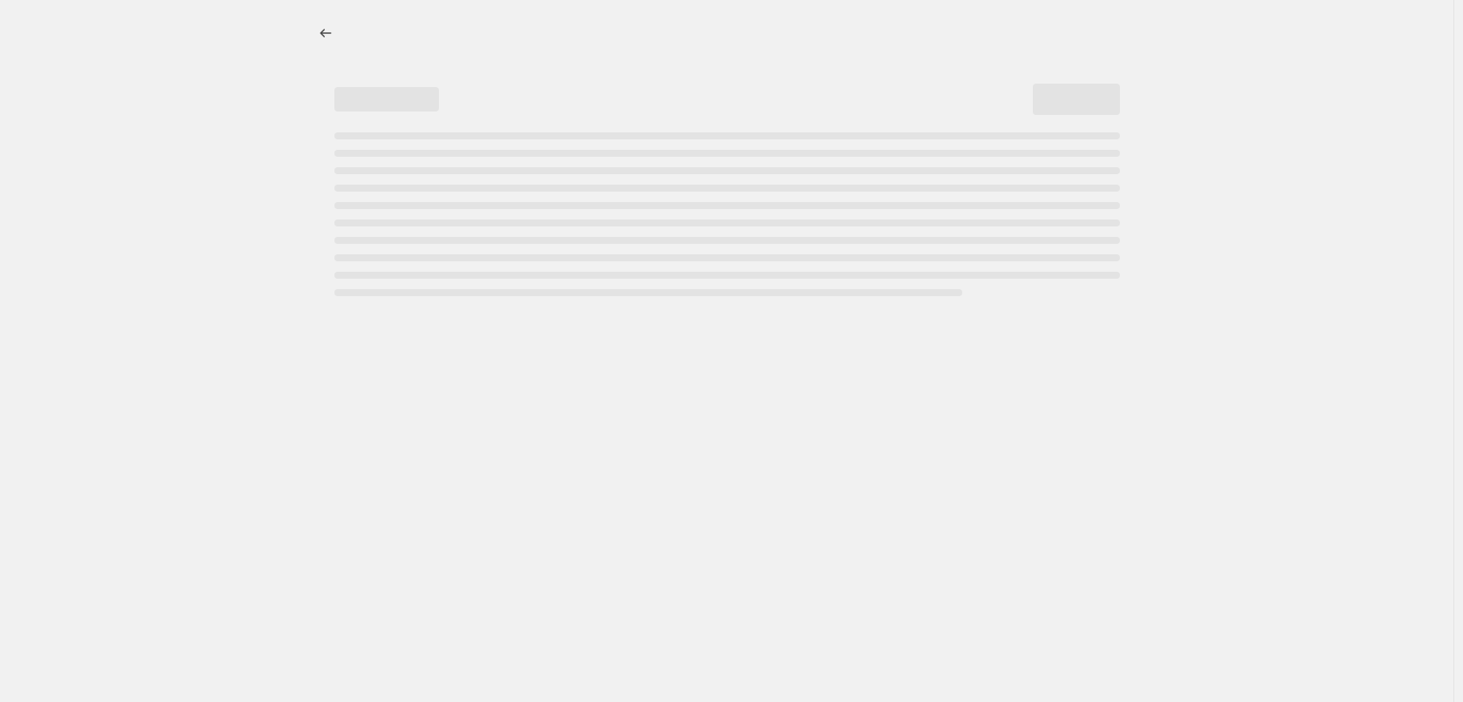
select select "percentage"
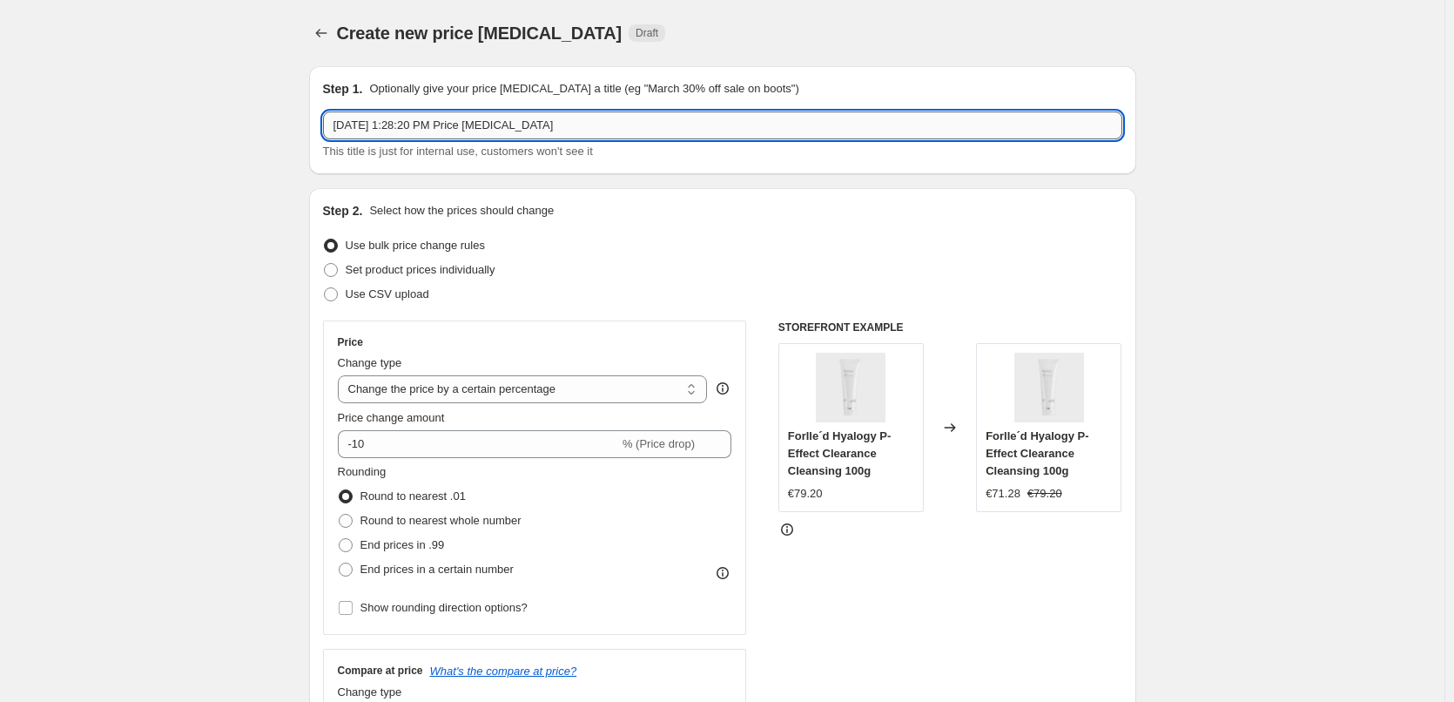
click at [555, 129] on input "Aug 14, 2025, 1:28:20 PM Price change job" at bounding box center [723, 125] width 800 height 28
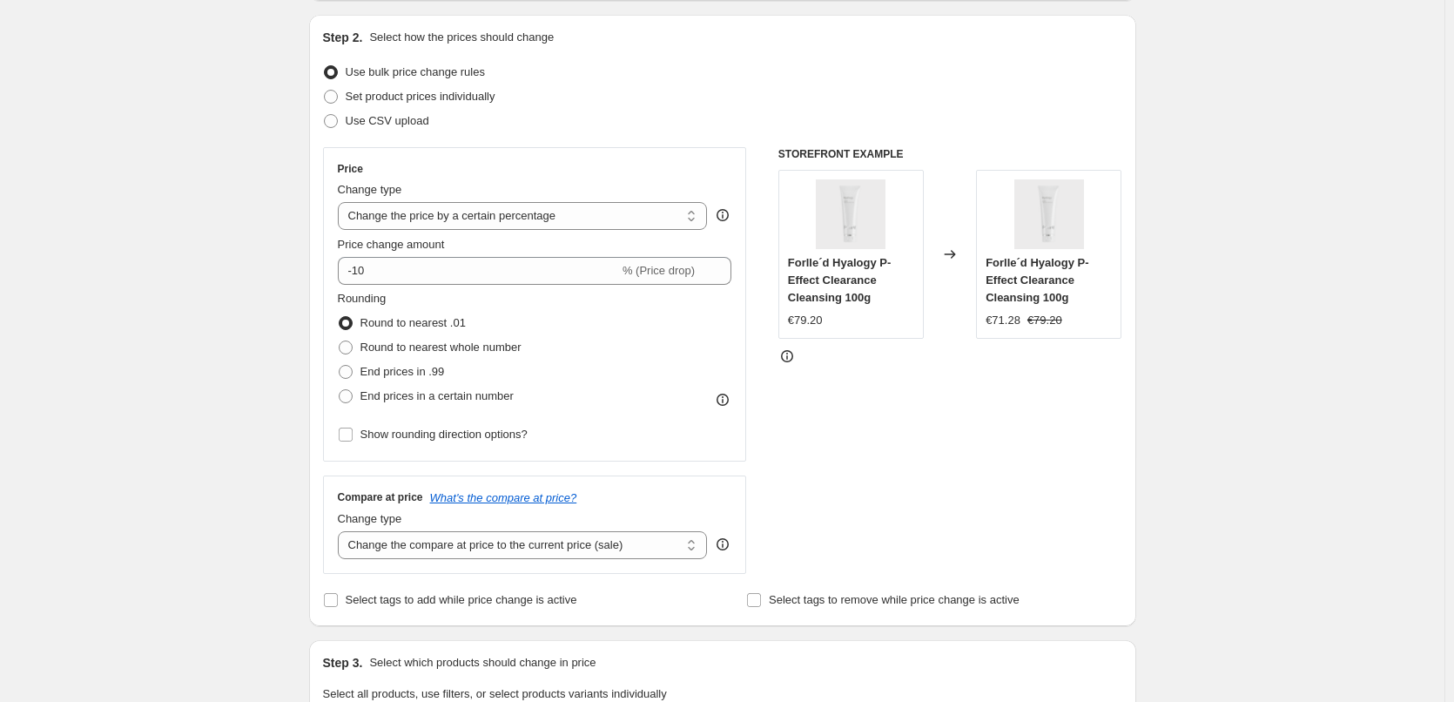
scroll to position [261, 0]
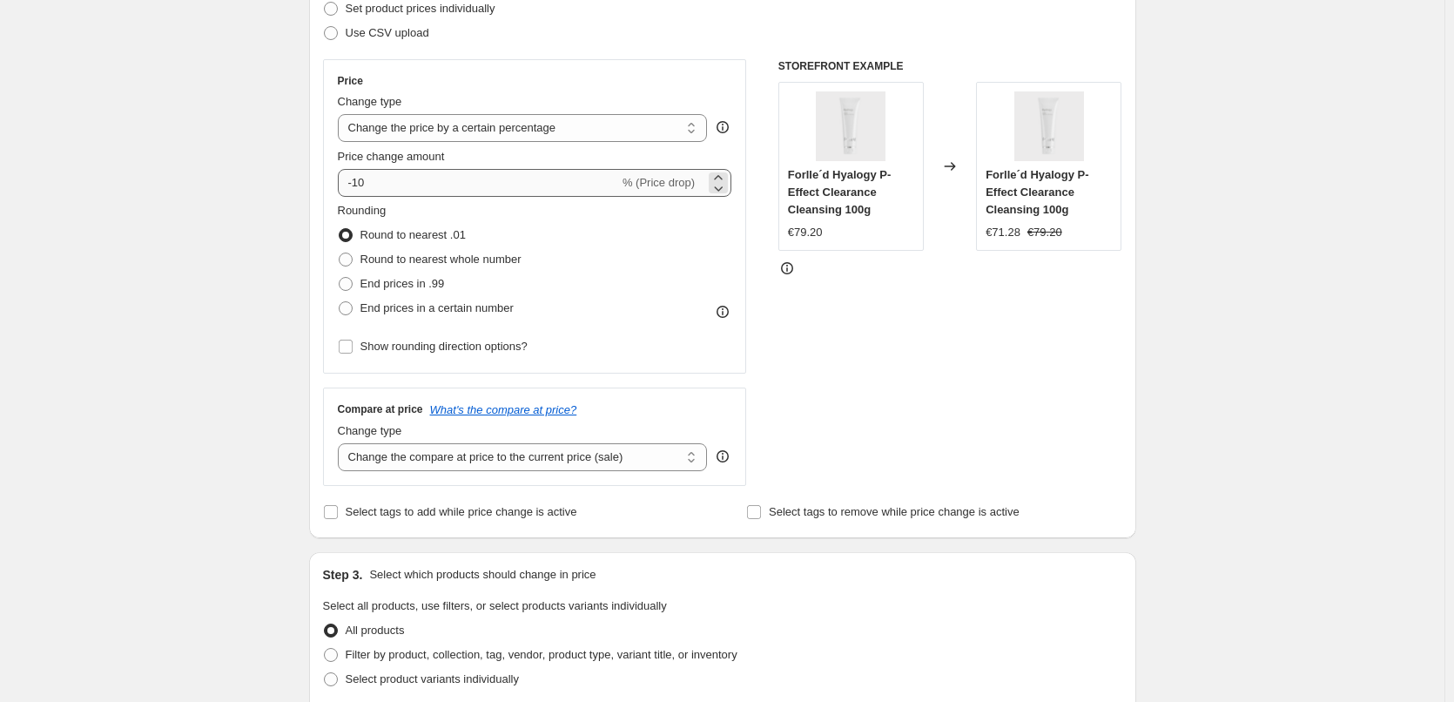
type input "Jane Iredale"
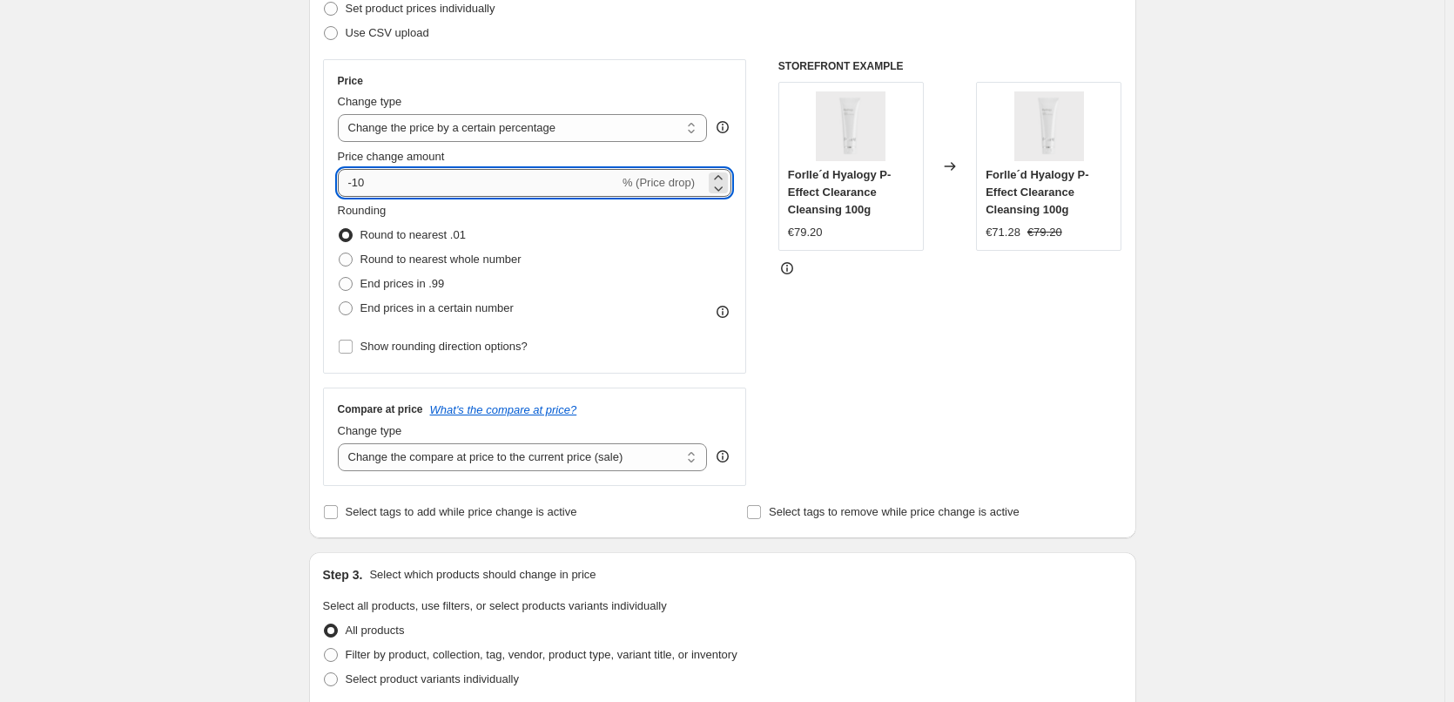
click at [401, 186] on input "-10" at bounding box center [478, 183] width 281 height 28
type input "-1"
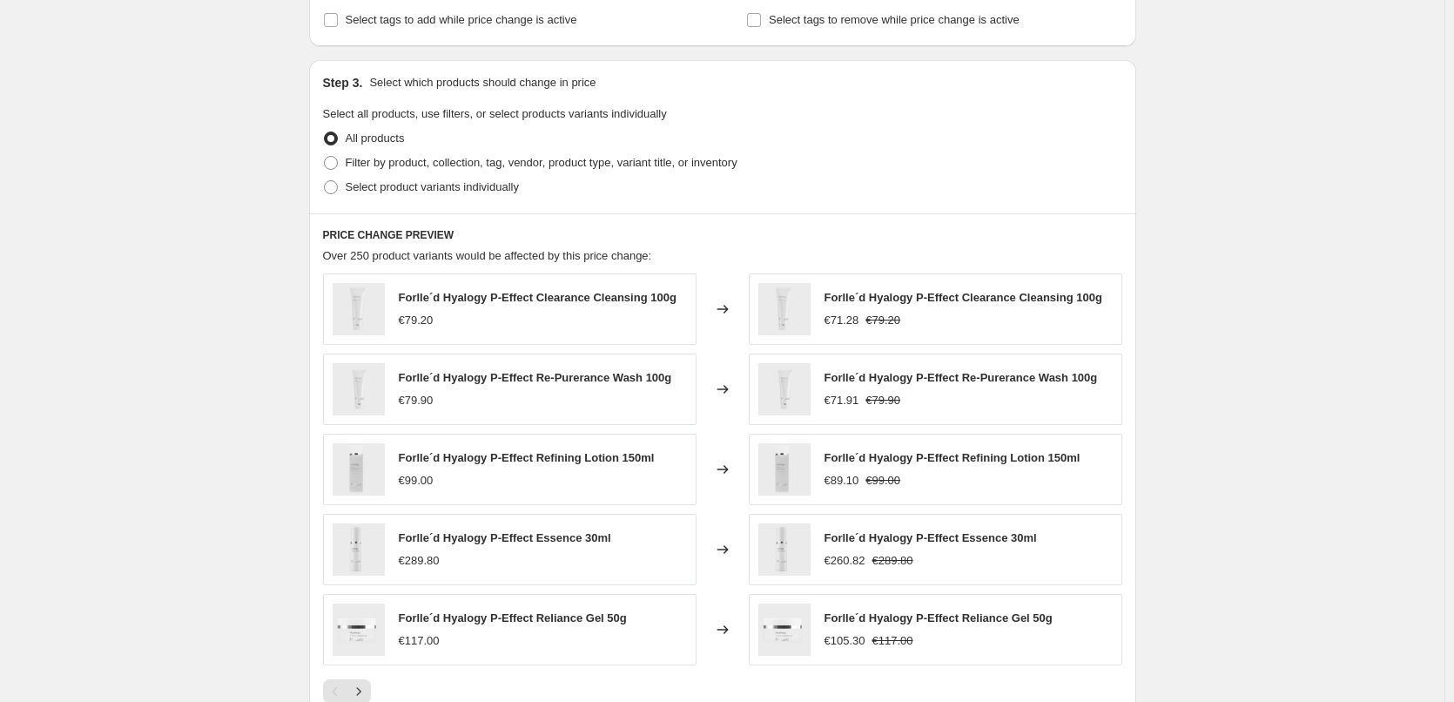
scroll to position [784, 0]
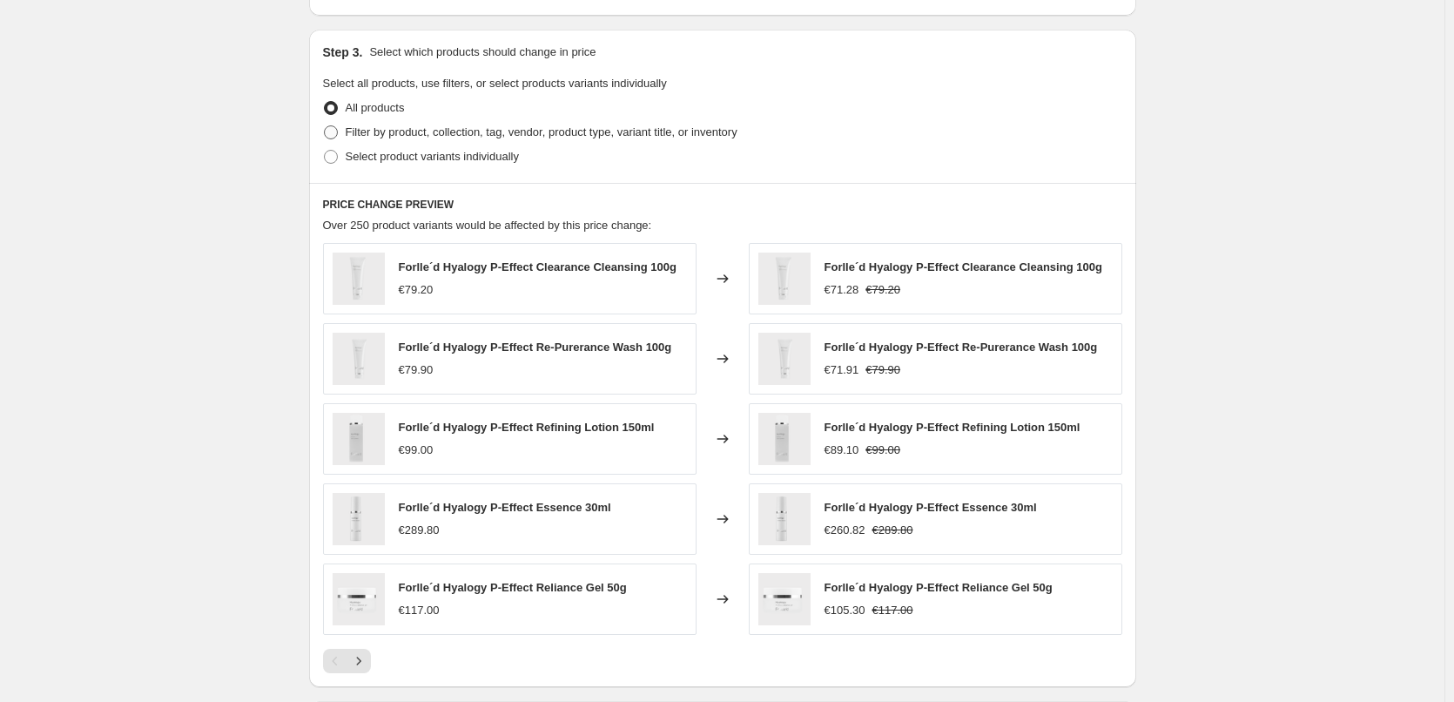
type input "-29"
click at [417, 129] on span "Filter by product, collection, tag, vendor, product type, variant title, or inv…" at bounding box center [542, 131] width 392 height 13
click at [325, 126] on input "Filter by product, collection, tag, vendor, product type, variant title, or inv…" at bounding box center [324, 125] width 1 height 1
radio input "true"
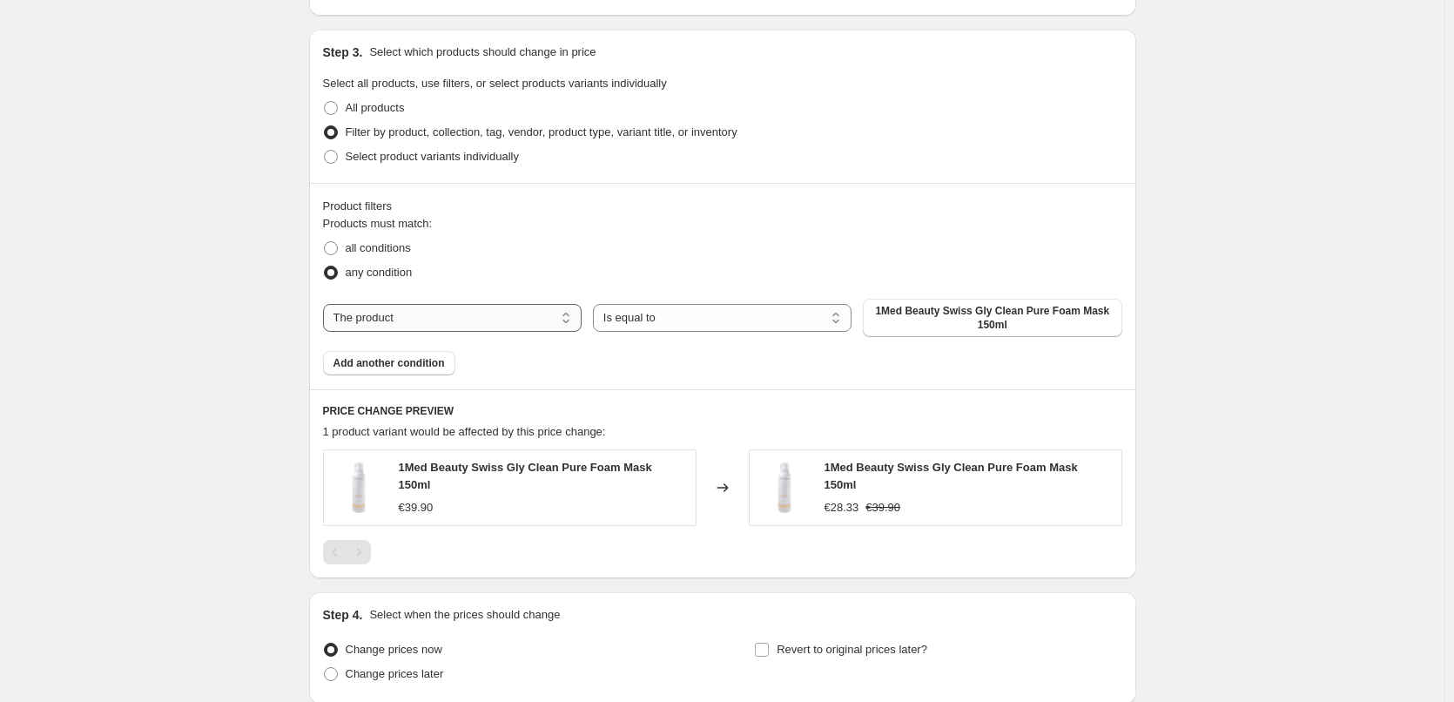
click at [539, 317] on select "The product The product's collection The product's tag The product's vendor The…" at bounding box center [452, 318] width 259 height 28
select select "tag"
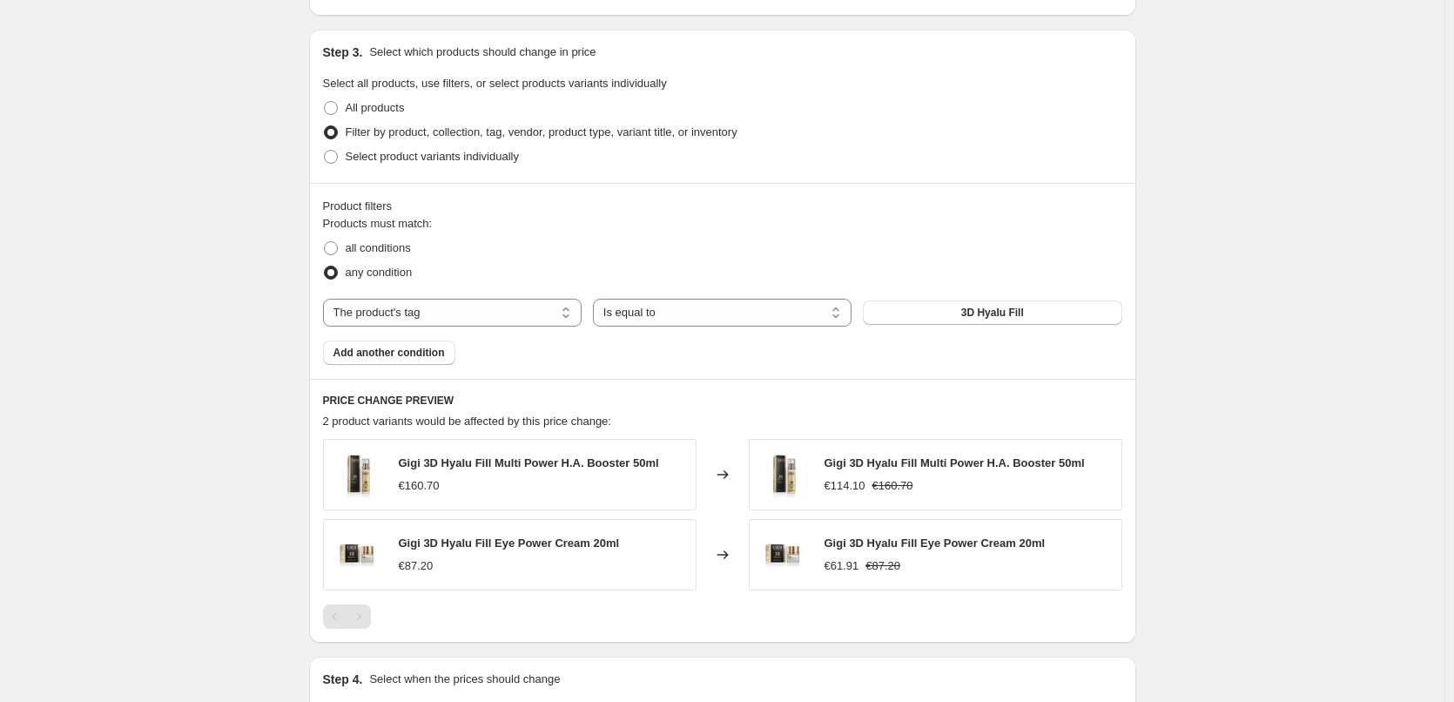
click at [981, 312] on span "3D Hyalu Fill" at bounding box center [993, 313] width 63 height 14
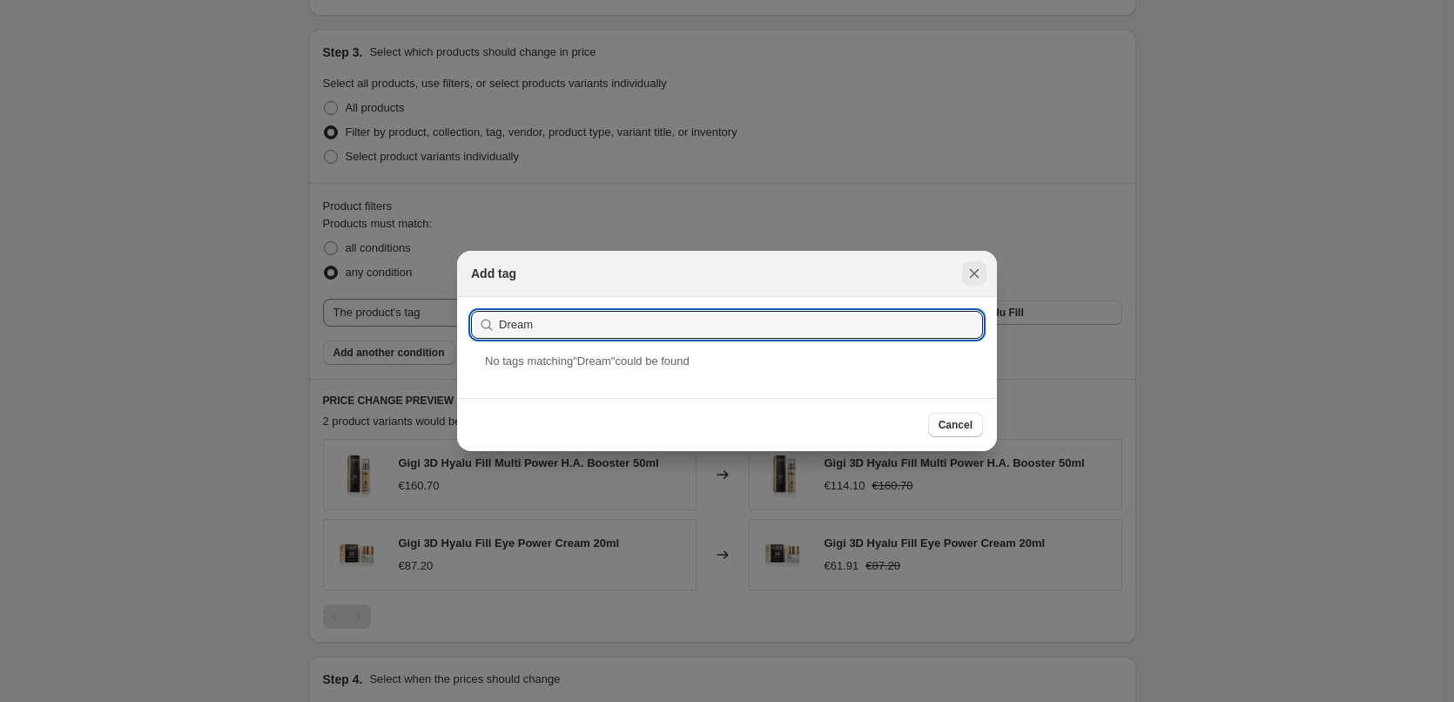
type input "Dream"
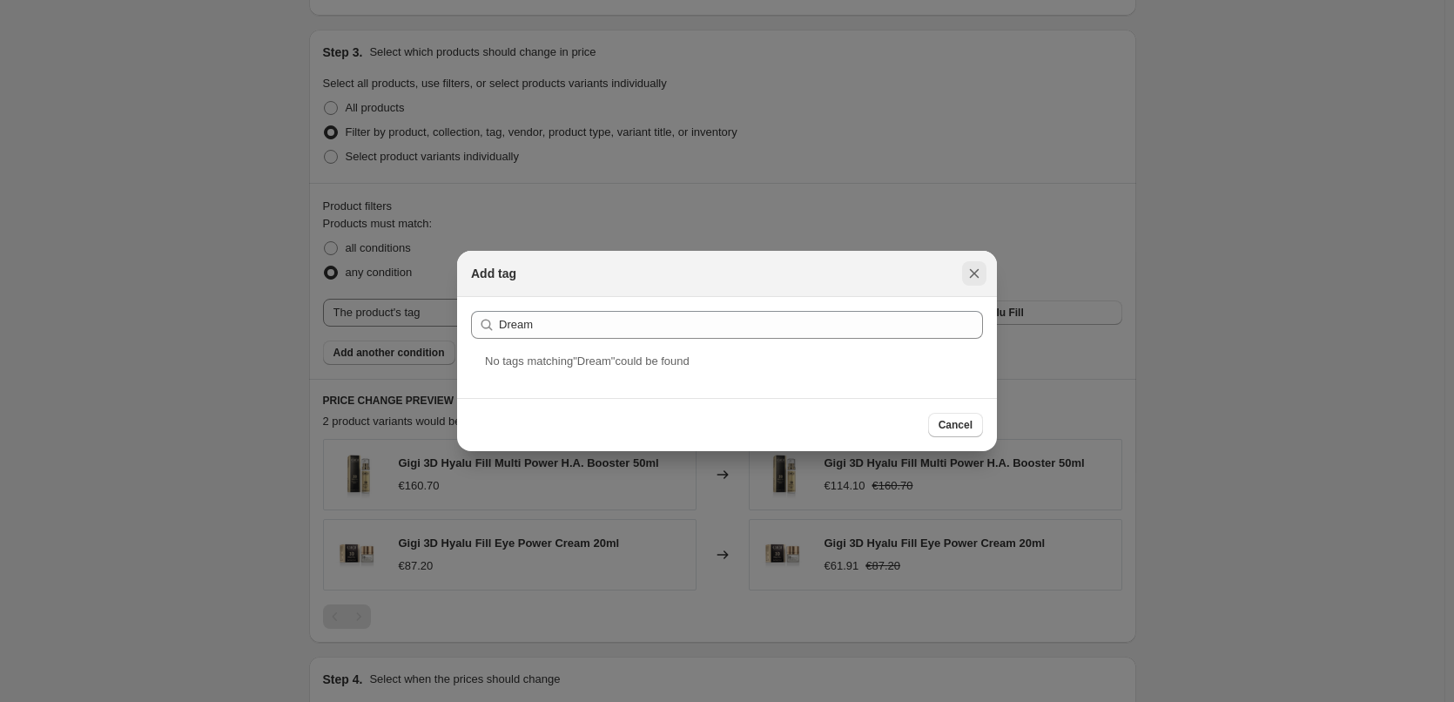
click at [975, 273] on icon "Close" at bounding box center [975, 274] width 10 height 10
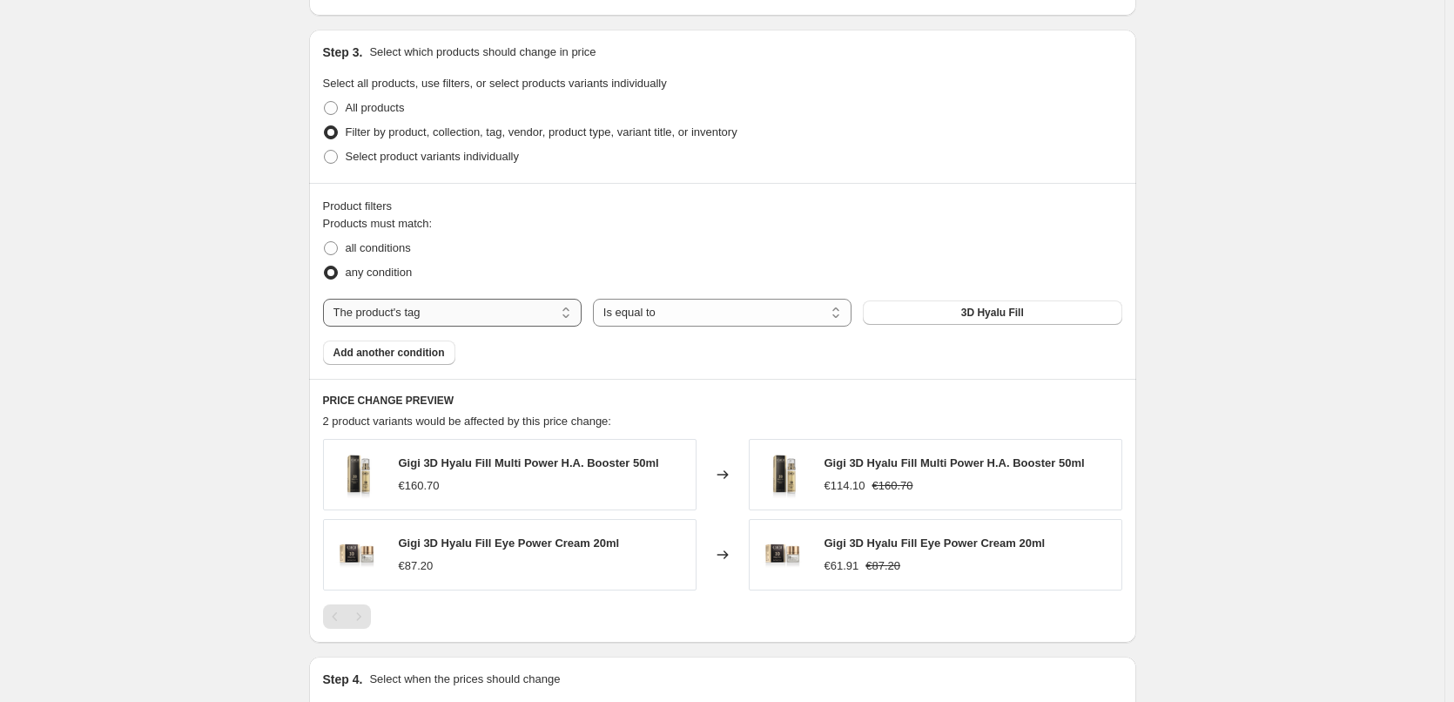
click at [442, 307] on select "The product The product's collection The product's tag The product's vendor The…" at bounding box center [452, 313] width 259 height 28
select select "vendor"
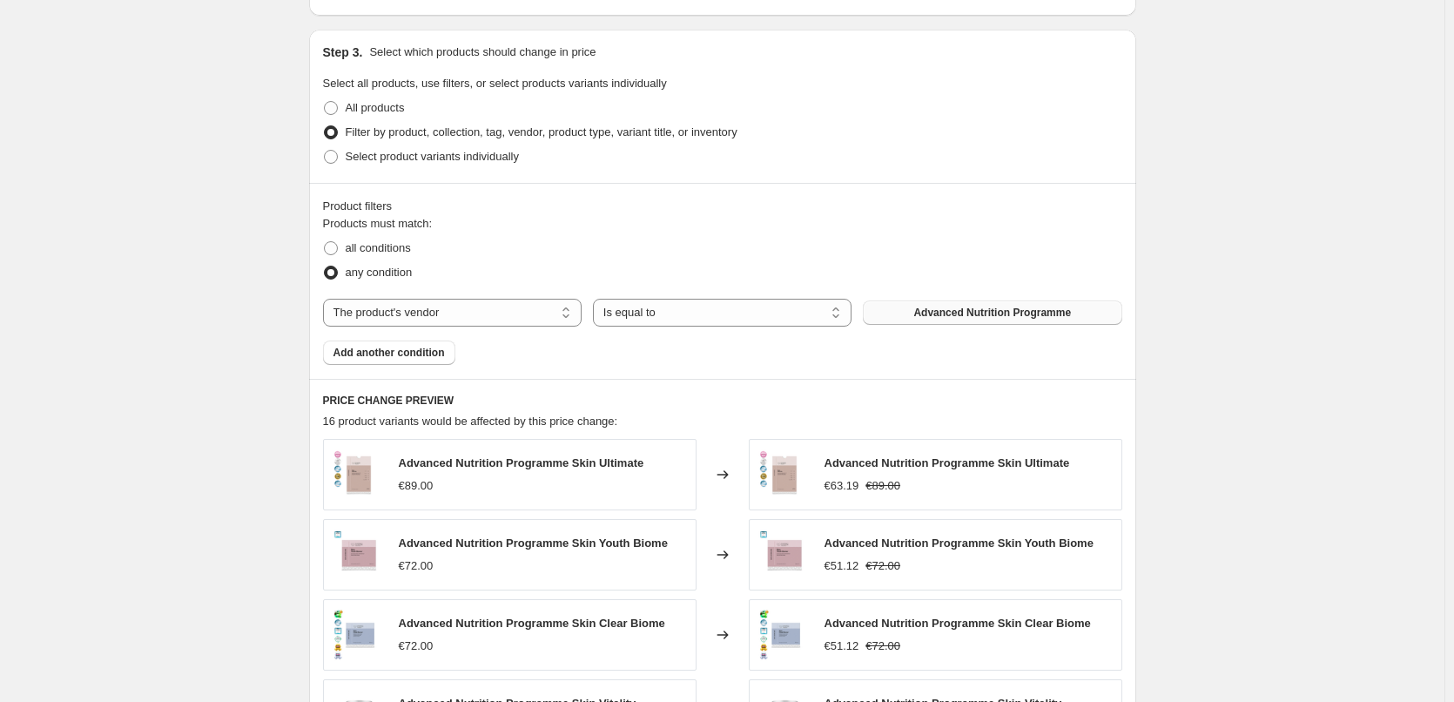
click at [962, 312] on span "Advanced Nutrition Programme" at bounding box center [993, 313] width 158 height 14
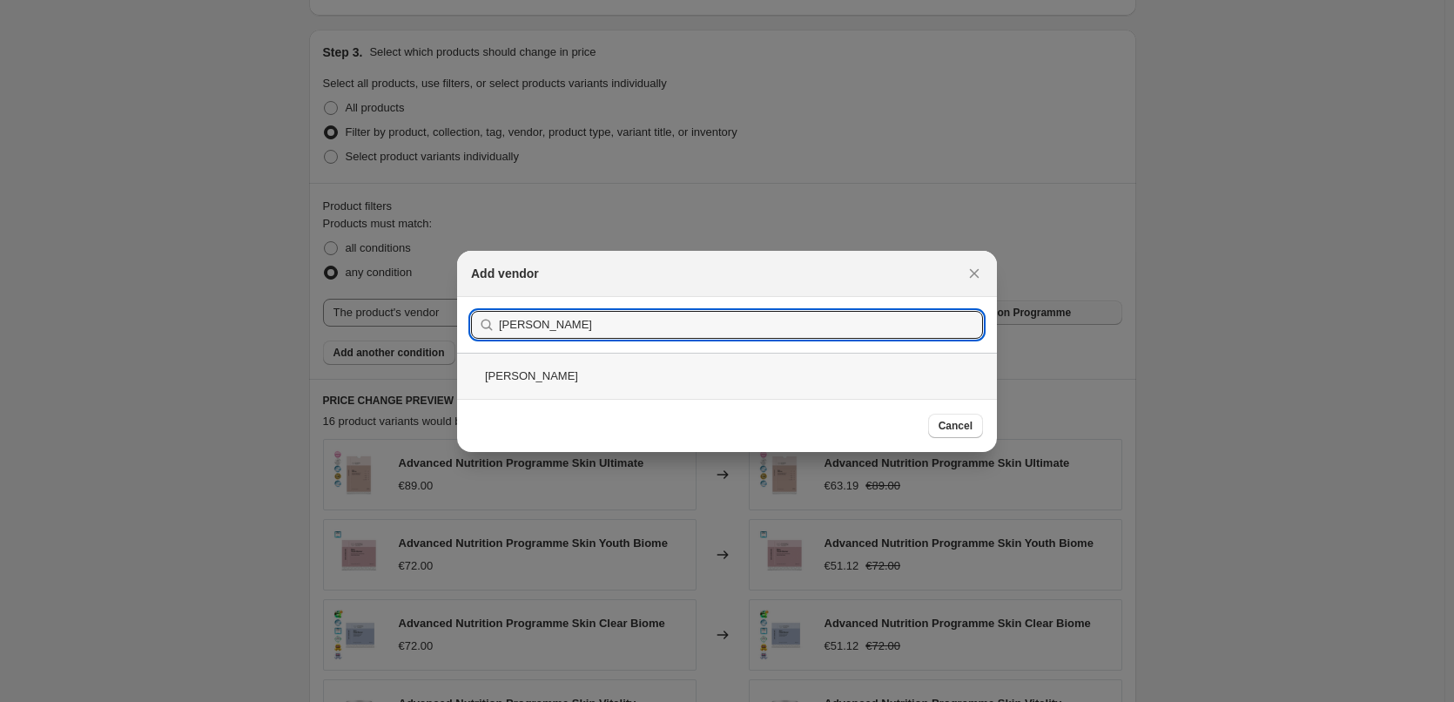
type input "Jane"
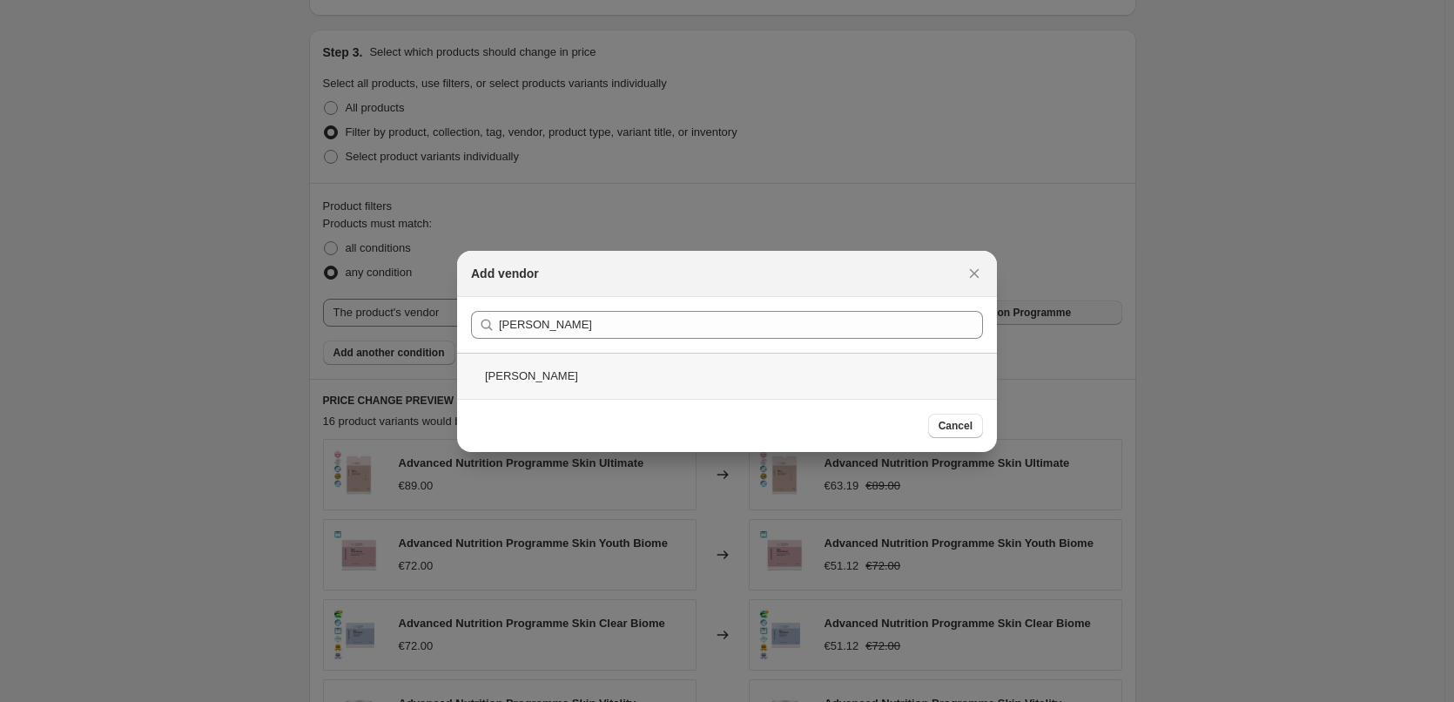
click at [549, 375] on div "Jane Iredale" at bounding box center [727, 376] width 540 height 46
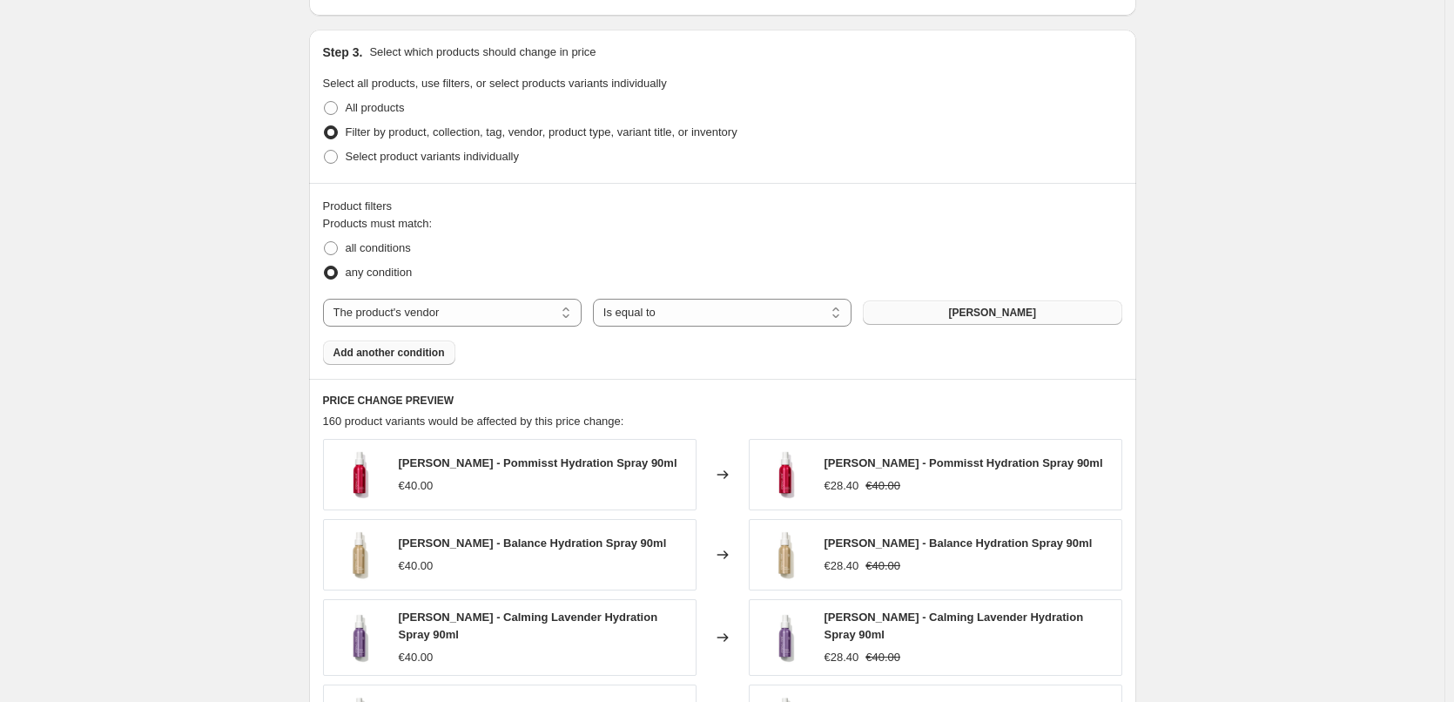
click at [401, 358] on span "Add another condition" at bounding box center [389, 353] width 111 height 14
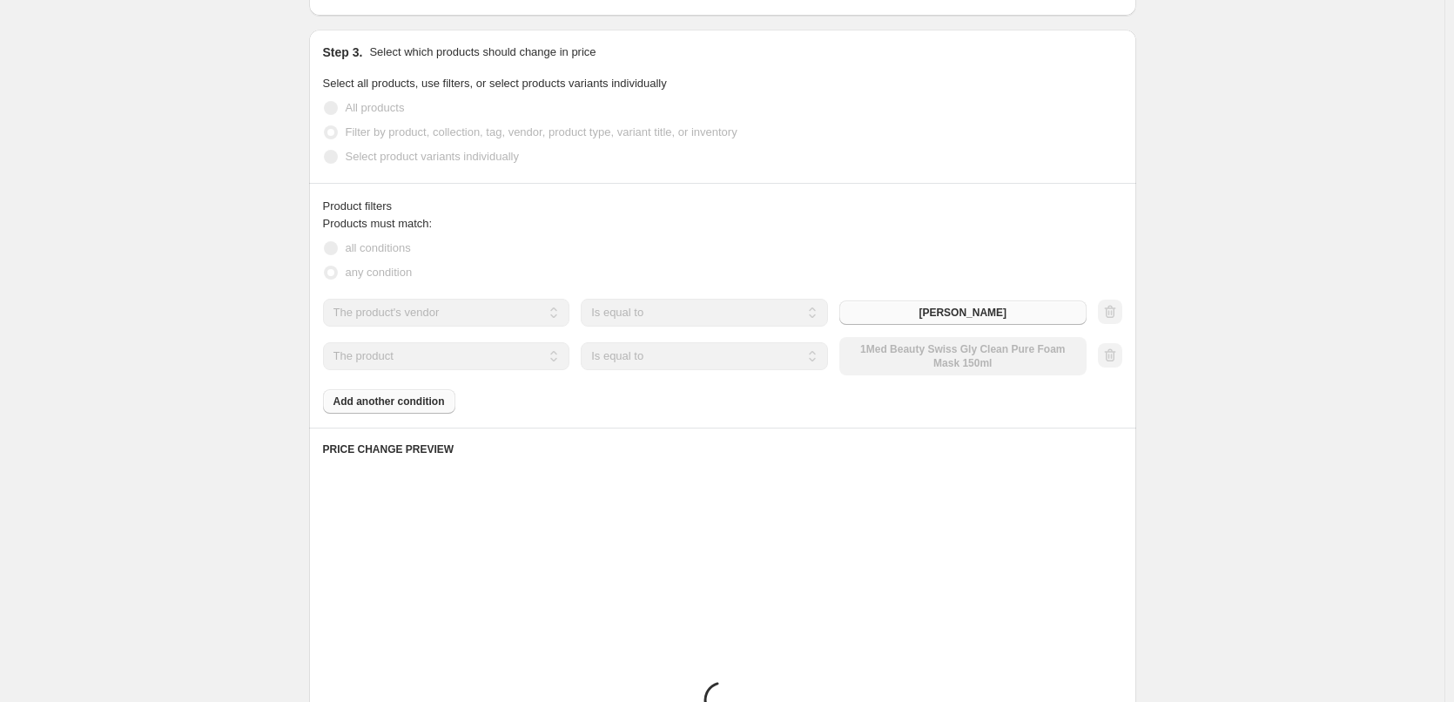
click at [467, 359] on select "The product The product's collection The product's tag The product's vendor The…" at bounding box center [446, 356] width 247 height 28
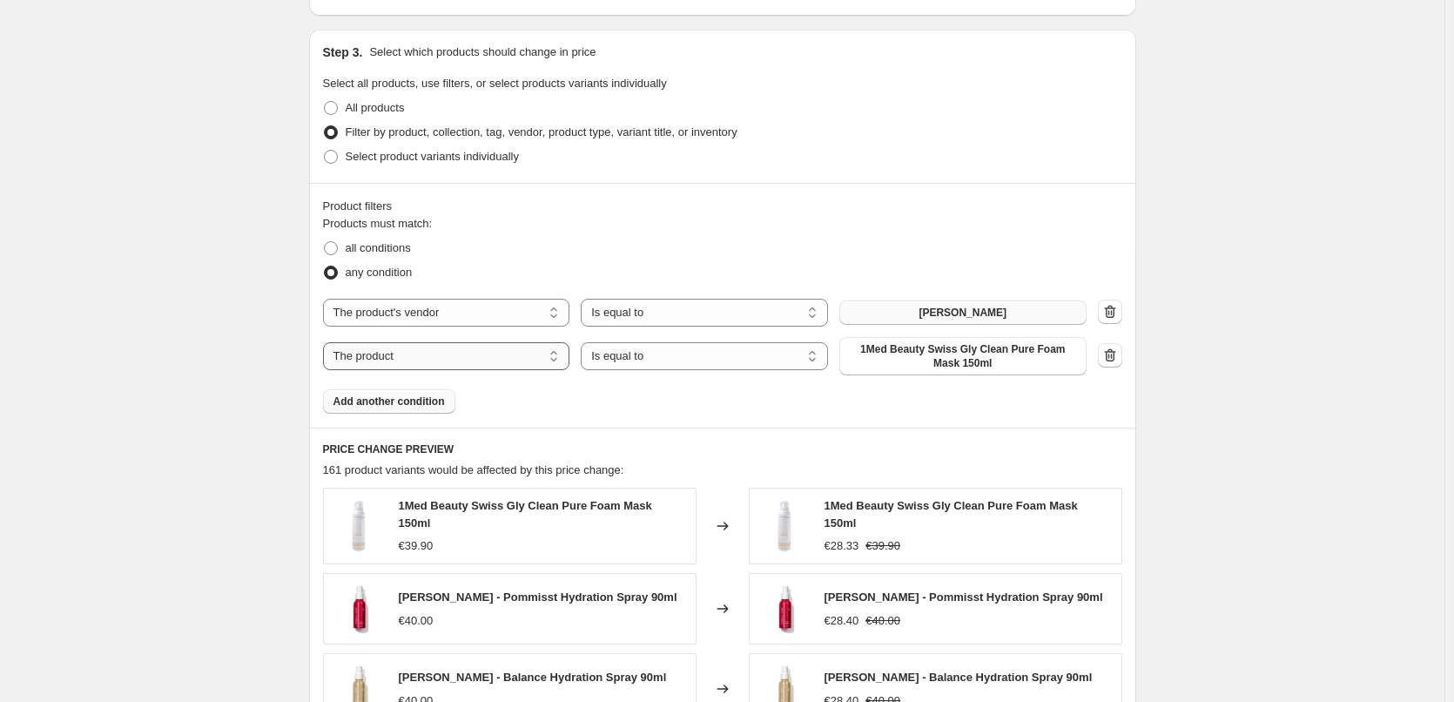
select select "tag"
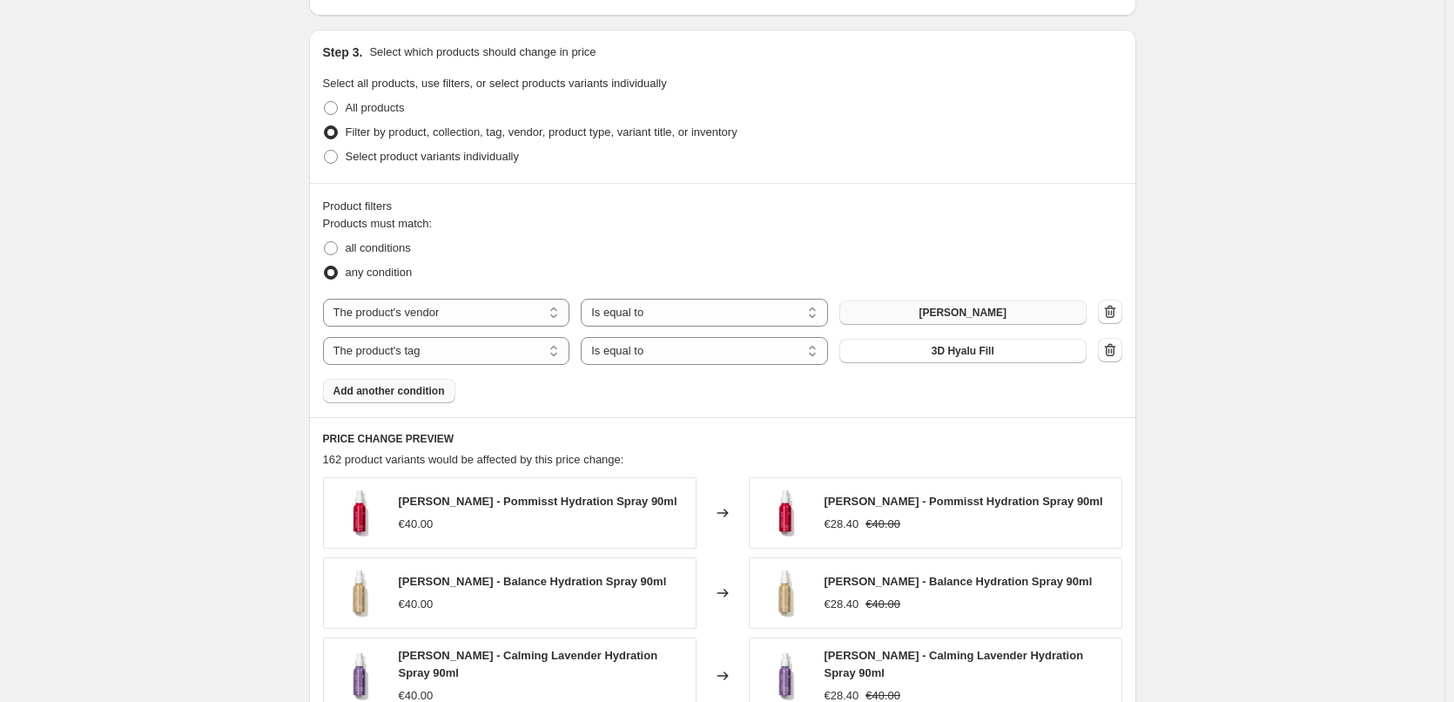
click at [978, 353] on span "3D Hyalu Fill" at bounding box center [963, 351] width 63 height 14
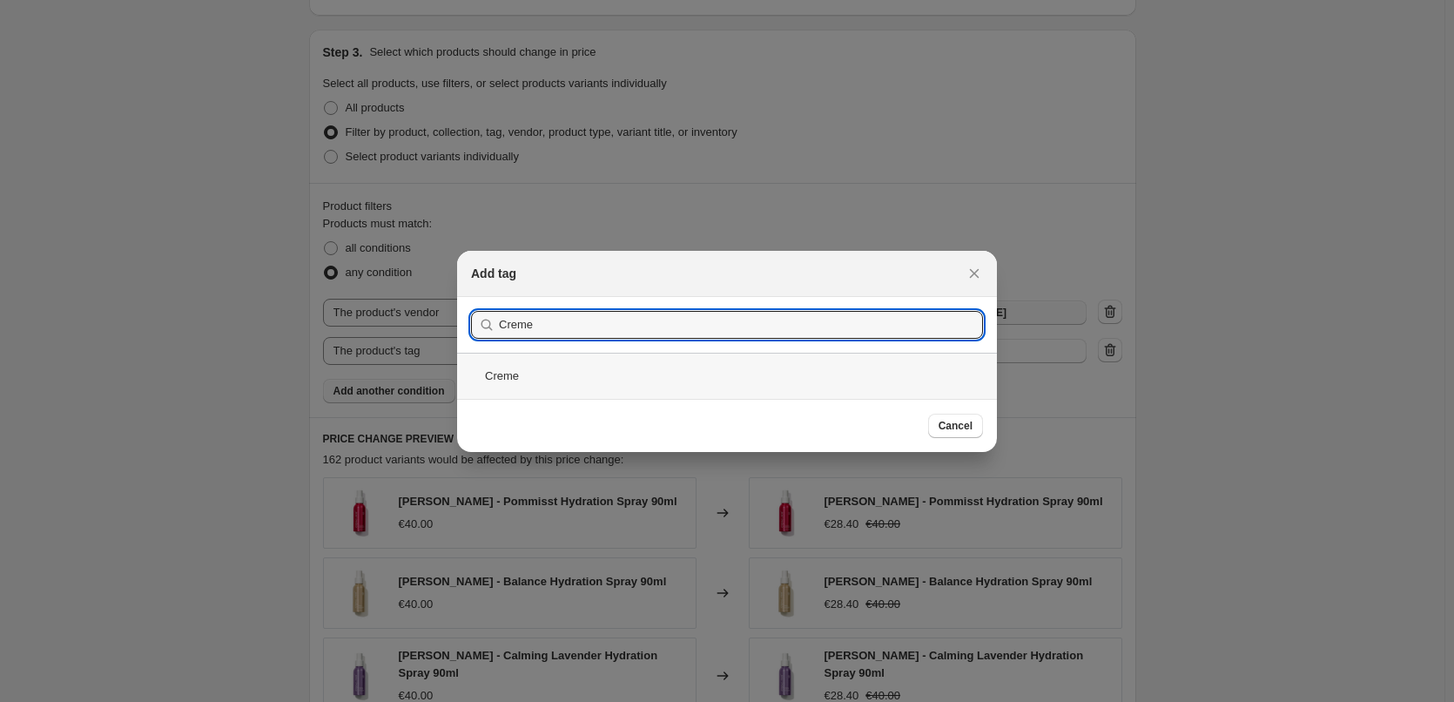
type input "Creme"
click at [525, 368] on div "Creme" at bounding box center [727, 376] width 540 height 46
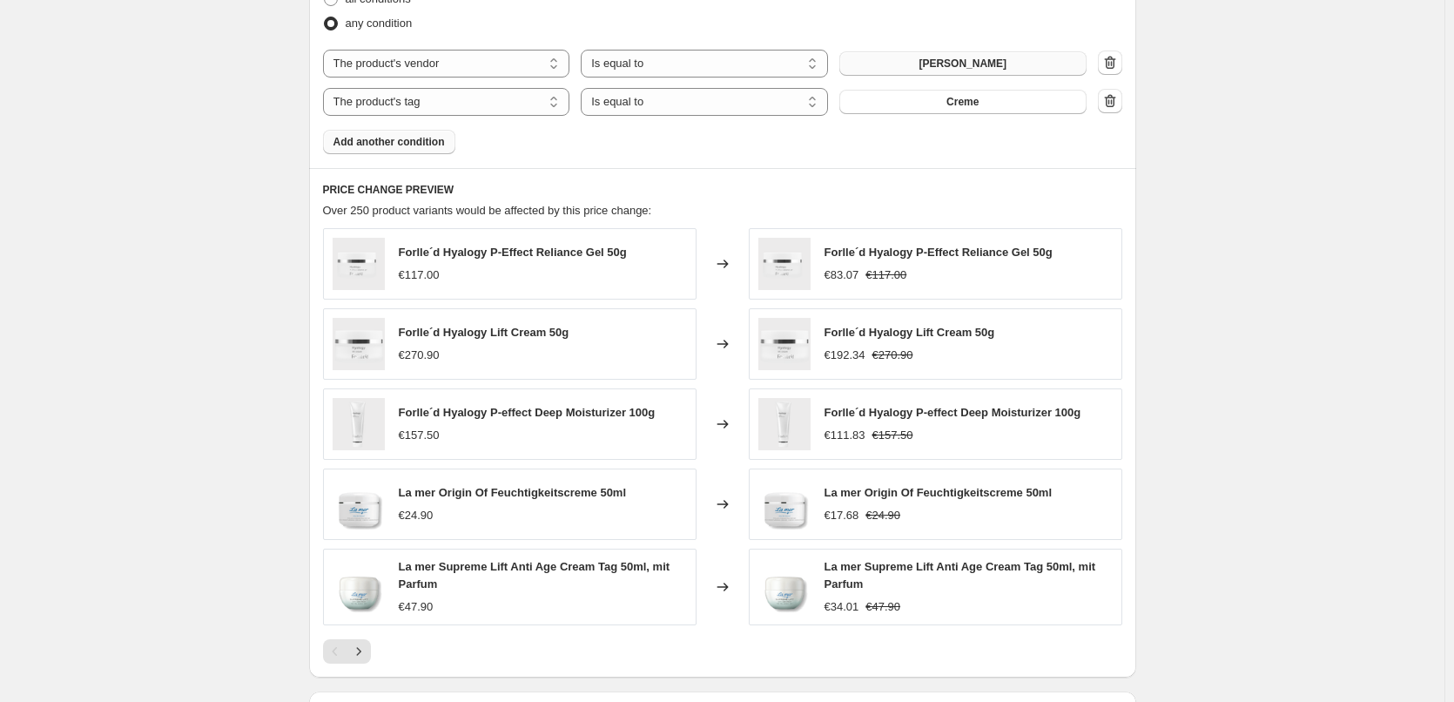
scroll to position [871, 0]
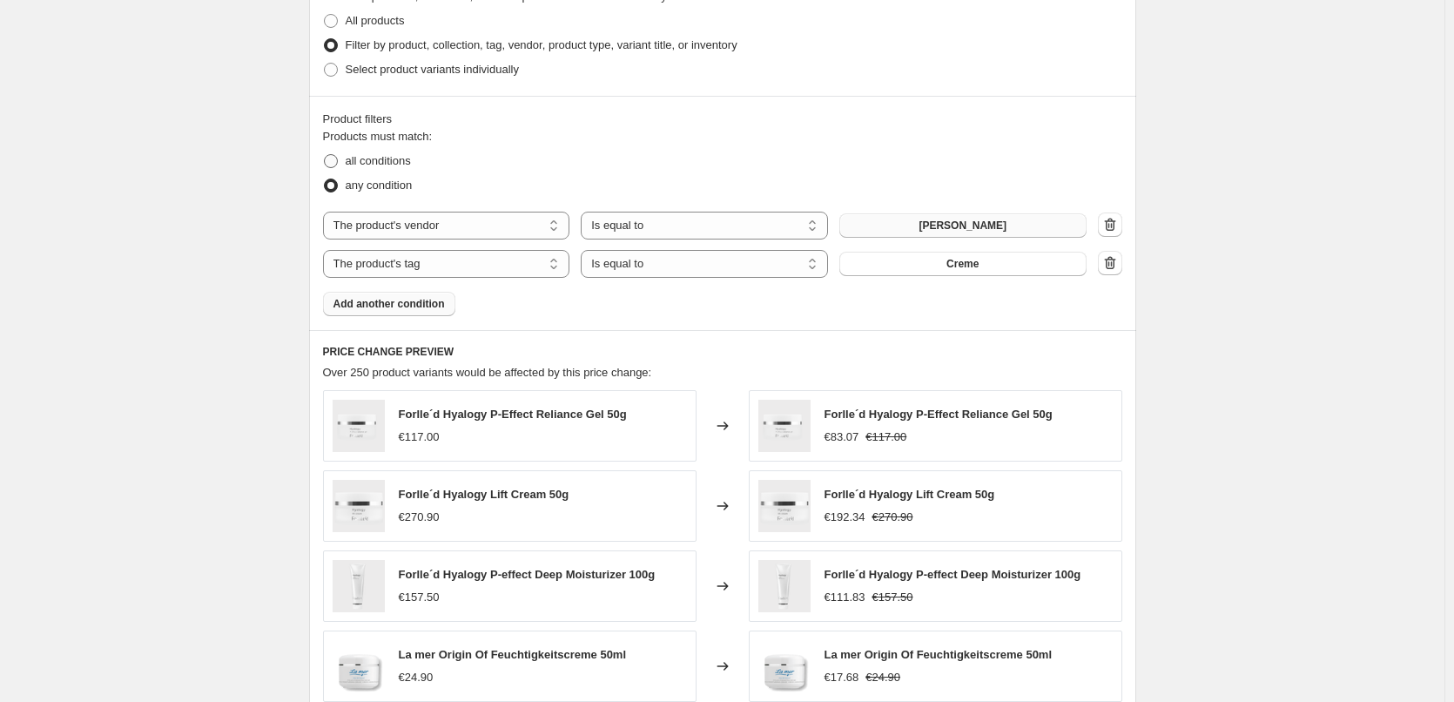
click at [375, 158] on span "all conditions" at bounding box center [378, 160] width 65 height 13
click at [325, 155] on input "all conditions" at bounding box center [324, 154] width 1 height 1
radio input "true"
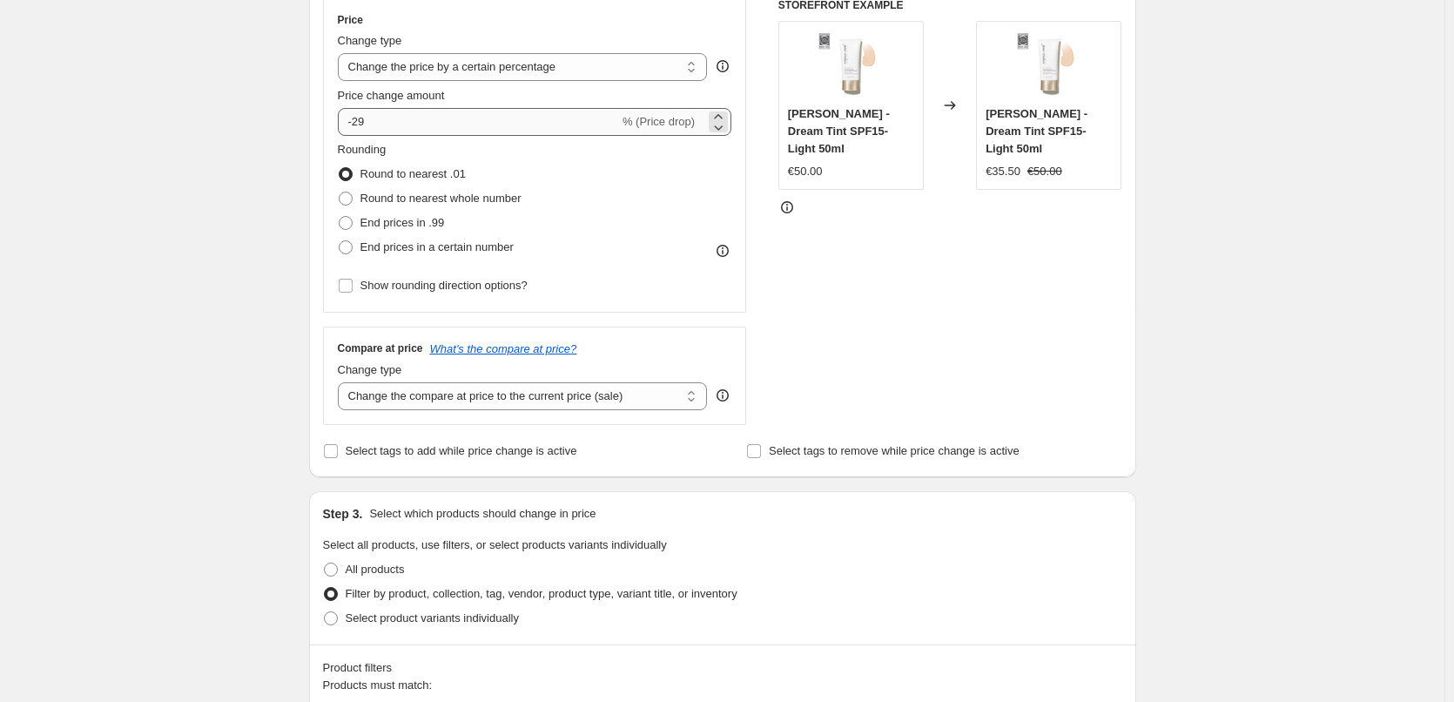
scroll to position [174, 0]
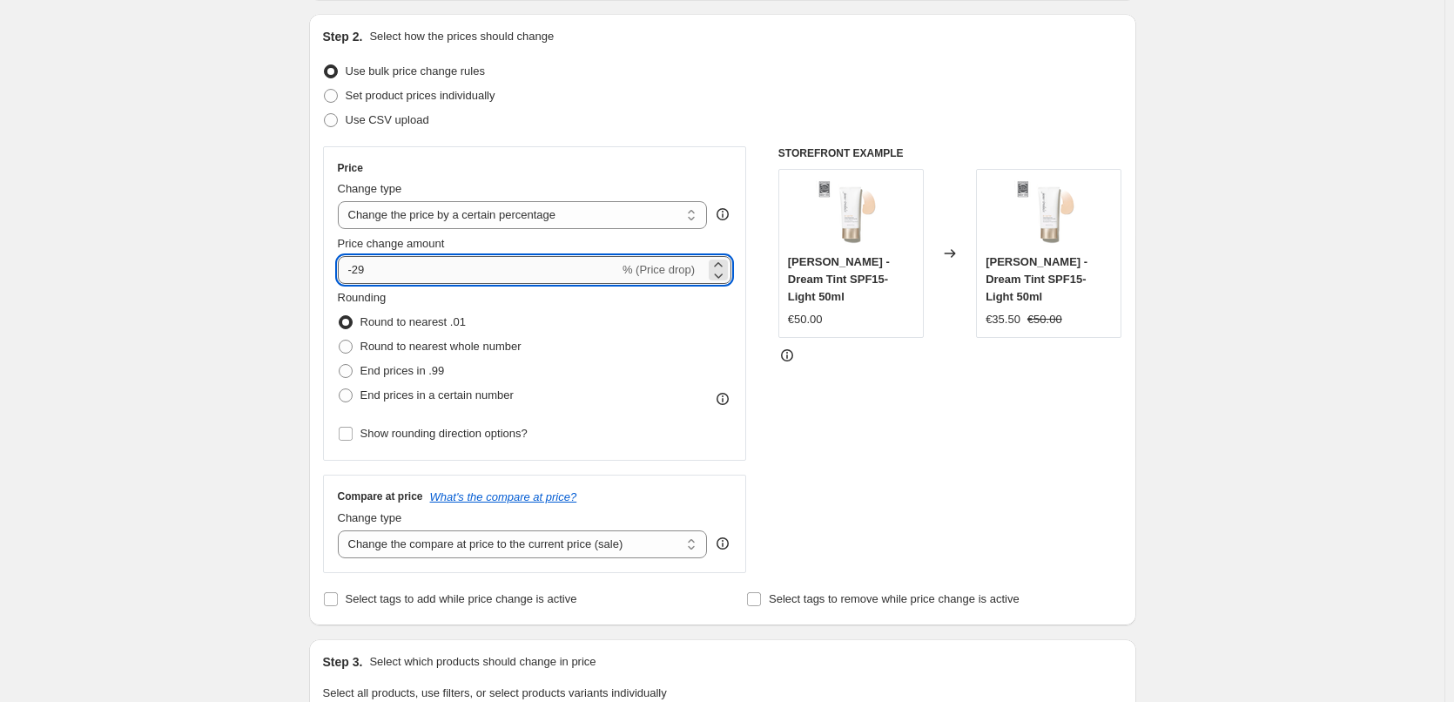
click at [418, 262] on input "-29" at bounding box center [478, 270] width 281 height 28
type input "-23"
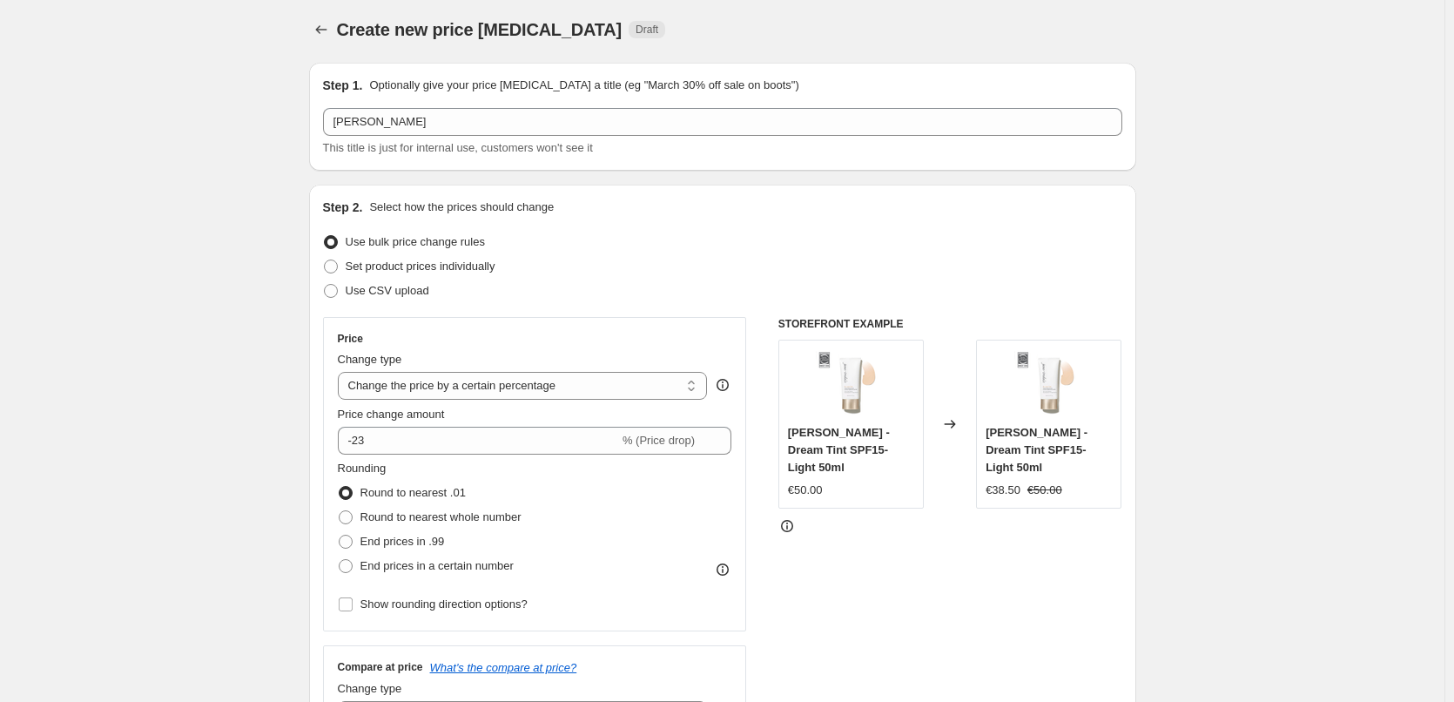
scroll to position [0, 0]
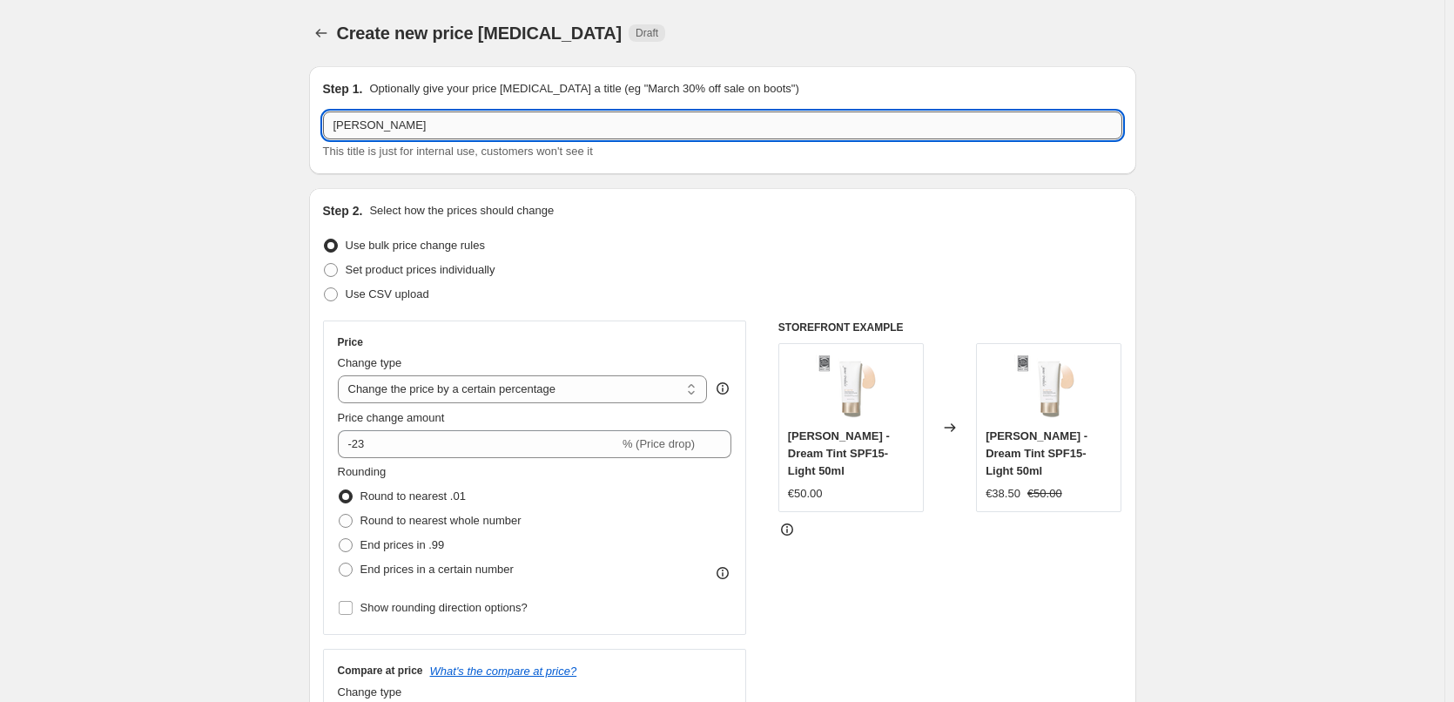
click at [415, 134] on input "Jane Iredale" at bounding box center [723, 125] width 800 height 28
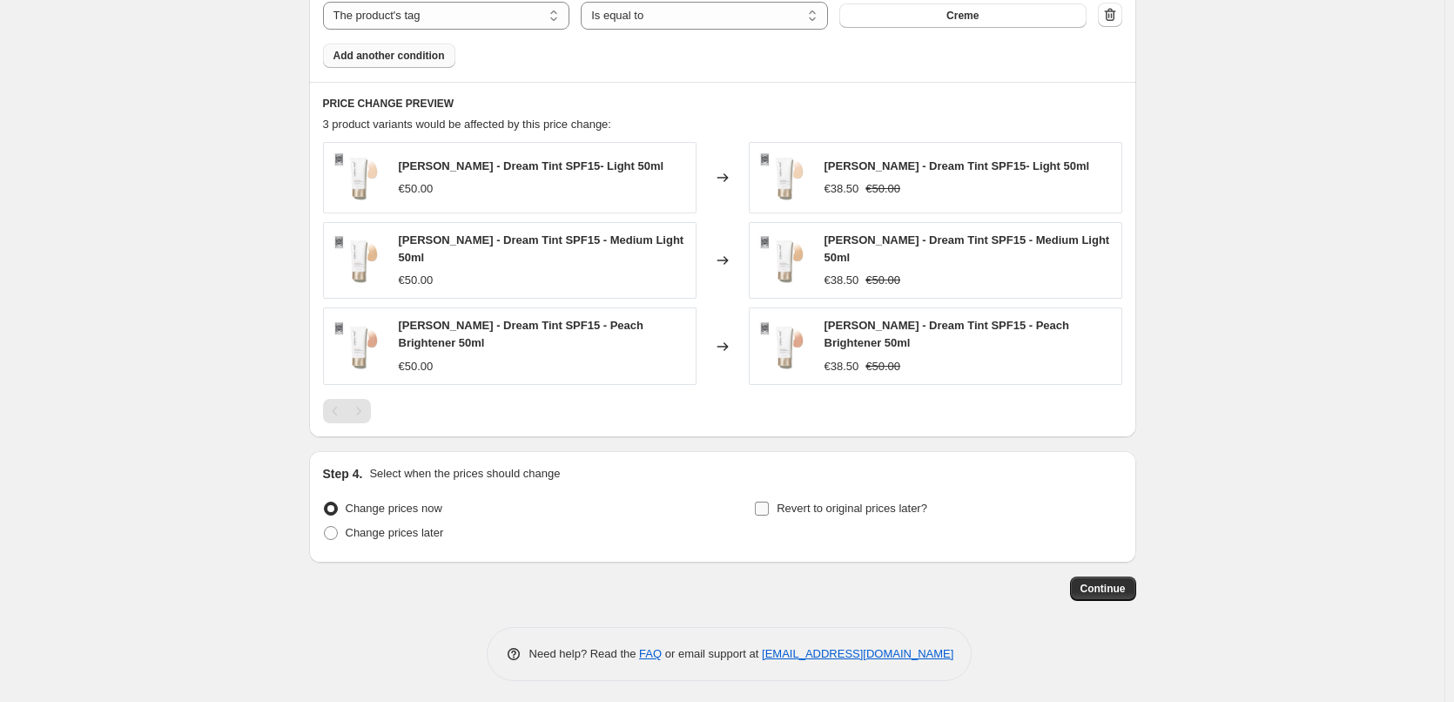
type input "[PERSON_NAME] Dream Tint"
click at [824, 500] on span "Revert to original prices later?" at bounding box center [852, 508] width 151 height 17
click at [769, 502] on input "Revert to original prices later?" at bounding box center [762, 509] width 14 height 14
checkbox input "true"
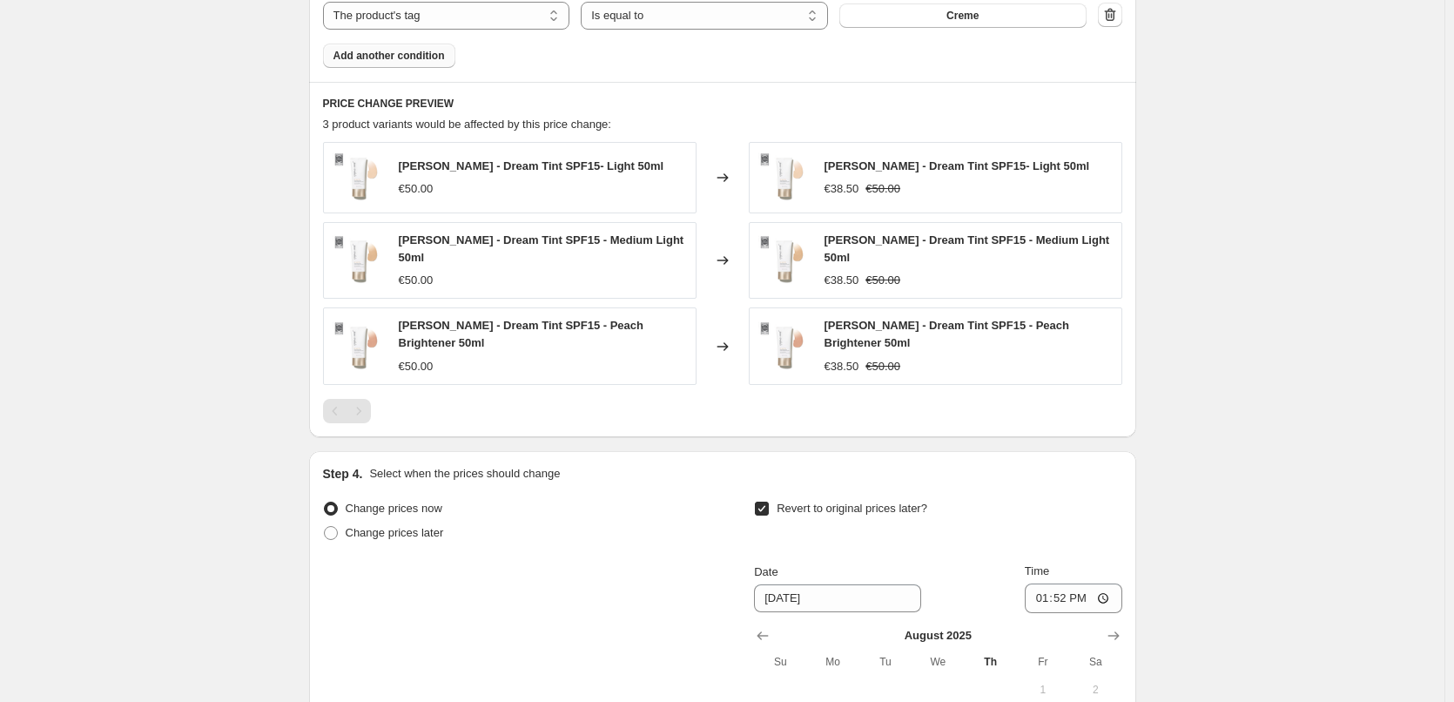
scroll to position [1445, 0]
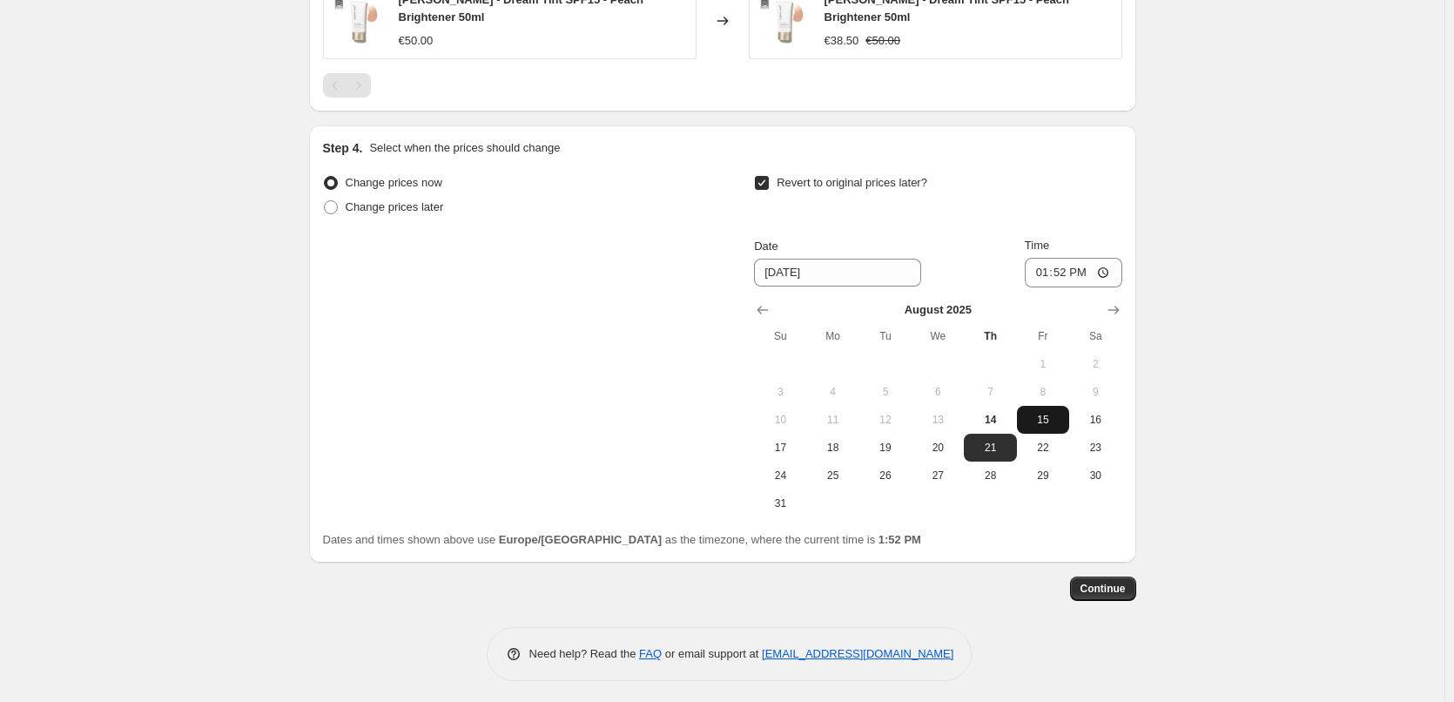
click at [1033, 407] on button "15" at bounding box center [1043, 420] width 52 height 28
type input "8/15/2025"
click at [1048, 267] on input "13:52" at bounding box center [1074, 273] width 98 height 30
type input "03:00"
click at [1098, 577] on button "Continue" at bounding box center [1103, 589] width 66 height 24
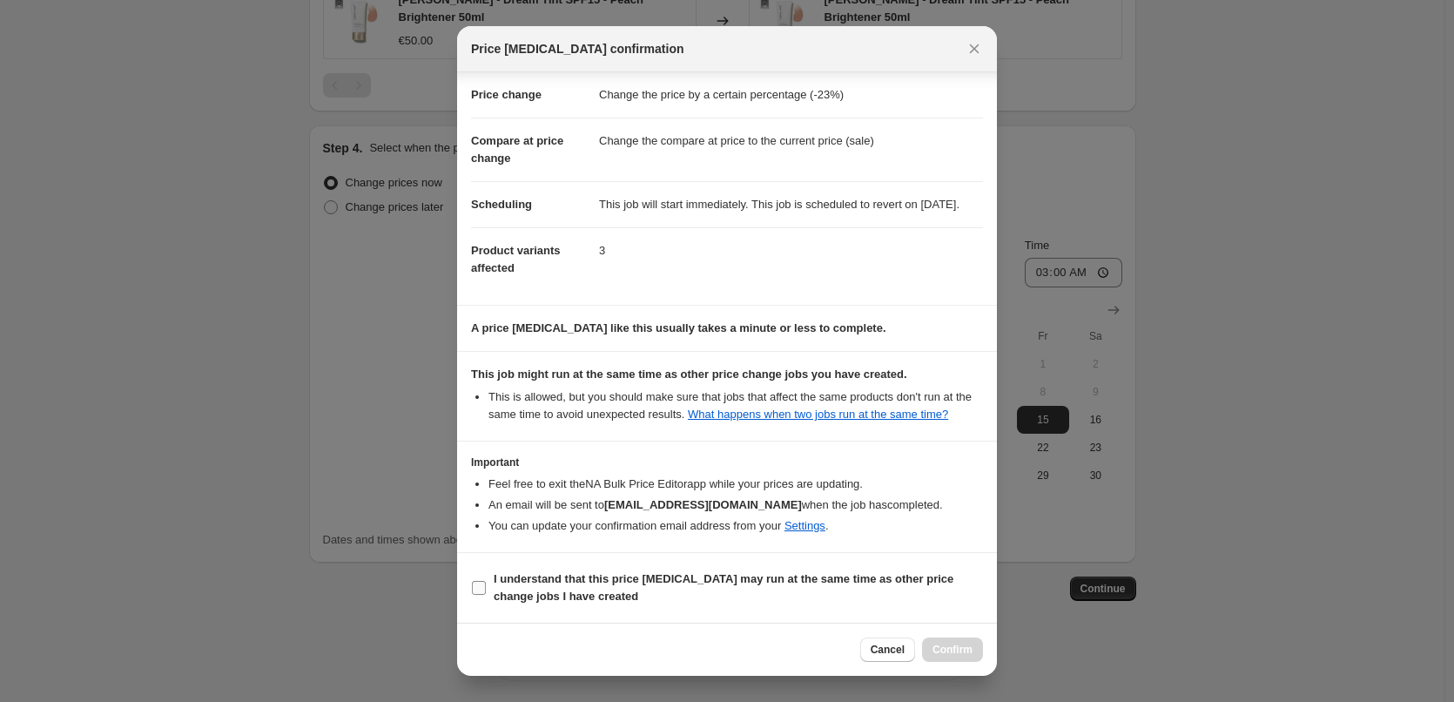
scroll to position [49, 0]
click at [545, 600] on b "I understand that this price change job may run at the same time as other price…" at bounding box center [724, 587] width 460 height 30
click at [486, 595] on input "I understand that this price change job may run at the same time as other price…" at bounding box center [479, 588] width 14 height 14
checkbox input "true"
click at [945, 640] on button "Confirm" at bounding box center [952, 650] width 61 height 24
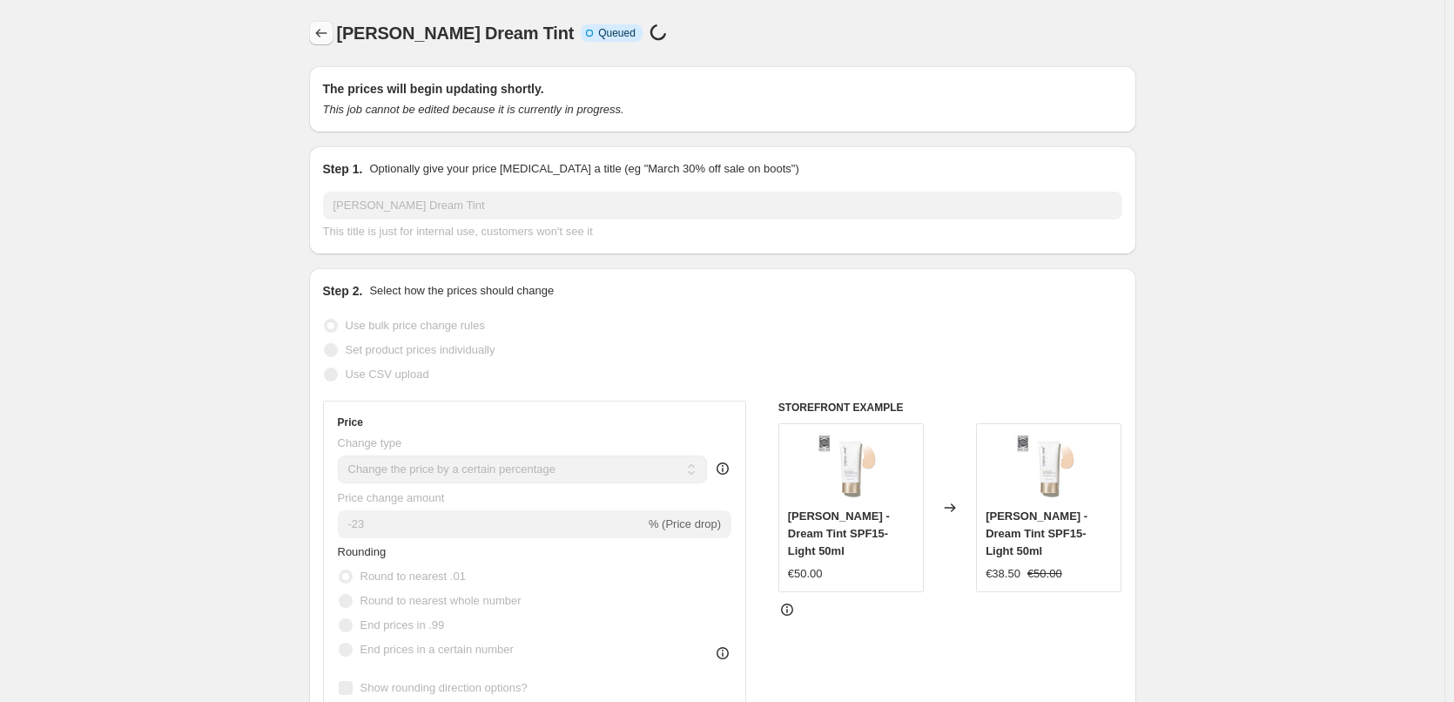
click at [326, 24] on button "Price change jobs" at bounding box center [321, 33] width 24 height 24
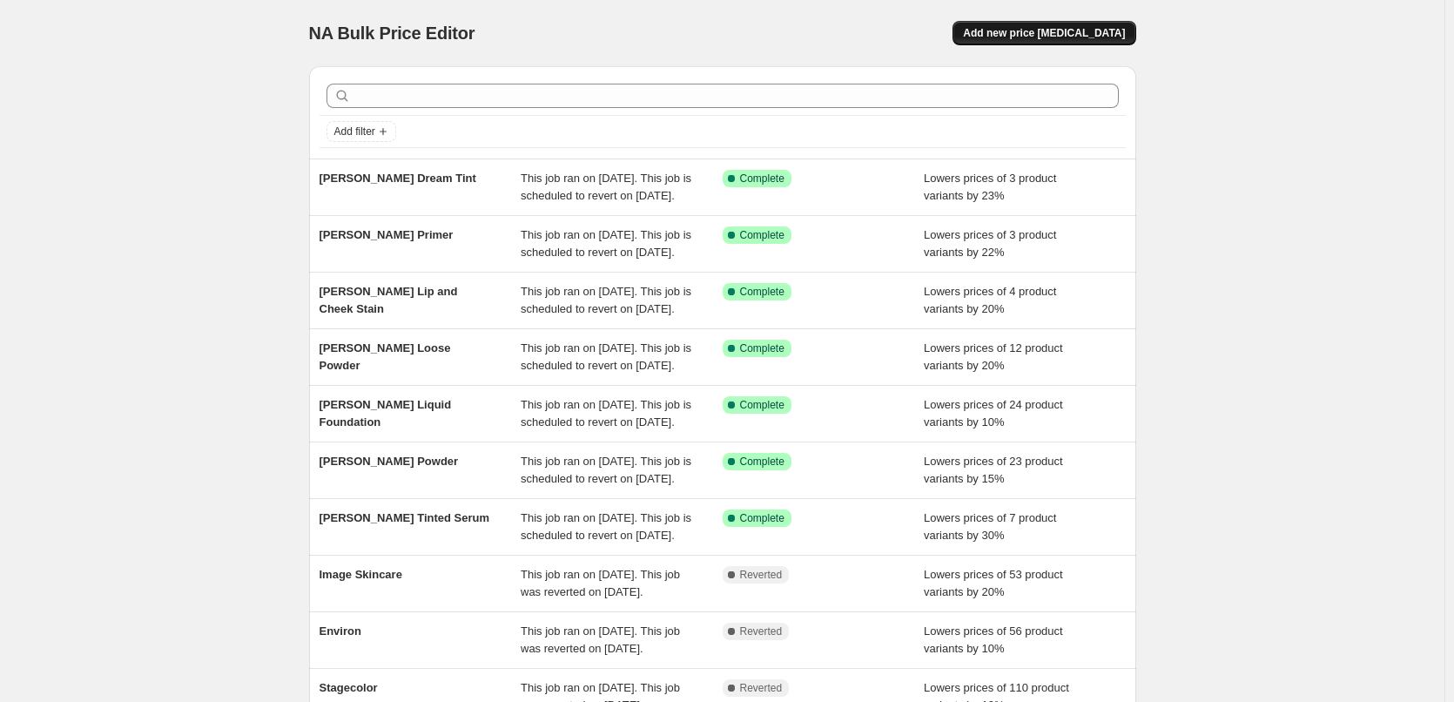
click at [1021, 37] on span "Add new price [MEDICAL_DATA]" at bounding box center [1044, 33] width 162 height 14
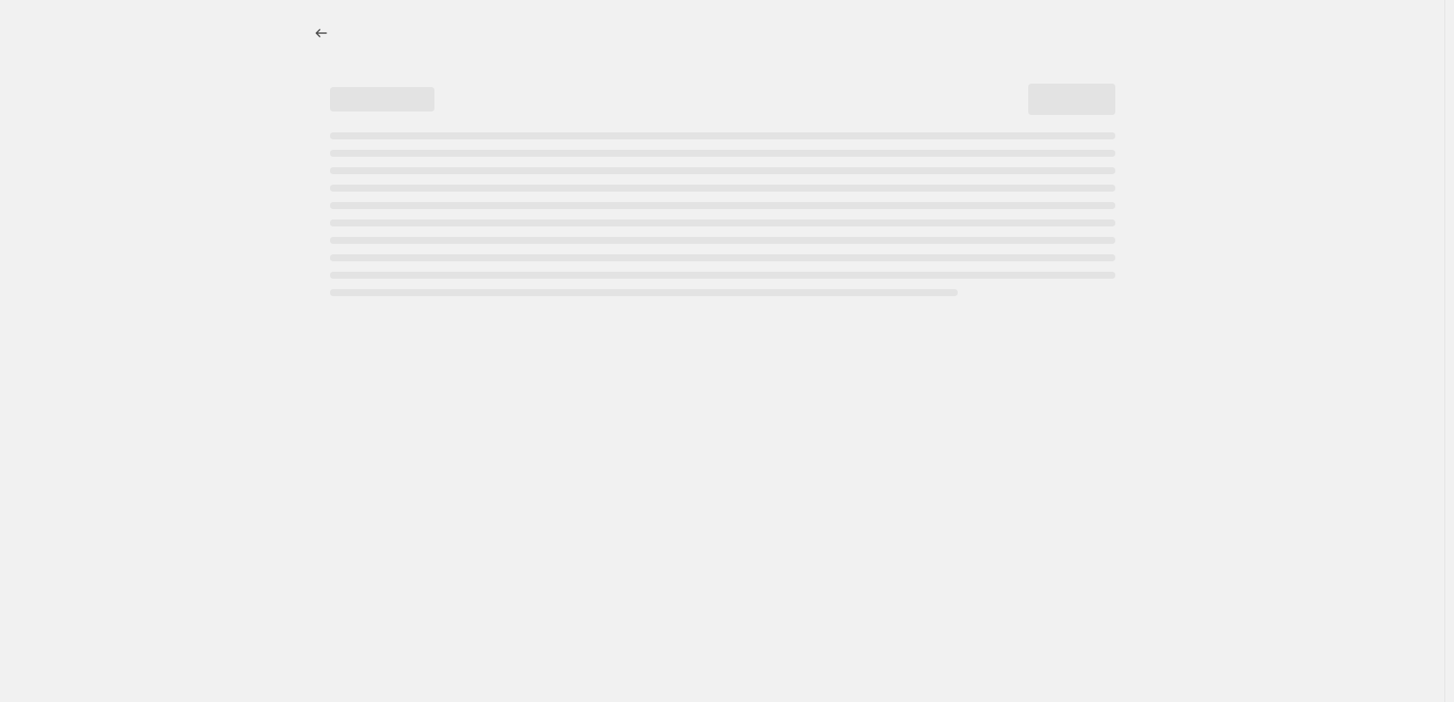
select select "percentage"
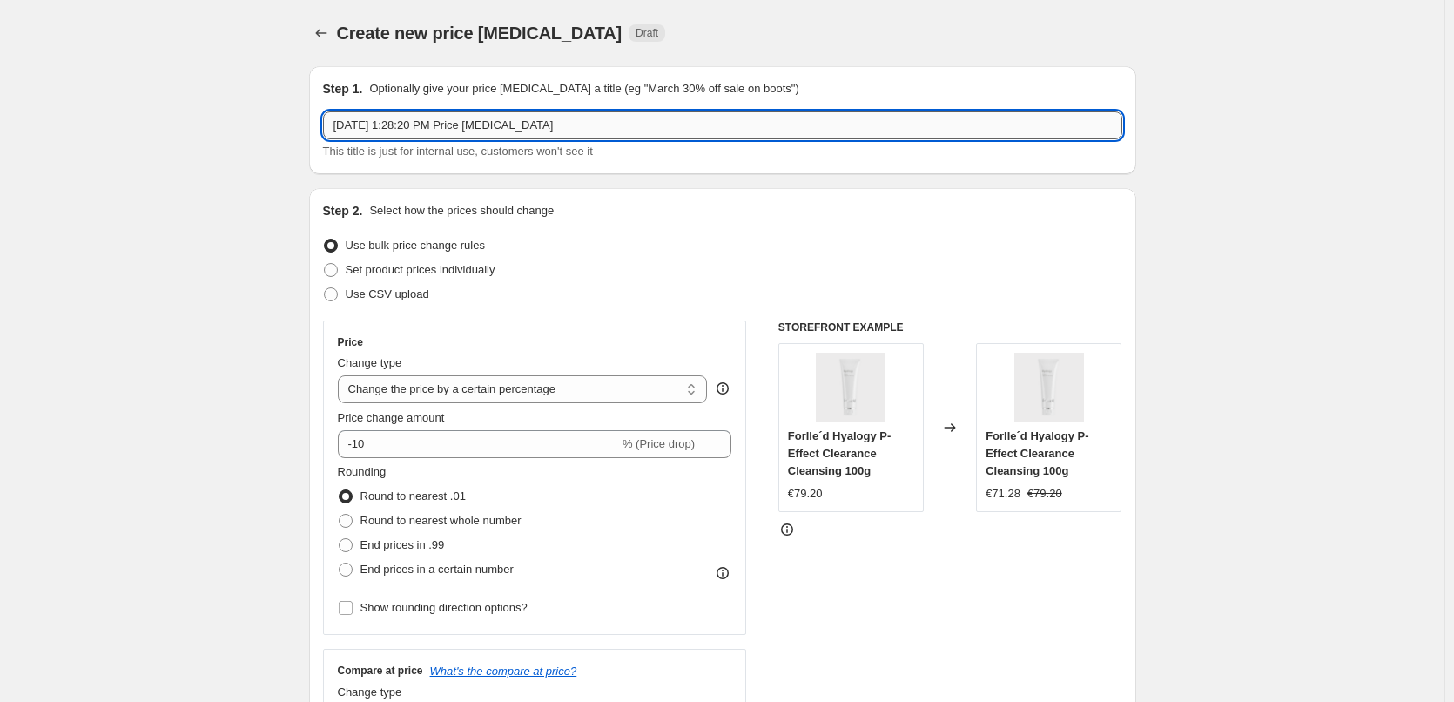
click at [591, 126] on input "Aug 14, 2025, 1:28:20 PM Price change job" at bounding box center [723, 125] width 800 height 28
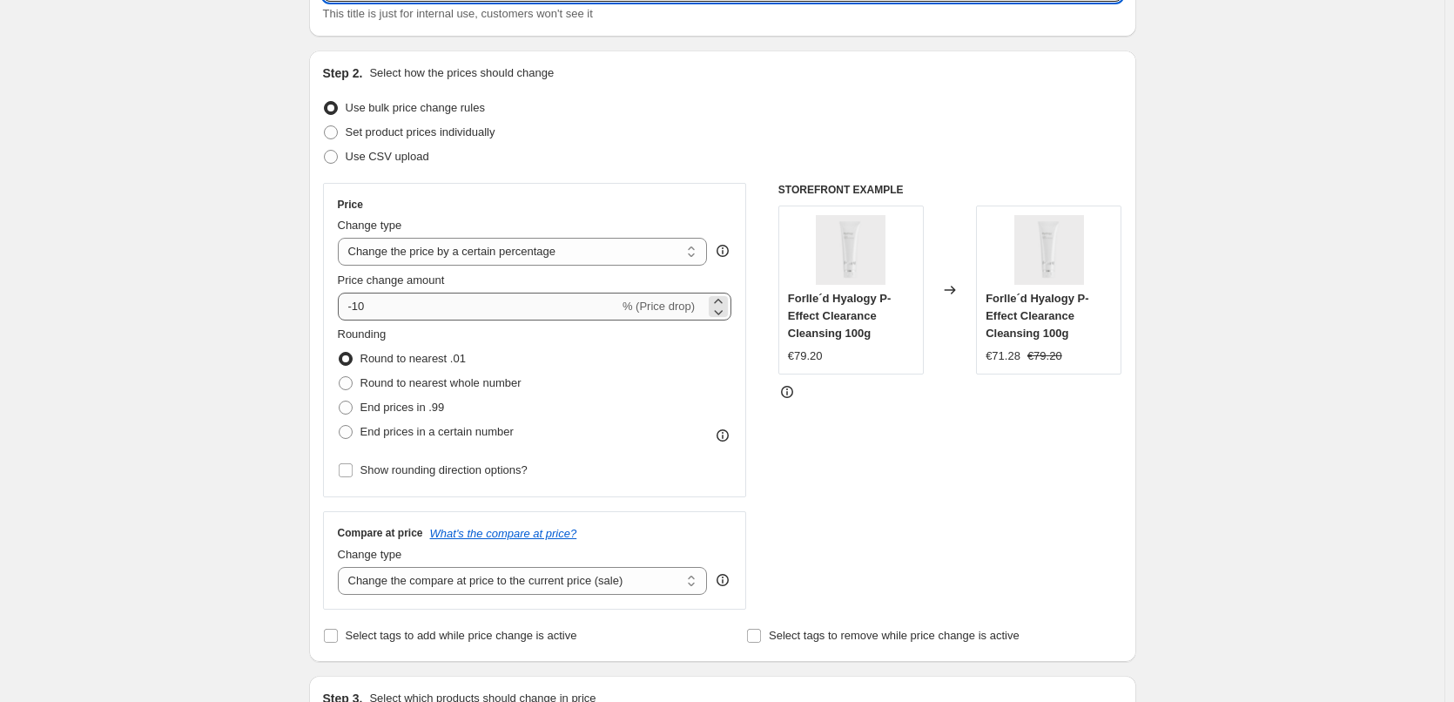
scroll to position [261, 0]
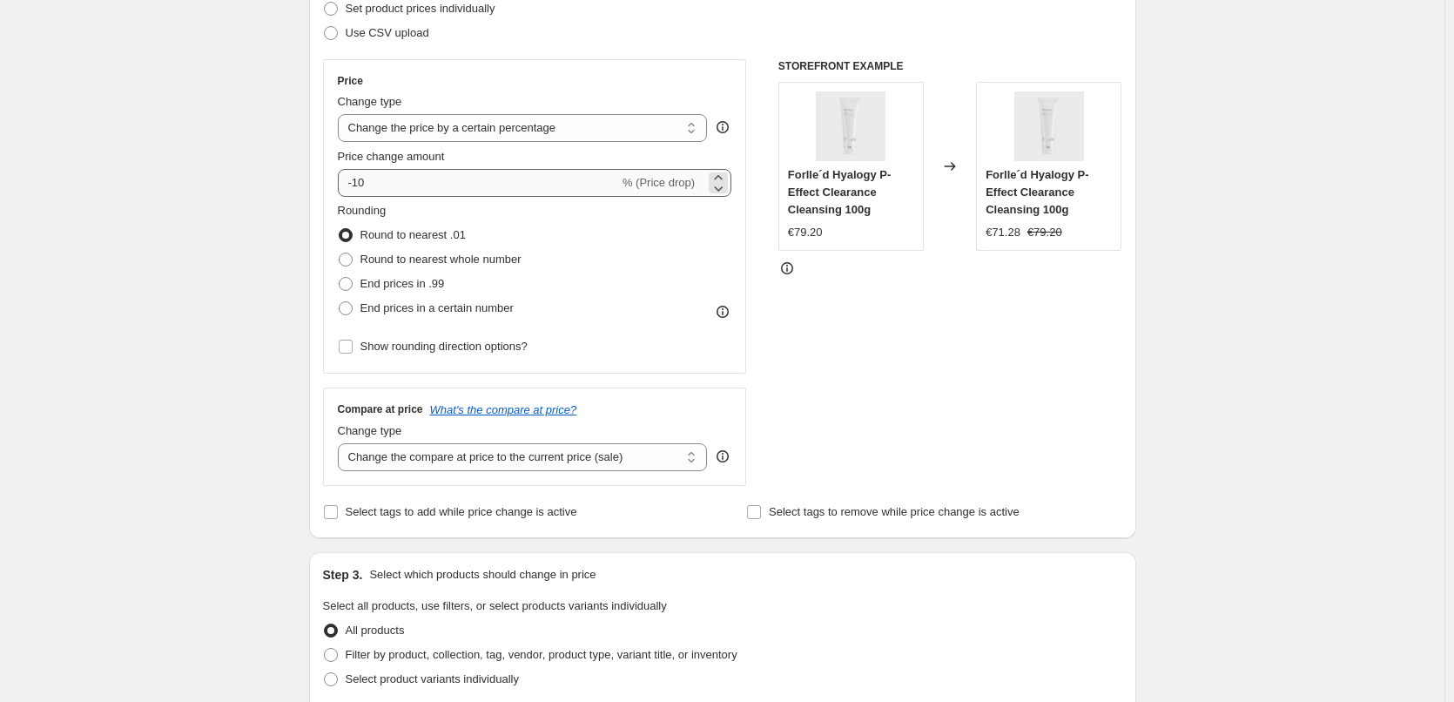
type input "[PERSON_NAME] Lip Gloss"
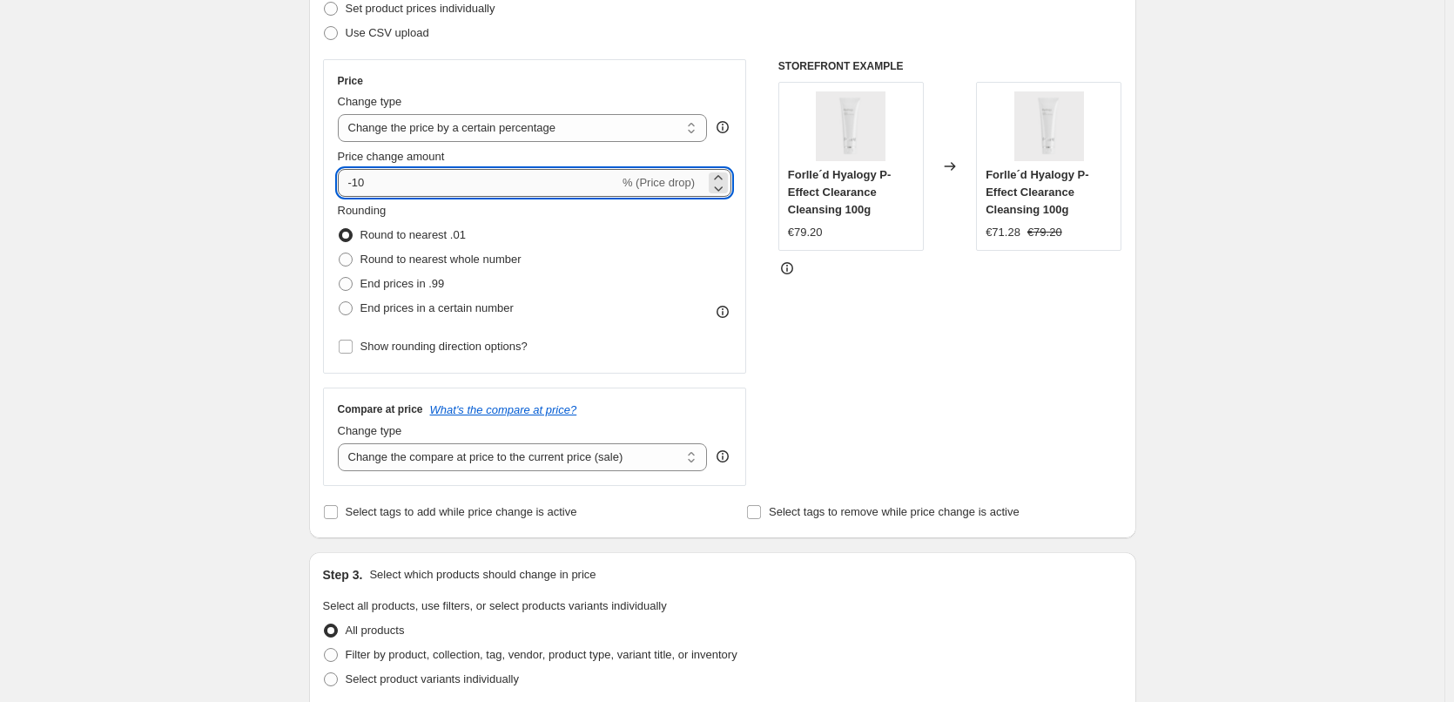
click at [428, 183] on input "-10" at bounding box center [478, 183] width 281 height 28
drag, startPoint x: 360, startPoint y: 181, endPoint x: 404, endPoint y: 182, distance: 44.4
click at [404, 182] on input "-10" at bounding box center [478, 183] width 281 height 28
type input "-20"
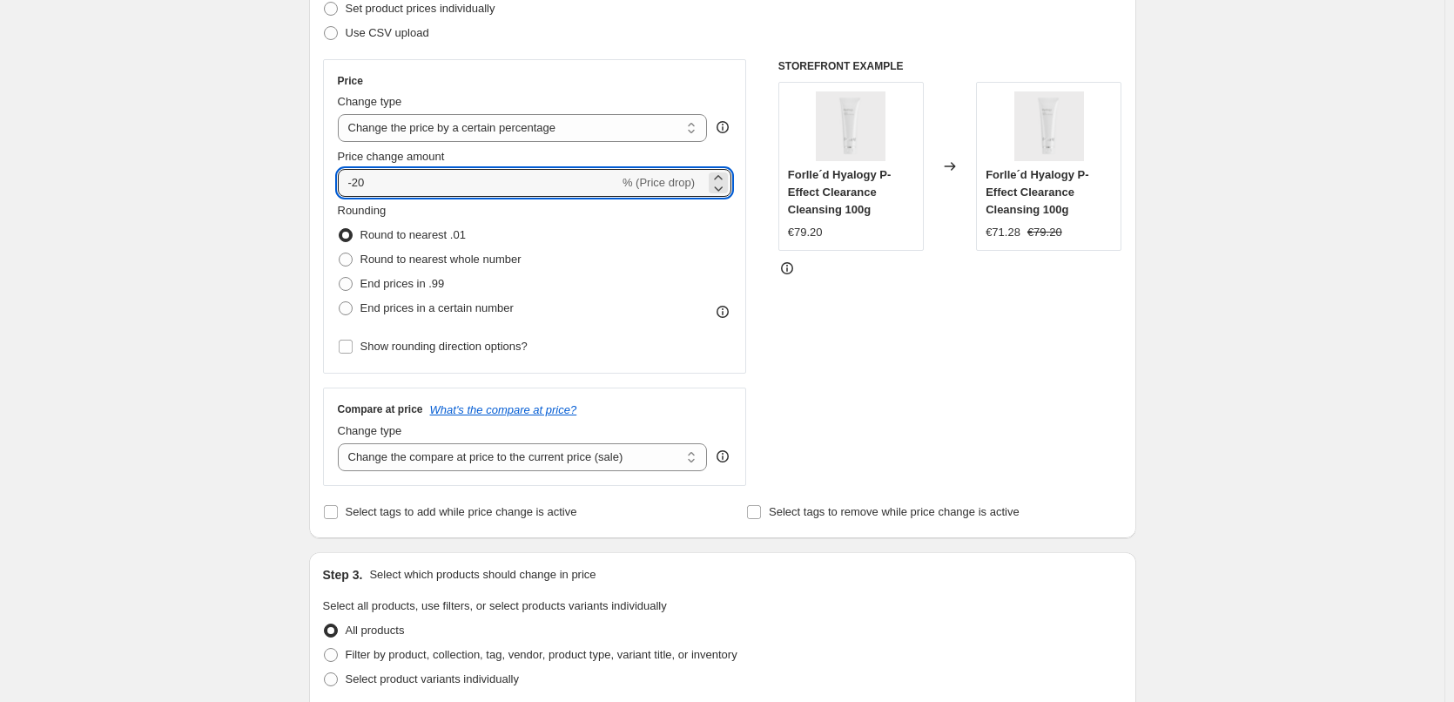
click at [226, 307] on div "Create new price change job. This page is ready Create new price change job Dra…" at bounding box center [722, 609] width 1445 height 1741
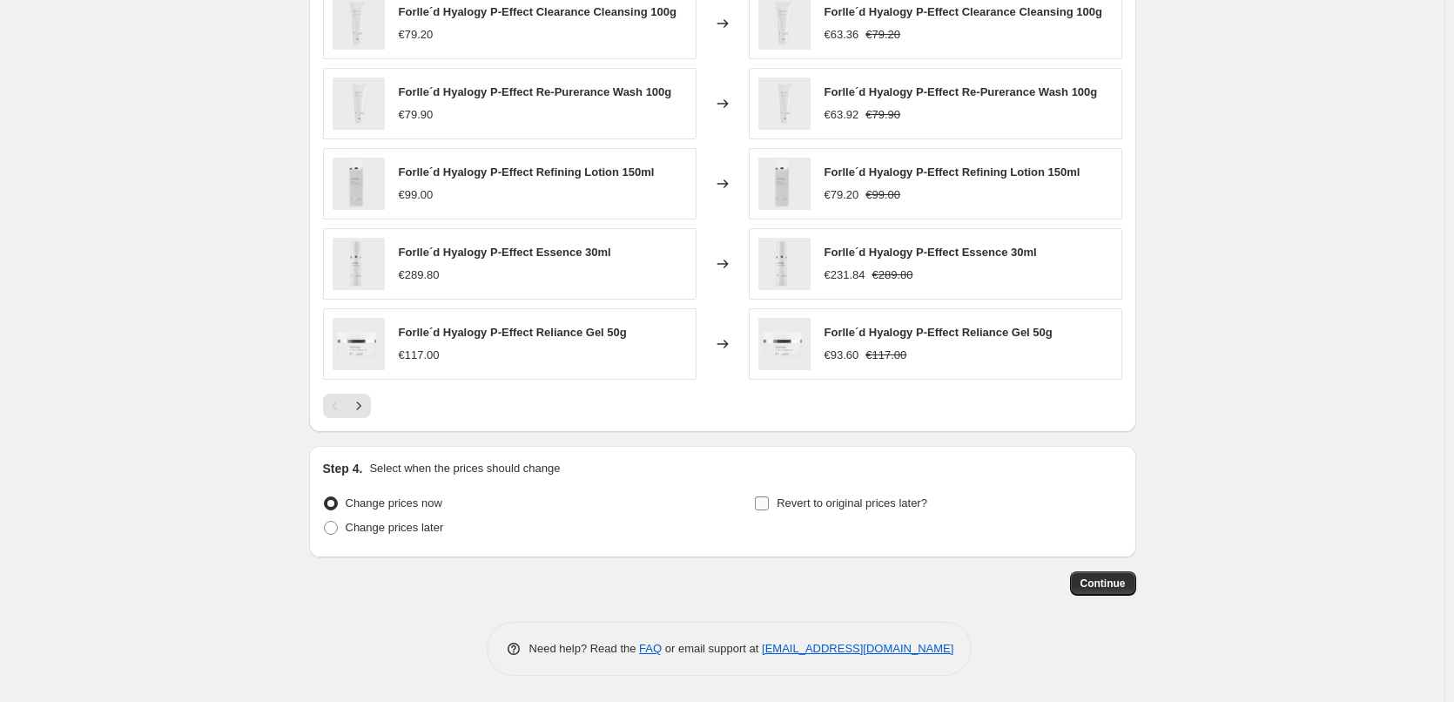
click at [847, 502] on span "Revert to original prices later?" at bounding box center [852, 502] width 151 height 13
click at [769, 502] on input "Revert to original prices later?" at bounding box center [762, 503] width 14 height 14
checkbox input "true"
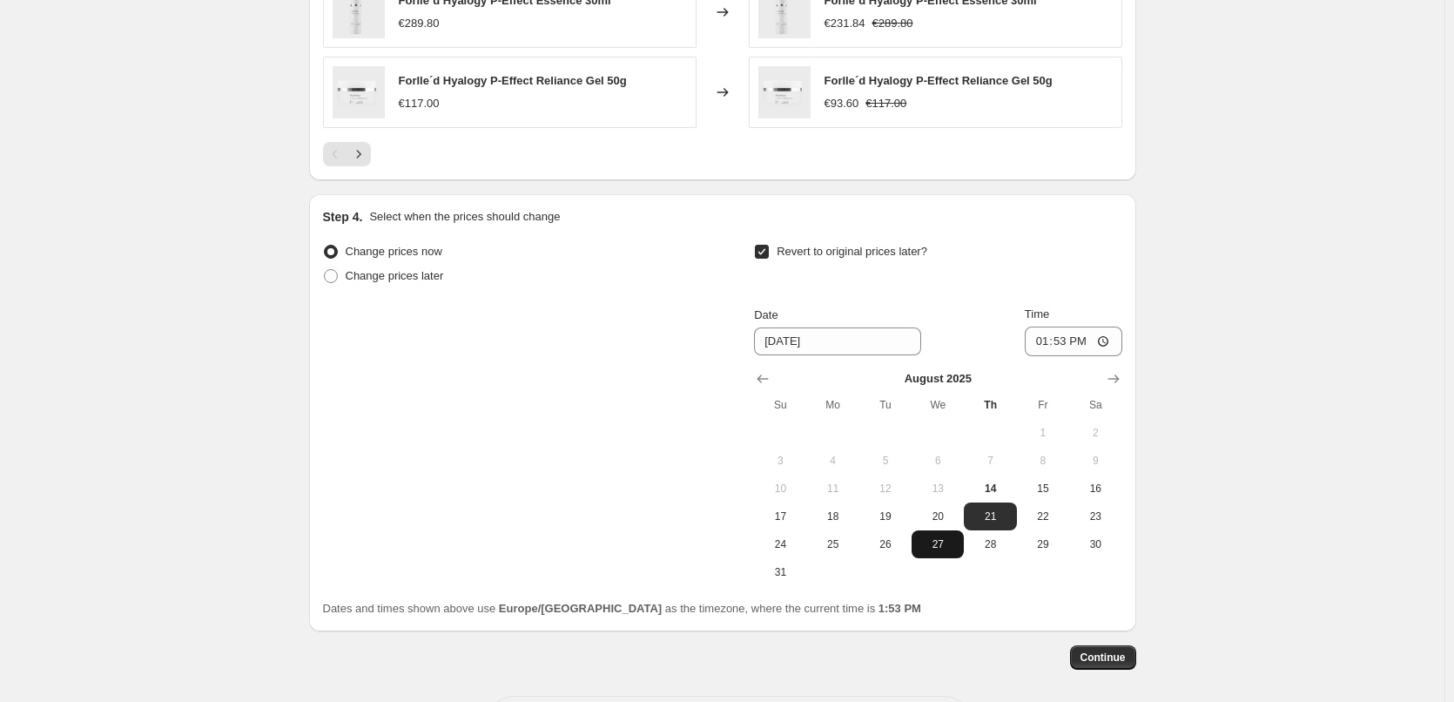
scroll to position [1366, 0]
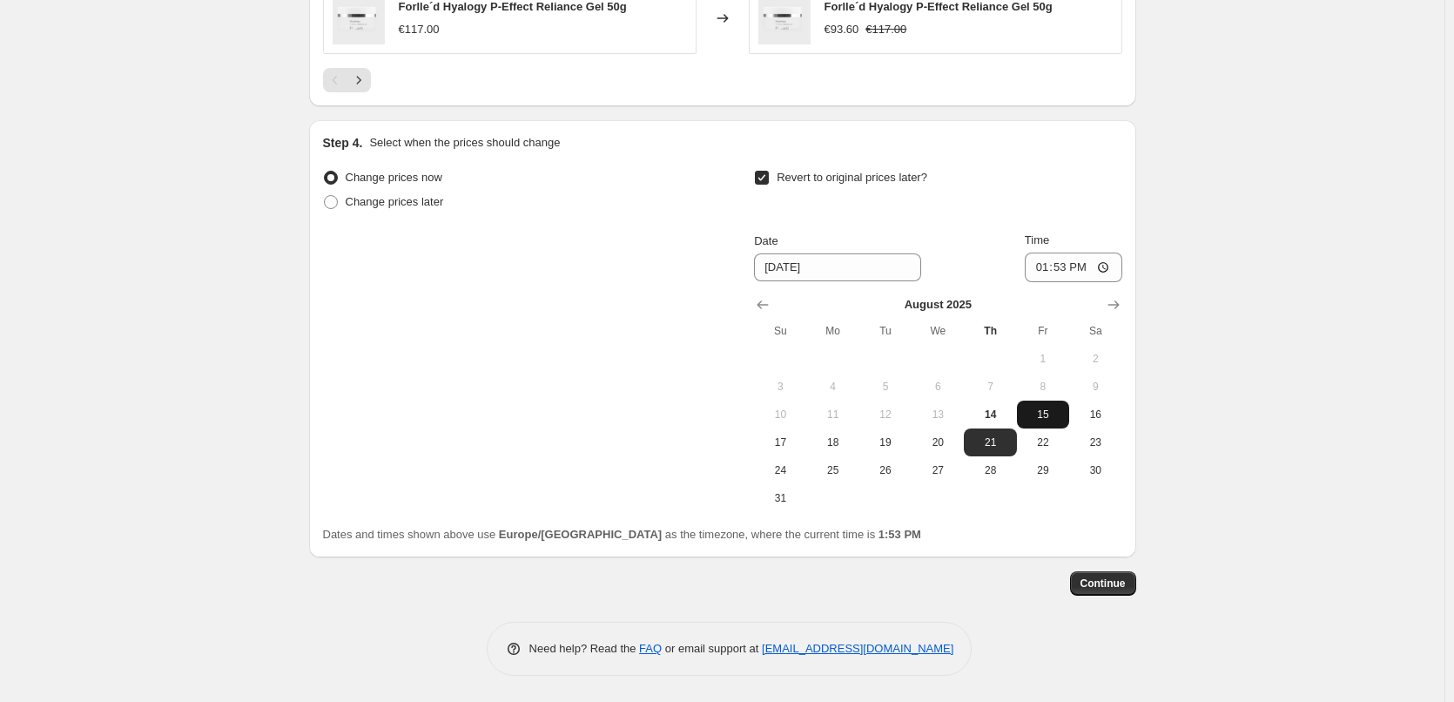
click at [1029, 417] on span "15" at bounding box center [1043, 415] width 38 height 14
type input "8/15/2025"
click at [1040, 276] on input "13:53" at bounding box center [1074, 268] width 98 height 30
type input "03:00"
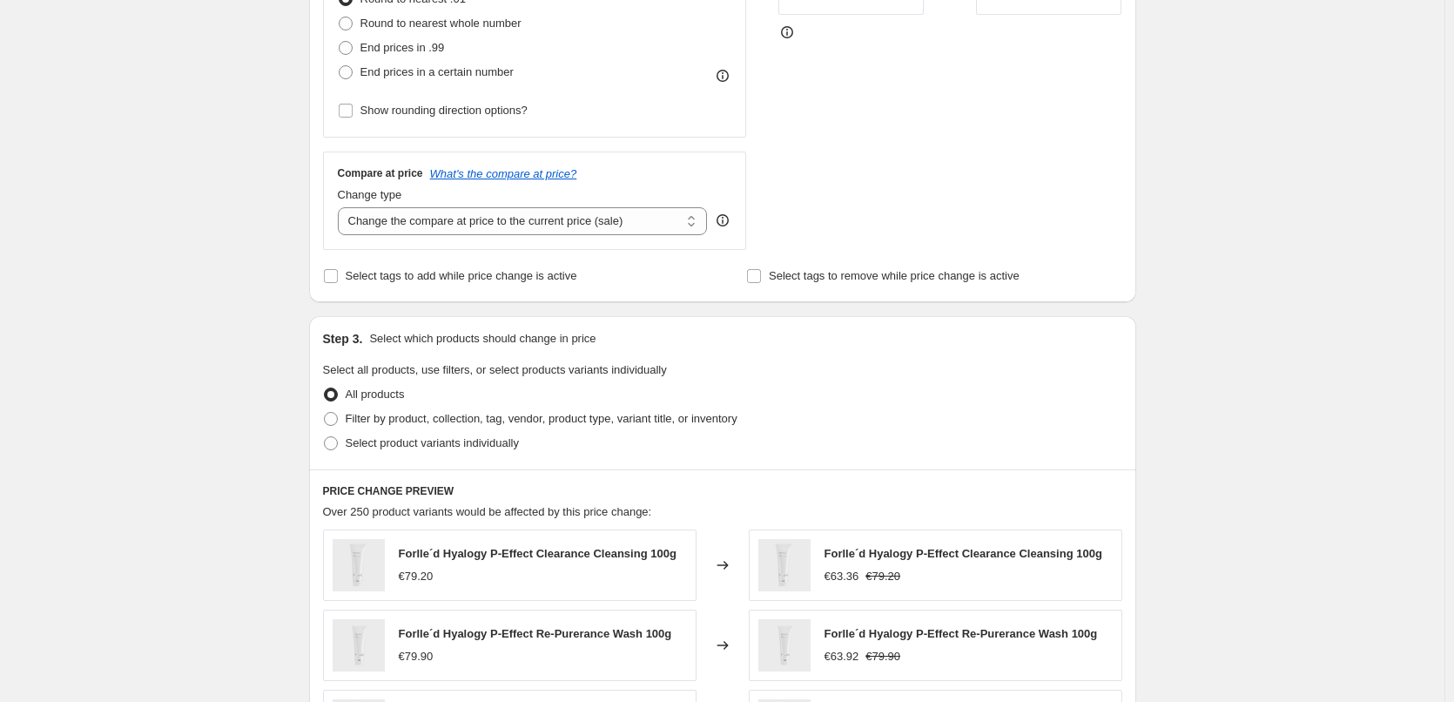
scroll to position [495, 0]
click at [427, 423] on span "Filter by product, collection, tag, vendor, product type, variant title, or inv…" at bounding box center [542, 421] width 392 height 13
click at [325, 415] on input "Filter by product, collection, tag, vendor, product type, variant title, or inv…" at bounding box center [324, 415] width 1 height 1
radio input "true"
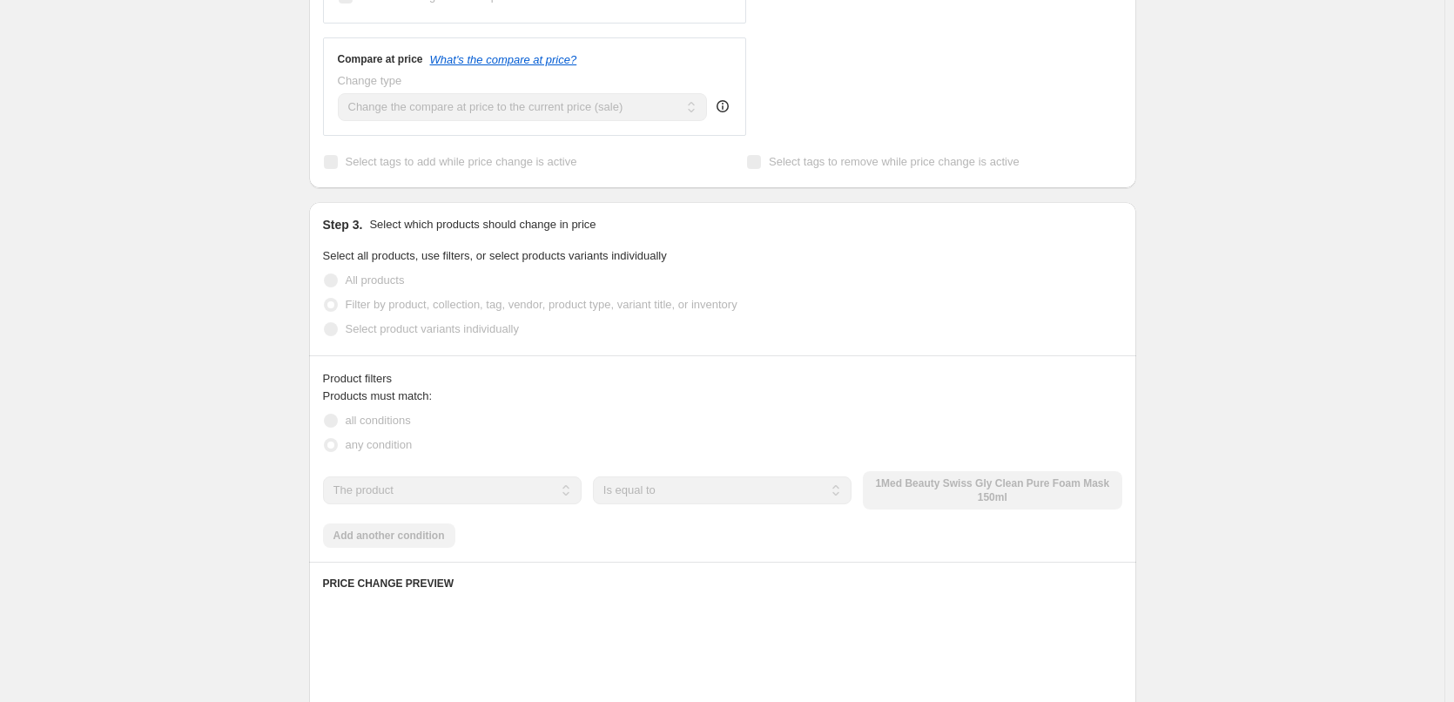
scroll to position [756, 0]
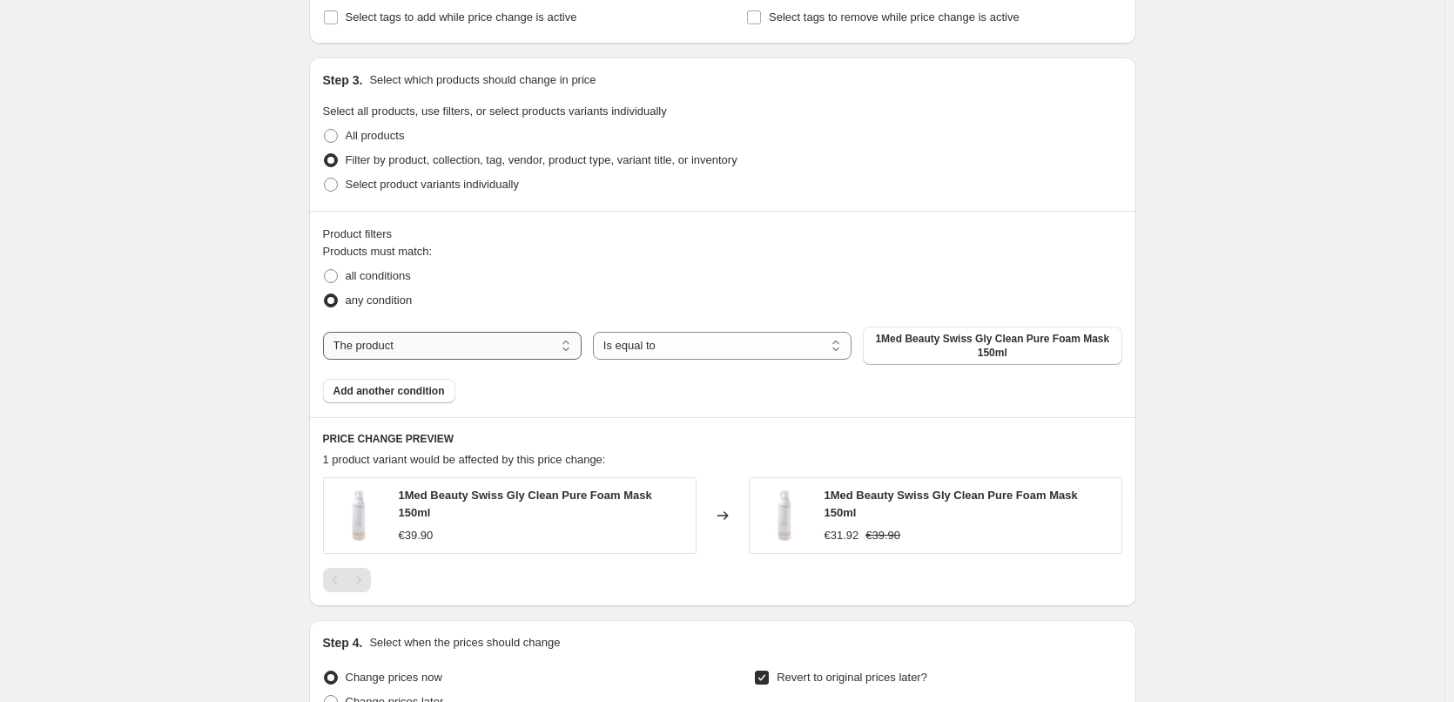
click at [495, 356] on select "The product The product's collection The product's tag The product's vendor The…" at bounding box center [452, 346] width 259 height 28
select select "tag"
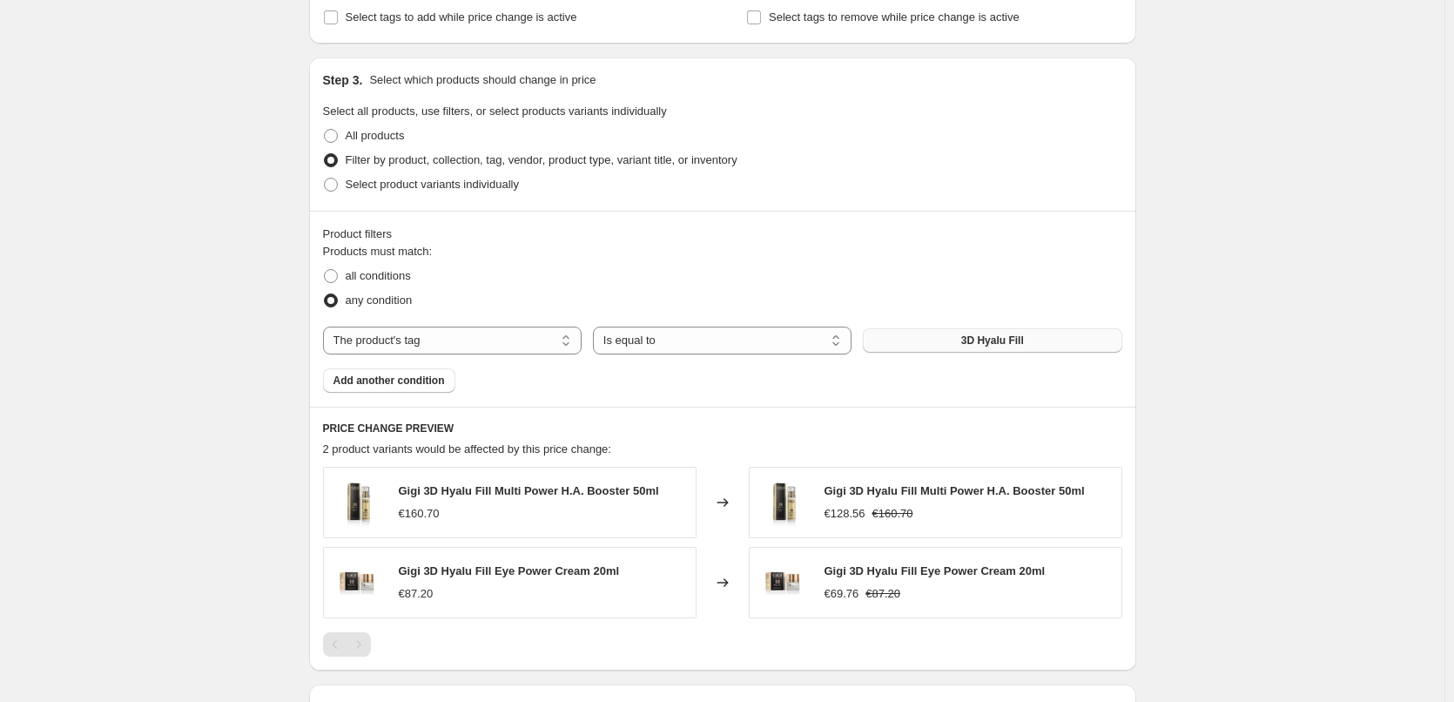
click at [999, 345] on span "3D Hyalu Fill" at bounding box center [993, 341] width 63 height 14
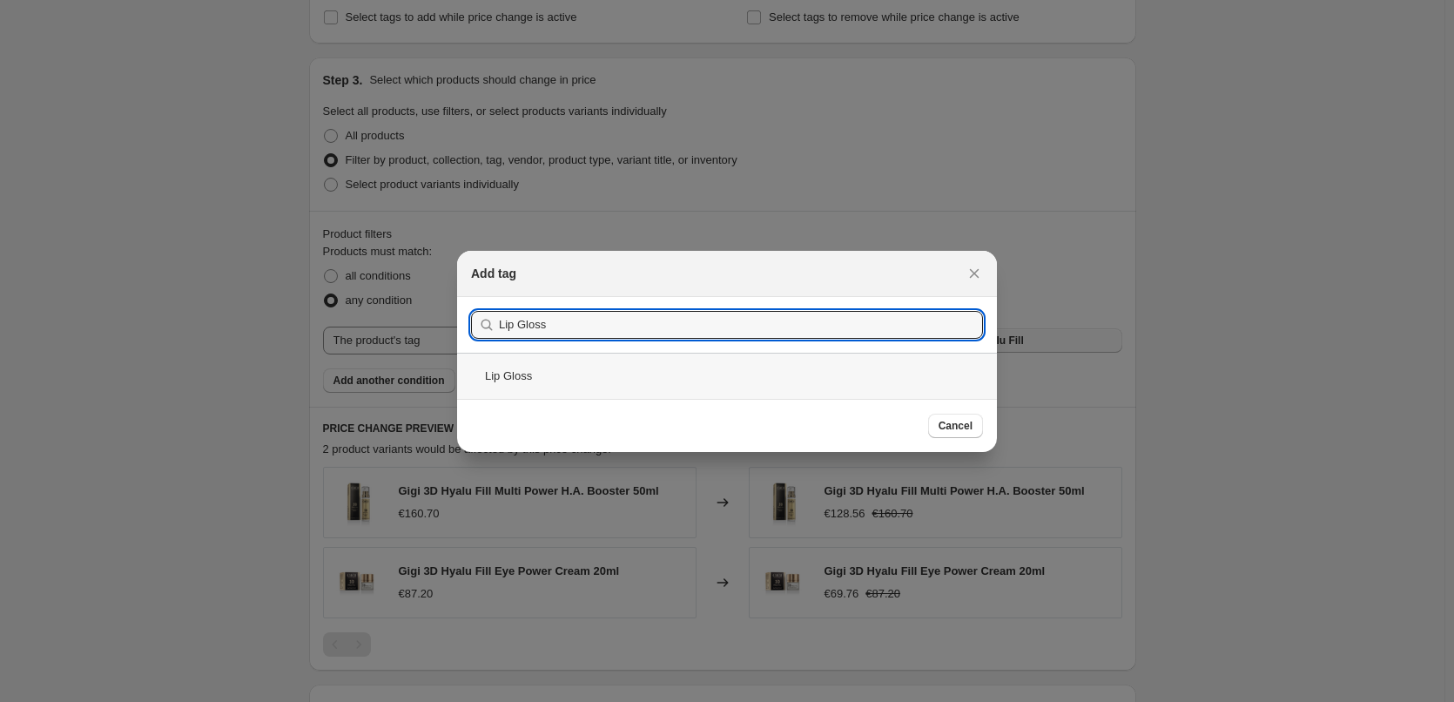
type input "Lip Gloss"
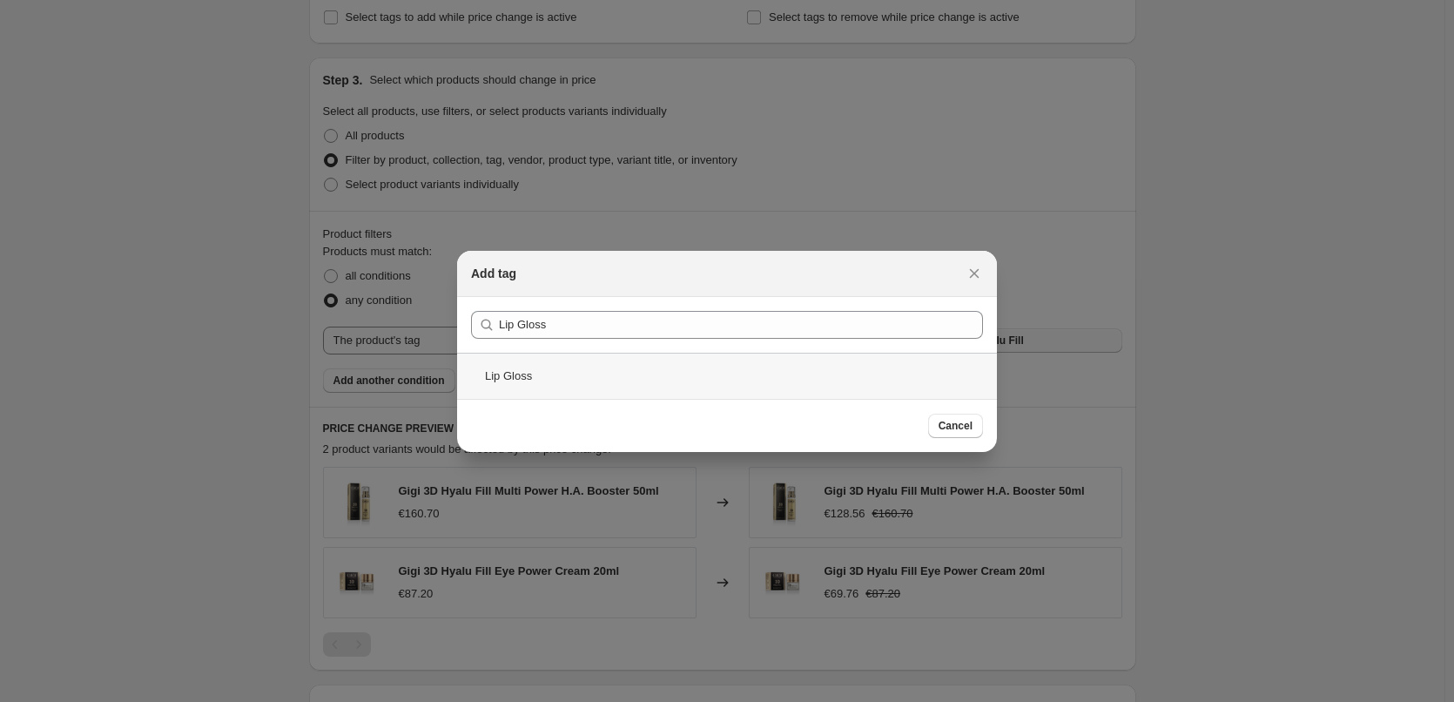
click at [540, 377] on div "Lip Gloss" at bounding box center [727, 376] width 540 height 46
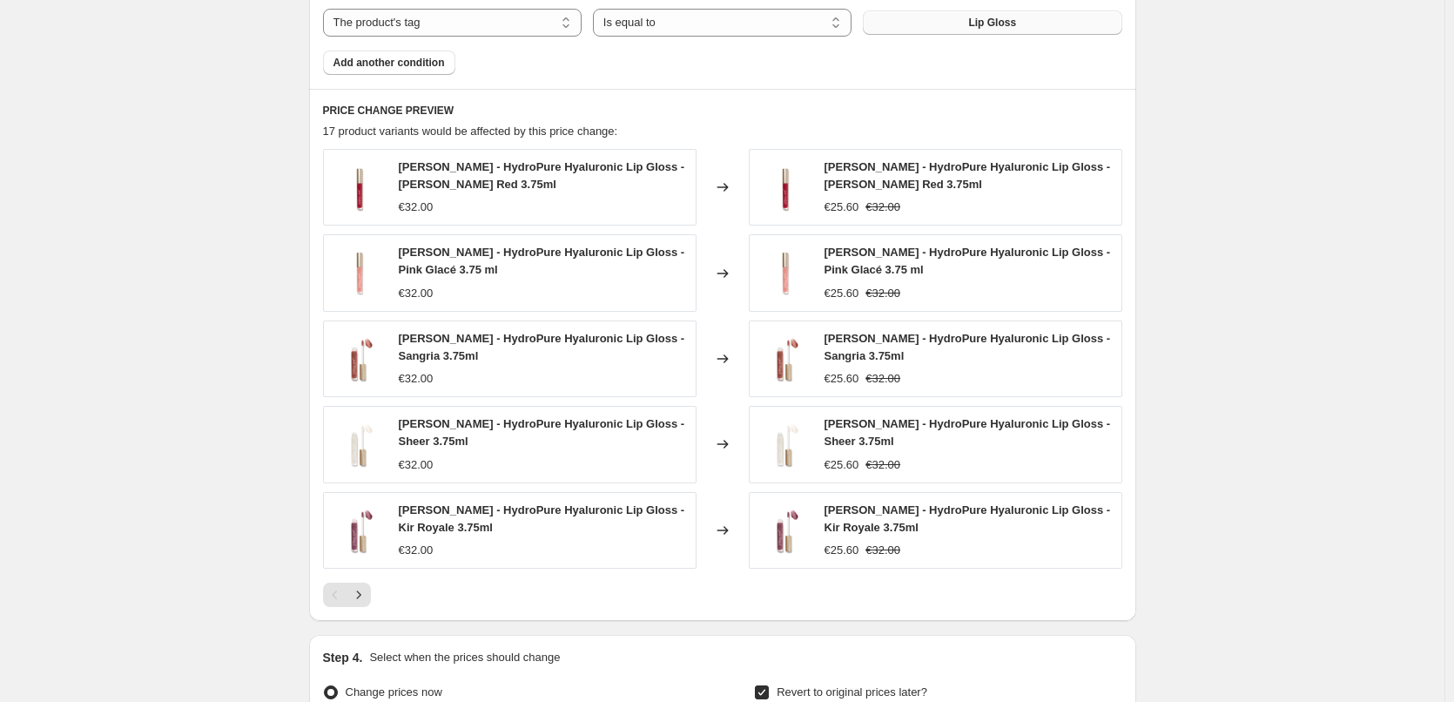
scroll to position [1104, 0]
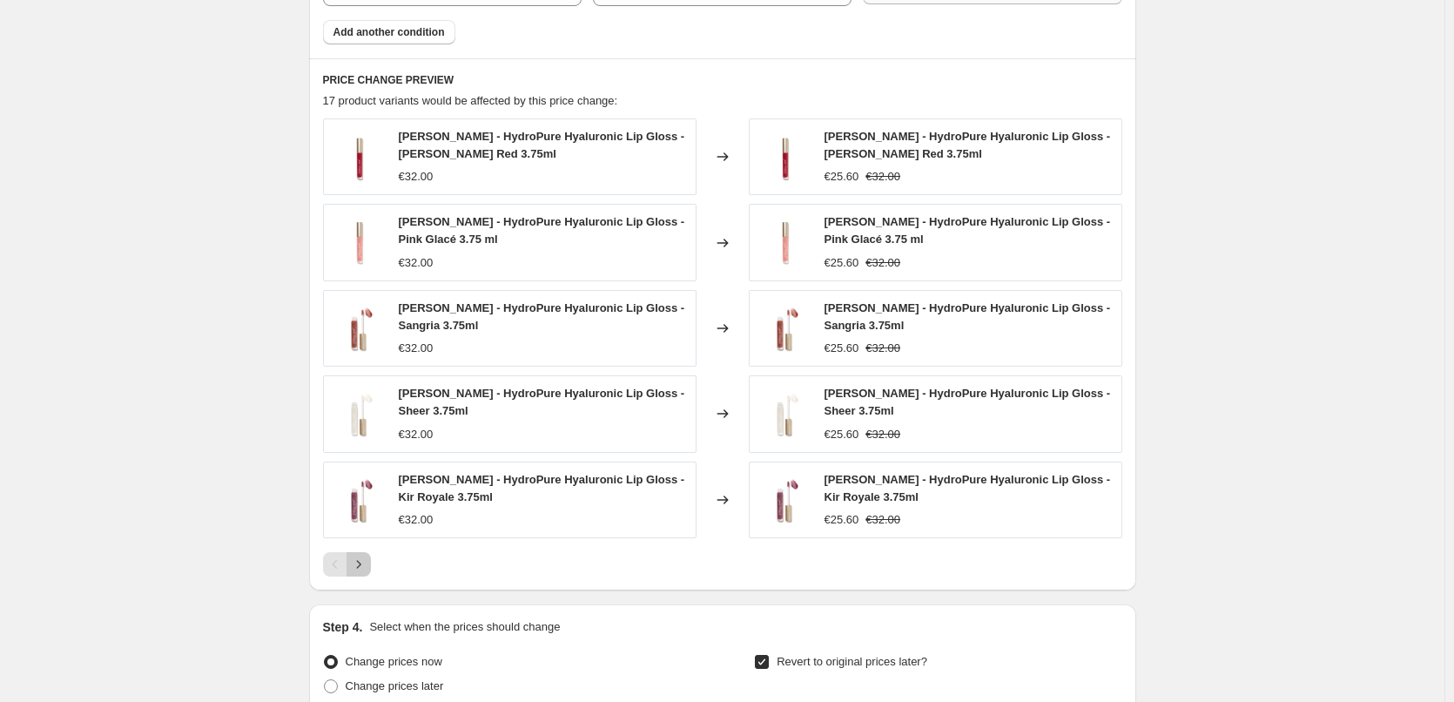
click at [362, 557] on icon "Next" at bounding box center [358, 564] width 17 height 17
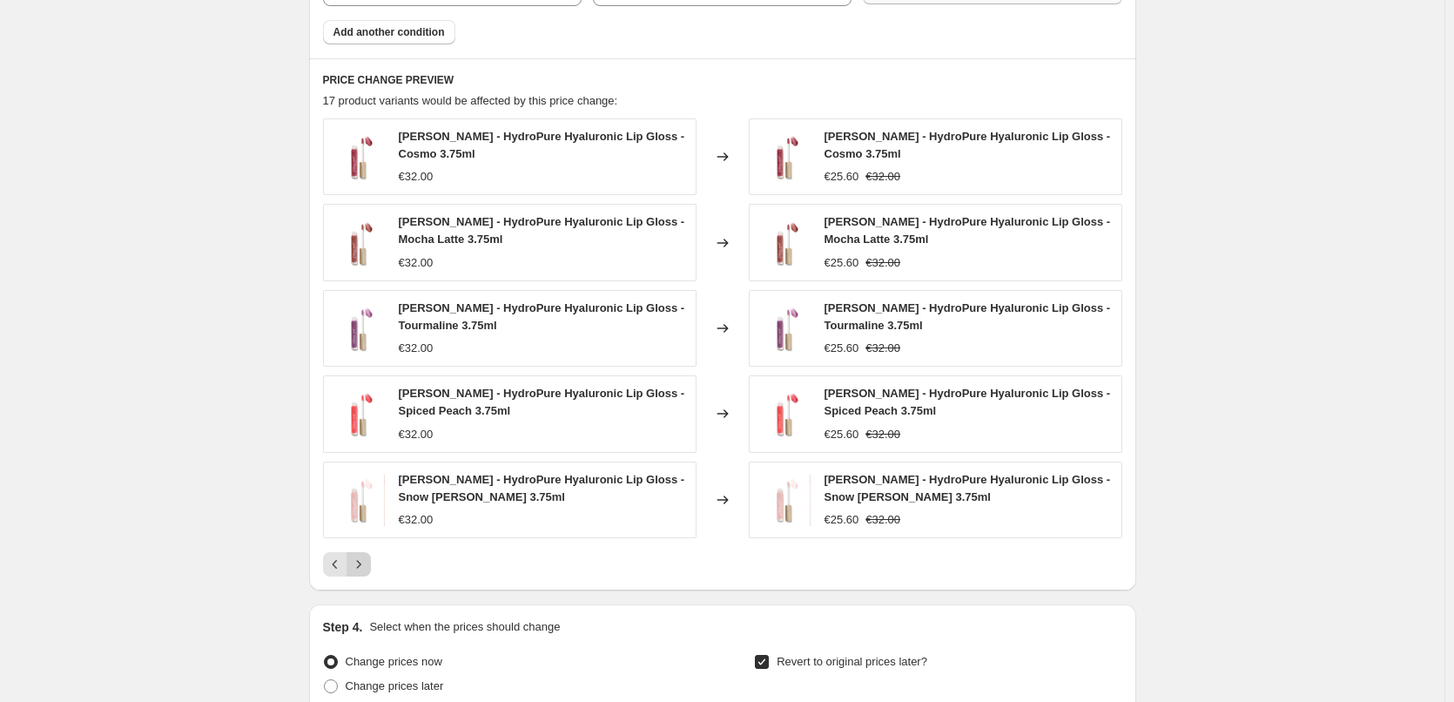
click at [362, 557] on icon "Next" at bounding box center [358, 564] width 17 height 17
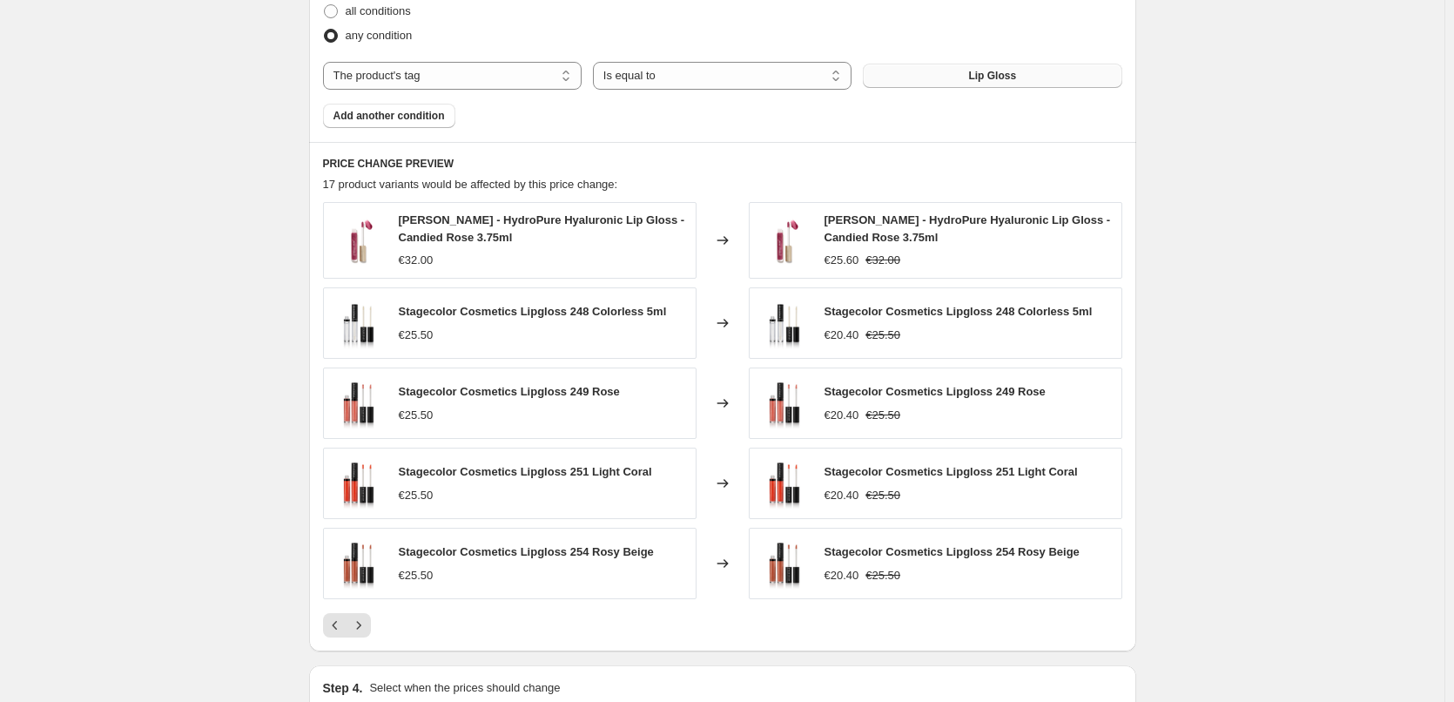
scroll to position [930, 0]
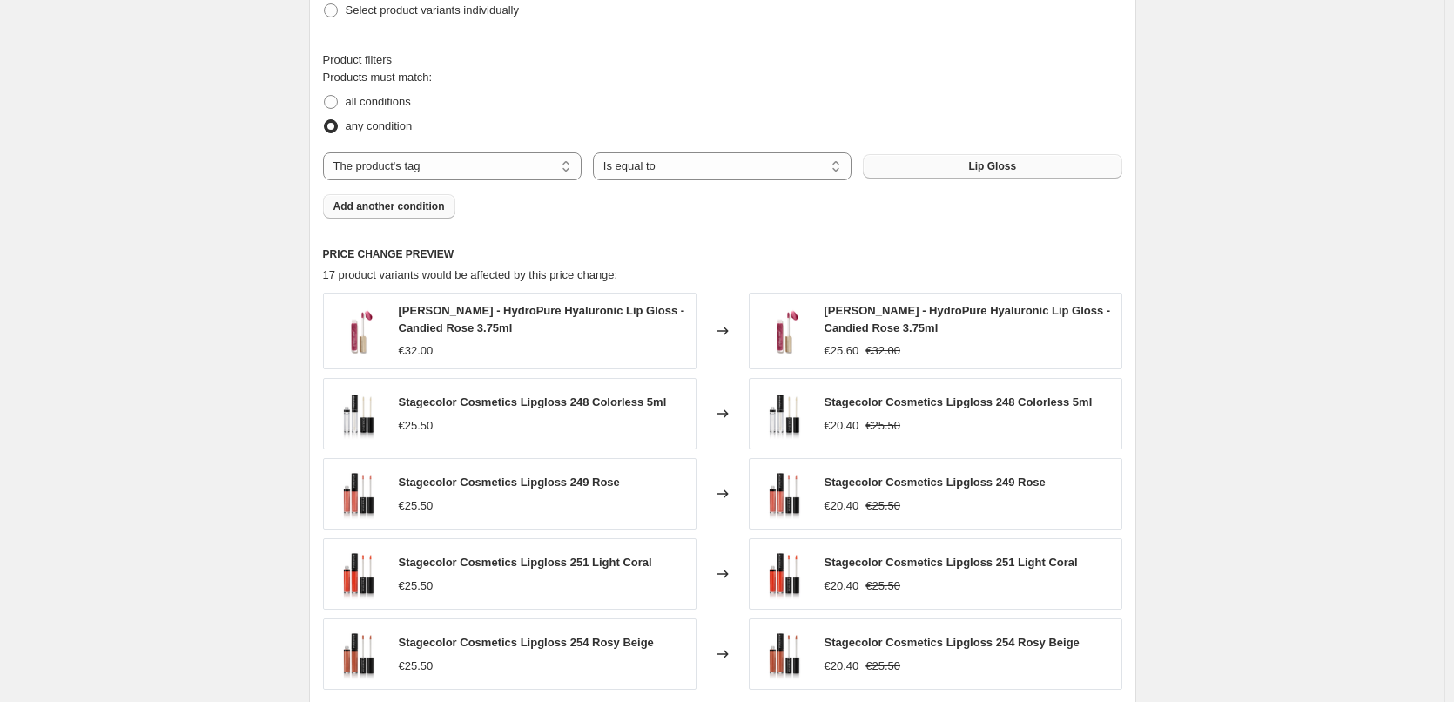
click at [411, 199] on button "Add another condition" at bounding box center [389, 206] width 132 height 24
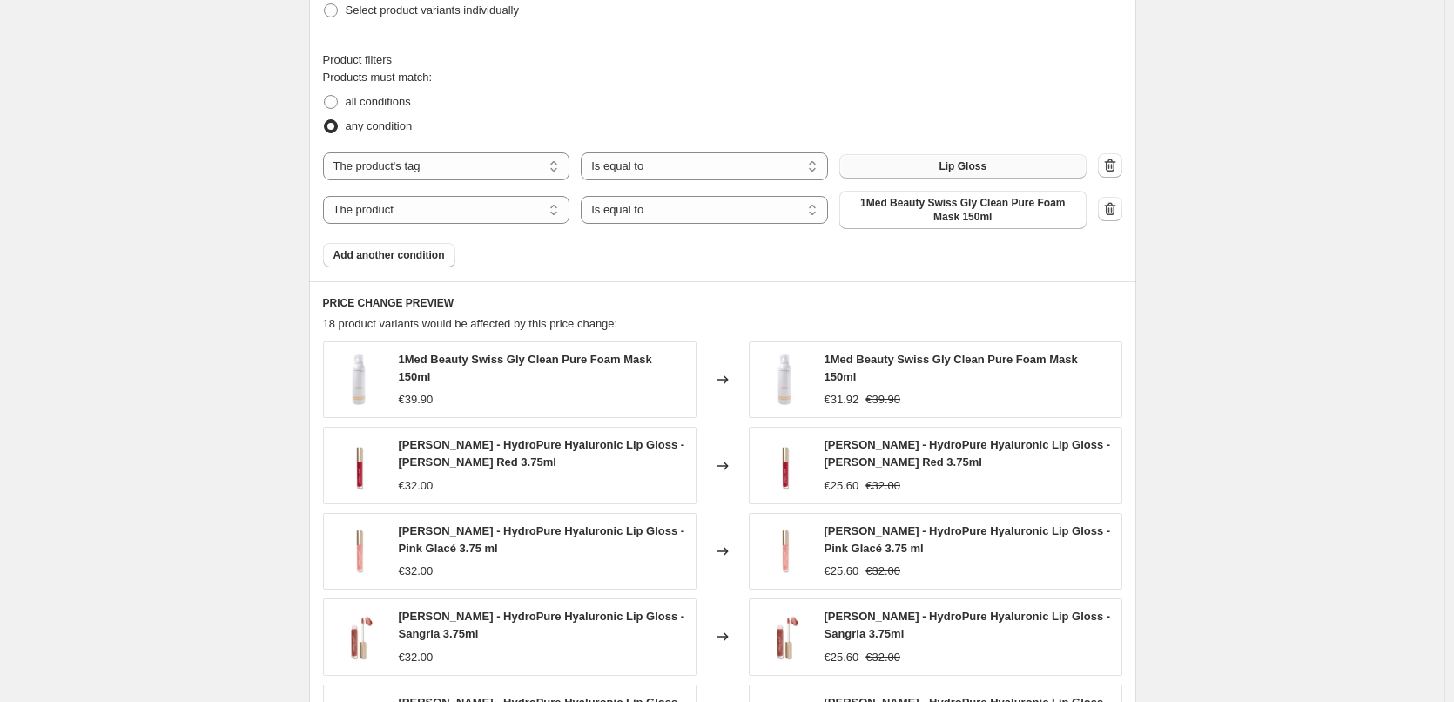
drag, startPoint x: 388, startPoint y: 98, endPoint x: 392, endPoint y: 152, distance: 53.3
click at [388, 98] on span "all conditions" at bounding box center [378, 101] width 65 height 13
click at [325, 96] on input "all conditions" at bounding box center [324, 95] width 1 height 1
radio input "true"
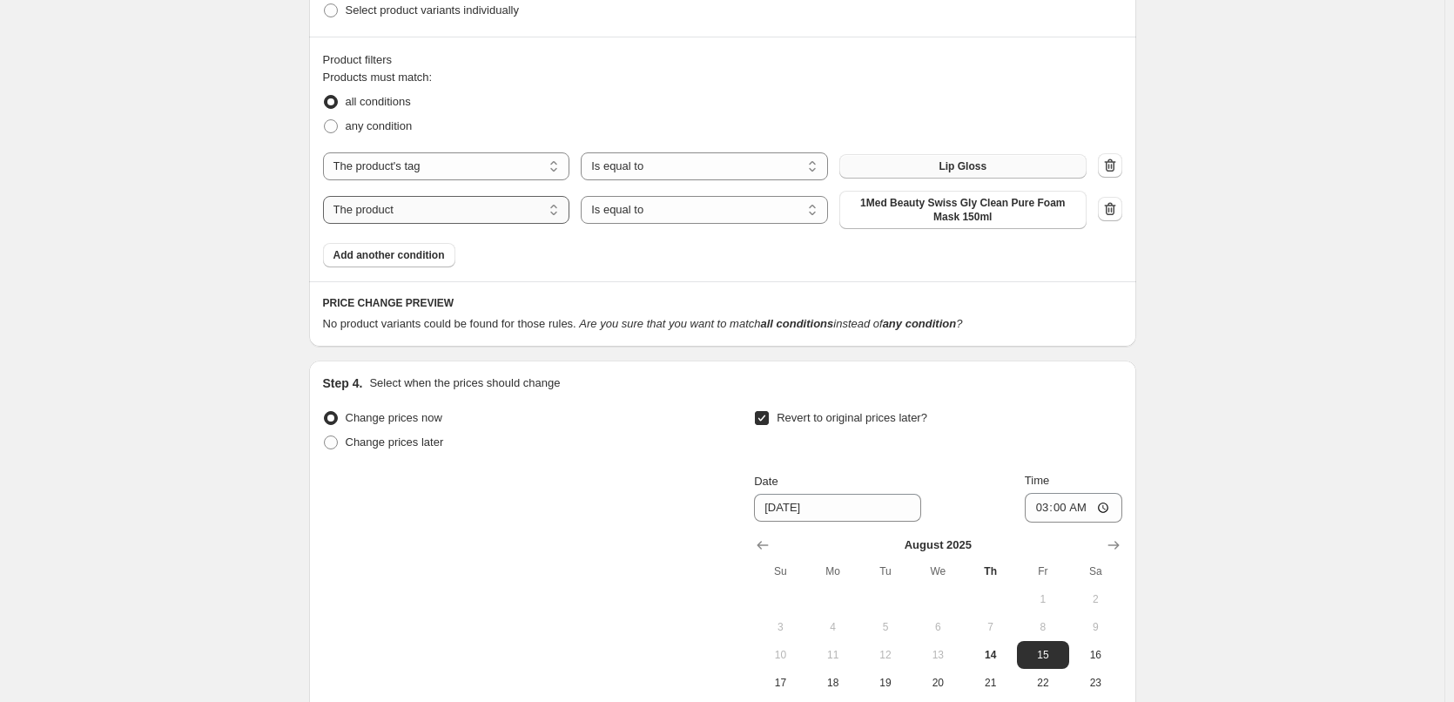
click at [424, 211] on select "The product The product's collection The product's tag The product's vendor The…" at bounding box center [446, 210] width 247 height 28
select select "vendor"
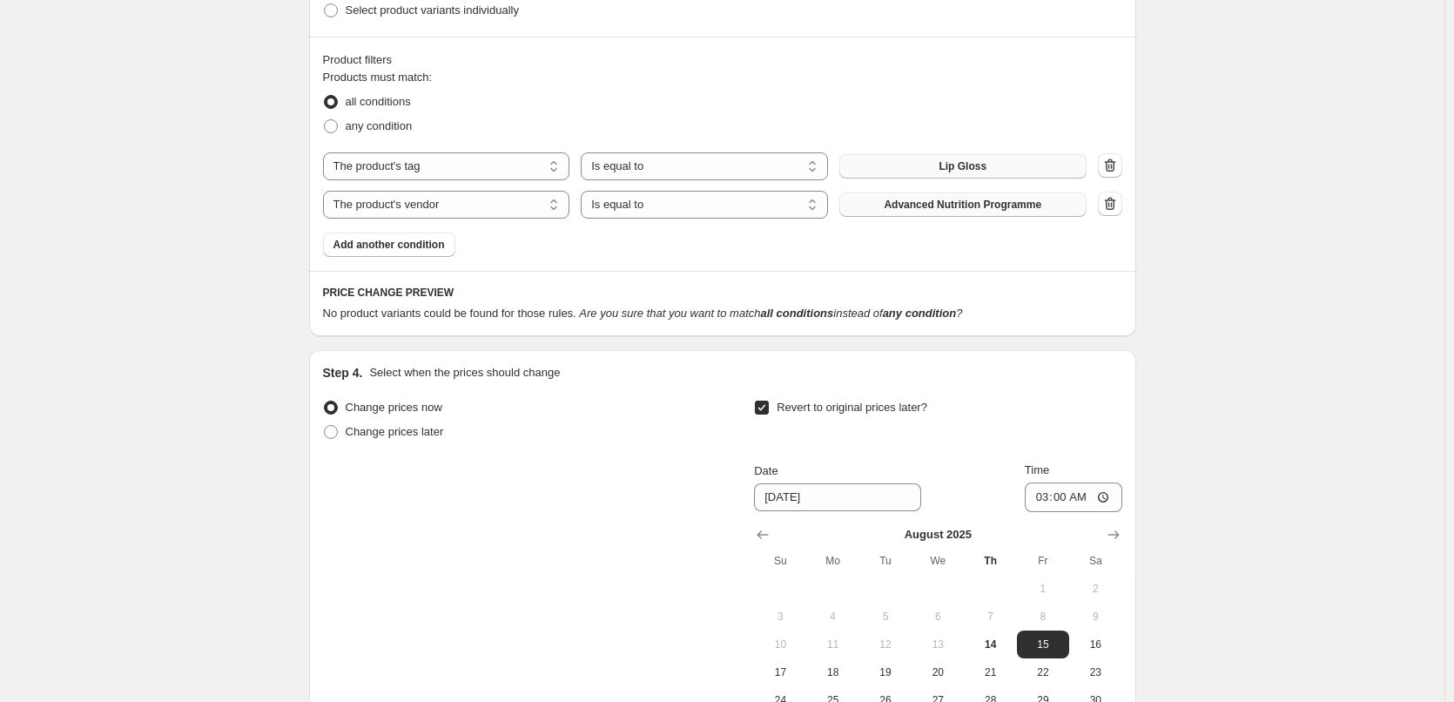
click at [985, 203] on span "Advanced Nutrition Programme" at bounding box center [963, 205] width 158 height 14
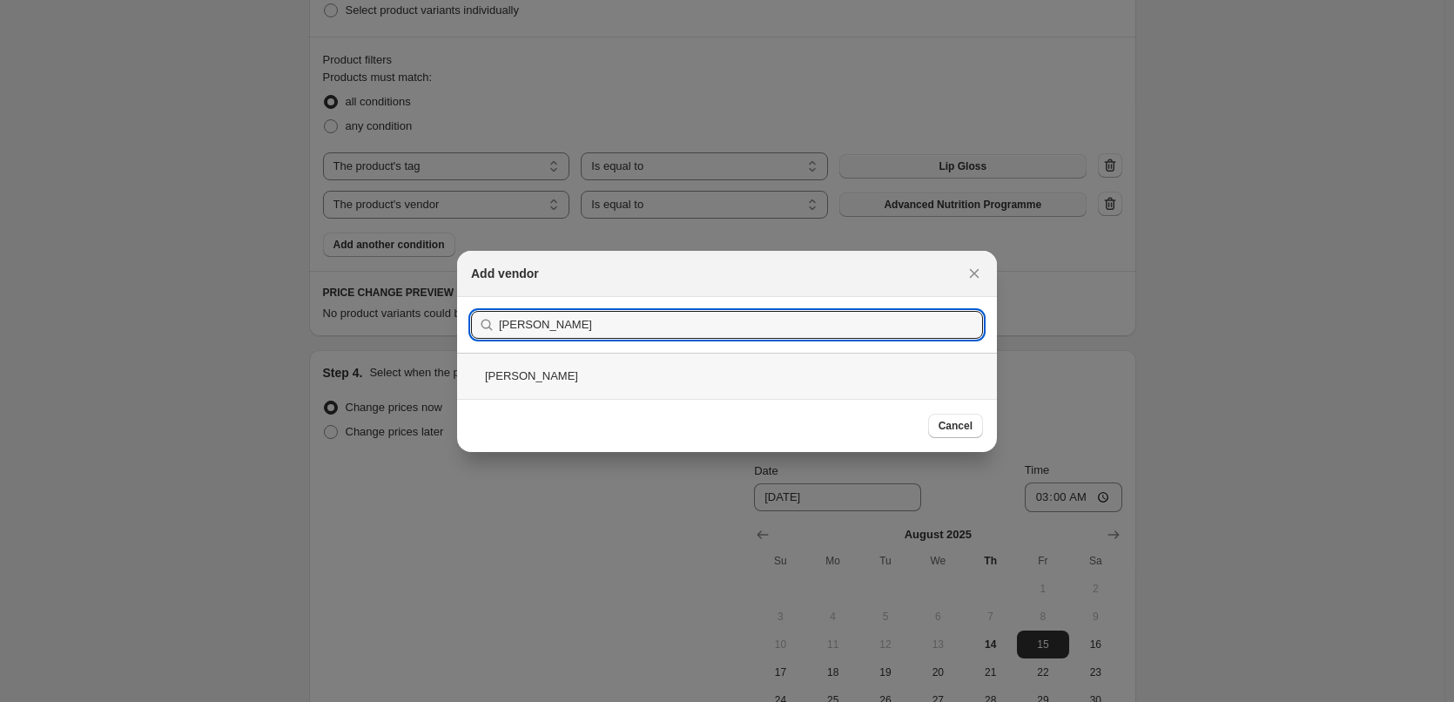
type input "Jane"
click at [526, 369] on div "Jane Iredale" at bounding box center [727, 376] width 540 height 46
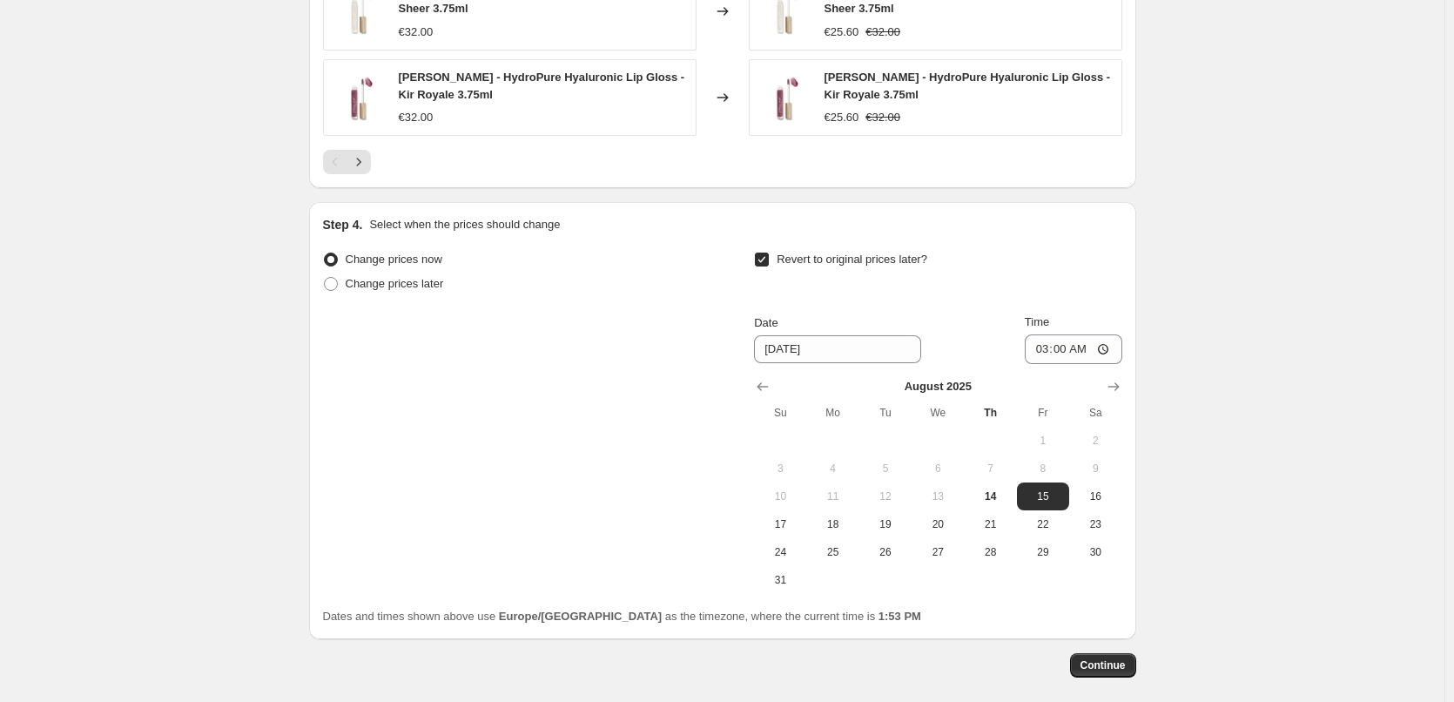
scroll to position [1628, 0]
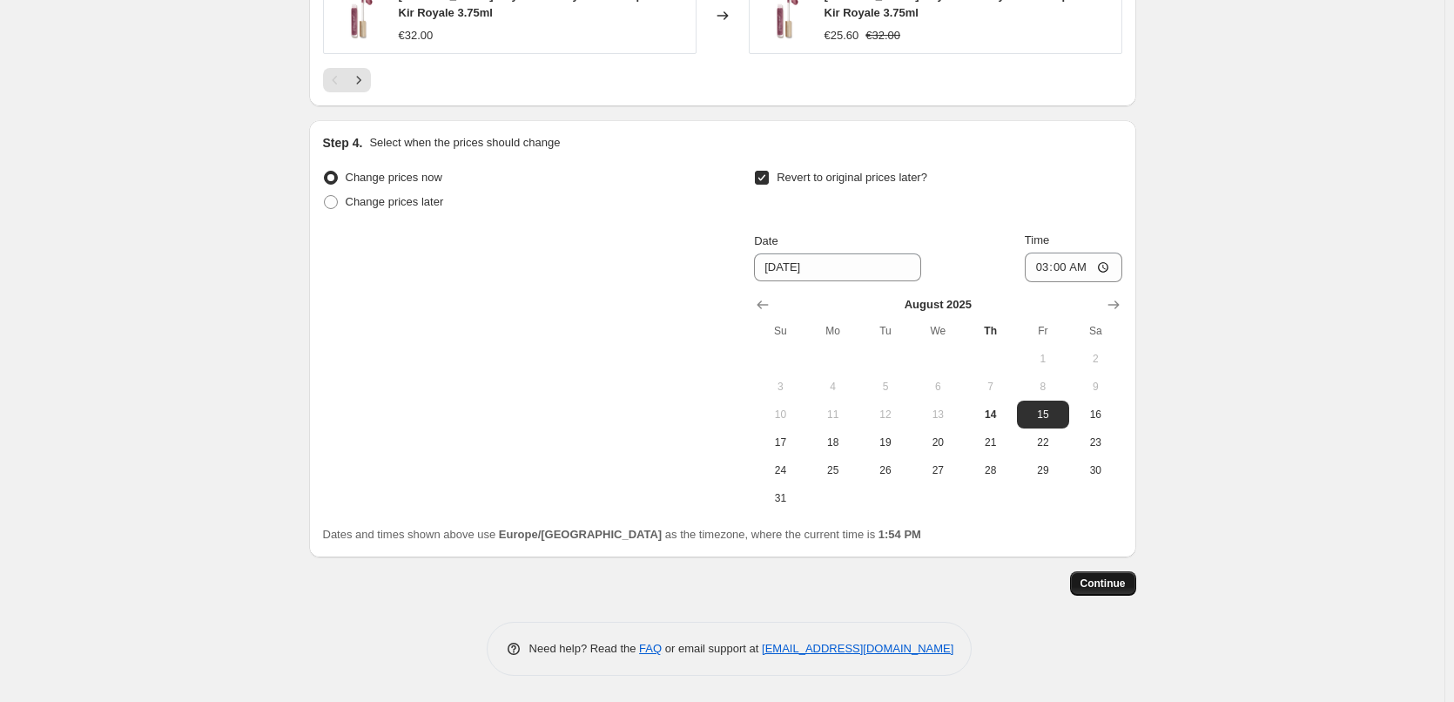
click at [1107, 577] on span "Continue" at bounding box center [1103, 584] width 45 height 14
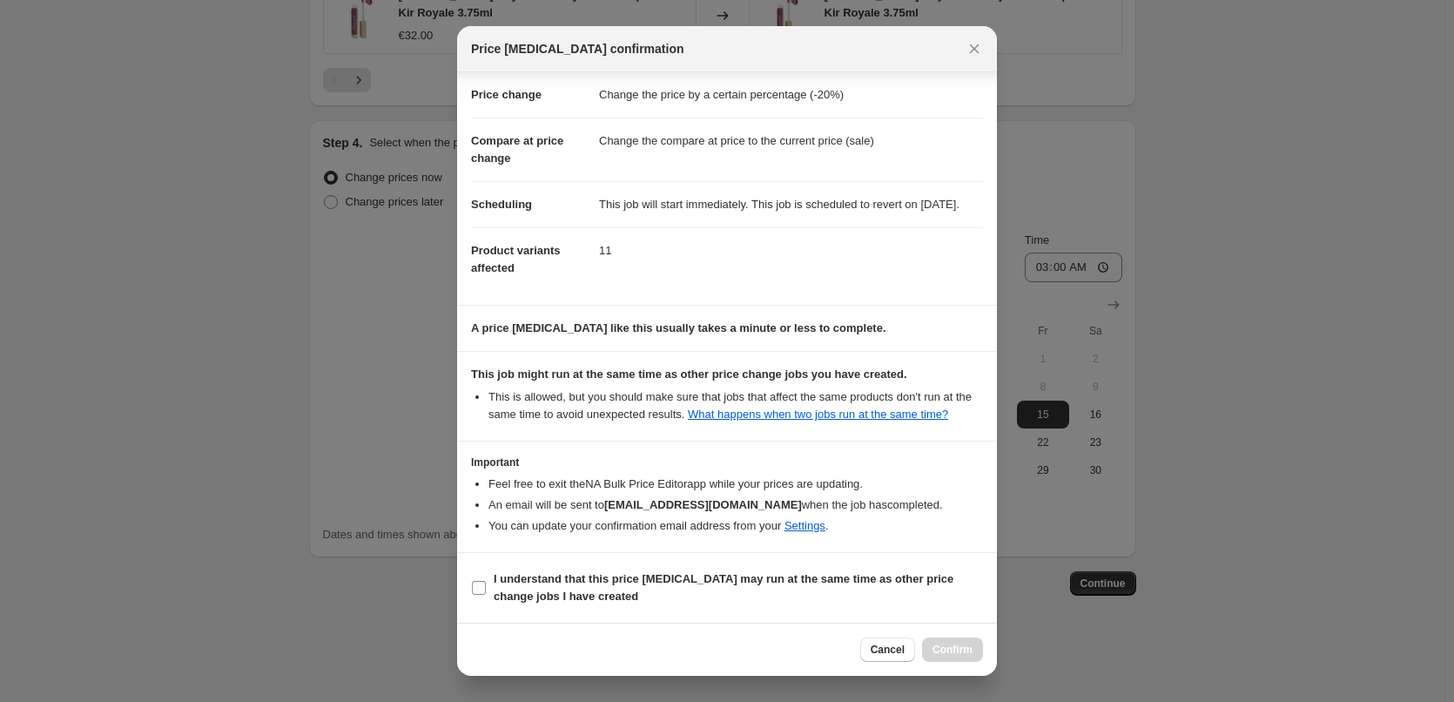
scroll to position [49, 0]
click at [561, 572] on b "I understand that this price change job may run at the same time as other price…" at bounding box center [724, 587] width 460 height 30
click at [486, 581] on input "I understand that this price change job may run at the same time as other price…" at bounding box center [479, 588] width 14 height 14
checkbox input "true"
click at [930, 646] on button "Confirm" at bounding box center [952, 650] width 61 height 24
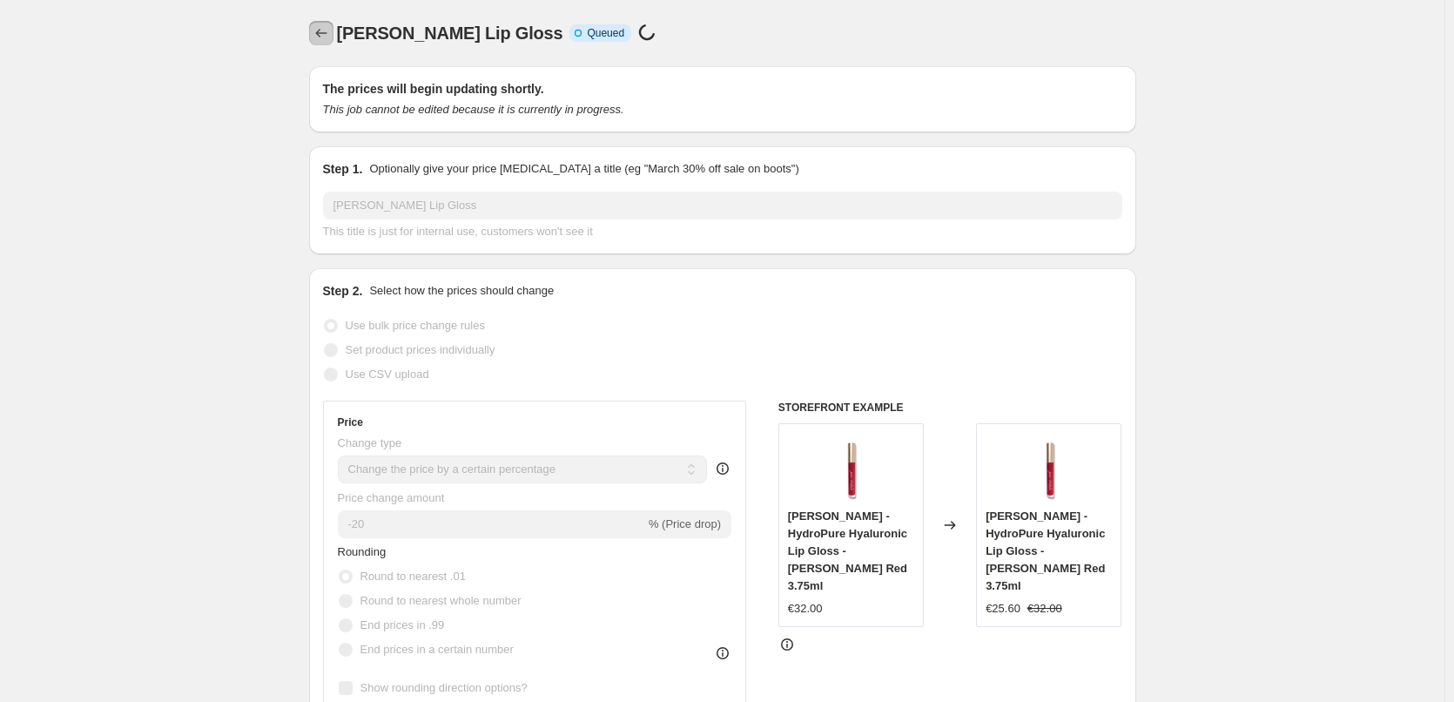
click at [330, 29] on icon "Price change jobs" at bounding box center [321, 32] width 17 height 17
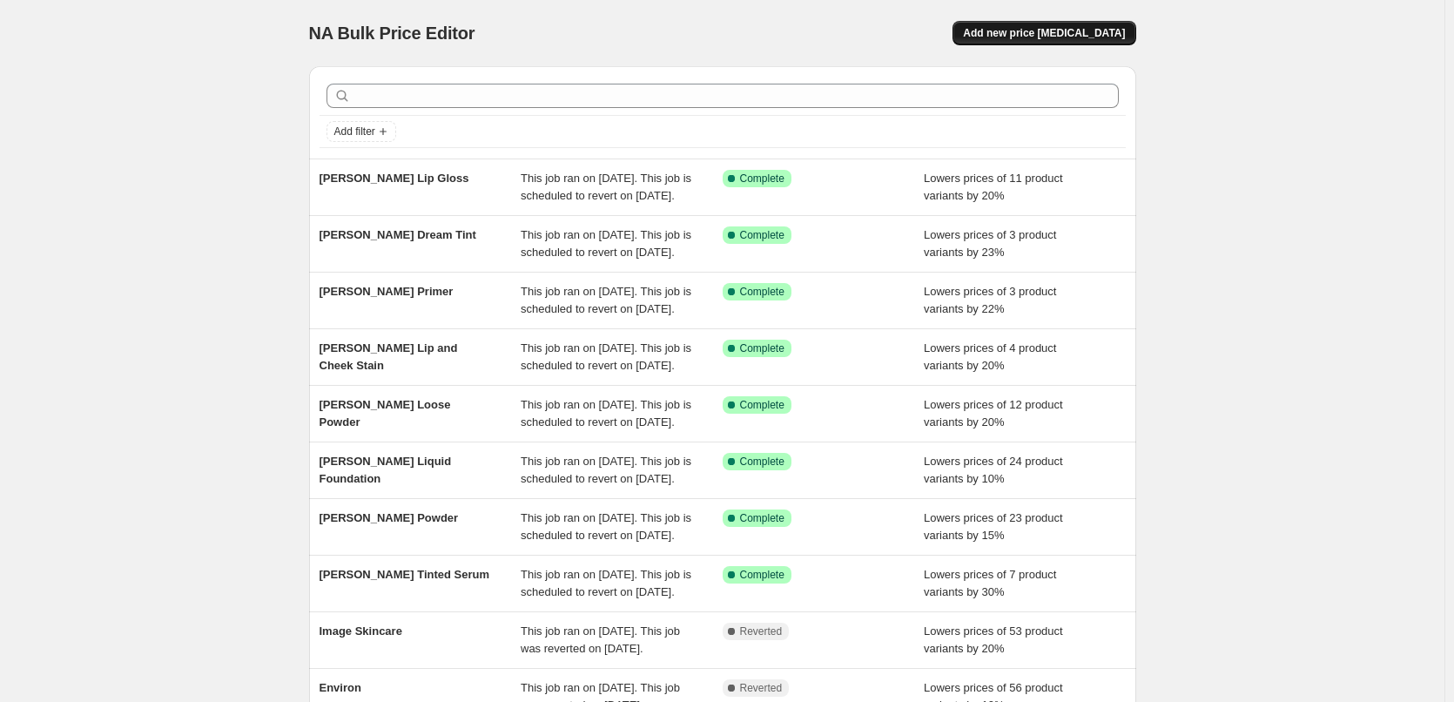
click at [1087, 37] on span "Add new price [MEDICAL_DATA]" at bounding box center [1044, 33] width 162 height 14
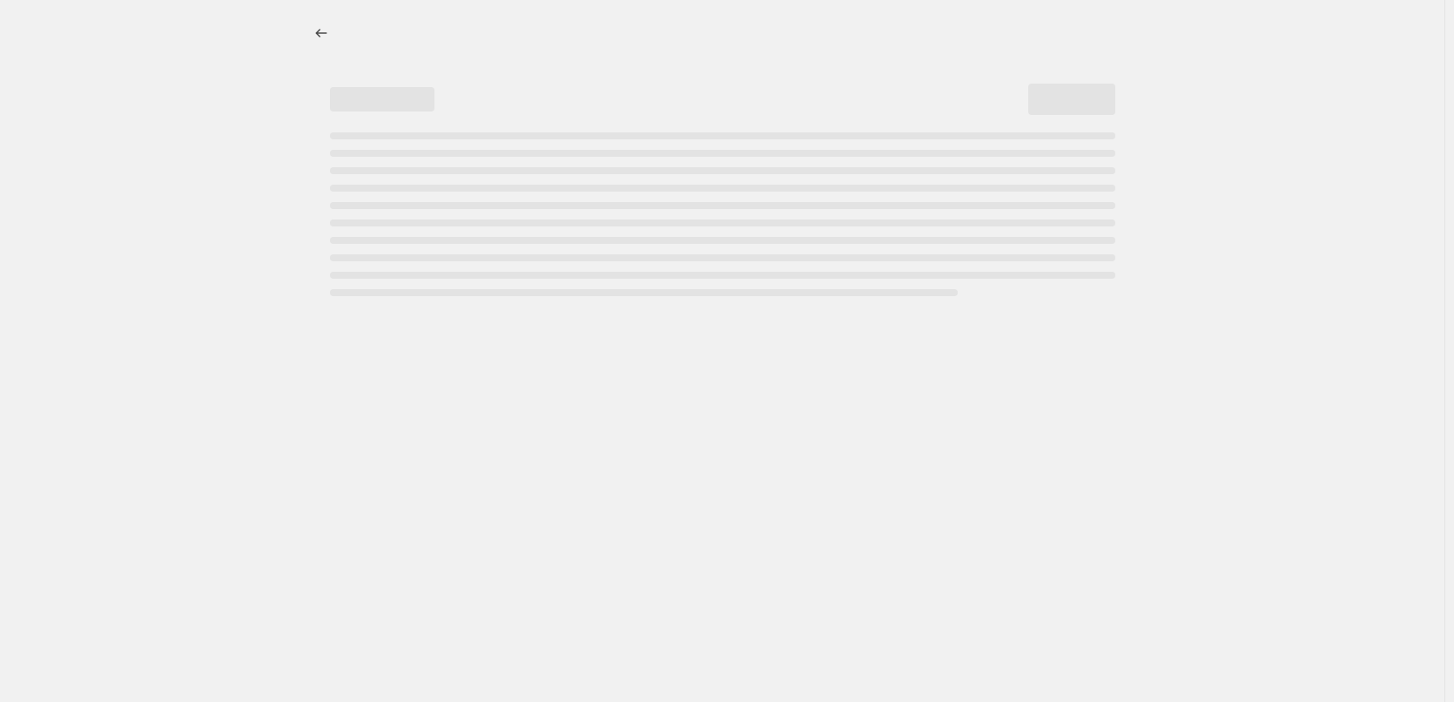
select select "percentage"
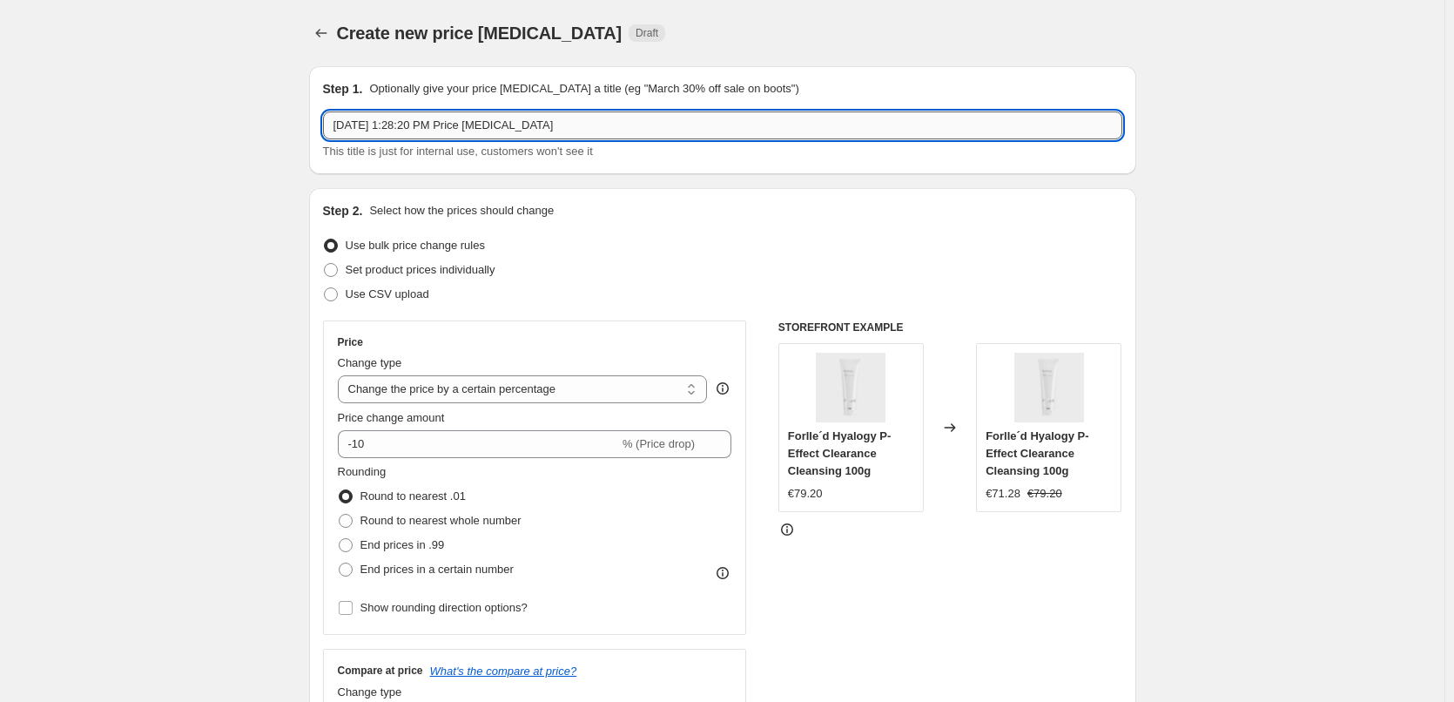
click at [554, 123] on input "Aug 14, 2025, 1:28:20 PM Price change job" at bounding box center [723, 125] width 800 height 28
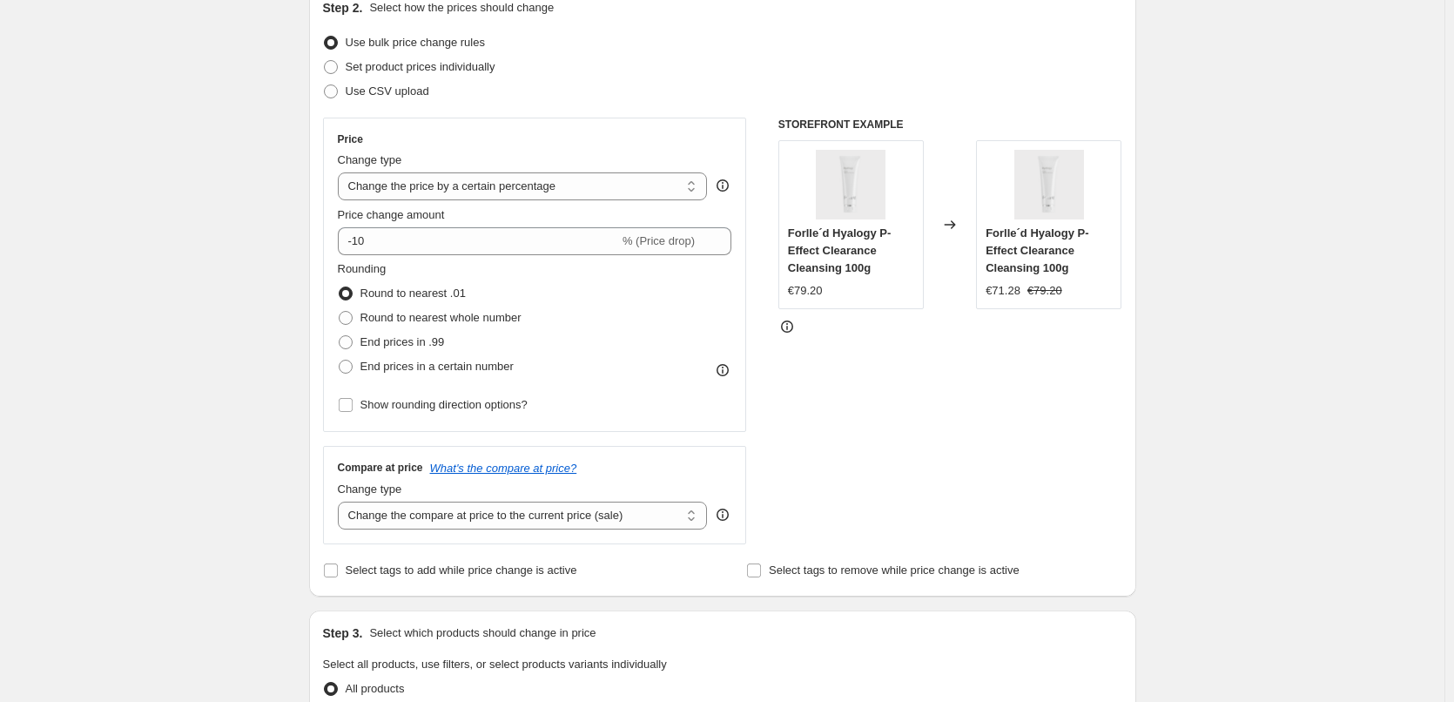
scroll to position [348, 0]
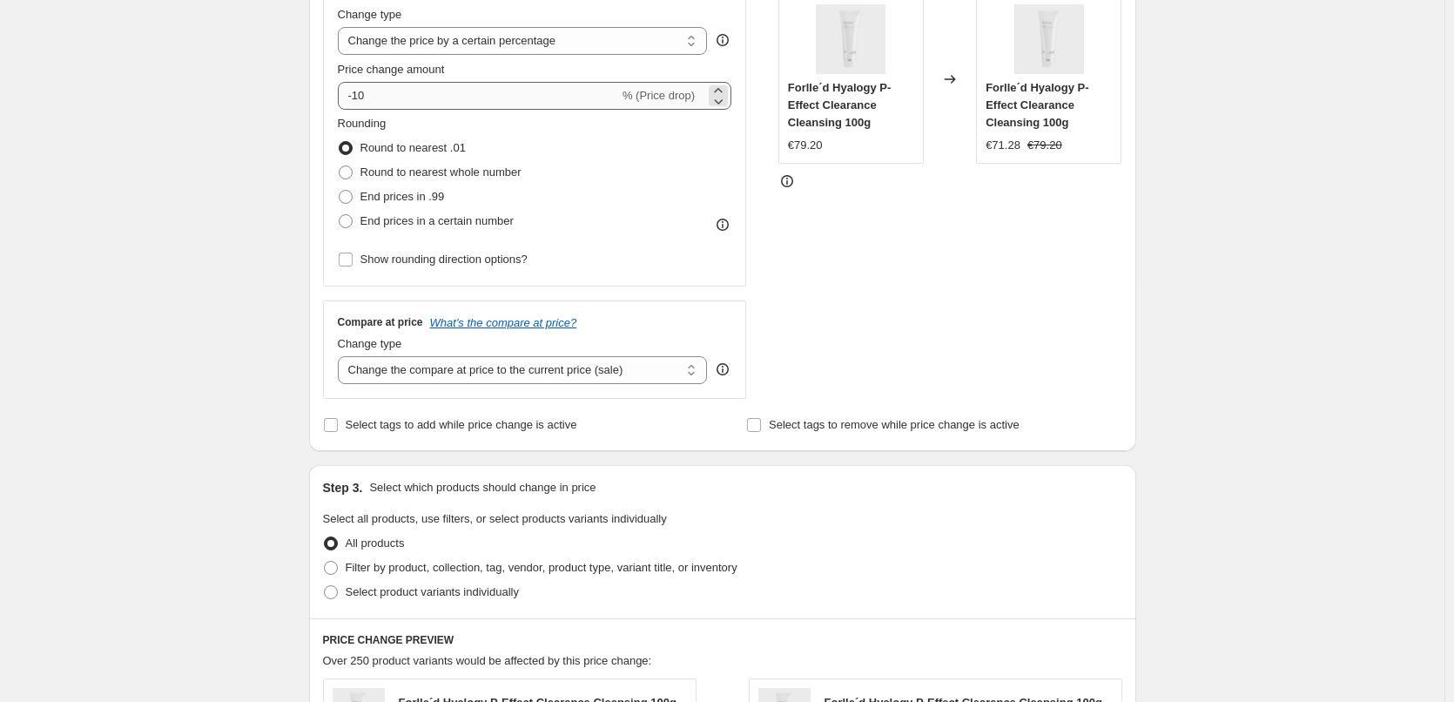
type input "[PERSON_NAME] Lip Glaze"
click at [414, 103] on input "-10" at bounding box center [478, 96] width 281 height 28
click at [443, 99] on input "-10" at bounding box center [478, 96] width 281 height 28
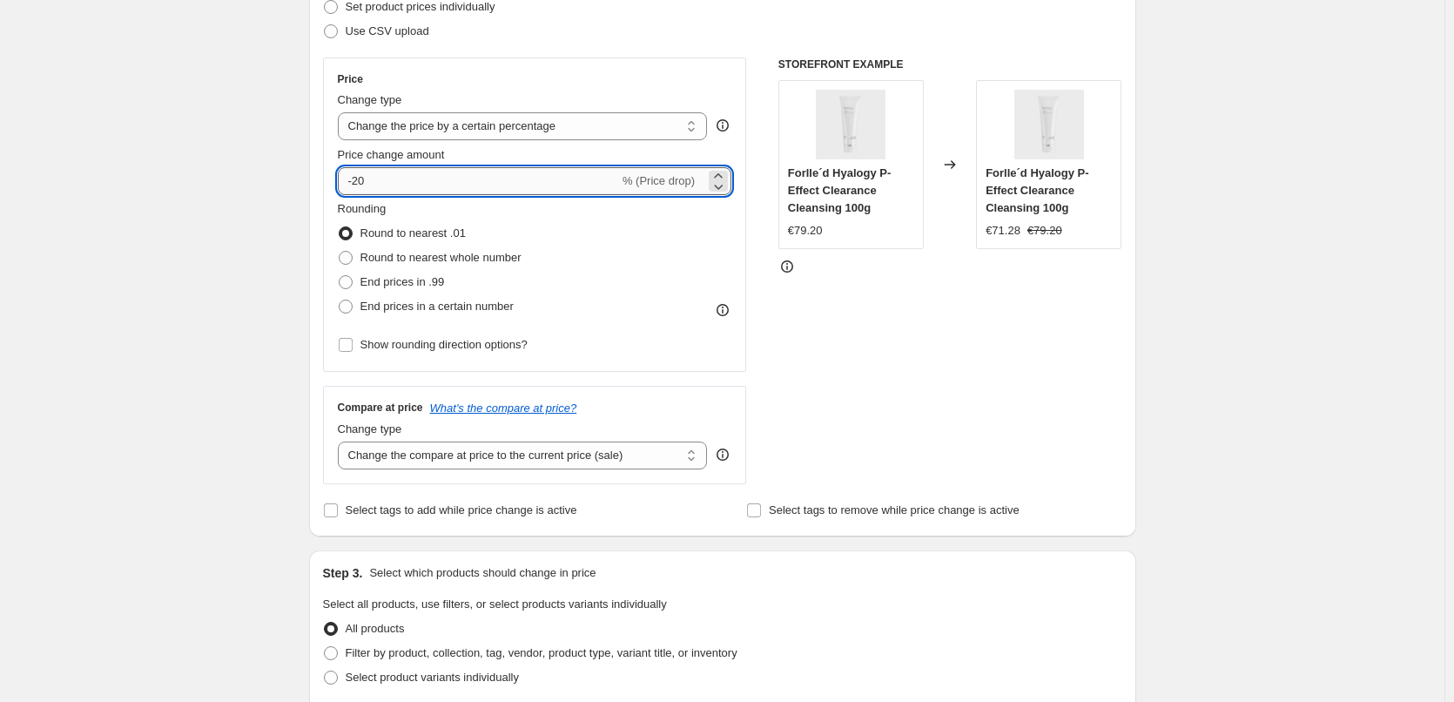
scroll to position [261, 0]
drag, startPoint x: 367, startPoint y: 186, endPoint x: 386, endPoint y: 183, distance: 19.3
click at [386, 183] on input "-20" at bounding box center [478, 183] width 281 height 28
type input "-15"
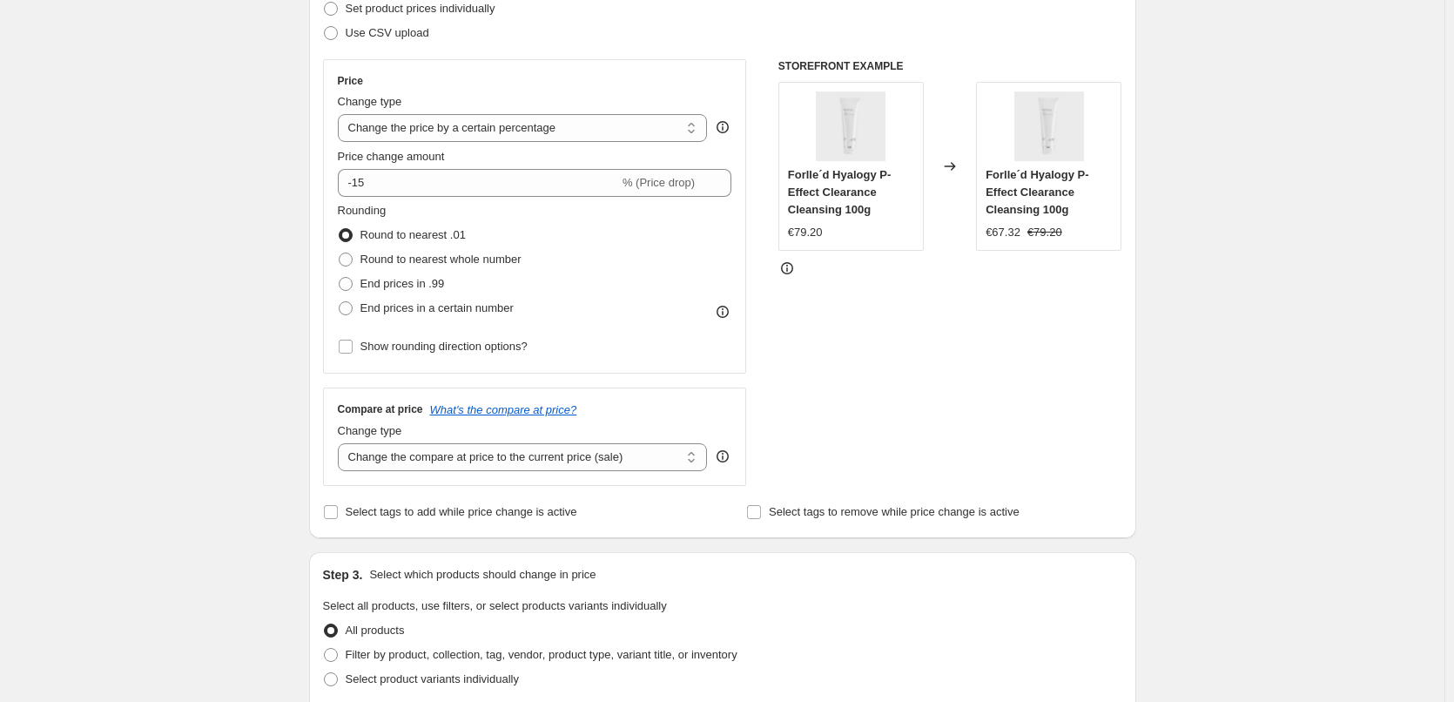
click at [255, 239] on div "Create new price change job. This page is ready Create new price change job Dra…" at bounding box center [722, 609] width 1445 height 1741
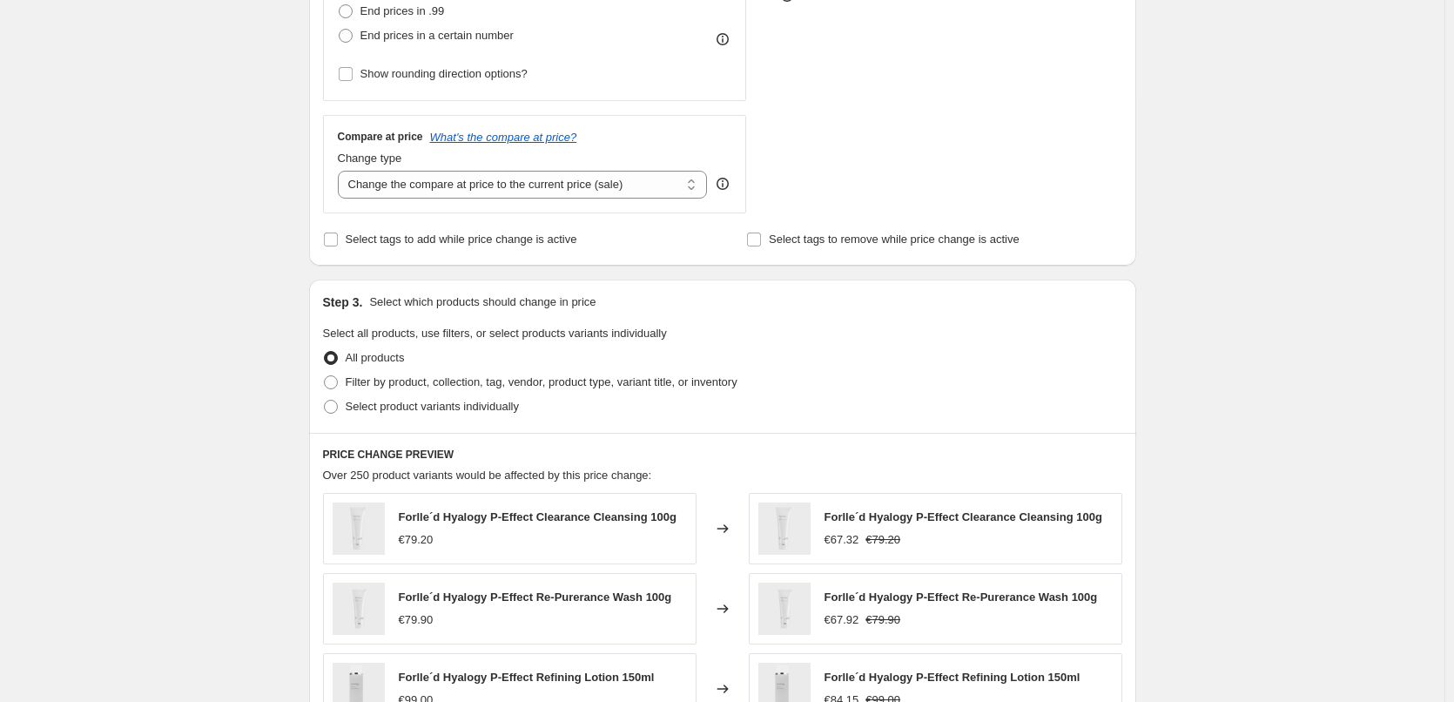
scroll to position [697, 0]
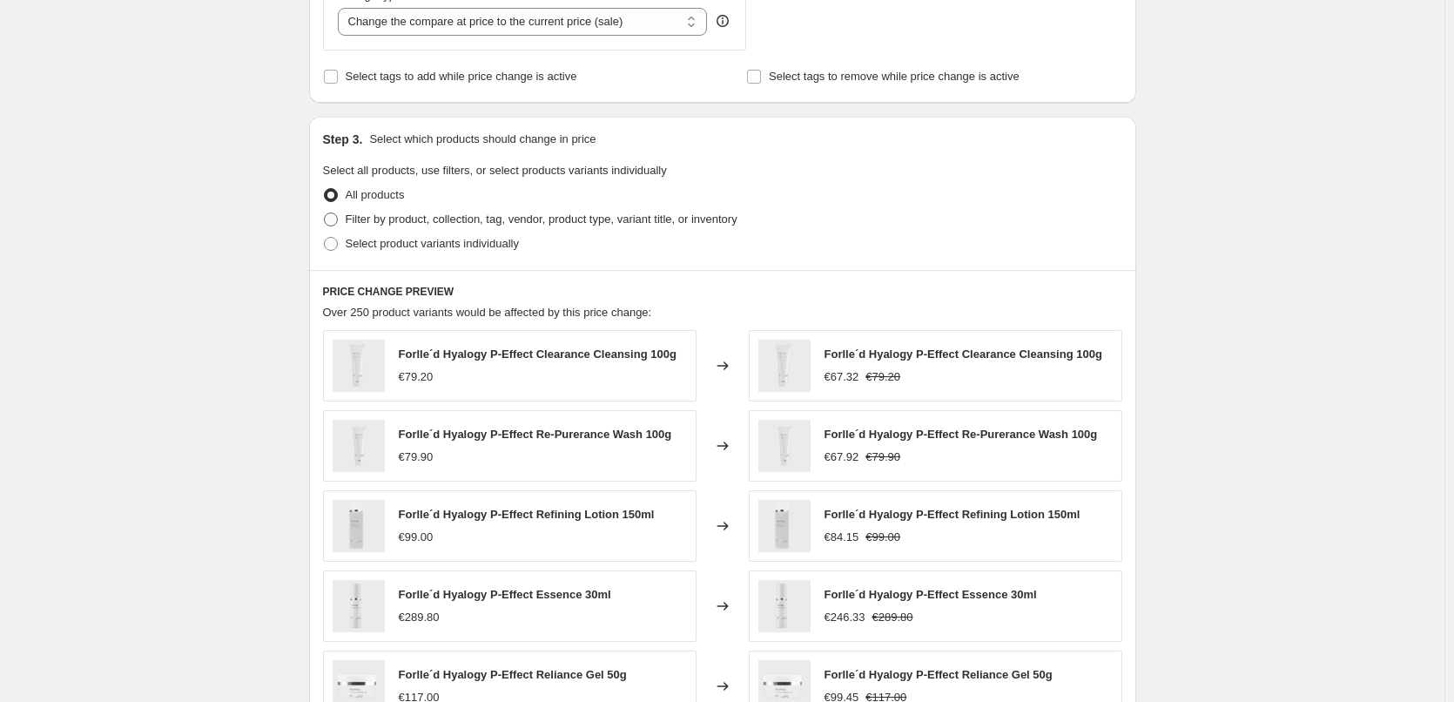
click at [451, 221] on span "Filter by product, collection, tag, vendor, product type, variant title, or inv…" at bounding box center [542, 219] width 392 height 13
click at [325, 213] on input "Filter by product, collection, tag, vendor, product type, variant title, or inv…" at bounding box center [324, 213] width 1 height 1
radio input "true"
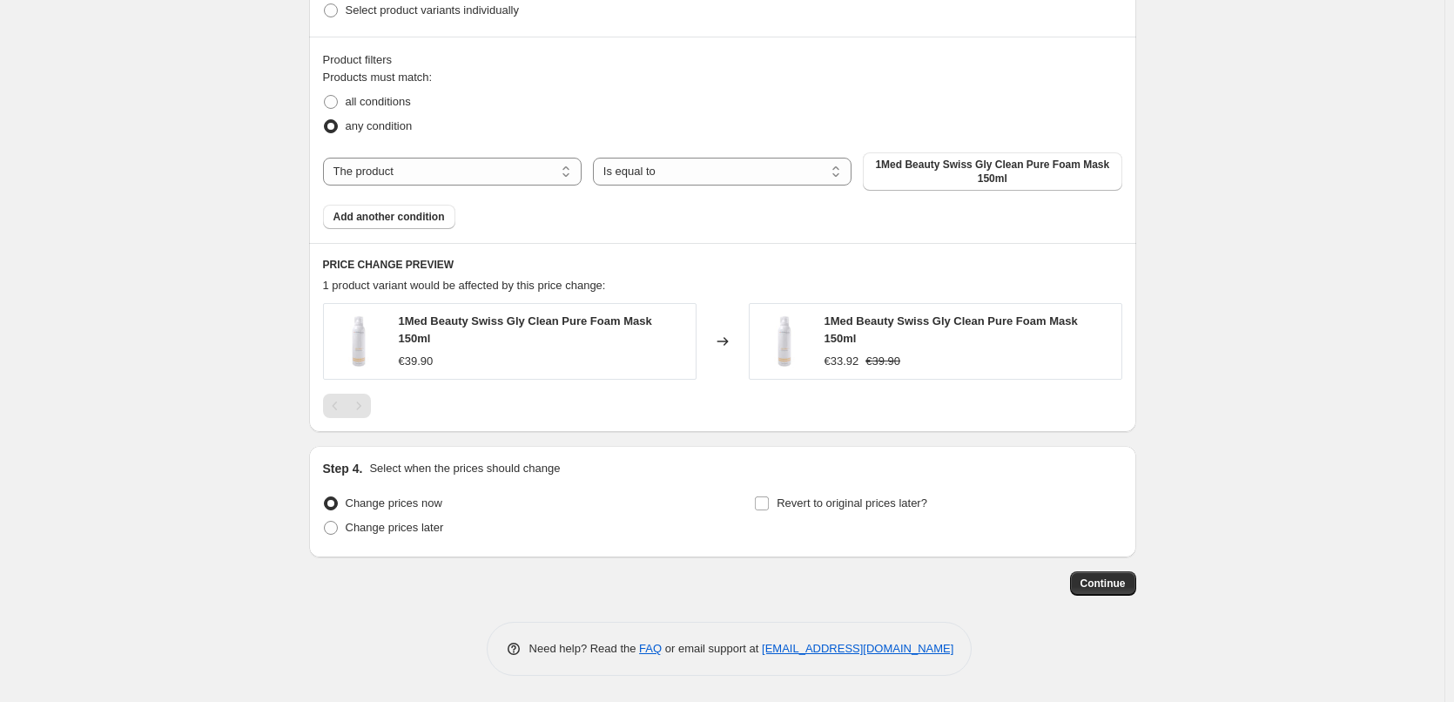
scroll to position [926, 0]
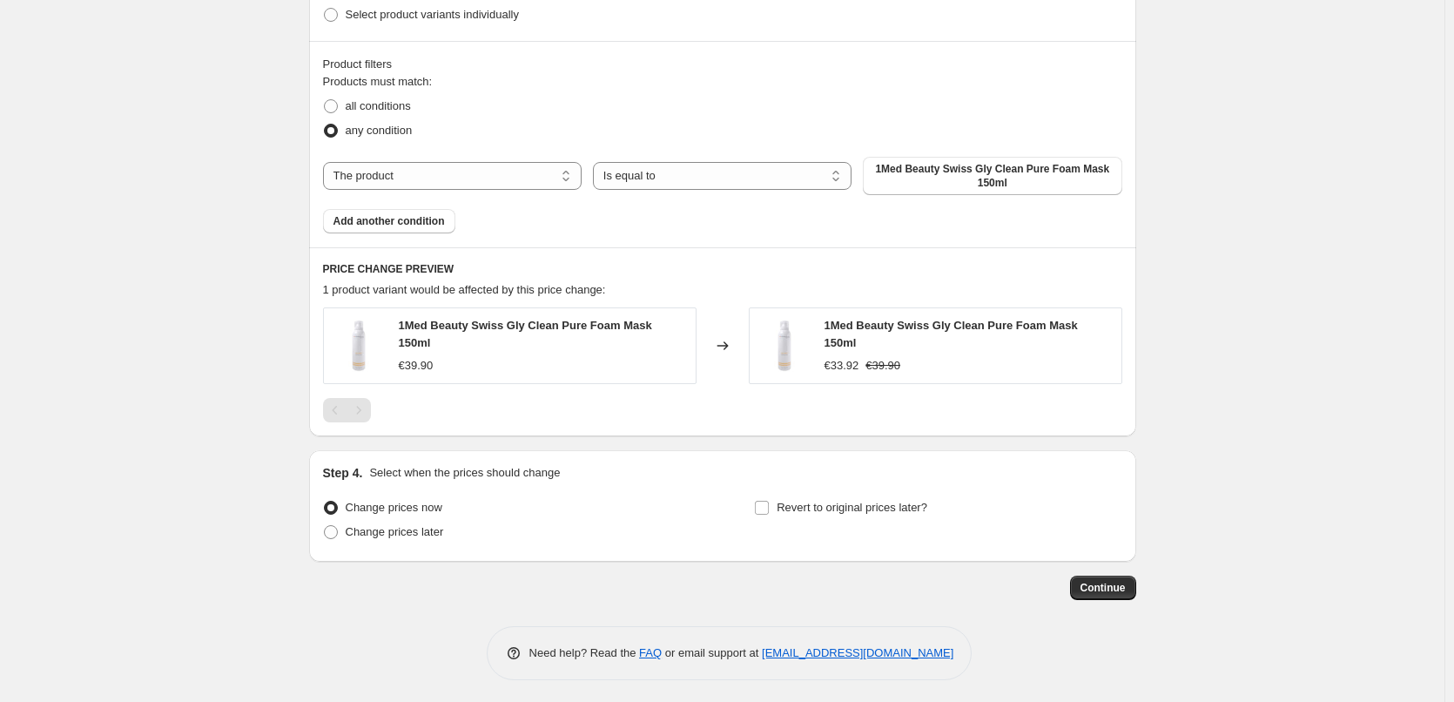
click at [467, 196] on div "Products must match: all conditions any condition The product The product's col…" at bounding box center [723, 153] width 800 height 160
drag, startPoint x: 442, startPoint y: 175, endPoint x: 425, endPoint y: 190, distance: 22.9
click at [442, 175] on select "The product The product's collection The product's tag The product's vendor The…" at bounding box center [452, 176] width 259 height 28
select select "tag"
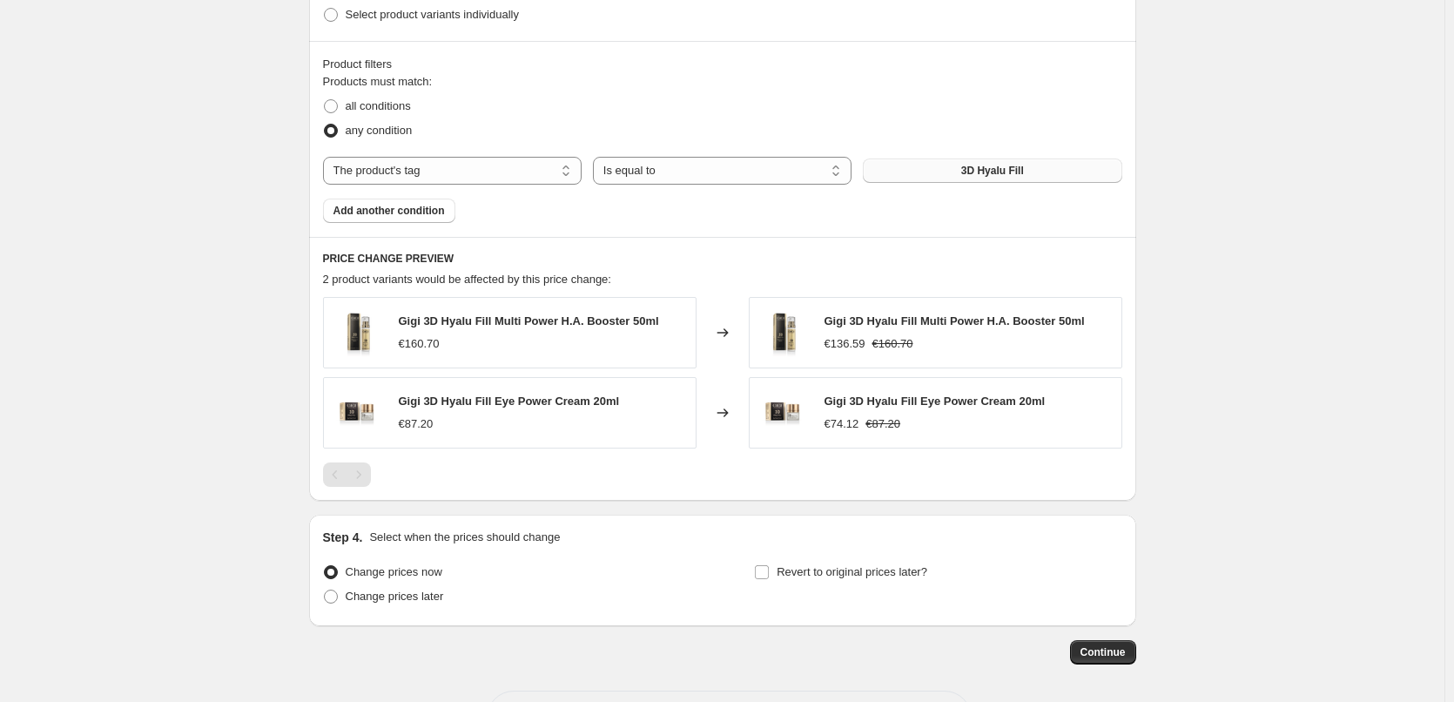
click at [907, 171] on button "3D Hyalu Fill" at bounding box center [992, 171] width 259 height 24
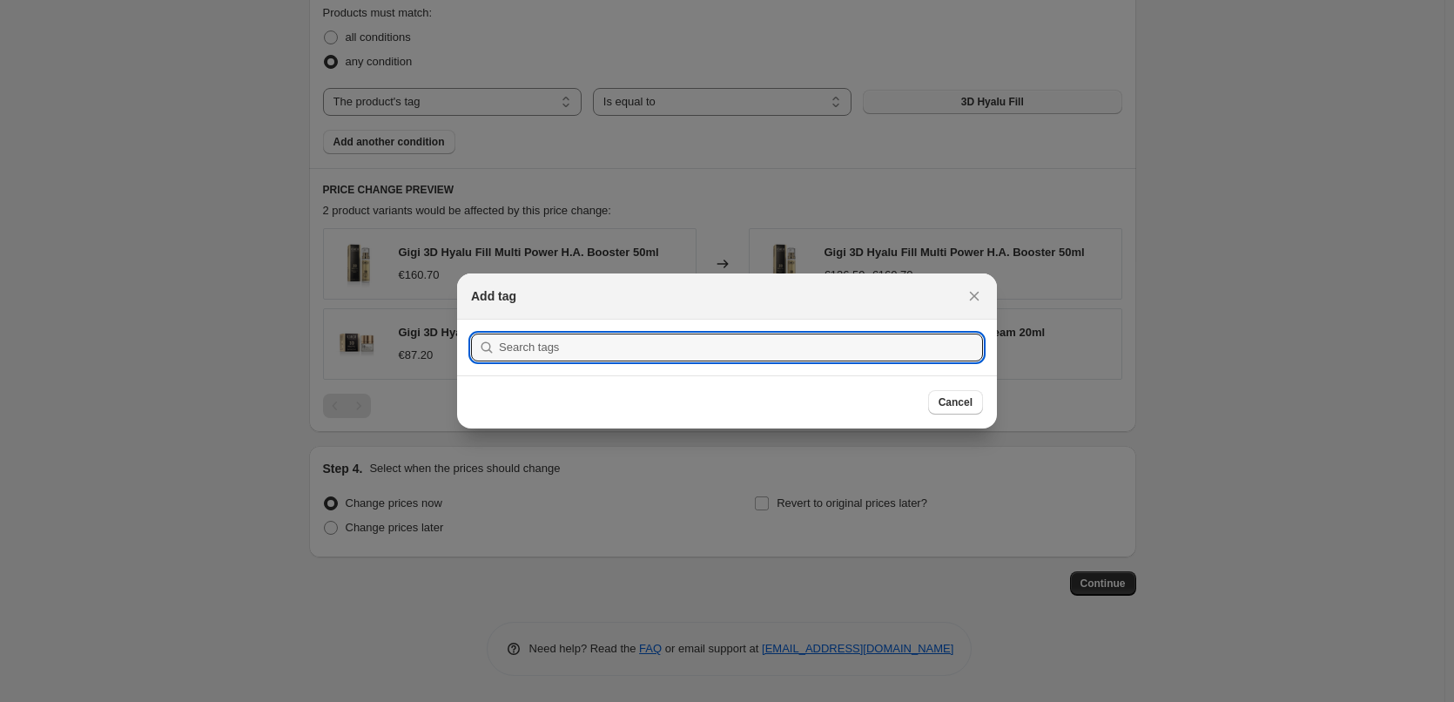
scroll to position [0, 0]
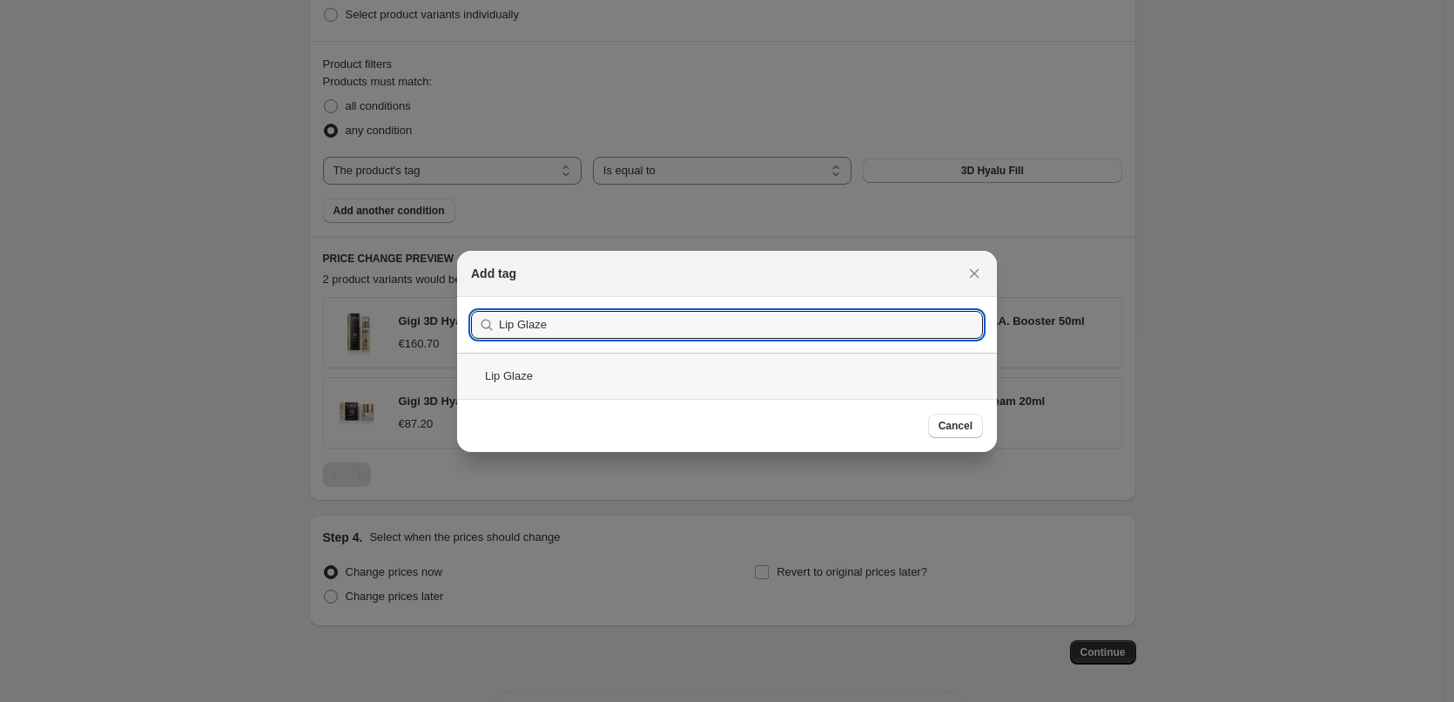
type input "Lip Glaze"
click at [554, 362] on div "Lip Glaze" at bounding box center [727, 376] width 540 height 46
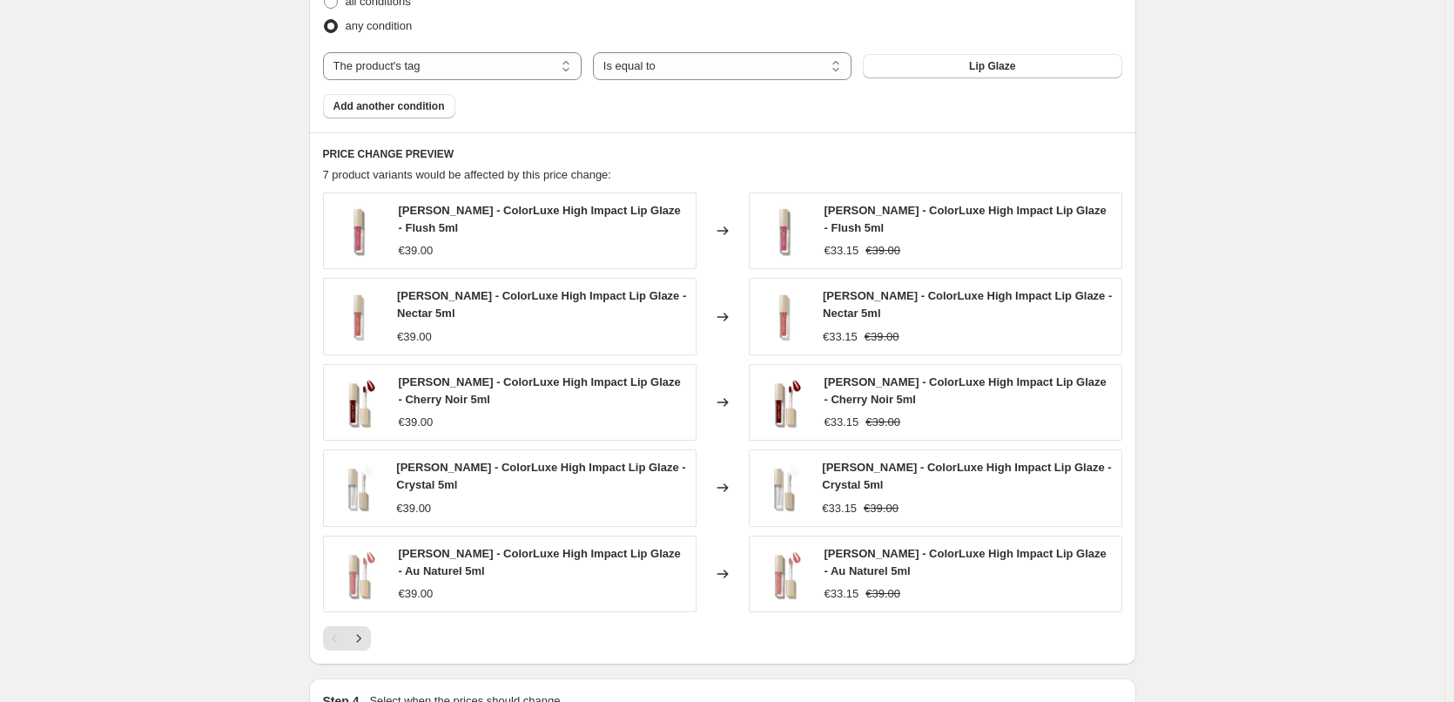
scroll to position [1187, 0]
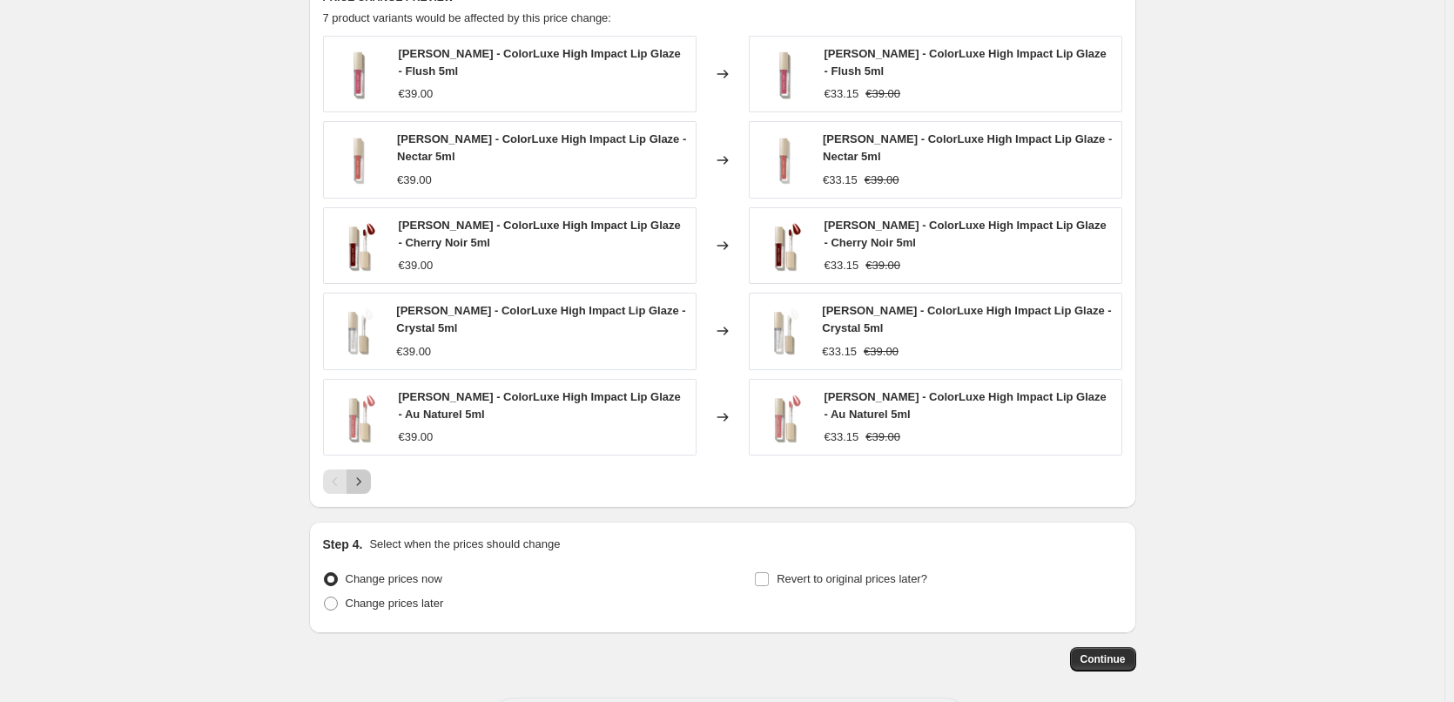
click at [368, 483] on icon "Next" at bounding box center [358, 481] width 17 height 17
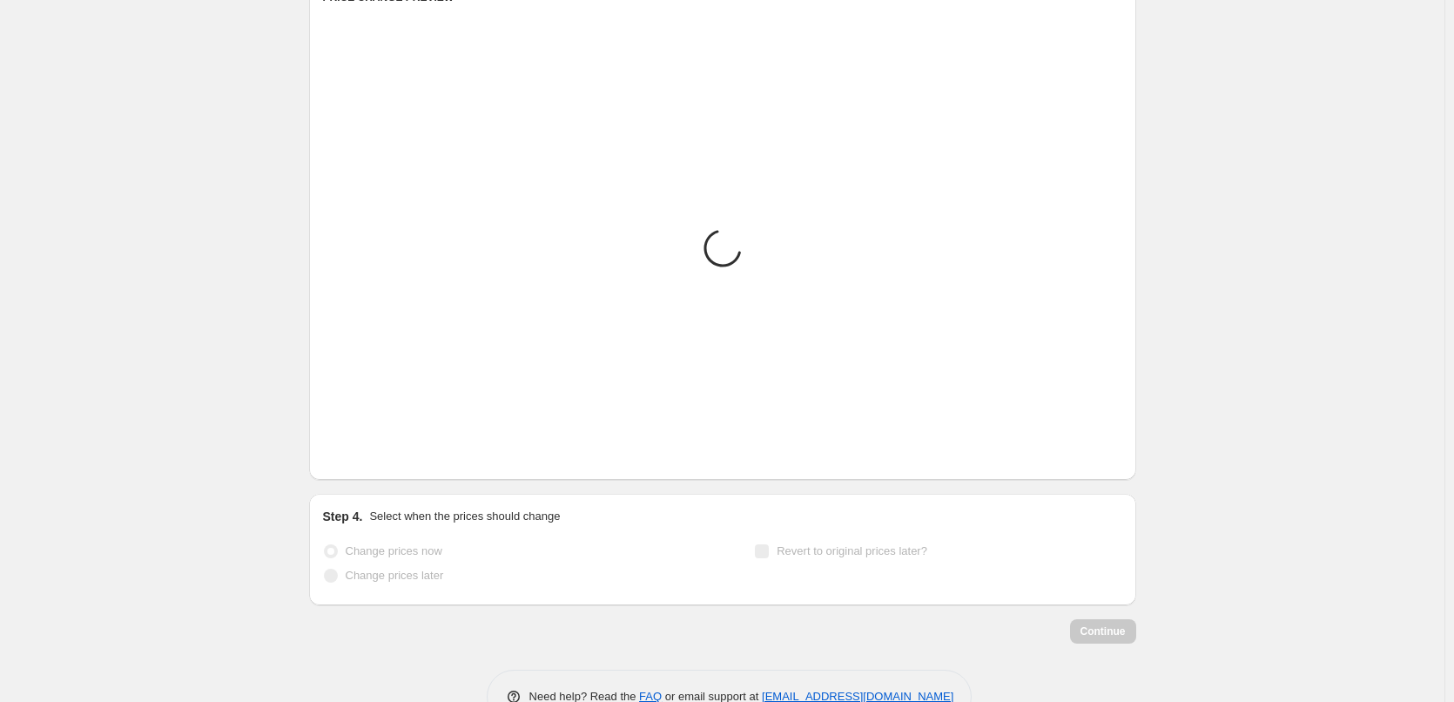
scroll to position [1007, 0]
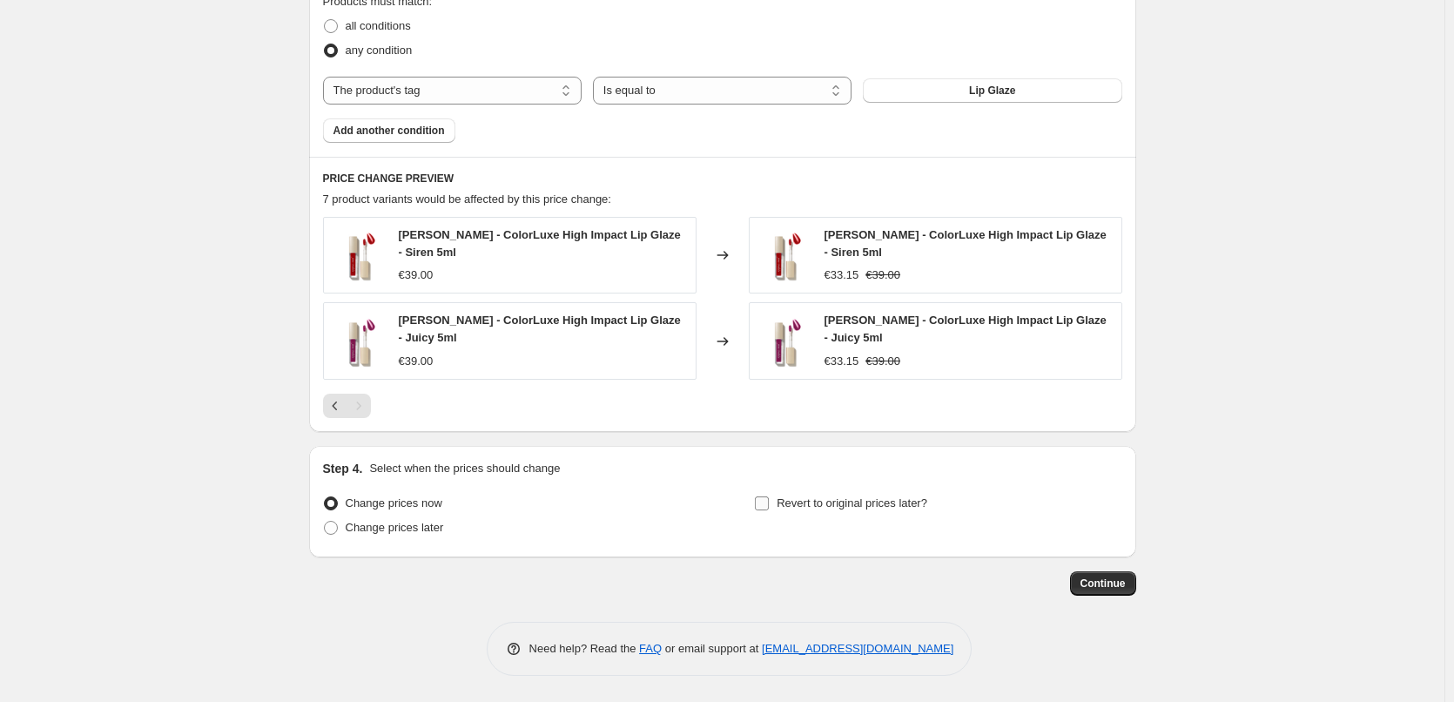
click at [836, 514] on label "Revert to original prices later?" at bounding box center [840, 503] width 173 height 24
click at [769, 510] on input "Revert to original prices later?" at bounding box center [762, 503] width 14 height 14
checkbox input "true"
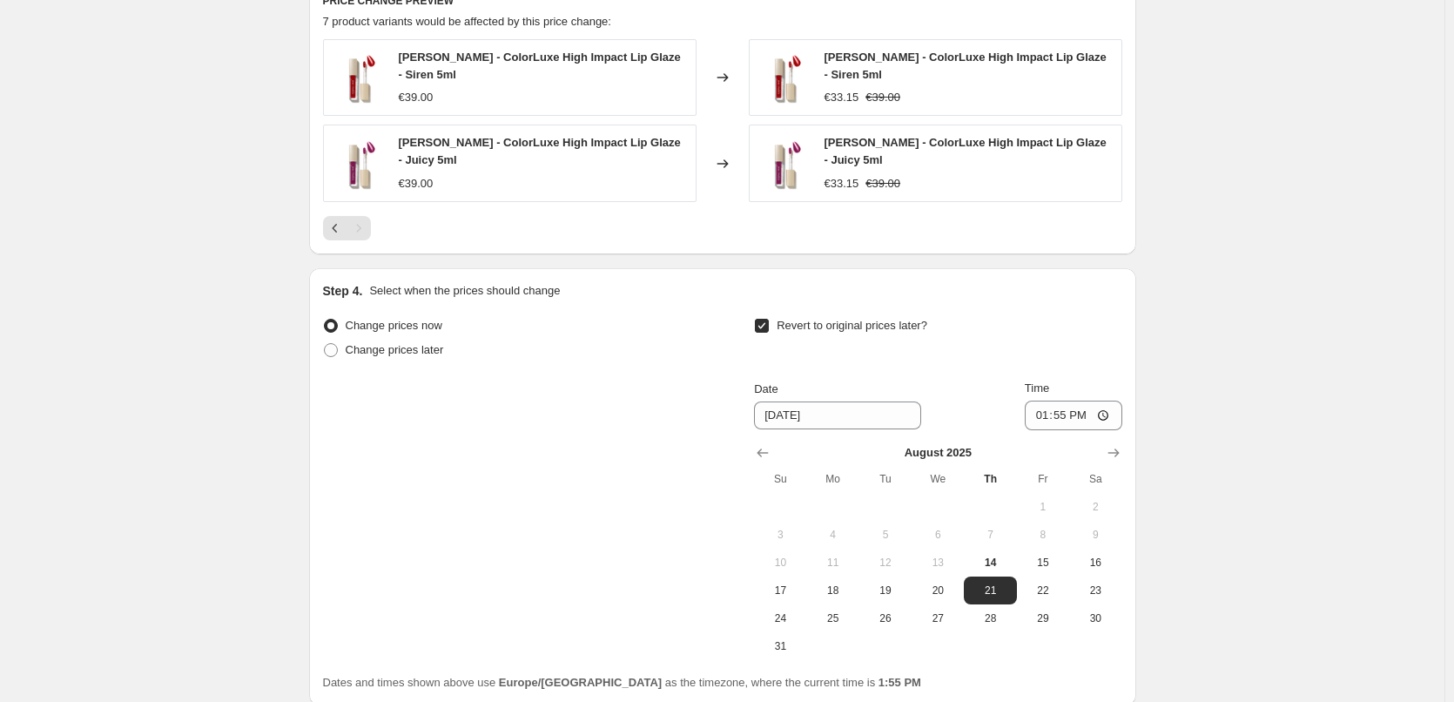
scroll to position [1333, 0]
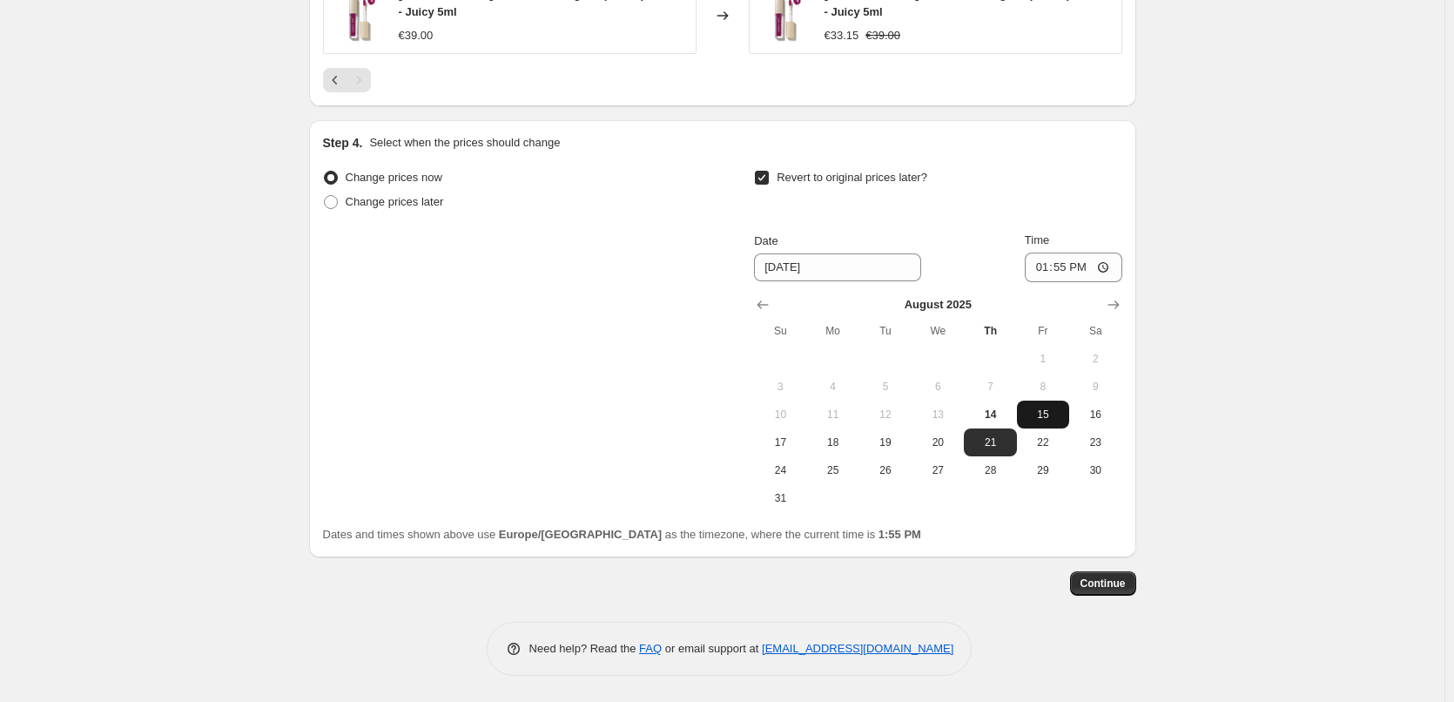
click at [1034, 408] on span "15" at bounding box center [1043, 415] width 38 height 14
type input "8/15/2025"
click at [1051, 260] on input "13:55" at bounding box center [1074, 268] width 98 height 30
type input "03:00"
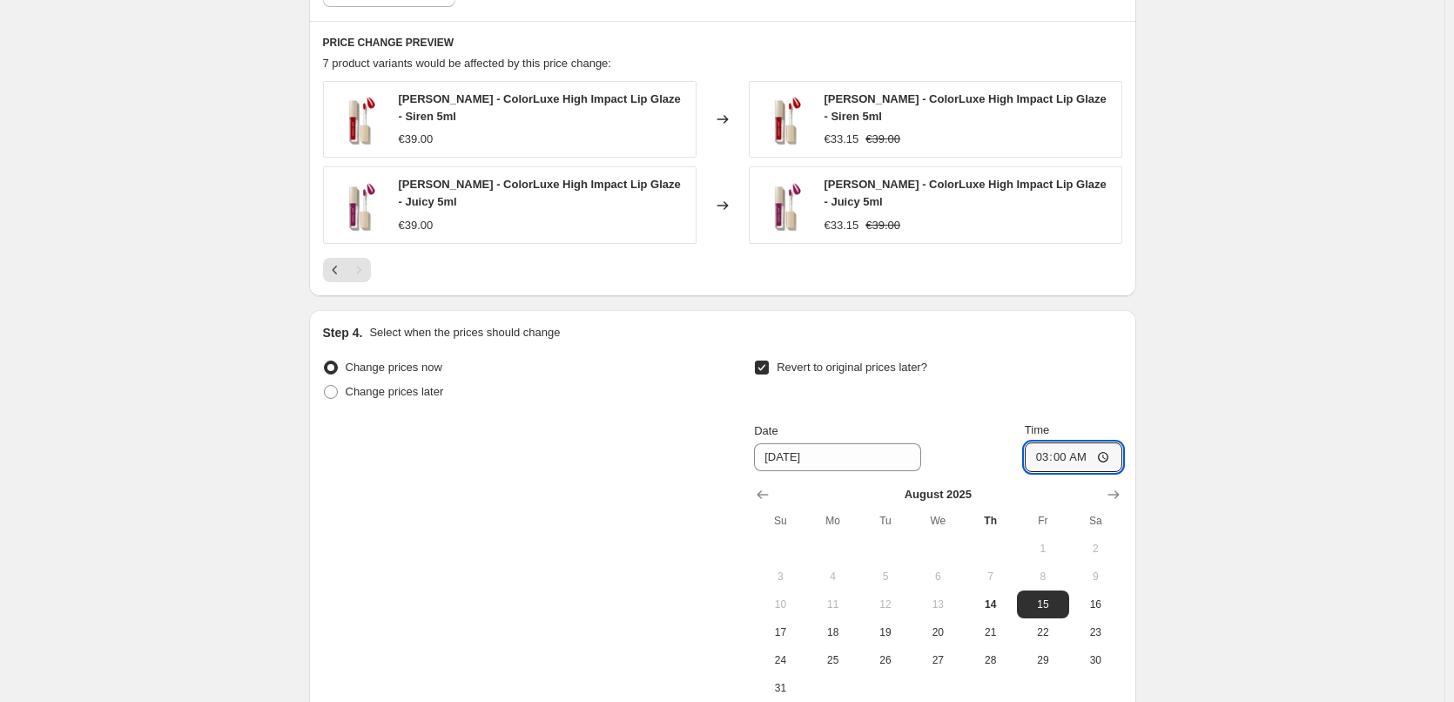
scroll to position [1245, 0]
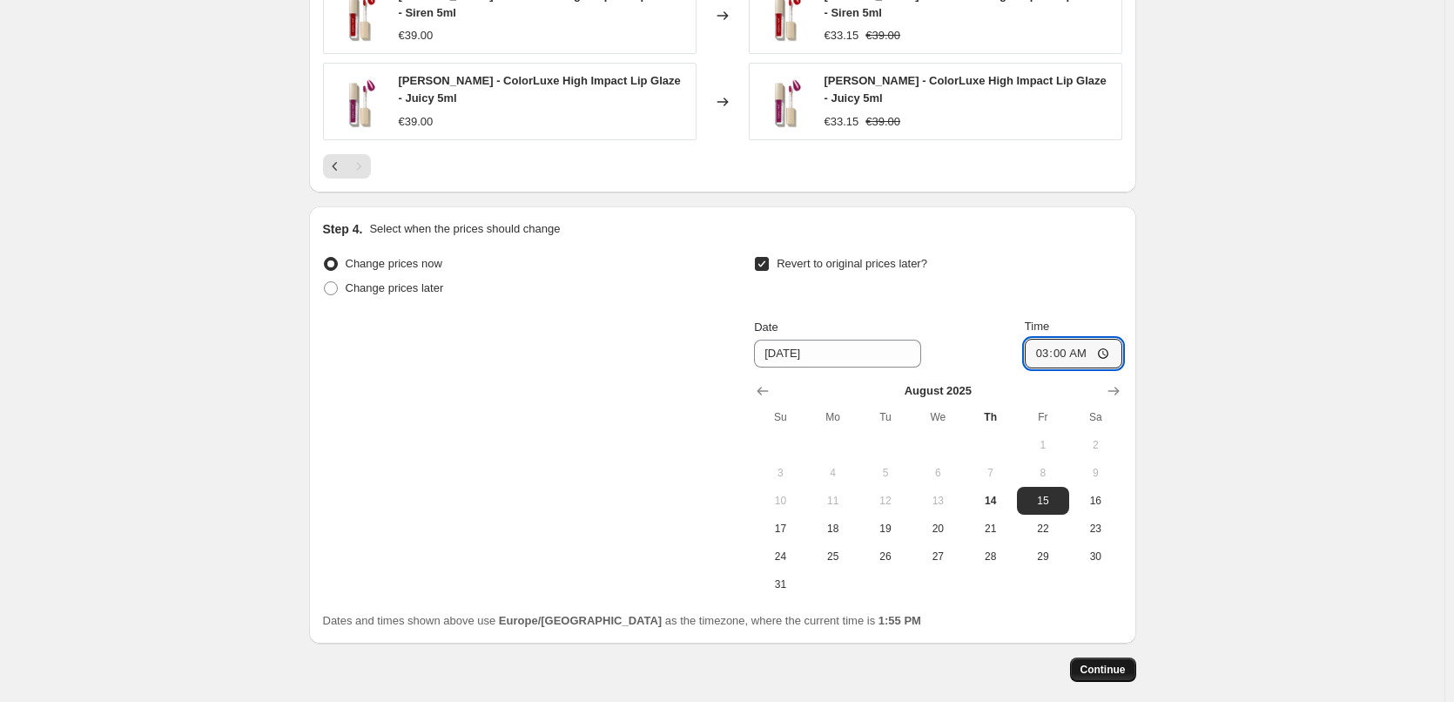
click at [1102, 681] on button "Continue" at bounding box center [1103, 670] width 66 height 24
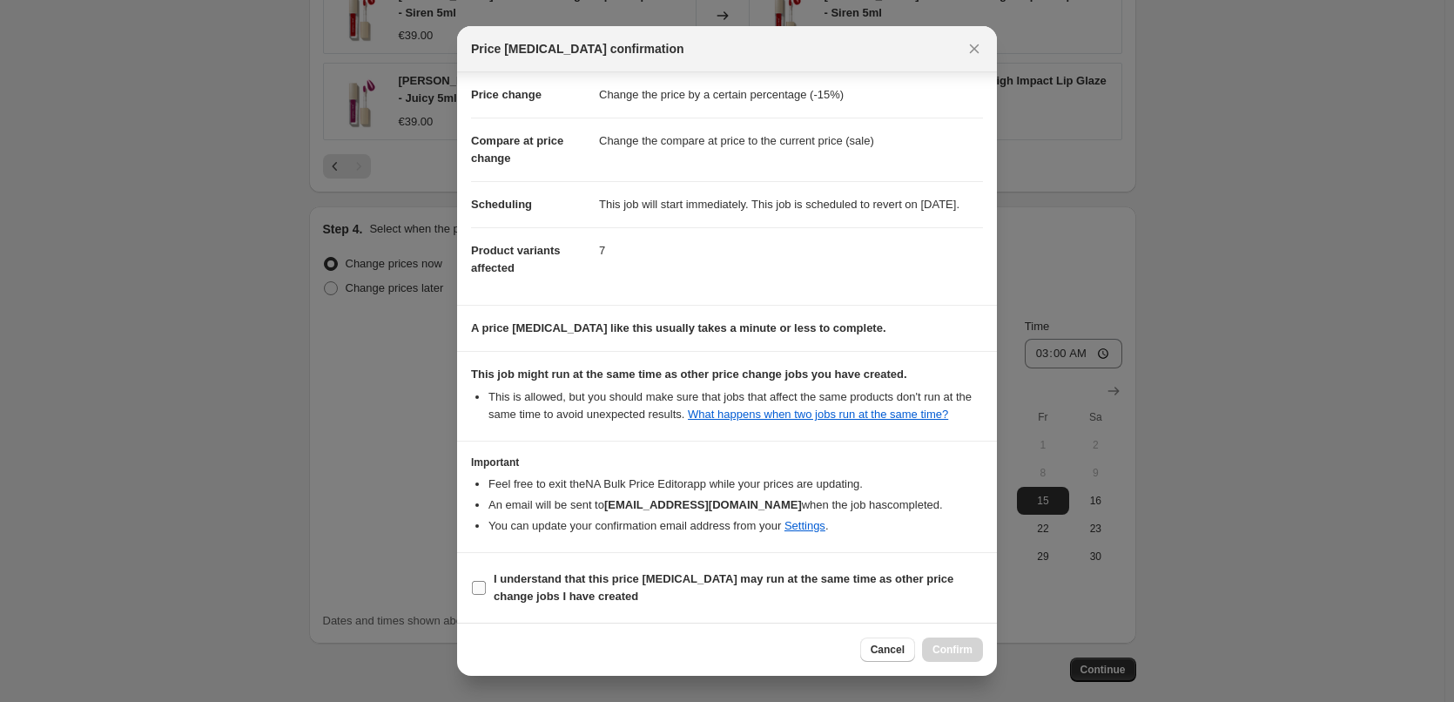
scroll to position [49, 0]
click at [588, 586] on span "I understand that this price change job may run at the same time as other price…" at bounding box center [738, 587] width 489 height 35
click at [486, 586] on input "I understand that this price change job may run at the same time as other price…" at bounding box center [479, 588] width 14 height 14
checkbox input "true"
click at [936, 643] on button "Confirm" at bounding box center [952, 650] width 61 height 24
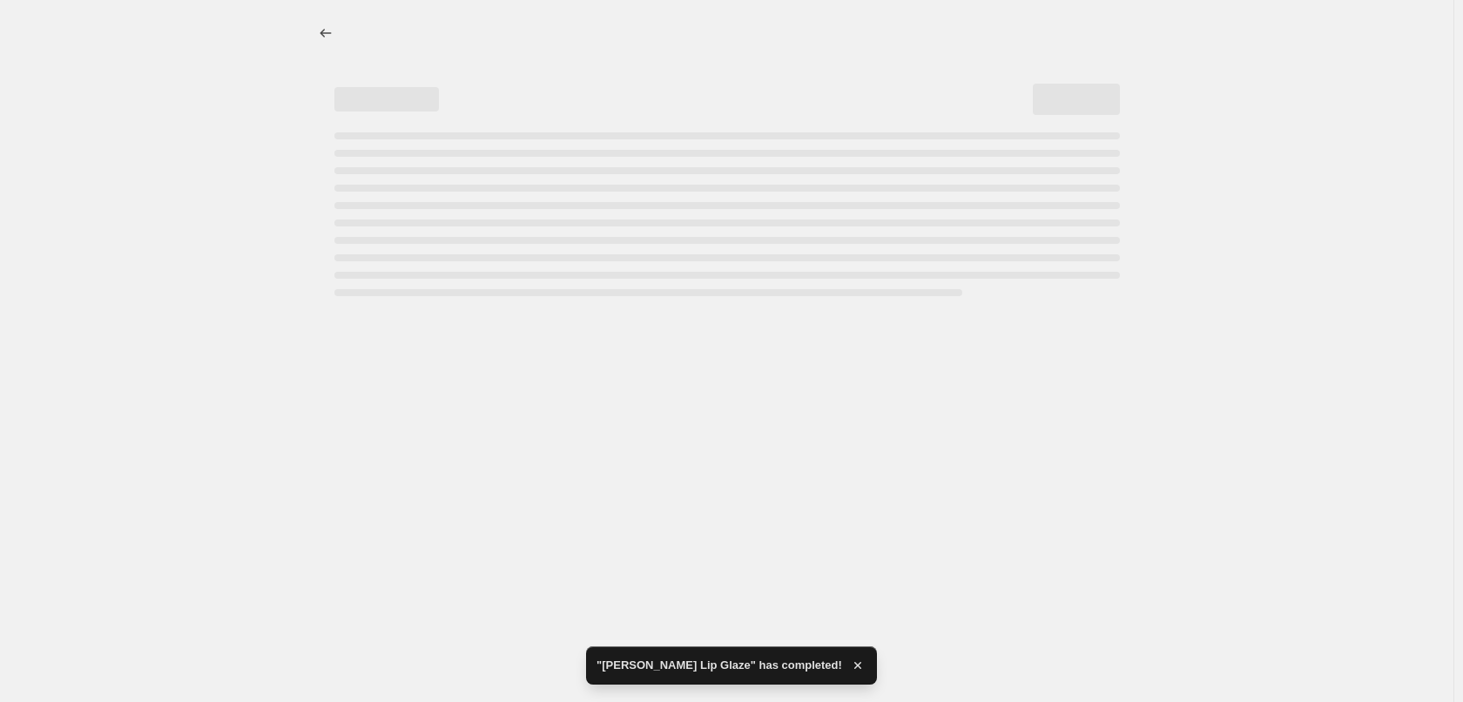
select select "percentage"
select select "tag"
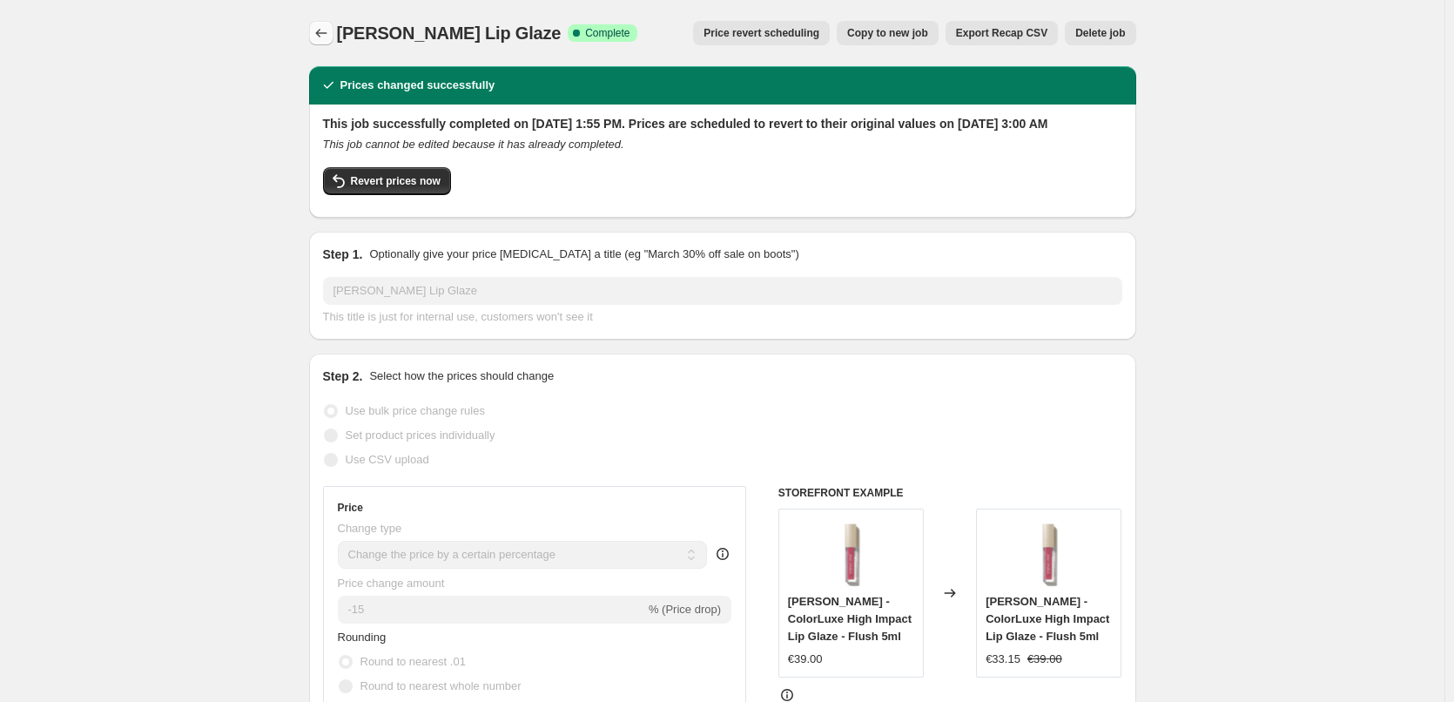
click at [329, 33] on icon "Price change jobs" at bounding box center [321, 32] width 17 height 17
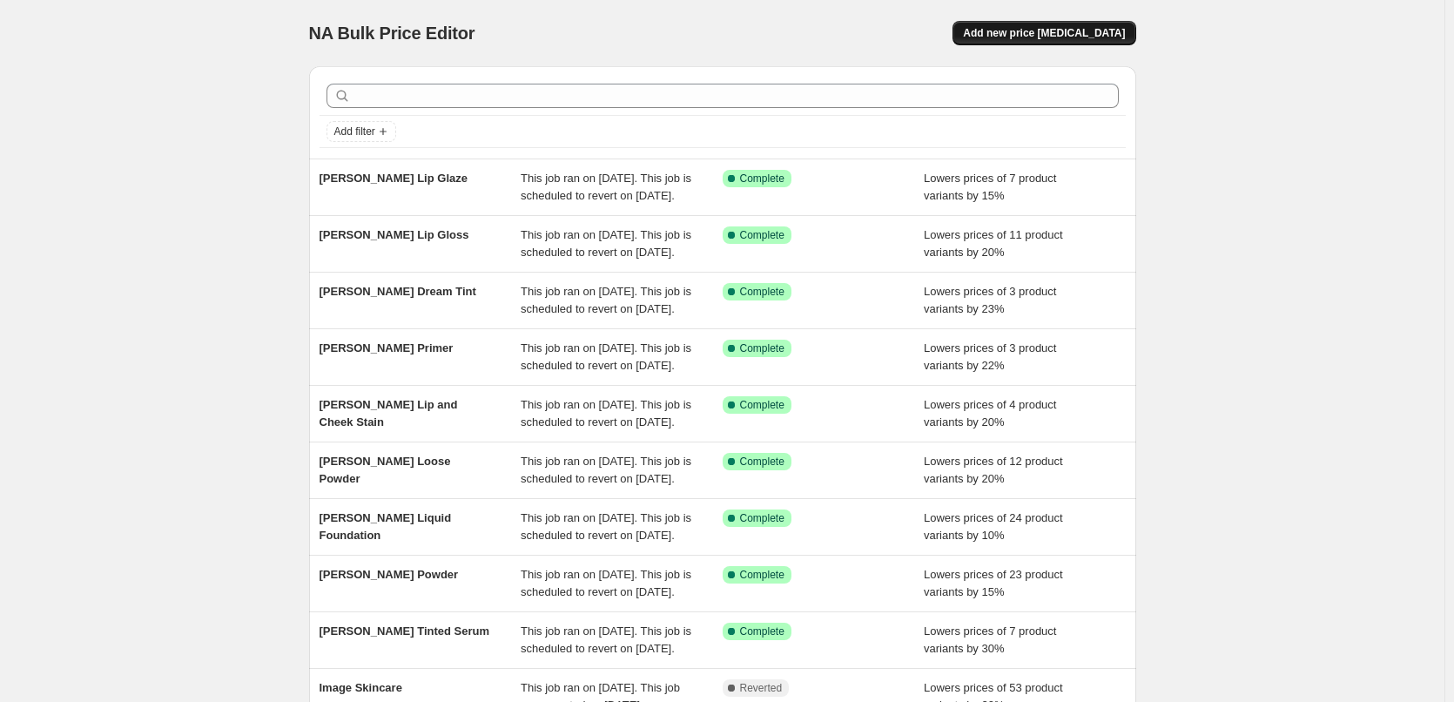
click at [1092, 24] on button "Add new price [MEDICAL_DATA]" at bounding box center [1044, 33] width 183 height 24
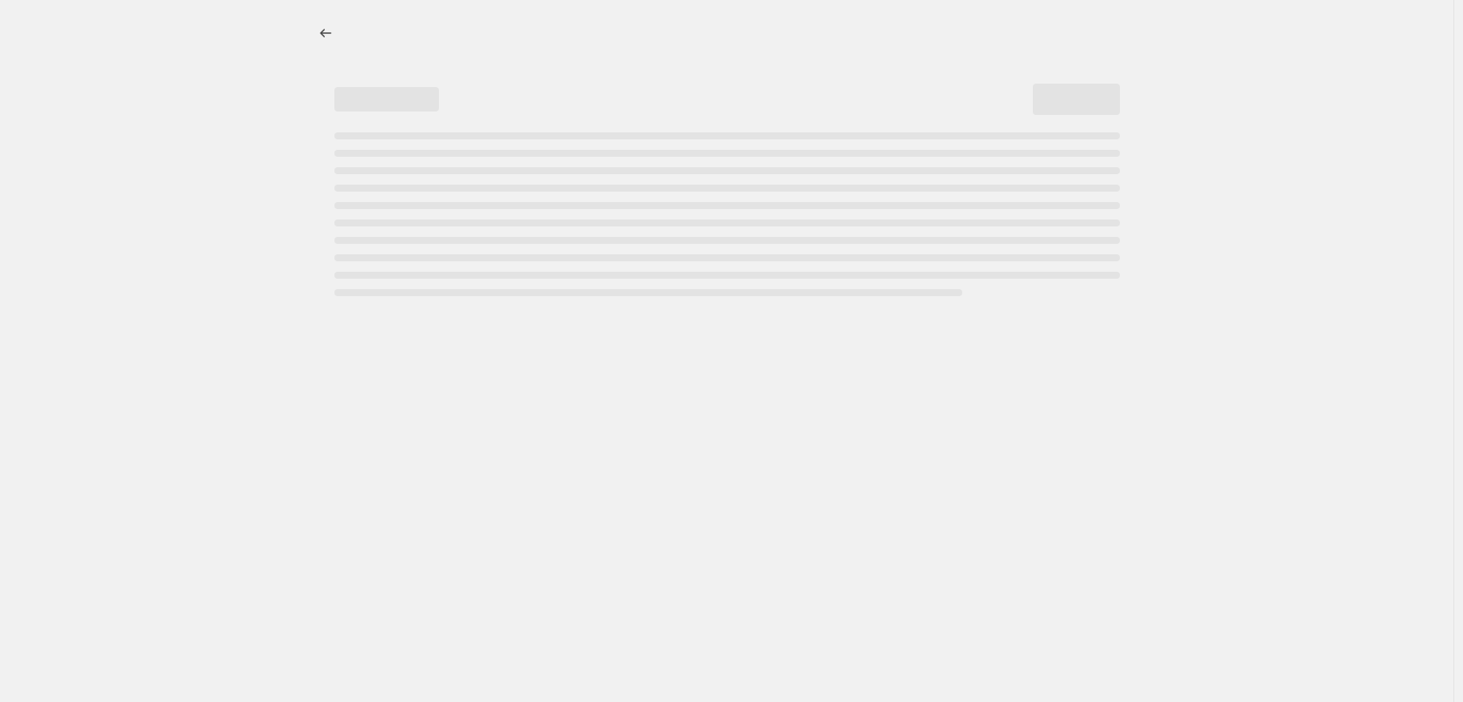
select select "percentage"
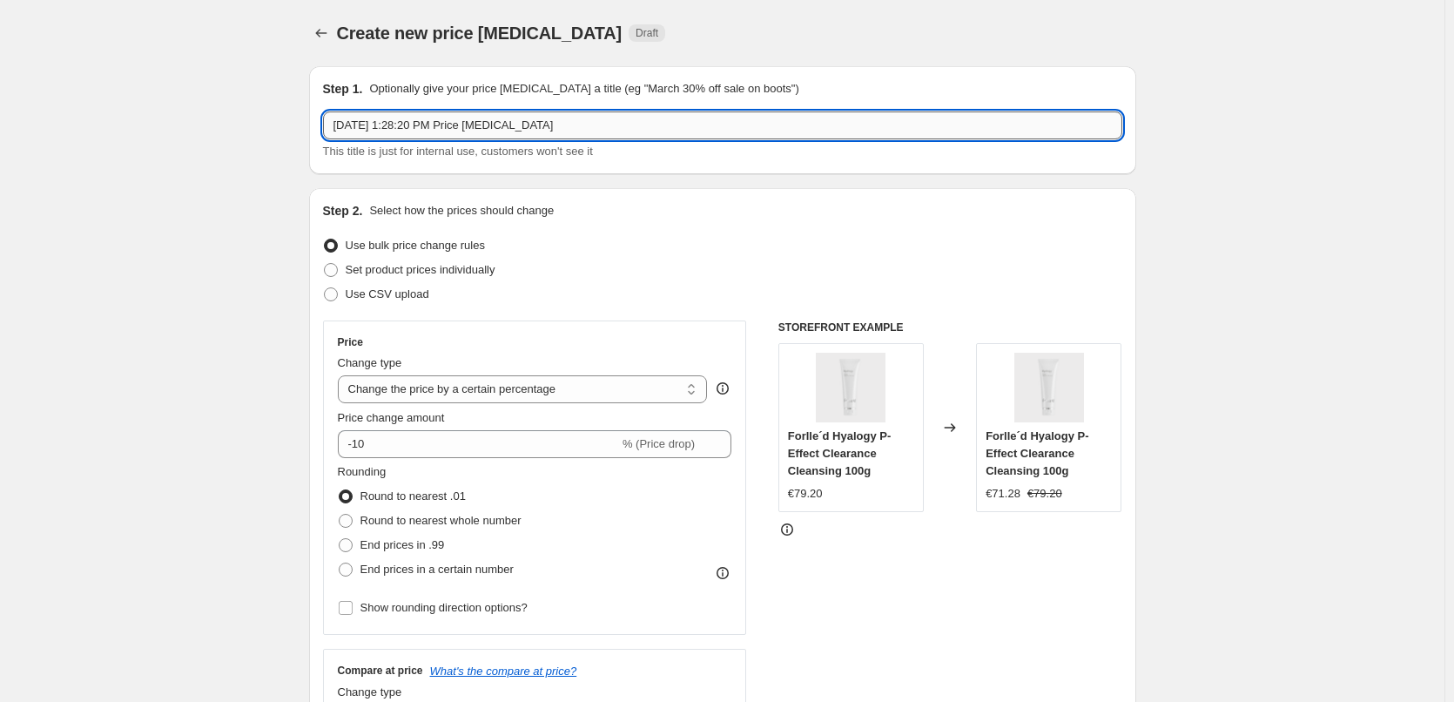
click at [599, 128] on input "Aug 14, 2025, 1:28:20 PM Price change job" at bounding box center [723, 125] width 800 height 28
paste input "ColorLuxe Hydrating Cream Lipstick"
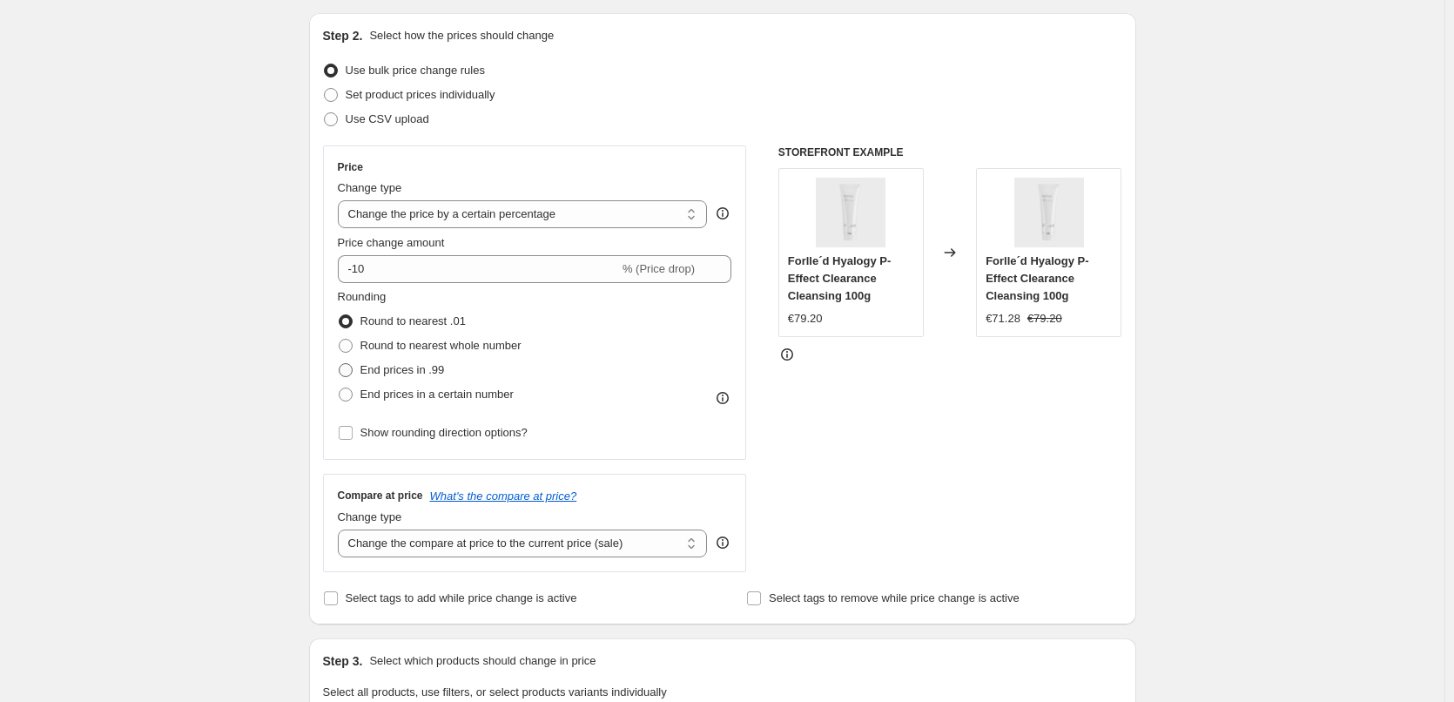
scroll to position [261, 0]
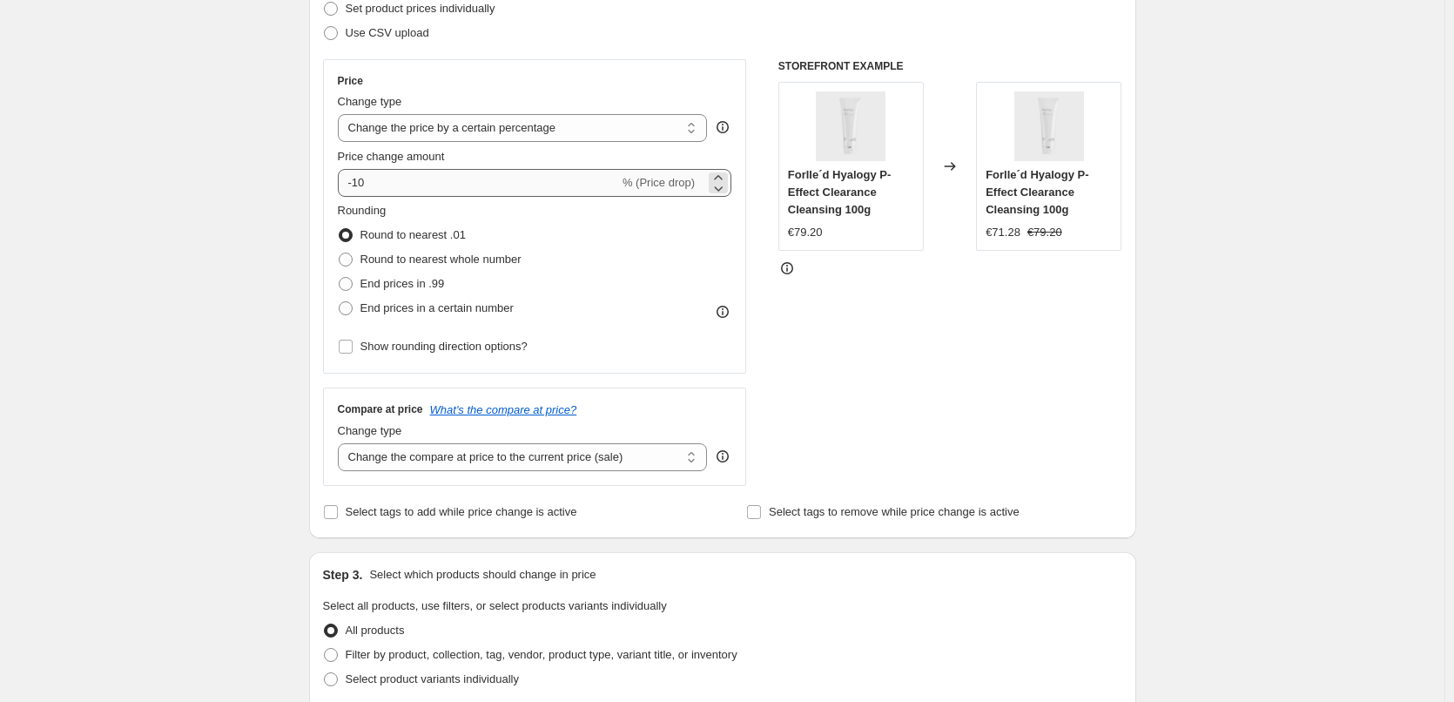
type input "[PERSON_NAME] ColorLuxe Hydrating Cream Lipstick"
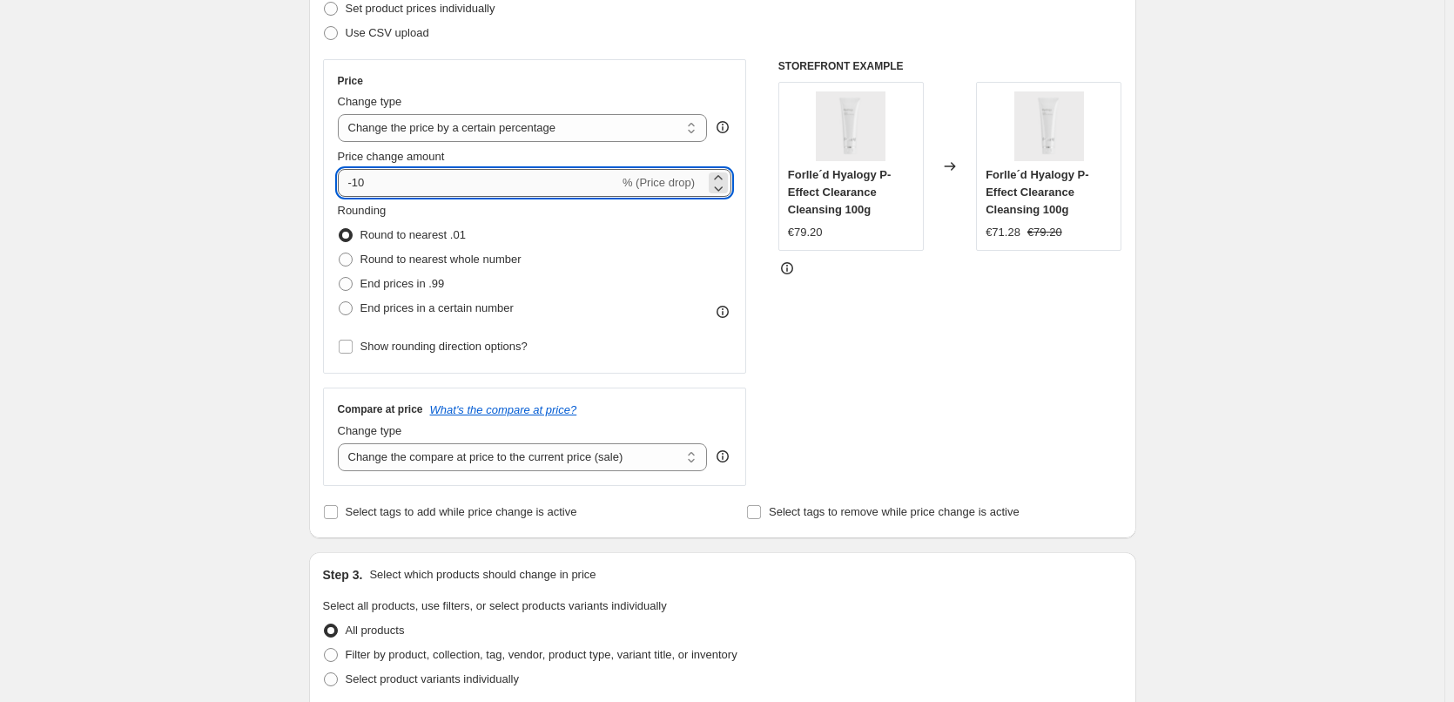
drag, startPoint x: 360, startPoint y: 175, endPoint x: 391, endPoint y: 179, distance: 31.7
click at [391, 179] on input "-10" at bounding box center [478, 183] width 281 height 28
type input "-30"
click at [192, 260] on div "Create new price change job. This page is ready Create new price change job Dra…" at bounding box center [722, 609] width 1445 height 1741
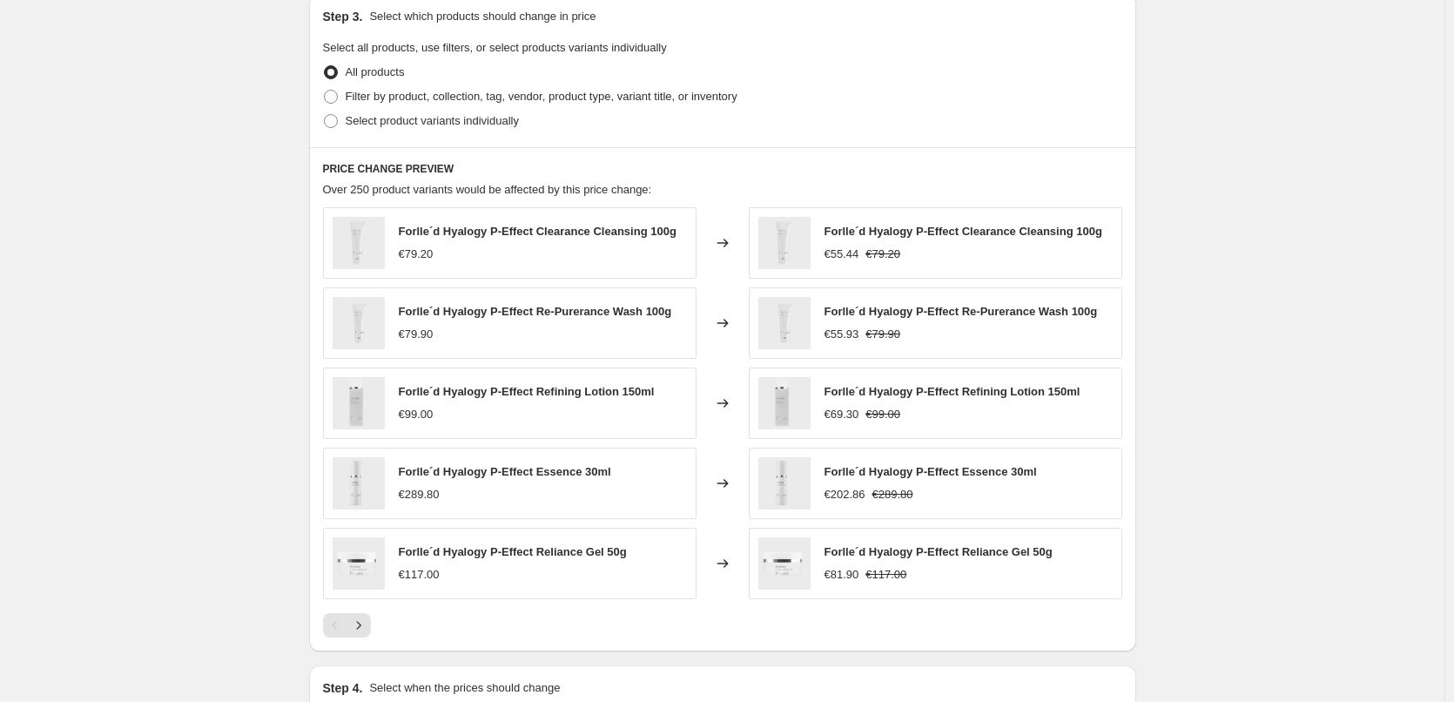
scroll to position [692, 0]
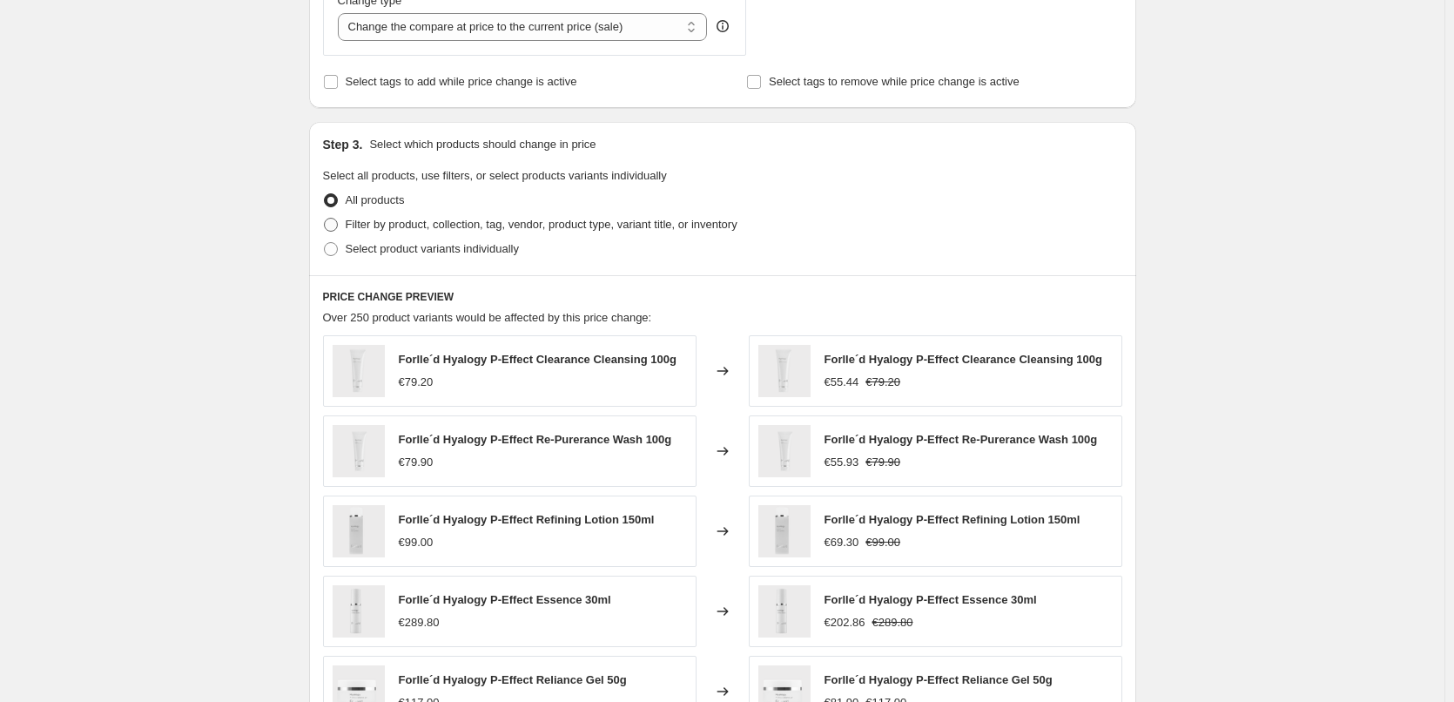
click at [420, 219] on span "Filter by product, collection, tag, vendor, product type, variant title, or inv…" at bounding box center [542, 224] width 392 height 13
click at [325, 219] on input "Filter by product, collection, tag, vendor, product type, variant title, or inv…" at bounding box center [324, 218] width 1 height 1
radio input "true"
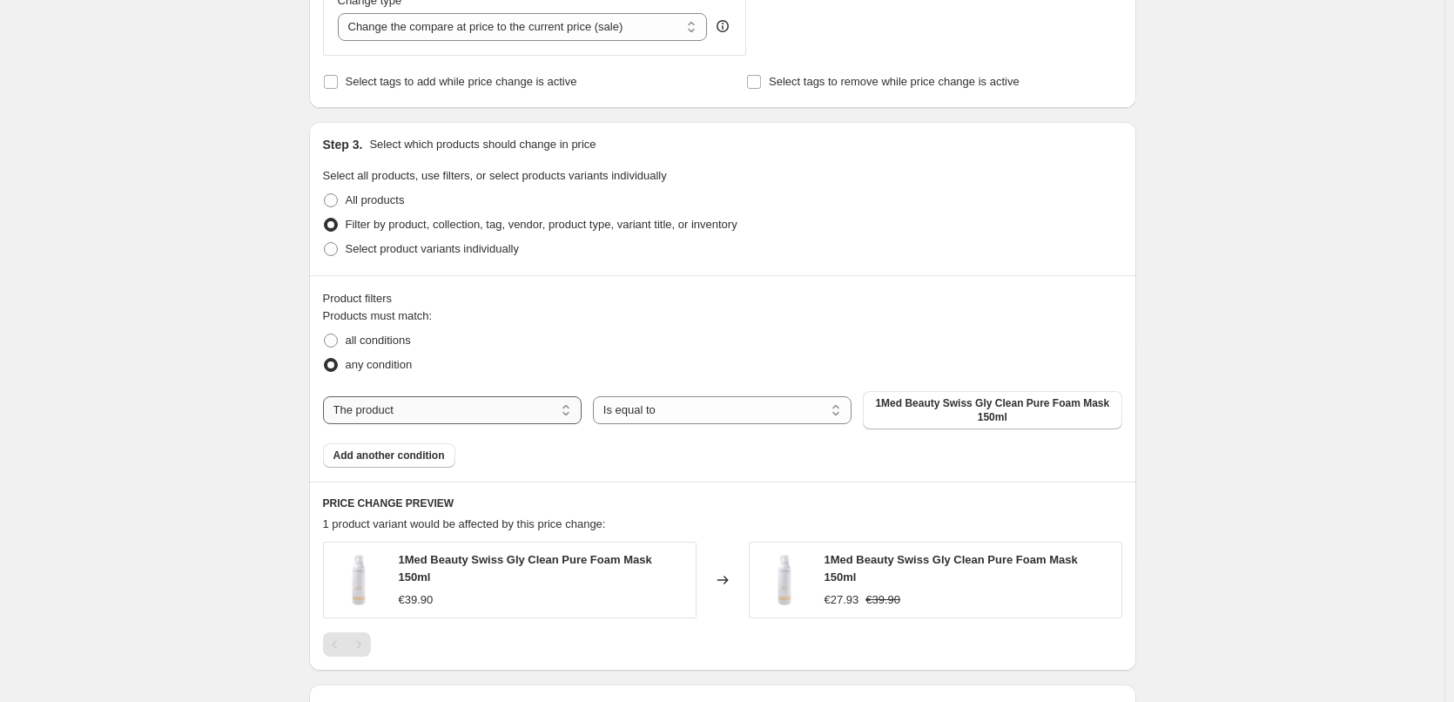
click at [523, 412] on select "The product The product's collection The product's tag The product's vendor The…" at bounding box center [452, 410] width 259 height 28
select select "tag"
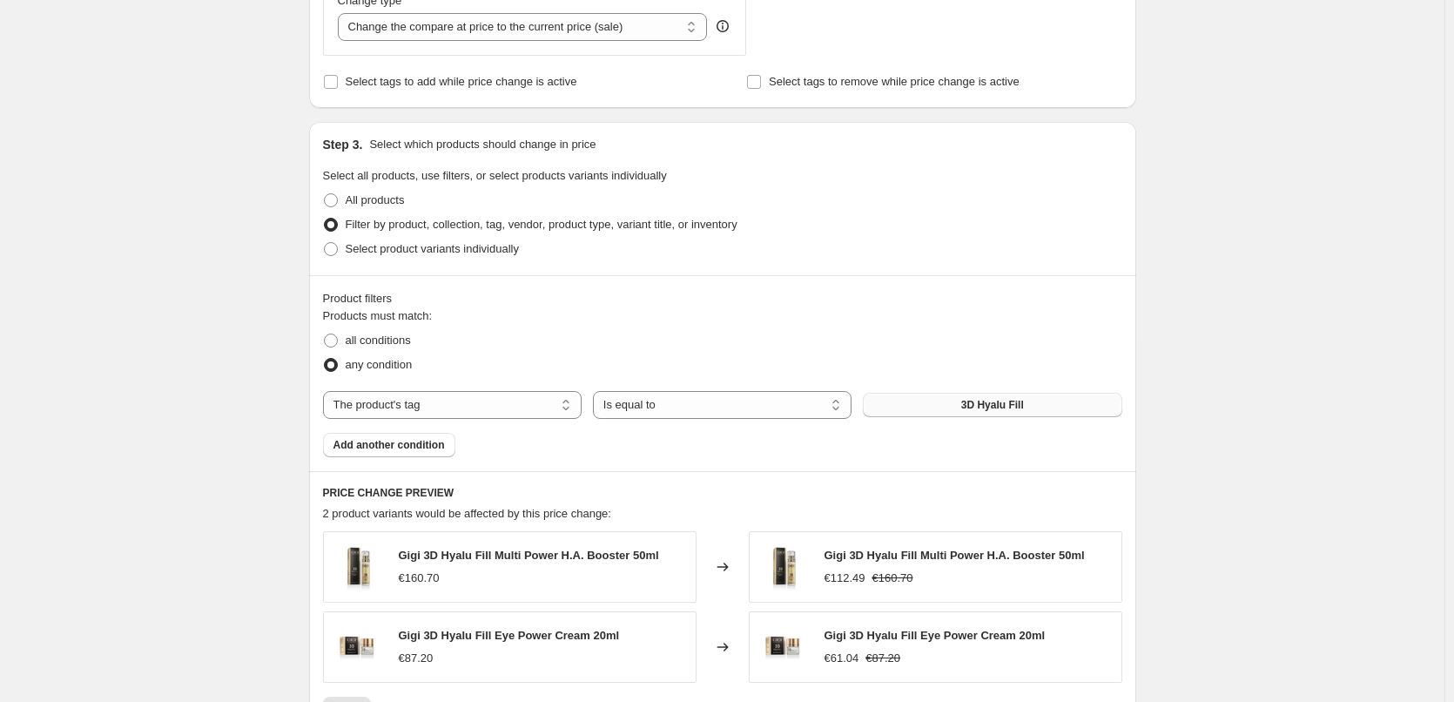
click at [980, 416] on button "3D Hyalu Fill" at bounding box center [992, 405] width 259 height 24
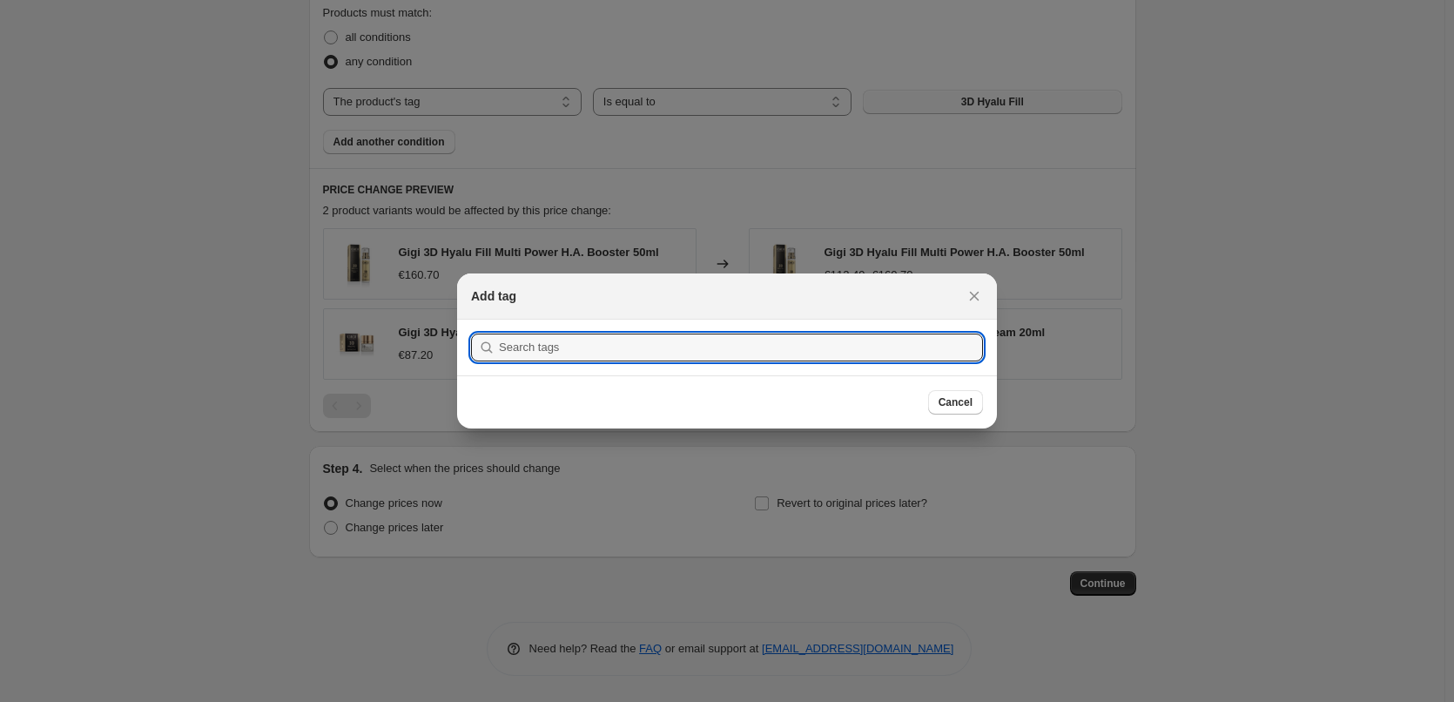
scroll to position [0, 0]
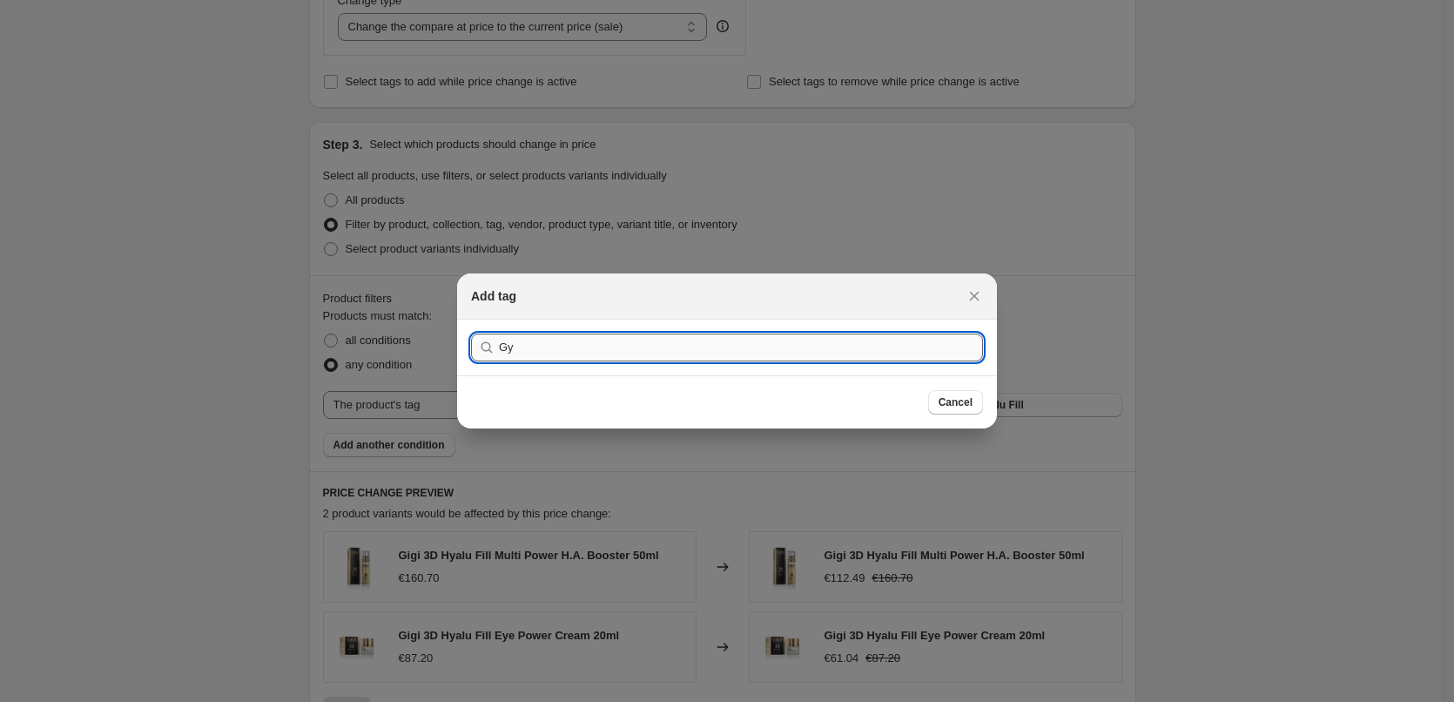
type input "G"
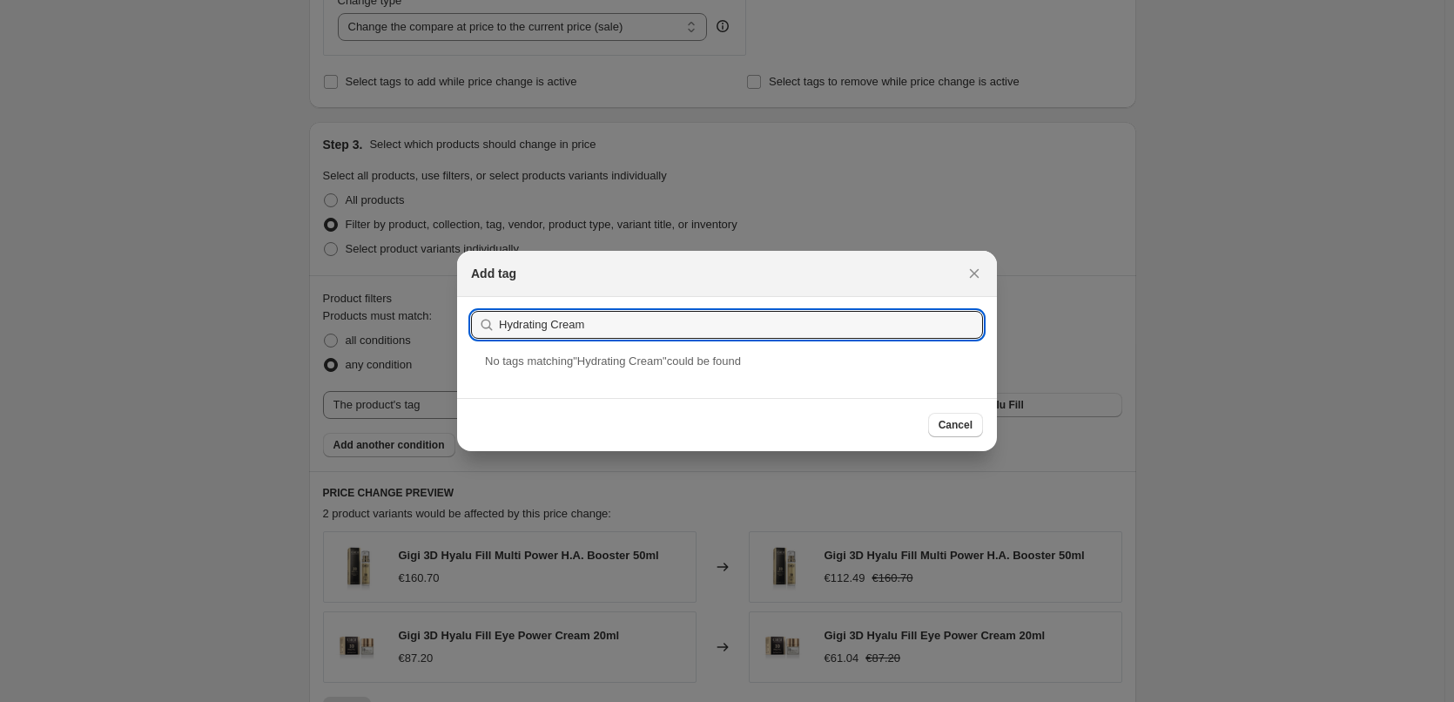
drag, startPoint x: 597, startPoint y: 314, endPoint x: 431, endPoint y: 311, distance: 165.5
type input "Lipstick"
click at [543, 376] on div "Lipstick" at bounding box center [727, 376] width 540 height 46
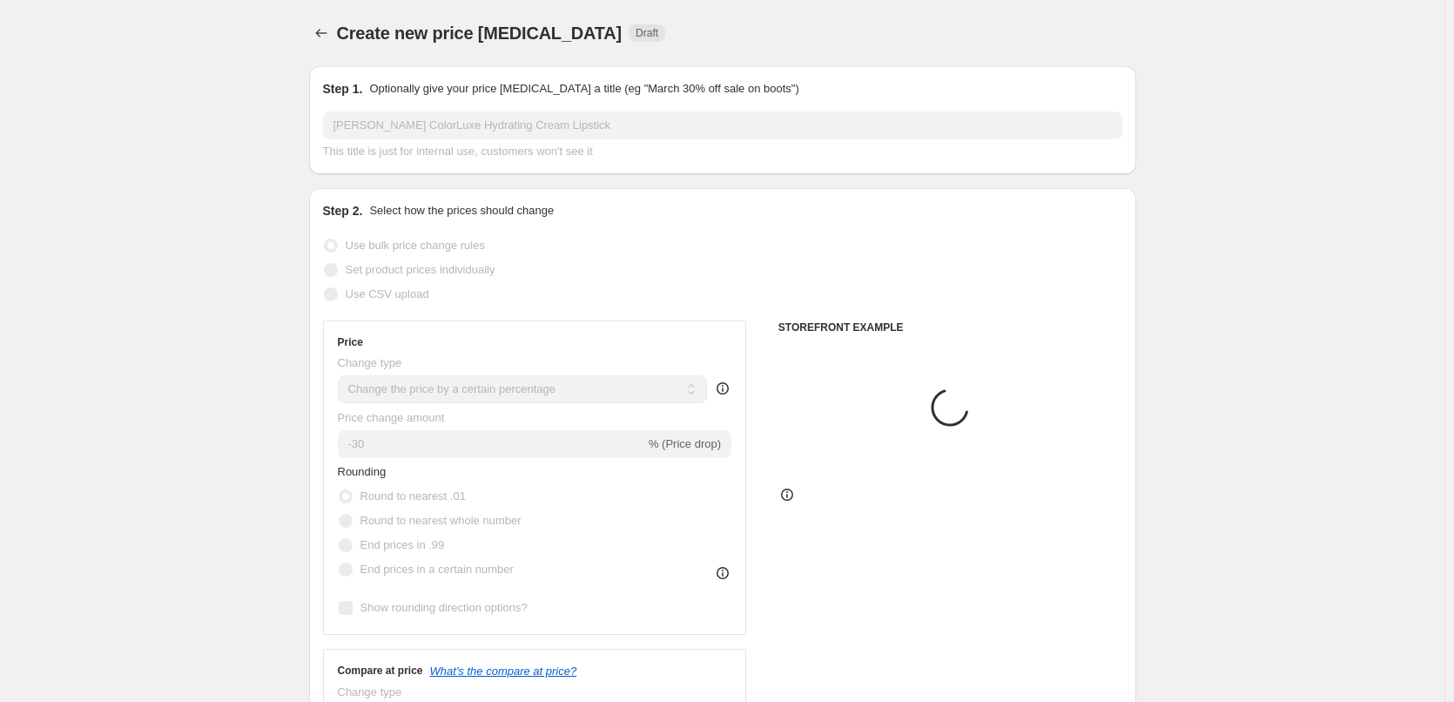
scroll to position [692, 0]
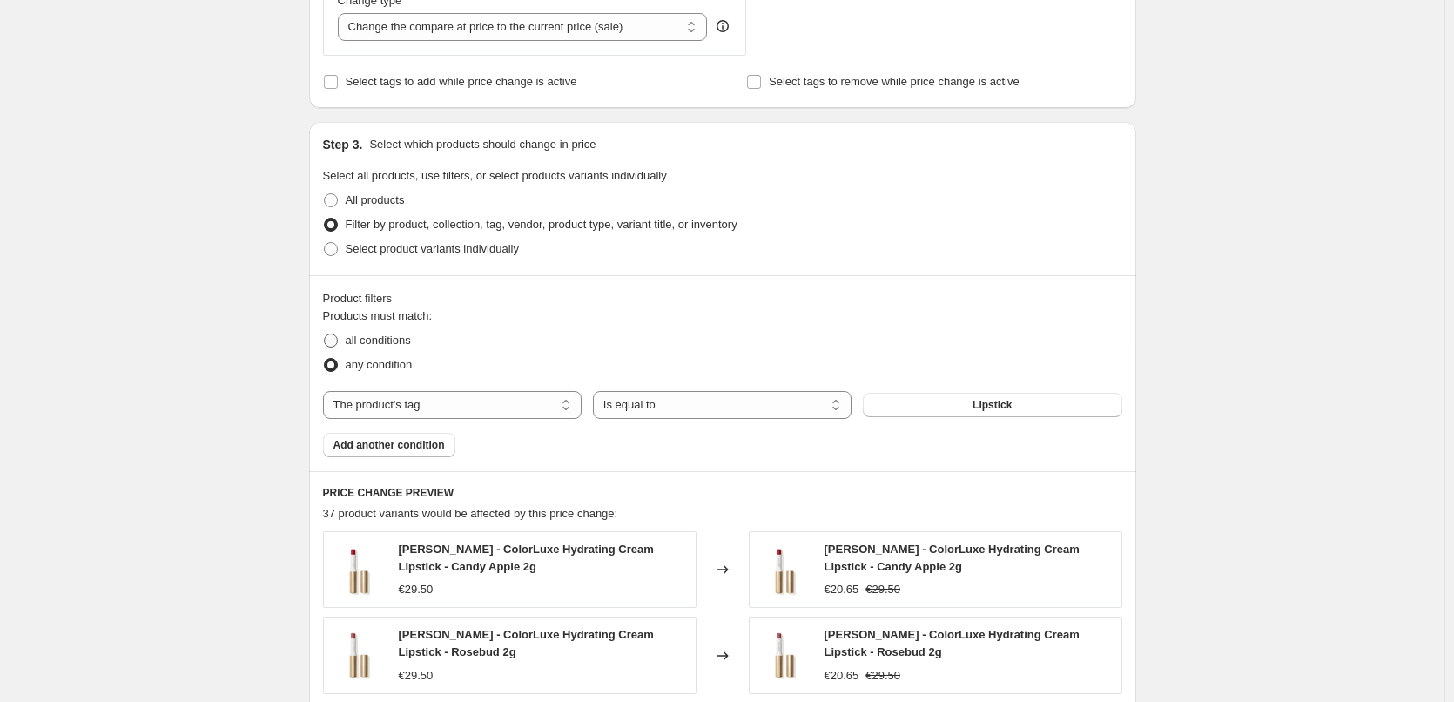
click at [376, 340] on span "all conditions" at bounding box center [378, 340] width 65 height 13
click at [325, 334] on input "all conditions" at bounding box center [324, 334] width 1 height 1
radio input "true"
click at [402, 449] on span "Add another condition" at bounding box center [389, 445] width 111 height 14
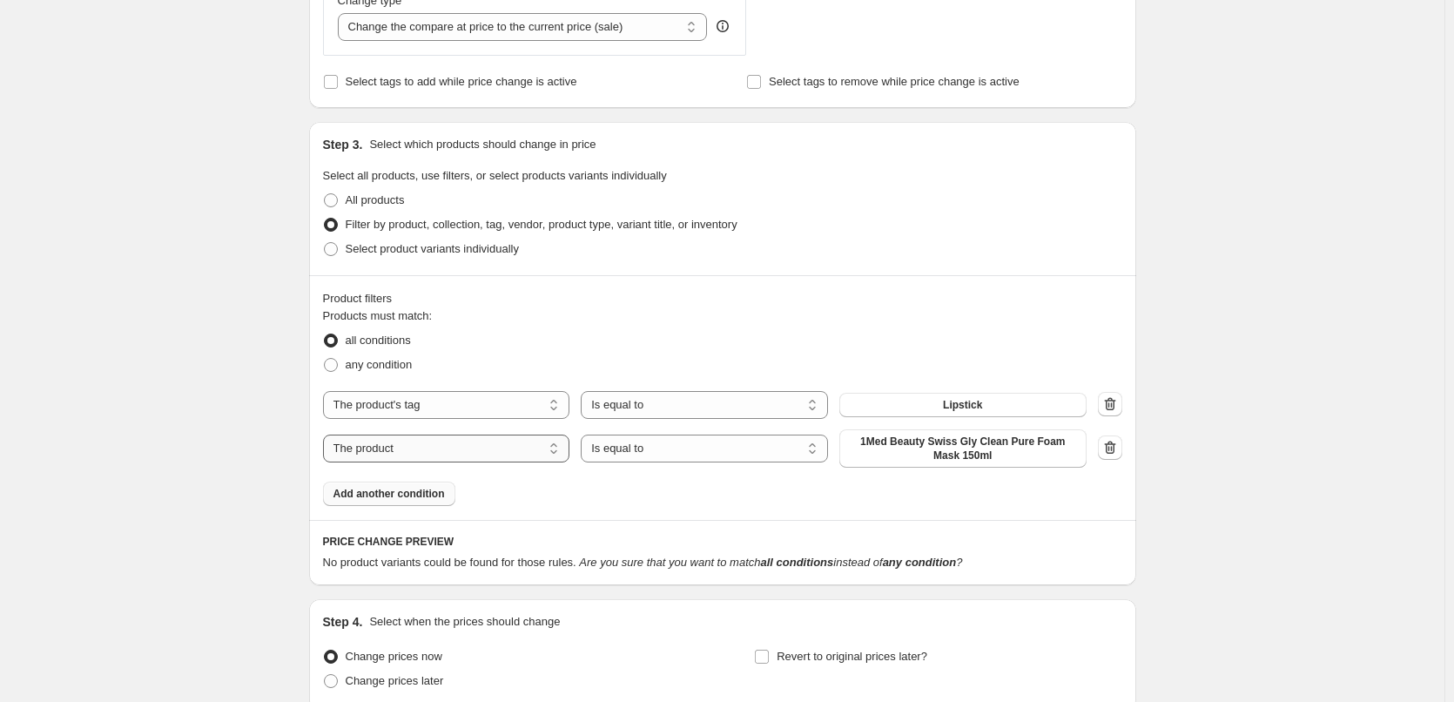
click at [462, 449] on select "The product The product's collection The product's tag The product's vendor The…" at bounding box center [446, 449] width 247 height 28
select select "vendor"
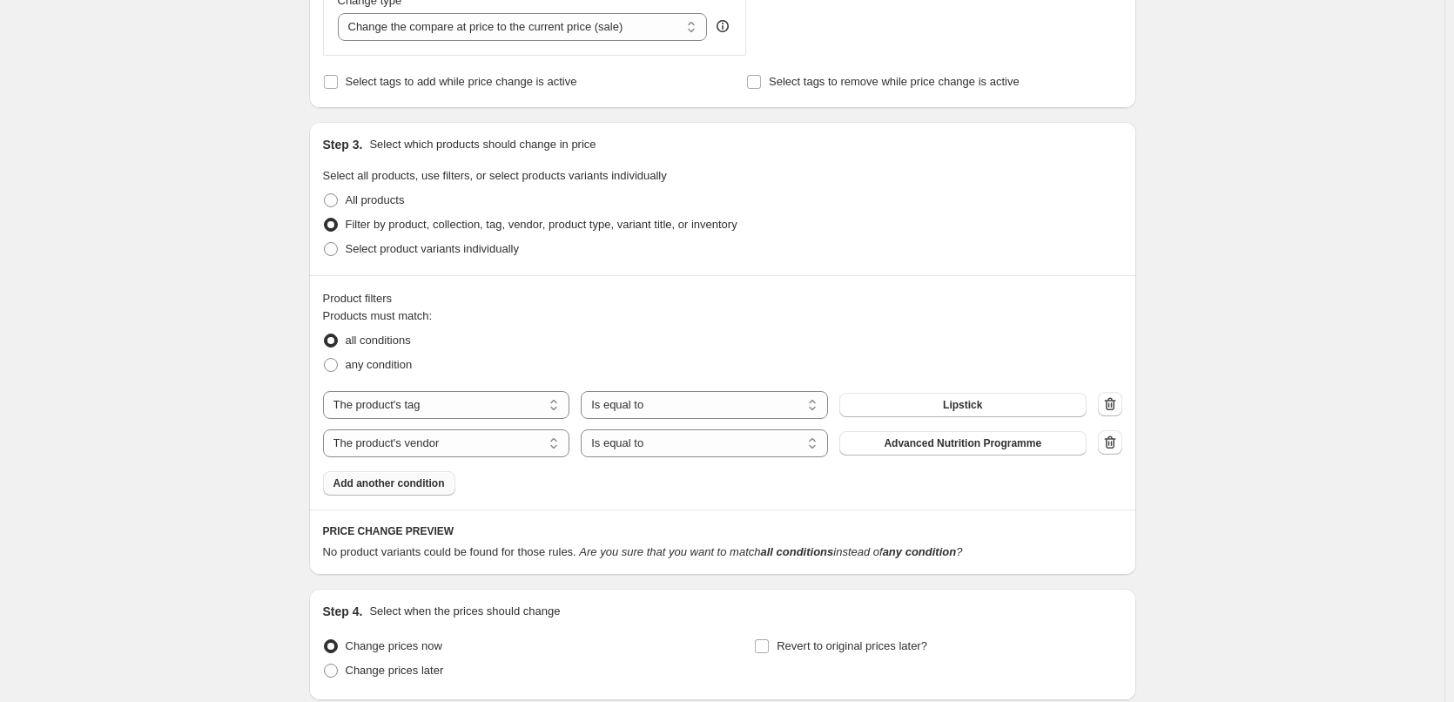
click at [964, 447] on span "Advanced Nutrition Programme" at bounding box center [963, 443] width 158 height 14
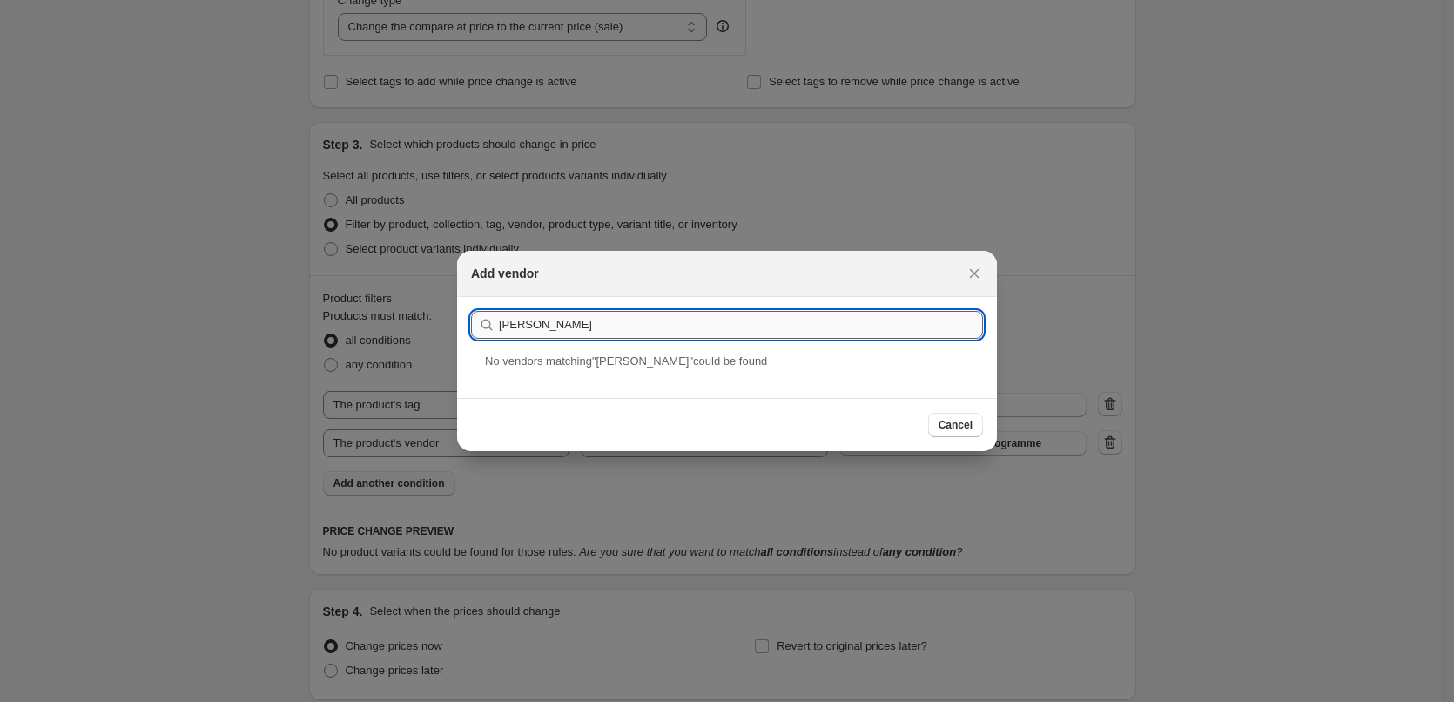
drag, startPoint x: 547, startPoint y: 327, endPoint x: 522, endPoint y: 325, distance: 25.4
click at [522, 325] on input "Jane IRe" at bounding box center [741, 325] width 484 height 28
type input "Jane"
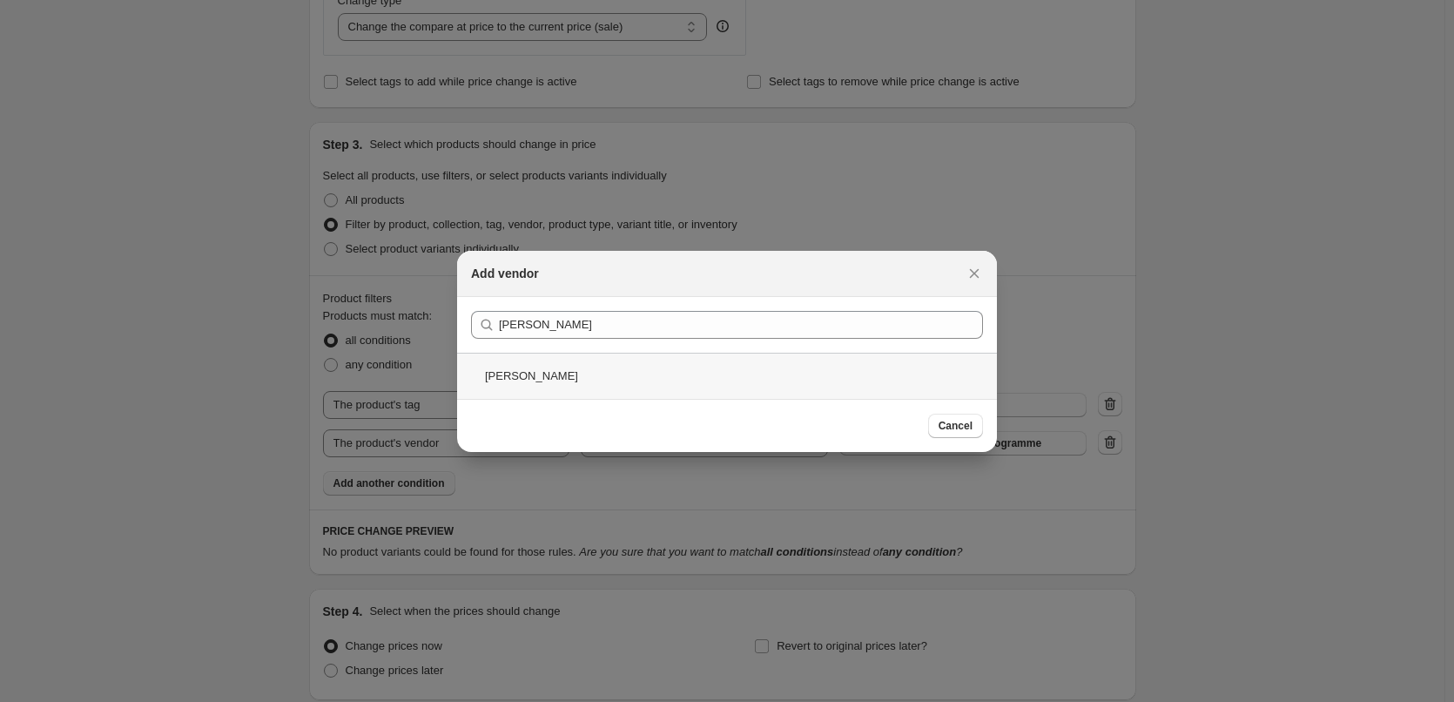
click at [543, 378] on div "Jane Iredale" at bounding box center [727, 376] width 540 height 46
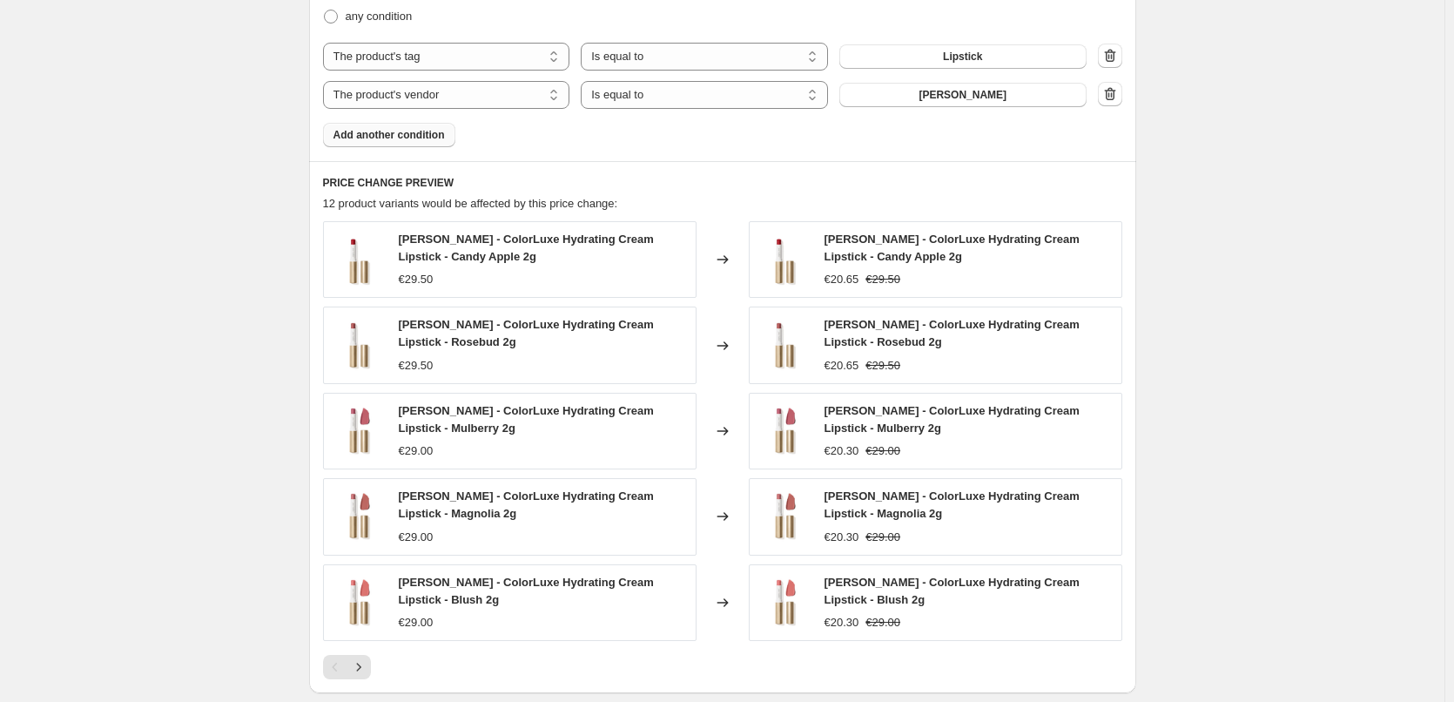
scroll to position [1214, 0]
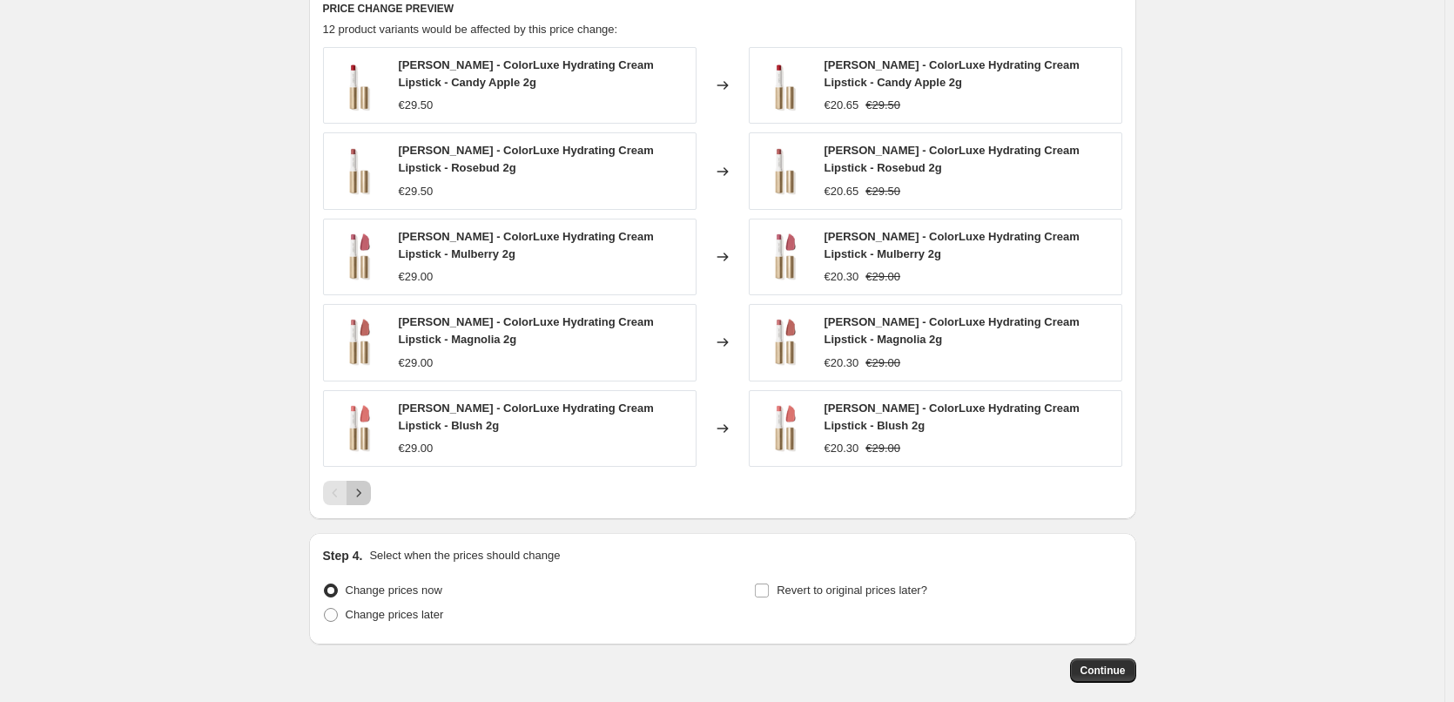
click at [368, 489] on icon "Next" at bounding box center [358, 492] width 17 height 17
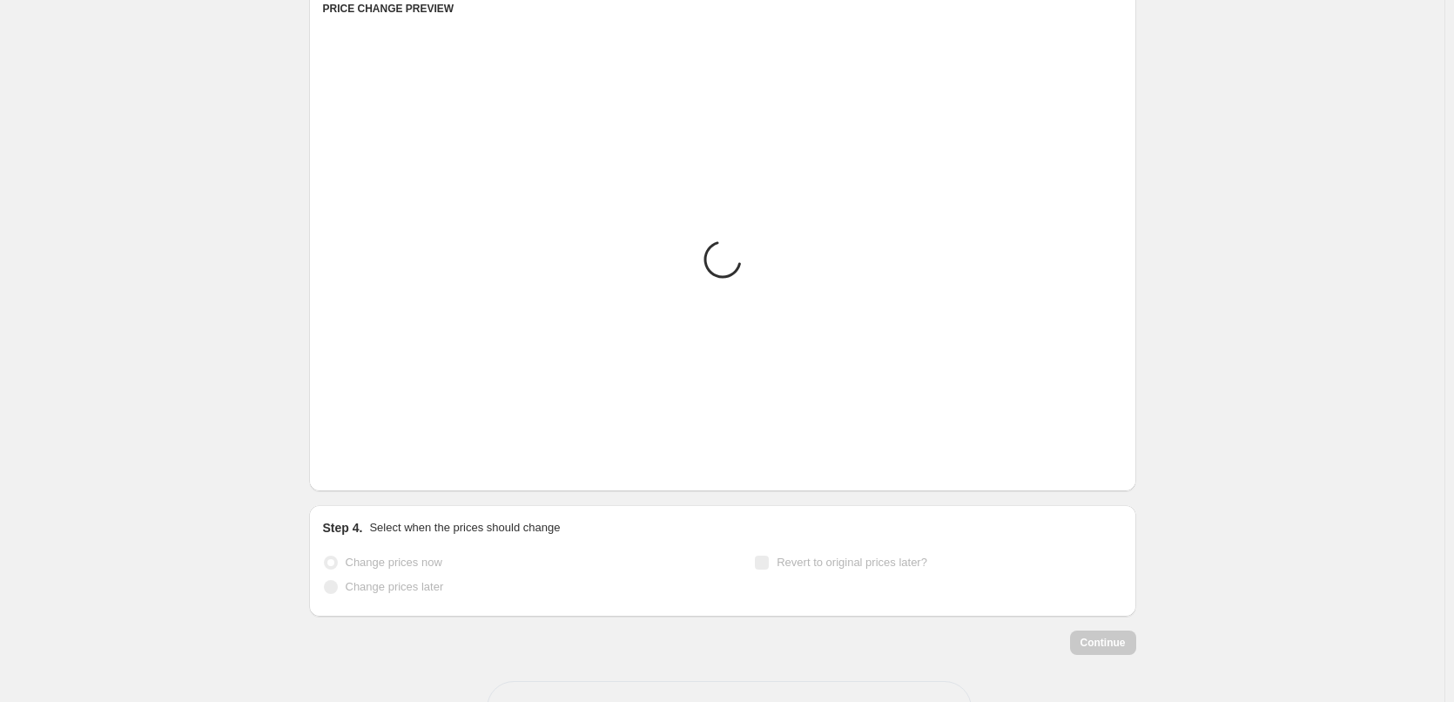
scroll to position [1045, 0]
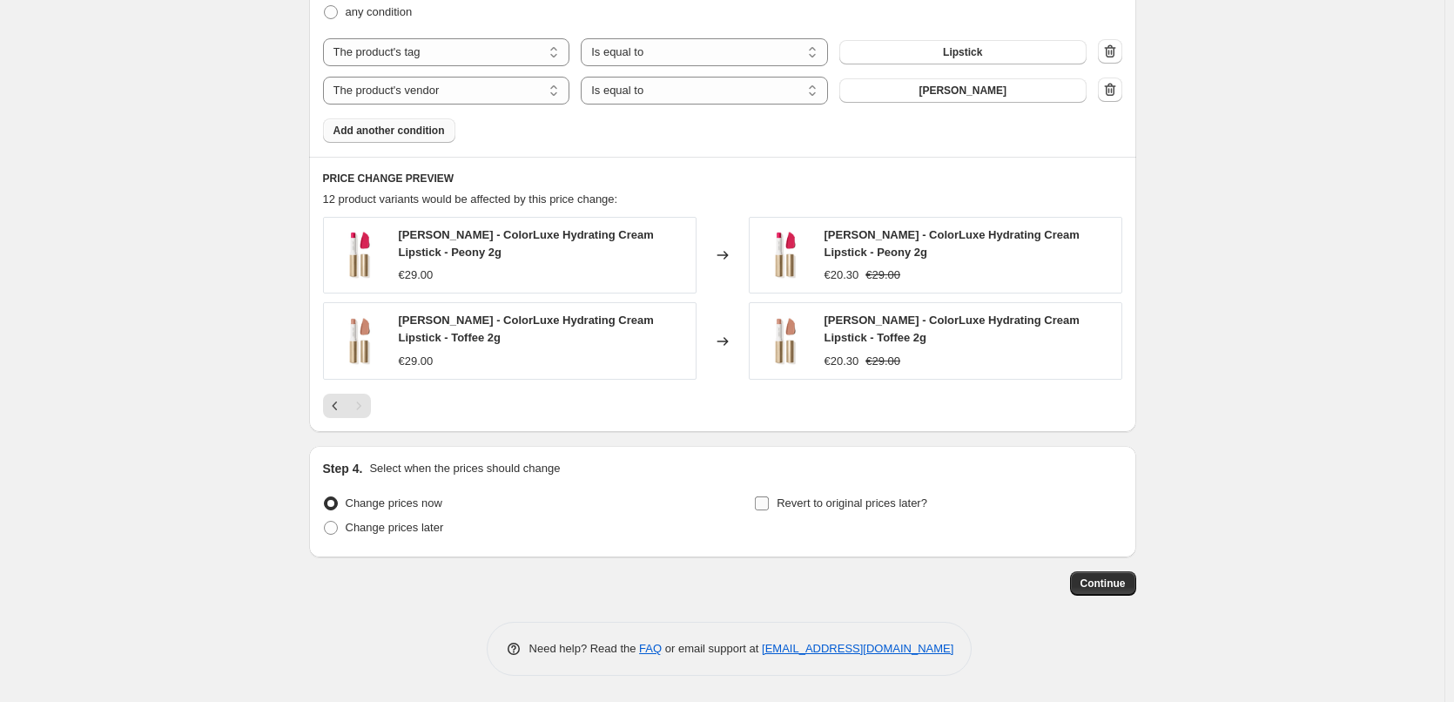
click at [894, 506] on span "Revert to original prices later?" at bounding box center [852, 502] width 151 height 13
click at [769, 506] on input "Revert to original prices later?" at bounding box center [762, 503] width 14 height 14
checkbox input "true"
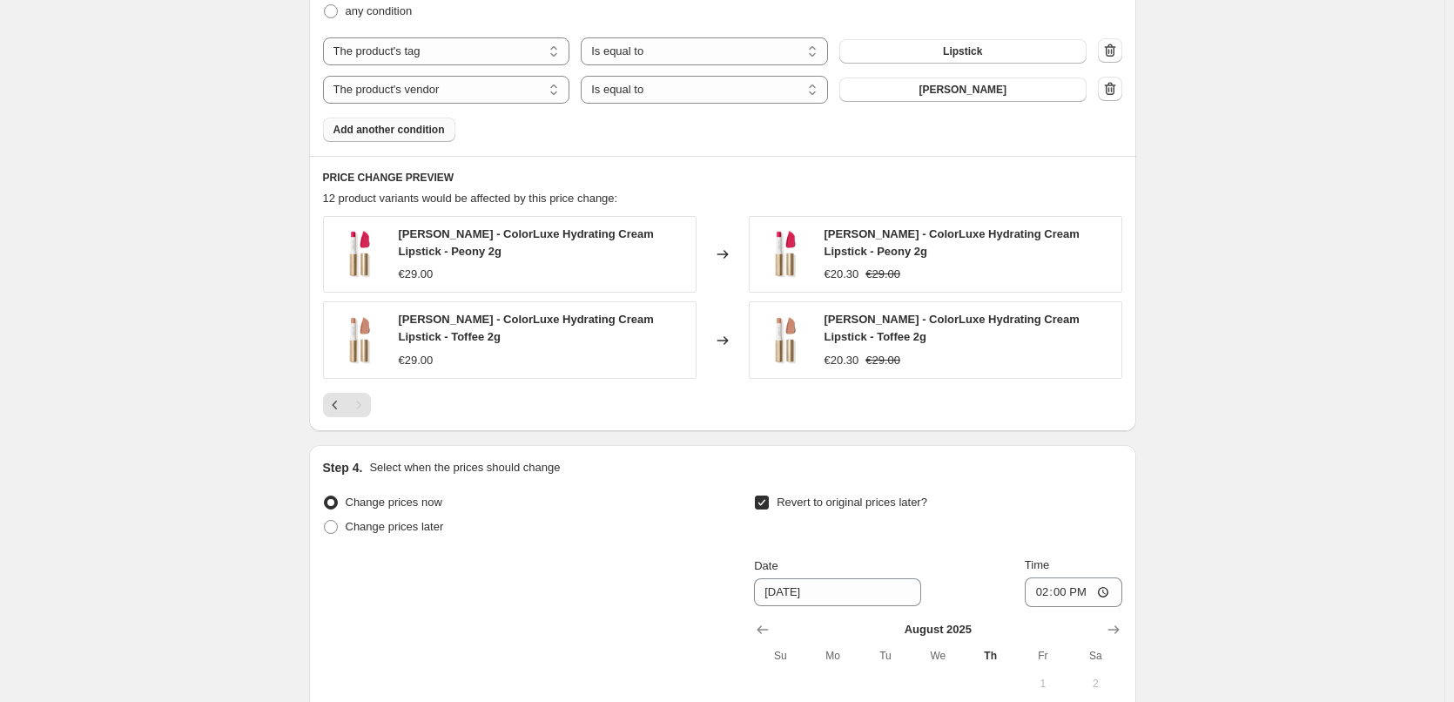
scroll to position [1371, 0]
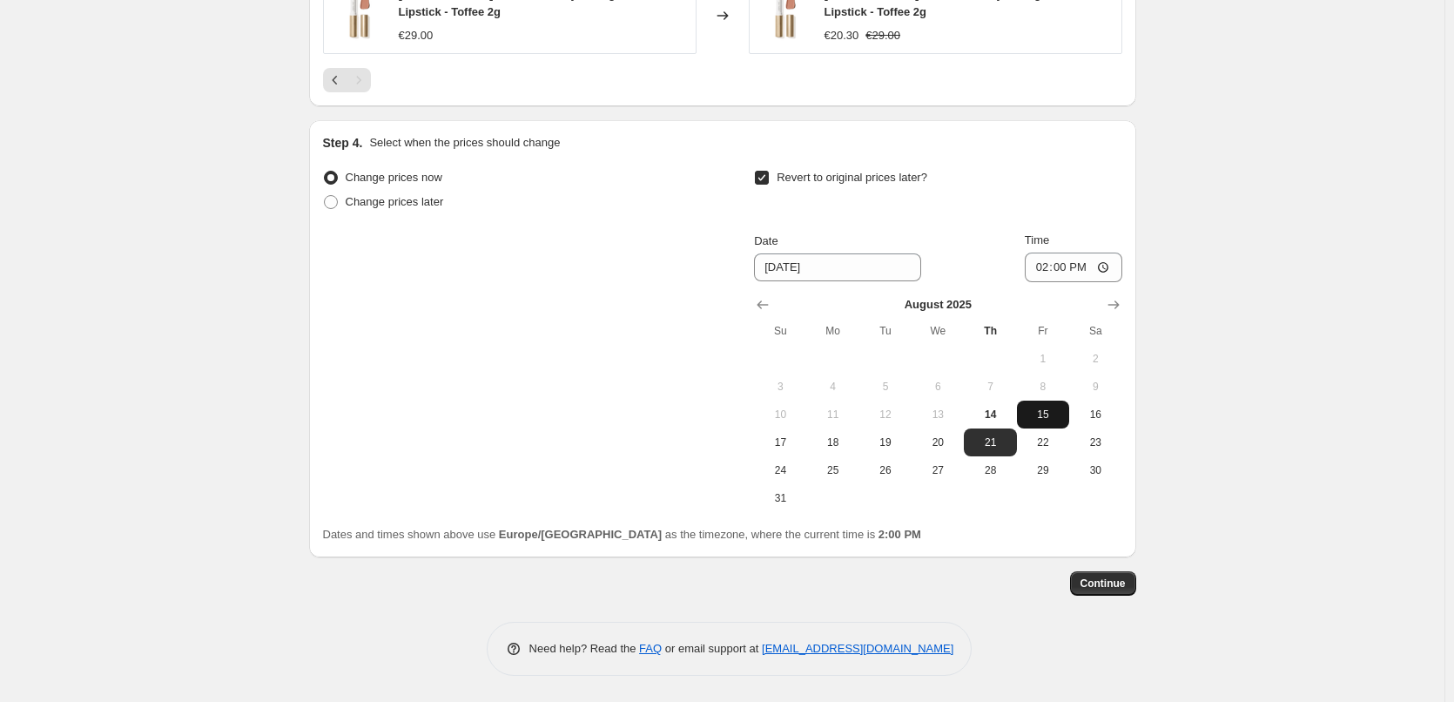
click at [1046, 416] on span "15" at bounding box center [1043, 415] width 38 height 14
type input "8/15/2025"
click at [1045, 267] on input "14:00" at bounding box center [1074, 268] width 98 height 30
type input "03:00"
click at [1093, 594] on button "Continue" at bounding box center [1103, 583] width 66 height 24
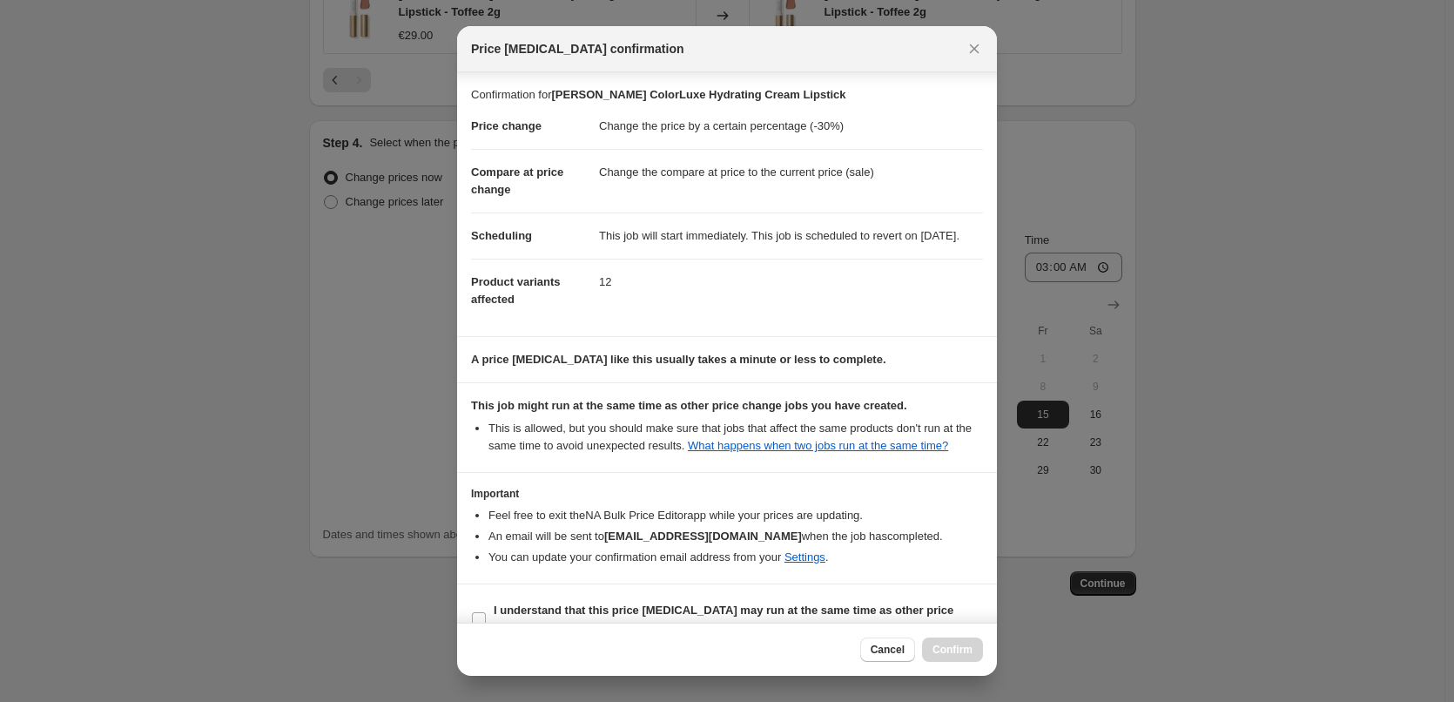
scroll to position [49, 0]
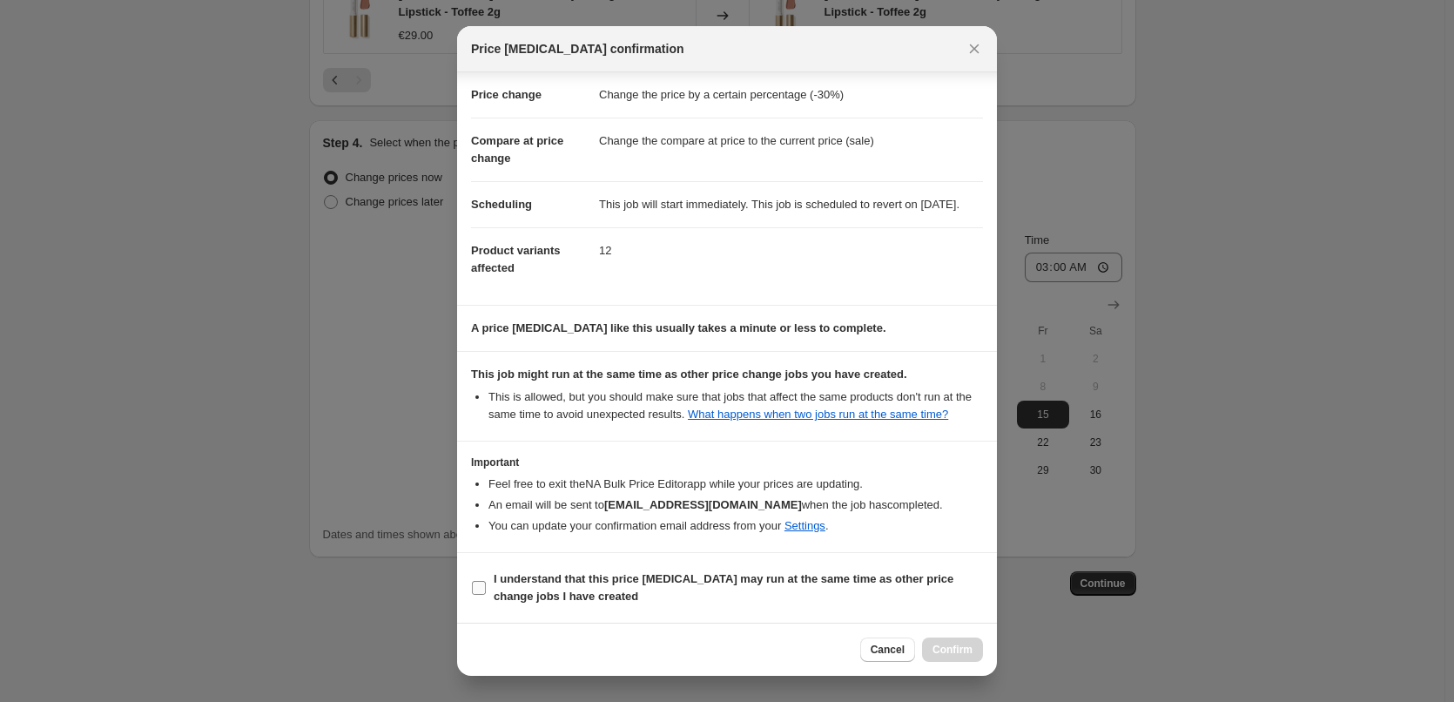
click at [547, 579] on b "I understand that this price change job may run at the same time as other price…" at bounding box center [724, 587] width 460 height 30
click at [486, 581] on input "I understand that this price change job may run at the same time as other price…" at bounding box center [479, 588] width 14 height 14
checkbox input "true"
click at [948, 642] on button "Confirm" at bounding box center [952, 650] width 61 height 24
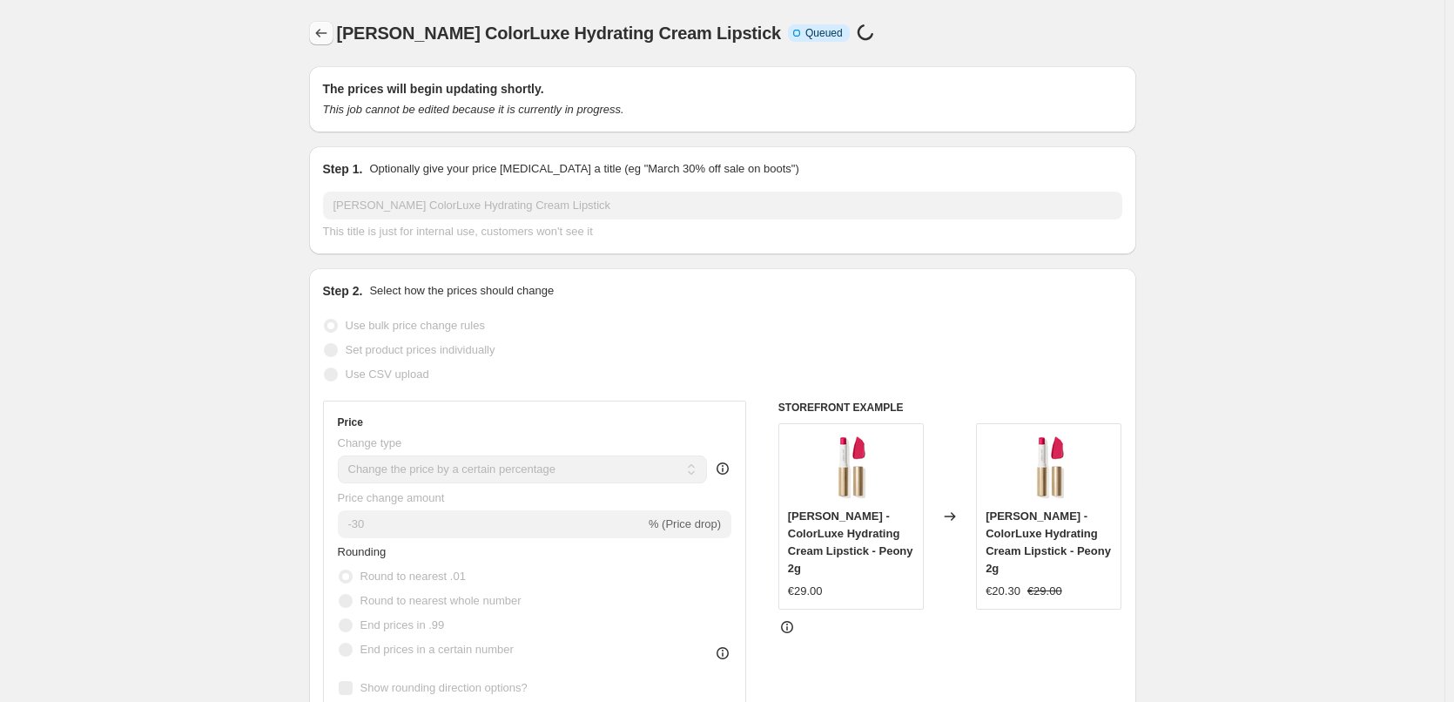
click at [321, 30] on icon "Price change jobs" at bounding box center [321, 32] width 17 height 17
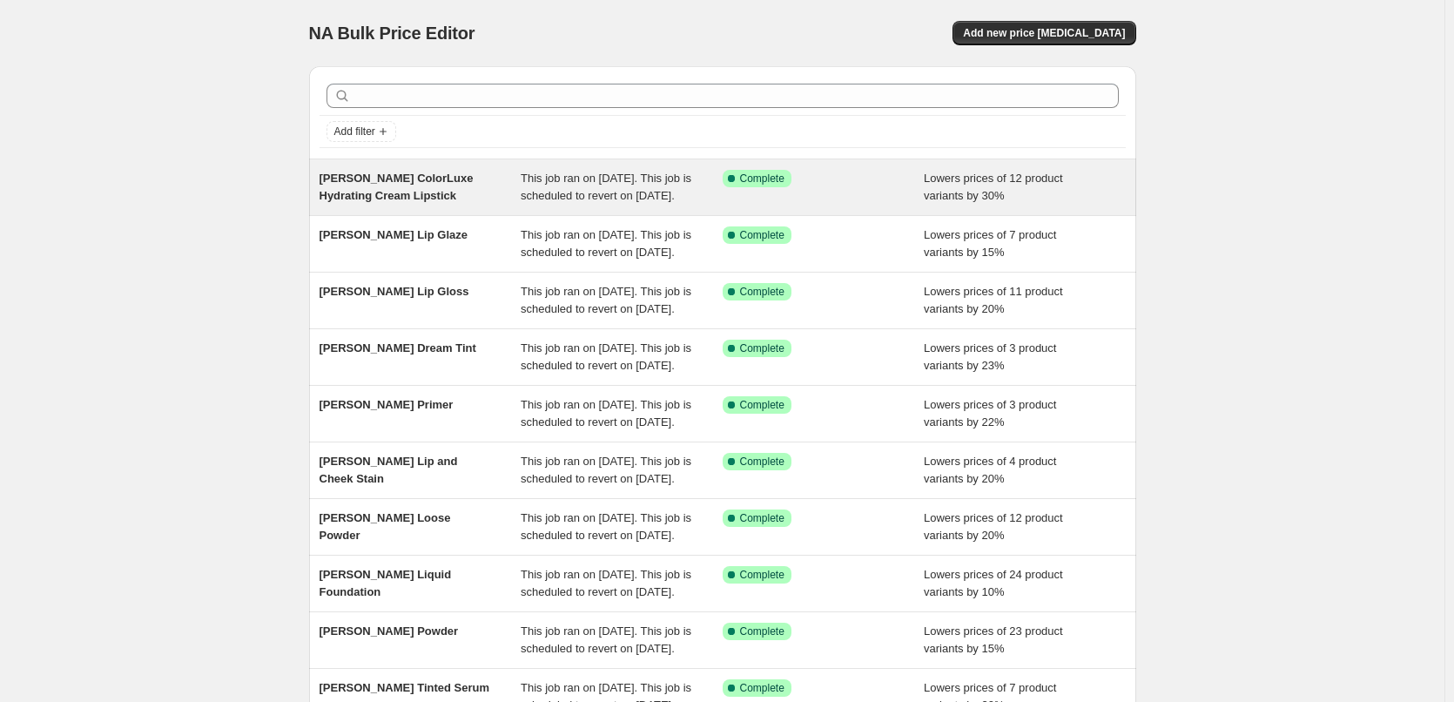
click at [397, 178] on span "[PERSON_NAME] ColorLuxe Hydrating Cream Lipstick" at bounding box center [397, 187] width 154 height 30
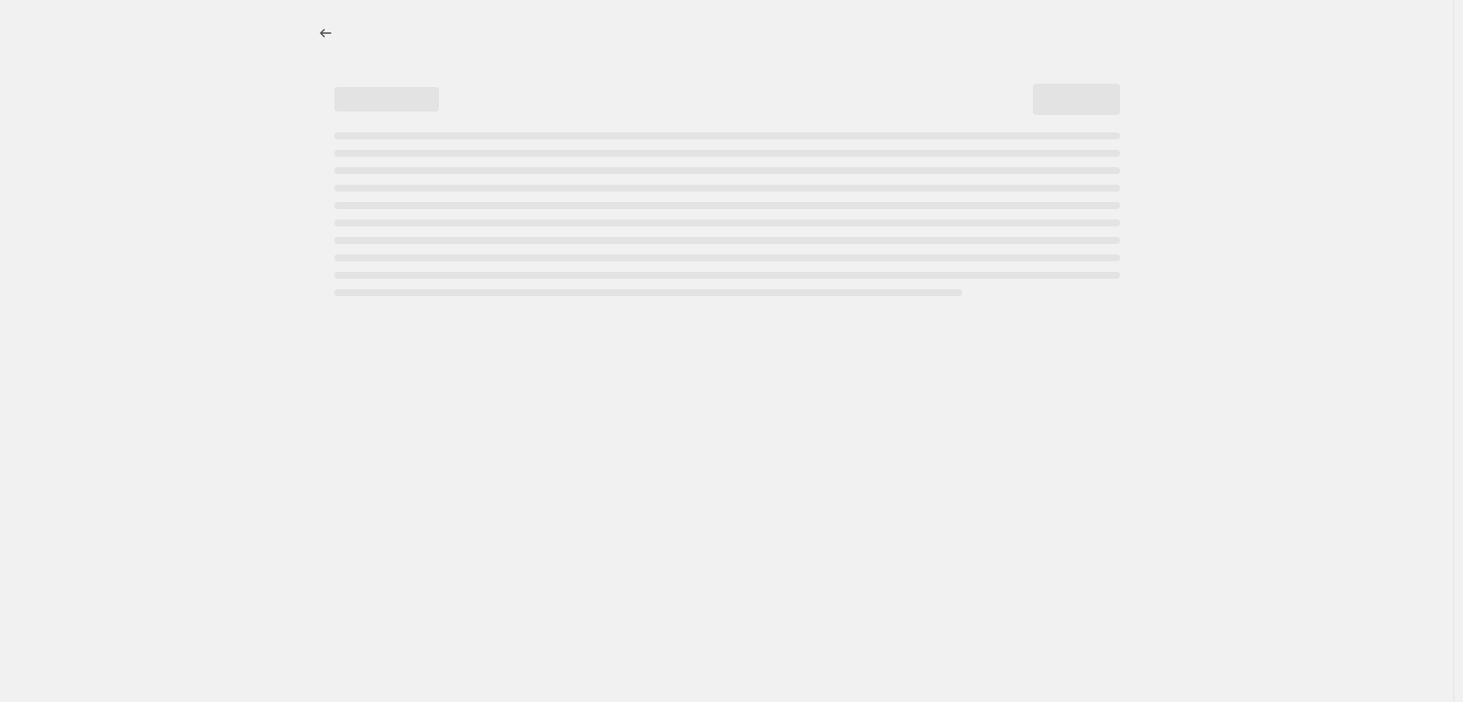
select select "percentage"
select select "tag"
select select "vendor"
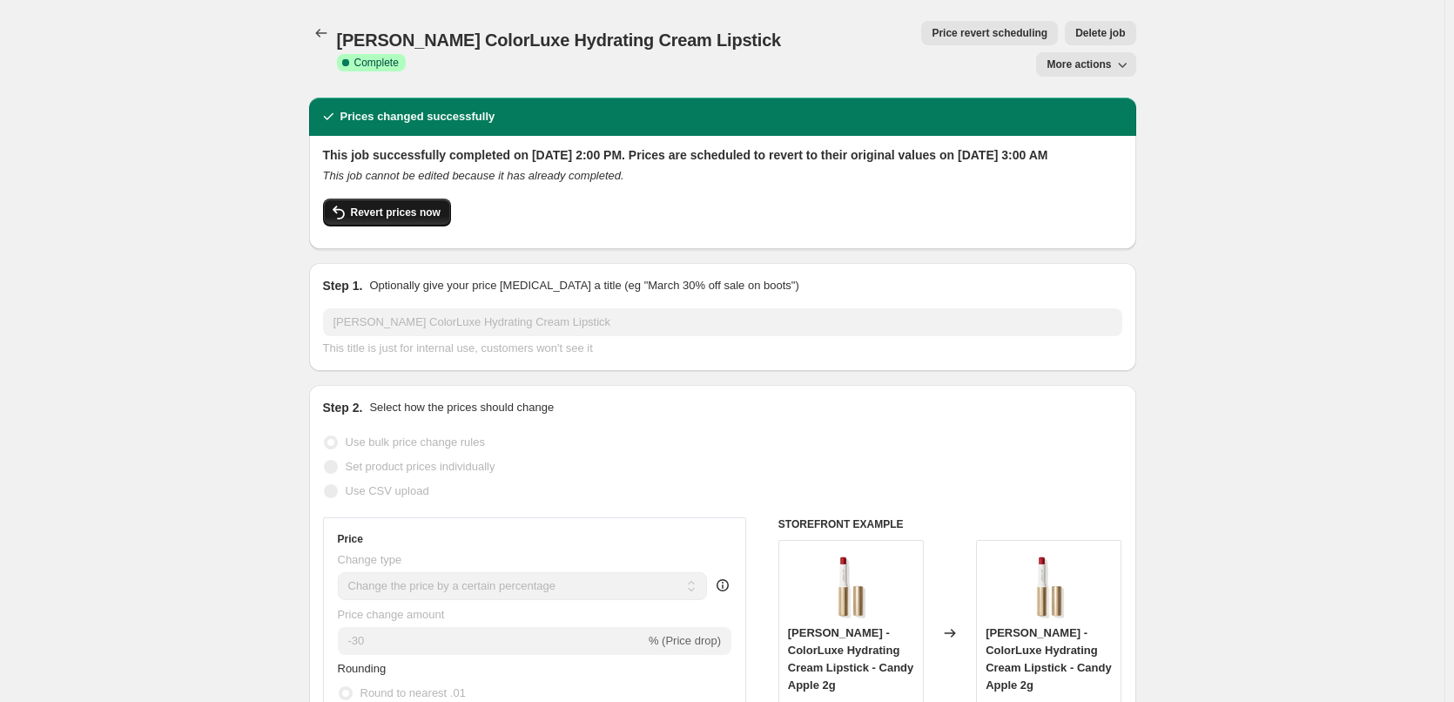
click at [378, 206] on span "Revert prices now" at bounding box center [396, 213] width 90 height 14
checkbox input "false"
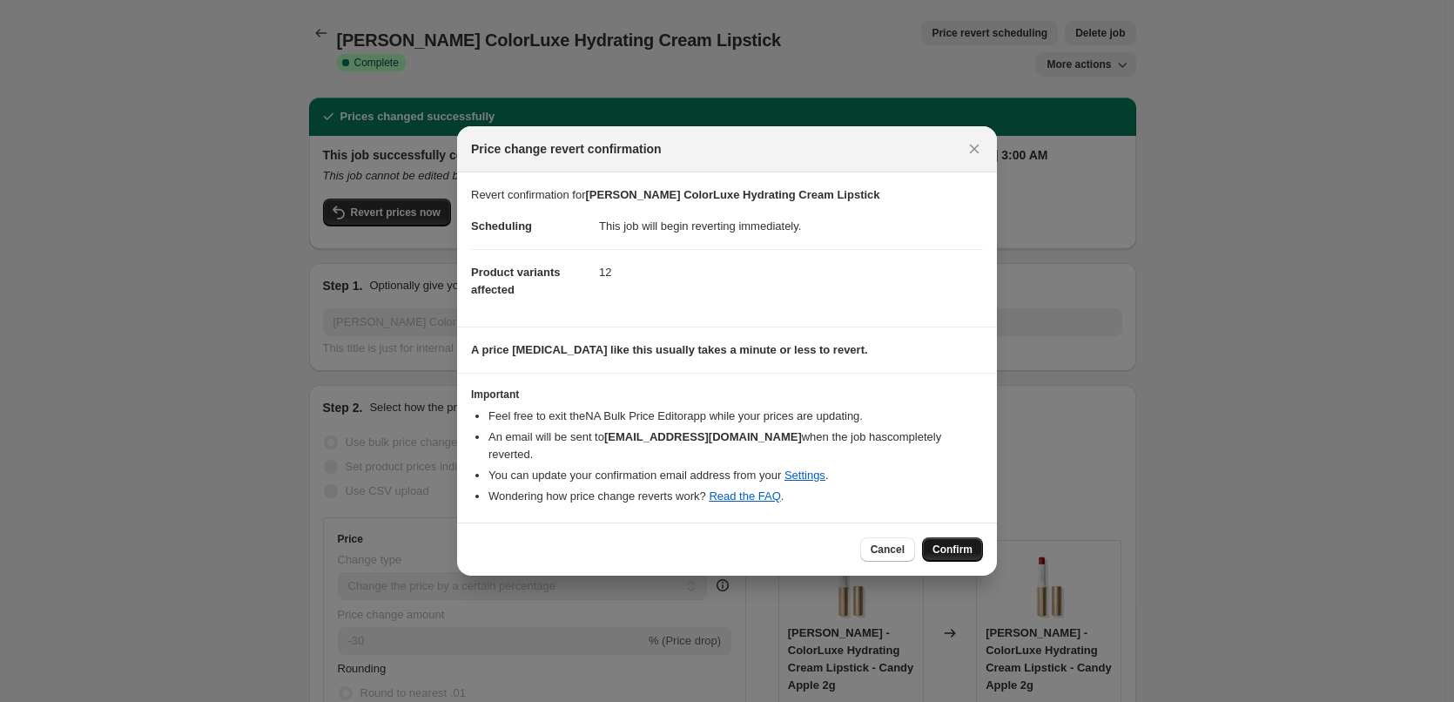
click at [947, 543] on span "Confirm" at bounding box center [953, 550] width 40 height 14
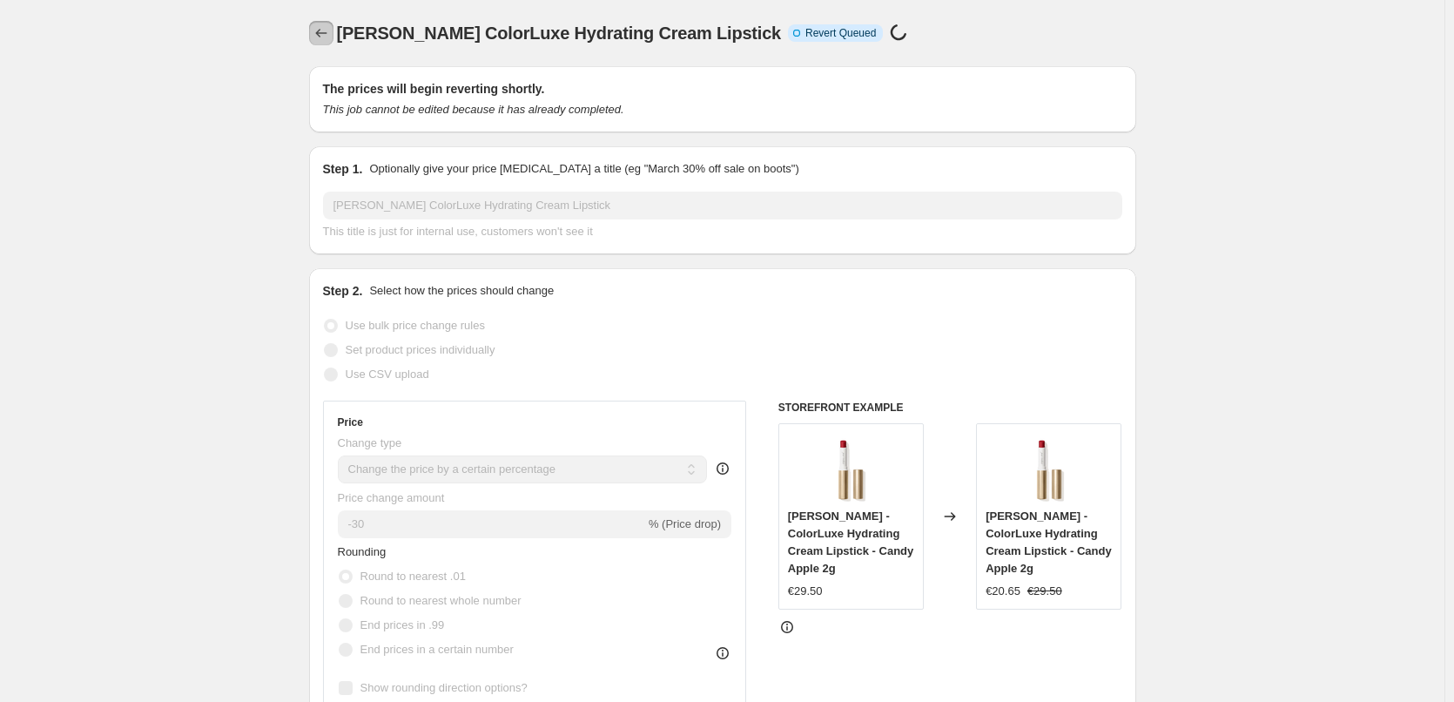
click at [330, 36] on icon "Price change jobs" at bounding box center [321, 32] width 17 height 17
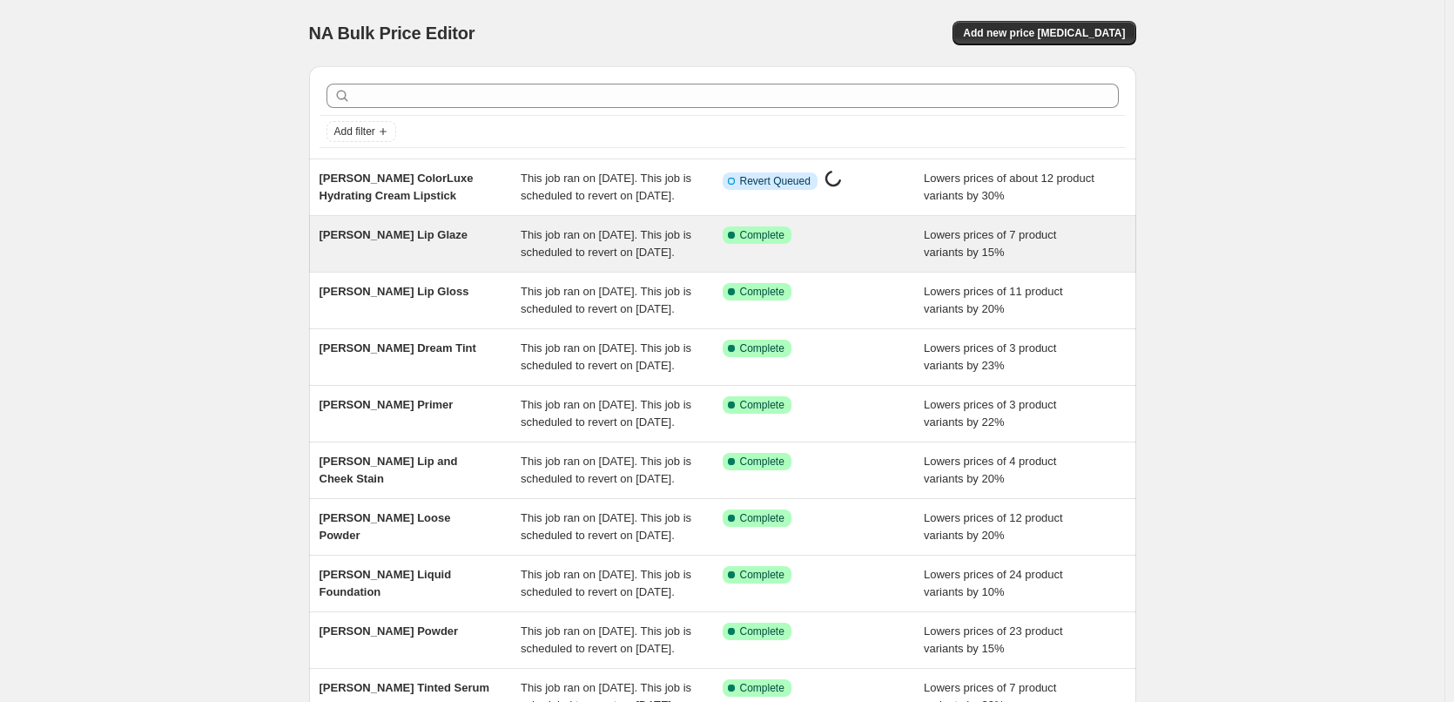
click at [425, 241] on span "[PERSON_NAME] Lip Glaze" at bounding box center [394, 234] width 148 height 13
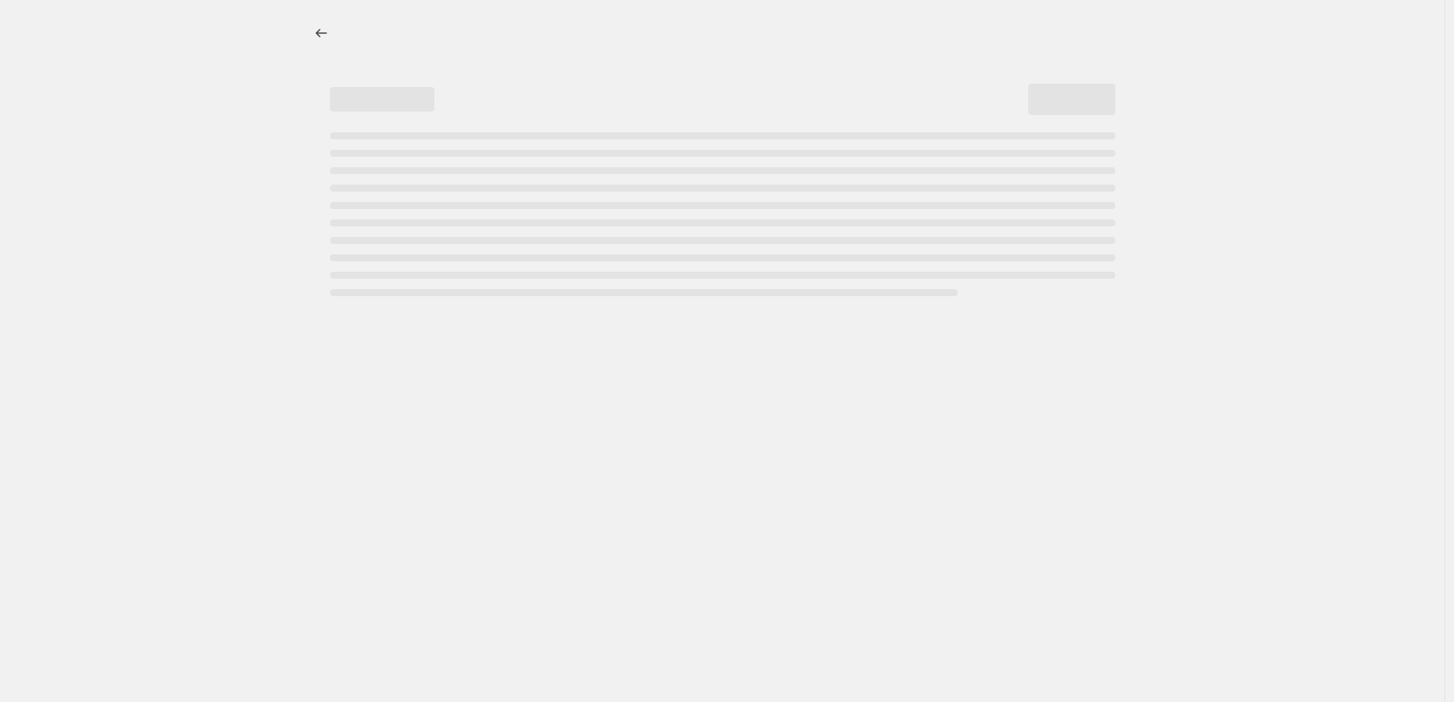
select select "percentage"
select select "tag"
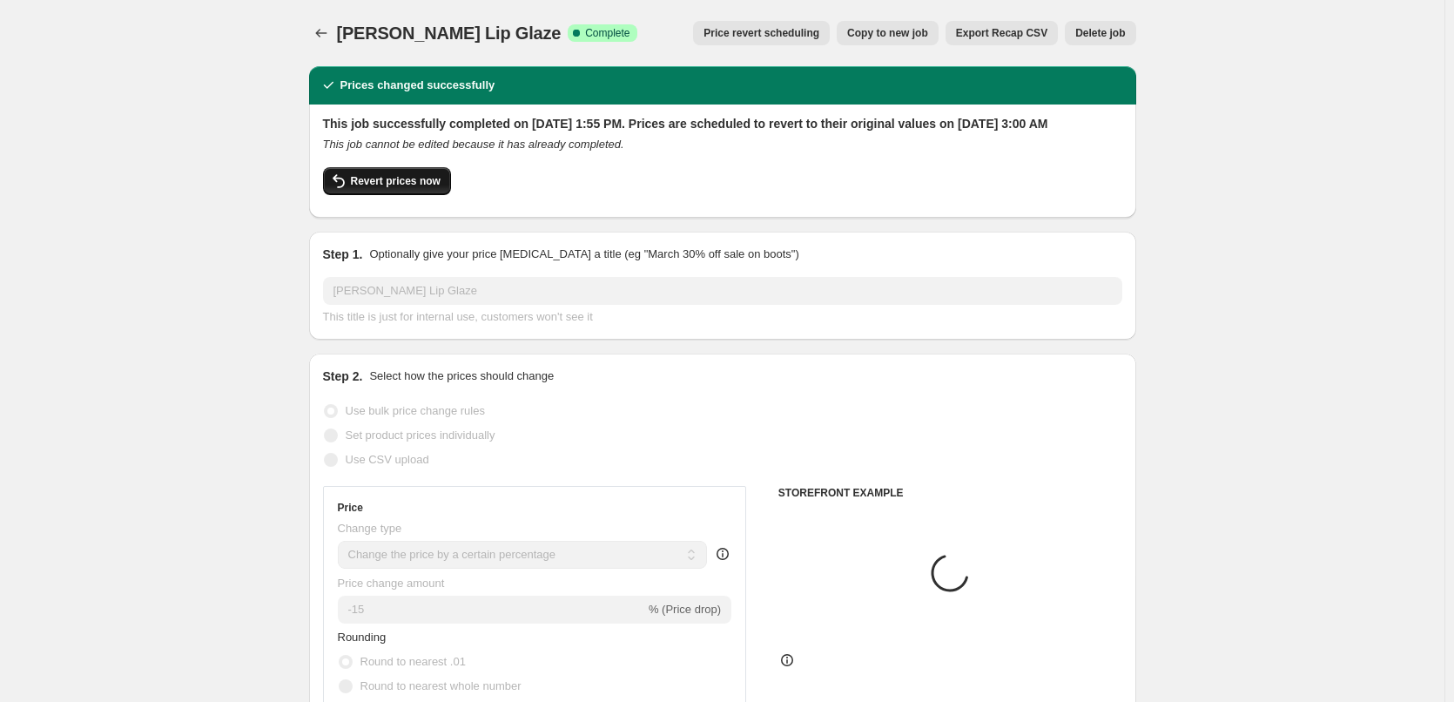
click at [398, 188] on span "Revert prices now" at bounding box center [396, 181] width 90 height 14
checkbox input "false"
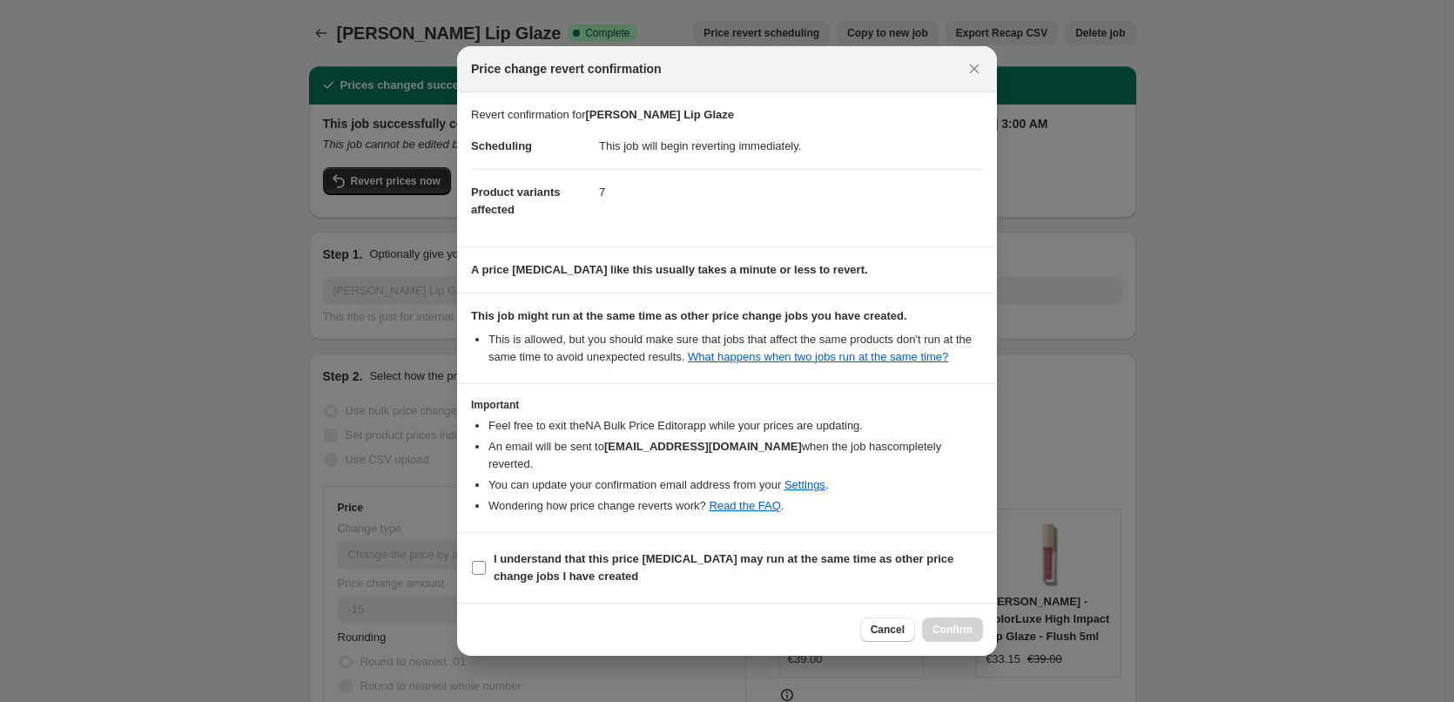
click at [665, 560] on span "I understand that this price change job may run at the same time as other price…" at bounding box center [738, 567] width 489 height 35
click at [486, 561] on input "I understand that this price change job may run at the same time as other price…" at bounding box center [479, 568] width 14 height 14
checkbox input "true"
click at [959, 624] on span "Confirm" at bounding box center [953, 630] width 40 height 14
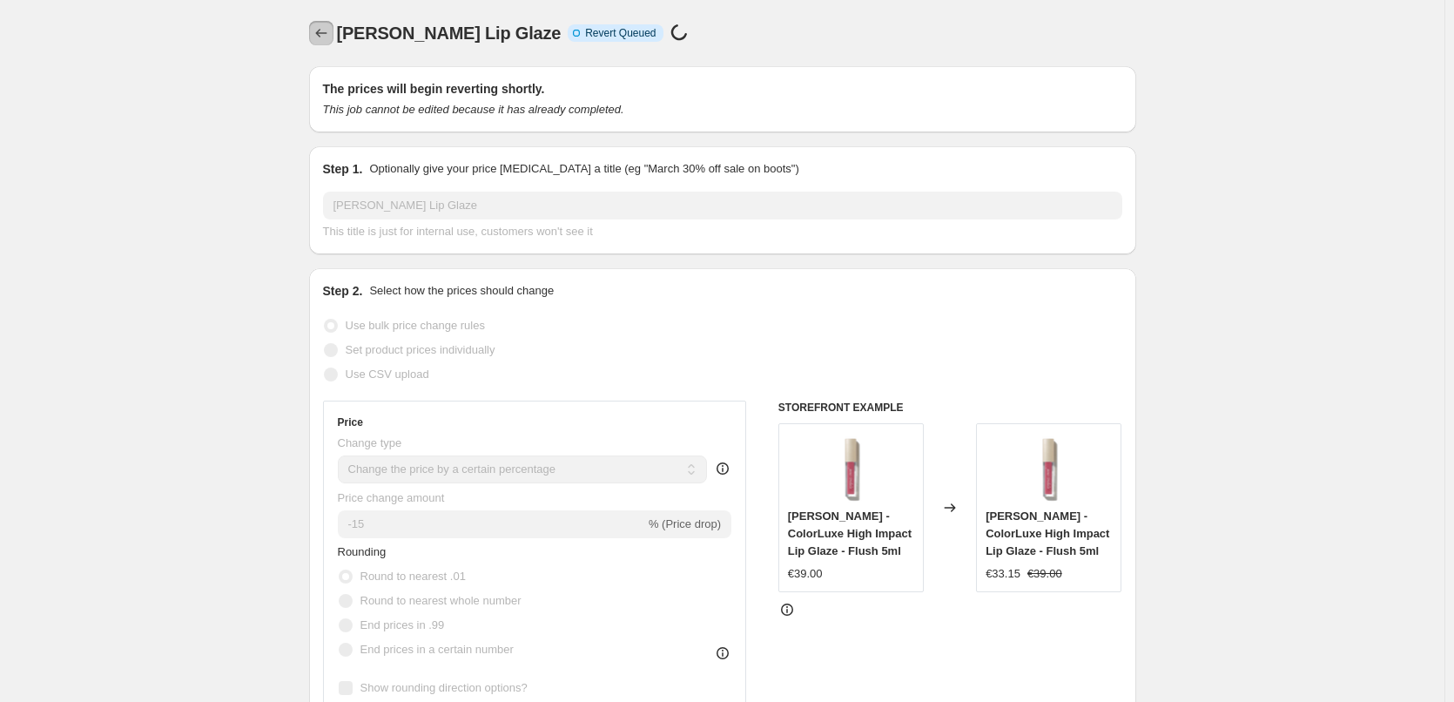
click at [327, 39] on icon "Price change jobs" at bounding box center [321, 32] width 17 height 17
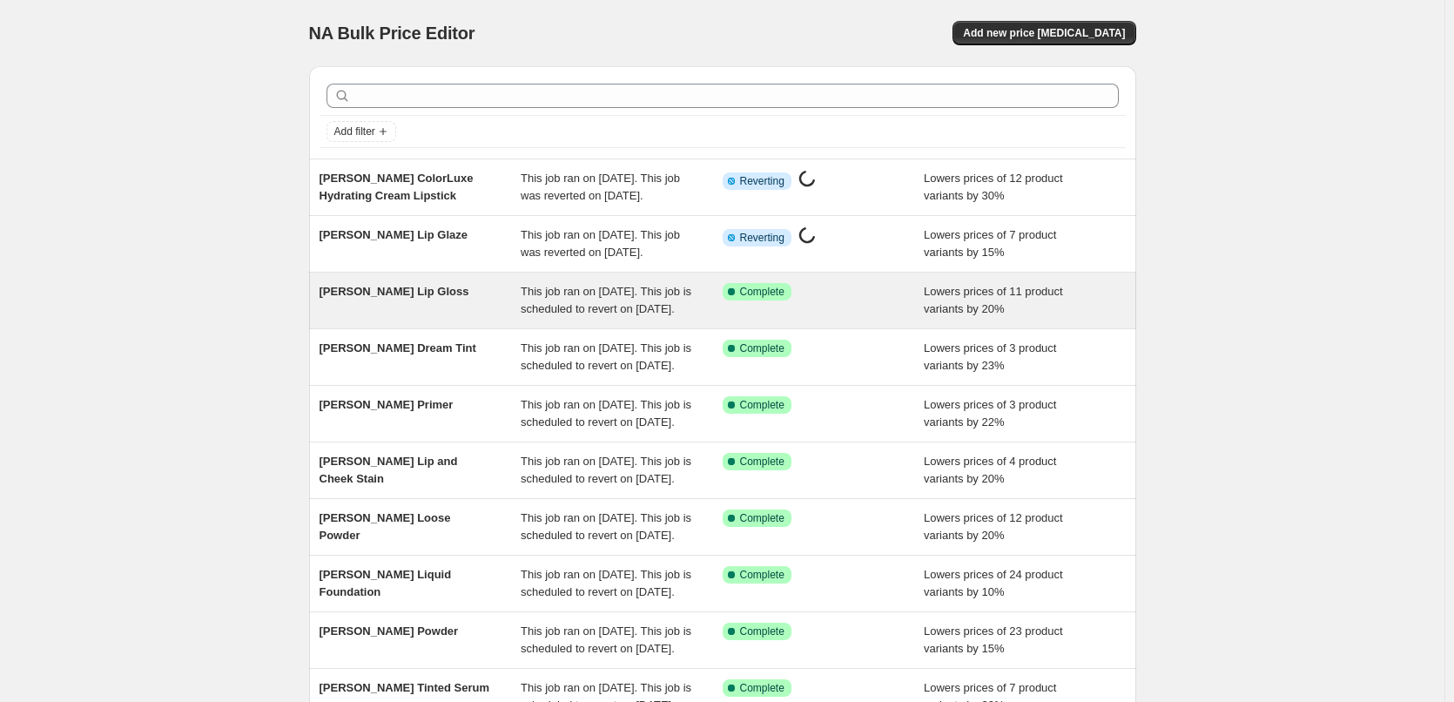
click at [400, 318] on div "[PERSON_NAME] Lip Gloss" at bounding box center [421, 300] width 202 height 35
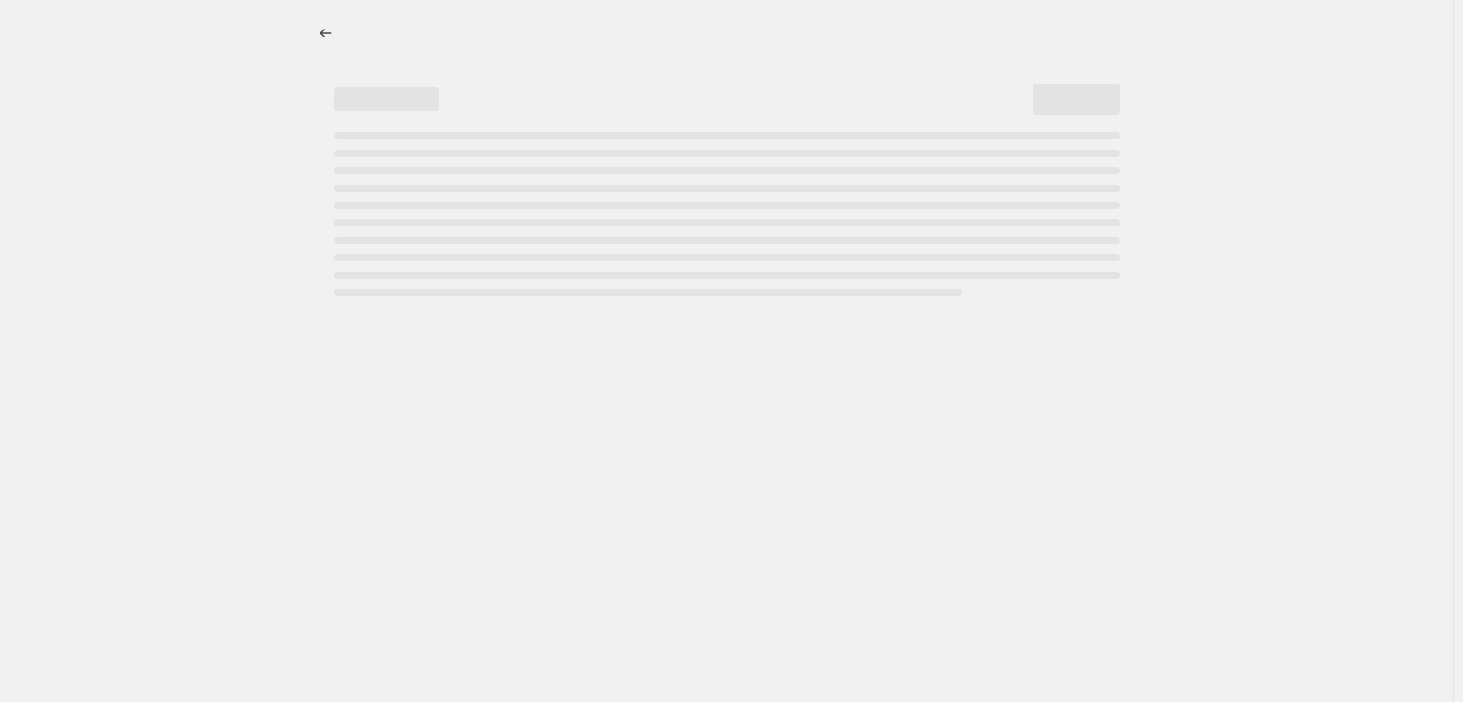
select select "percentage"
select select "tag"
select select "vendor"
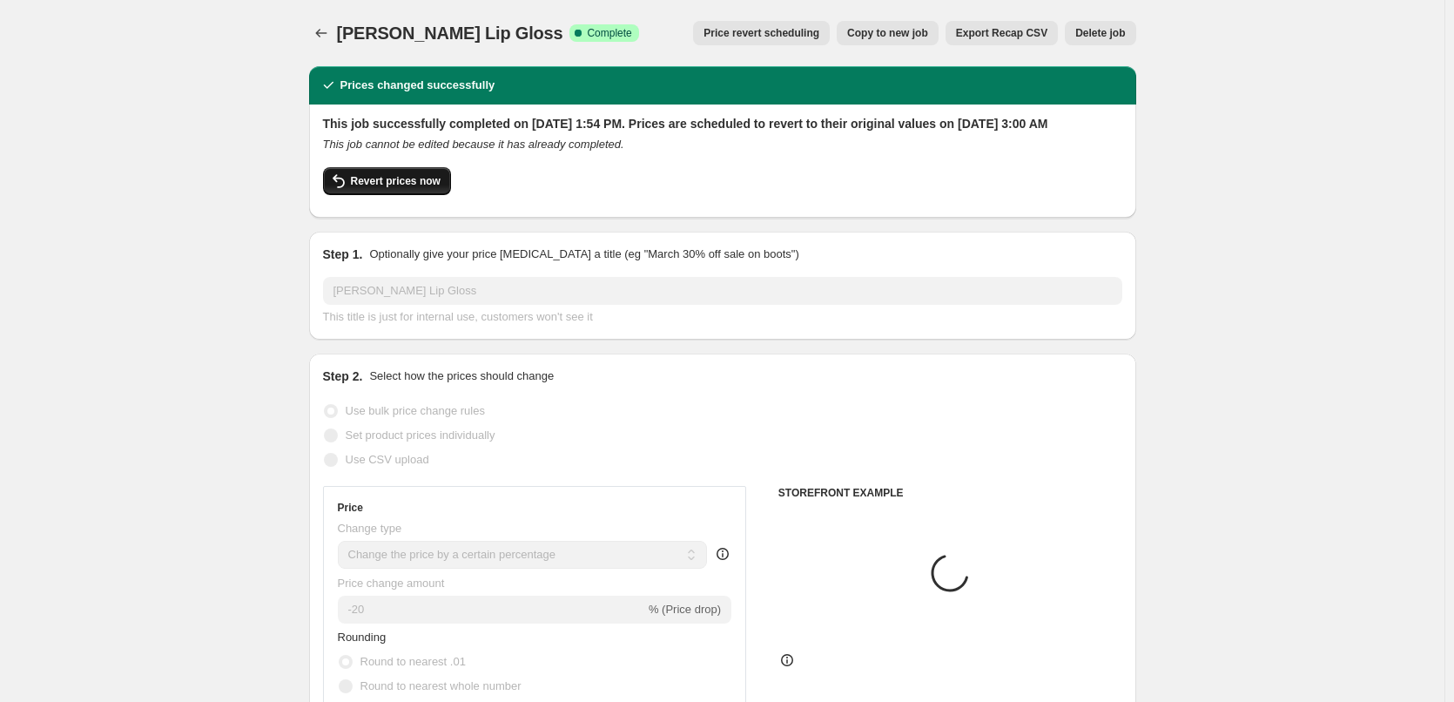
click at [395, 195] on button "Revert prices now" at bounding box center [387, 181] width 128 height 28
checkbox input "false"
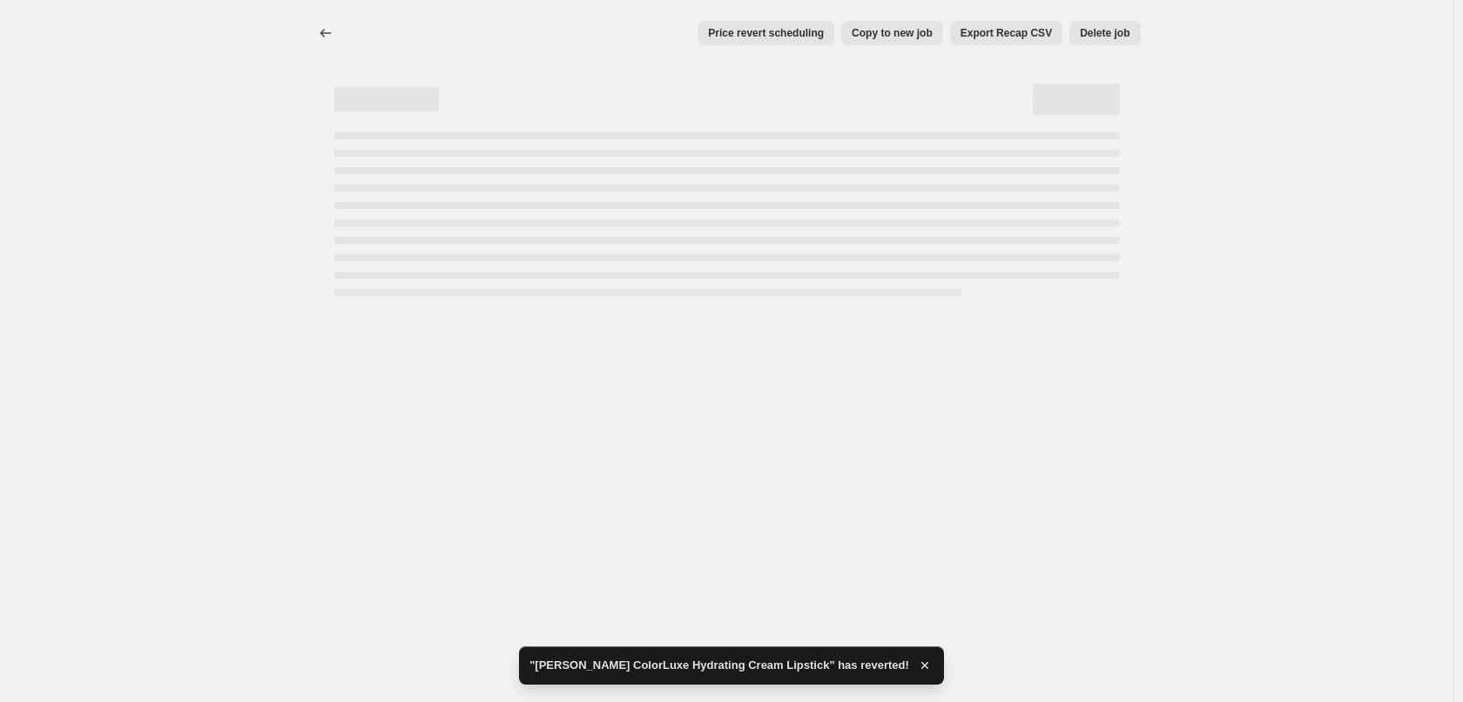
select select "percentage"
select select "tag"
select select "vendor"
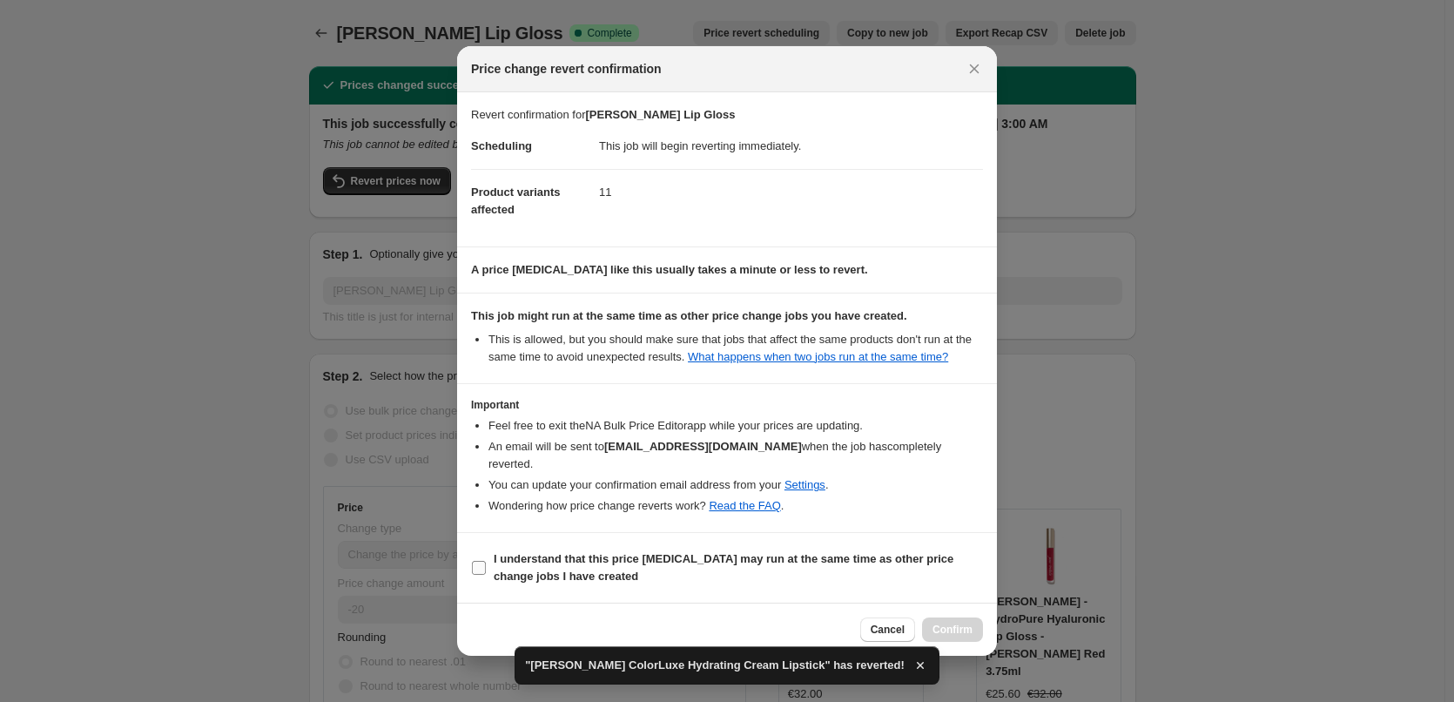
click at [534, 552] on b "I understand that this price change job may run at the same time as other price…" at bounding box center [724, 567] width 460 height 30
click at [486, 561] on input "I understand that this price change job may run at the same time as other price…" at bounding box center [479, 568] width 14 height 14
checkbox input "true"
click at [960, 617] on button "Confirm" at bounding box center [952, 629] width 61 height 24
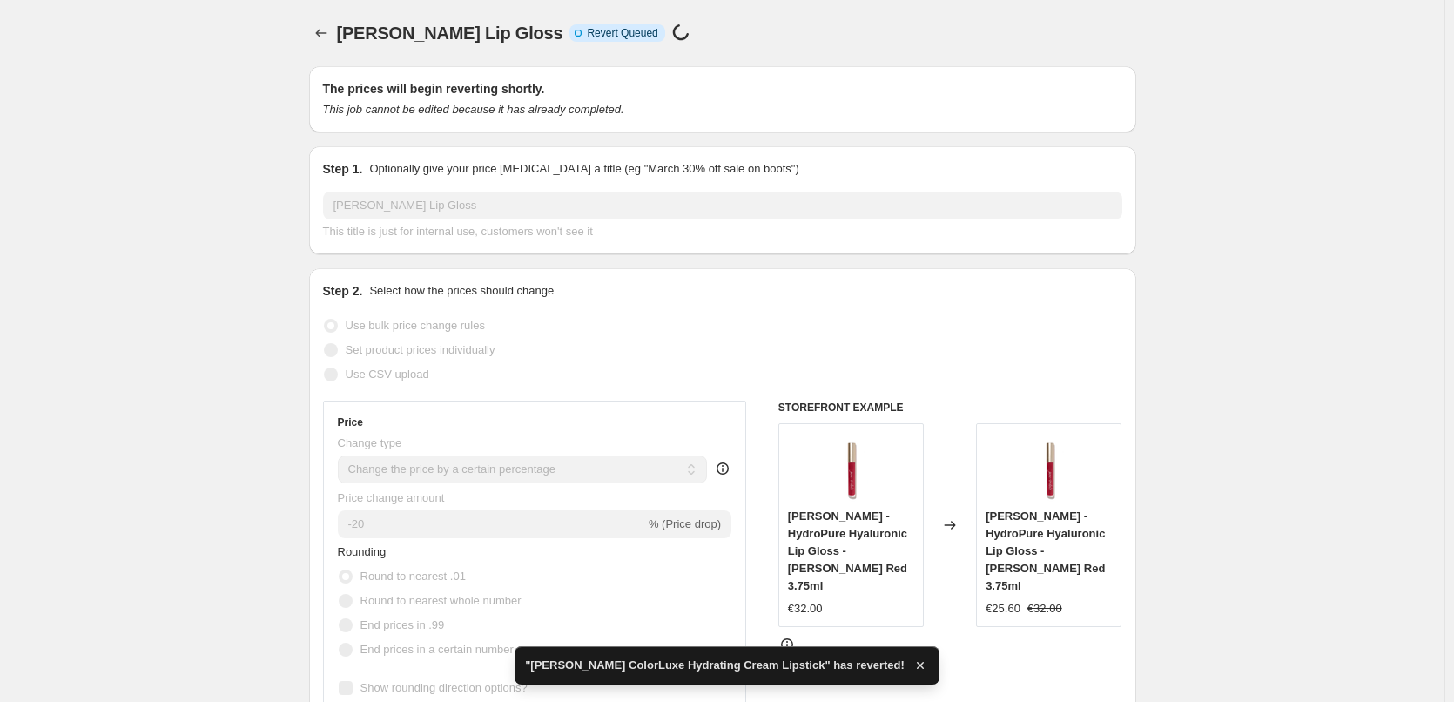
click at [330, 37] on icon "Price change jobs" at bounding box center [321, 32] width 17 height 17
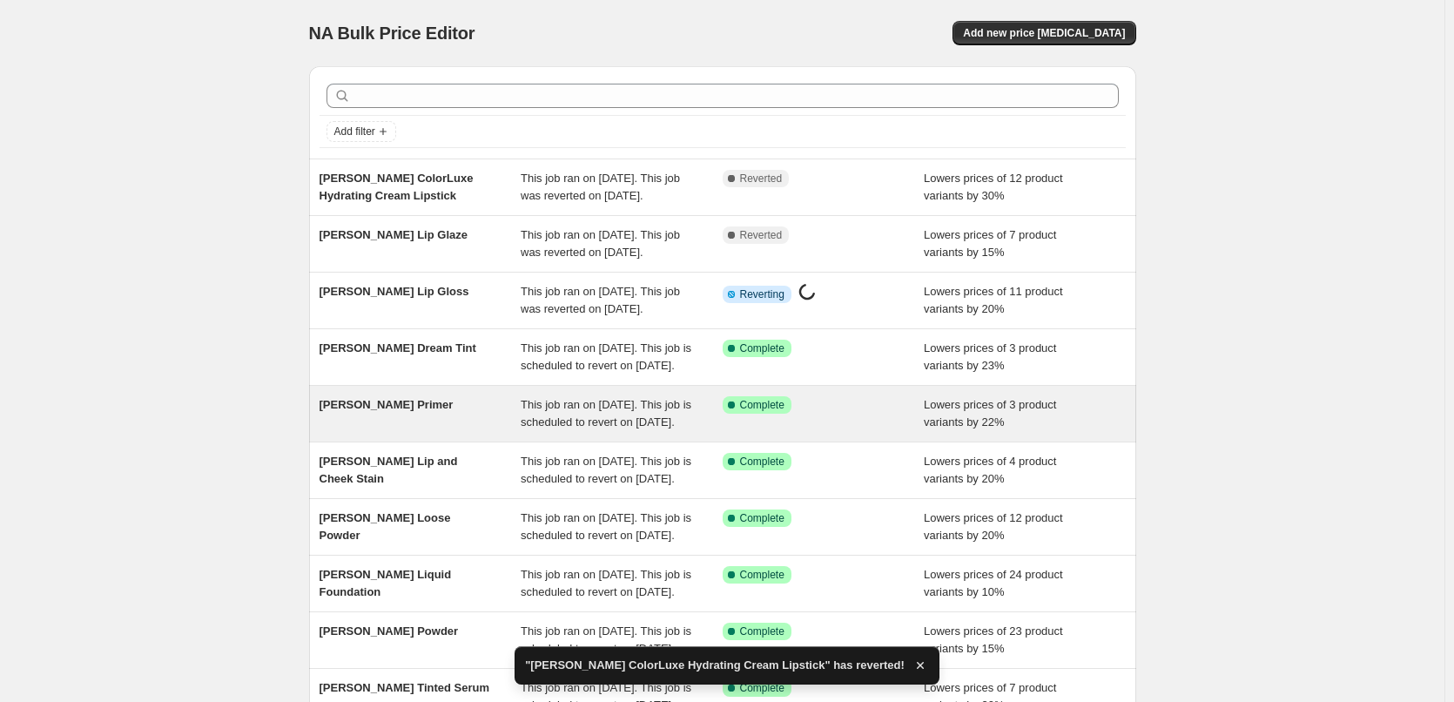
click at [402, 431] on div "[PERSON_NAME] Primer" at bounding box center [421, 413] width 202 height 35
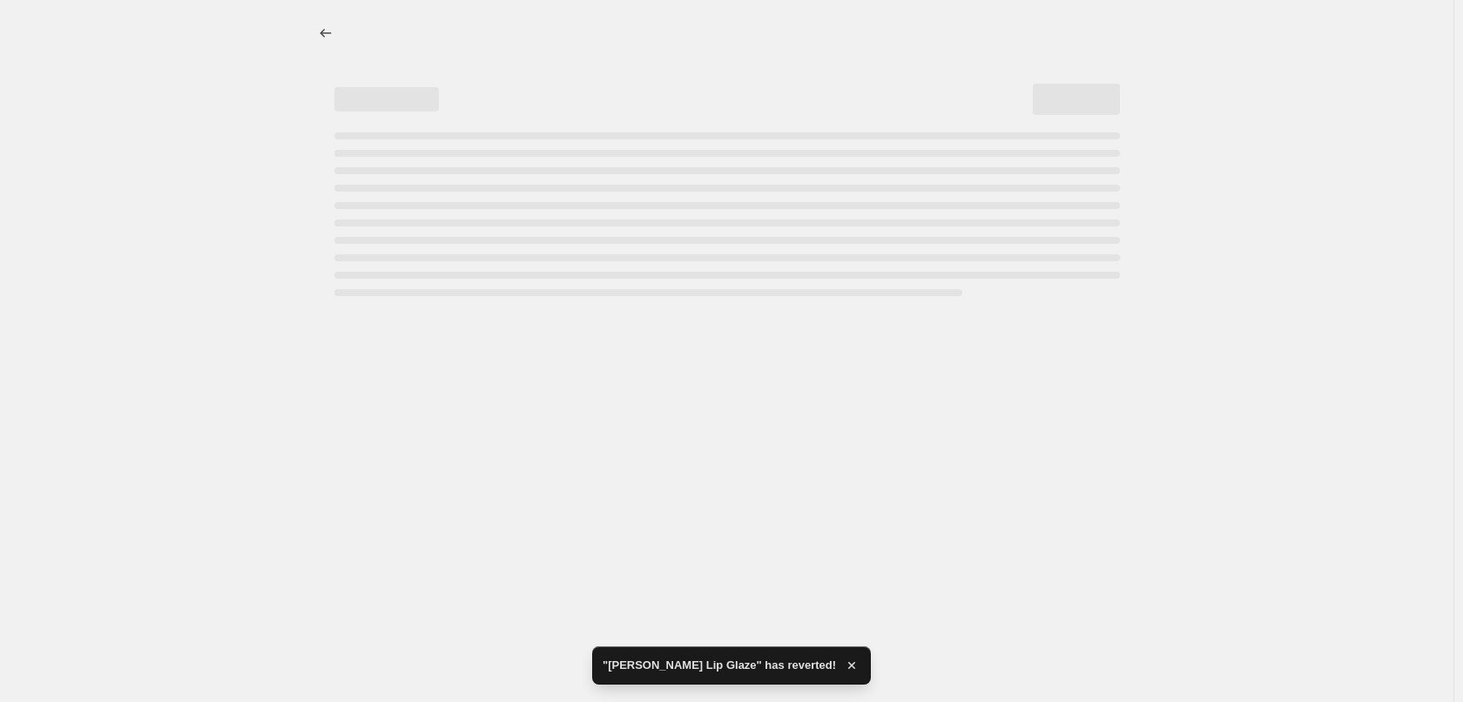
select select "percentage"
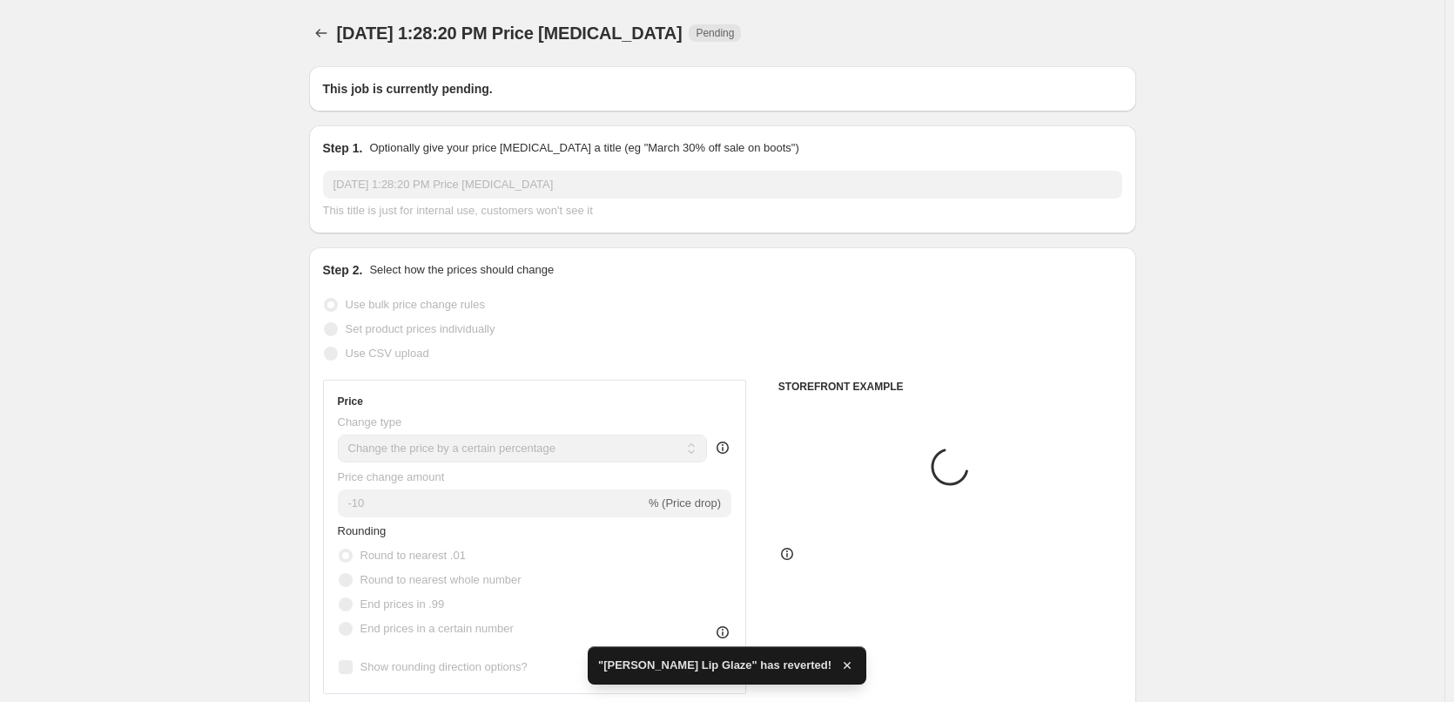
type input "[PERSON_NAME] Primer"
radio input "false"
radio input "true"
checkbox input "true"
select select "tag"
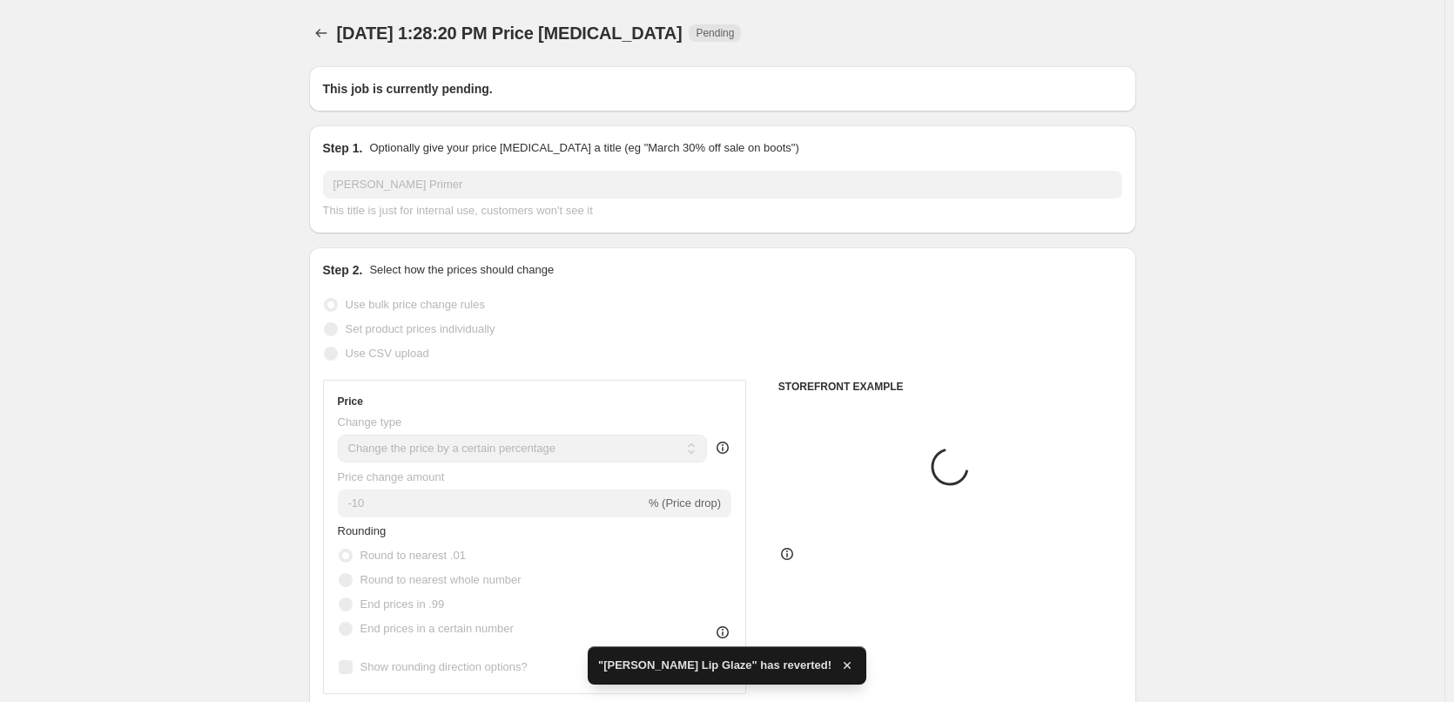
select select "vendor"
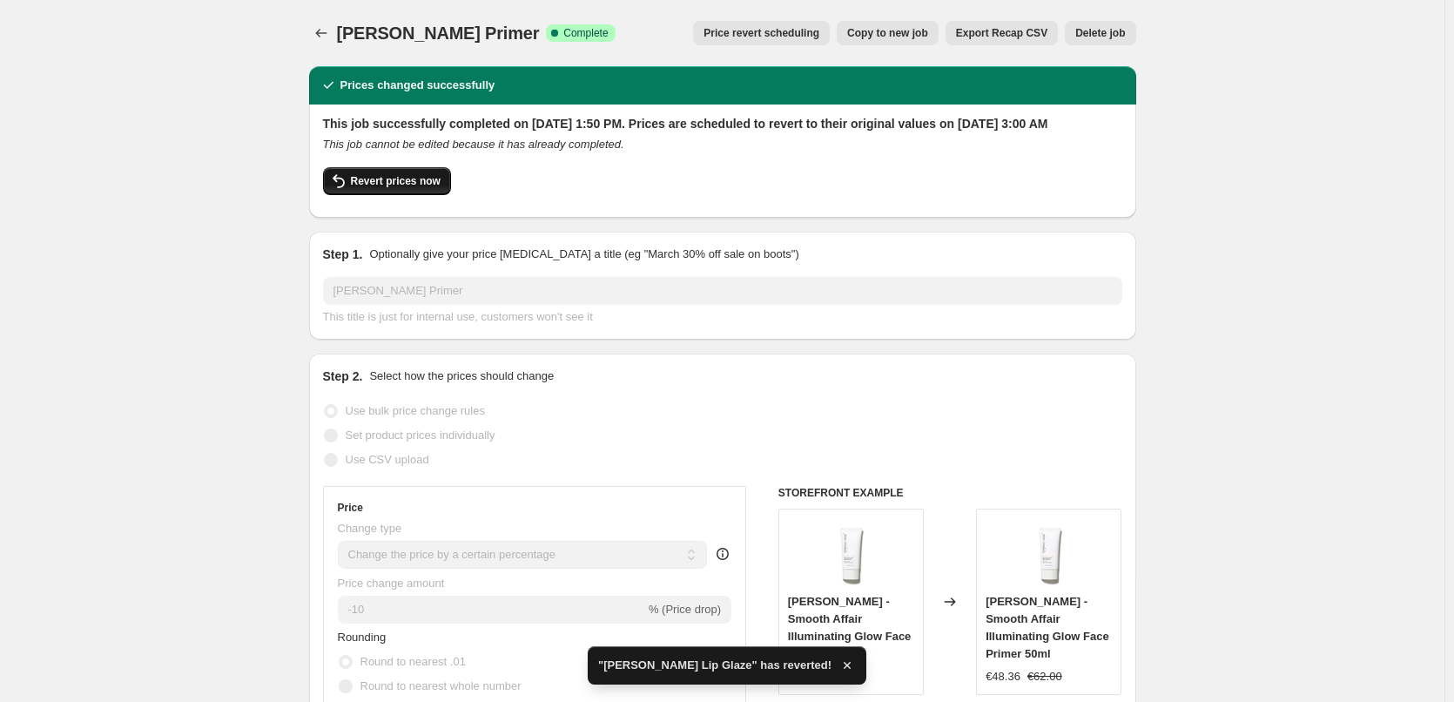
click at [376, 188] on span "Revert prices now" at bounding box center [396, 181] width 90 height 14
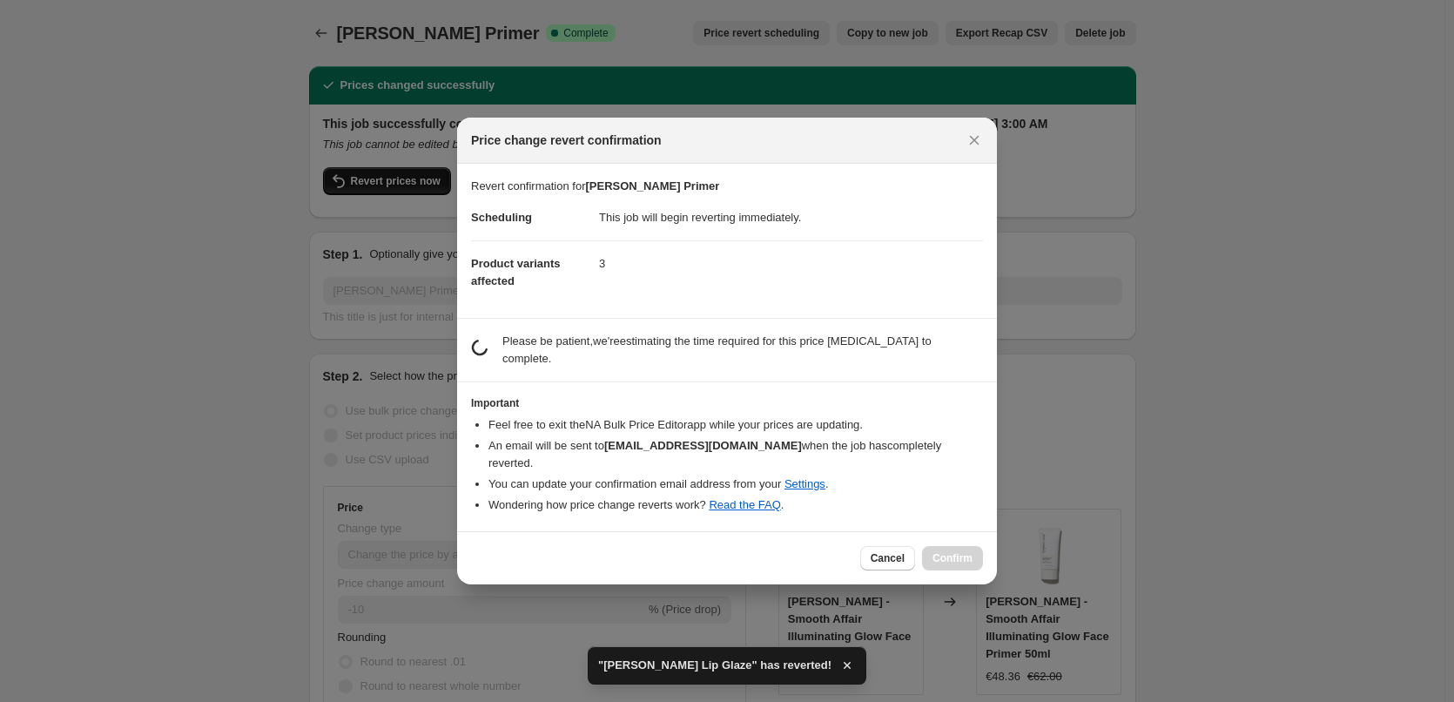
checkbox input "false"
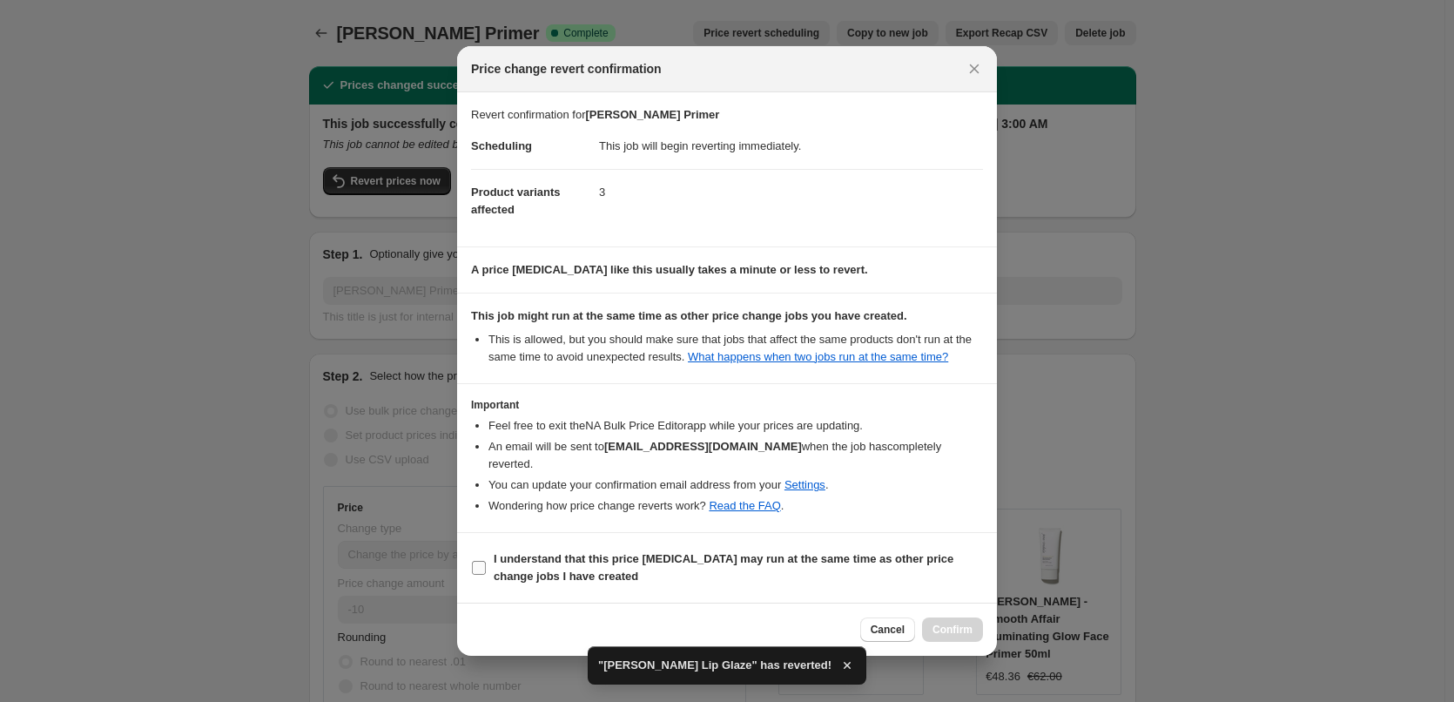
click at [539, 552] on b "I understand that this price change job may run at the same time as other price…" at bounding box center [724, 567] width 460 height 30
click at [486, 561] on input "I understand that this price change job may run at the same time as other price…" at bounding box center [479, 568] width 14 height 14
checkbox input "true"
click at [968, 623] on span "Confirm" at bounding box center [953, 630] width 40 height 14
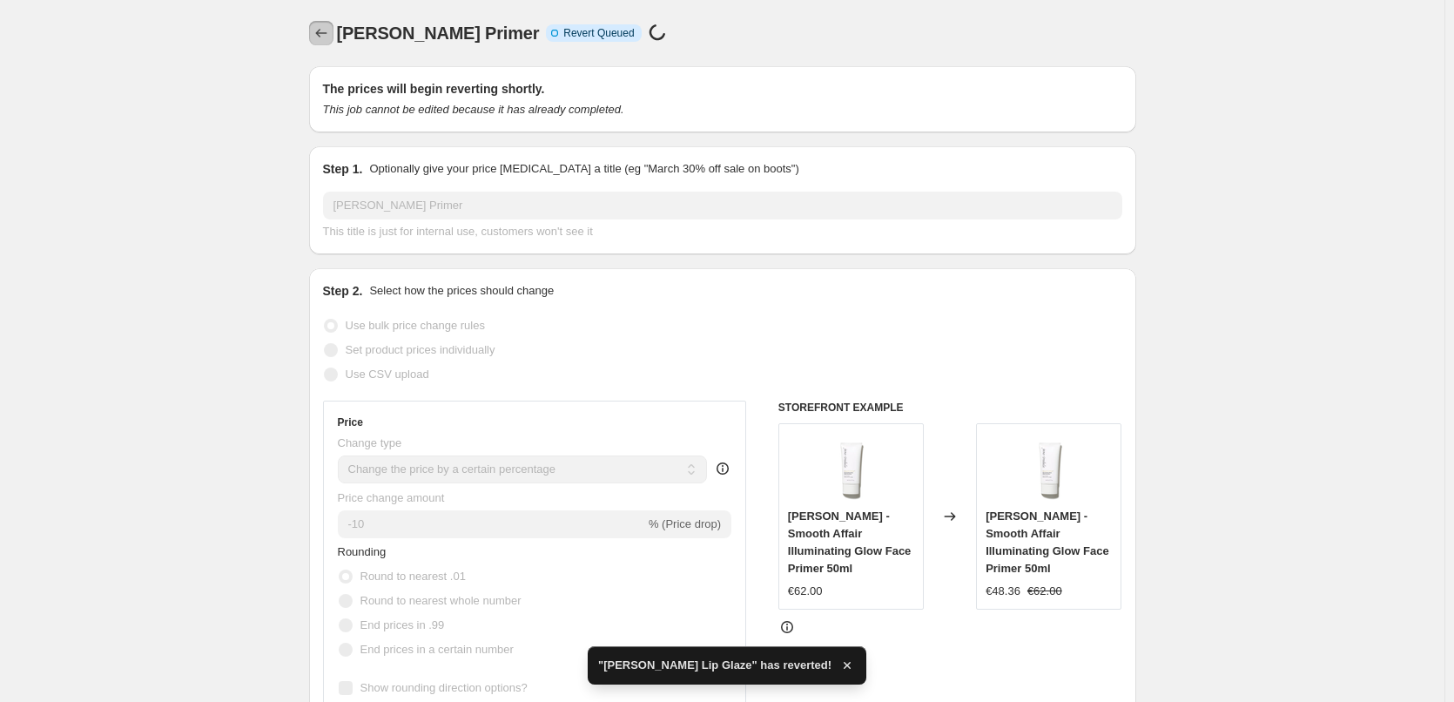
click at [324, 40] on icon "Price change jobs" at bounding box center [321, 32] width 17 height 17
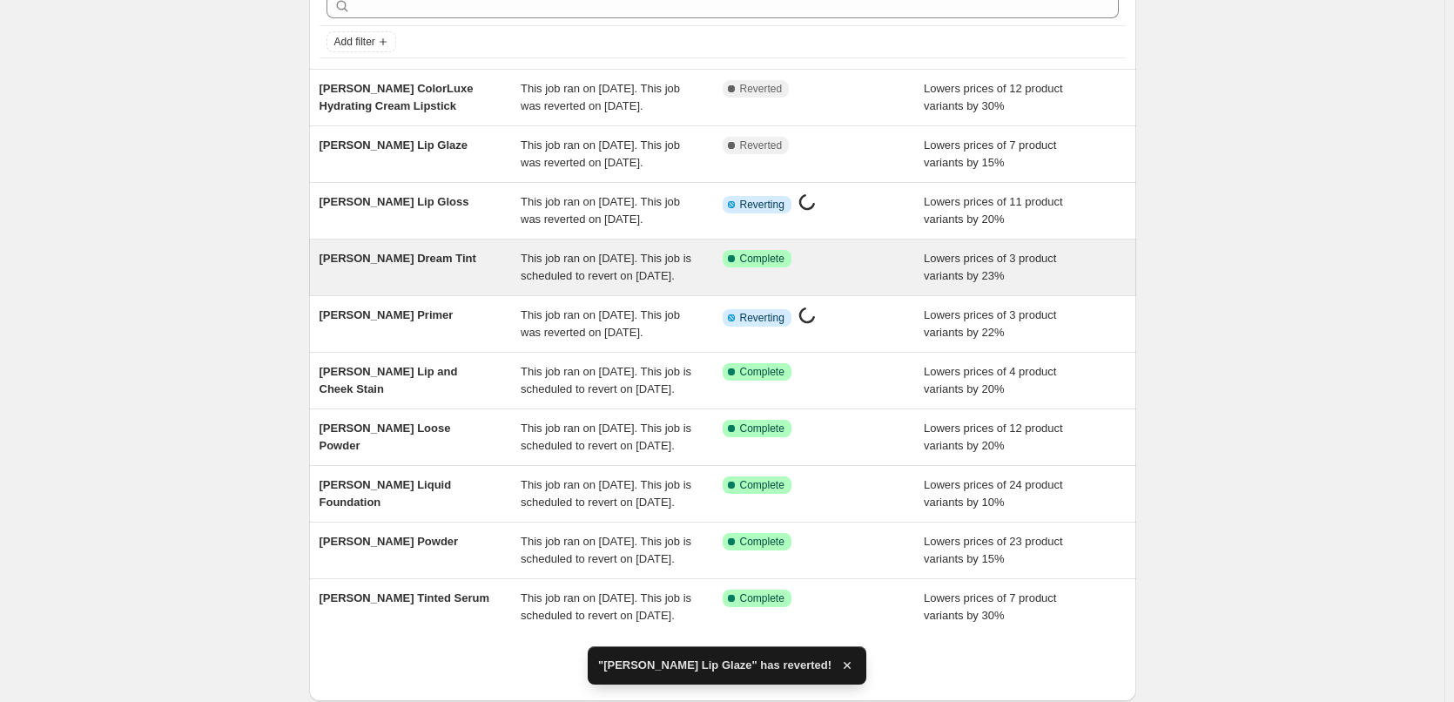
scroll to position [174, 0]
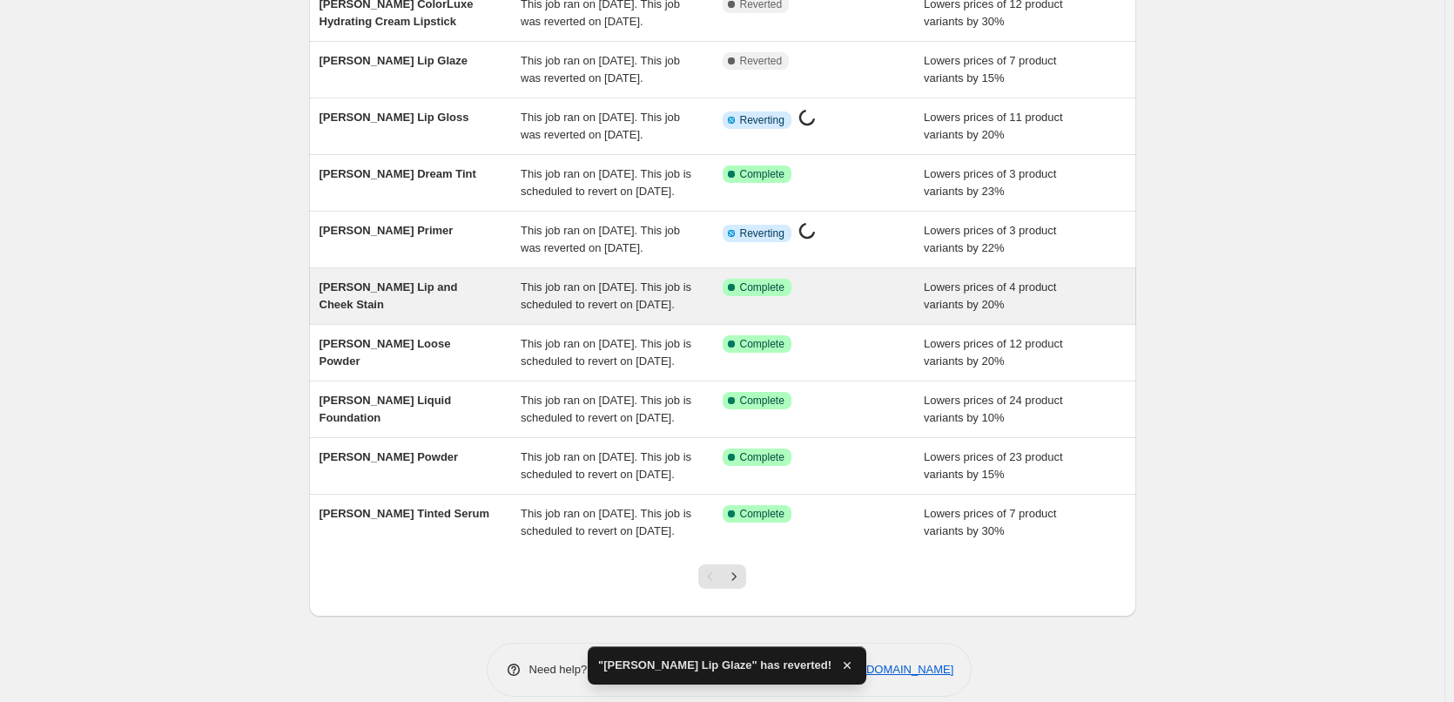
click at [411, 314] on div "[PERSON_NAME] Lip and Cheek Stain" at bounding box center [421, 296] width 202 height 35
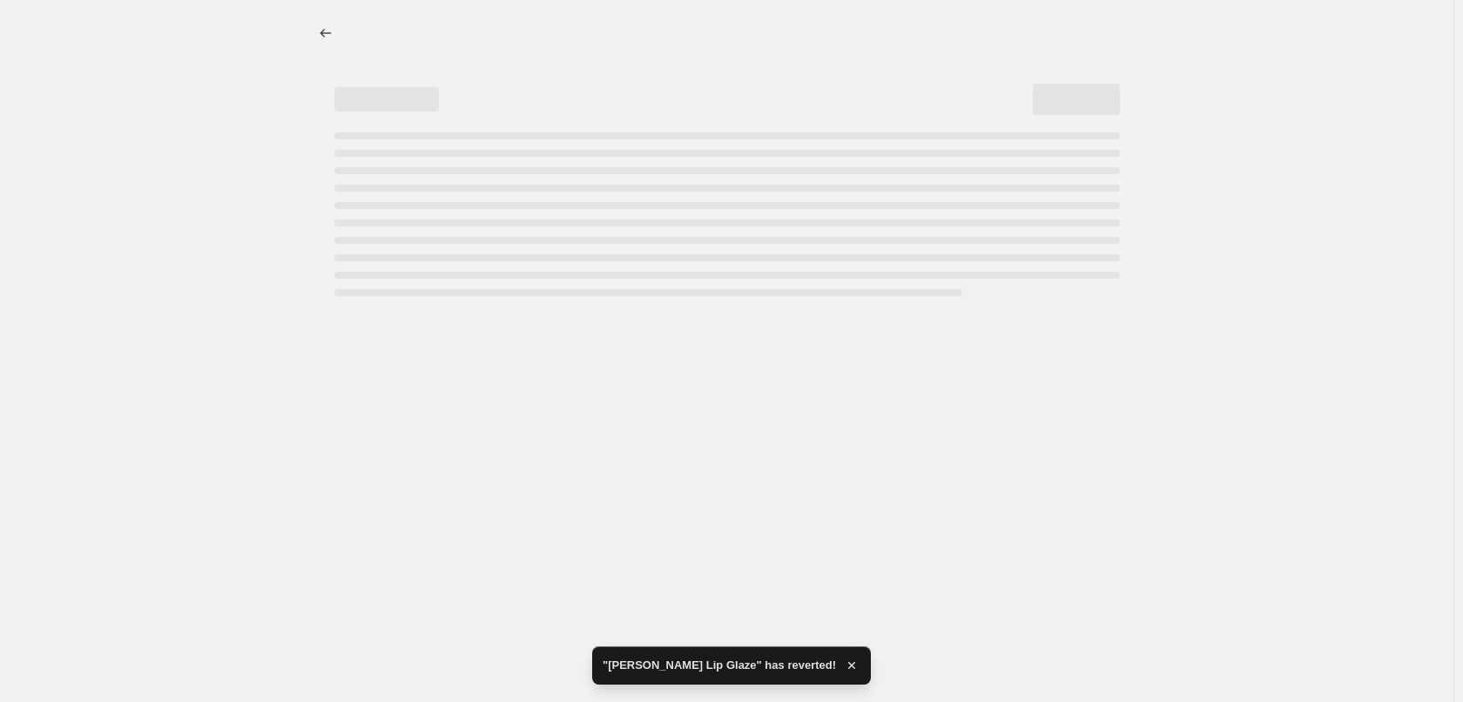
select select "percentage"
select select "tag"
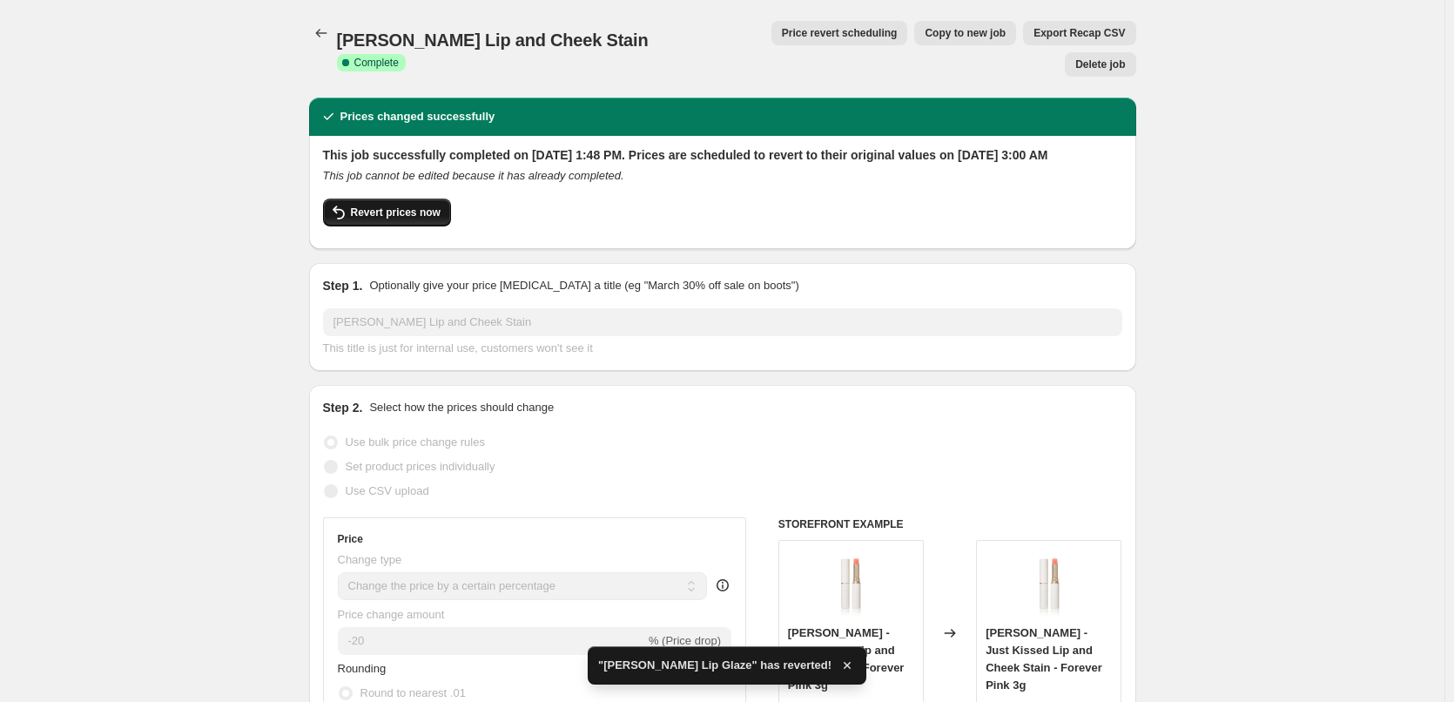
click at [390, 206] on span "Revert prices now" at bounding box center [396, 213] width 90 height 14
checkbox input "false"
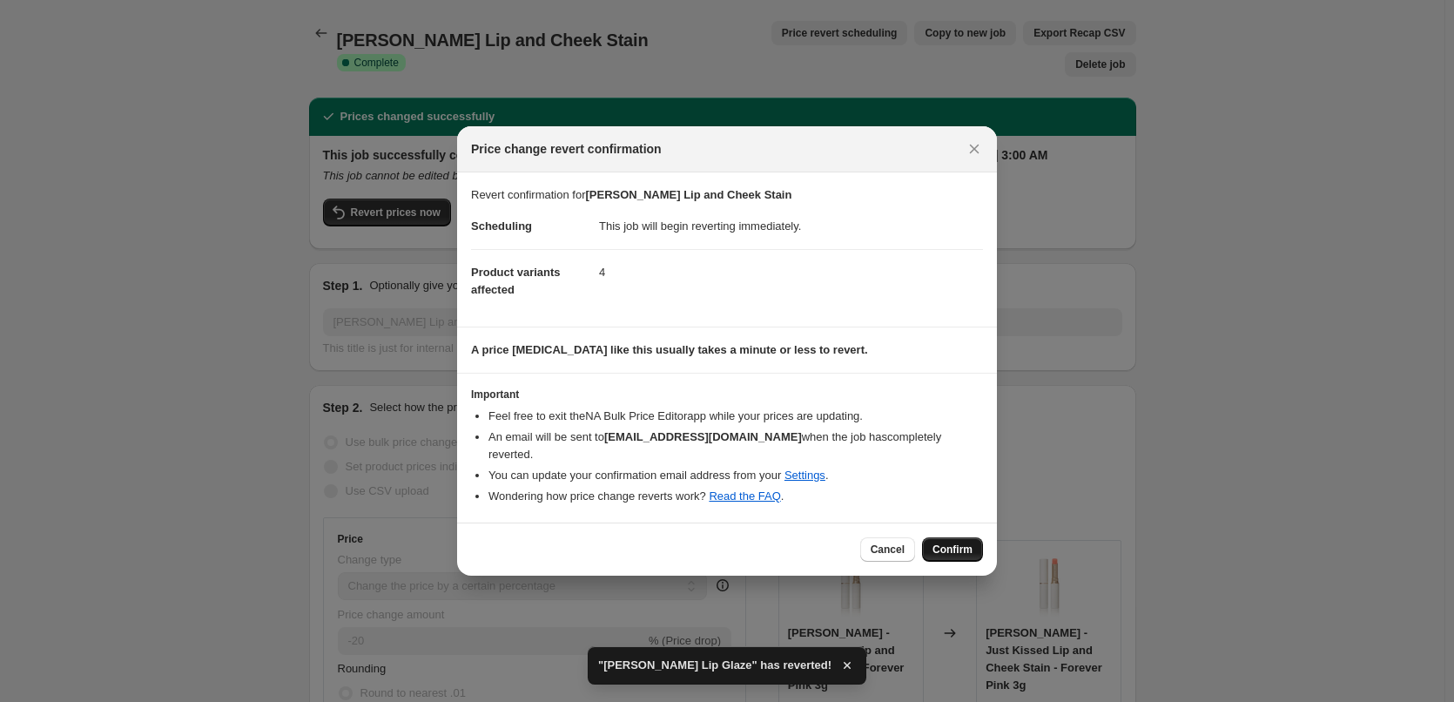
click at [945, 543] on span "Confirm" at bounding box center [953, 550] width 40 height 14
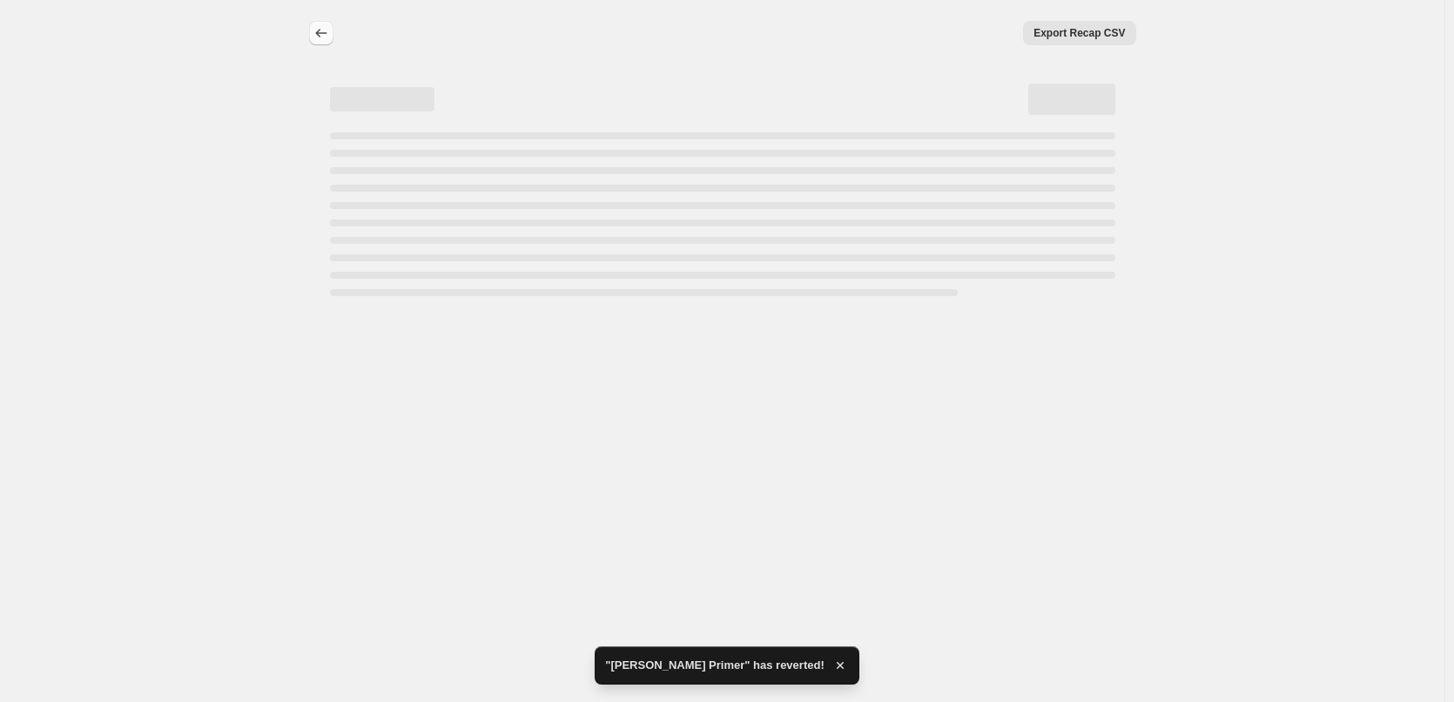
select select "percentage"
select select "tag"
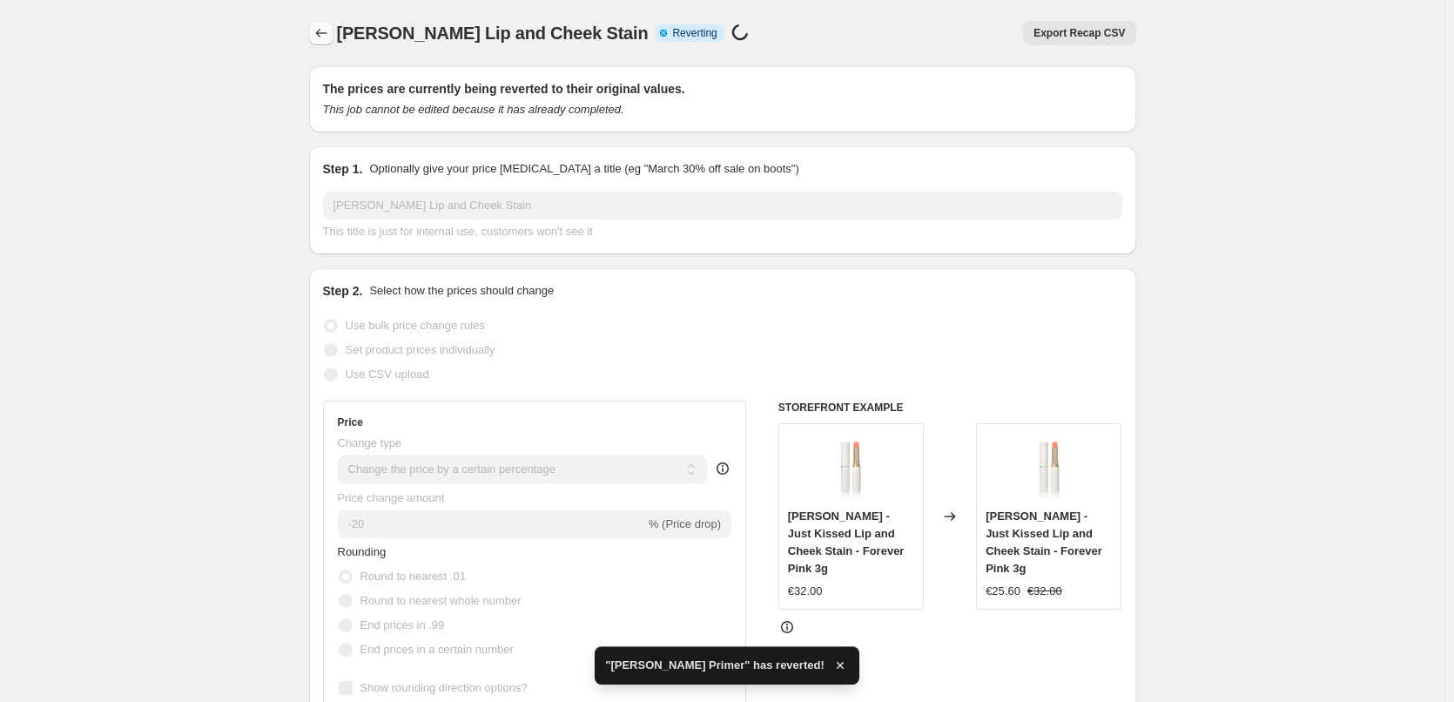
click at [326, 42] on button "Price change jobs" at bounding box center [321, 33] width 24 height 24
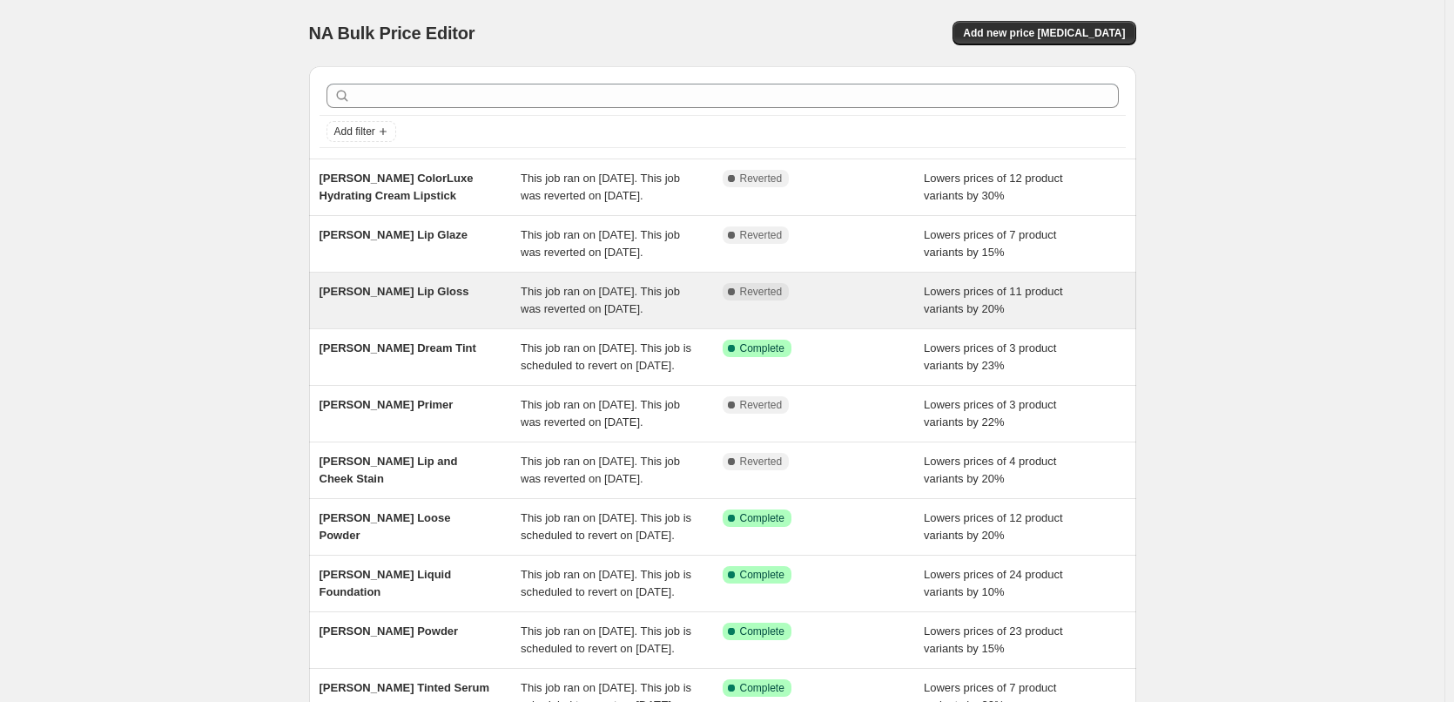
scroll to position [348, 0]
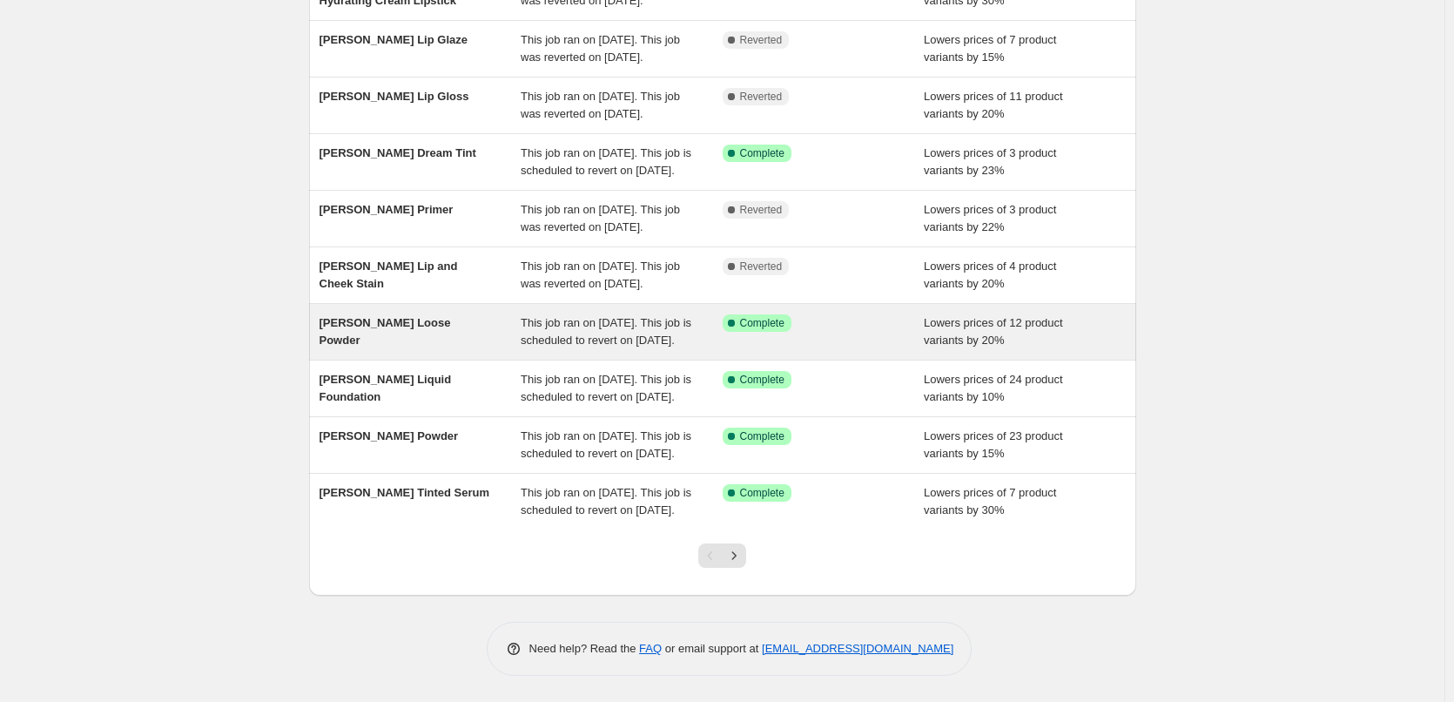
click at [411, 316] on span "[PERSON_NAME] Loose Powder" at bounding box center [386, 331] width 132 height 30
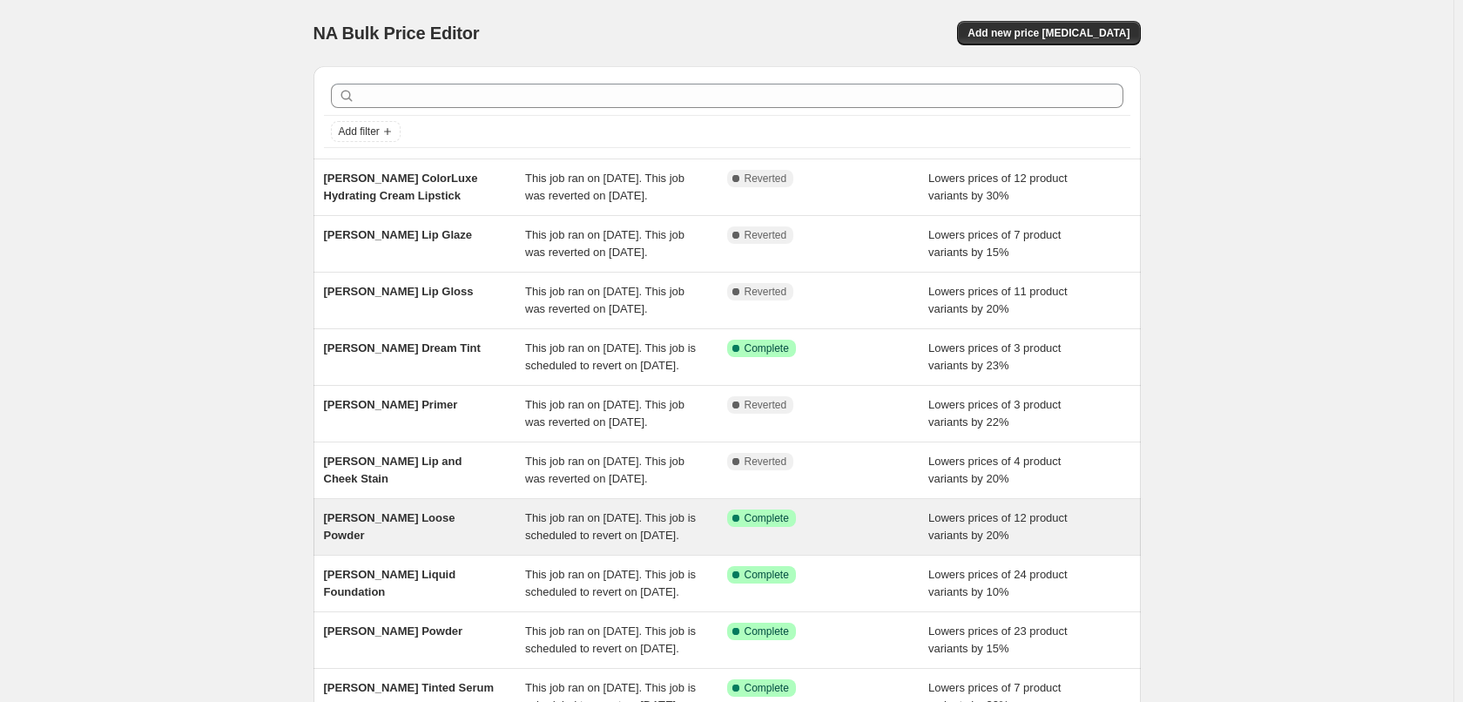
select select "percentage"
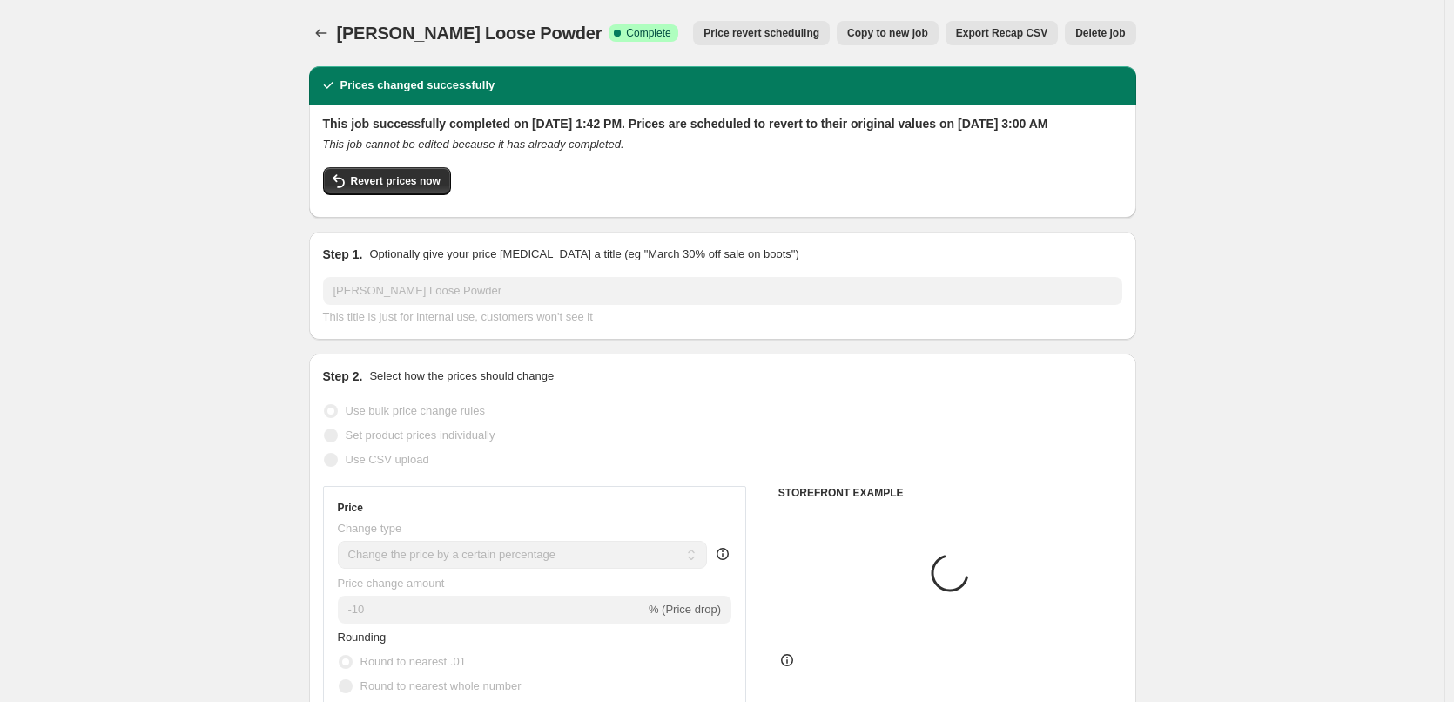
select select "percentage"
select select "tag"
click at [390, 188] on span "Revert prices now" at bounding box center [396, 181] width 90 height 14
checkbox input "false"
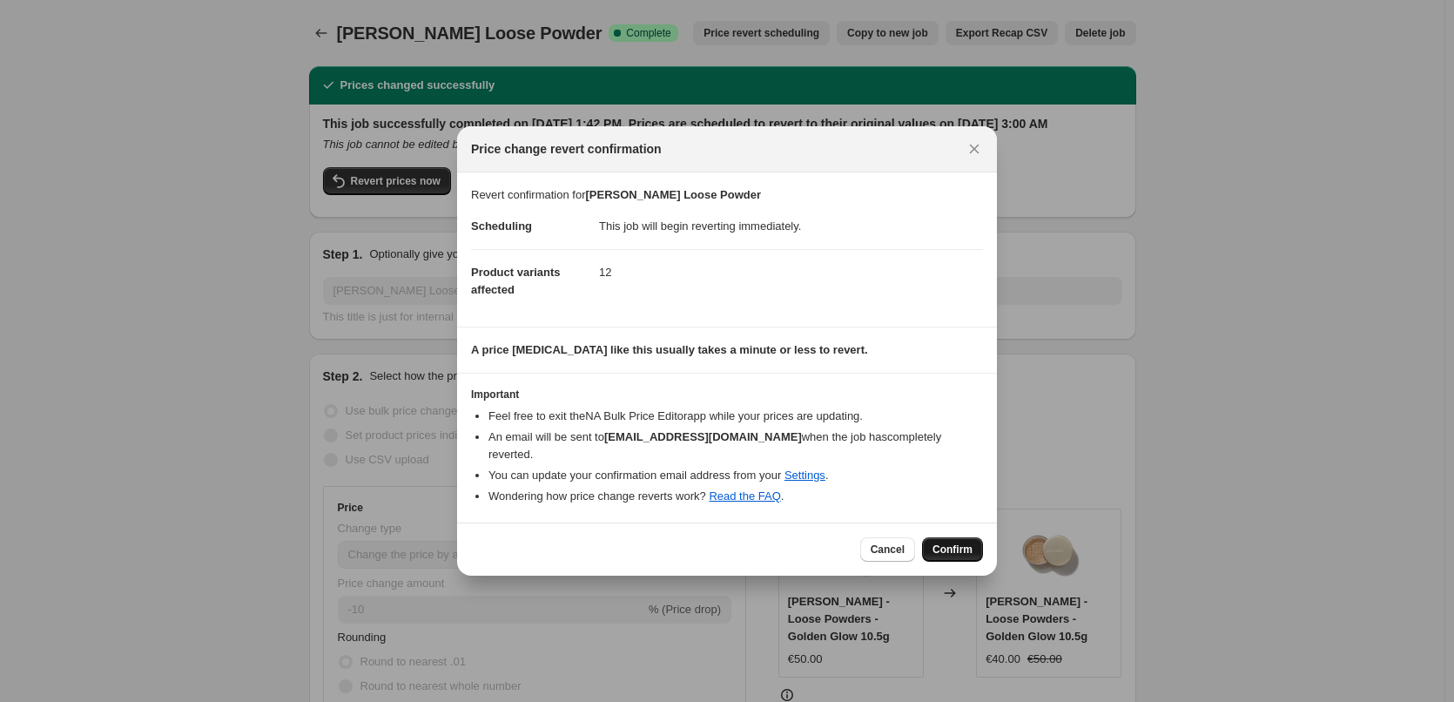
click at [942, 543] on span "Confirm" at bounding box center [953, 550] width 40 height 14
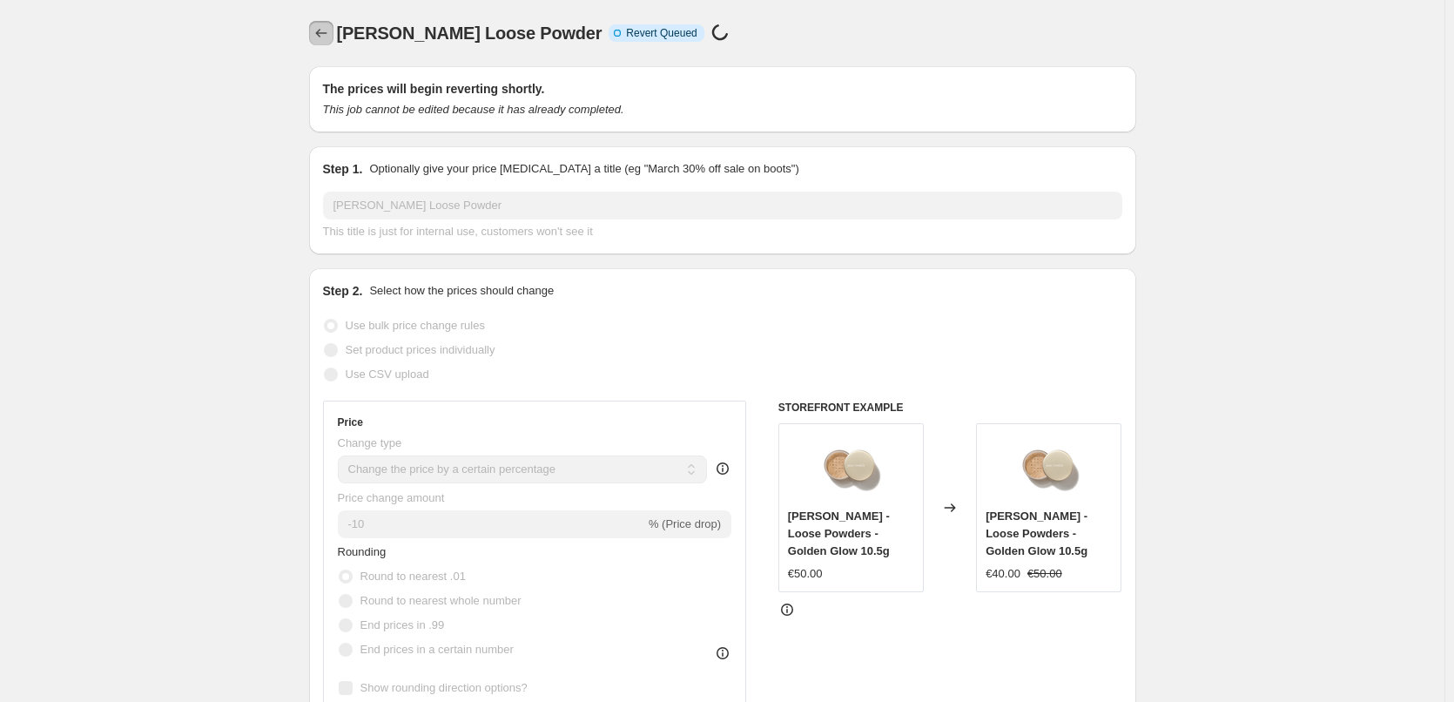
click at [330, 37] on icon "Price change jobs" at bounding box center [321, 32] width 17 height 17
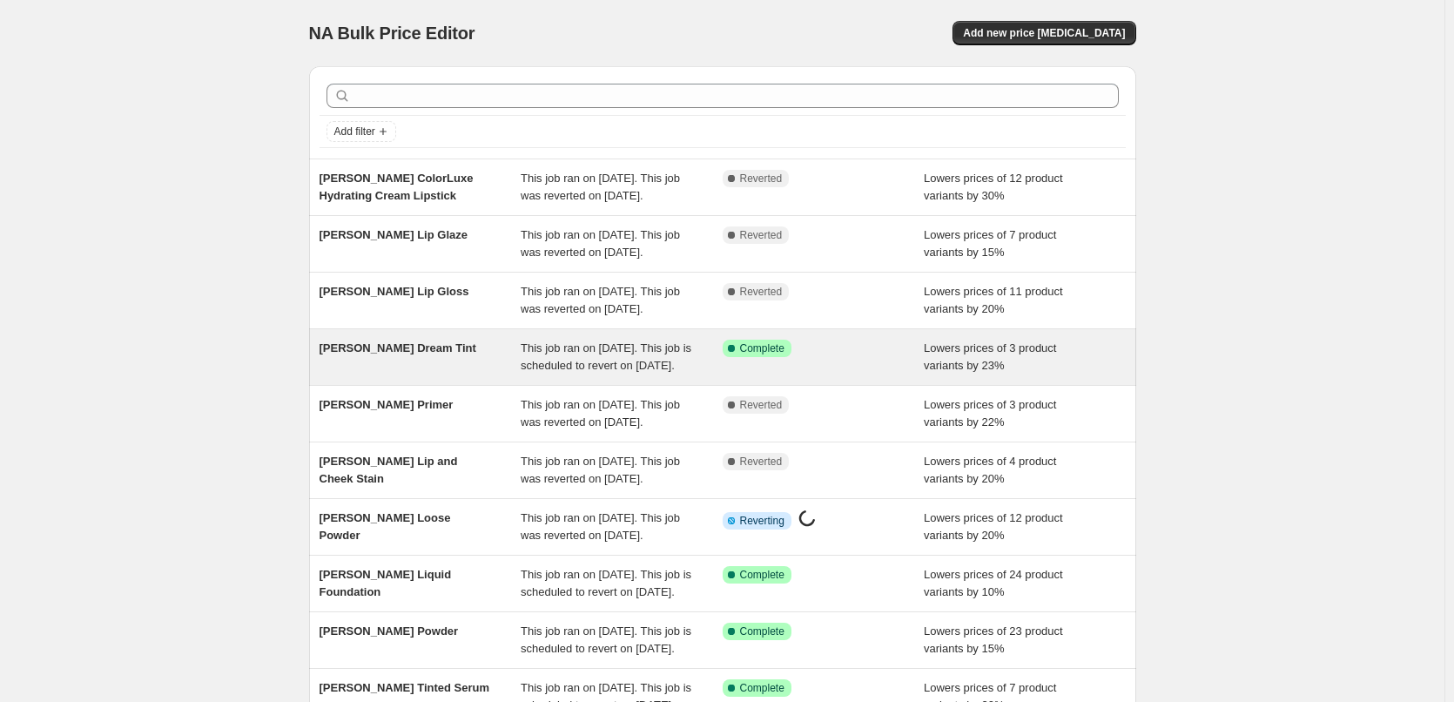
click at [422, 354] on span "Jane Iredale Dream Tint" at bounding box center [398, 347] width 157 height 13
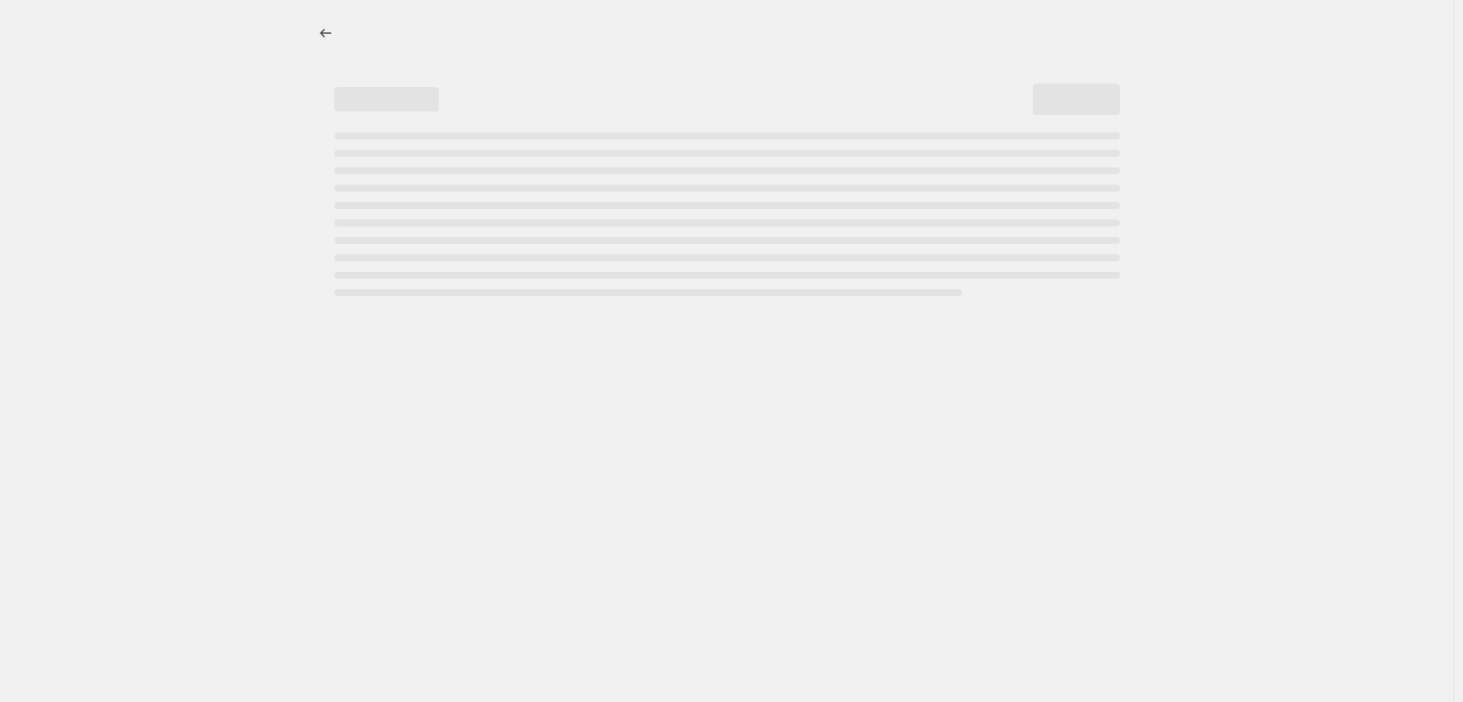
select select "percentage"
select select "vendor"
select select "tag"
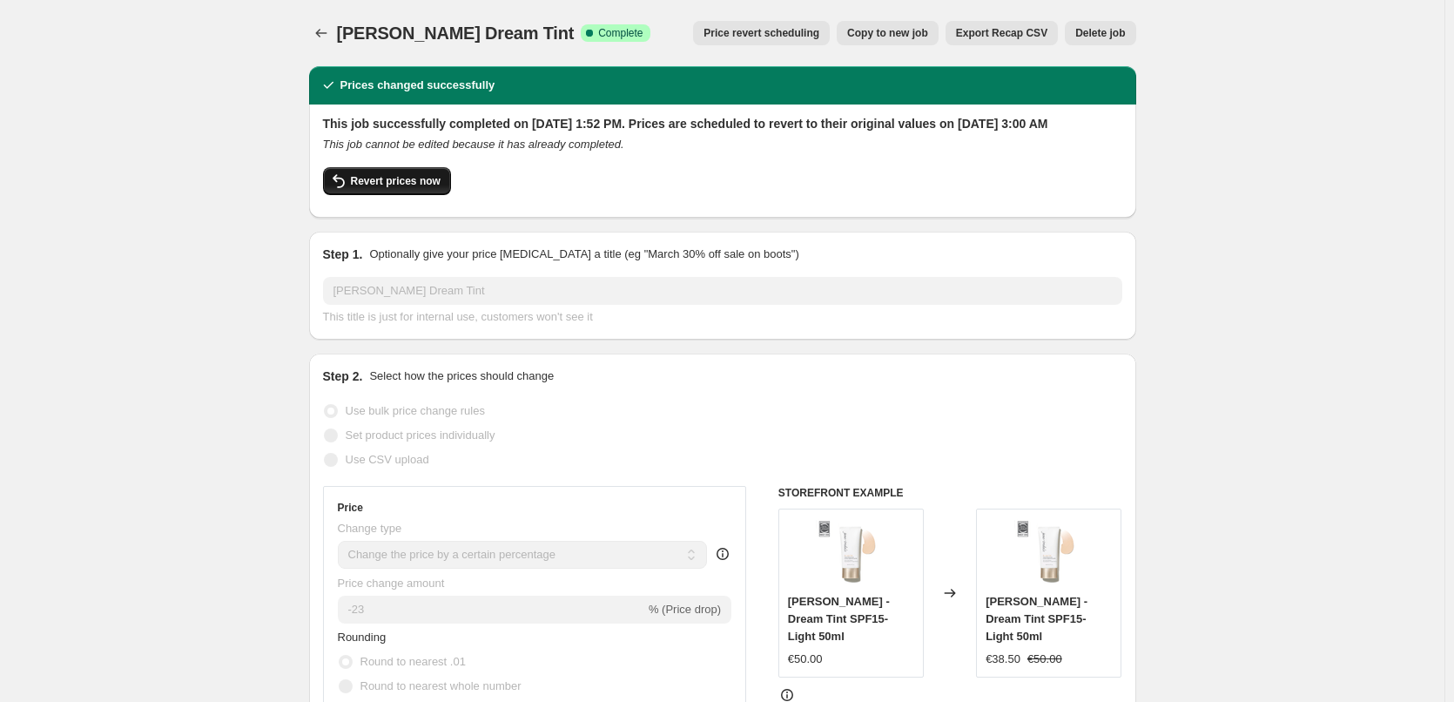
click at [406, 188] on span "Revert prices now" at bounding box center [396, 181] width 90 height 14
checkbox input "false"
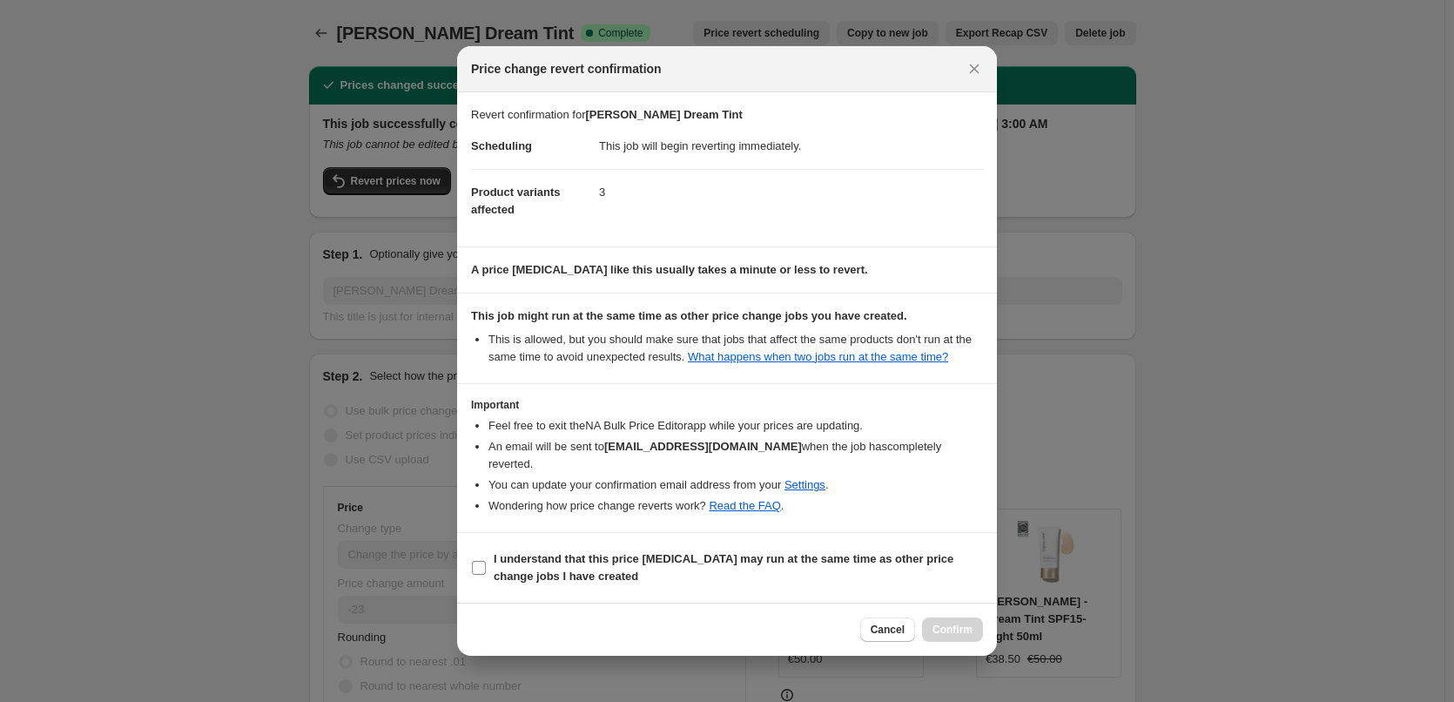
click at [553, 552] on b "I understand that this price change job may run at the same time as other price…" at bounding box center [724, 567] width 460 height 30
click at [486, 561] on input "I understand that this price change job may run at the same time as other price…" at bounding box center [479, 568] width 14 height 14
checkbox input "true"
click at [967, 628] on button "Confirm" at bounding box center [952, 629] width 61 height 24
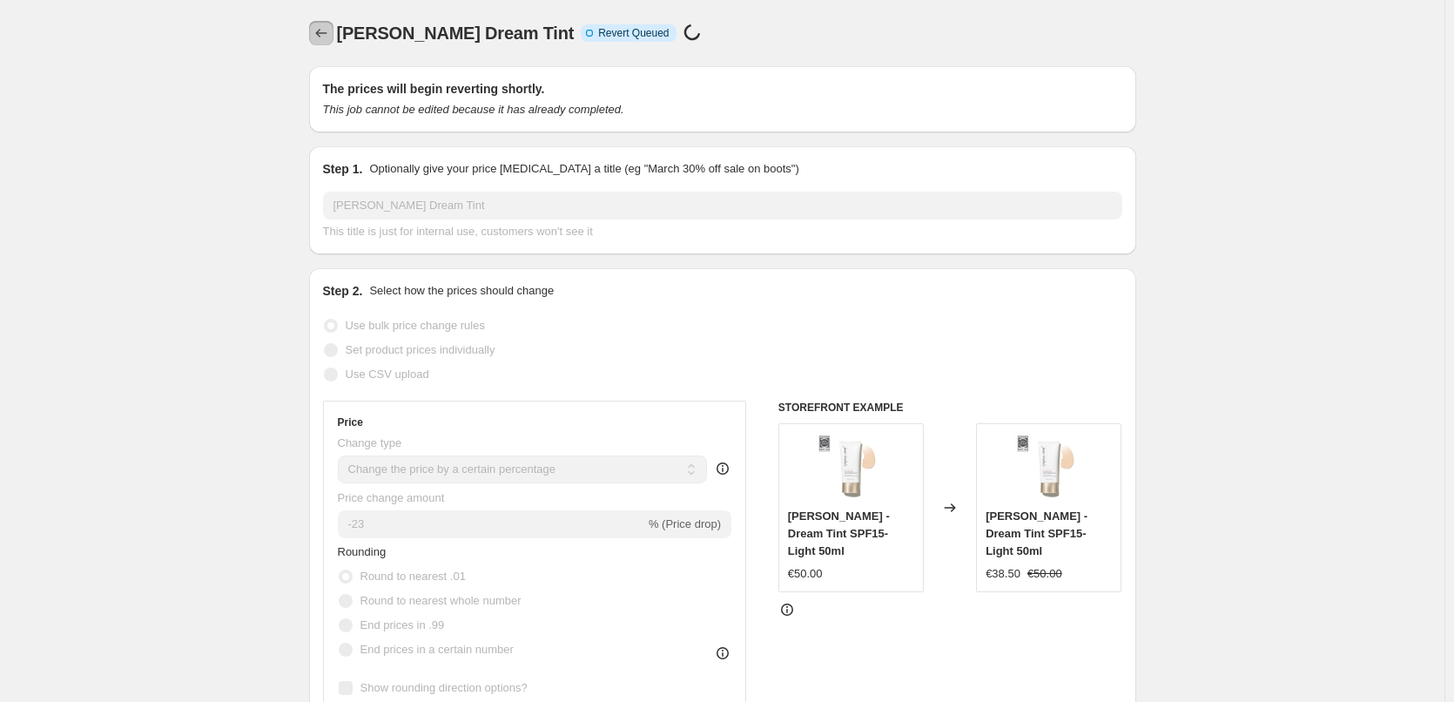
click at [330, 32] on icon "Price change jobs" at bounding box center [321, 32] width 17 height 17
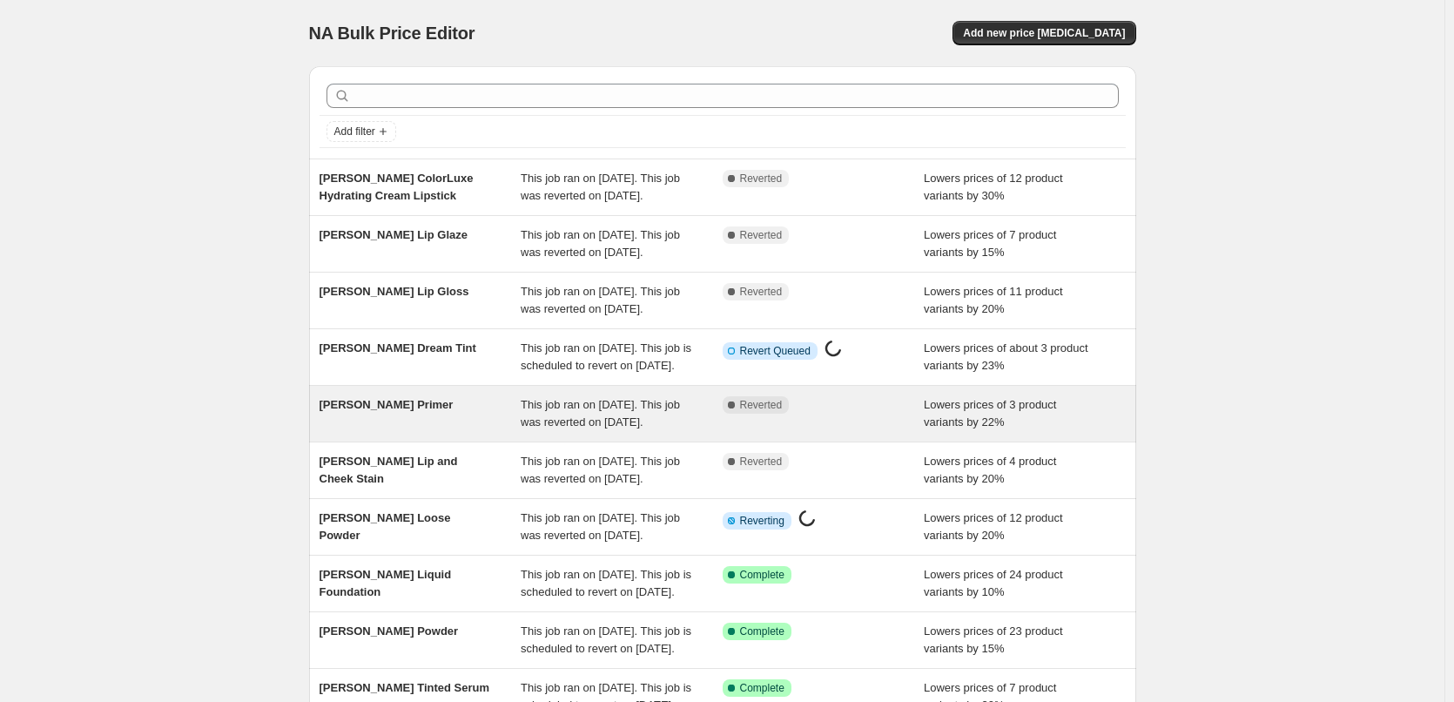
scroll to position [261, 0]
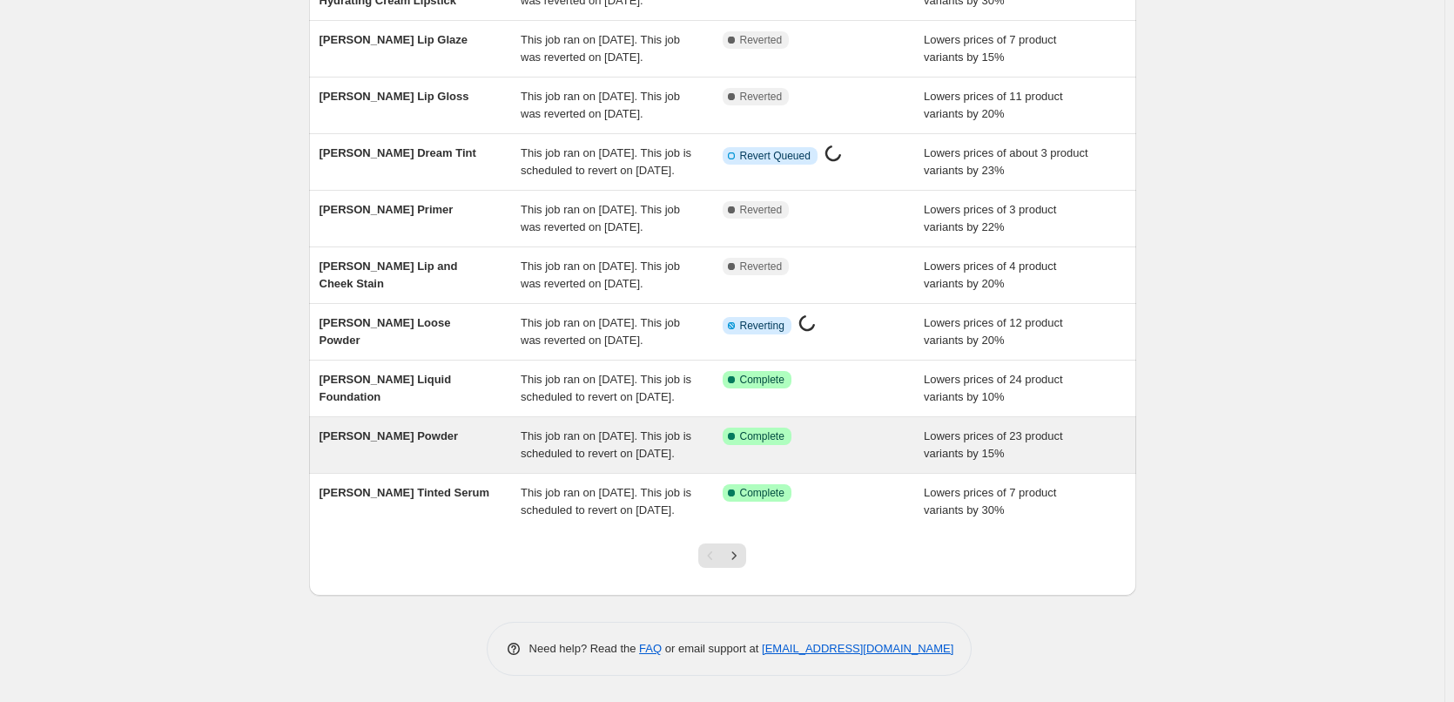
click at [420, 442] on span "[PERSON_NAME] Powder" at bounding box center [389, 435] width 139 height 13
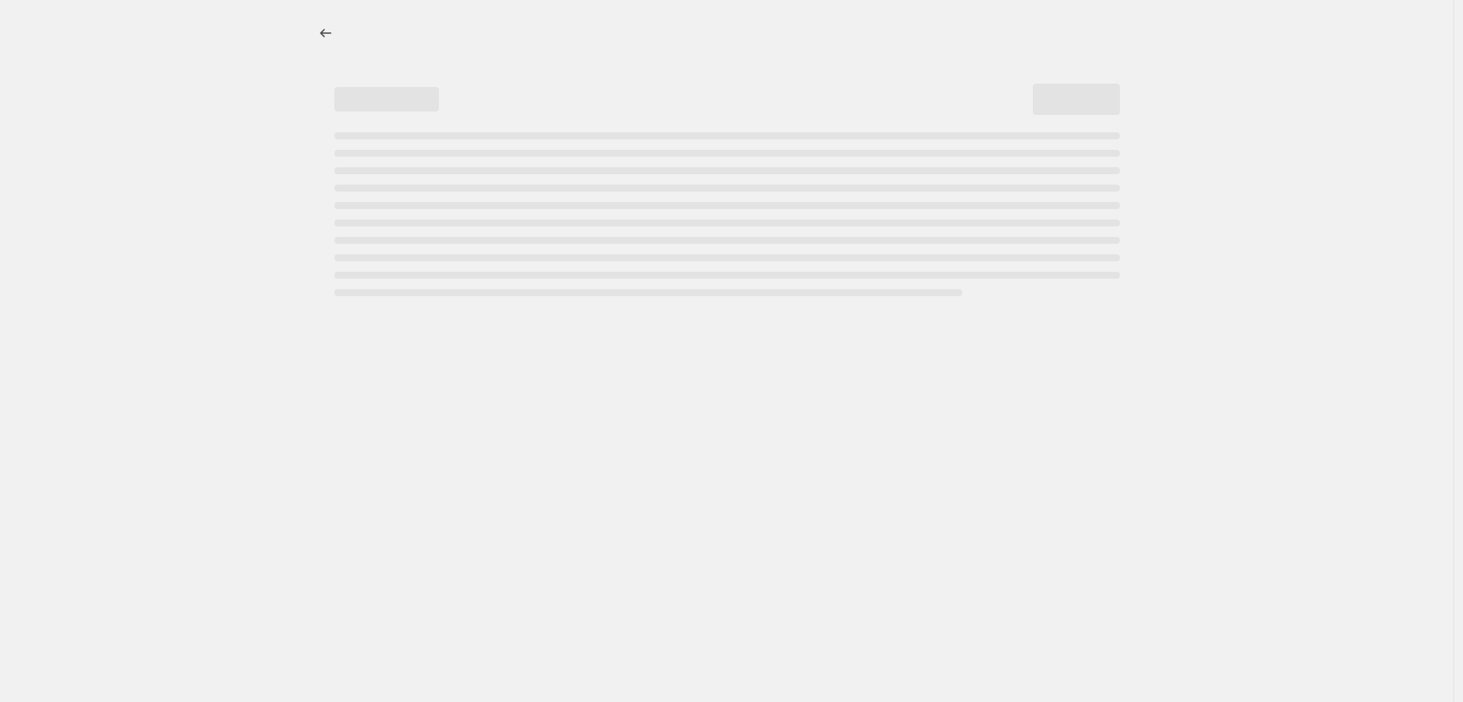
select select "percentage"
select select "tag"
select select "vendor"
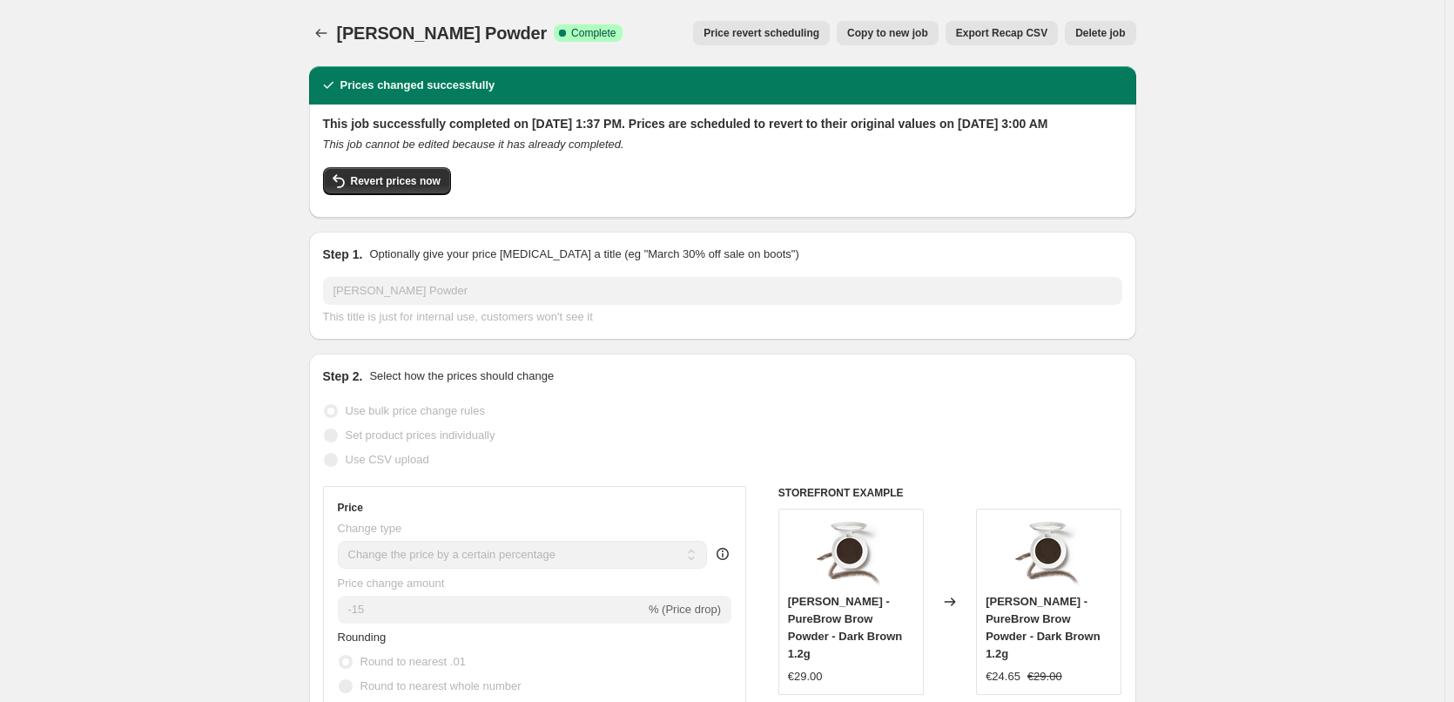
click at [381, 204] on div "Revert prices now" at bounding box center [723, 185] width 800 height 37
click at [386, 188] on span "Revert prices now" at bounding box center [396, 181] width 90 height 14
checkbox input "false"
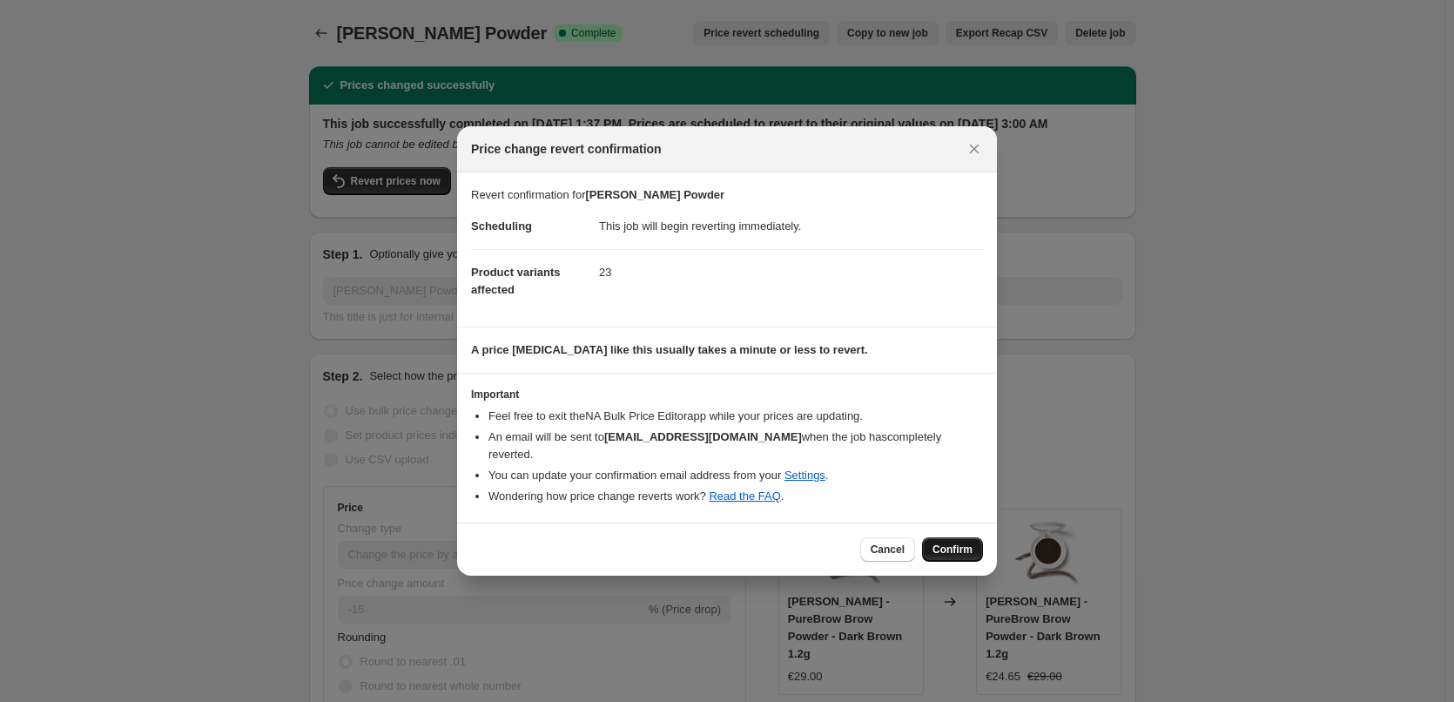
click at [951, 537] on button "Confirm" at bounding box center [952, 549] width 61 height 24
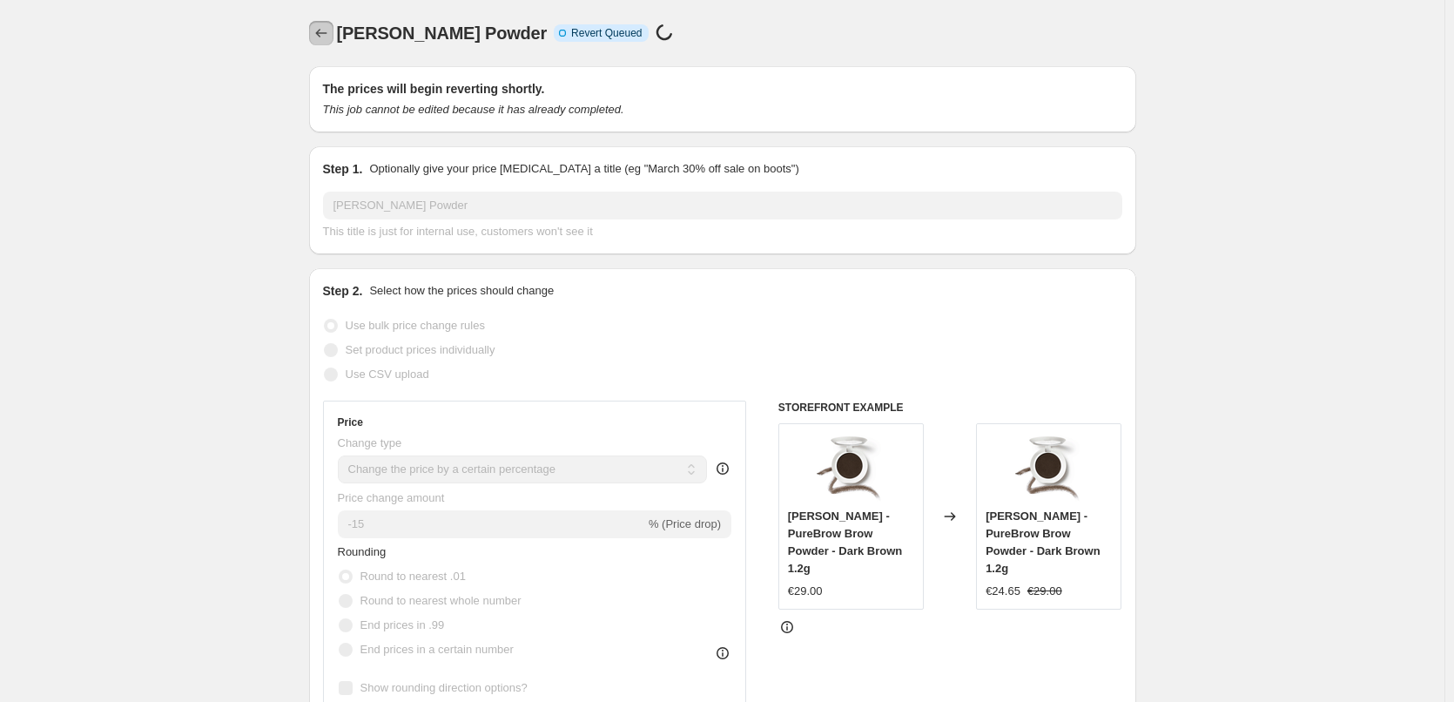
click at [334, 27] on button "Price change jobs" at bounding box center [321, 33] width 24 height 24
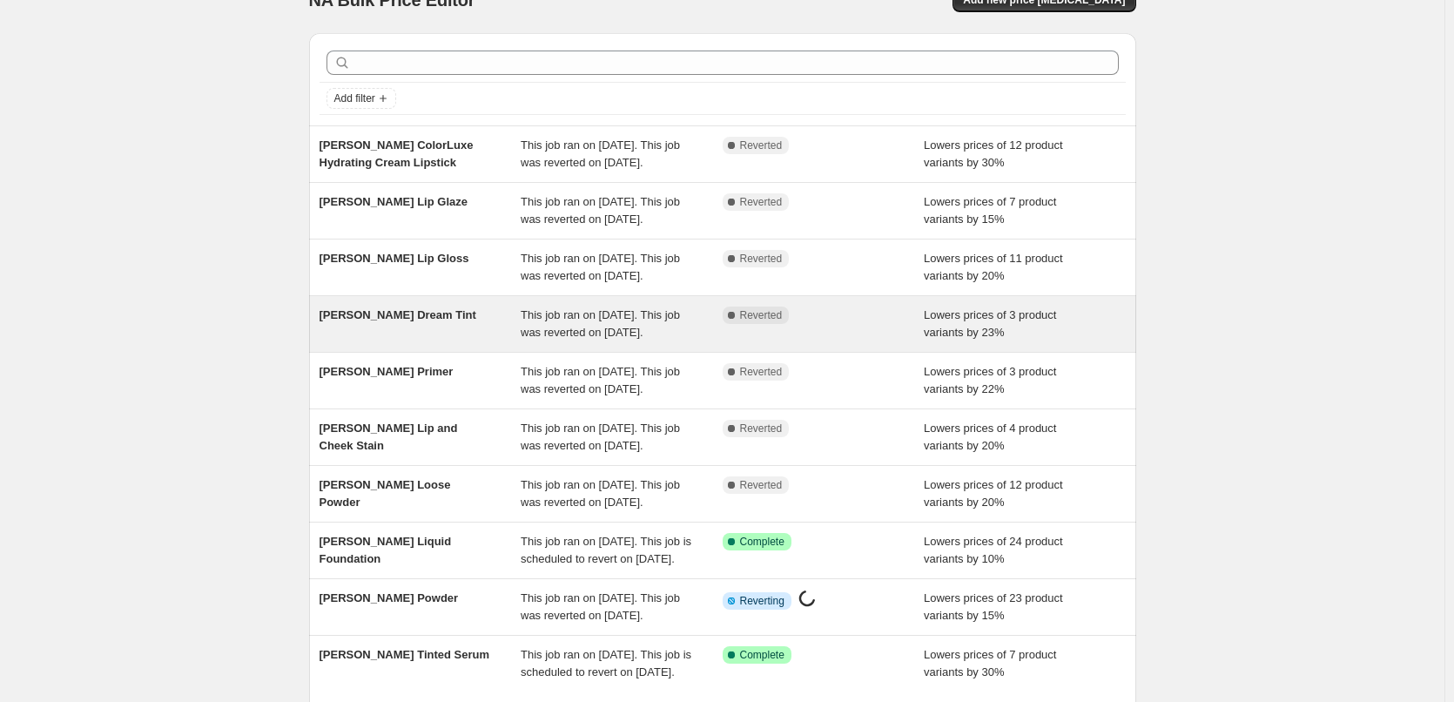
scroll to position [369, 0]
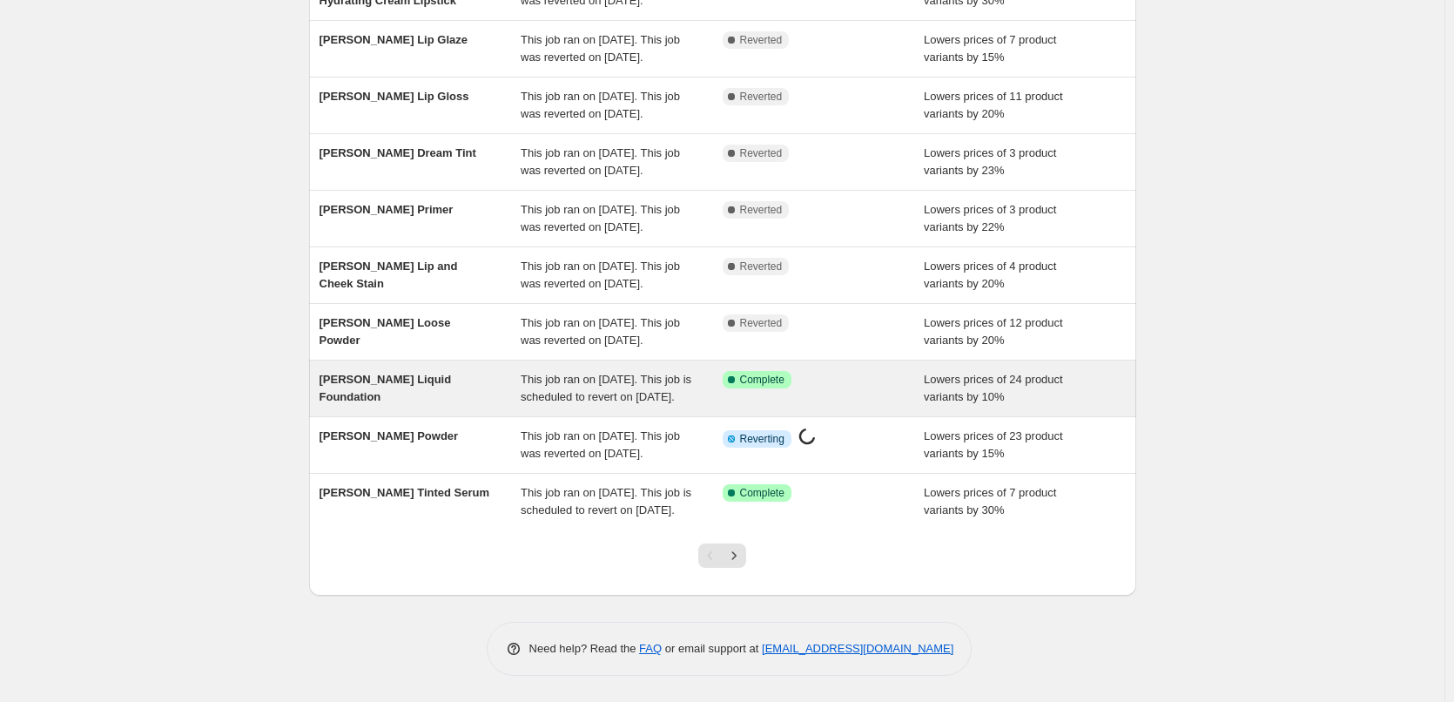
click at [401, 373] on span "[PERSON_NAME] Liquid Foundation" at bounding box center [386, 388] width 132 height 30
select select "percentage"
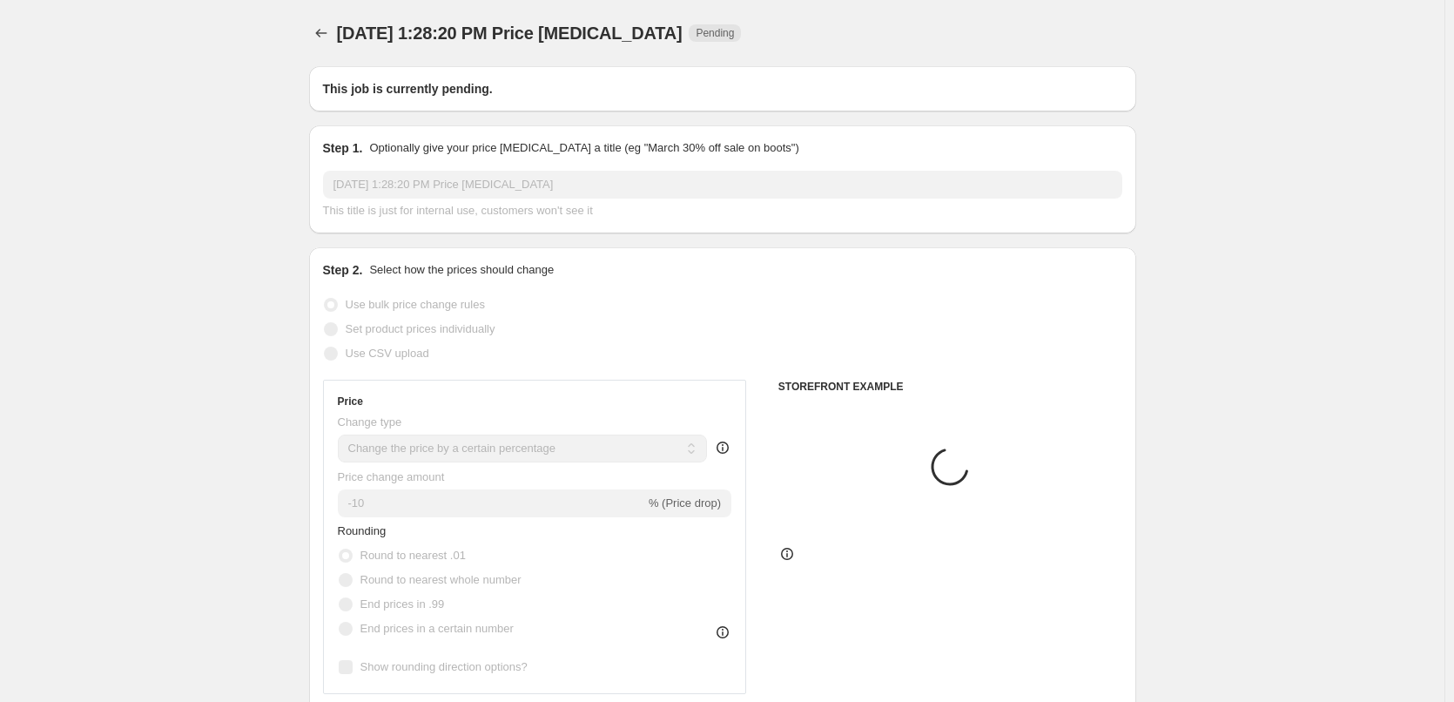
type input "[PERSON_NAME] Liquid Foundation"
radio input "false"
radio input "true"
checkbox input "true"
select select "tag"
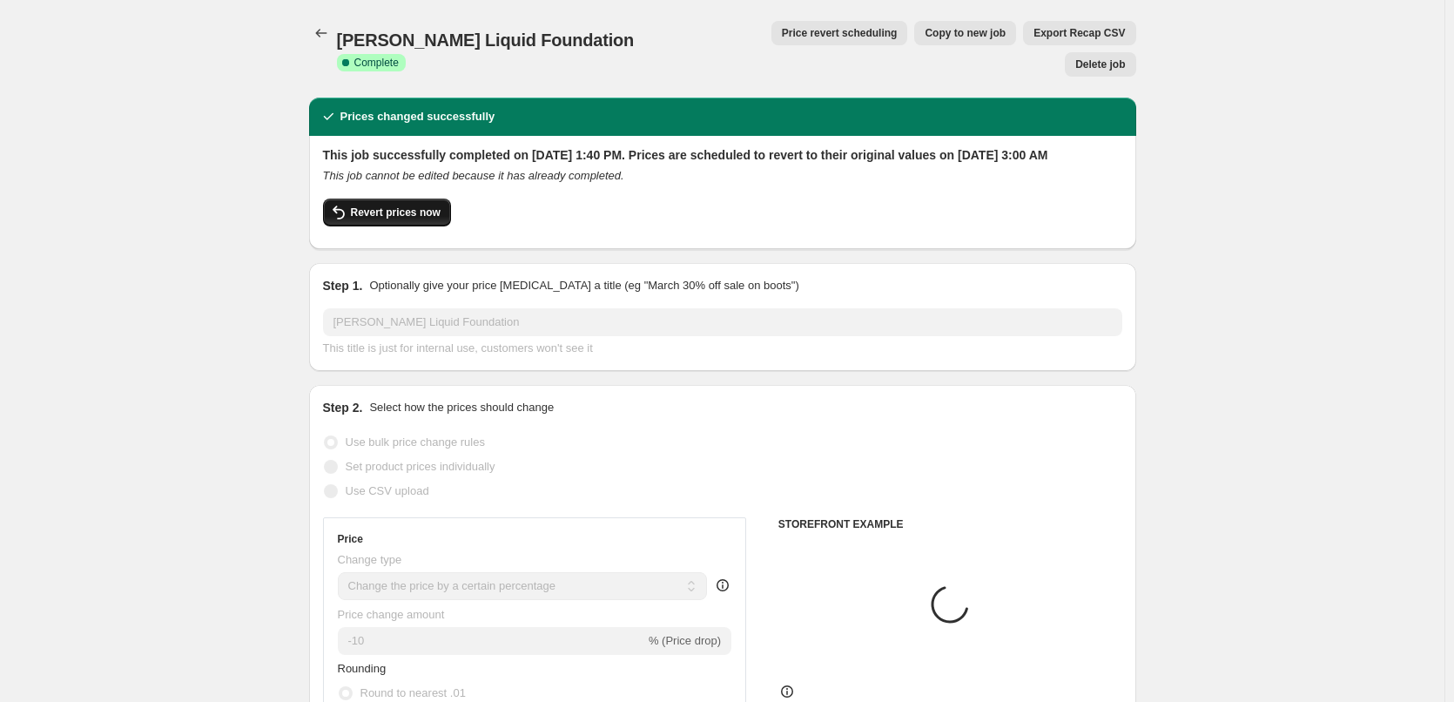
click at [399, 206] on span "Revert prices now" at bounding box center [396, 213] width 90 height 14
checkbox input "false"
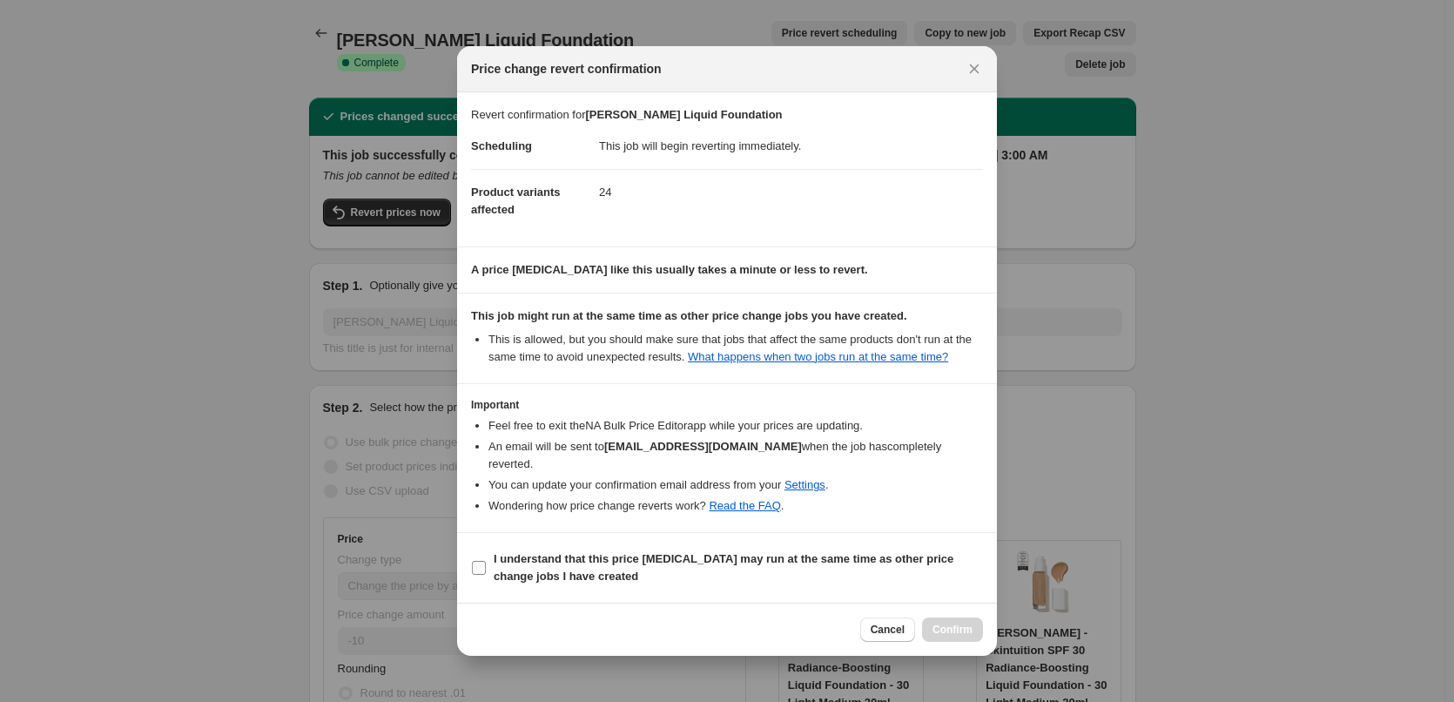
click at [533, 552] on b "I understand that this price change job may run at the same time as other price…" at bounding box center [724, 567] width 460 height 30
click at [486, 561] on input "I understand that this price change job may run at the same time as other price…" at bounding box center [479, 568] width 14 height 14
checkbox input "true"
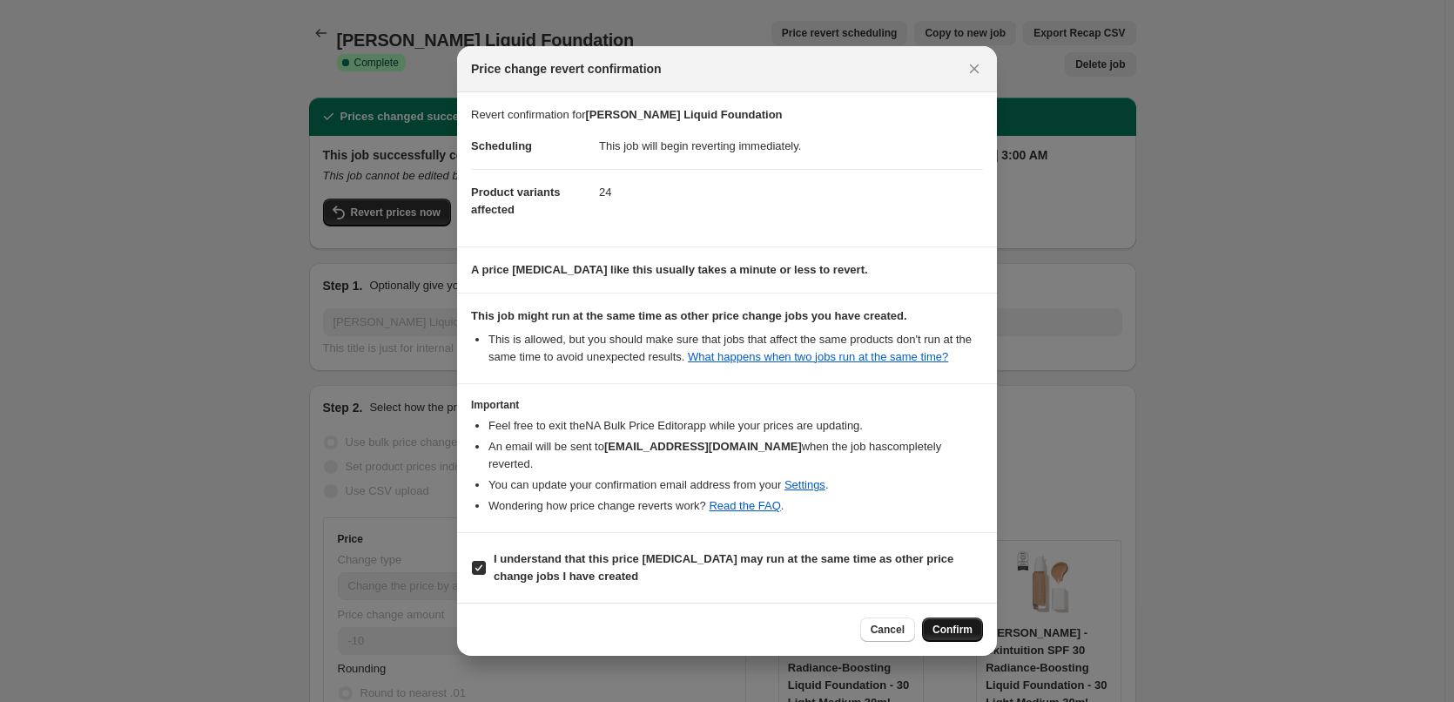
click at [928, 617] on button "Confirm" at bounding box center [952, 629] width 61 height 24
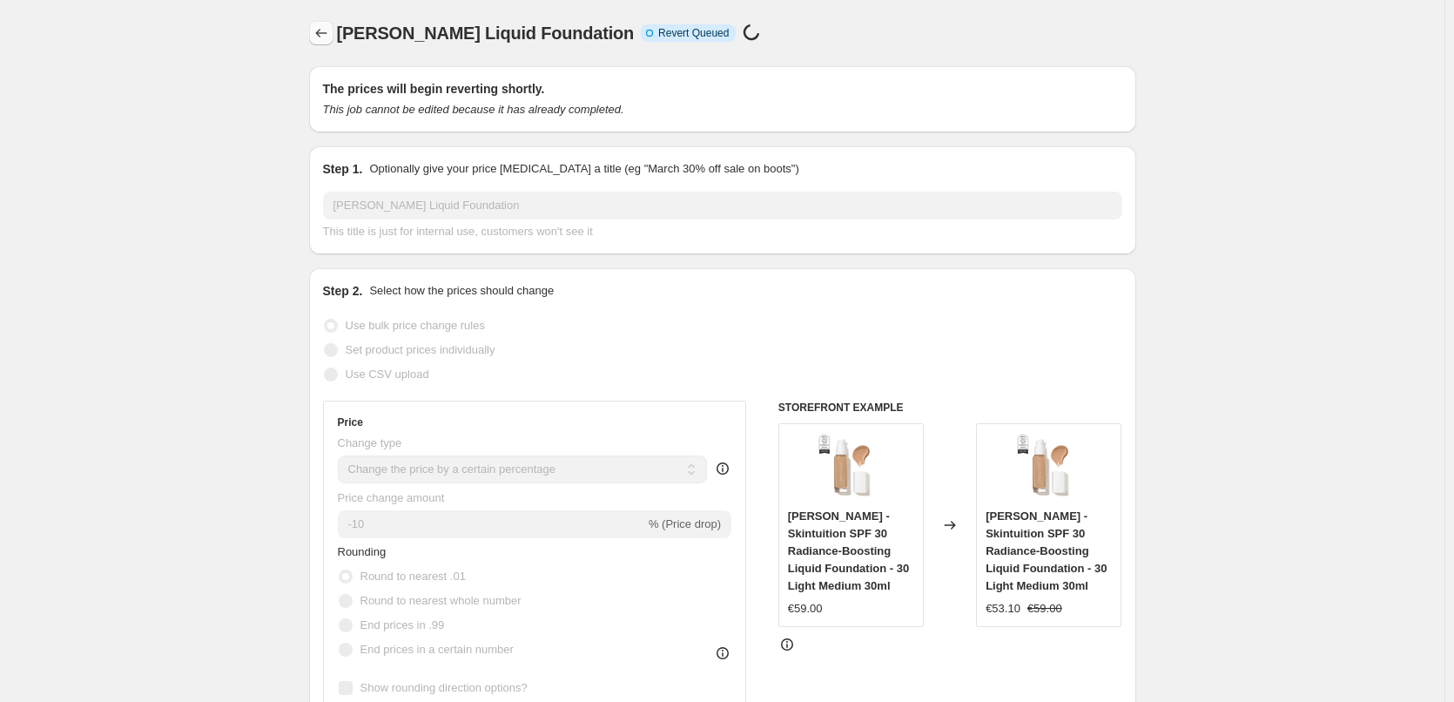
click at [330, 31] on icon "Price change jobs" at bounding box center [321, 32] width 17 height 17
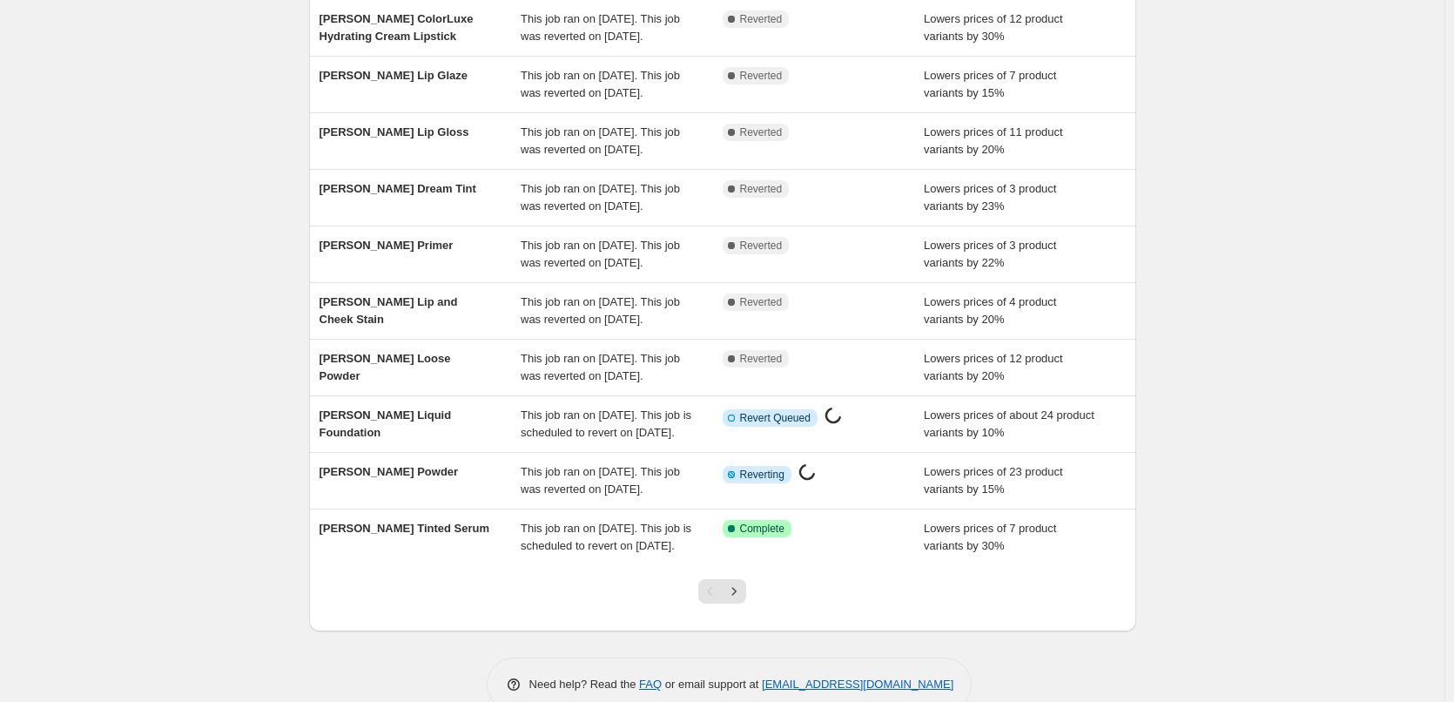
scroll to position [369, 0]
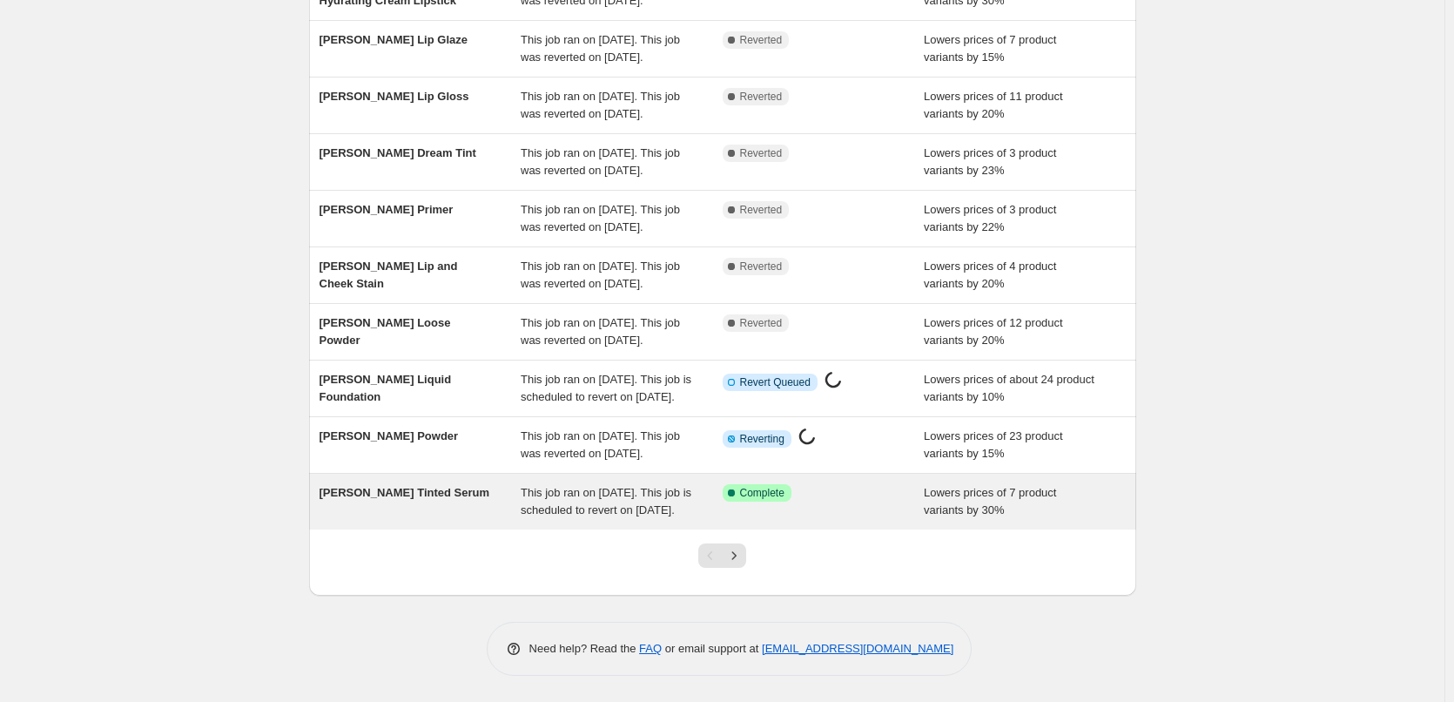
click at [417, 486] on span "[PERSON_NAME] Tinted Serum" at bounding box center [405, 492] width 171 height 13
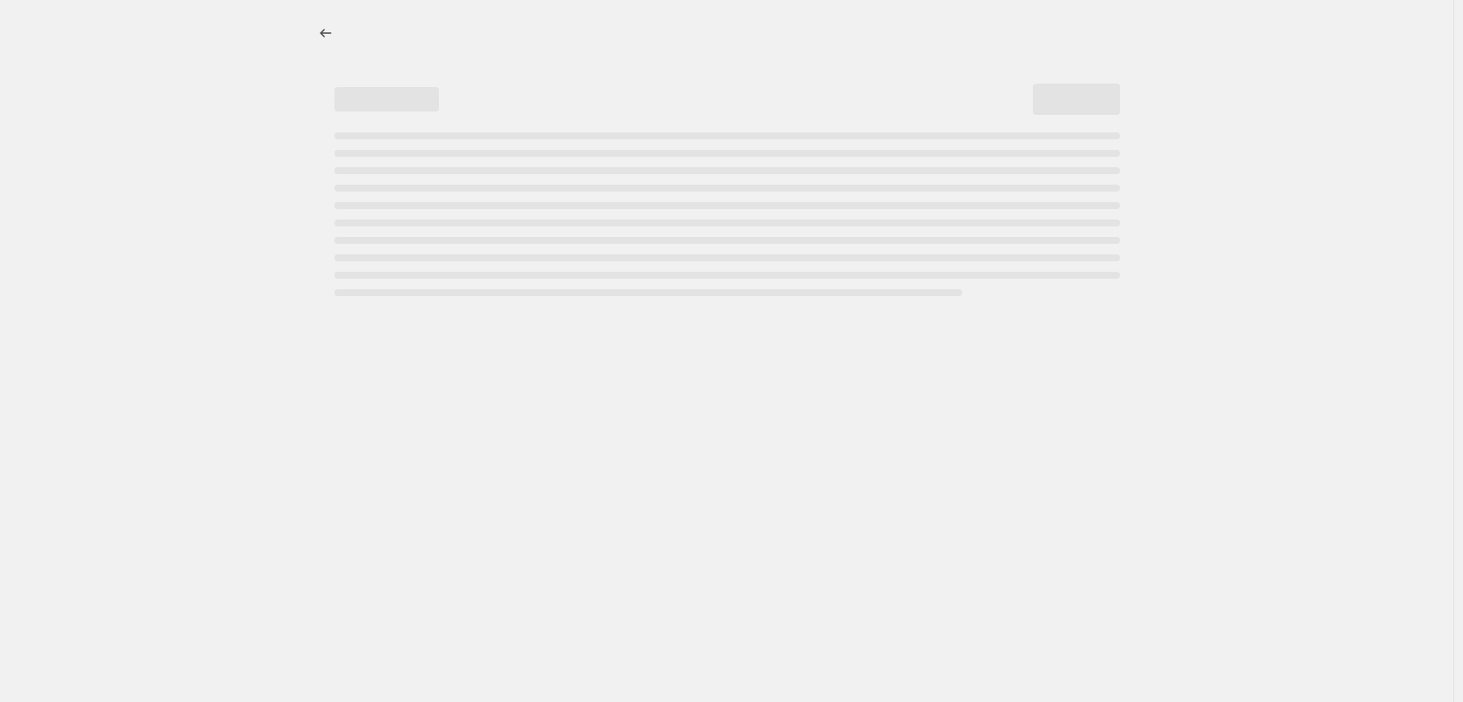
select select "percentage"
select select "tag"
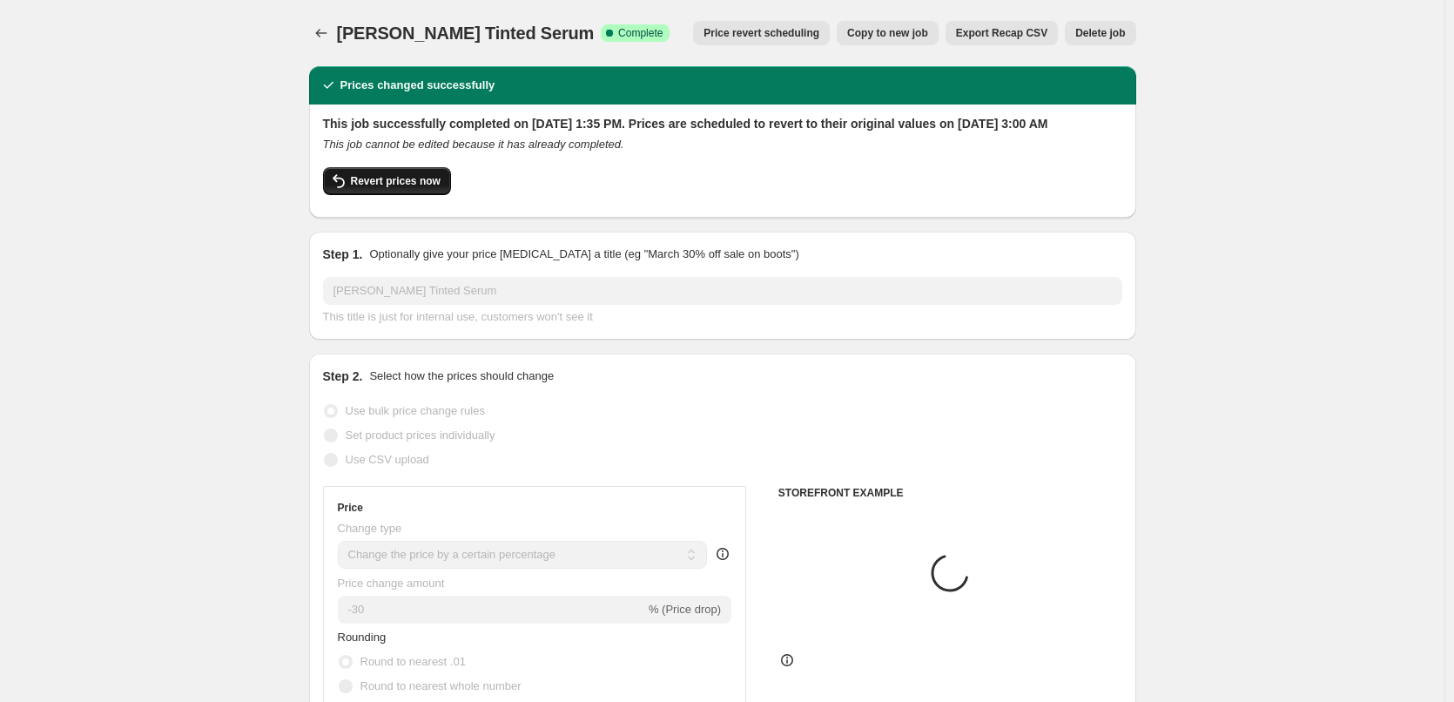
click at [428, 188] on button "Revert prices now" at bounding box center [387, 181] width 128 height 28
checkbox input "false"
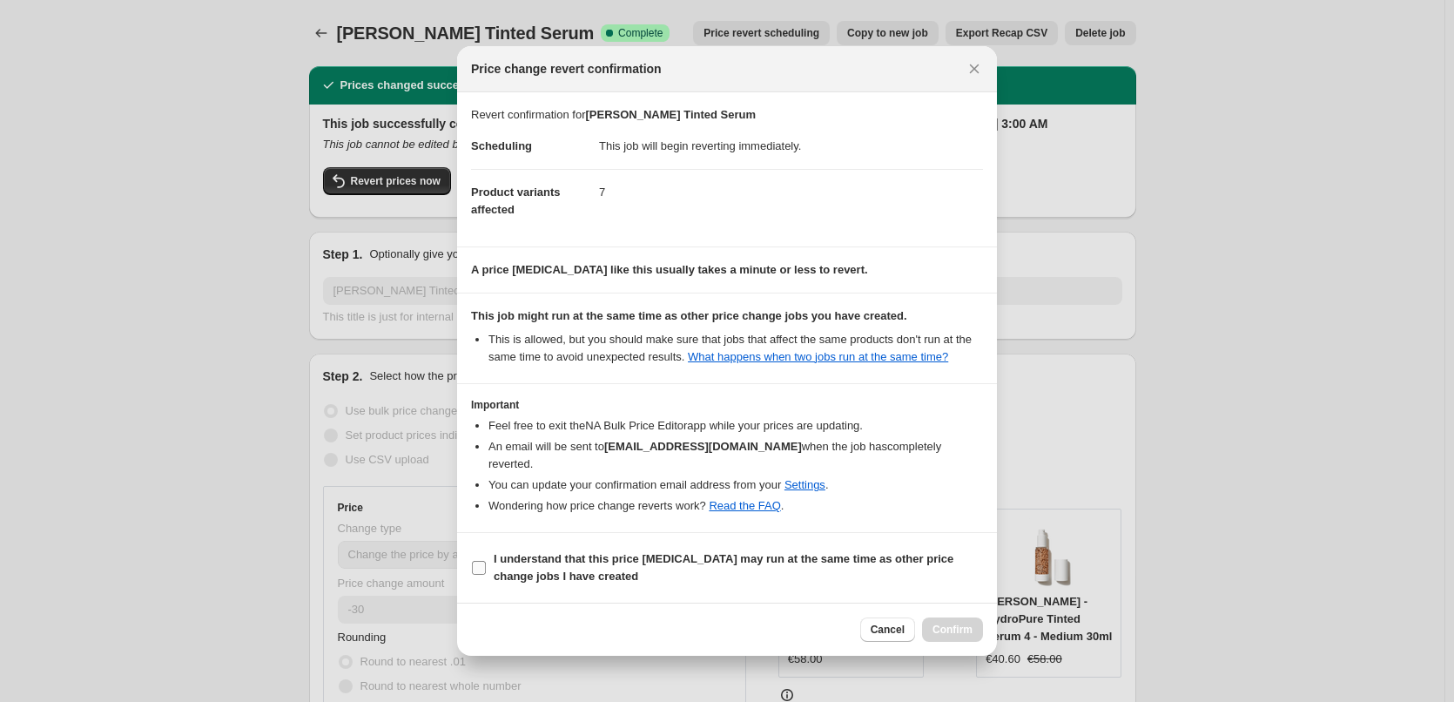
click at [553, 552] on b "I understand that this price change job may run at the same time as other price…" at bounding box center [724, 567] width 460 height 30
click at [486, 561] on input "I understand that this price change job may run at the same time as other price…" at bounding box center [479, 568] width 14 height 14
checkbox input "true"
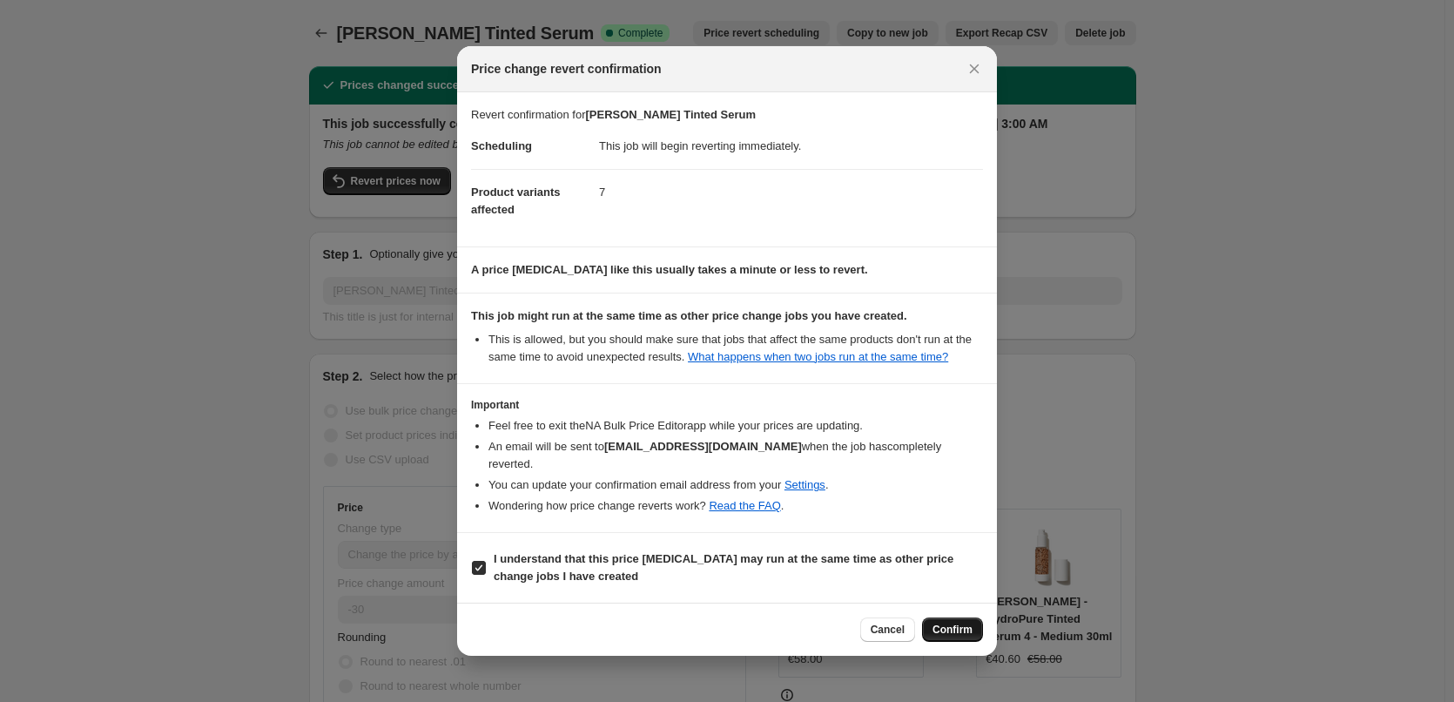
click at [982, 627] on button "Confirm" at bounding box center [952, 629] width 61 height 24
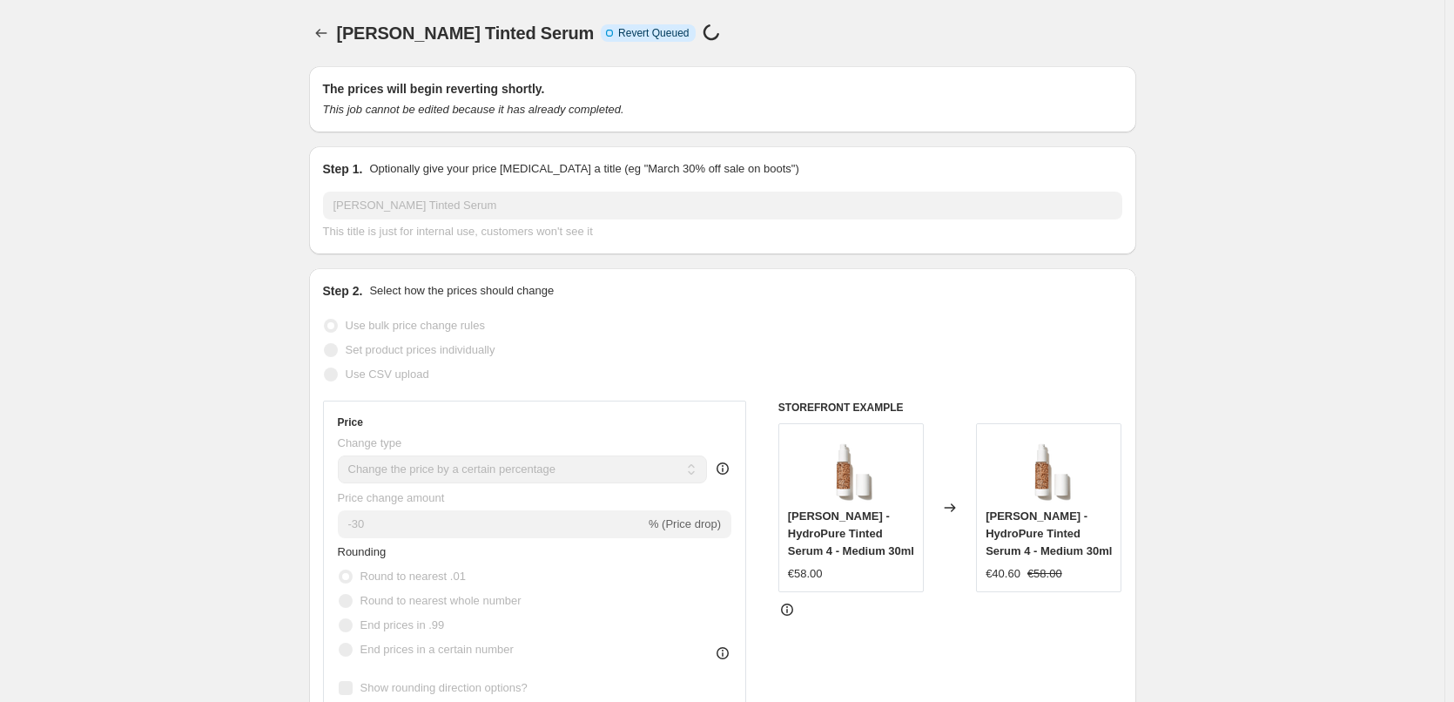
click at [337, 39] on div at bounding box center [323, 33] width 28 height 24
click at [329, 34] on icon "Price change jobs" at bounding box center [321, 32] width 17 height 17
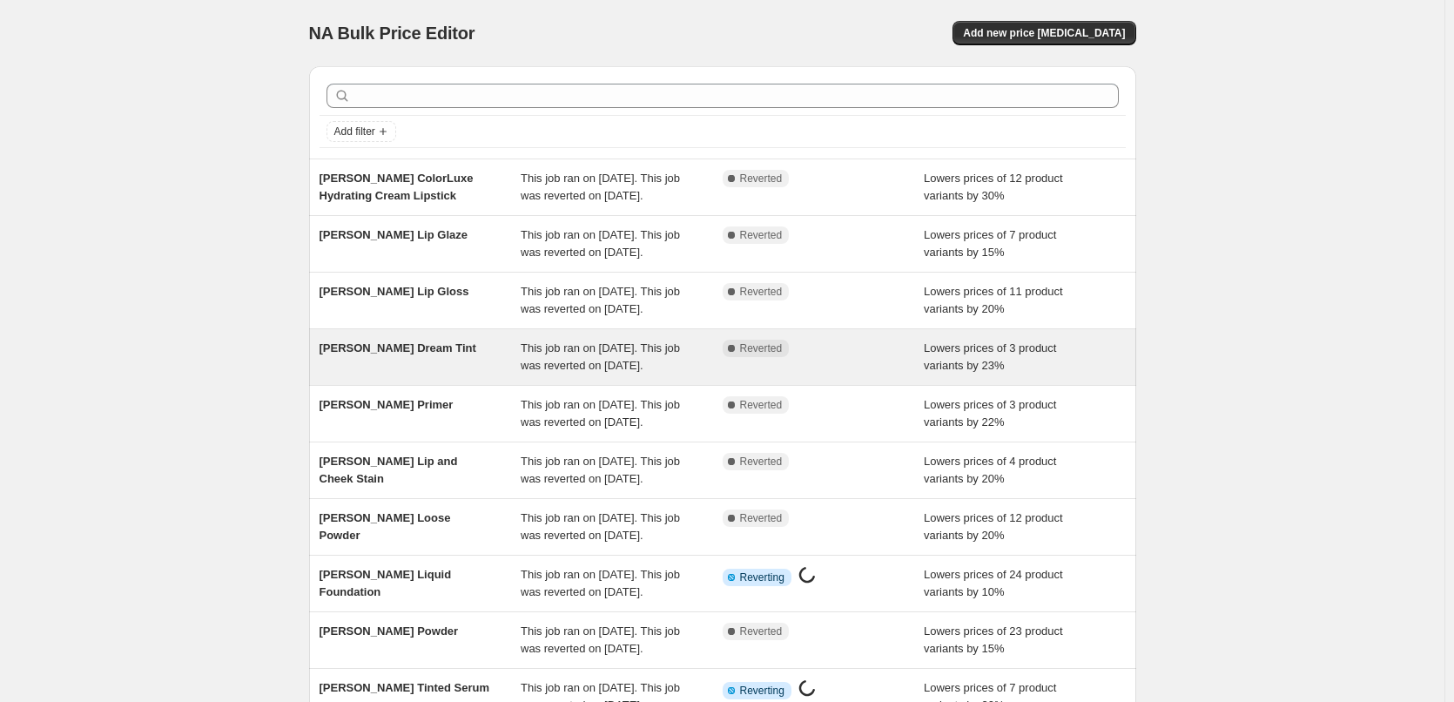
scroll to position [369, 0]
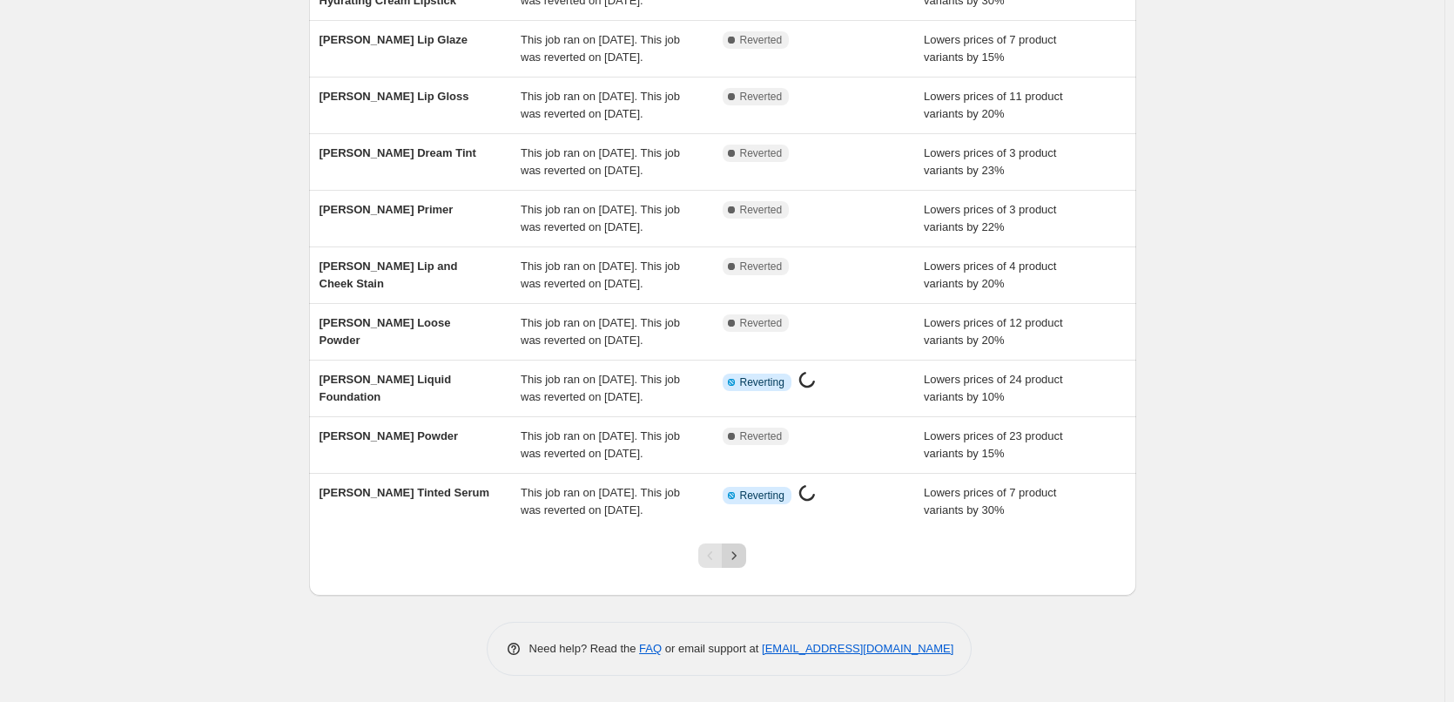
click at [736, 547] on button "Next" at bounding box center [734, 555] width 24 height 24
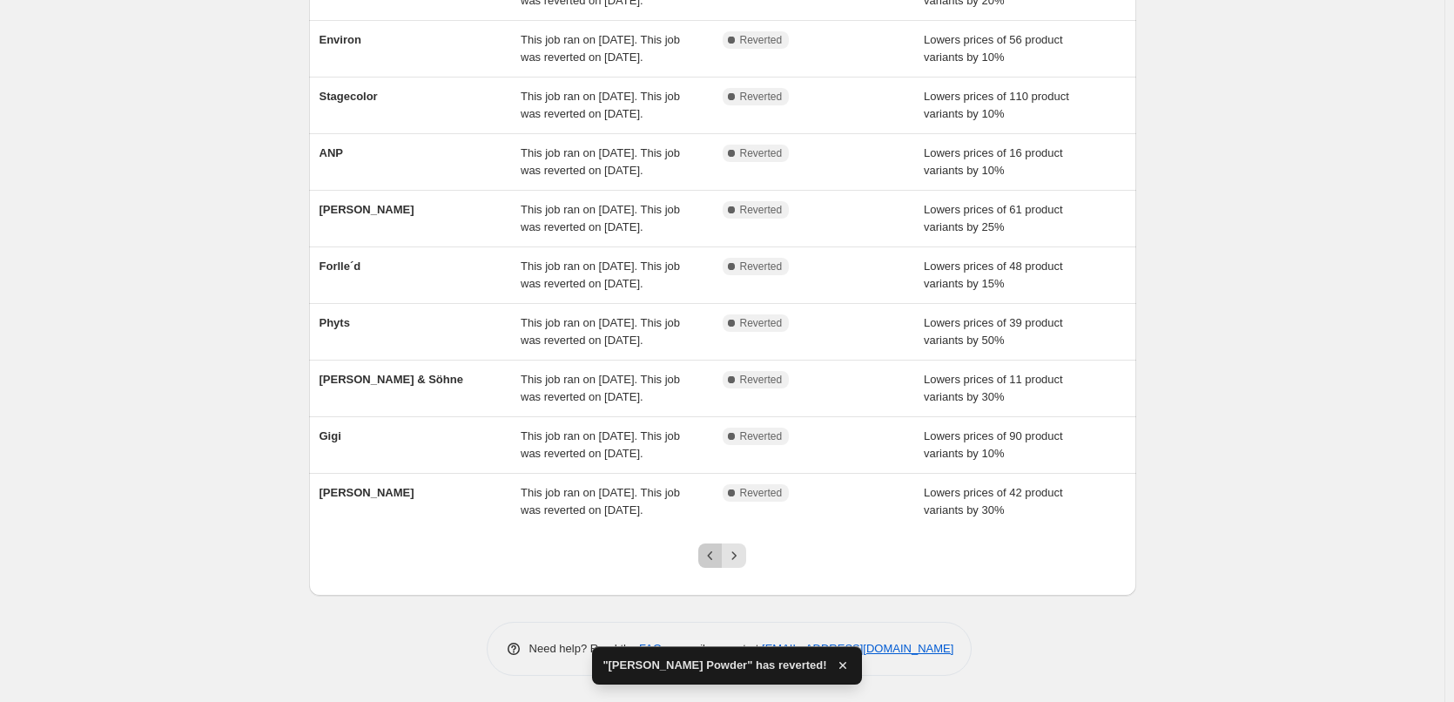
click at [713, 553] on icon "Previous" at bounding box center [710, 555] width 5 height 9
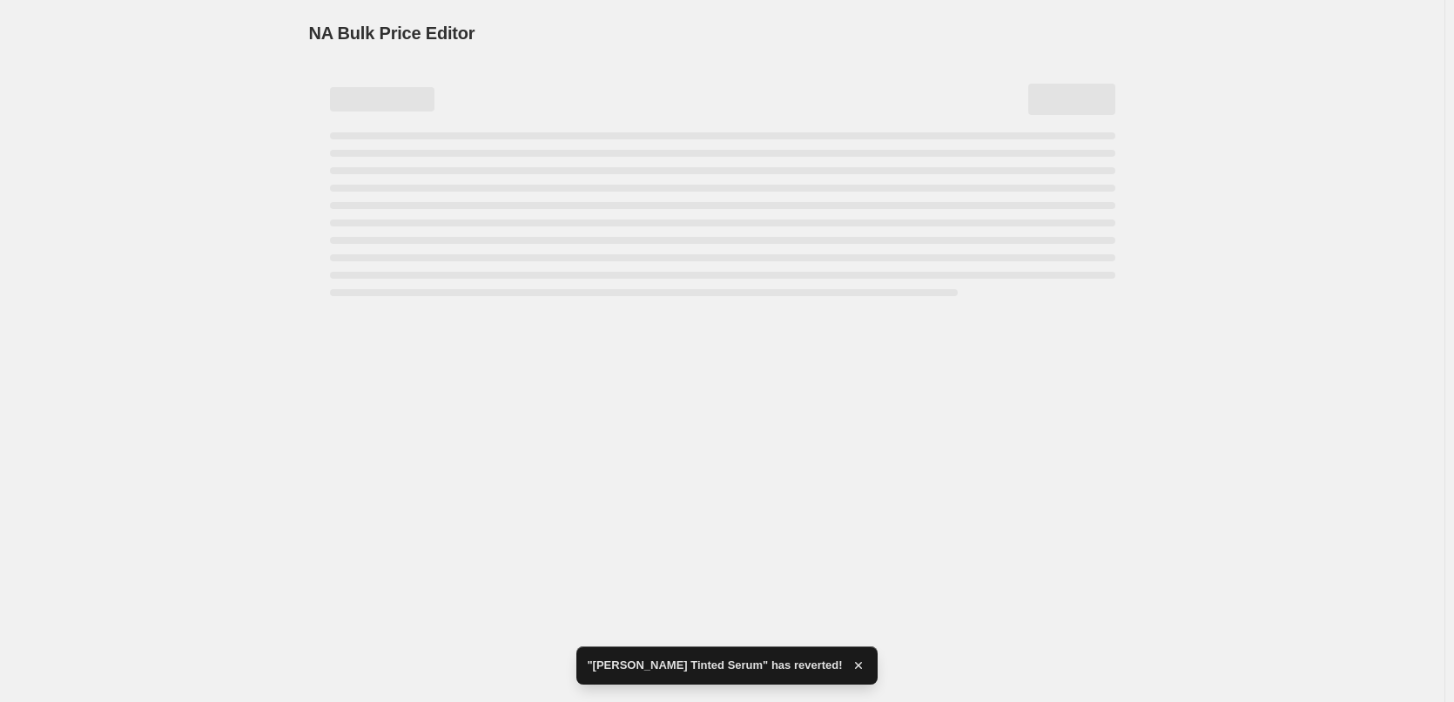
scroll to position [0, 0]
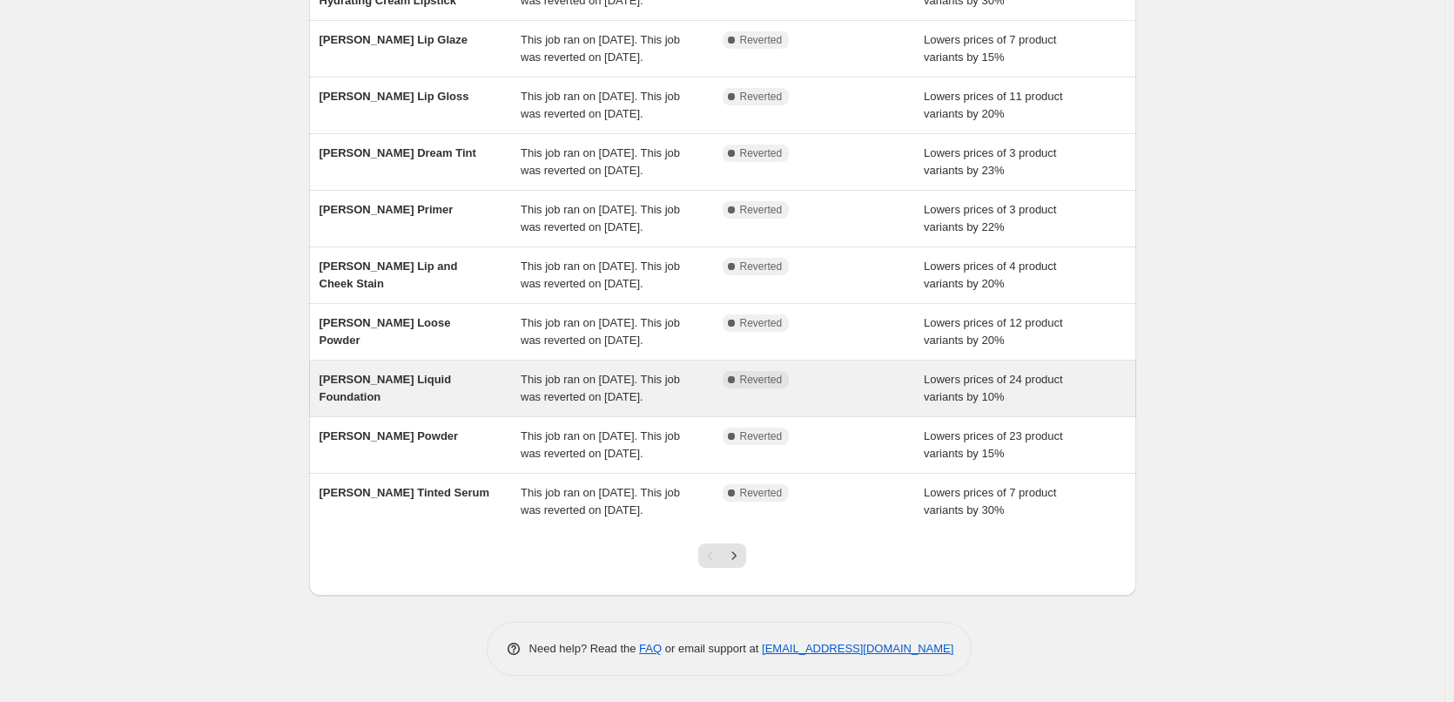
scroll to position [282, 0]
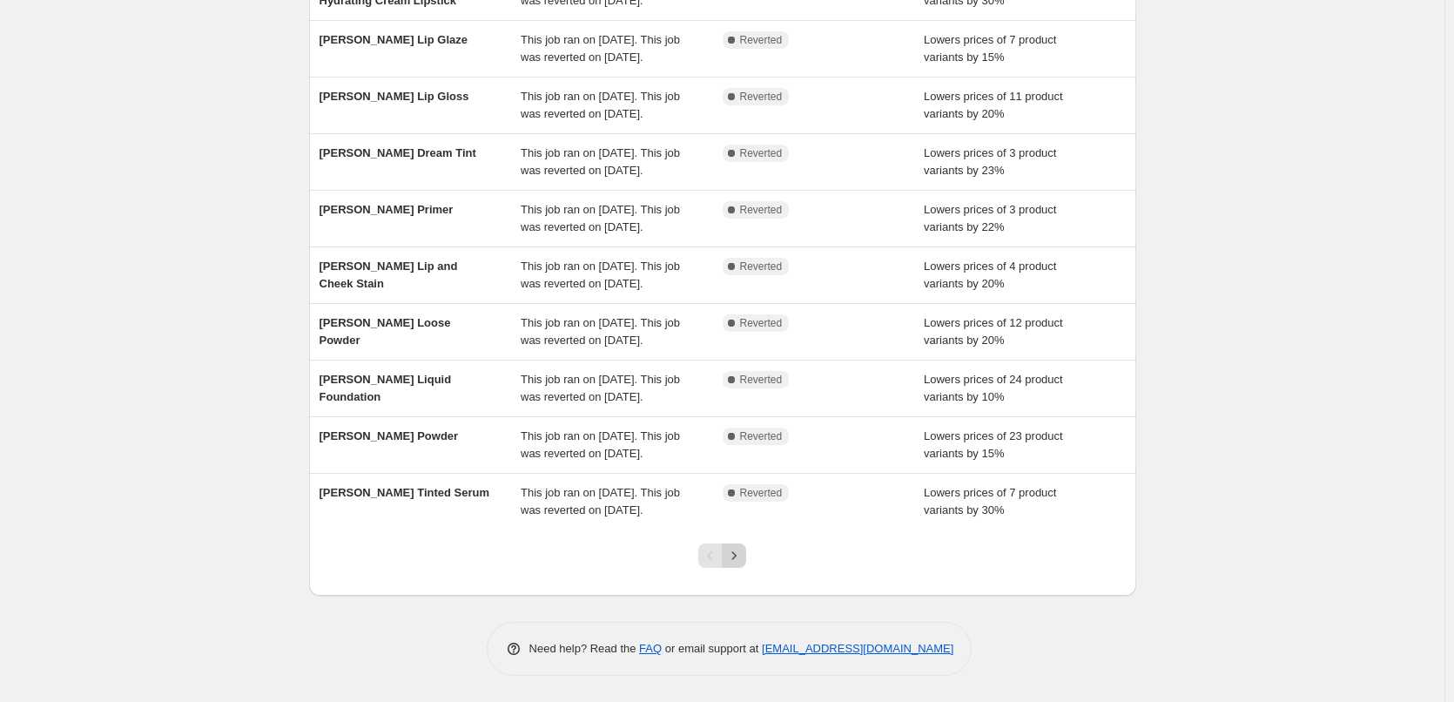
click at [732, 564] on icon "Next" at bounding box center [733, 555] width 17 height 17
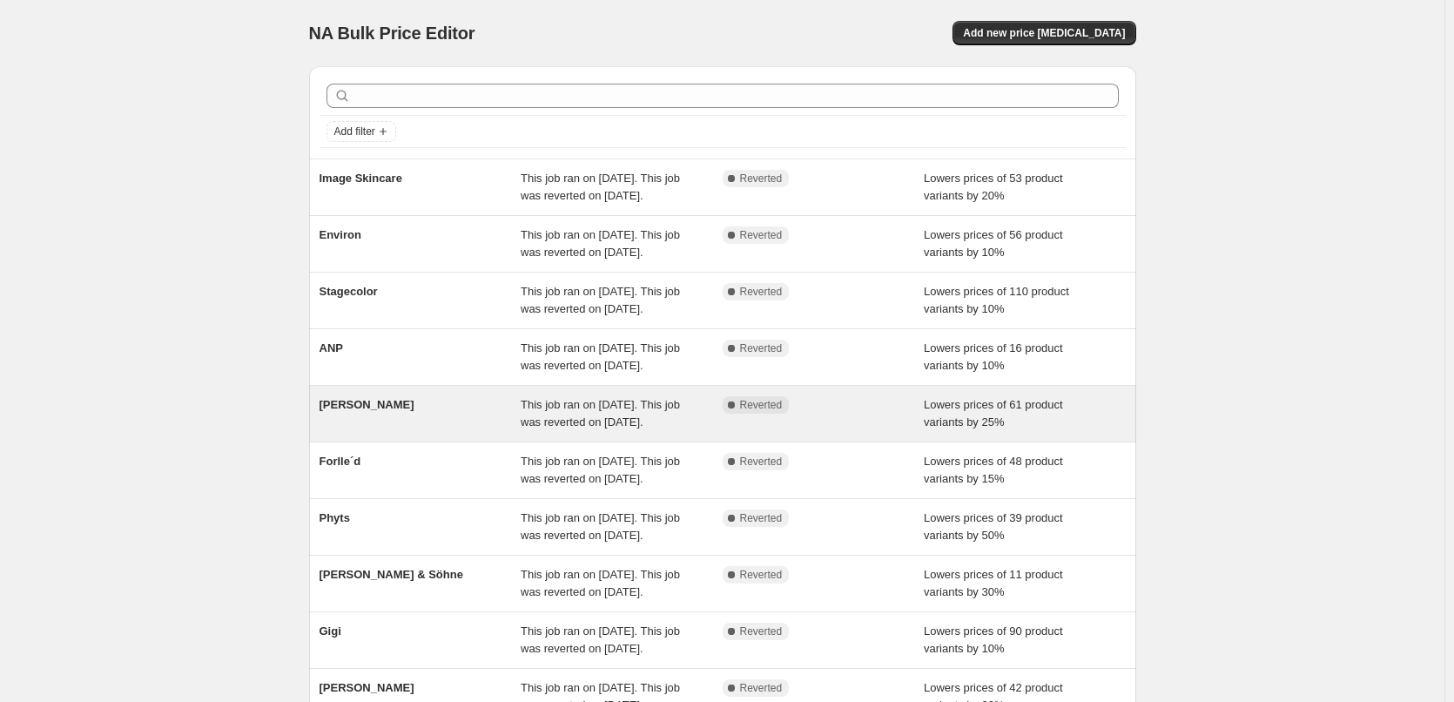
scroll to position [369, 0]
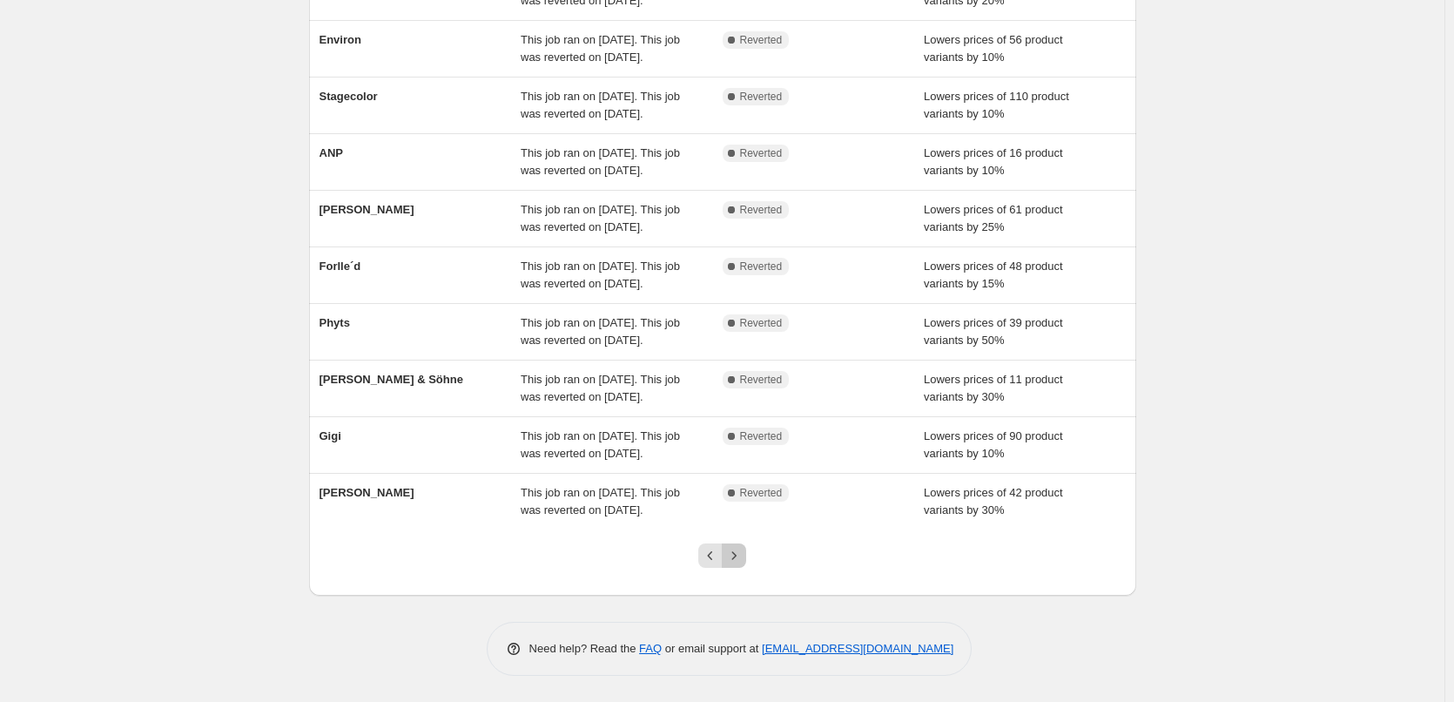
click at [743, 556] on icon "Next" at bounding box center [733, 555] width 17 height 17
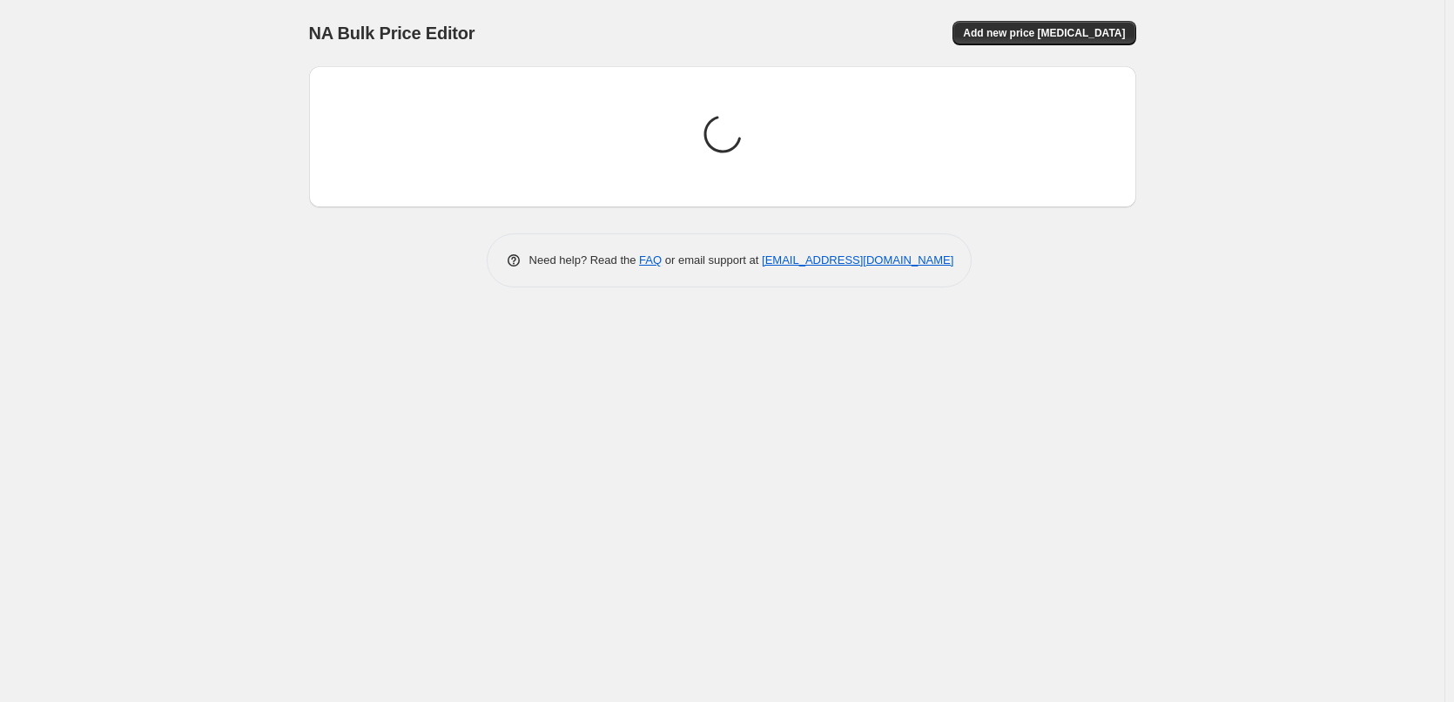
scroll to position [0, 0]
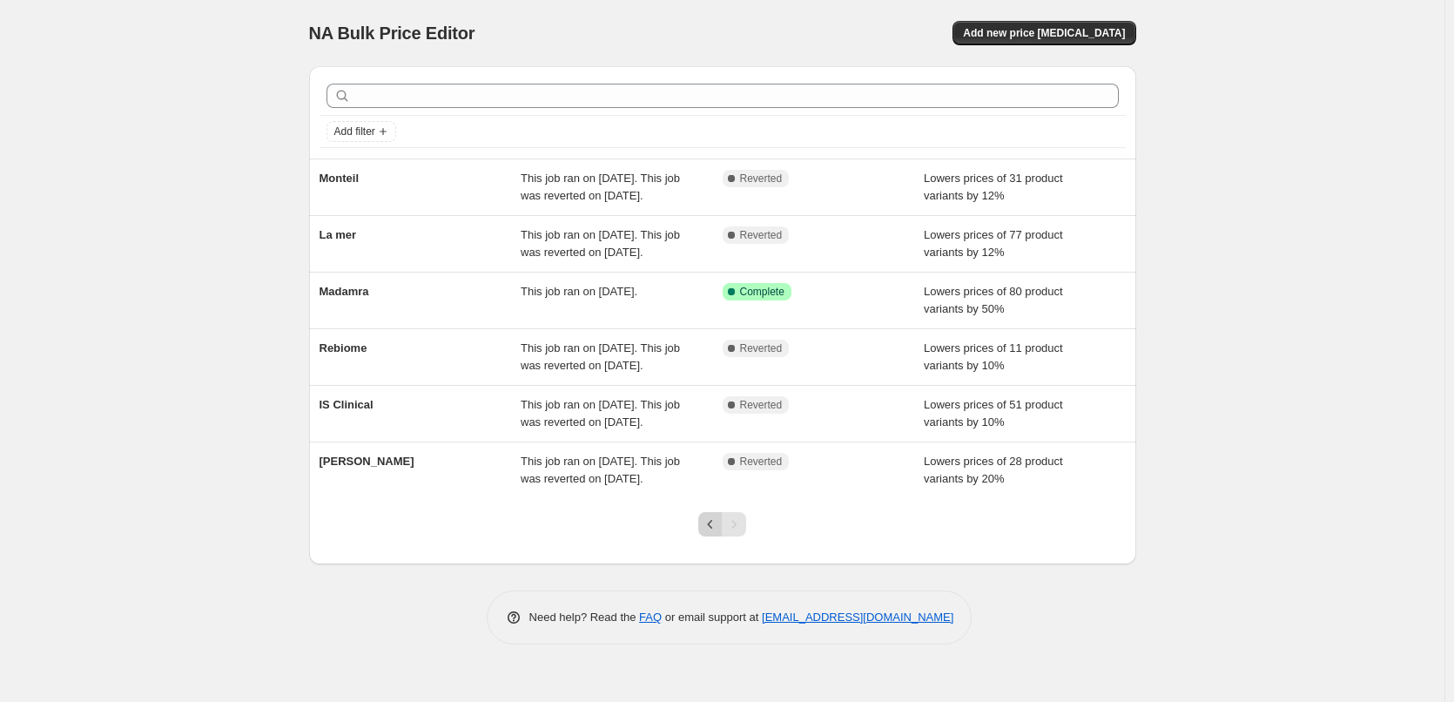
click at [715, 533] on icon "Previous" at bounding box center [710, 524] width 17 height 17
